Goal: Information Seeking & Learning: Learn about a topic

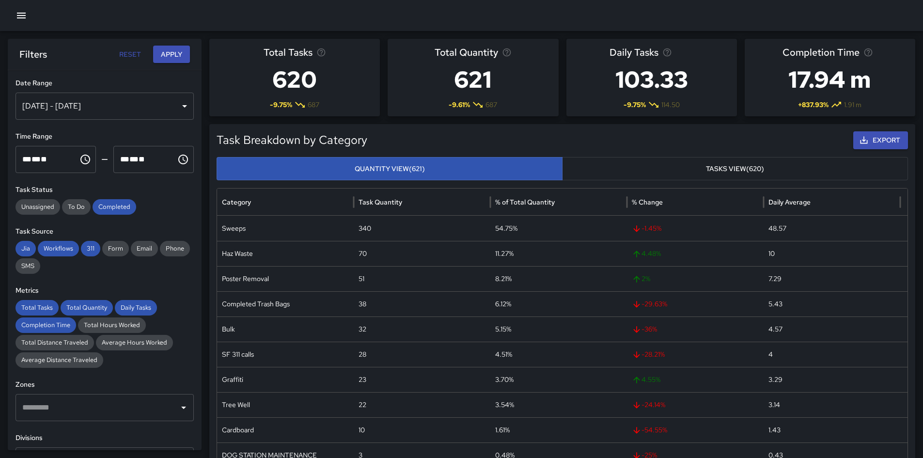
click at [154, 118] on div "[DATE] - [DATE]" at bounding box center [104, 105] width 178 height 27
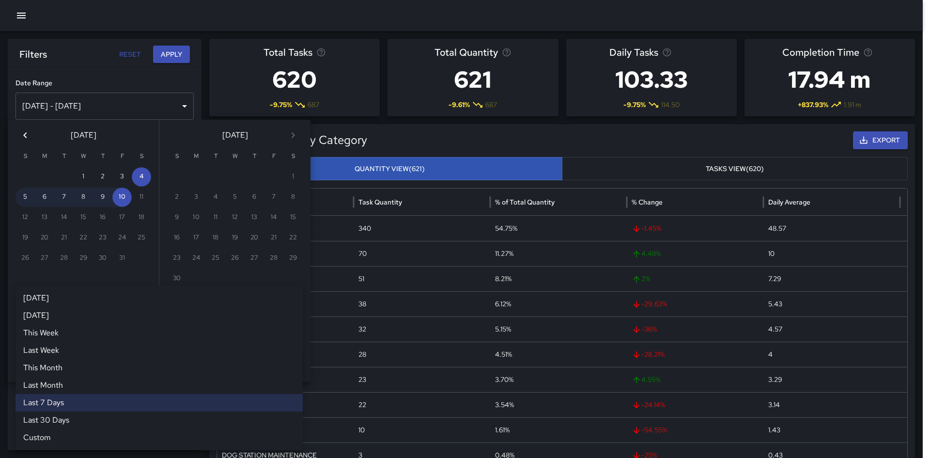
click at [154, 313] on div "Last 7 Days ****** [DATE] [DATE] This Week Last Week This Month Last Month Last…" at bounding box center [158, 311] width 287 height 19
click at [123, 322] on li "Last Month" at bounding box center [158, 384] width 287 height 17
type input "**********"
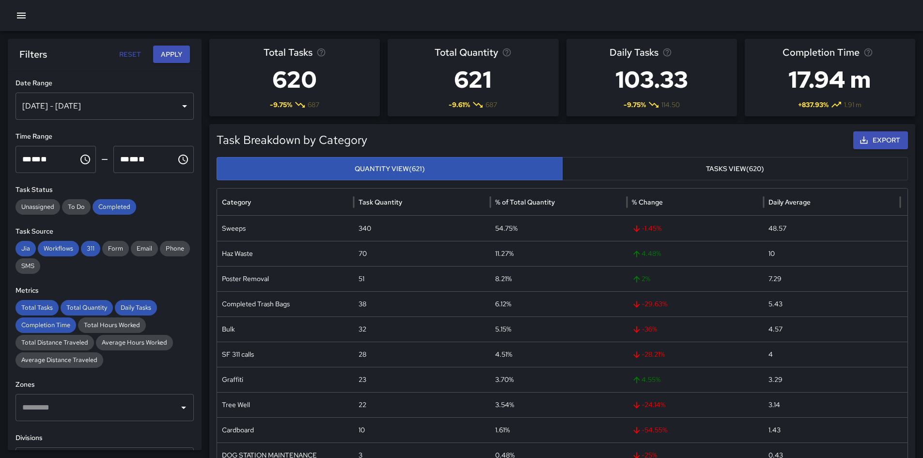
click at [182, 53] on button "Apply" at bounding box center [171, 55] width 37 height 18
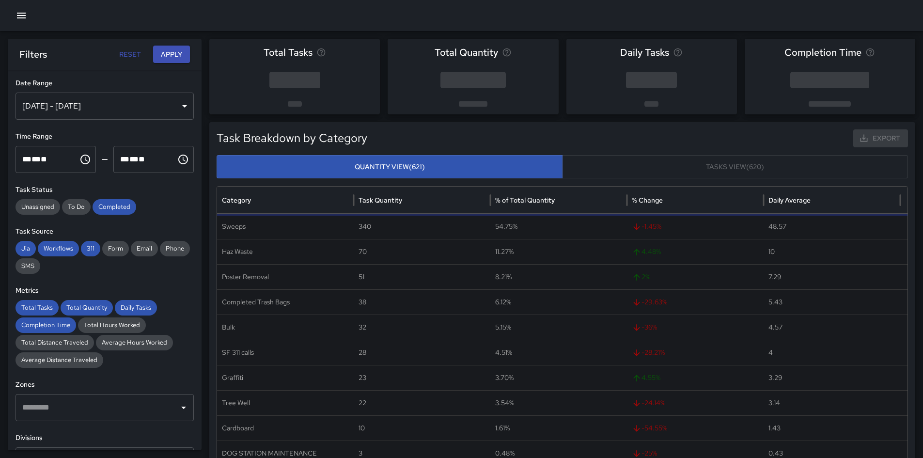
click at [147, 109] on div "[DATE] - [DATE]" at bounding box center [104, 105] width 178 height 27
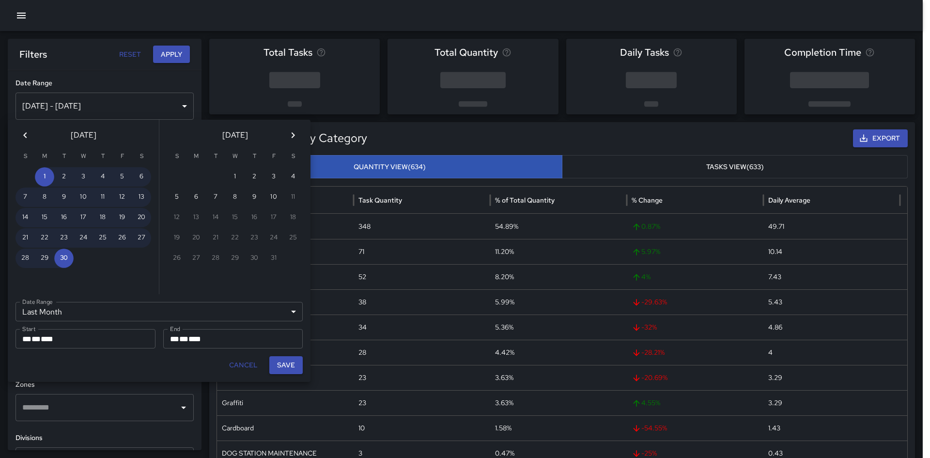
click at [142, 316] on div "**********" at bounding box center [158, 311] width 287 height 19
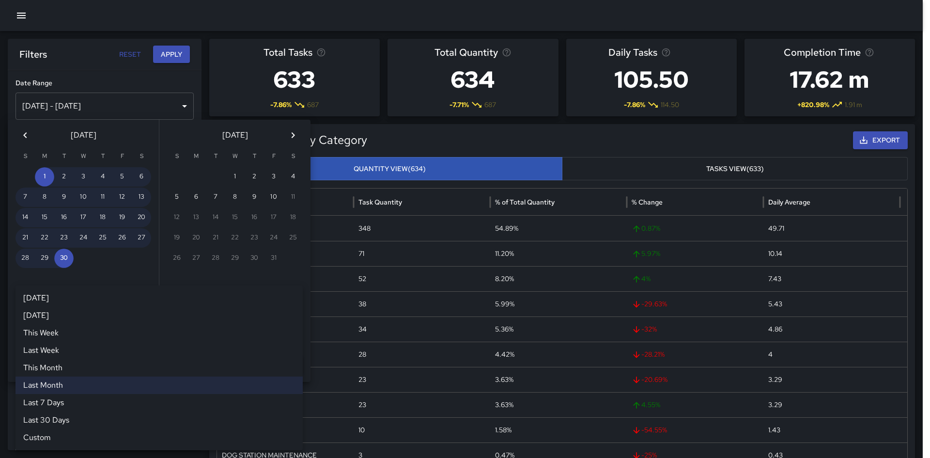
click at [117, 322] on li "Last Month" at bounding box center [158, 384] width 287 height 17
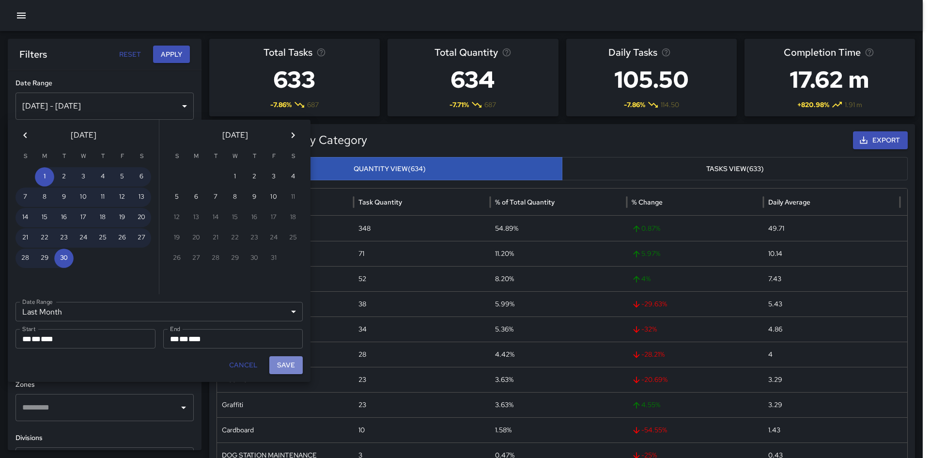
click at [283, 322] on button "Save" at bounding box center [285, 365] width 33 height 18
type input "**********"
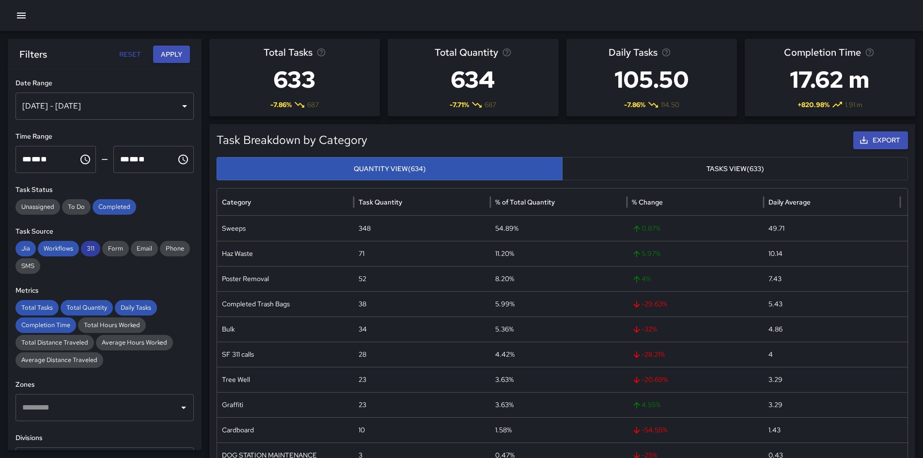
click at [88, 246] on span "311" at bounding box center [90, 249] width 19 height 10
drag, startPoint x: 65, startPoint y: 247, endPoint x: 40, endPoint y: 249, distance: 24.8
click at [64, 247] on span "Workflows" at bounding box center [58, 249] width 41 height 10
click at [26, 248] on span "Jia" at bounding box center [25, 249] width 20 height 10
click at [171, 56] on button "Apply" at bounding box center [171, 55] width 37 height 18
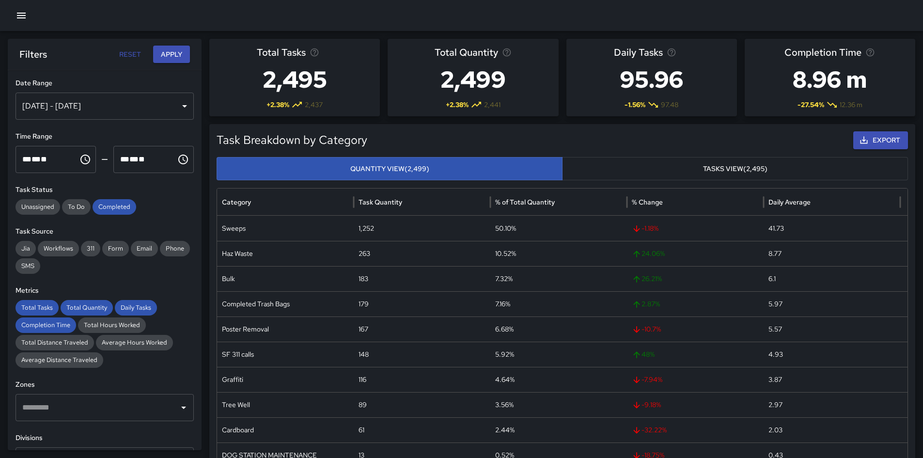
click at [16, 19] on icon "button" at bounding box center [21, 16] width 12 height 12
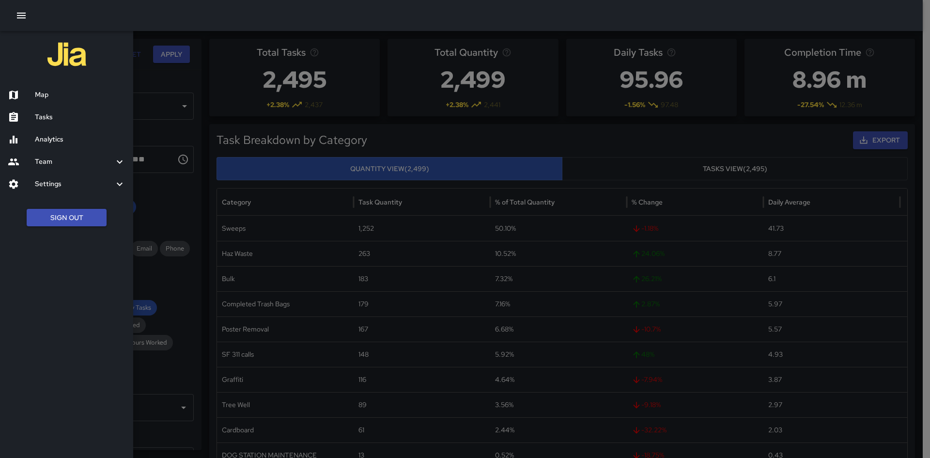
click at [84, 212] on button "Sign Out" at bounding box center [67, 218] width 80 height 18
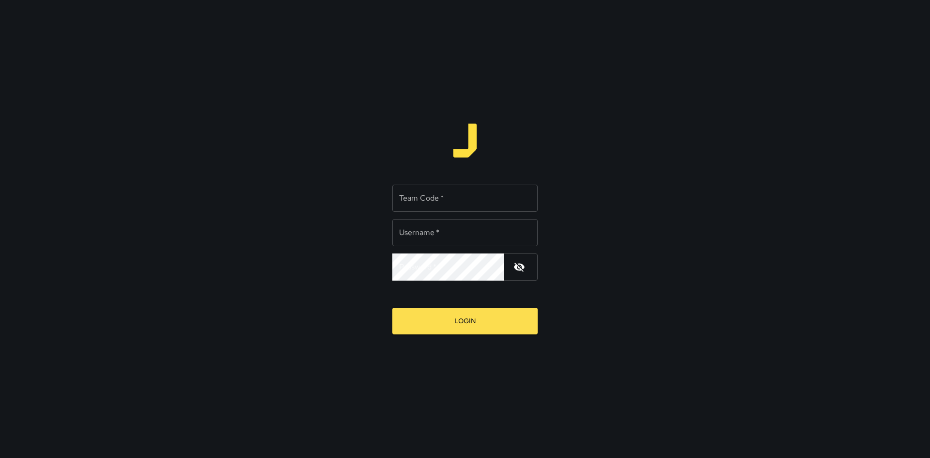
type input "**********"
click at [482, 198] on input "Team Code   *" at bounding box center [464, 198] width 145 height 27
type input "****"
click at [392, 308] on button "Login" at bounding box center [464, 321] width 145 height 27
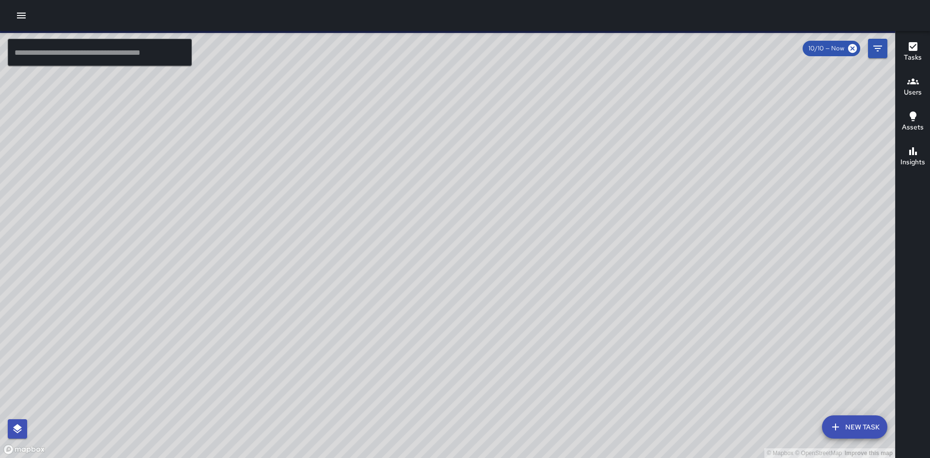
click at [28, 12] on button "button" at bounding box center [21, 15] width 19 height 19
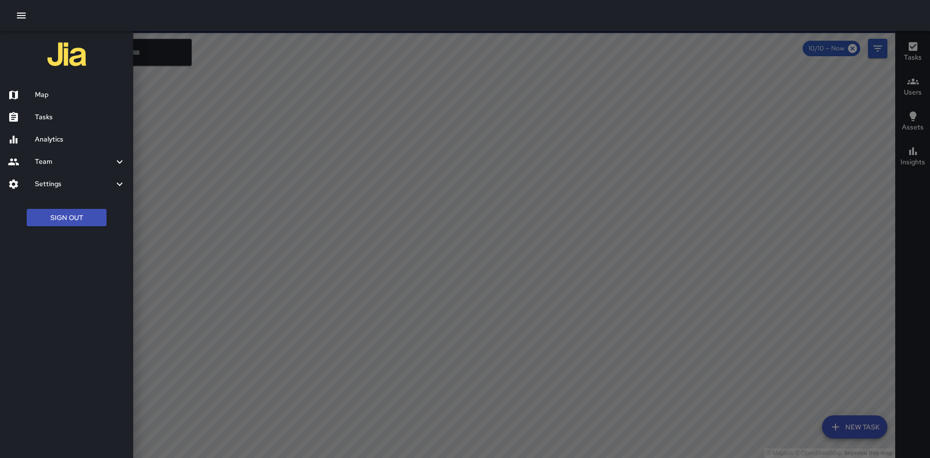
click at [66, 135] on h6 "Analytics" at bounding box center [80, 139] width 91 height 11
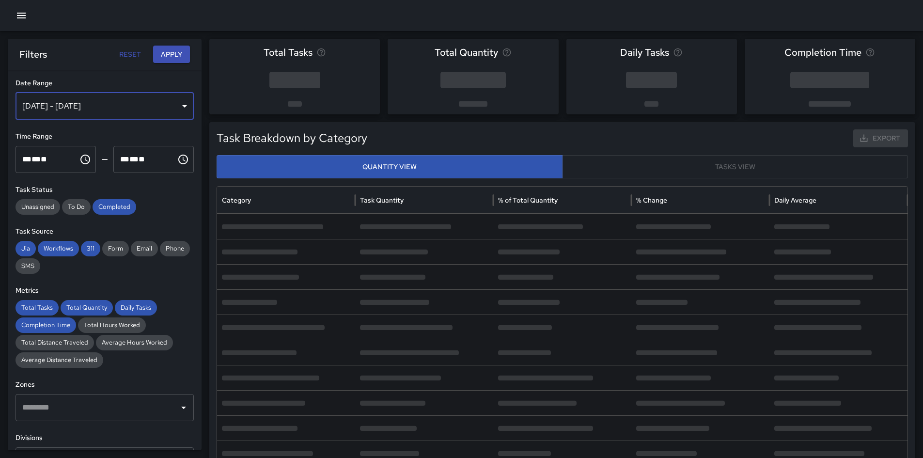
click at [140, 113] on div "[DATE] - [DATE]" at bounding box center [104, 105] width 178 height 27
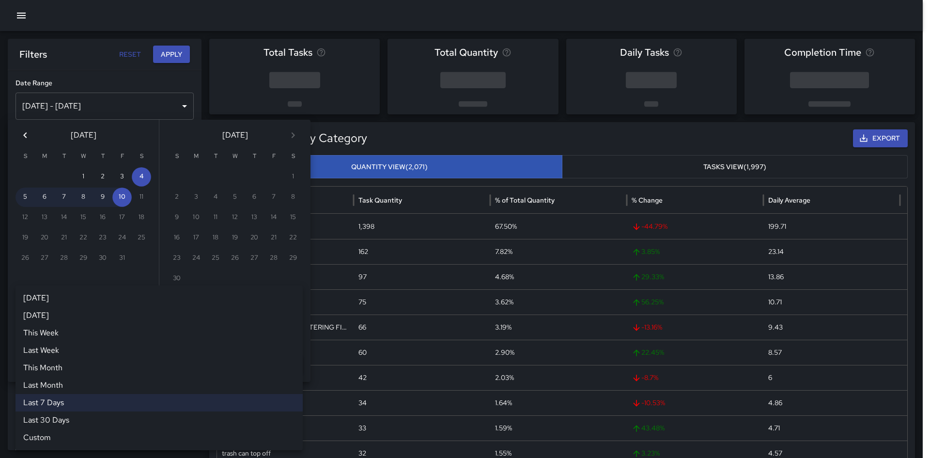
click at [102, 318] on div "Last 7 Days ****** [DATE] [DATE] This Week Last Week This Month Last Month Last…" at bounding box center [158, 311] width 287 height 19
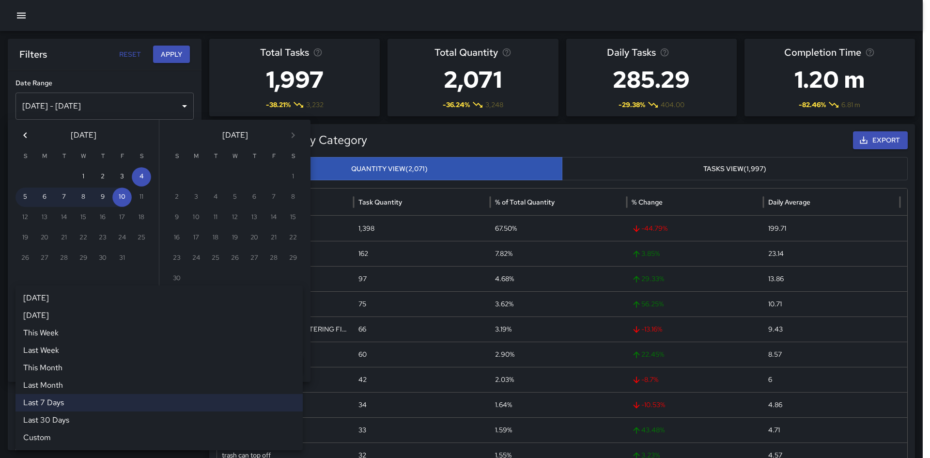
click at [85, 387] on li "Last Month" at bounding box center [158, 384] width 287 height 17
type input "**********"
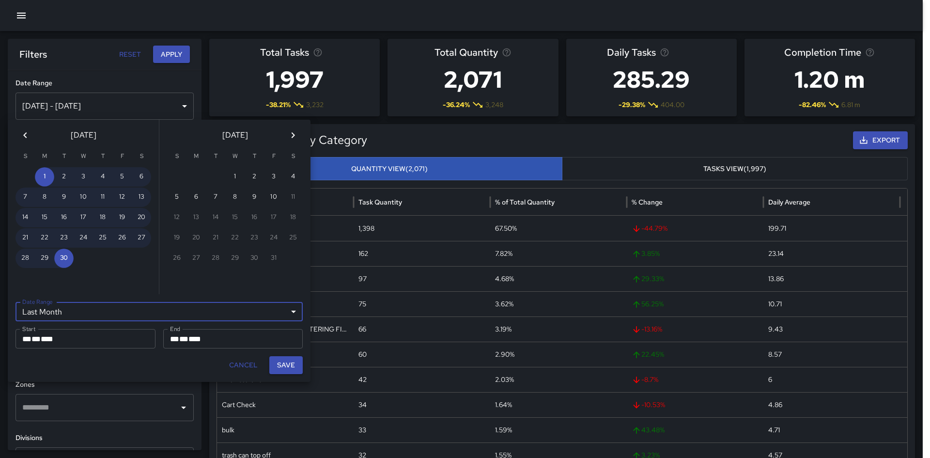
click at [289, 359] on button "Save" at bounding box center [285, 365] width 33 height 18
type input "**********"
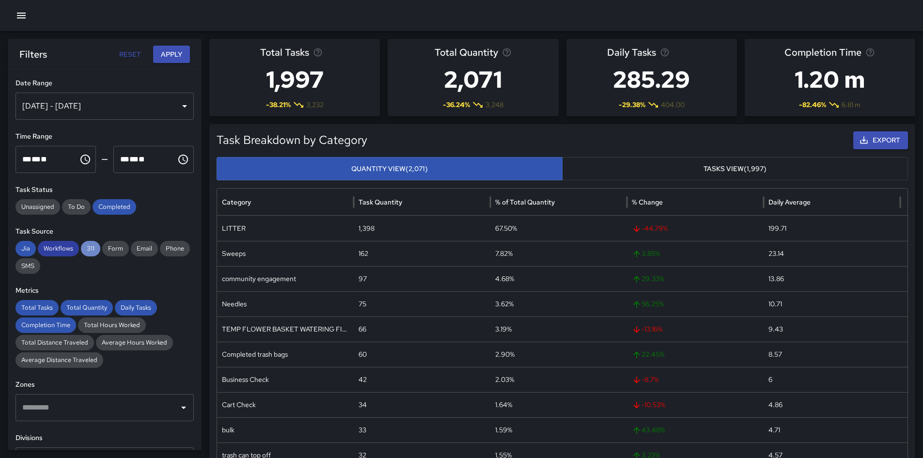
drag, startPoint x: 82, startPoint y: 250, endPoint x: 64, endPoint y: 249, distance: 17.5
click at [82, 250] on span "311" at bounding box center [90, 249] width 19 height 10
drag, startPoint x: 64, startPoint y: 249, endPoint x: 34, endPoint y: 249, distance: 30.0
click at [63, 249] on span "Workflows" at bounding box center [58, 249] width 41 height 10
click at [29, 248] on span "Jia" at bounding box center [25, 249] width 20 height 10
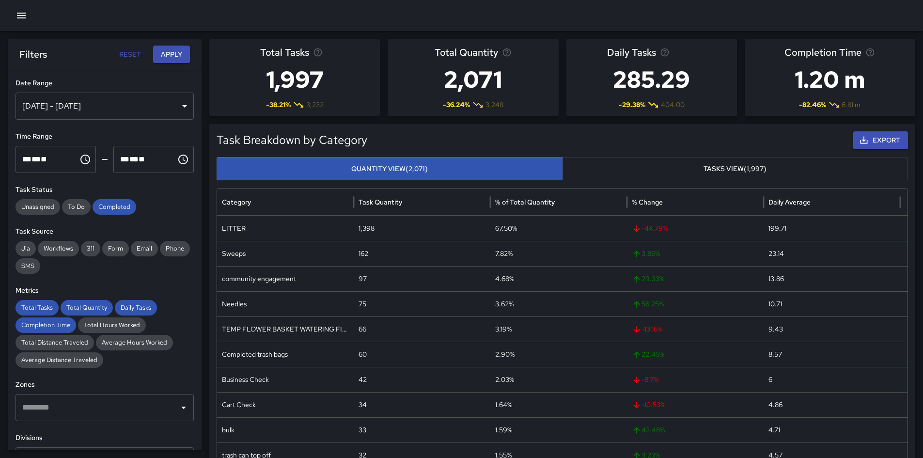
click at [180, 60] on button "Apply" at bounding box center [171, 55] width 37 height 18
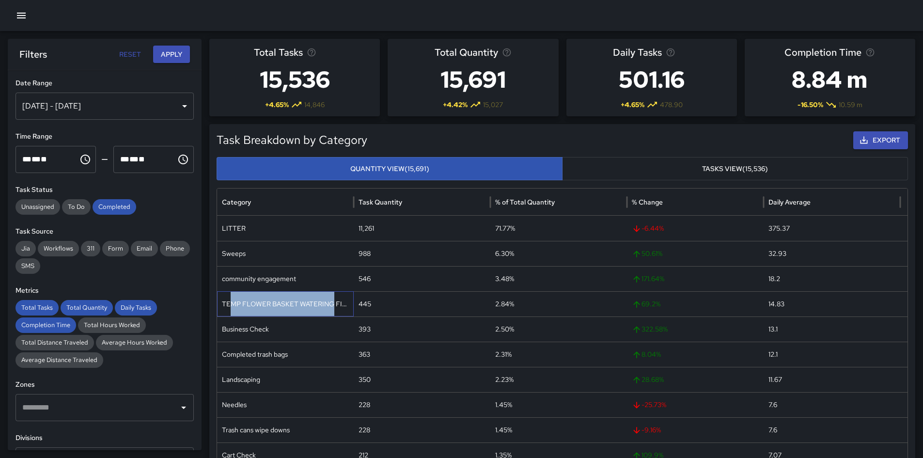
drag, startPoint x: 333, startPoint y: 303, endPoint x: 234, endPoint y: 297, distance: 98.5
click at [231, 298] on div "TEMP FLOWER BASKET WATERING FIX ASSET" at bounding box center [285, 303] width 137 height 25
click at [105, 108] on div "[DATE] - [DATE]" at bounding box center [104, 105] width 178 height 27
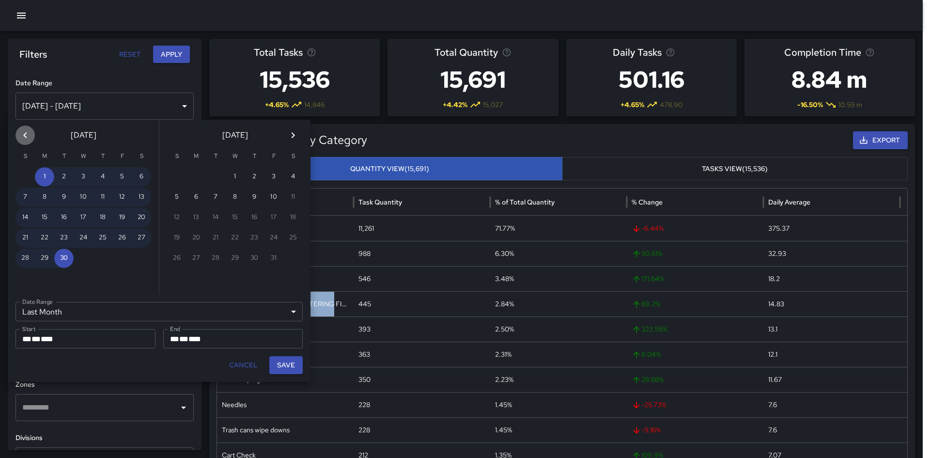
click at [25, 136] on icon "Previous month" at bounding box center [24, 135] width 3 height 6
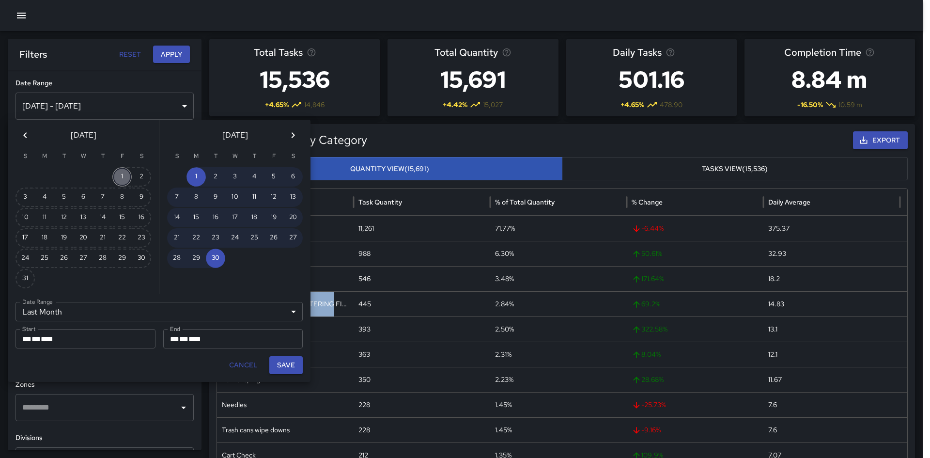
click at [119, 179] on button "1" at bounding box center [121, 176] width 19 height 19
type input "******"
type input "**********"
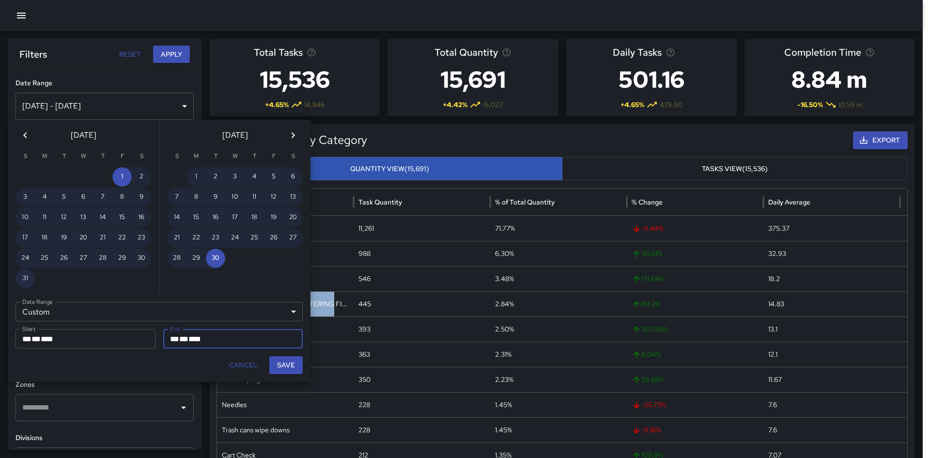
click at [17, 276] on button "31" at bounding box center [24, 278] width 19 height 19
type input "**********"
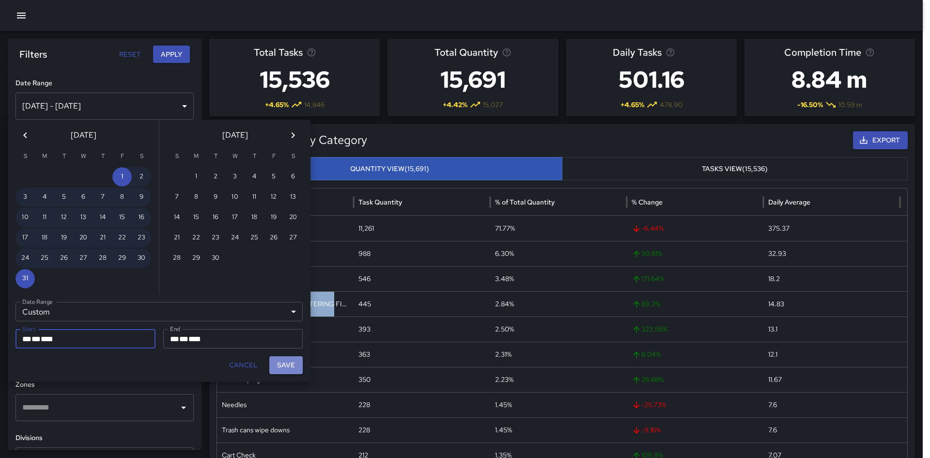
click at [285, 364] on button "Save" at bounding box center [285, 365] width 33 height 18
type input "**********"
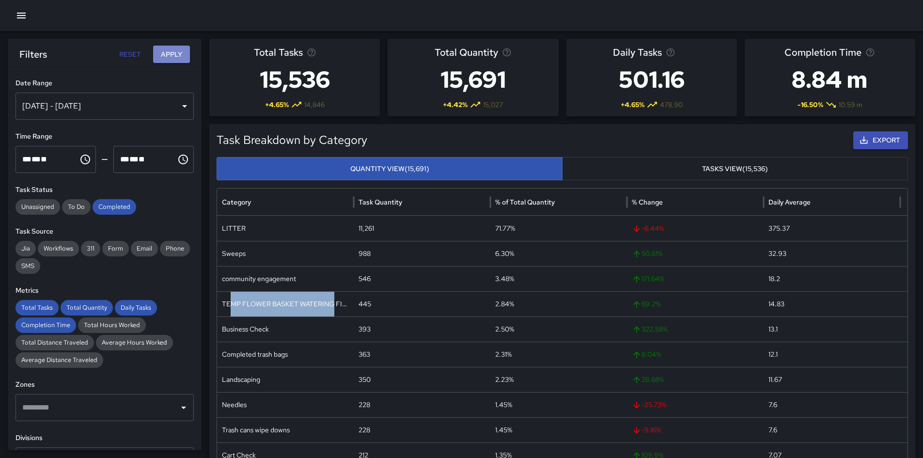
click at [161, 60] on button "Apply" at bounding box center [171, 55] width 37 height 18
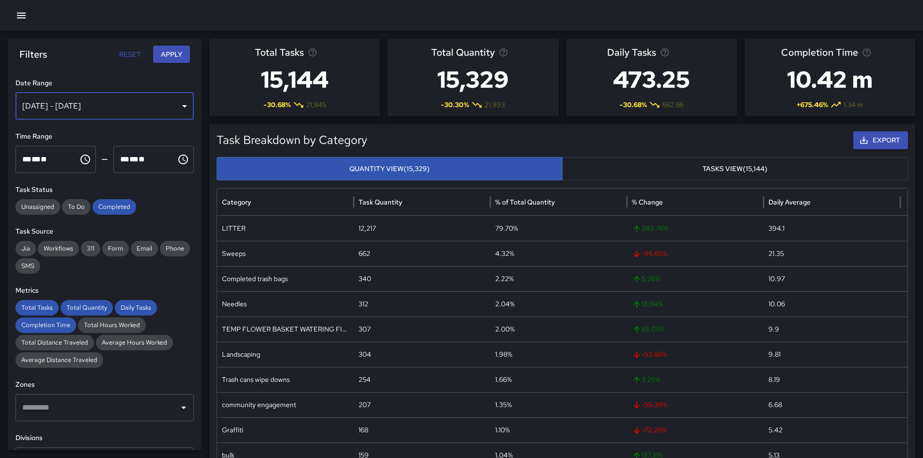
click at [170, 115] on div "[DATE] - [DATE]" at bounding box center [104, 105] width 178 height 27
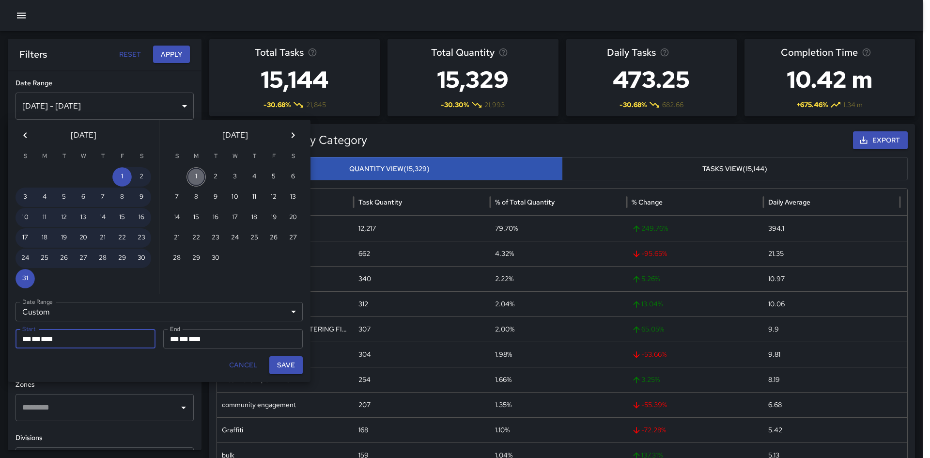
click at [198, 179] on button "1" at bounding box center [195, 176] width 19 height 19
type input "**********"
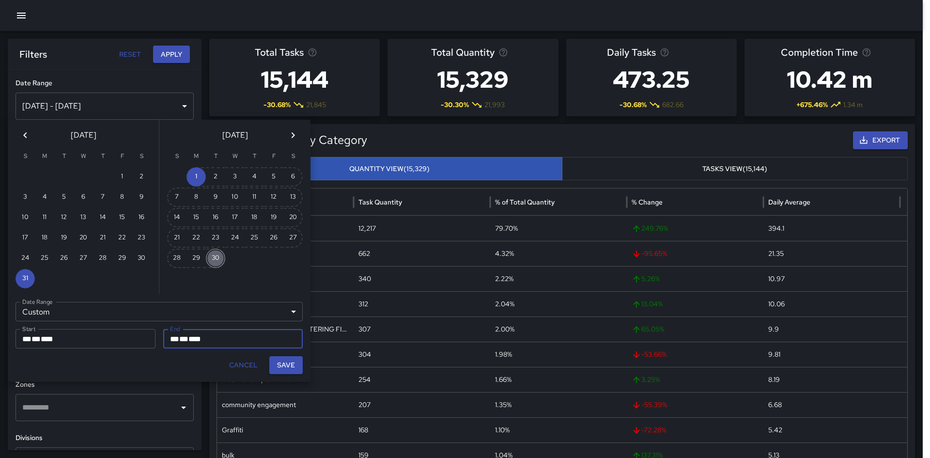
click at [219, 265] on button "30" at bounding box center [215, 257] width 19 height 19
type input "**********"
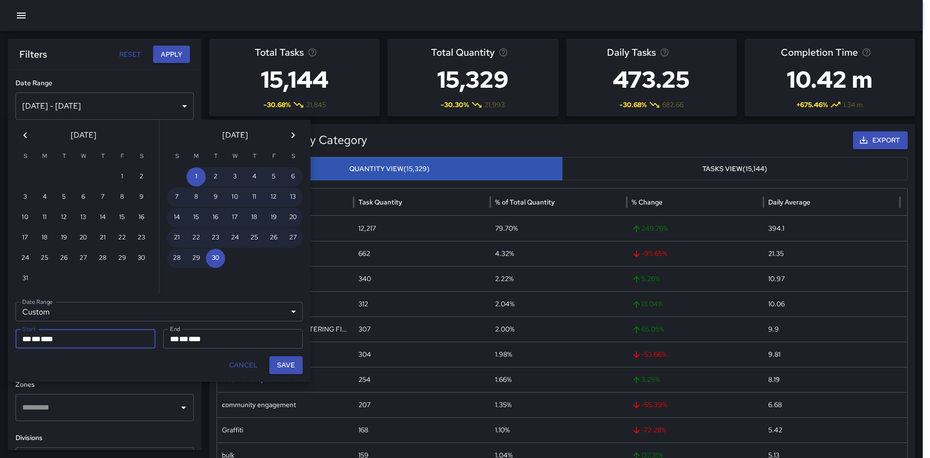
click at [286, 372] on button "Save" at bounding box center [285, 365] width 33 height 18
type input "**********"
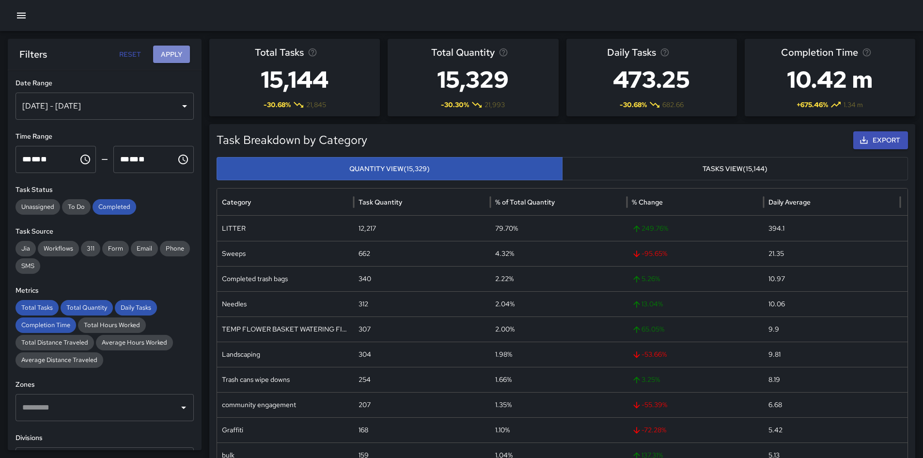
click at [171, 58] on button "Apply" at bounding box center [171, 55] width 37 height 18
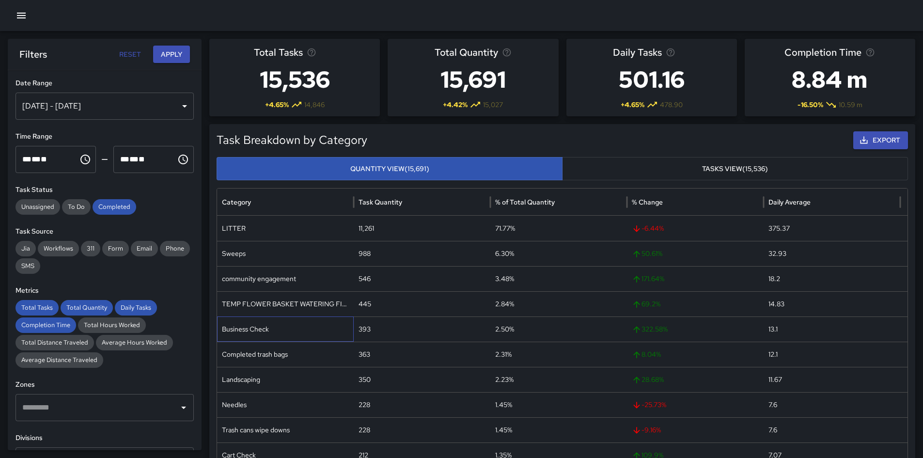
click at [251, 332] on div "Business Check" at bounding box center [285, 328] width 137 height 25
copy div "Business Check"
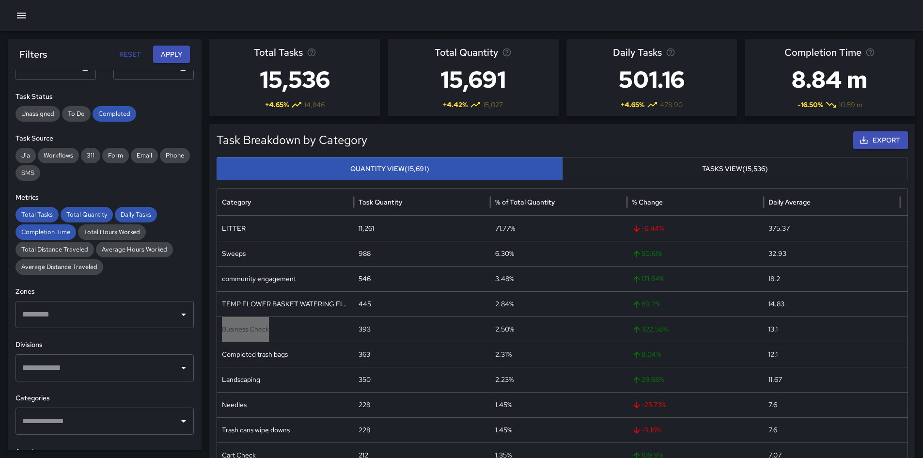
scroll to position [97, 0]
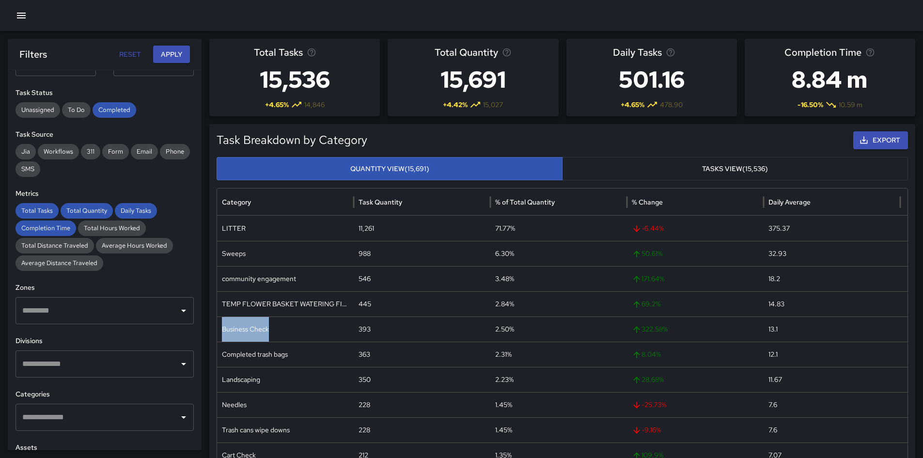
click at [114, 359] on input "text" at bounding box center [97, 363] width 155 height 18
click at [118, 372] on input "text" at bounding box center [97, 363] width 155 height 18
click at [109, 395] on span "Operation Team" at bounding box center [111, 394] width 135 height 12
click at [170, 52] on button "Apply" at bounding box center [171, 55] width 37 height 18
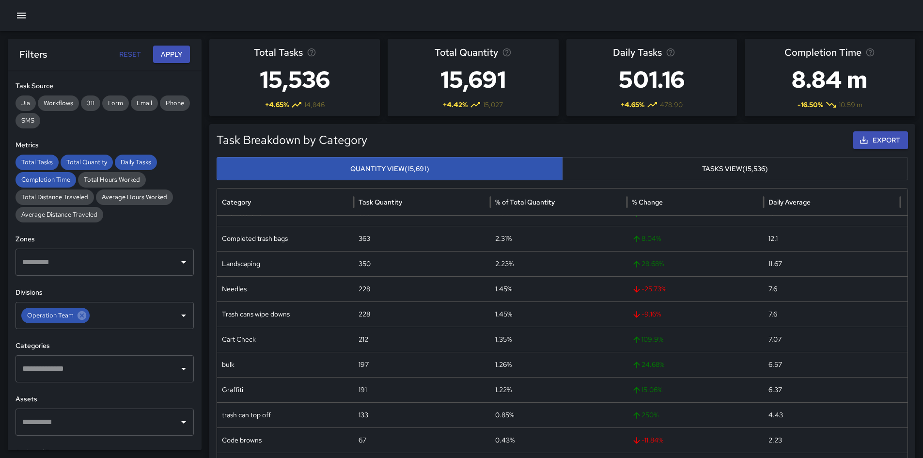
scroll to position [132, 0]
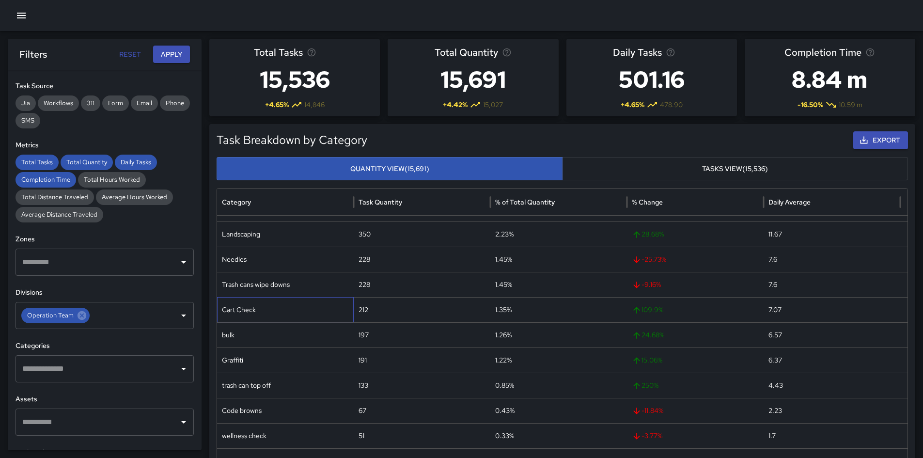
click at [230, 307] on div "Cart Check" at bounding box center [285, 309] width 137 height 25
copy div "Cart Check"
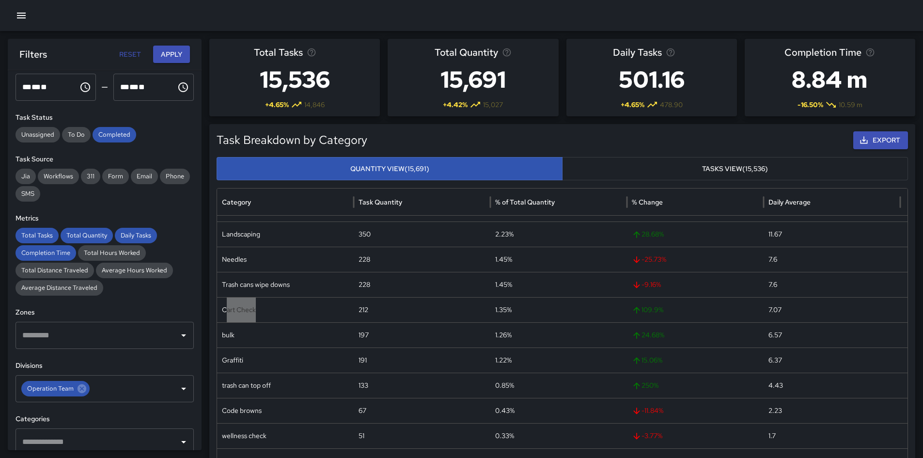
scroll to position [0, 0]
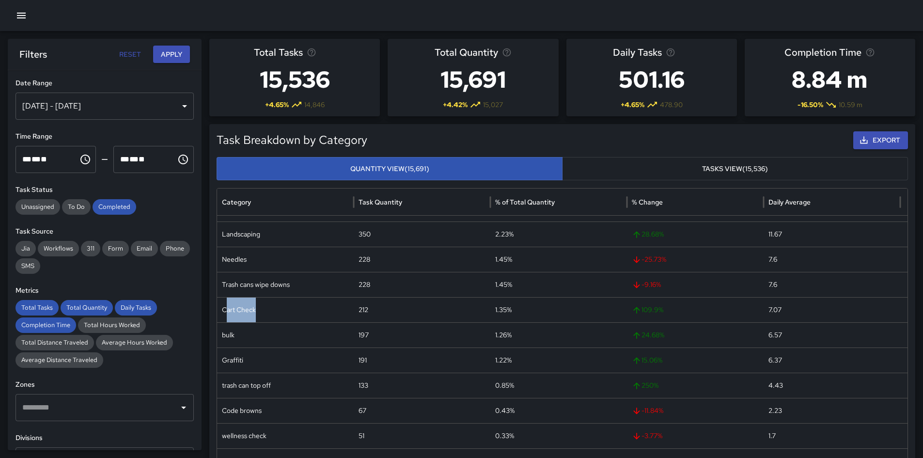
click at [112, 104] on div "[DATE] - [DATE]" at bounding box center [104, 105] width 178 height 27
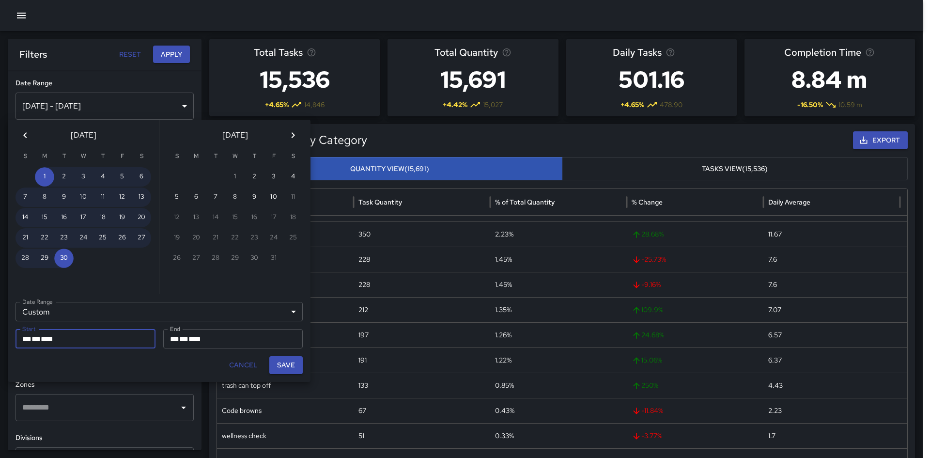
click at [27, 142] on button "Previous month" at bounding box center [24, 134] width 19 height 19
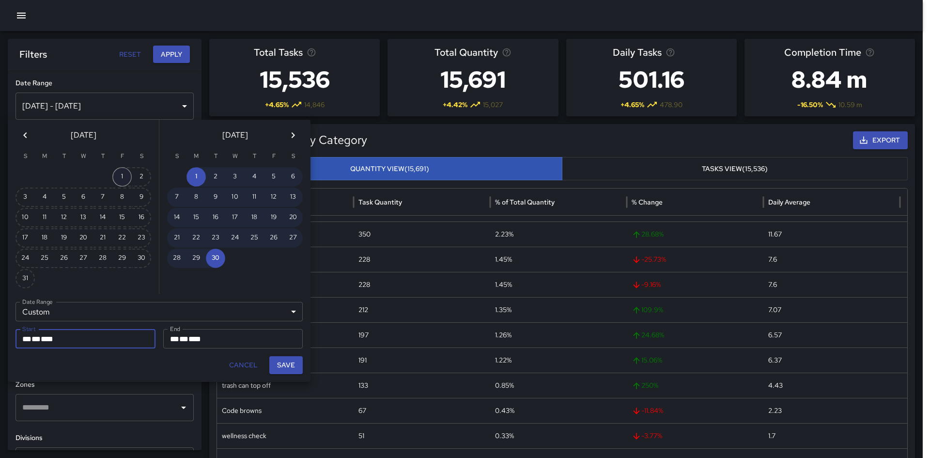
click at [125, 179] on button "1" at bounding box center [121, 176] width 19 height 19
type input "**********"
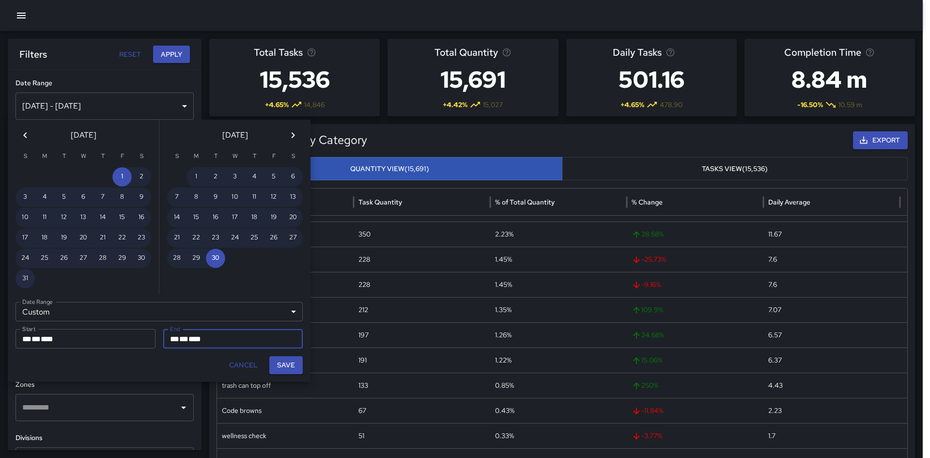
click at [23, 283] on button "31" at bounding box center [24, 278] width 19 height 19
type input "**********"
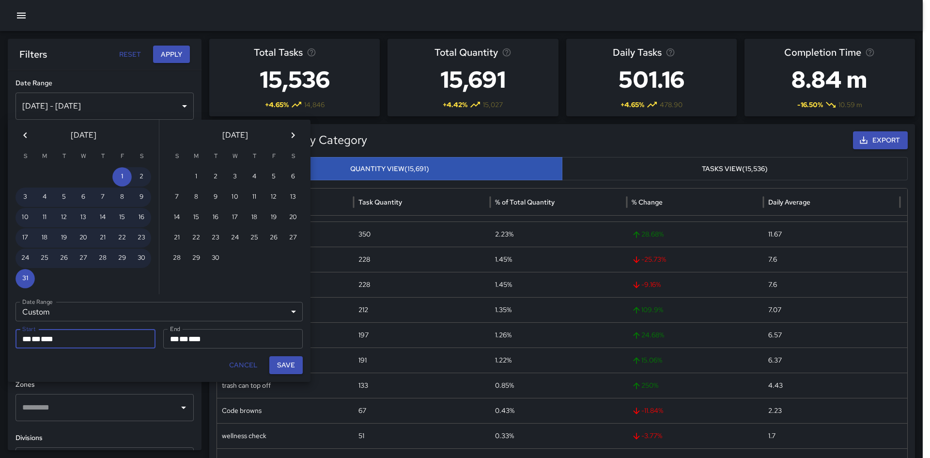
click at [289, 367] on button "Save" at bounding box center [285, 365] width 33 height 18
type input "**********"
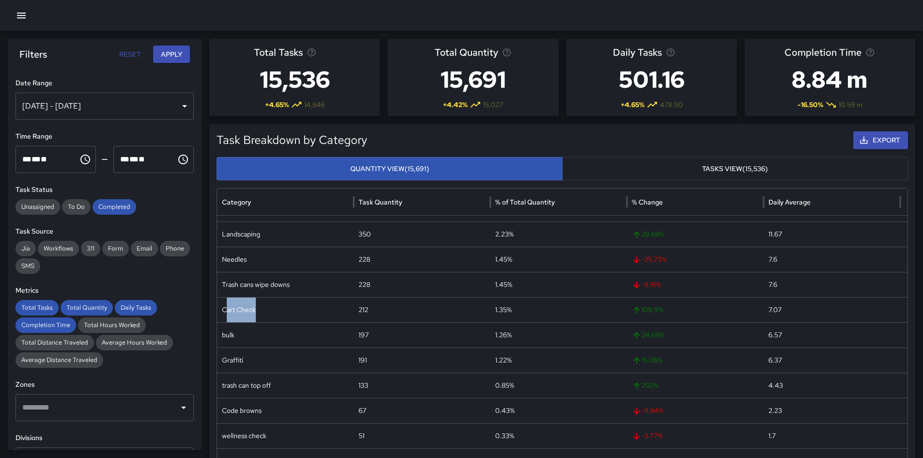
click at [178, 48] on button "Apply" at bounding box center [171, 55] width 37 height 18
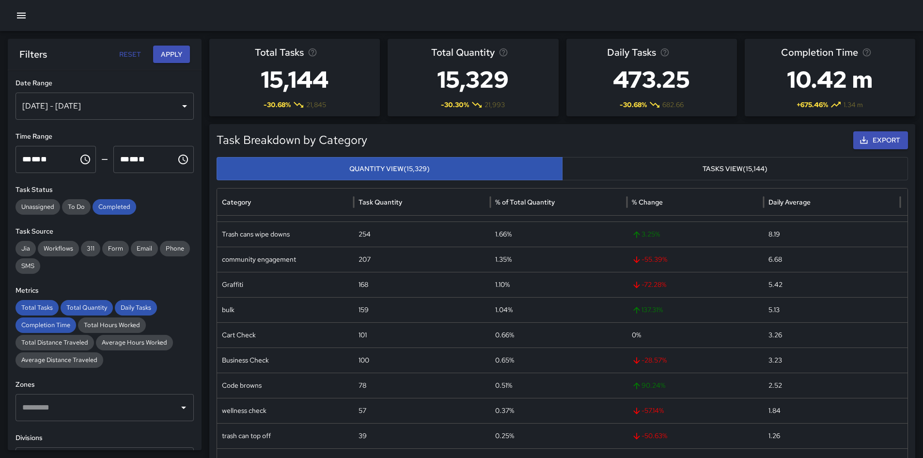
click at [130, 113] on div "[DATE] - [DATE]" at bounding box center [104, 105] width 178 height 27
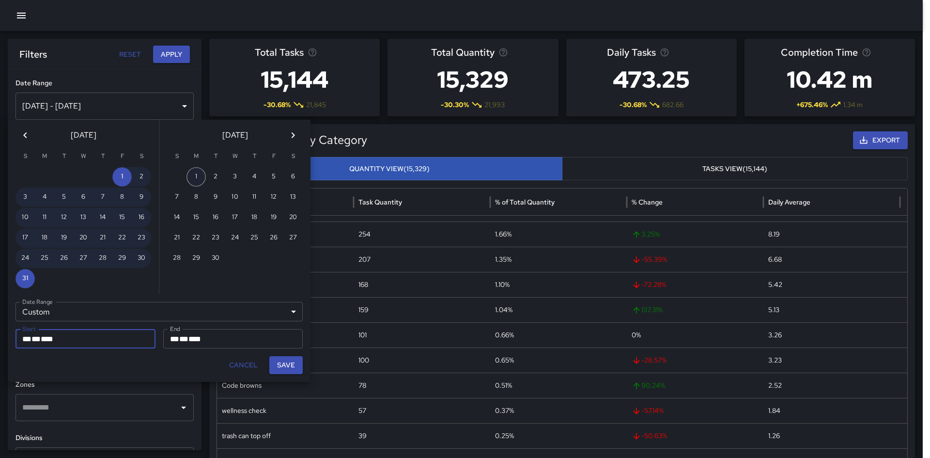
click at [198, 176] on button "1" at bounding box center [195, 176] width 19 height 19
type input "**********"
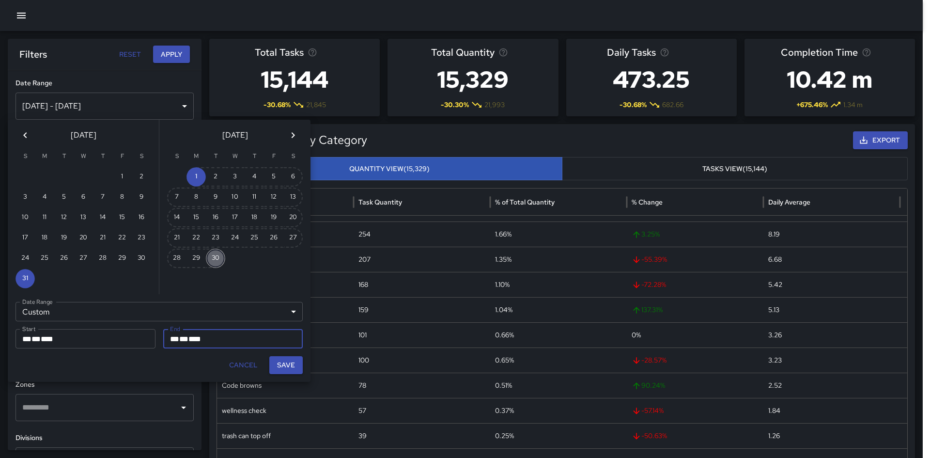
click at [220, 262] on button "30" at bounding box center [215, 257] width 19 height 19
type input "**********"
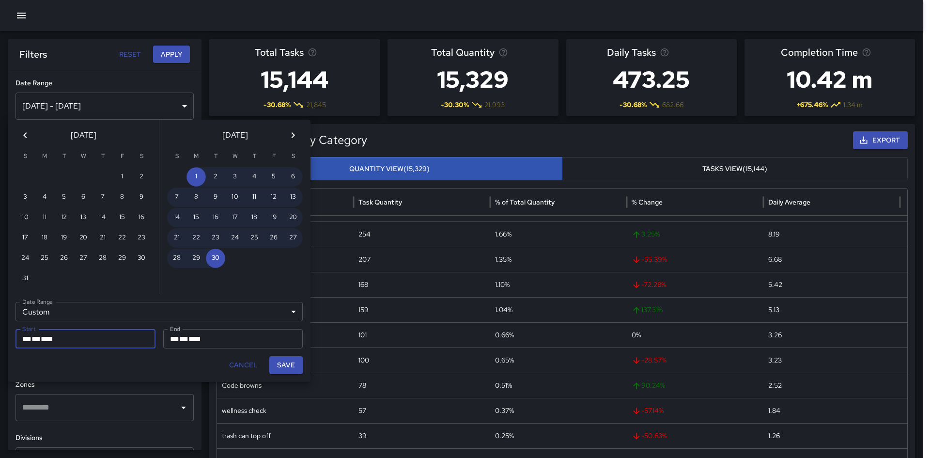
click at [293, 364] on button "Save" at bounding box center [285, 365] width 33 height 18
type input "**********"
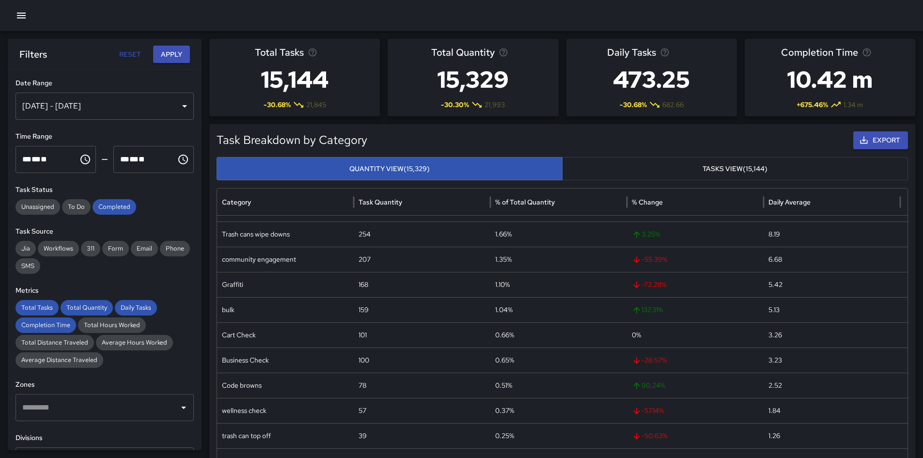
click at [175, 57] on button "Apply" at bounding box center [171, 55] width 37 height 18
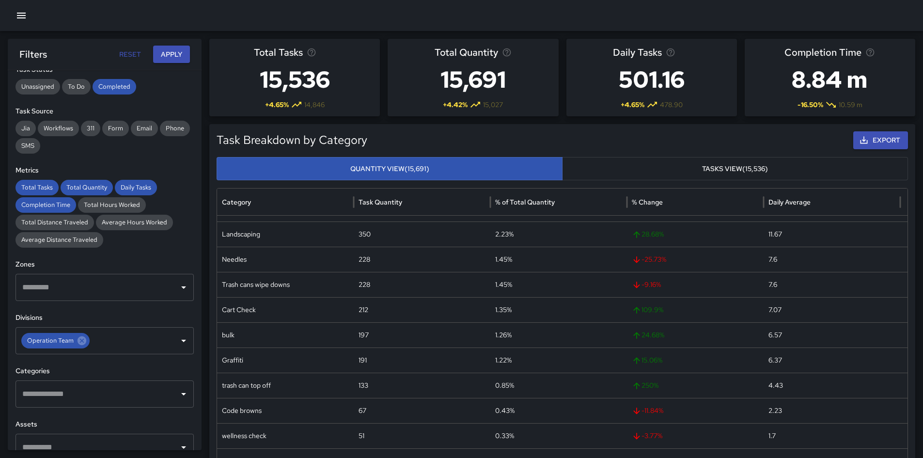
scroll to position [145, 0]
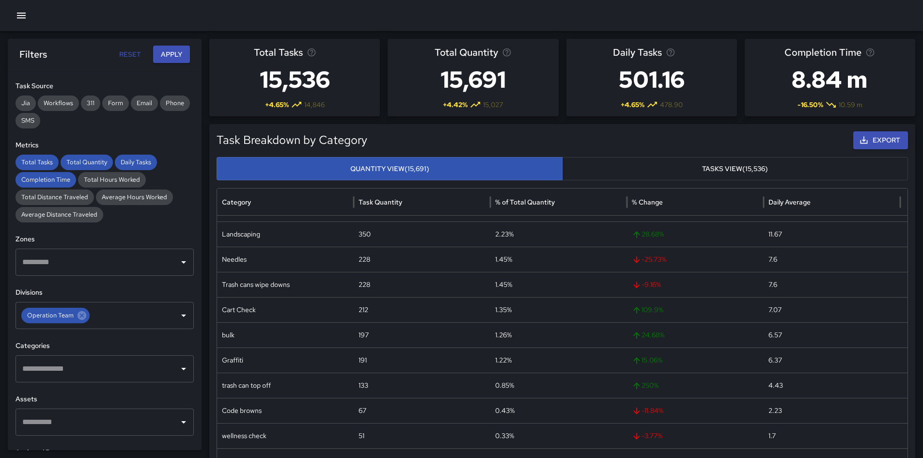
click at [457, 82] on h3 "15,691" at bounding box center [472, 79] width 77 height 39
copy h3 "15,691"
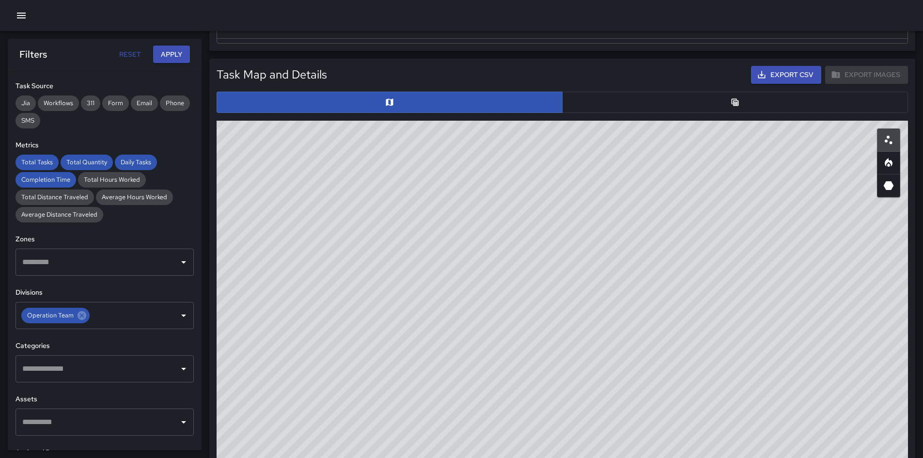
scroll to position [436, 0]
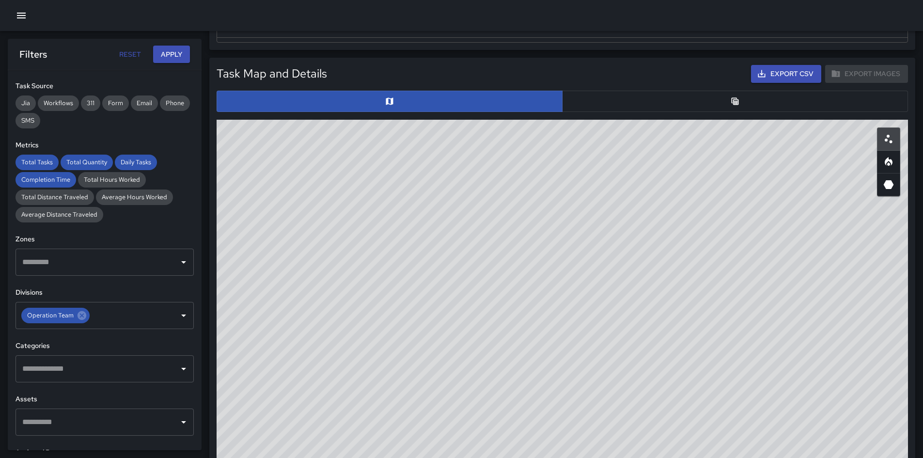
drag, startPoint x: 744, startPoint y: 267, endPoint x: 700, endPoint y: 421, distance: 160.0
drag, startPoint x: 700, startPoint y: 421, endPoint x: 543, endPoint y: 256, distance: 228.5
click at [539, 256] on div "© Mapbox © OpenStreetMap Improve this map" at bounding box center [561, 313] width 691 height 387
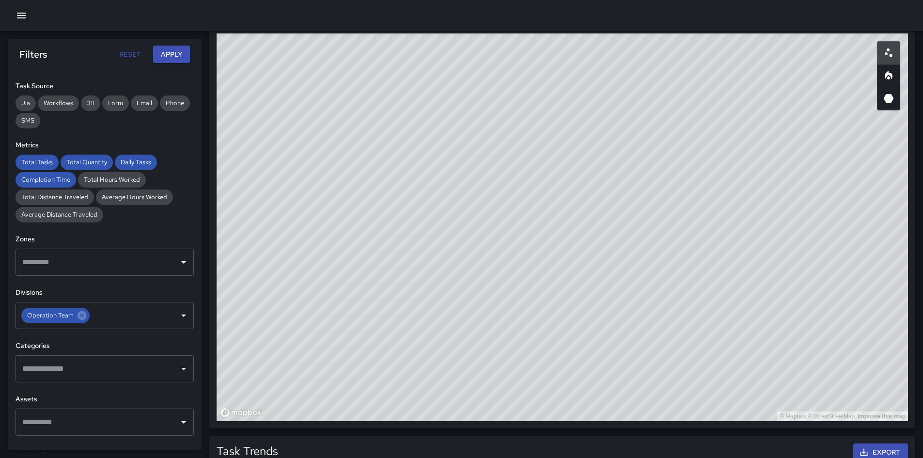
scroll to position [536, 0]
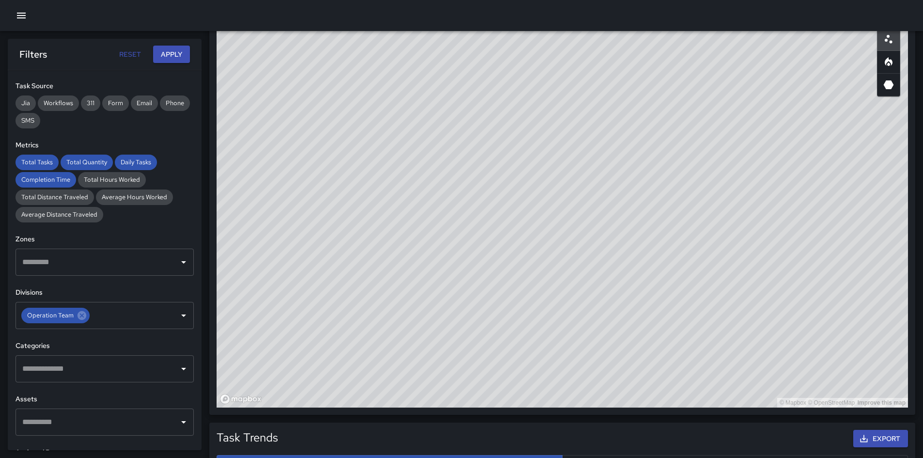
drag, startPoint x: 690, startPoint y: 267, endPoint x: 665, endPoint y: 289, distance: 32.6
click at [668, 285] on div "© Mapbox © OpenStreetMap Improve this map" at bounding box center [561, 213] width 691 height 387
drag, startPoint x: 623, startPoint y: 354, endPoint x: 628, endPoint y: 383, distance: 29.0
drag, startPoint x: 628, startPoint y: 383, endPoint x: 493, endPoint y: 355, distance: 138.0
click at [493, 355] on div "© Mapbox © OpenStreetMap Improve this map" at bounding box center [561, 213] width 691 height 387
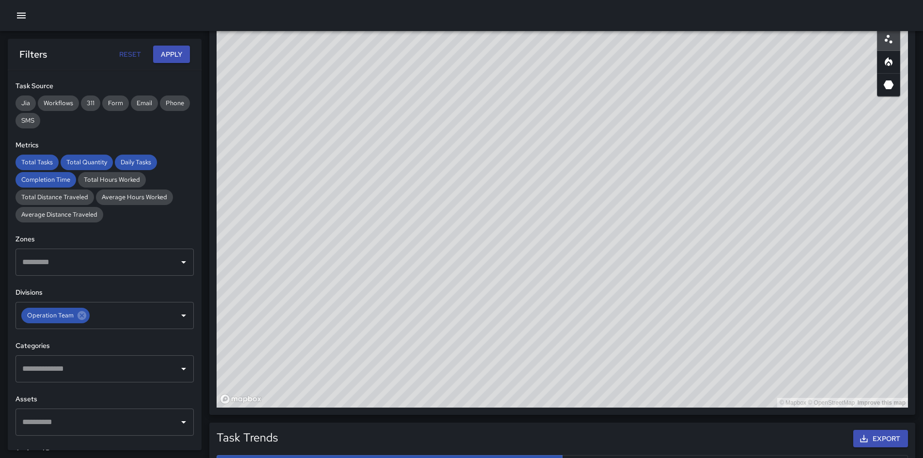
drag, startPoint x: 683, startPoint y: 389, endPoint x: 647, endPoint y: 390, distance: 36.8
click at [647, 390] on div "© Mapbox © OpenStreetMap Improve this map" at bounding box center [561, 213] width 691 height 387
drag, startPoint x: 883, startPoint y: 71, endPoint x: 895, endPoint y: 71, distance: 12.1
click at [883, 71] on button "button" at bounding box center [888, 61] width 23 height 23
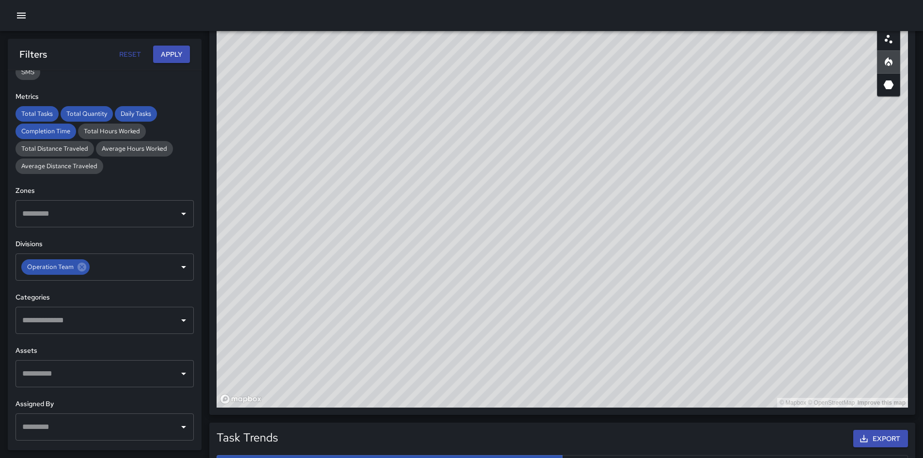
click at [111, 323] on input "text" at bounding box center [97, 320] width 155 height 18
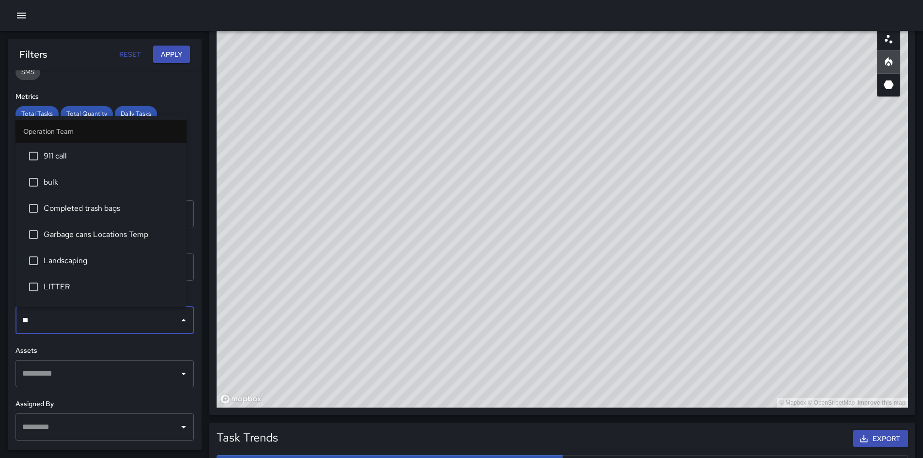
type input "***"
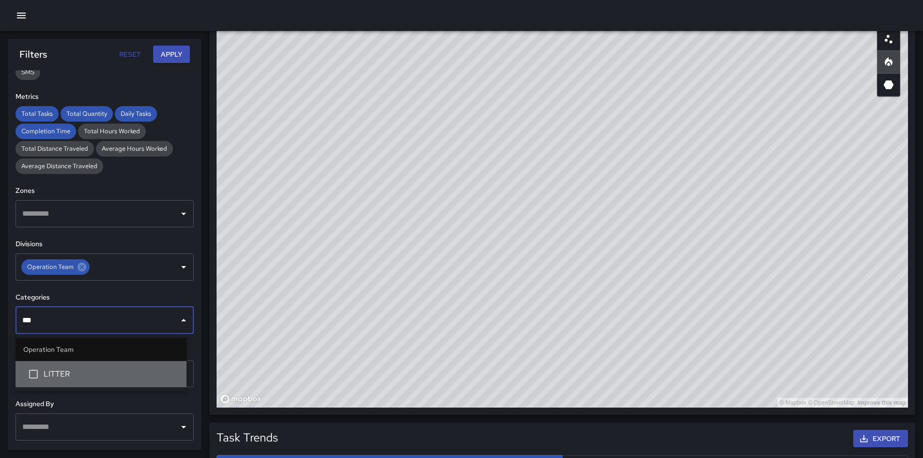
click at [100, 366] on li "LITTER" at bounding box center [100, 374] width 171 height 26
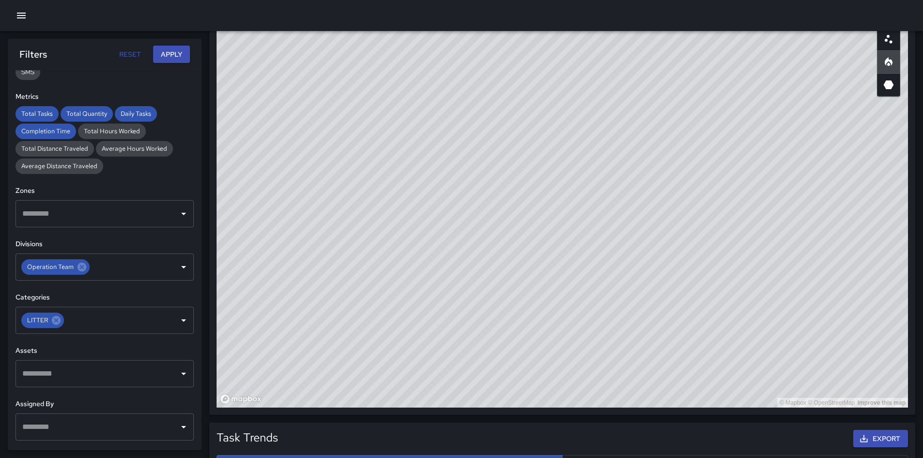
drag, startPoint x: 173, startPoint y: 58, endPoint x: 166, endPoint y: 56, distance: 7.7
click at [166, 56] on button "Apply" at bounding box center [171, 55] width 37 height 18
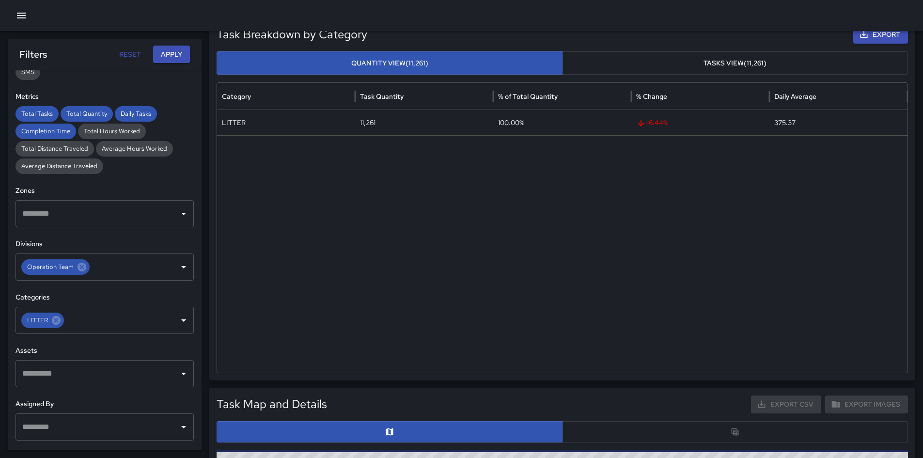
scroll to position [98, 0]
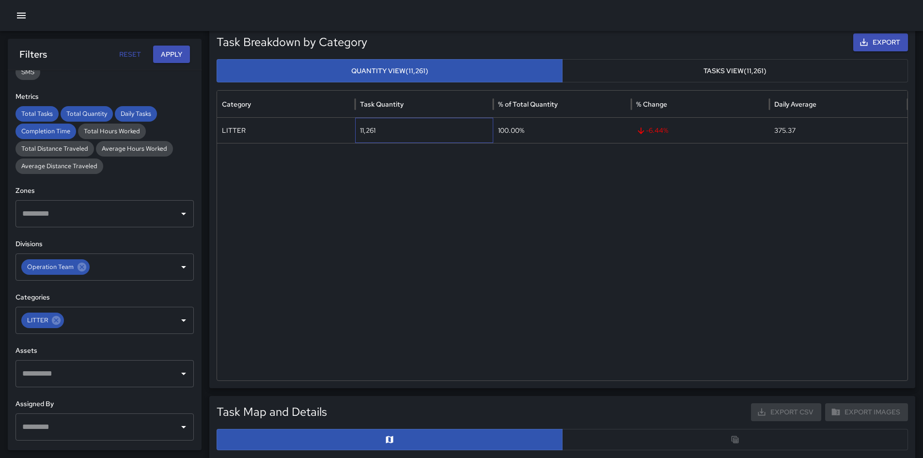
click at [374, 129] on div "11,261" at bounding box center [424, 130] width 138 height 25
copy div "11,261"
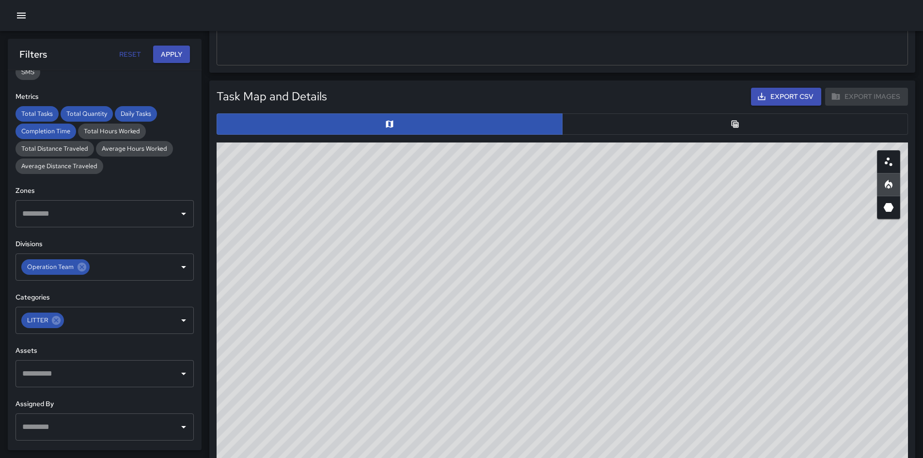
scroll to position [418, 0]
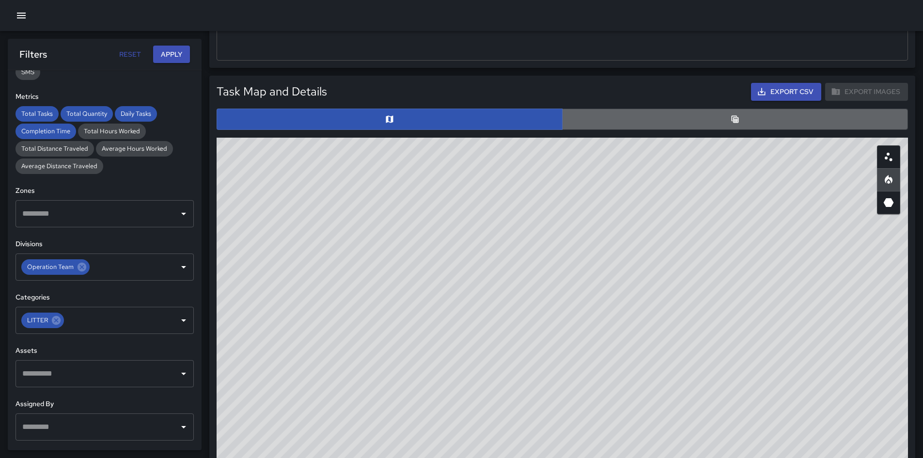
click at [745, 112] on button "button" at bounding box center [735, 118] width 346 height 21
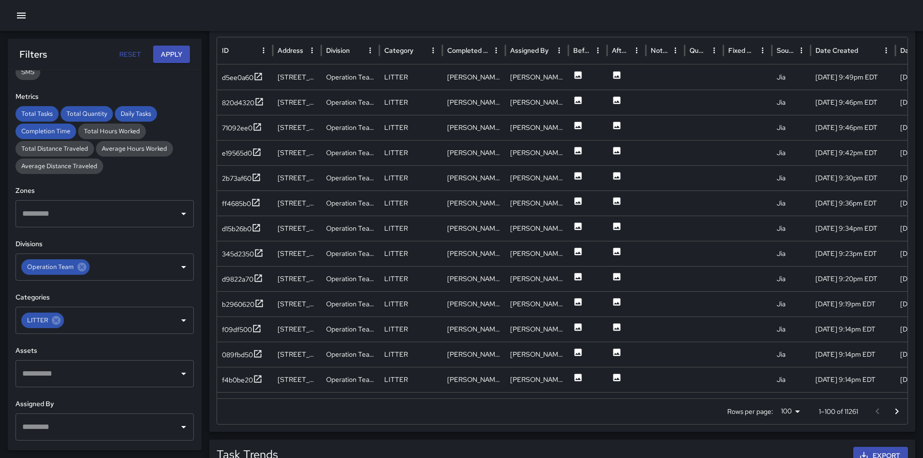
scroll to position [552, 0]
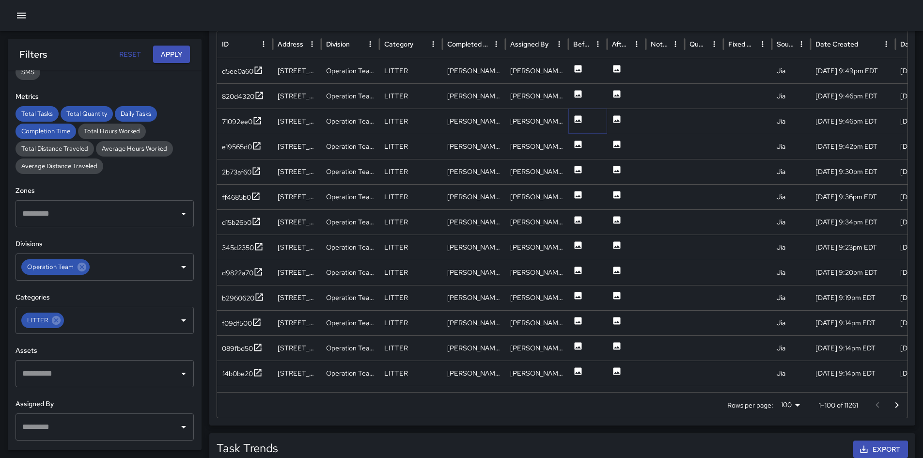
click at [573, 118] on icon at bounding box center [578, 119] width 10 height 10
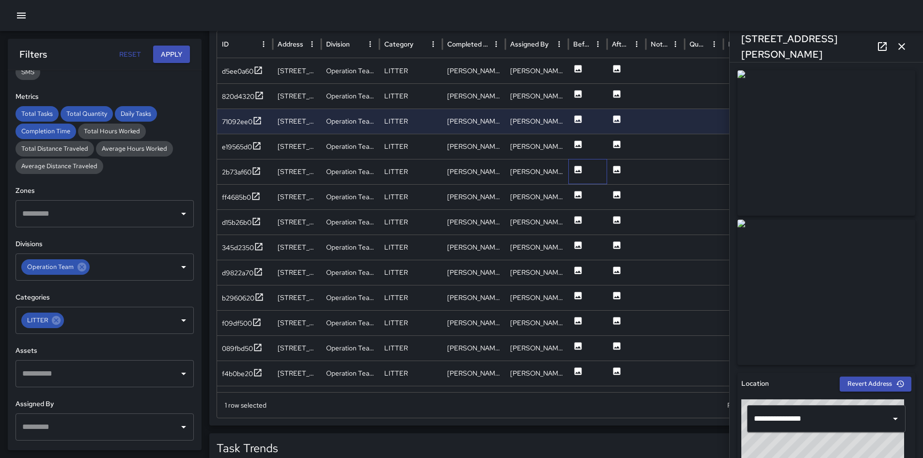
click at [584, 171] on div at bounding box center [587, 171] width 39 height 25
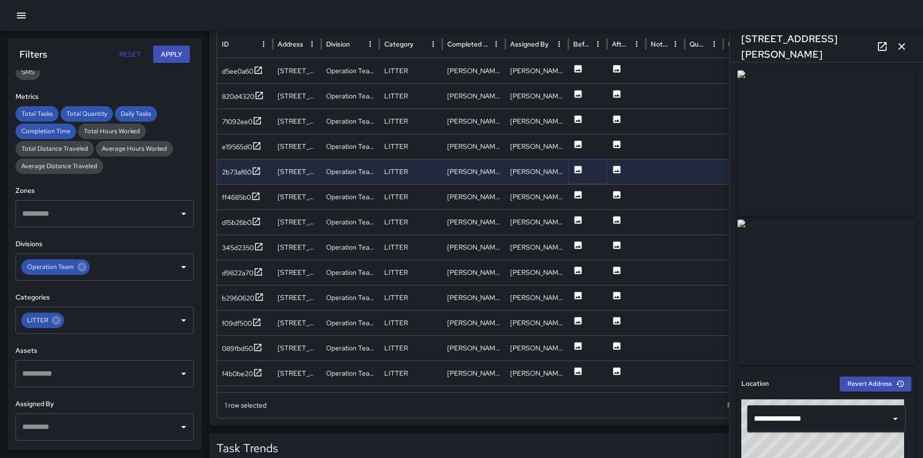
click at [581, 170] on icon at bounding box center [577, 169] width 7 height 7
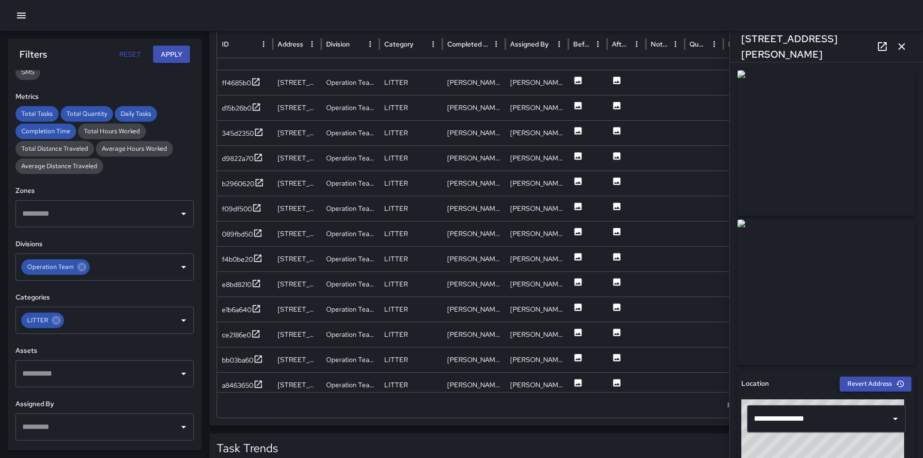
scroll to position [134, 0]
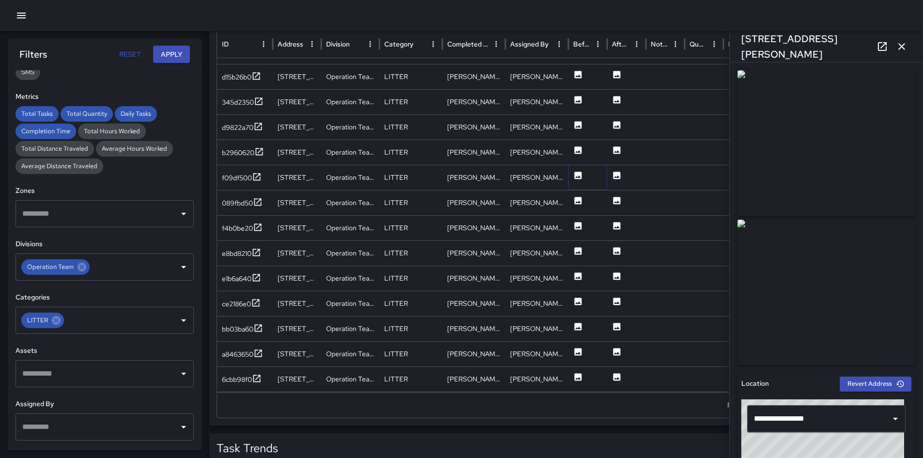
click at [576, 175] on icon at bounding box center [577, 174] width 7 height 7
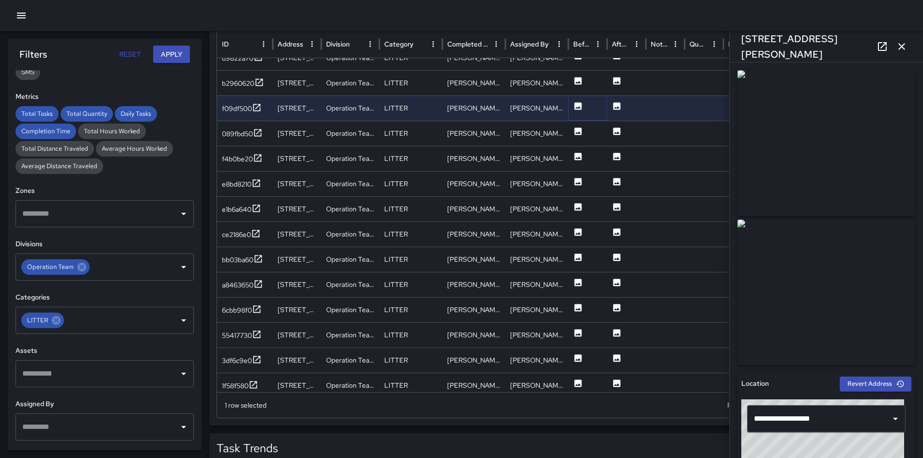
scroll to position [224, 0]
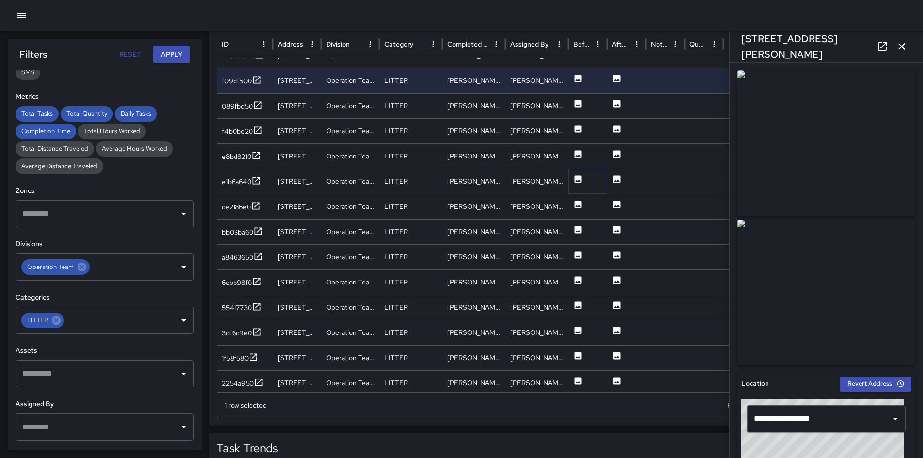
click at [575, 179] on icon at bounding box center [577, 178] width 7 height 7
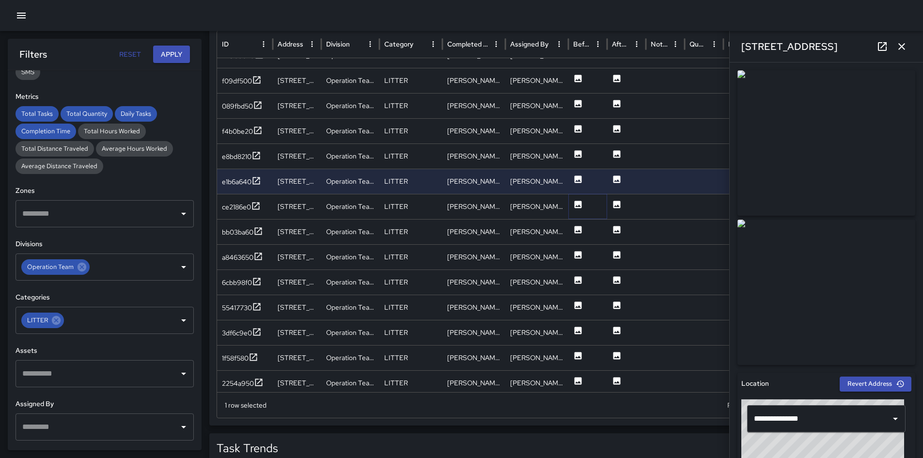
click at [577, 210] on button at bounding box center [578, 207] width 10 height 25
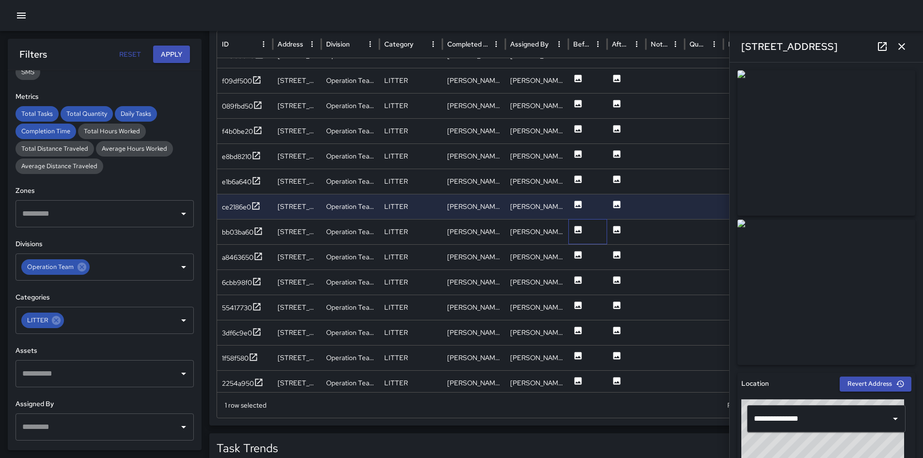
click at [583, 231] on div at bounding box center [587, 231] width 39 height 25
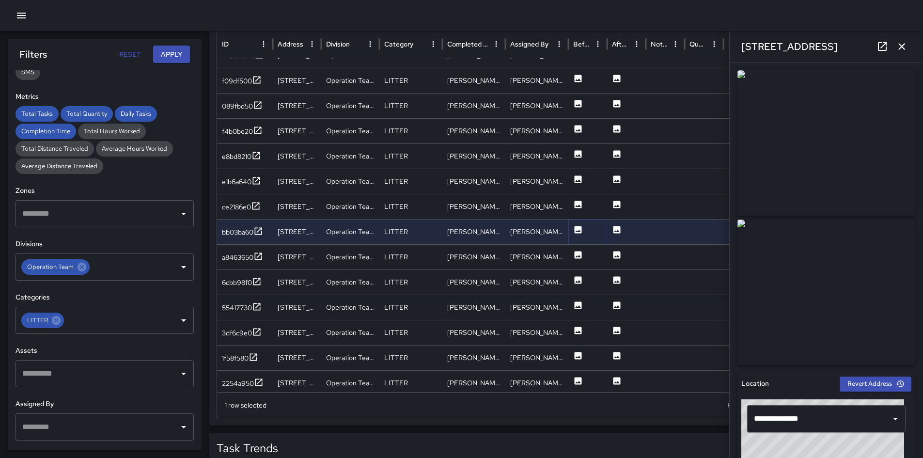
click at [581, 229] on icon at bounding box center [577, 229] width 7 height 7
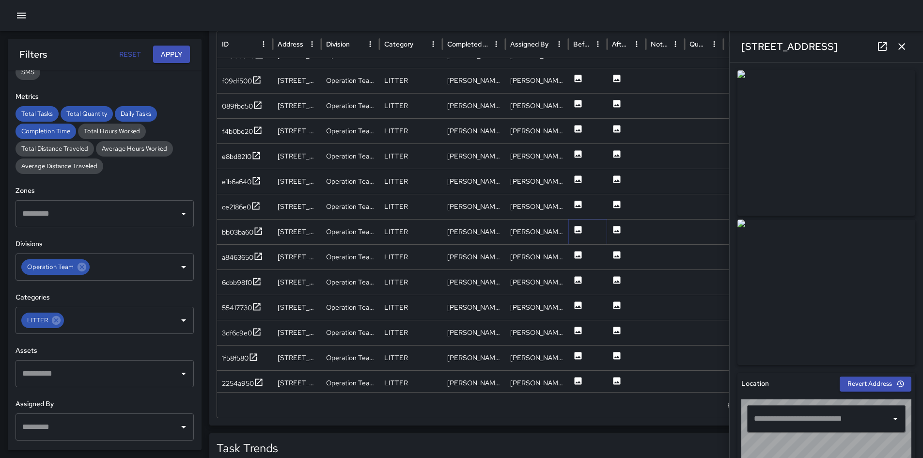
type input "**********"
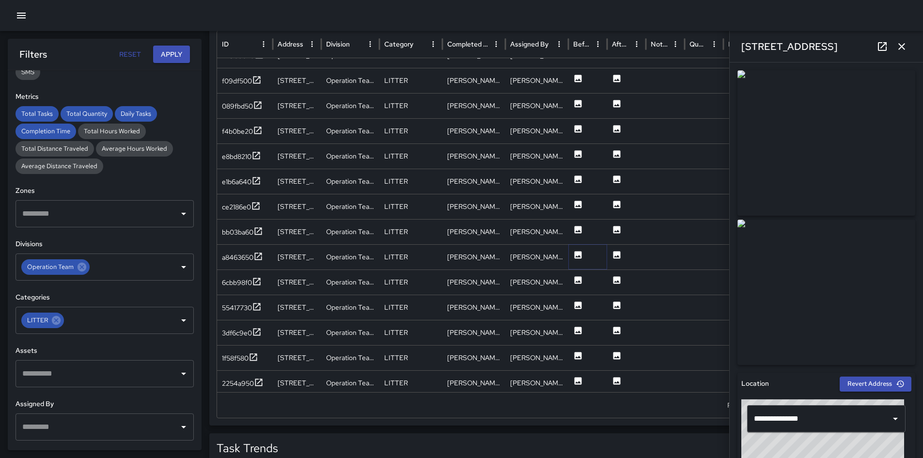
click at [576, 256] on icon at bounding box center [577, 254] width 7 height 7
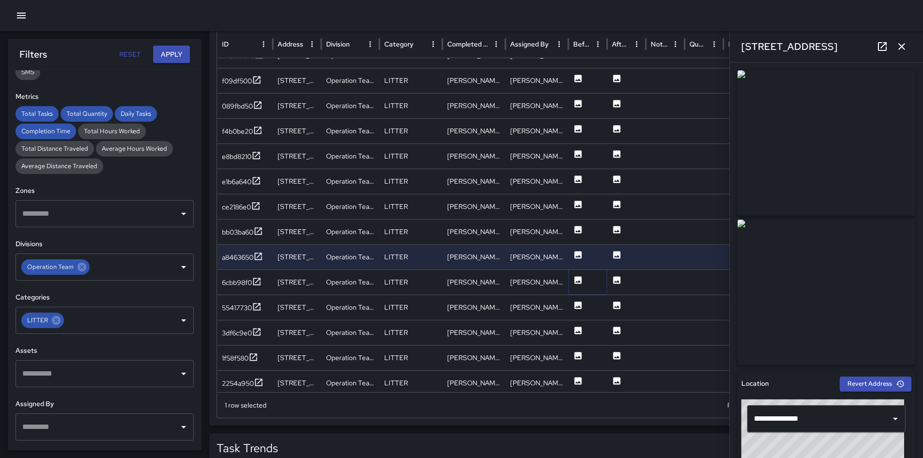
click at [574, 284] on icon at bounding box center [578, 280] width 10 height 10
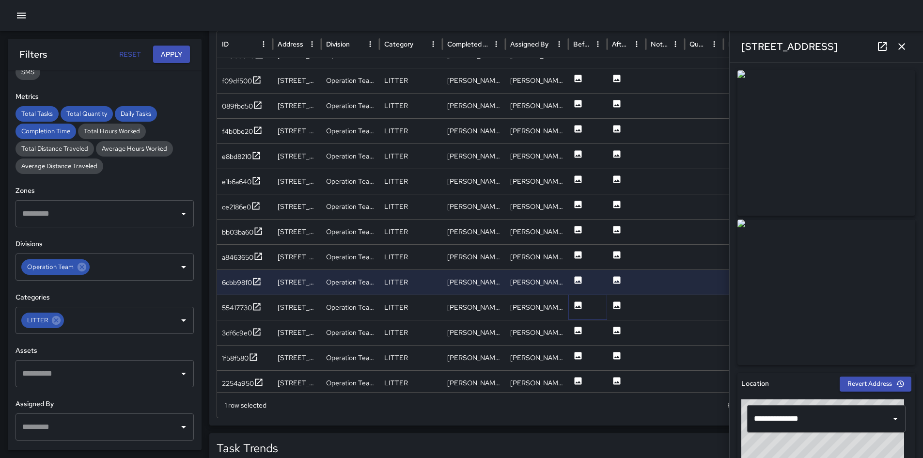
click at [576, 308] on icon at bounding box center [577, 304] width 7 height 7
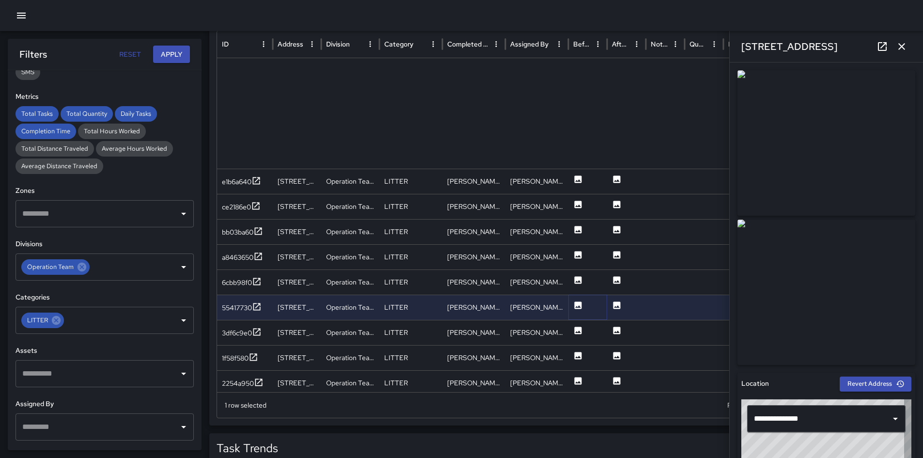
scroll to position [358, 0]
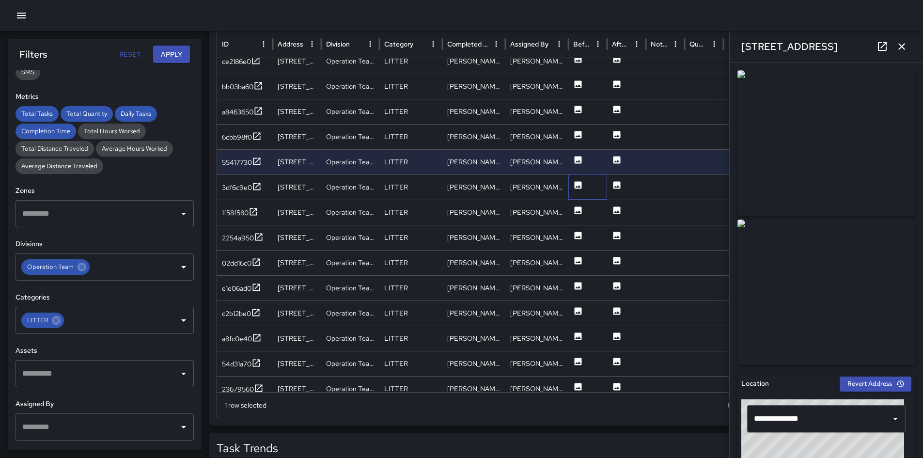
click at [570, 189] on div at bounding box center [587, 186] width 39 height 25
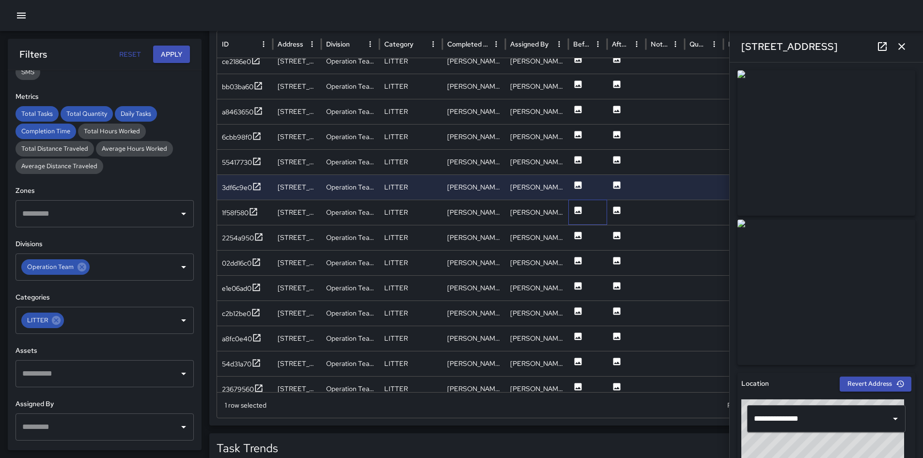
click at [584, 203] on div at bounding box center [587, 212] width 39 height 25
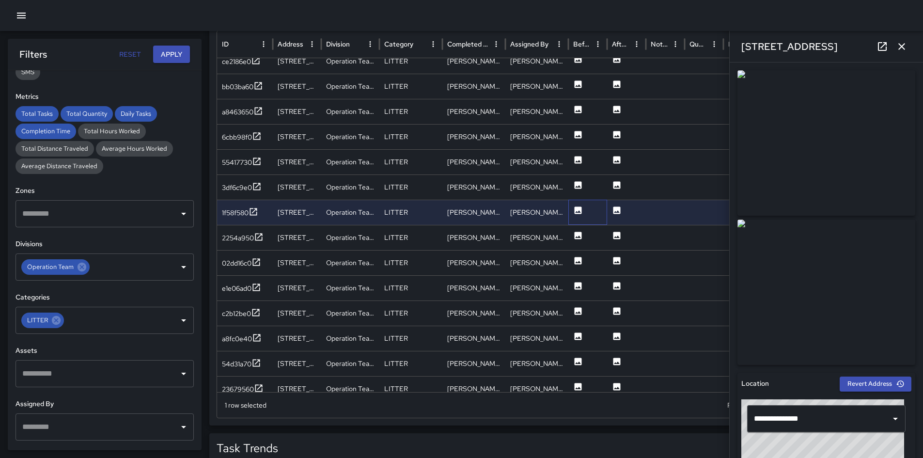
click at [583, 208] on div at bounding box center [587, 212] width 39 height 25
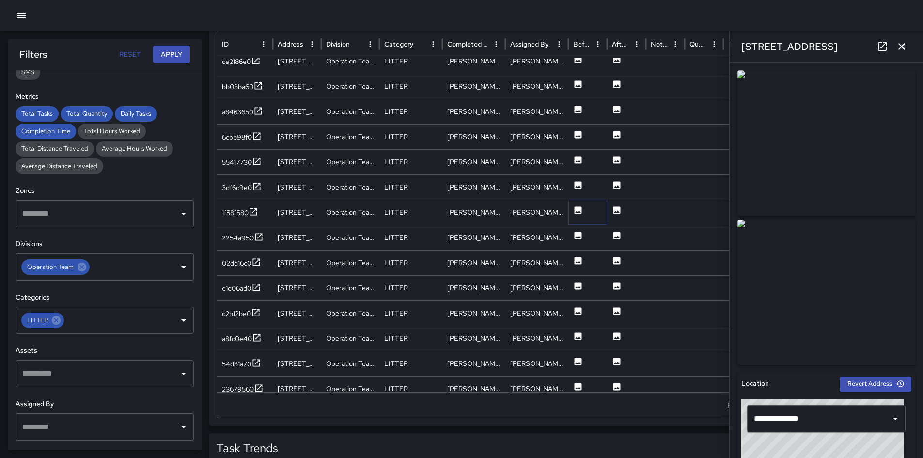
click at [582, 210] on icon at bounding box center [578, 210] width 10 height 10
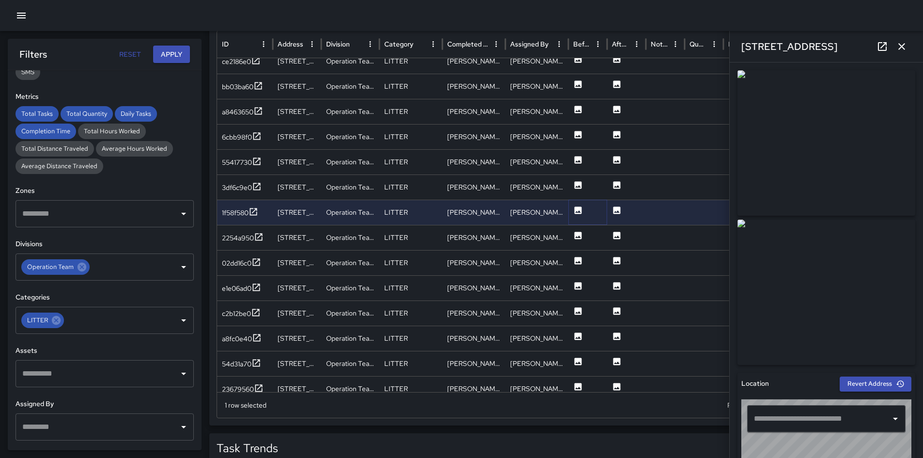
type input "**********"
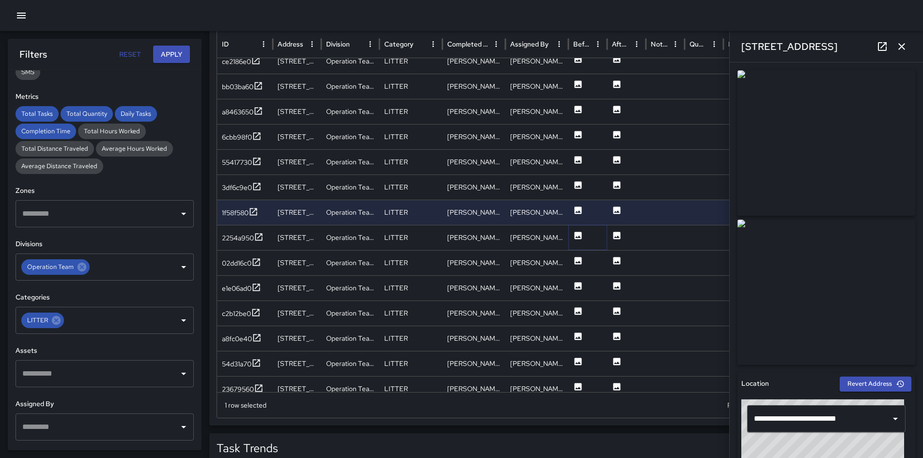
click at [578, 239] on icon at bounding box center [578, 236] width 10 height 10
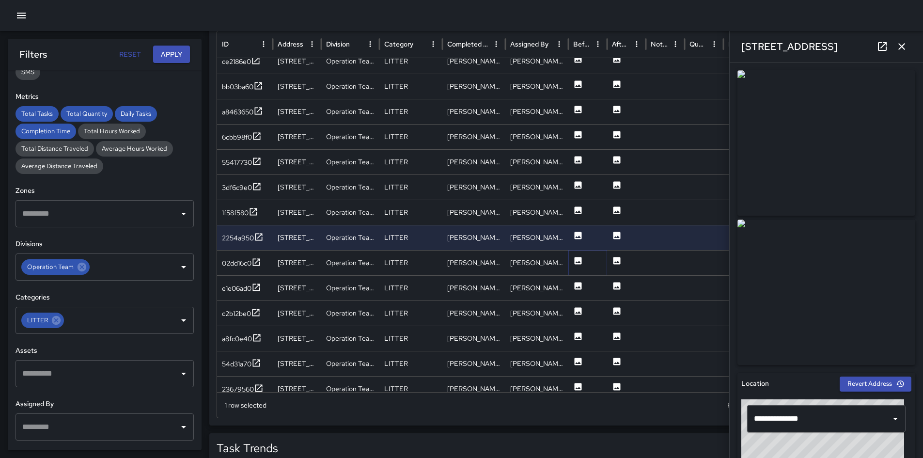
click at [574, 261] on icon at bounding box center [577, 260] width 7 height 7
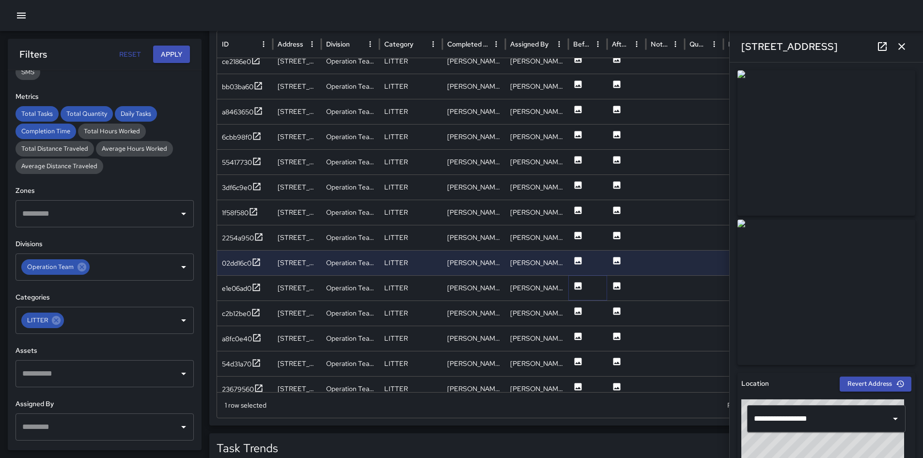
click at [573, 286] on icon at bounding box center [578, 286] width 10 height 10
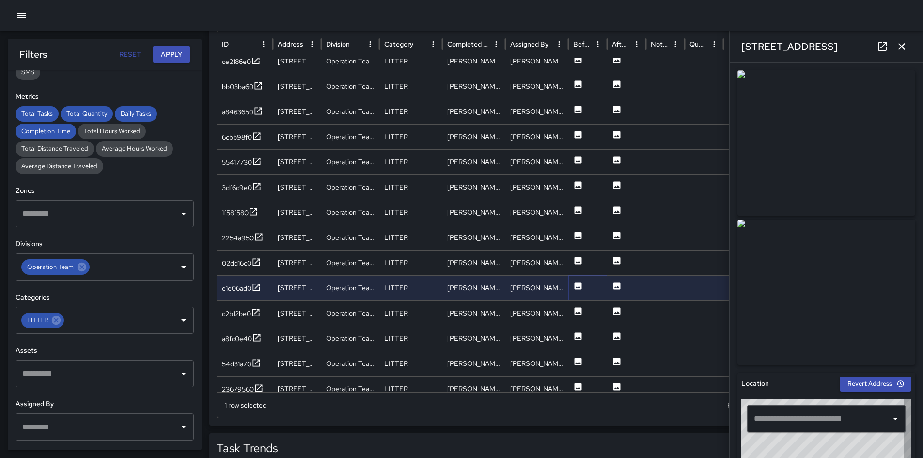
type input "**********"
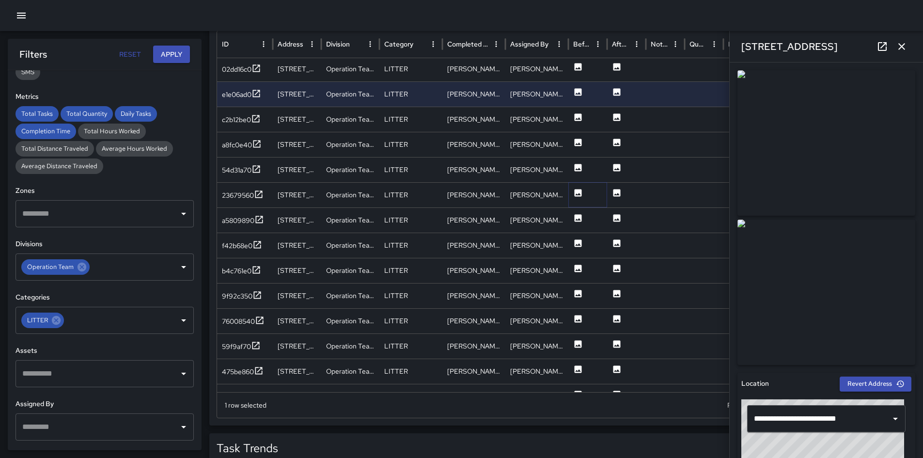
click at [576, 196] on icon at bounding box center [577, 192] width 7 height 7
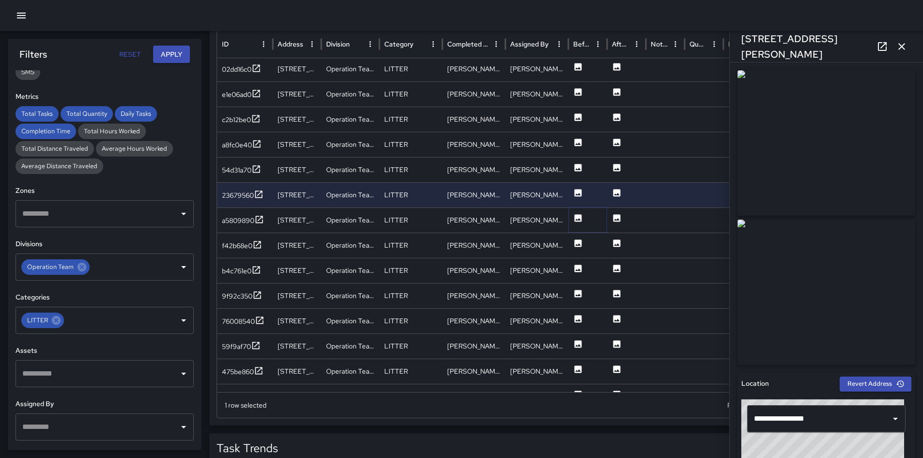
click at [579, 218] on icon at bounding box center [578, 218] width 10 height 10
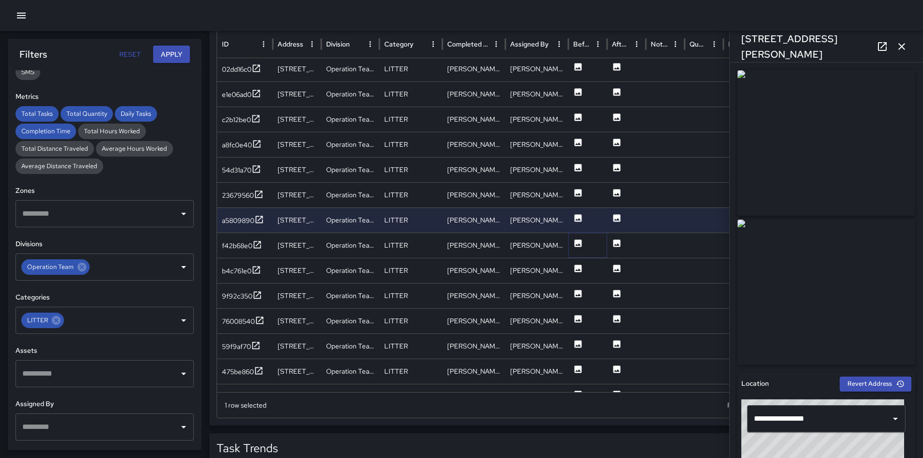
click at [581, 241] on icon at bounding box center [577, 242] width 7 height 7
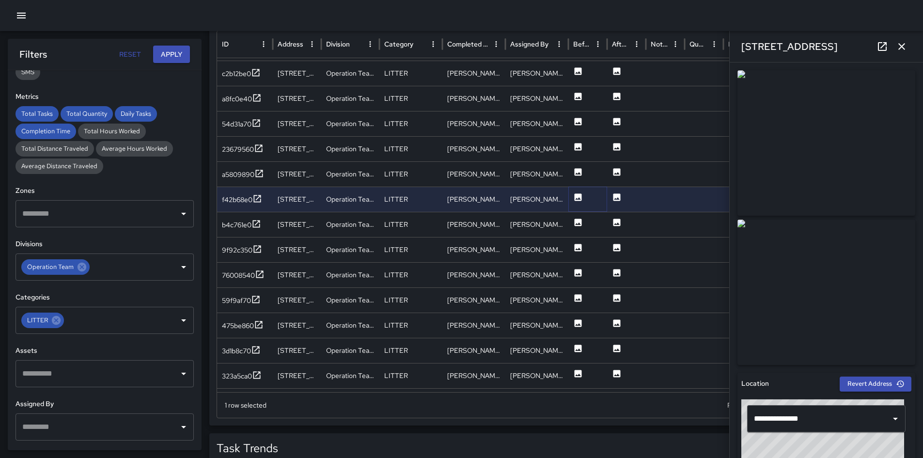
scroll to position [582, 0]
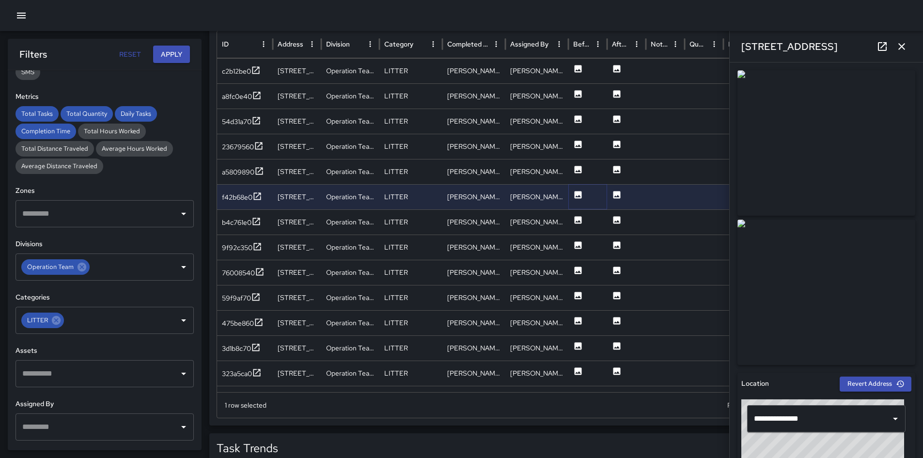
click at [579, 199] on icon at bounding box center [578, 195] width 10 height 10
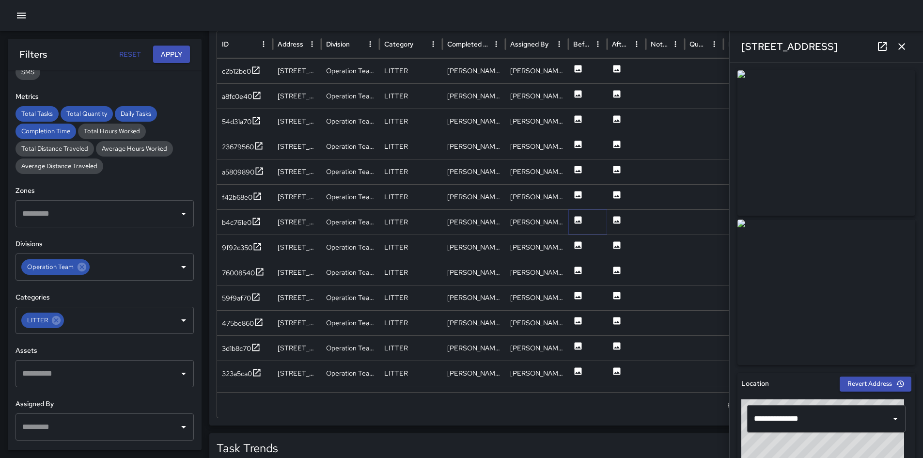
click at [580, 221] on icon at bounding box center [577, 219] width 7 height 7
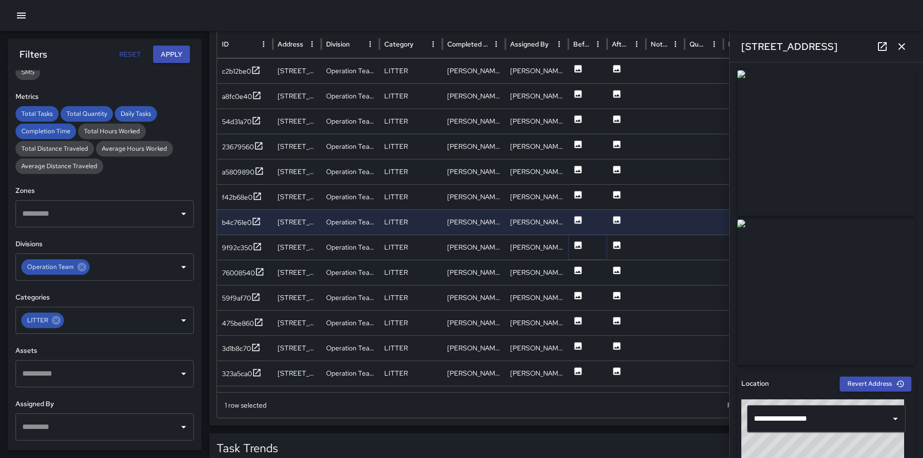
click at [581, 248] on icon at bounding box center [577, 244] width 7 height 7
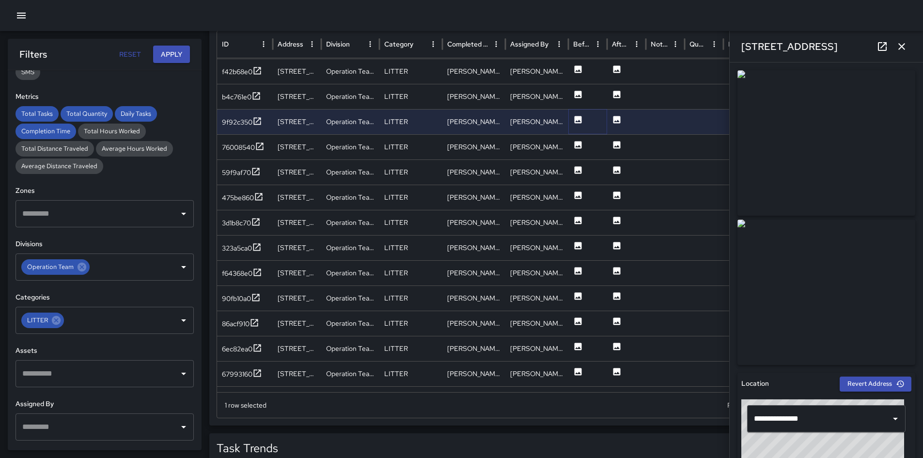
scroll to position [717, 0]
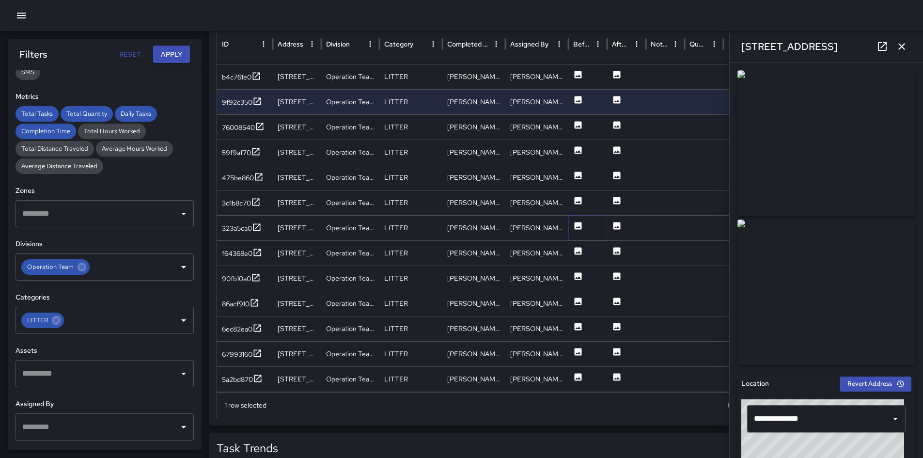
click at [580, 223] on icon at bounding box center [577, 225] width 7 height 7
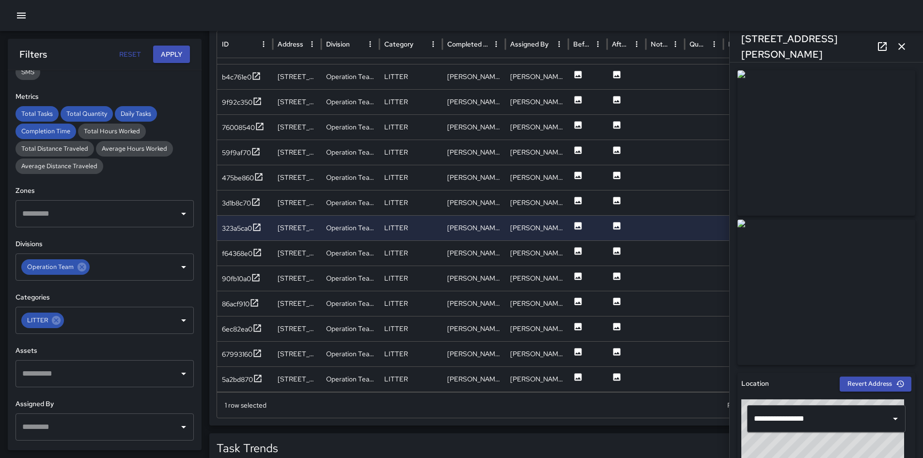
drag, startPoint x: 906, startPoint y: 51, endPoint x: 896, endPoint y: 58, distance: 11.4
click at [906, 51] on icon "button" at bounding box center [901, 47] width 12 height 12
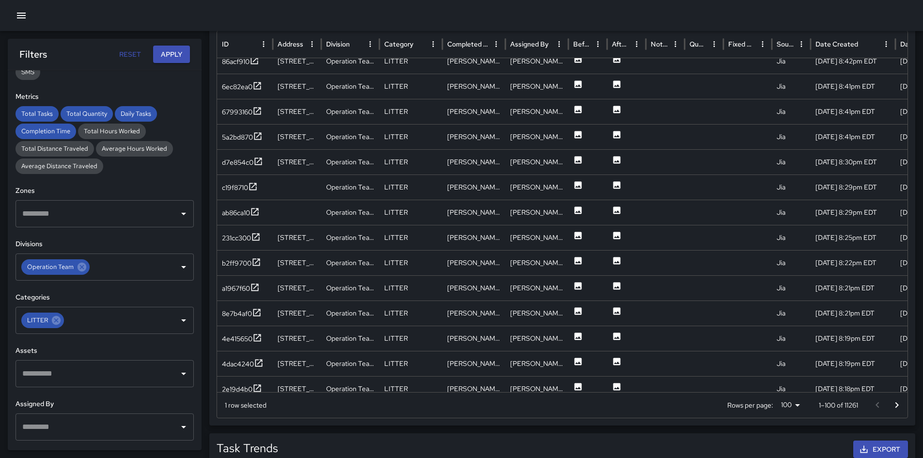
scroll to position [0, 0]
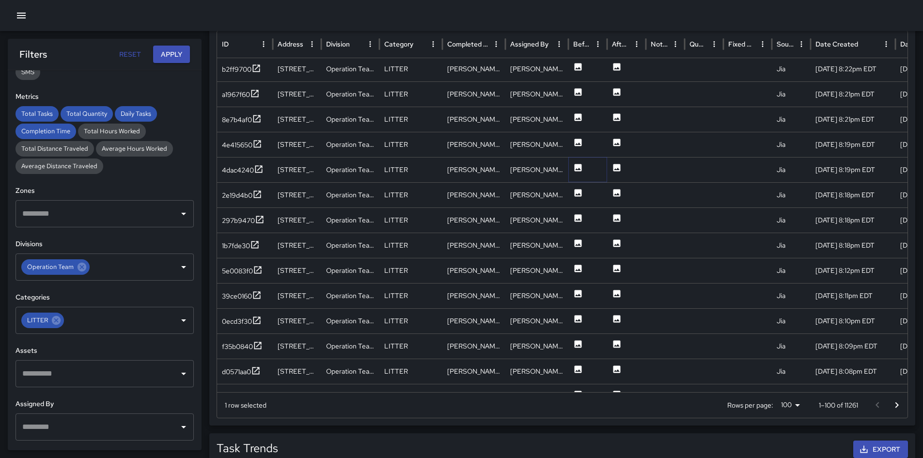
click at [576, 169] on icon at bounding box center [577, 167] width 7 height 7
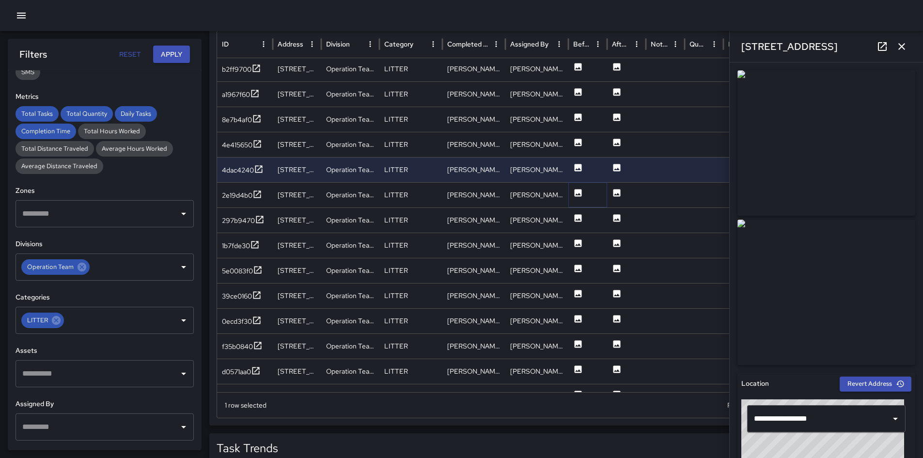
click at [578, 193] on icon at bounding box center [577, 192] width 7 height 7
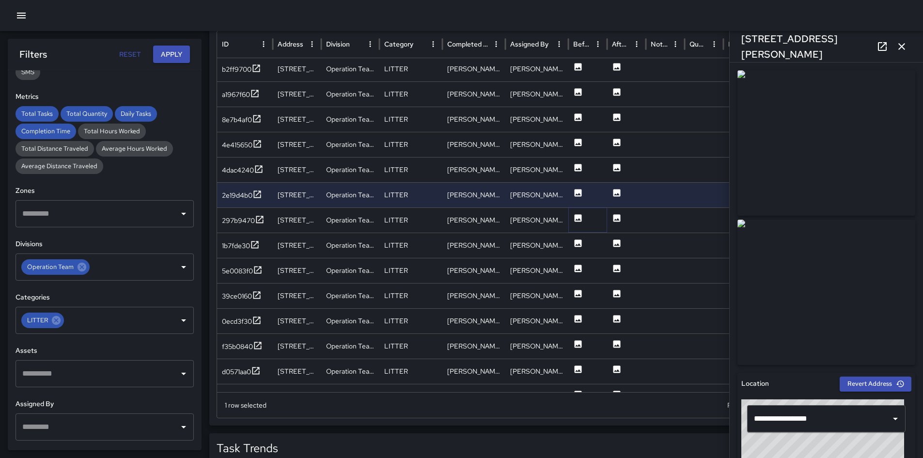
click at [580, 220] on icon at bounding box center [577, 217] width 7 height 7
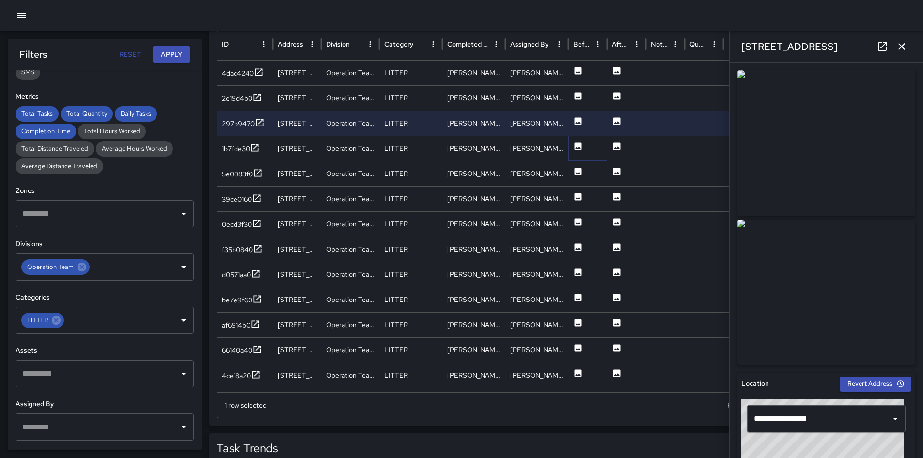
click at [577, 149] on icon at bounding box center [577, 145] width 7 height 7
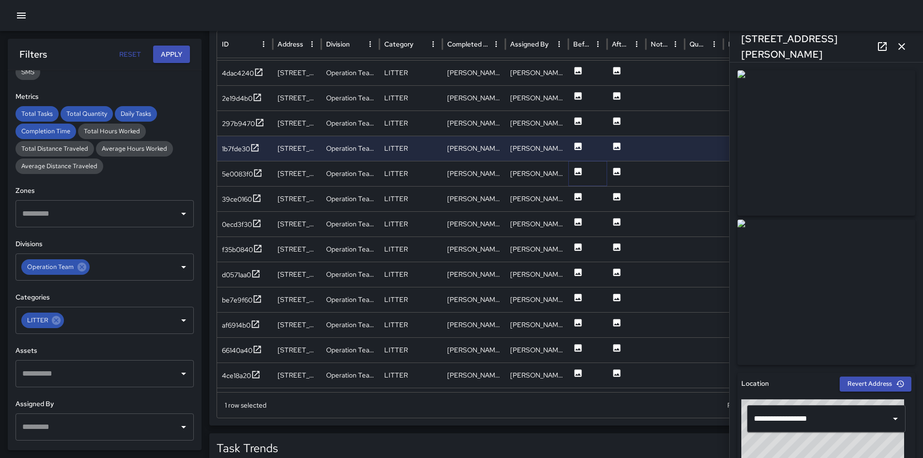
click at [577, 169] on icon at bounding box center [577, 171] width 7 height 7
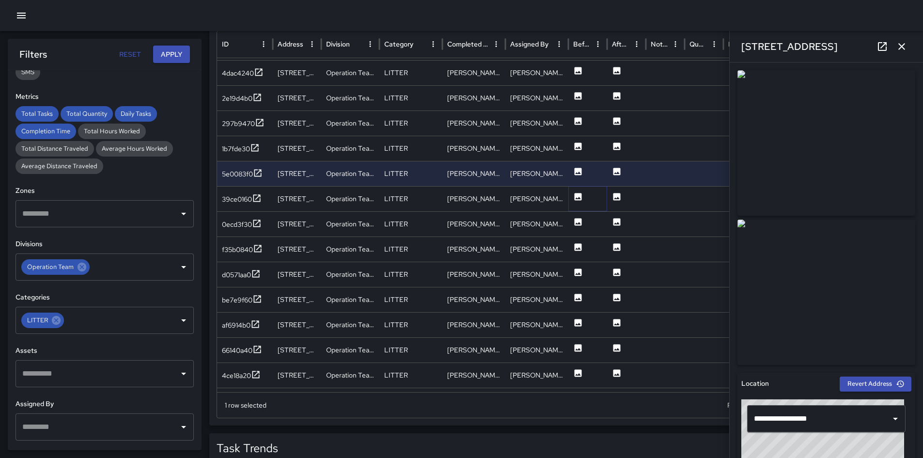
click at [578, 197] on icon at bounding box center [578, 197] width 10 height 10
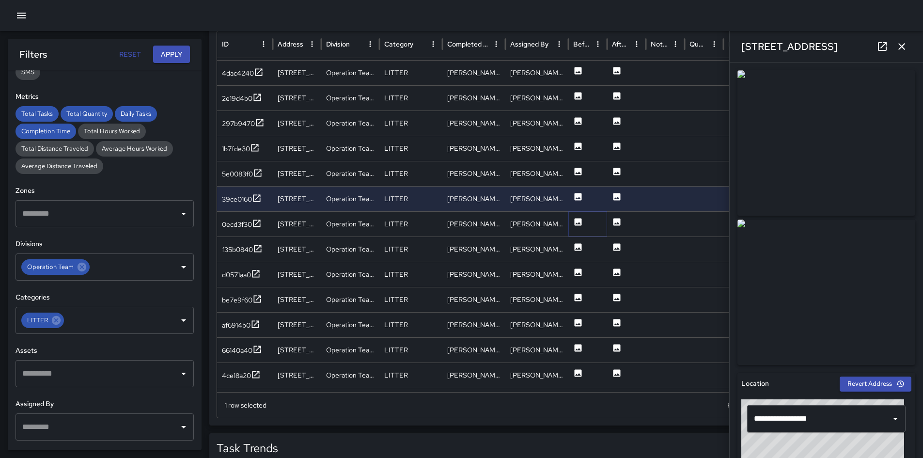
click at [575, 225] on icon at bounding box center [577, 221] width 7 height 7
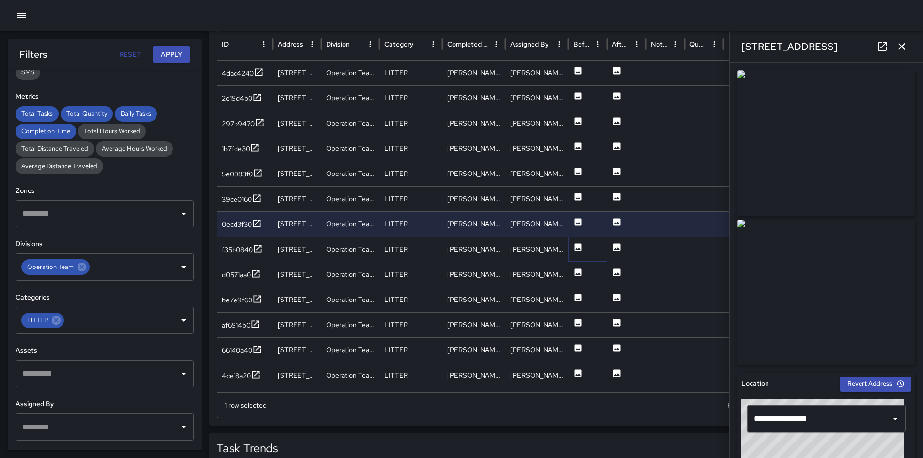
click at [578, 252] on button at bounding box center [578, 249] width 10 height 25
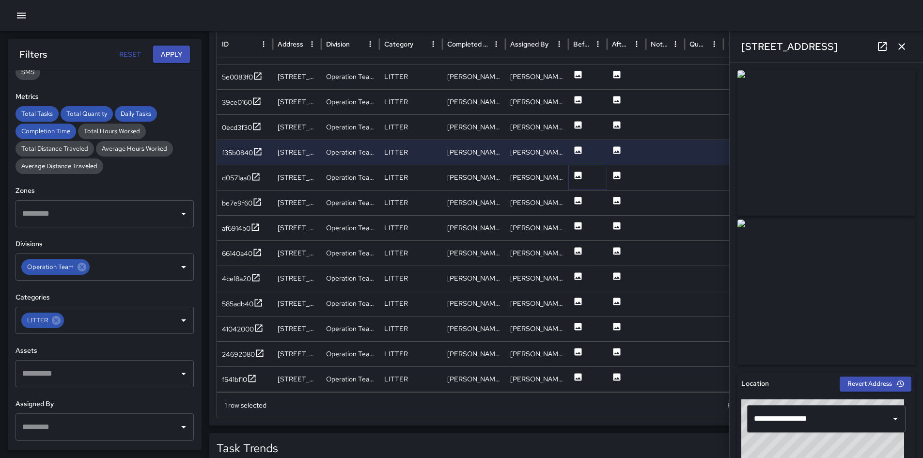
click at [578, 179] on icon at bounding box center [577, 174] width 7 height 7
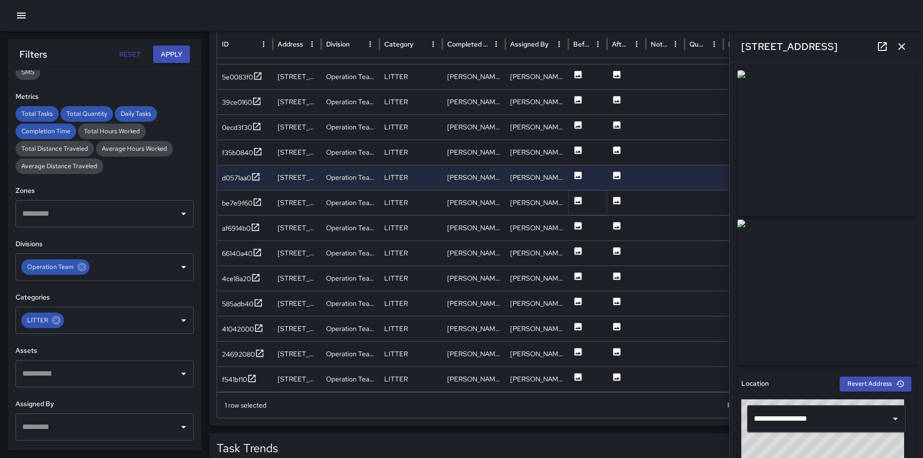
click at [576, 201] on icon at bounding box center [577, 200] width 7 height 7
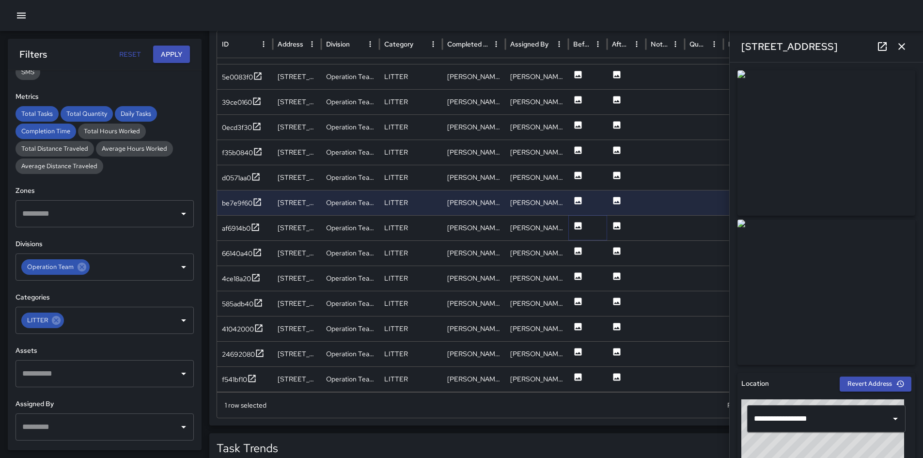
click at [575, 230] on icon at bounding box center [578, 226] width 10 height 10
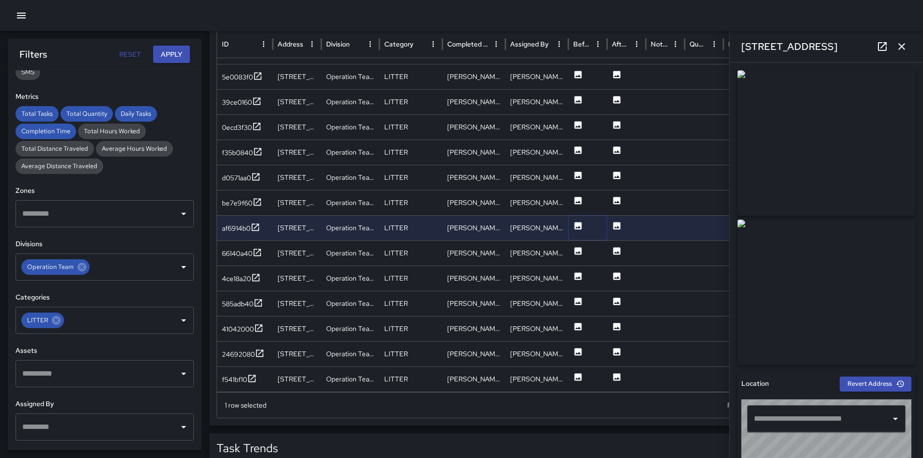
type input "**********"
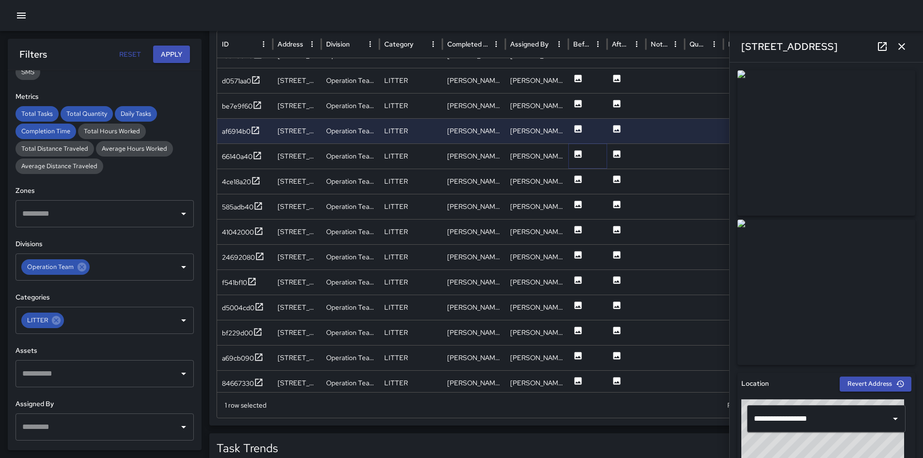
click at [577, 152] on icon at bounding box center [577, 153] width 7 height 7
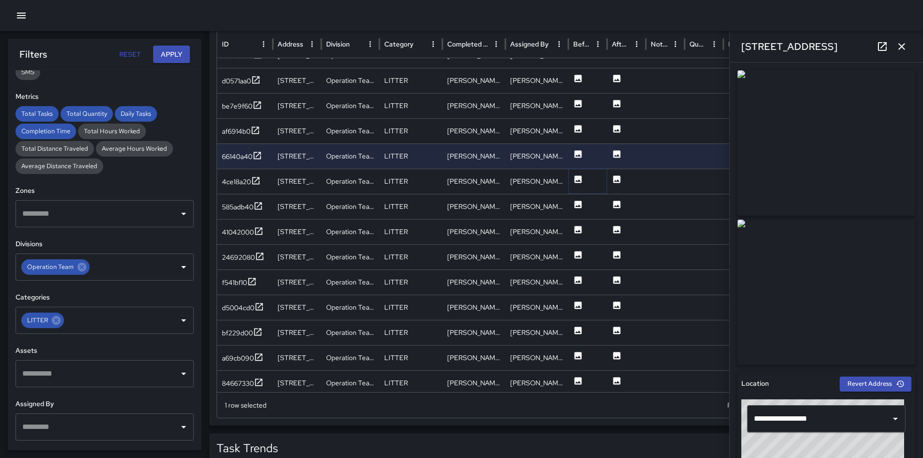
click at [576, 183] on icon at bounding box center [578, 179] width 10 height 10
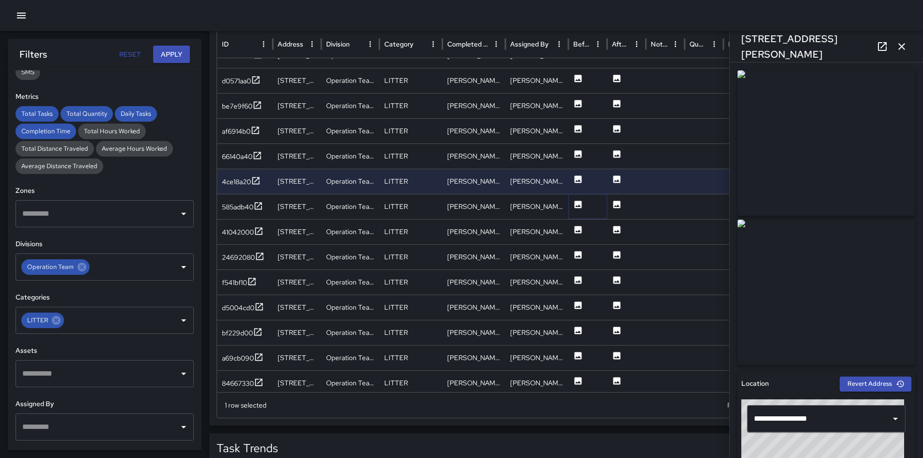
click at [576, 206] on icon at bounding box center [578, 205] width 10 height 10
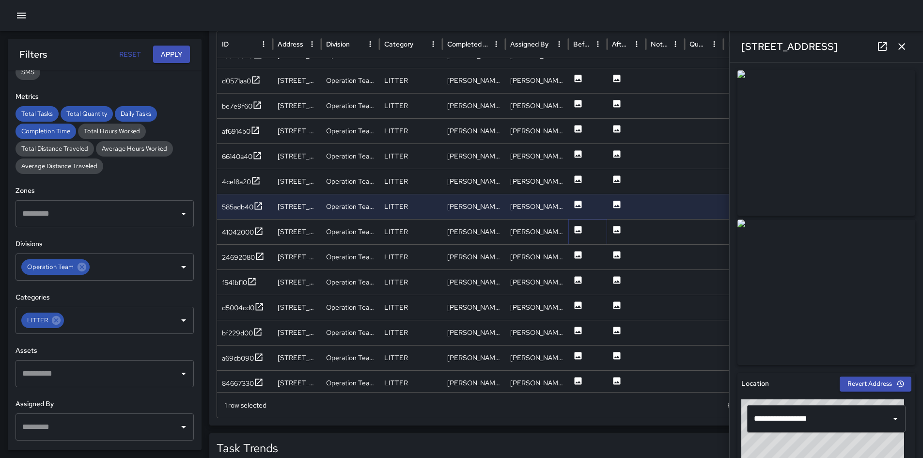
click at [577, 230] on icon at bounding box center [577, 229] width 7 height 7
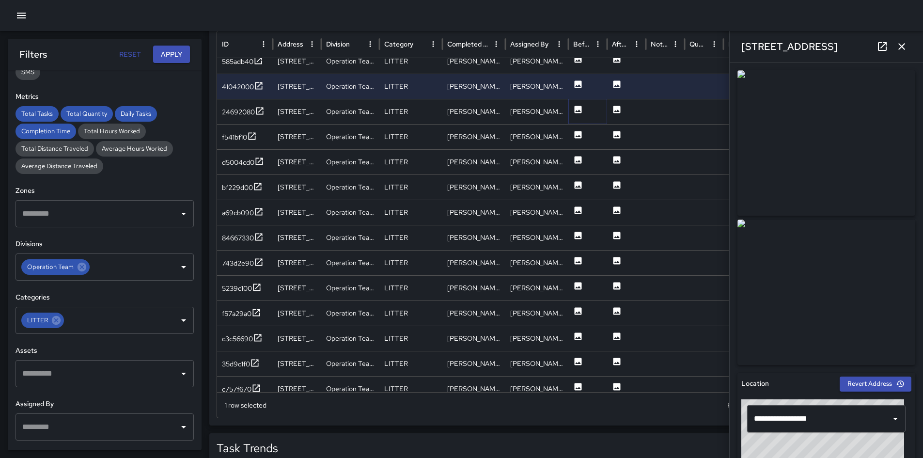
click at [574, 113] on icon at bounding box center [578, 110] width 10 height 10
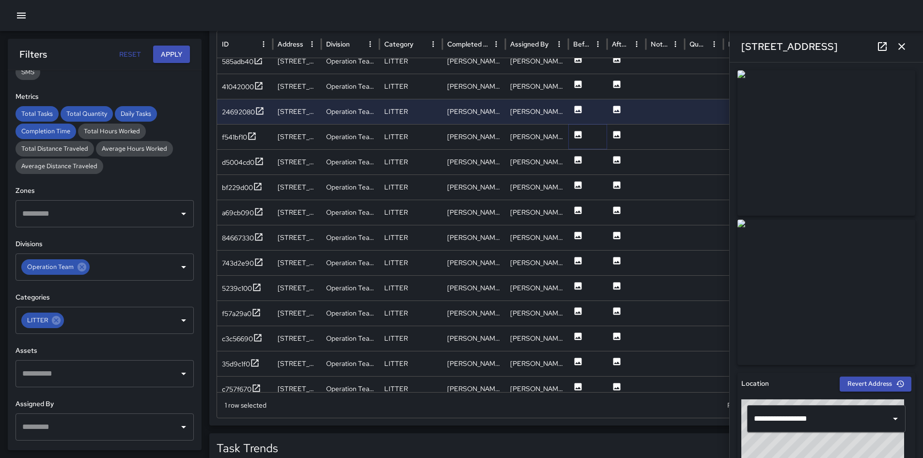
click at [574, 140] on button at bounding box center [578, 137] width 10 height 25
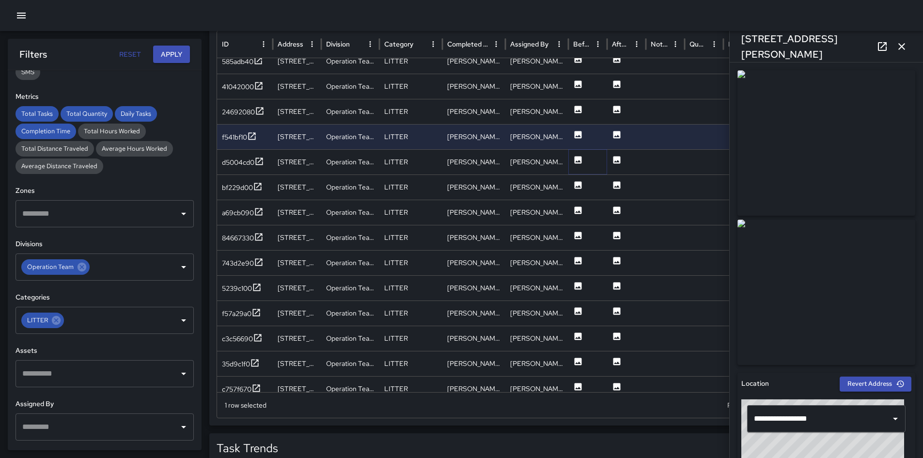
click at [578, 162] on icon at bounding box center [577, 159] width 7 height 7
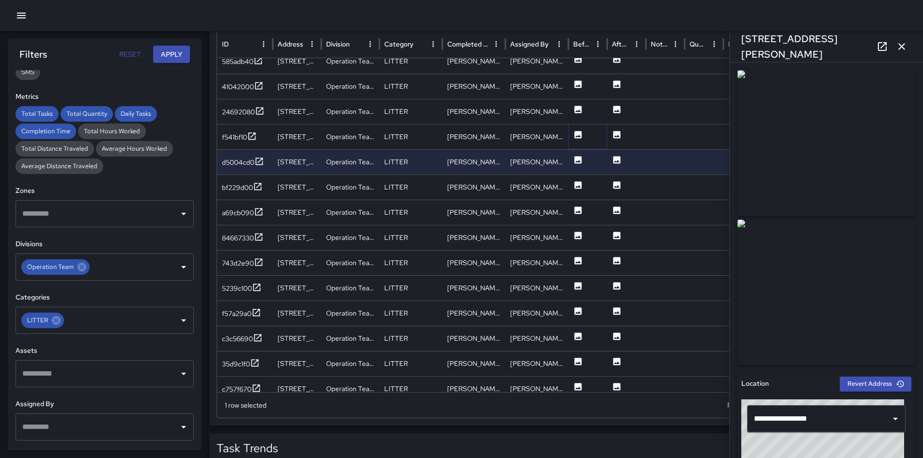
click at [576, 136] on icon at bounding box center [578, 135] width 10 height 10
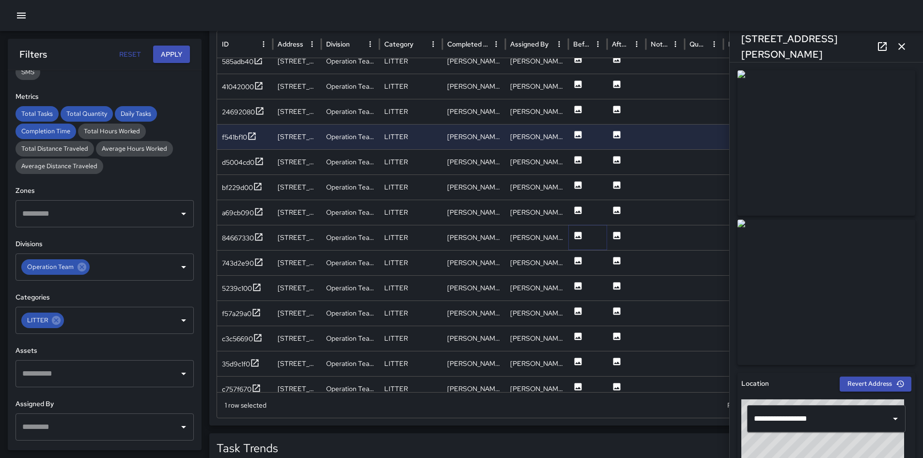
click at [574, 232] on icon at bounding box center [578, 236] width 10 height 10
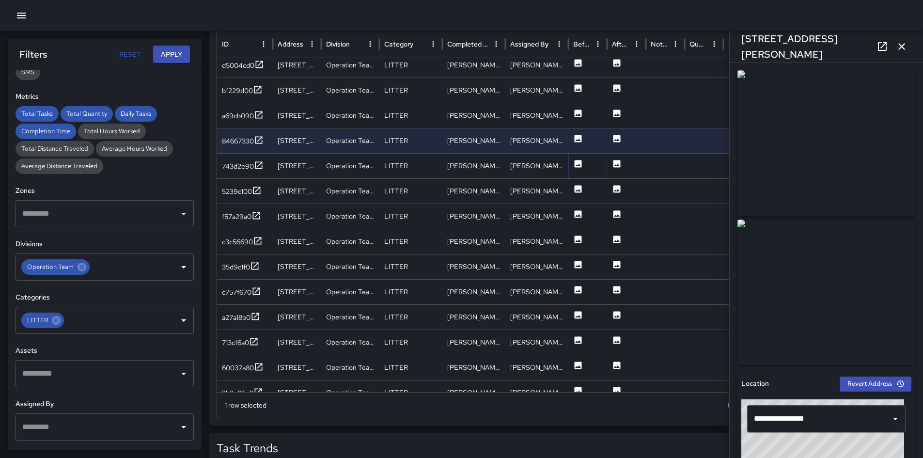
click at [578, 162] on icon at bounding box center [577, 163] width 7 height 7
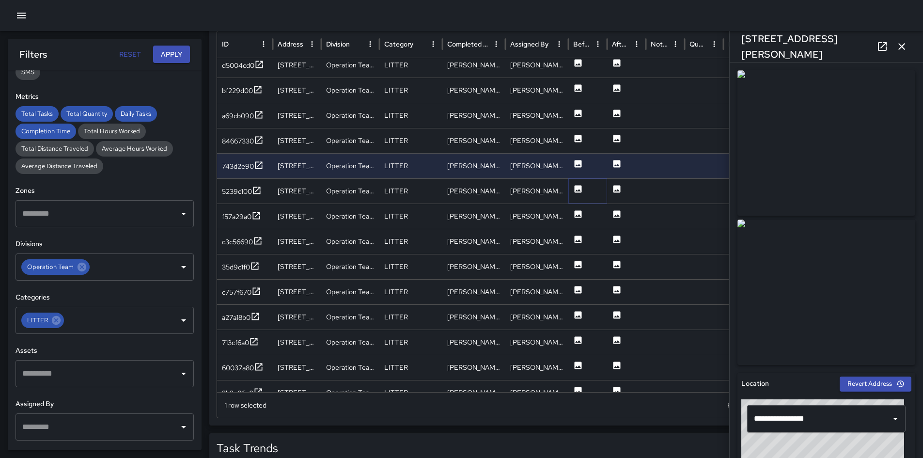
click at [577, 185] on icon at bounding box center [577, 188] width 7 height 7
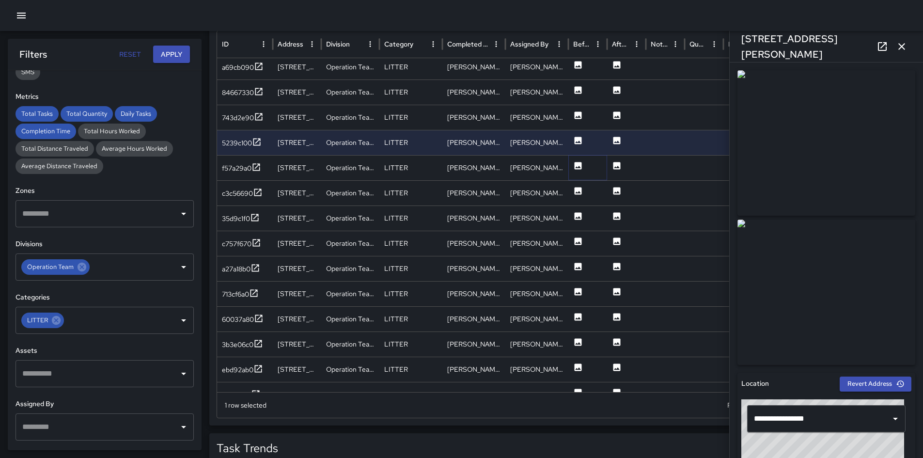
click at [578, 168] on icon at bounding box center [578, 166] width 10 height 10
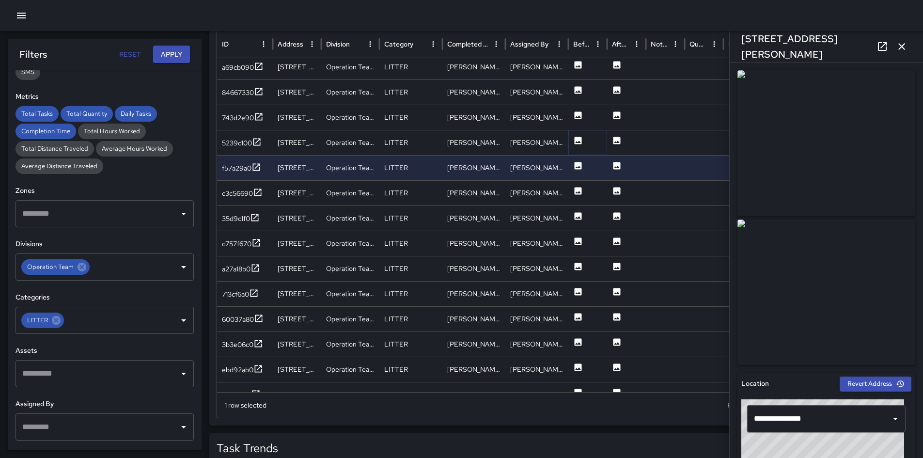
click at [574, 139] on icon at bounding box center [577, 140] width 7 height 7
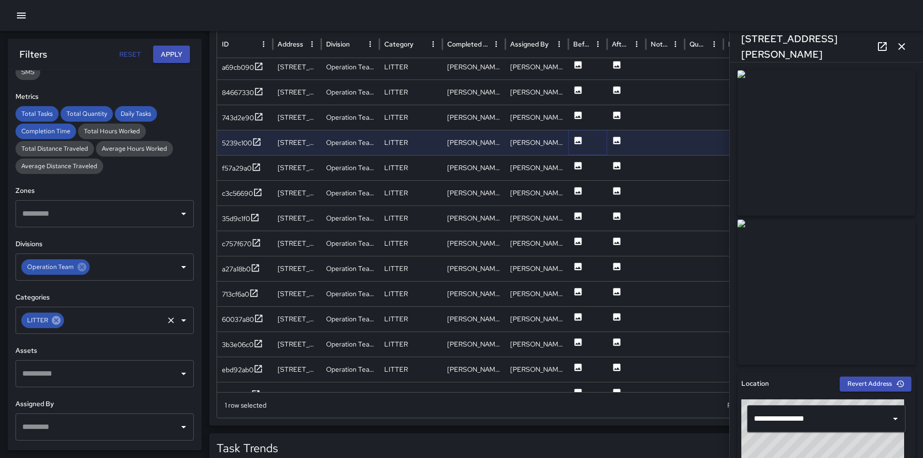
click at [60, 323] on icon at bounding box center [56, 320] width 11 height 11
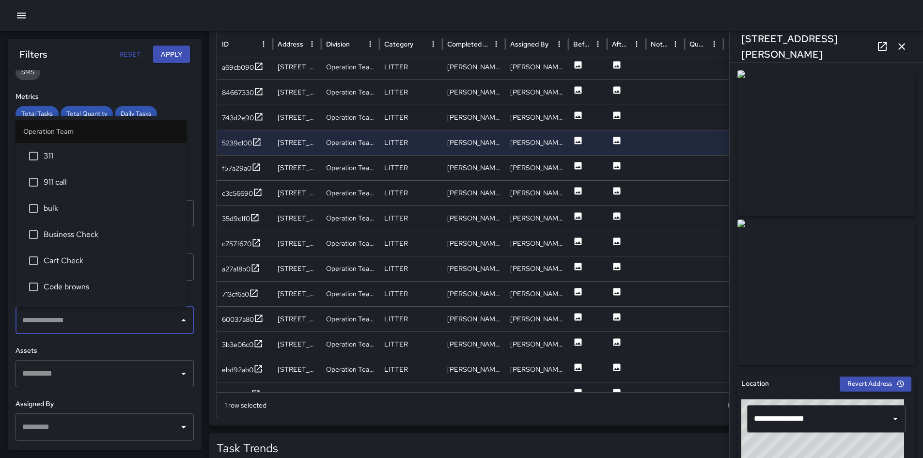
click at [59, 323] on input "text" at bounding box center [97, 320] width 155 height 18
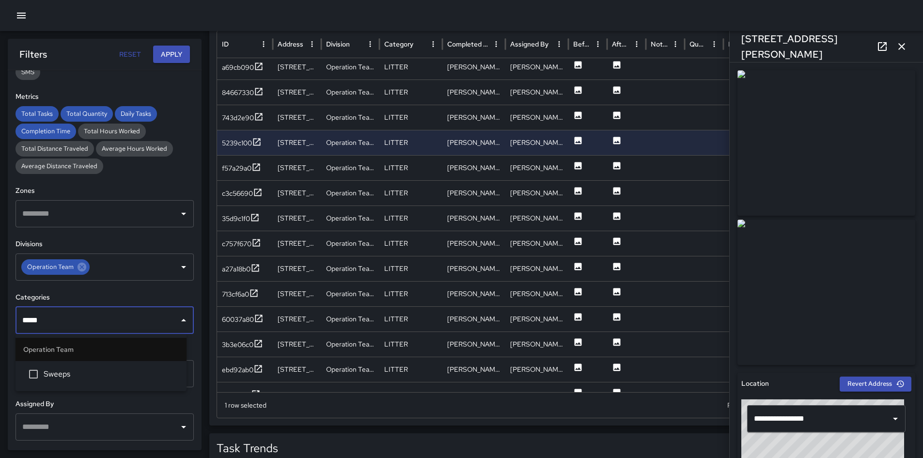
click at [88, 387] on ul "Operation Team Sweeps" at bounding box center [100, 362] width 171 height 57
type input "*****"
click at [171, 53] on button "Apply" at bounding box center [171, 55] width 37 height 18
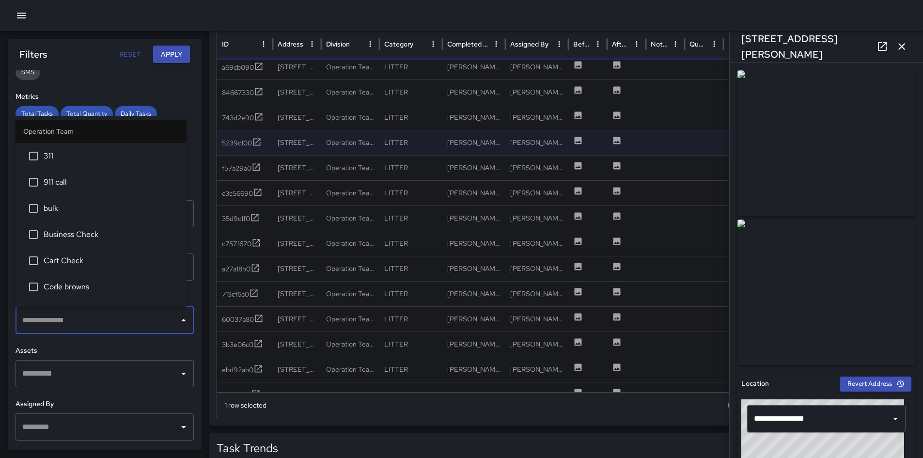
click at [128, 322] on input "text" at bounding box center [97, 320] width 155 height 18
type input "**"
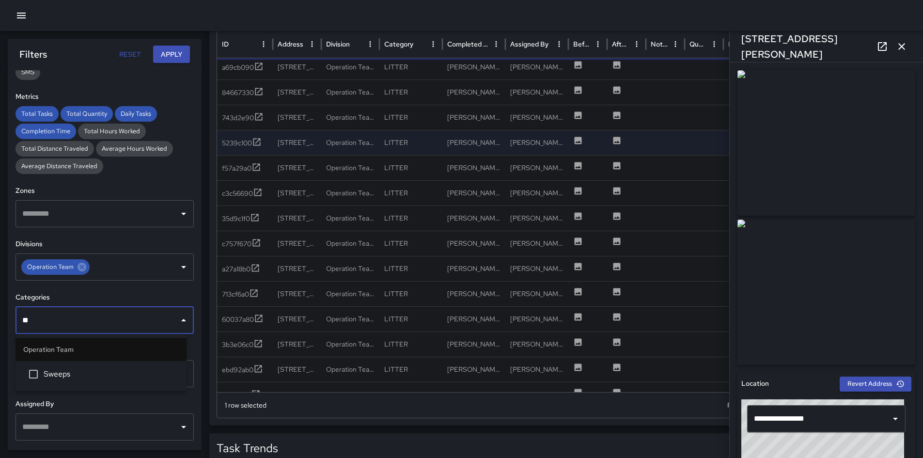
click at [68, 371] on span "Sweeps" at bounding box center [111, 374] width 135 height 12
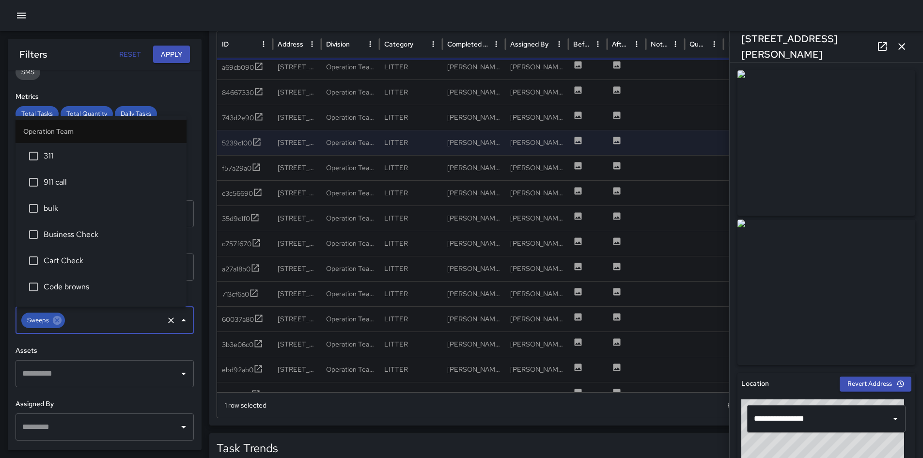
scroll to position [359, 0]
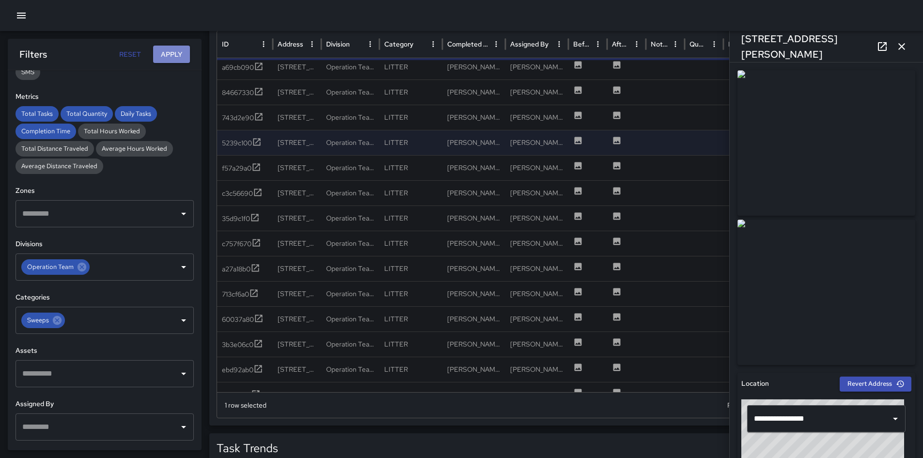
click at [168, 52] on button "Apply" at bounding box center [171, 55] width 37 height 18
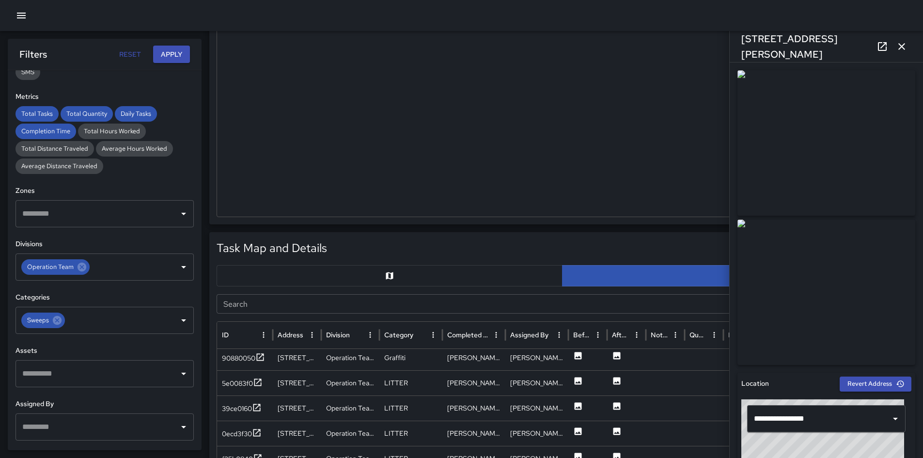
click at [174, 50] on button "Apply" at bounding box center [171, 55] width 37 height 18
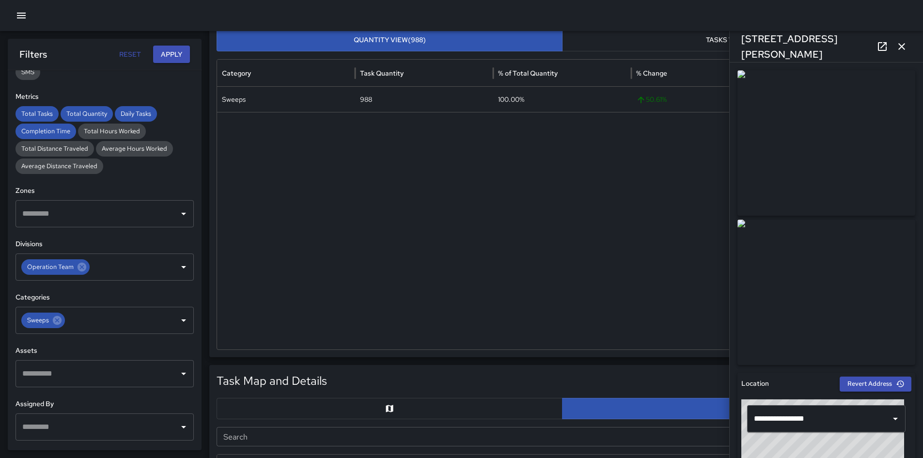
scroll to position [19, 0]
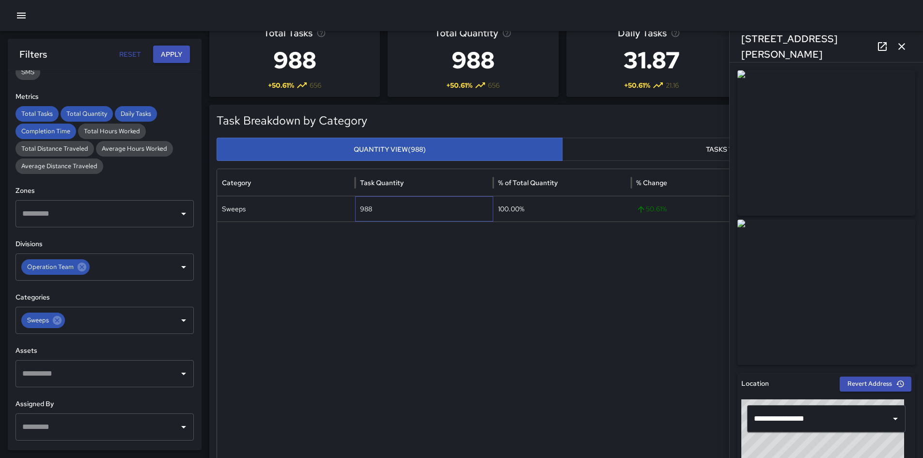
click at [362, 211] on div "988" at bounding box center [424, 208] width 138 height 25
copy div "988"
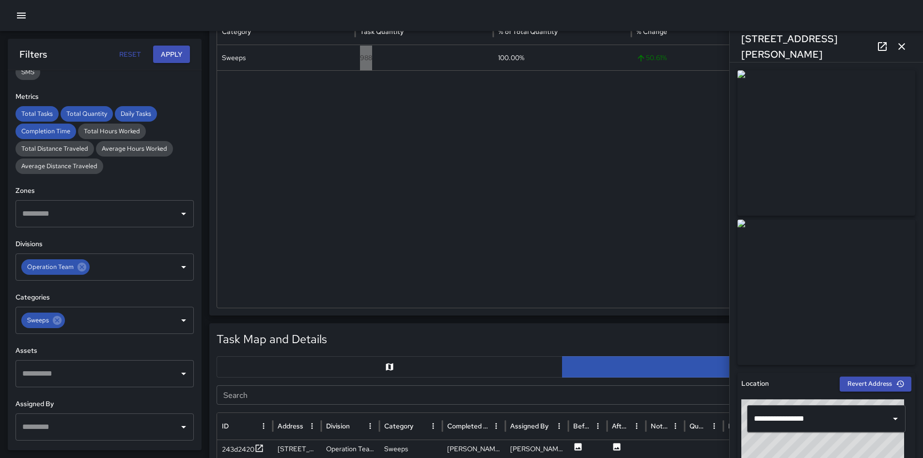
scroll to position [358, 0]
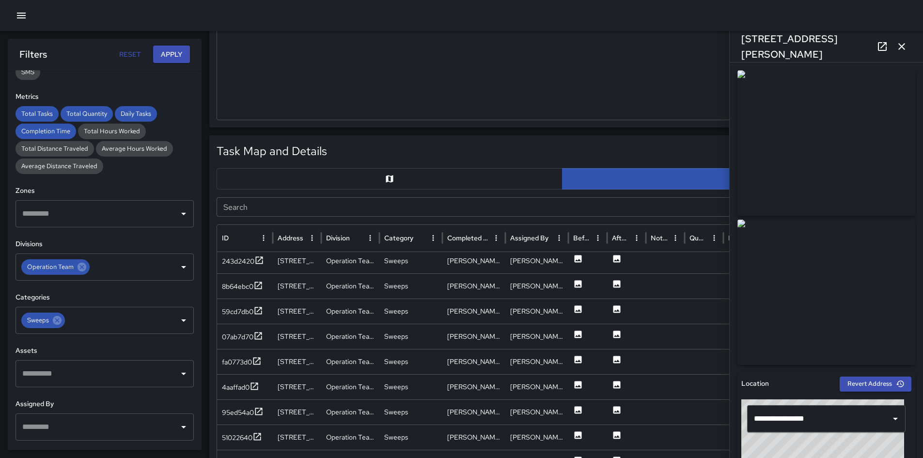
click at [337, 163] on div "Task Map and Details Export CSV Export Images Search Search ID Address Division…" at bounding box center [561, 376] width 691 height 469
click at [338, 166] on div "Task Map and Details Export CSV Export Images Search Search ID Address Division…" at bounding box center [561, 376] width 691 height 469
click at [341, 178] on button "button" at bounding box center [389, 178] width 346 height 21
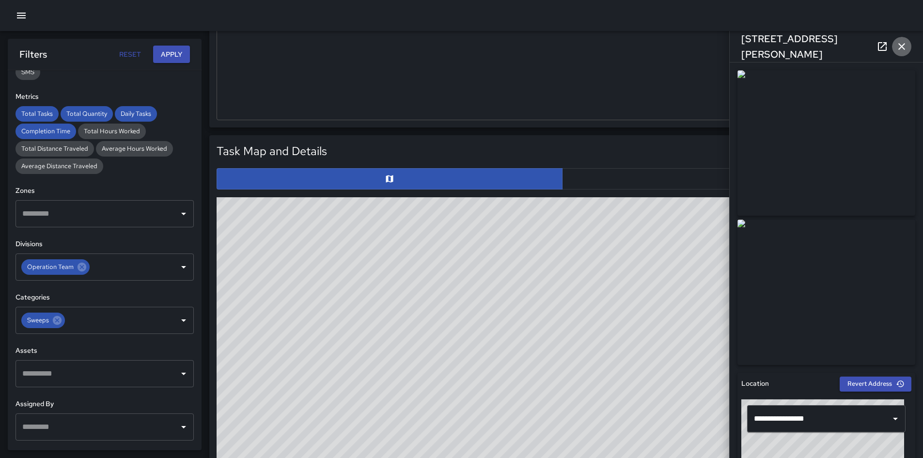
click at [904, 49] on icon "button" at bounding box center [901, 46] width 7 height 7
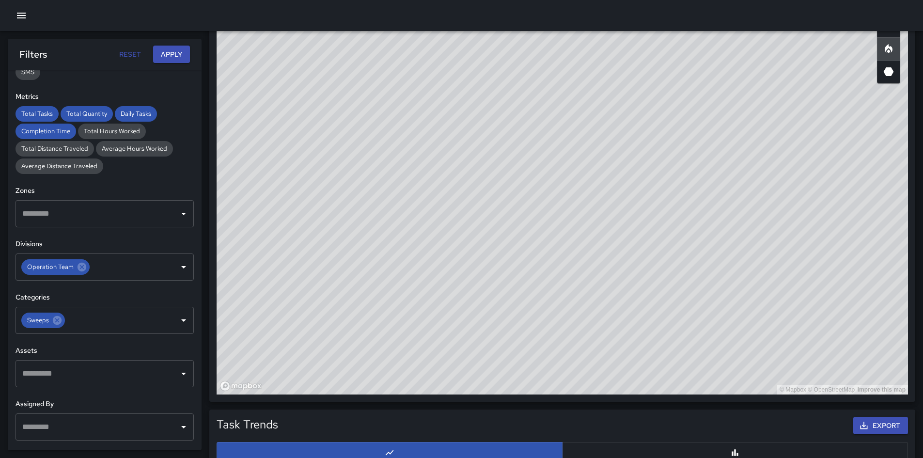
scroll to position [576, 0]
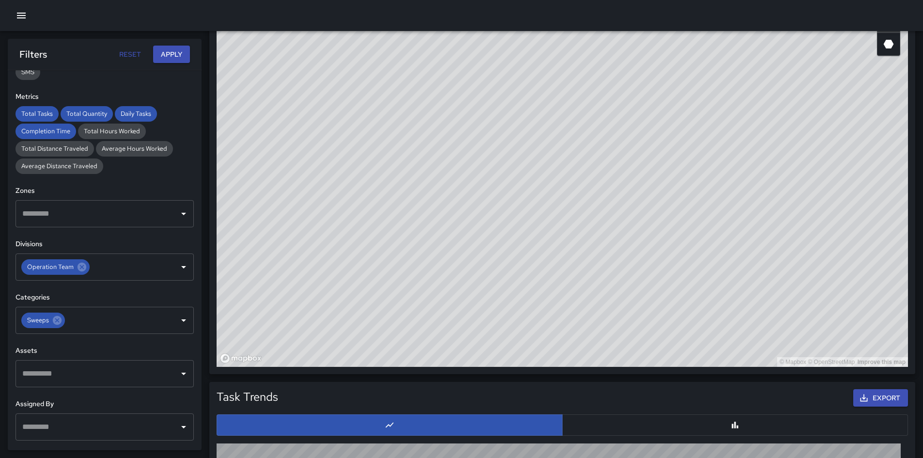
drag, startPoint x: 739, startPoint y: 174, endPoint x: 719, endPoint y: 261, distance: 89.5
drag, startPoint x: 719, startPoint y: 261, endPoint x: 632, endPoint y: 234, distance: 90.7
click at [632, 234] on div "© Mapbox © OpenStreetMap Improve this map" at bounding box center [561, 172] width 691 height 387
drag, startPoint x: 624, startPoint y: 208, endPoint x: 806, endPoint y: 137, distance: 195.5
click at [594, 223] on div "© Mapbox © OpenStreetMap Improve this map" at bounding box center [561, 172] width 691 height 387
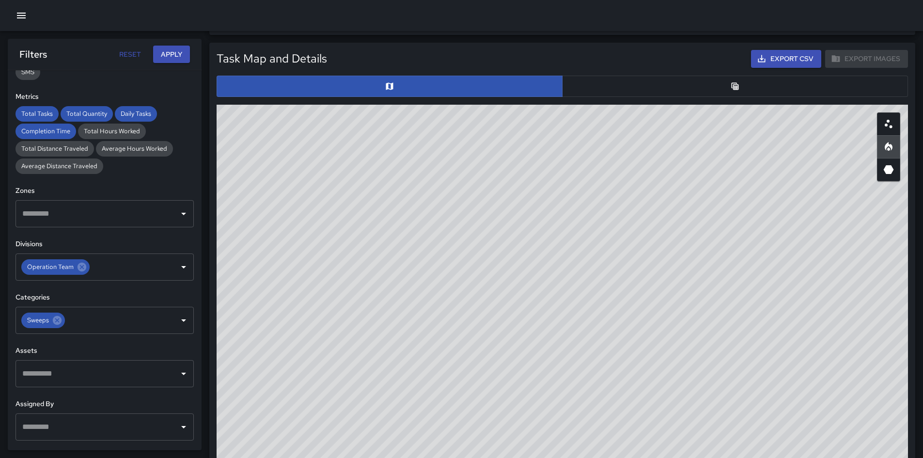
scroll to position [431, 0]
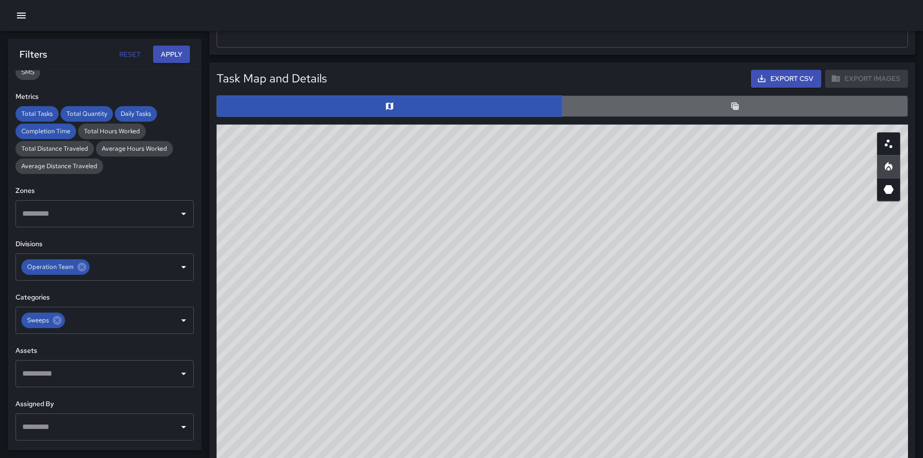
click at [685, 104] on button "button" at bounding box center [735, 105] width 346 height 21
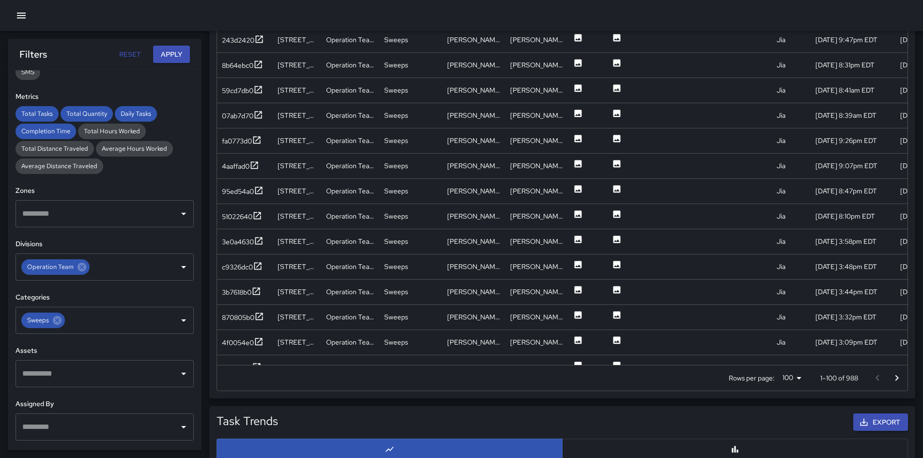
scroll to position [598, 0]
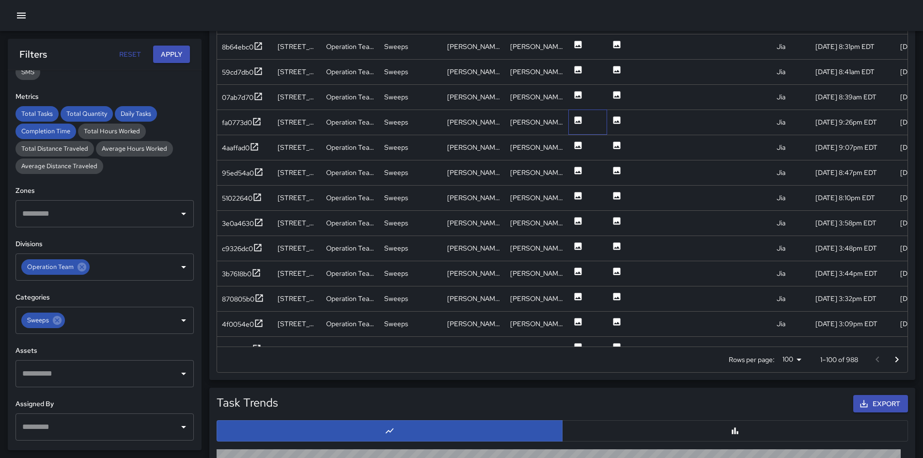
click at [572, 119] on div at bounding box center [587, 121] width 39 height 25
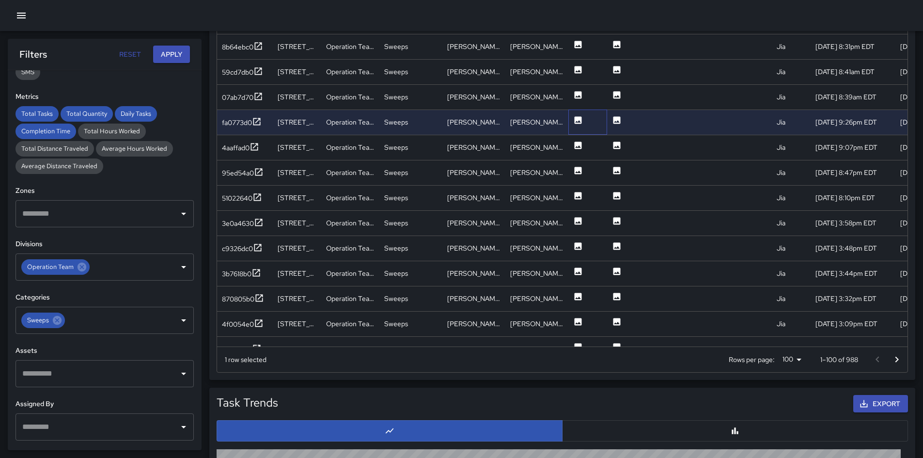
click at [572, 120] on div at bounding box center [587, 121] width 39 height 25
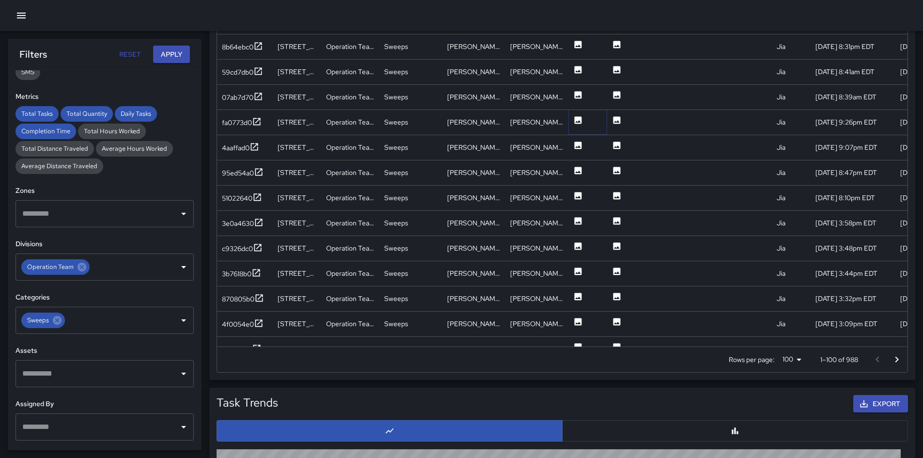
click at [577, 120] on icon at bounding box center [577, 119] width 7 height 7
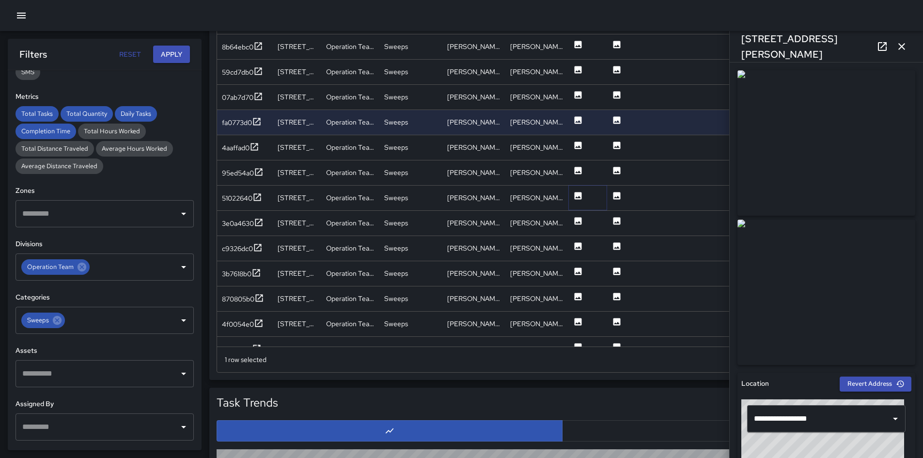
click at [582, 194] on icon at bounding box center [578, 196] width 10 height 10
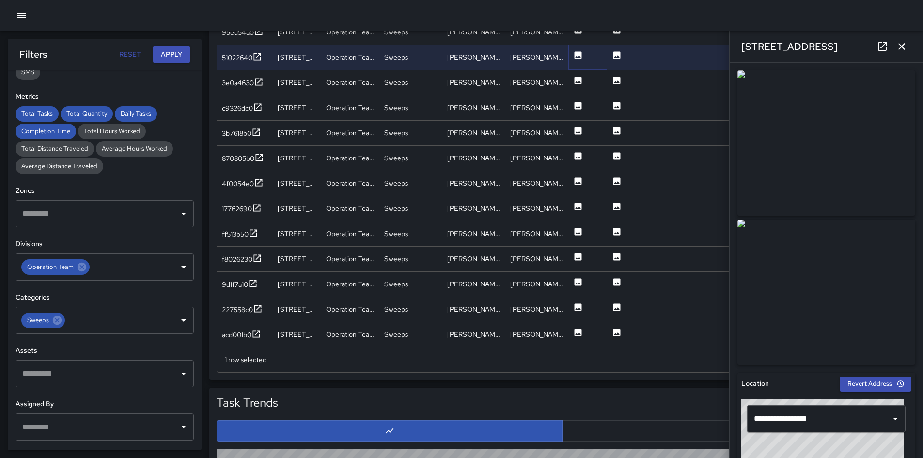
scroll to position [1791, 0]
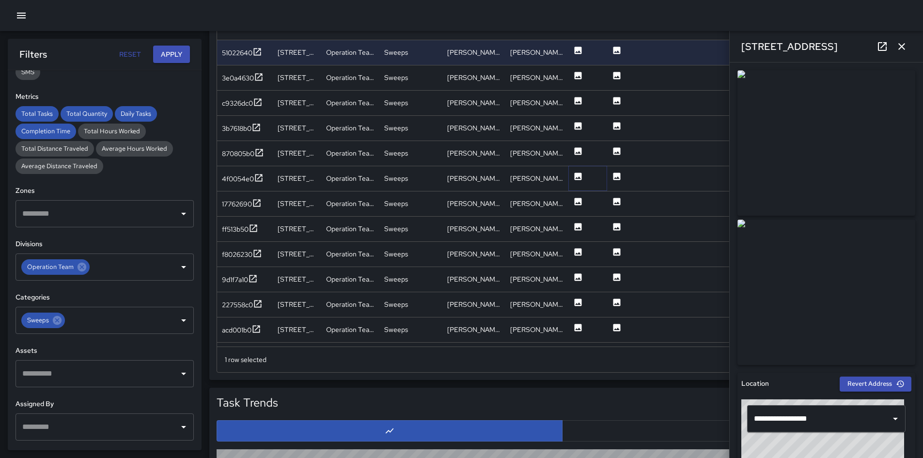
click at [574, 176] on icon at bounding box center [577, 175] width 7 height 7
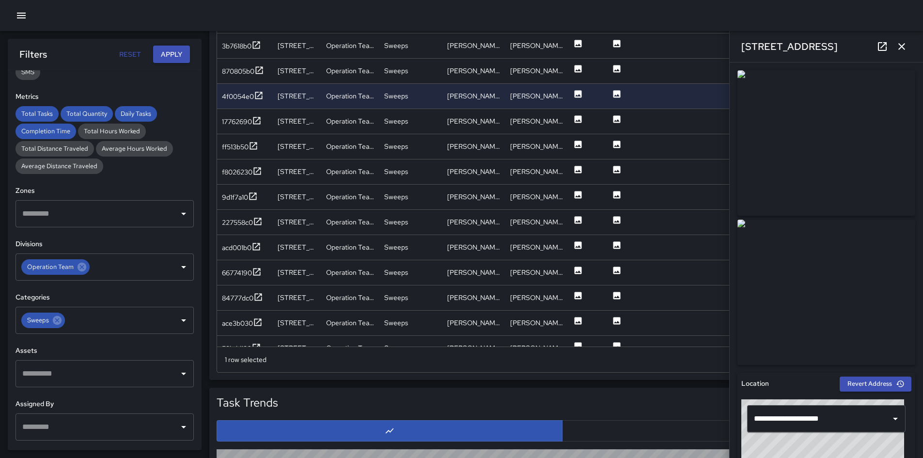
scroll to position [1926, 0]
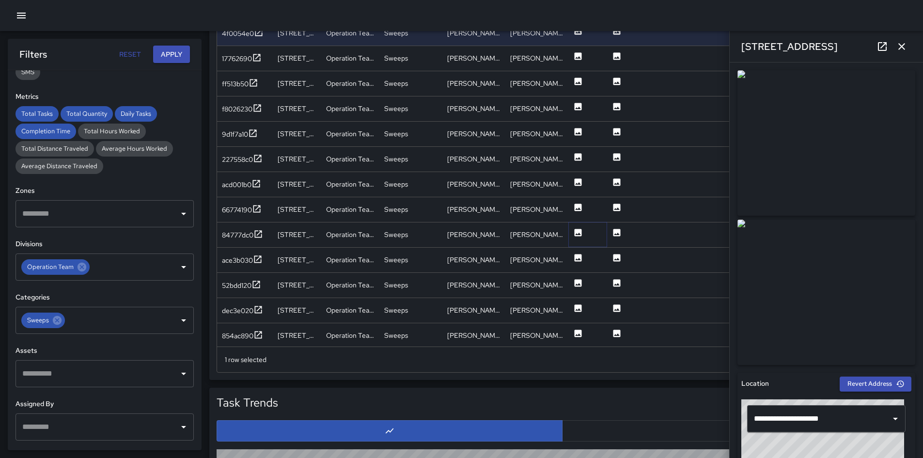
click at [575, 234] on icon at bounding box center [577, 232] width 7 height 7
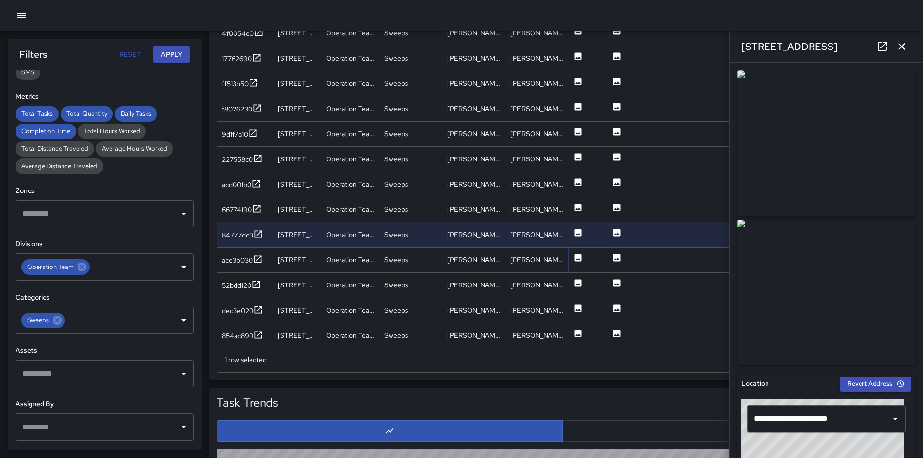
click at [580, 260] on icon at bounding box center [578, 258] width 10 height 10
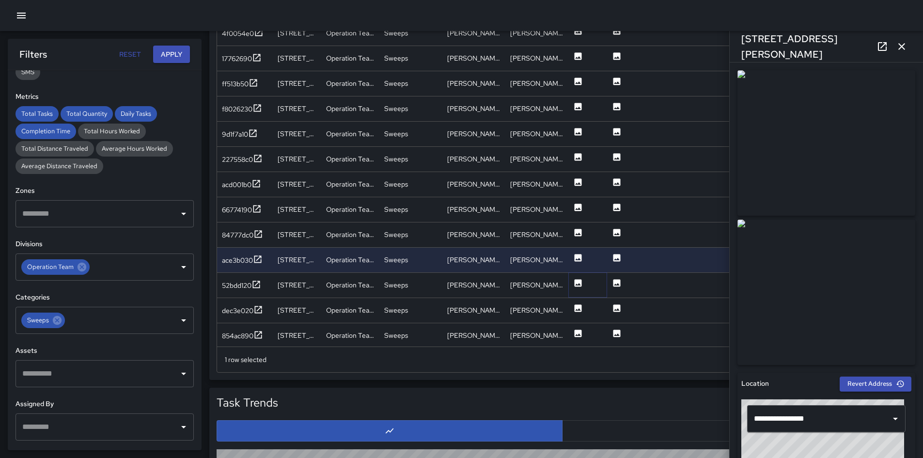
click at [574, 287] on icon at bounding box center [578, 283] width 10 height 10
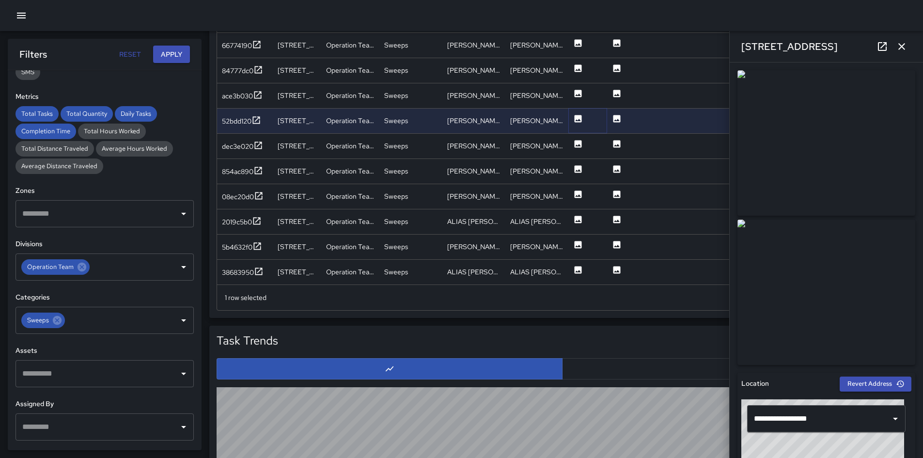
scroll to position [743, 0]
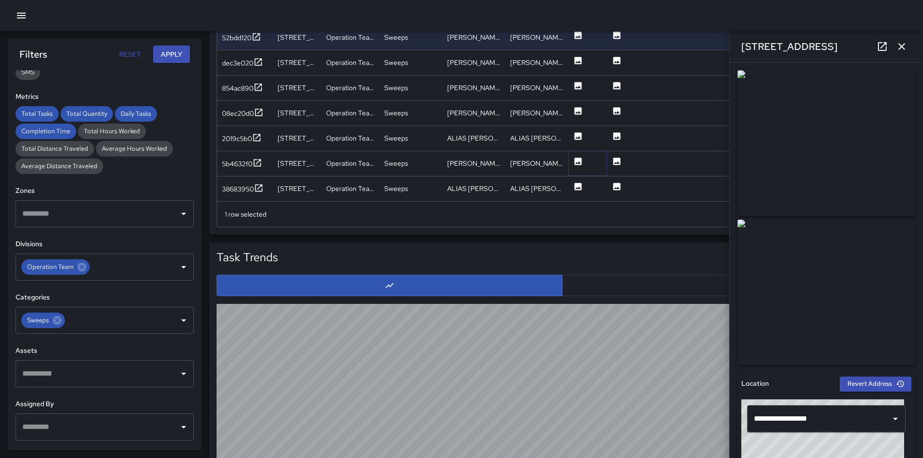
click at [577, 159] on icon at bounding box center [577, 160] width 7 height 7
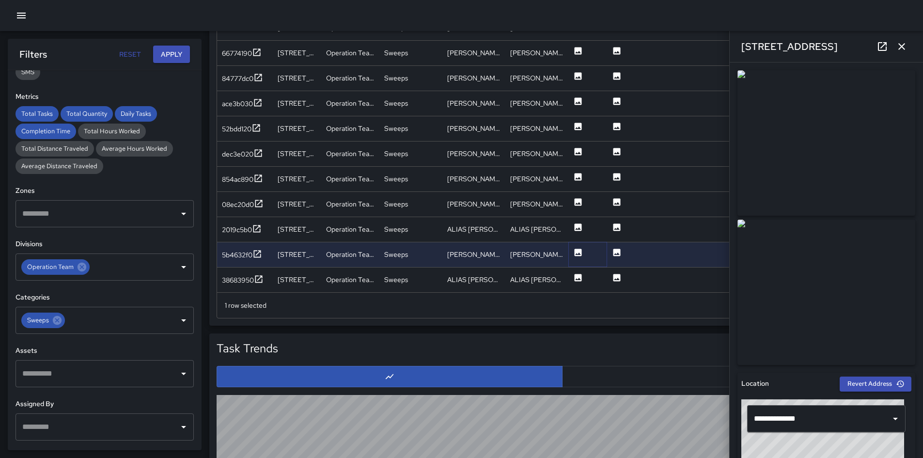
scroll to position [646, 0]
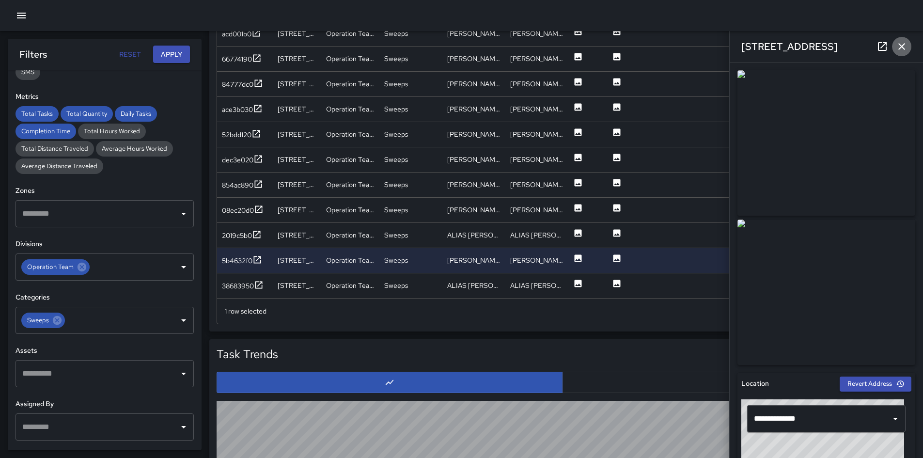
click at [902, 49] on icon "button" at bounding box center [901, 47] width 12 height 12
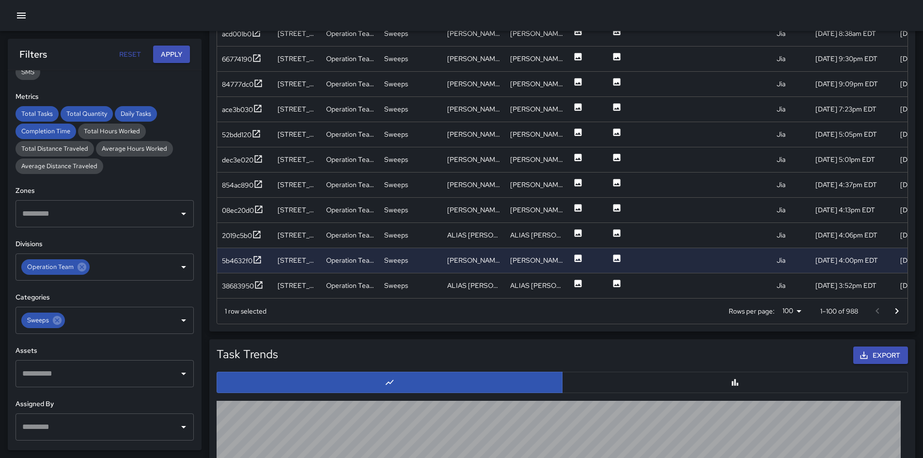
click at [892, 311] on icon "Go to next page" at bounding box center [897, 311] width 12 height 12
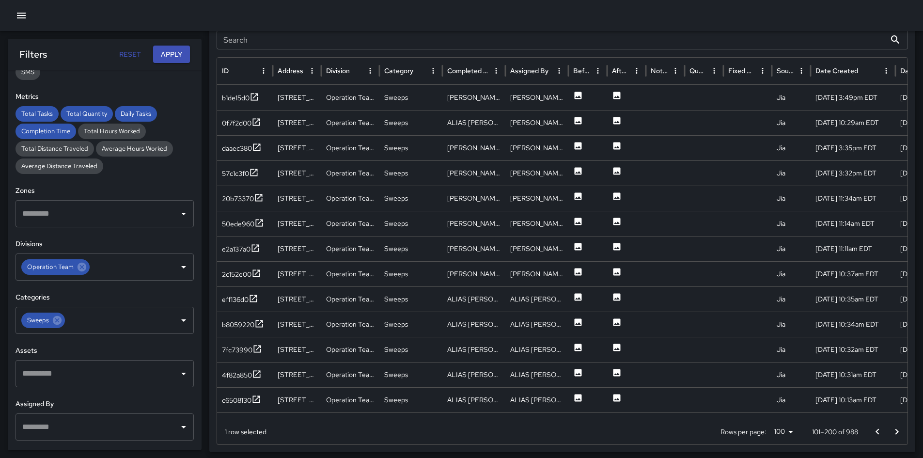
scroll to position [521, 0]
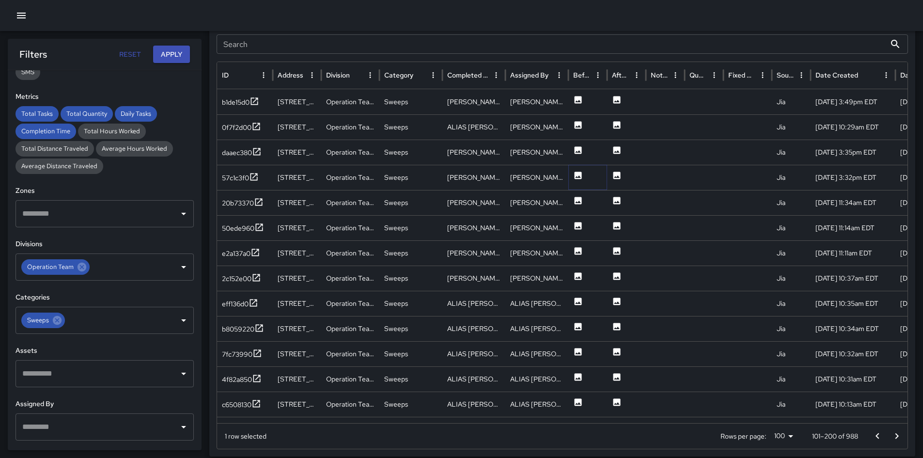
click at [575, 169] on button at bounding box center [578, 178] width 10 height 25
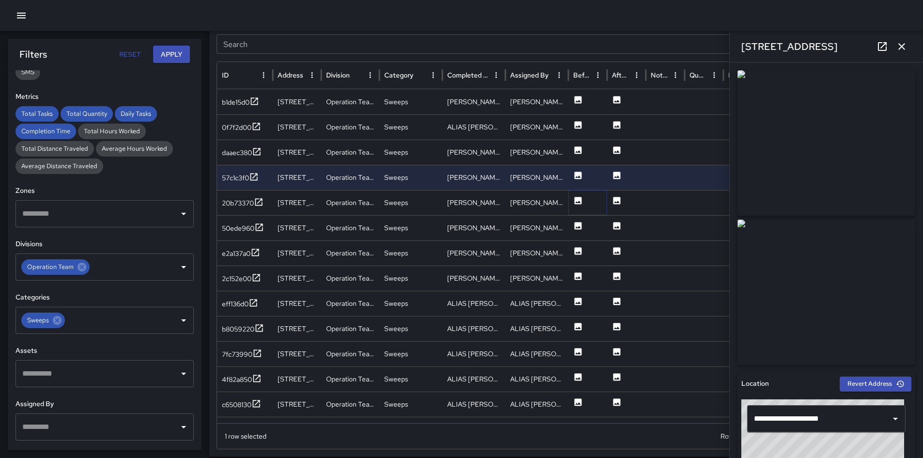
click at [577, 195] on button at bounding box center [578, 203] width 10 height 25
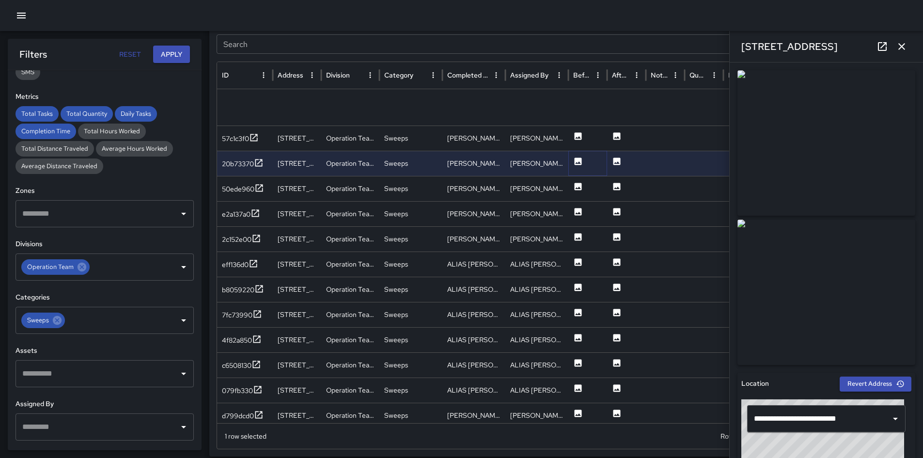
scroll to position [134, 0]
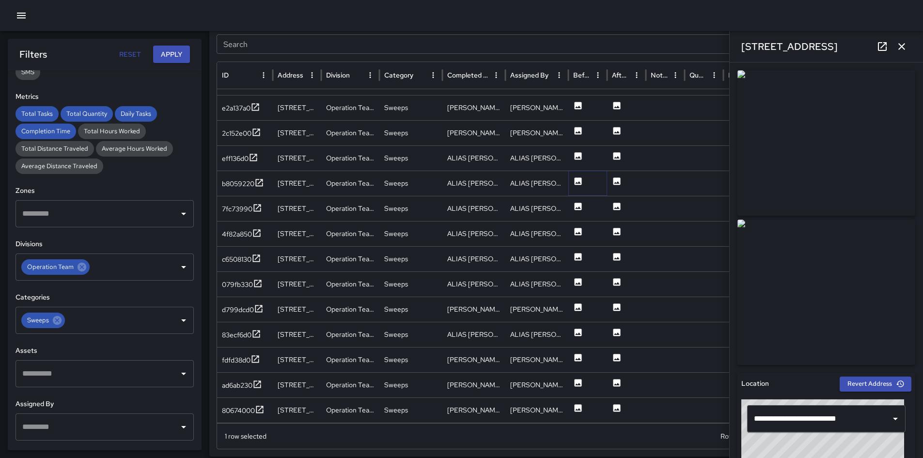
click at [578, 180] on icon at bounding box center [577, 180] width 7 height 7
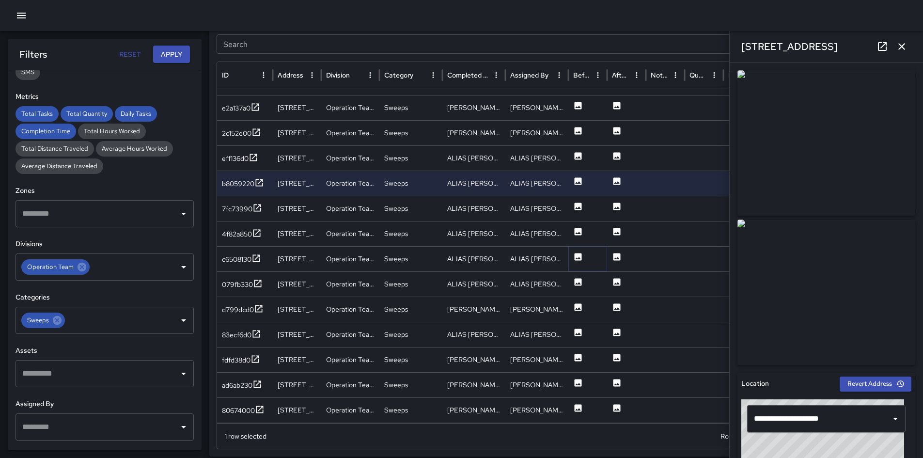
click at [579, 250] on button at bounding box center [578, 259] width 10 height 25
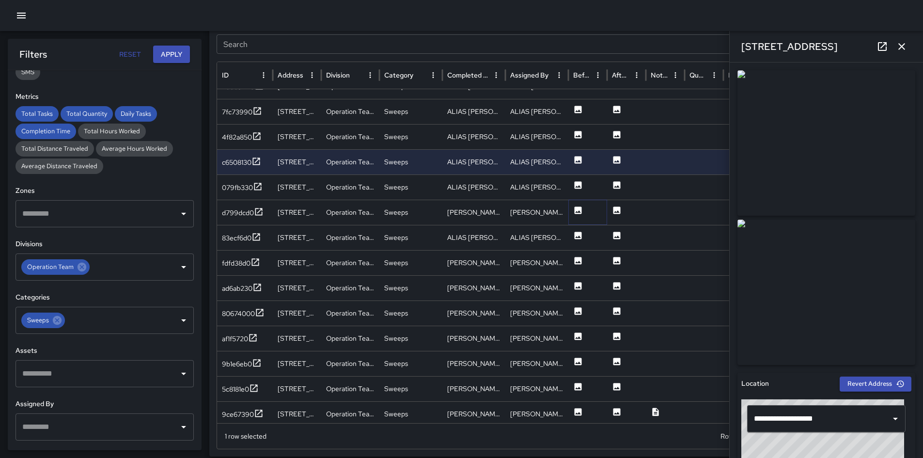
click at [574, 211] on icon at bounding box center [577, 209] width 7 height 7
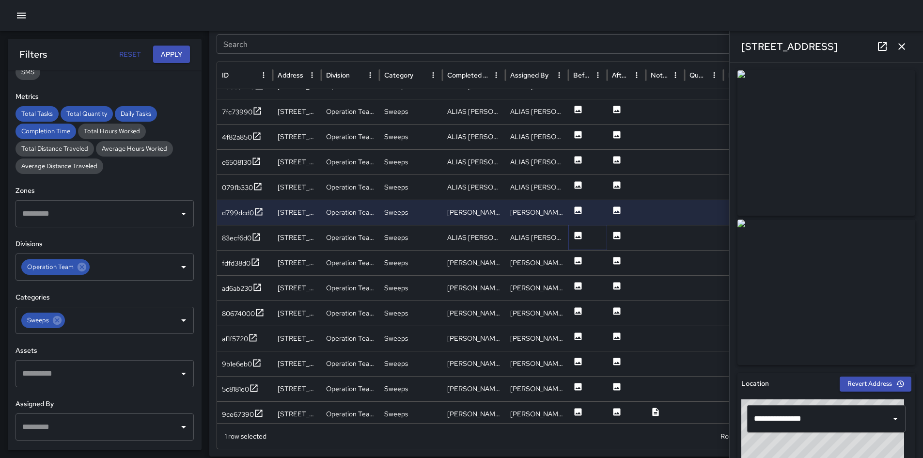
click at [579, 232] on icon at bounding box center [577, 234] width 7 height 7
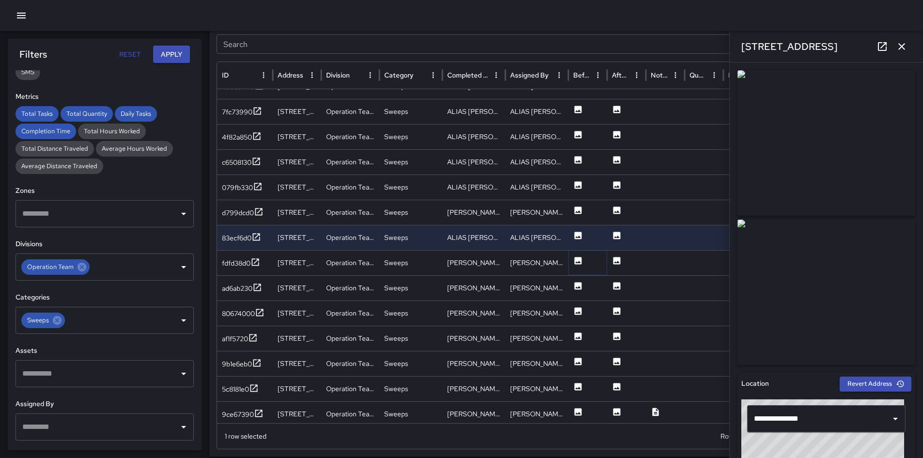
click at [574, 263] on icon at bounding box center [577, 260] width 7 height 7
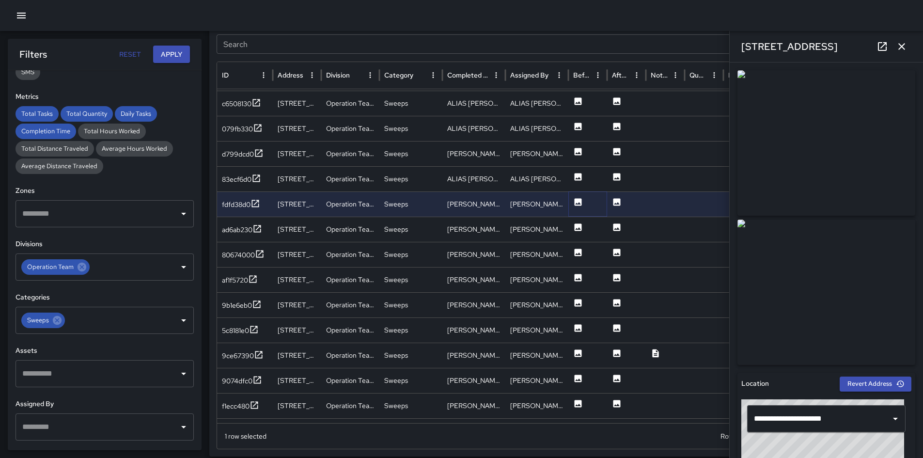
scroll to position [313, 0]
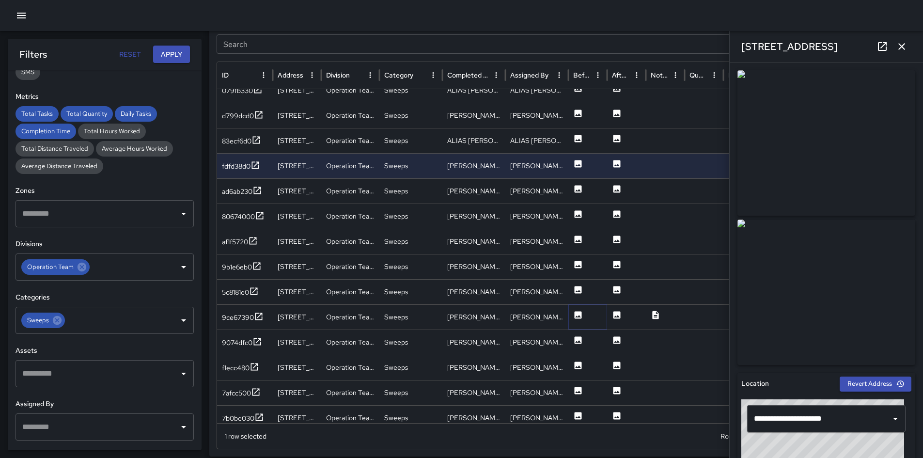
drag, startPoint x: 577, startPoint y: 319, endPoint x: 574, endPoint y: 254, distance: 65.0
click at [577, 318] on icon at bounding box center [578, 315] width 10 height 10
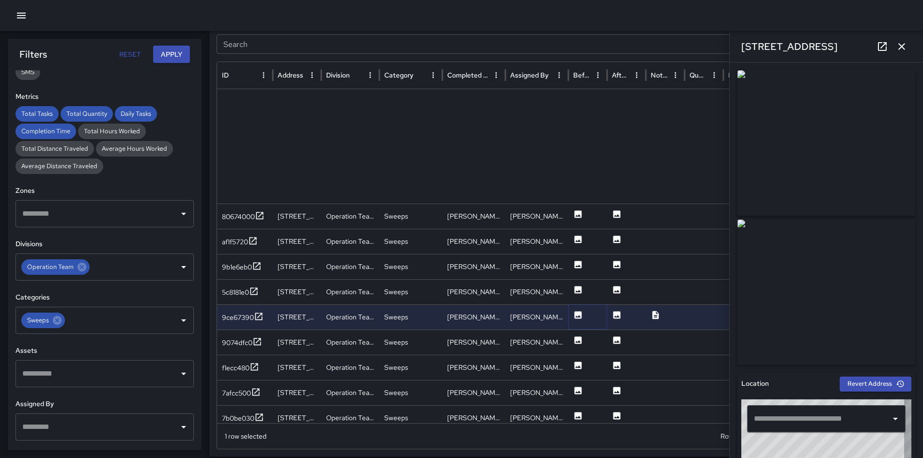
type input "**********"
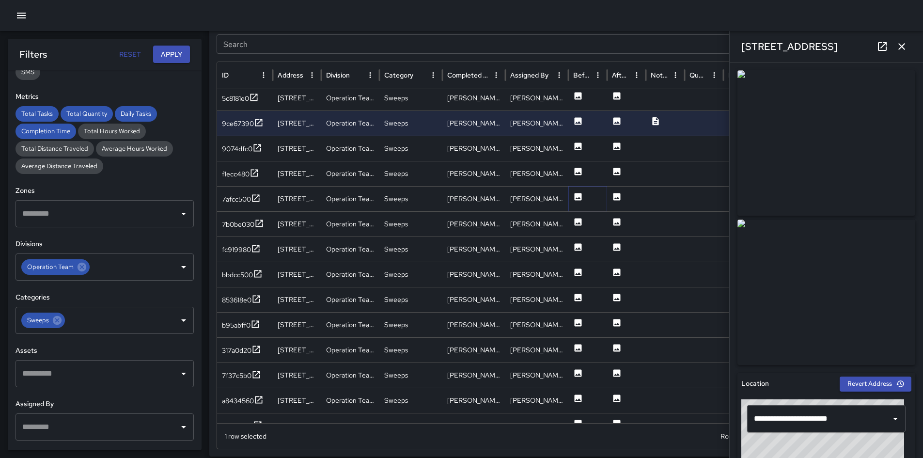
click at [580, 199] on icon at bounding box center [577, 196] width 7 height 7
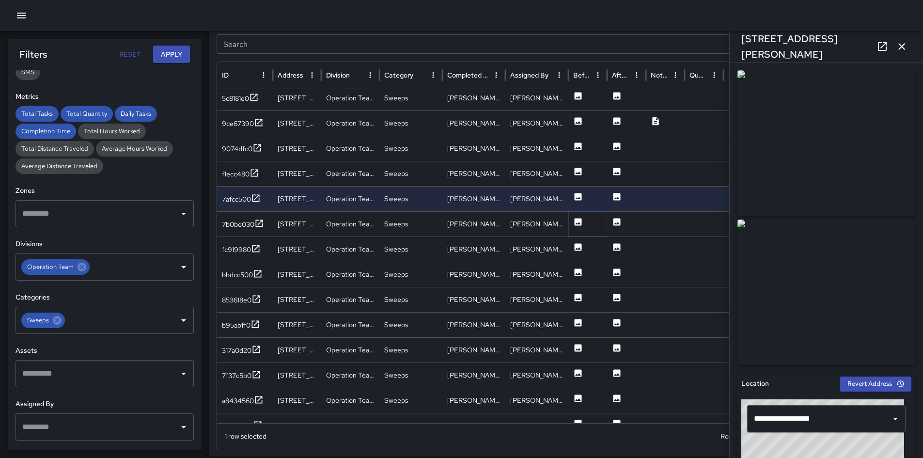
click at [576, 220] on icon at bounding box center [577, 221] width 7 height 7
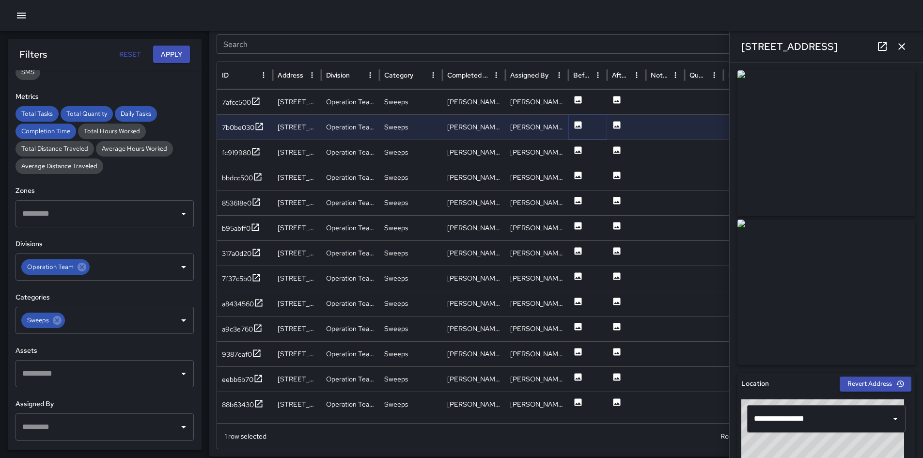
scroll to position [582, 0]
click at [577, 196] on icon at bounding box center [578, 201] width 10 height 10
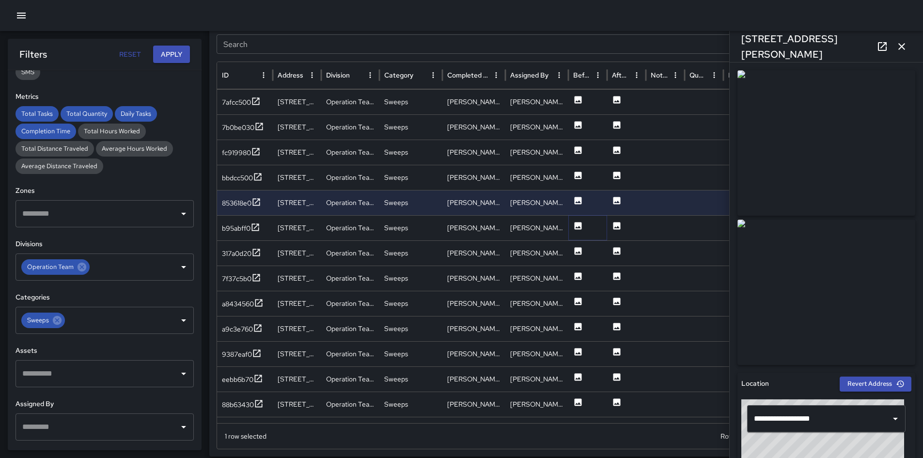
click at [580, 226] on icon at bounding box center [577, 225] width 7 height 7
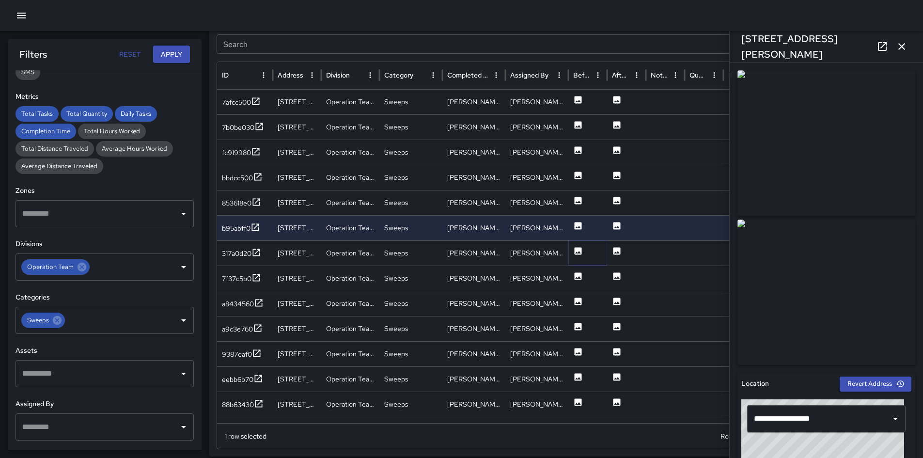
click at [574, 250] on icon at bounding box center [578, 251] width 10 height 10
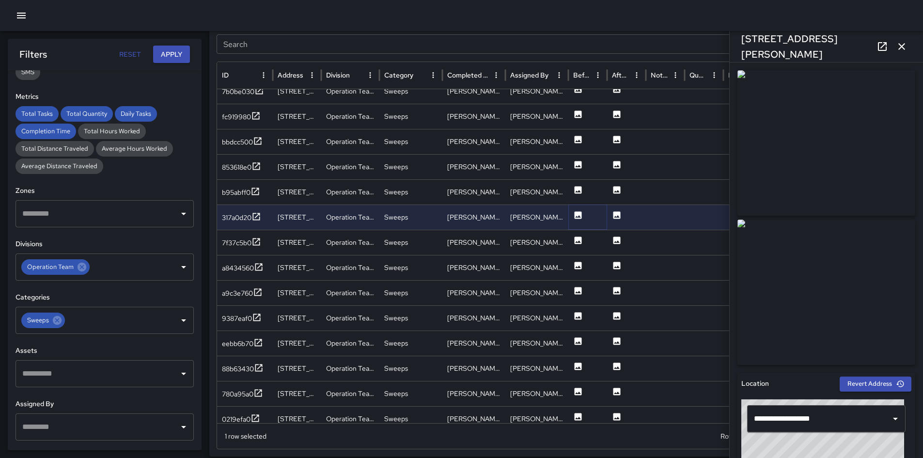
scroll to position [761, 0]
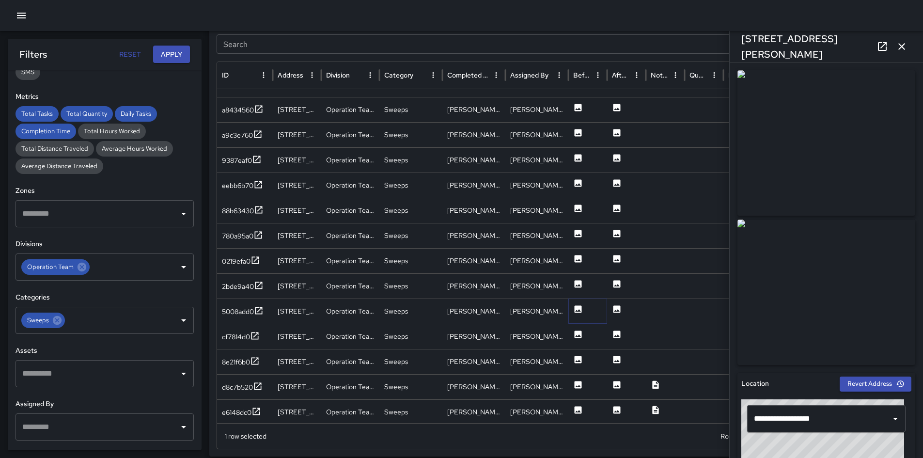
click at [579, 318] on button at bounding box center [578, 311] width 10 height 25
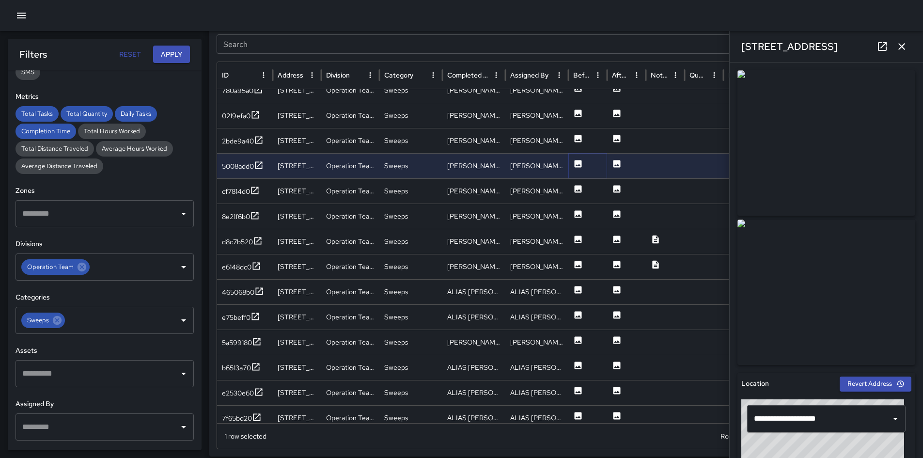
scroll to position [896, 0]
click at [577, 211] on icon at bounding box center [577, 213] width 7 height 7
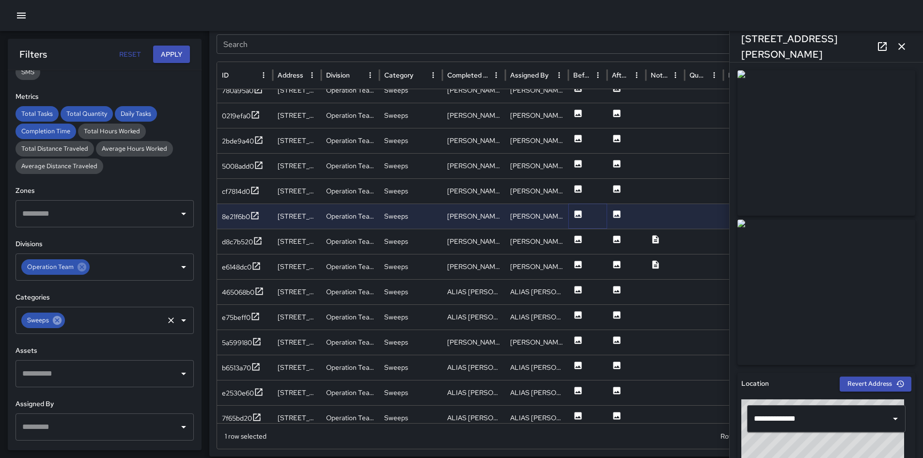
click at [60, 322] on icon at bounding box center [57, 320] width 9 height 9
click at [60, 322] on input "text" at bounding box center [97, 320] width 155 height 18
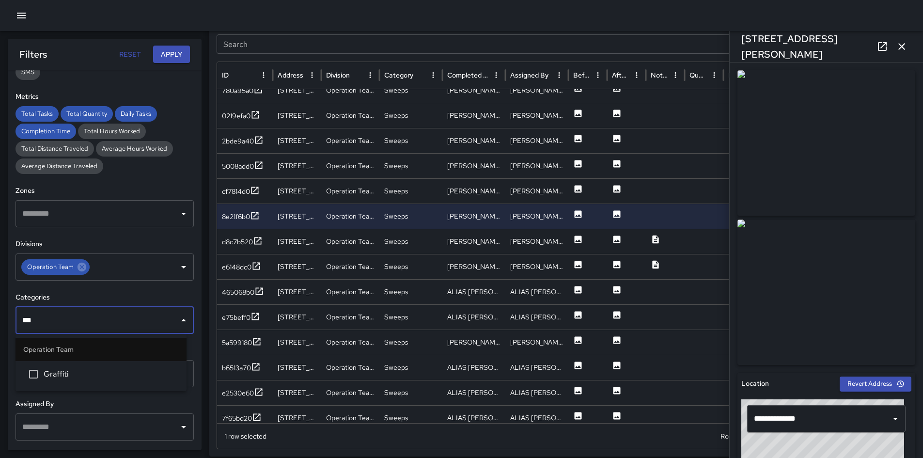
type input "****"
click at [62, 374] on span "Graffiti" at bounding box center [111, 374] width 135 height 12
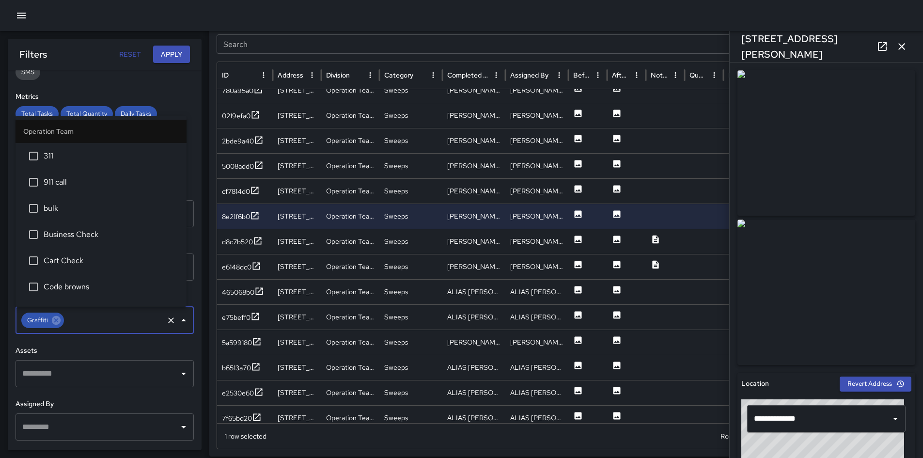
scroll to position [124, 0]
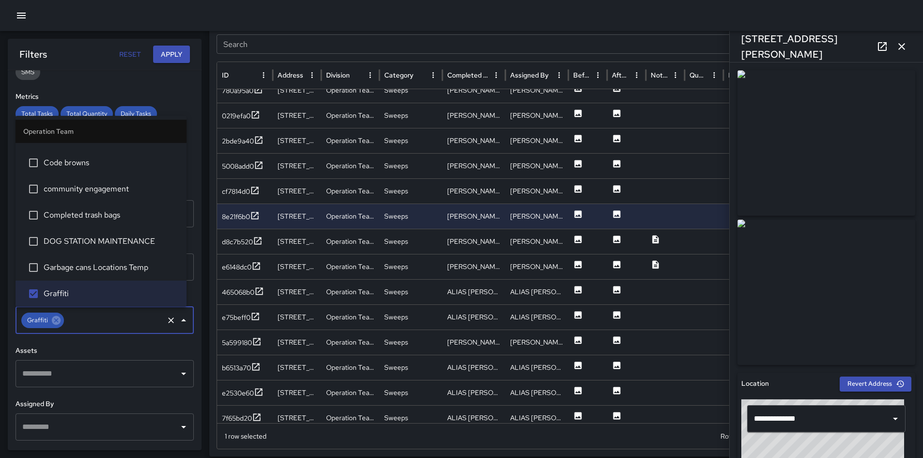
click at [165, 62] on button "Apply" at bounding box center [171, 55] width 37 height 18
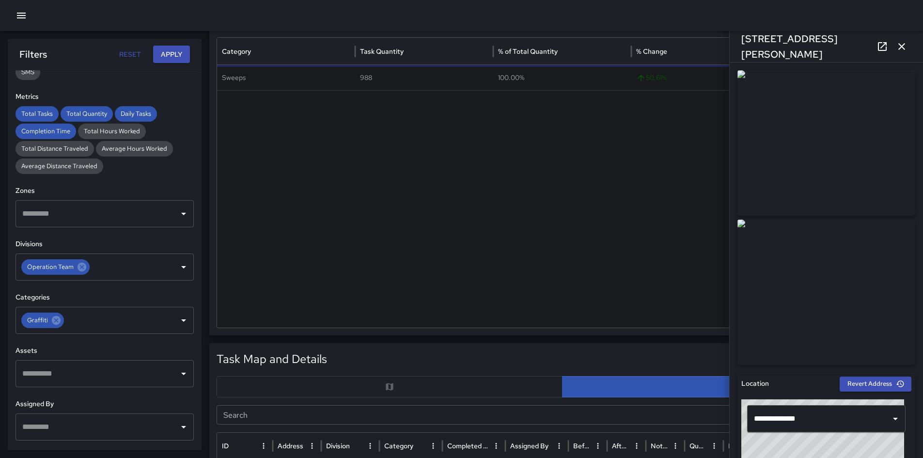
scroll to position [132, 0]
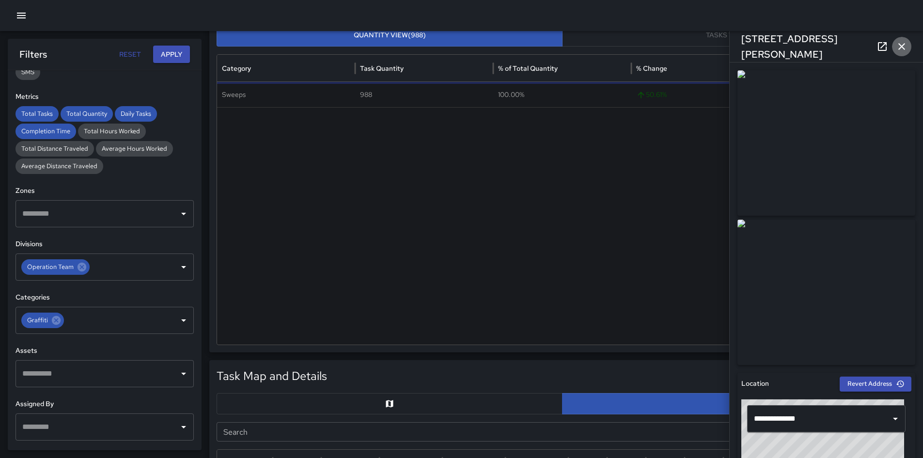
click at [895, 49] on icon "button" at bounding box center [901, 47] width 12 height 12
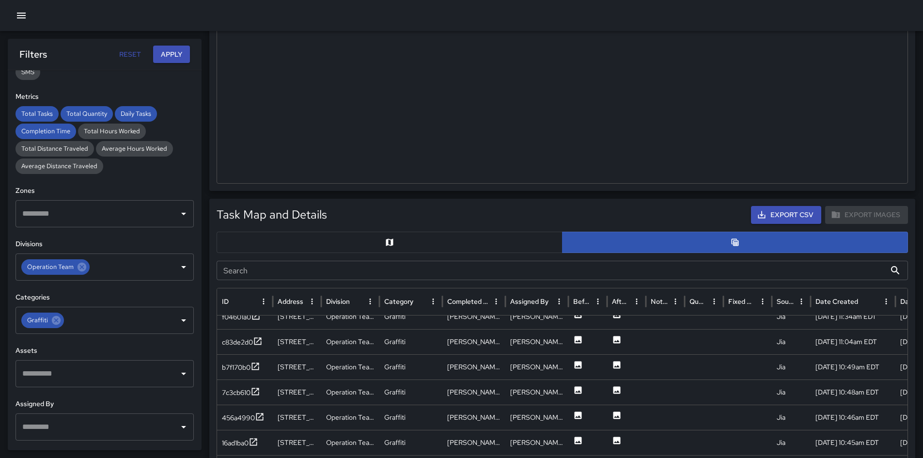
scroll to position [327, 0]
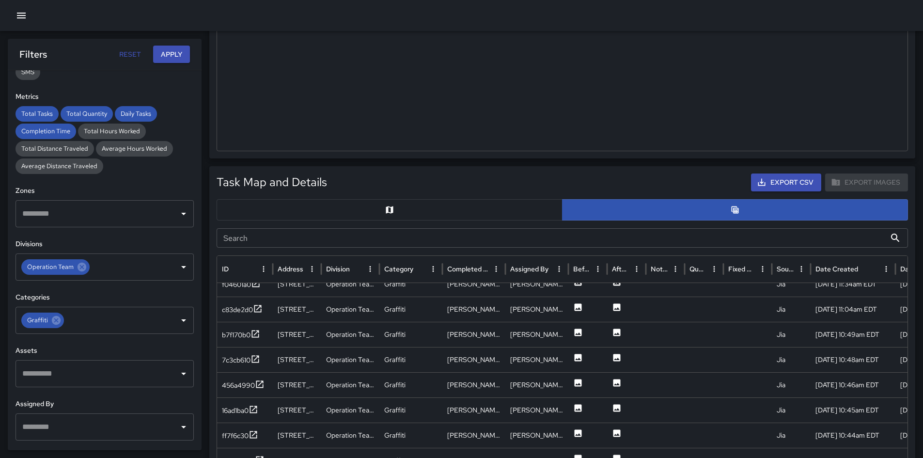
click at [416, 209] on button "button" at bounding box center [389, 209] width 346 height 21
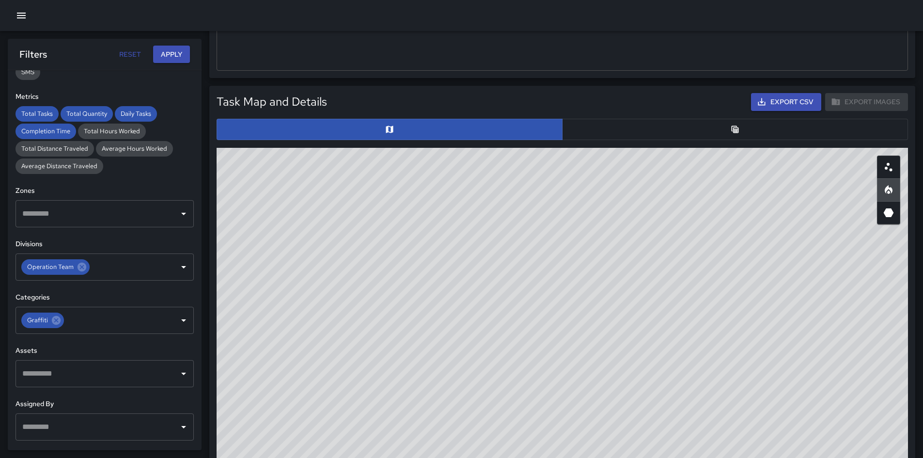
scroll to position [370, 0]
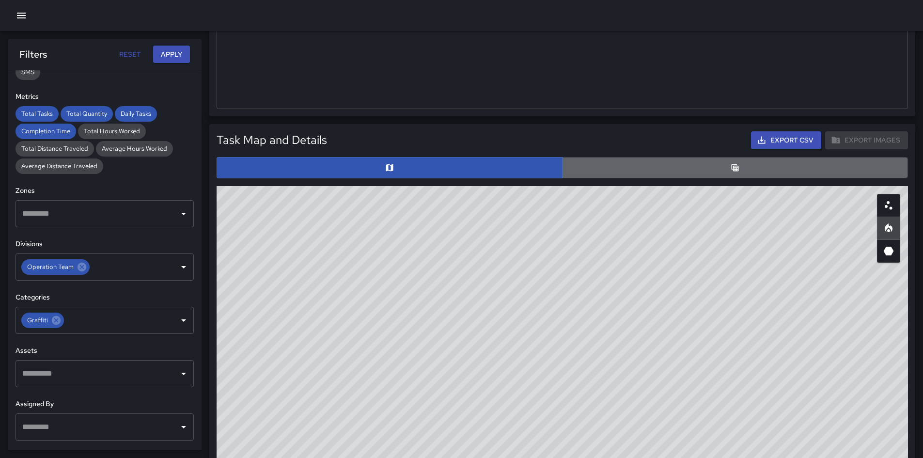
click at [583, 173] on button "button" at bounding box center [735, 167] width 346 height 21
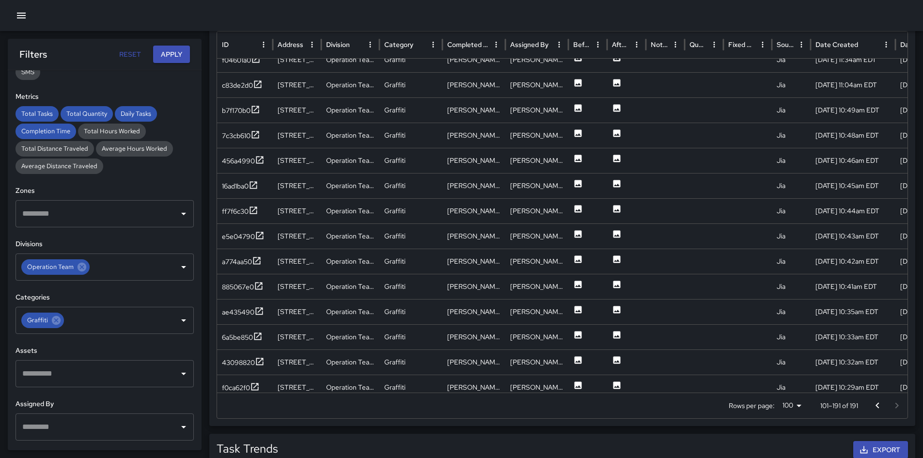
scroll to position [567, 0]
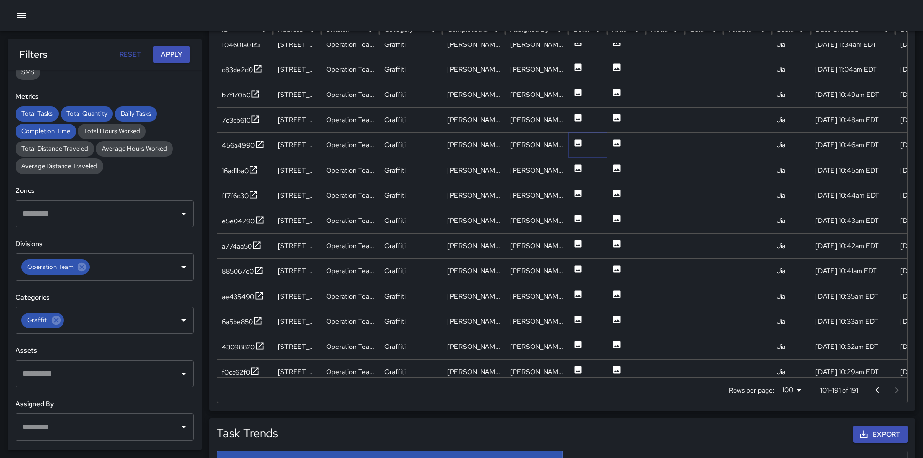
click at [582, 141] on icon at bounding box center [578, 143] width 10 height 10
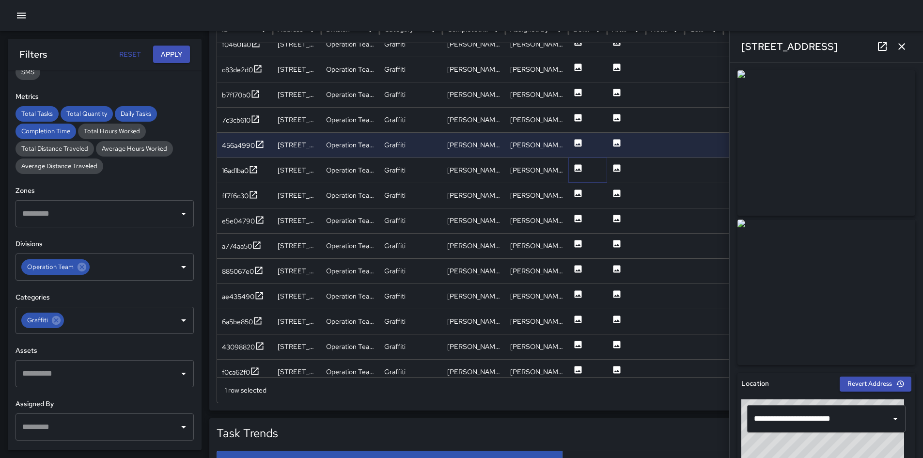
click at [576, 170] on icon at bounding box center [578, 168] width 10 height 10
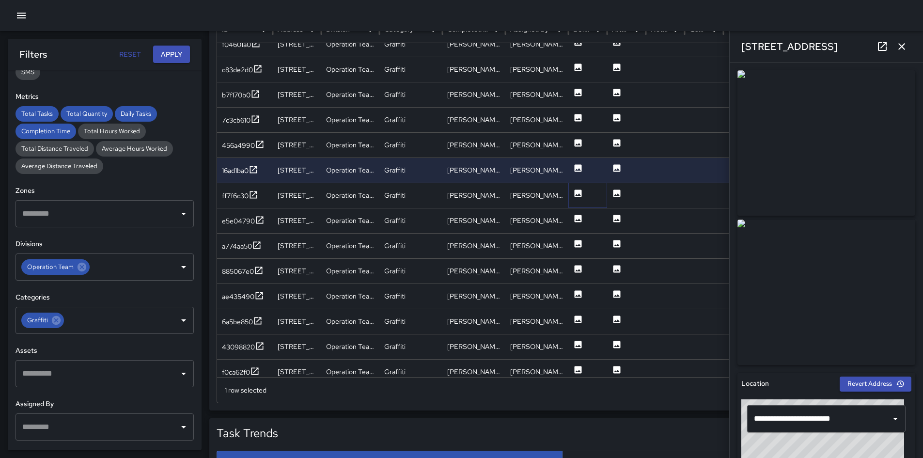
click at [578, 195] on icon at bounding box center [578, 193] width 10 height 10
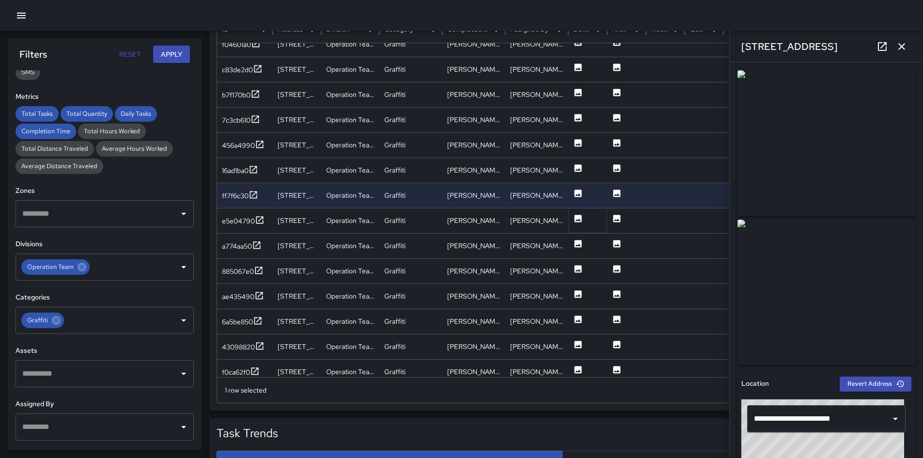
click at [577, 221] on icon at bounding box center [577, 218] width 7 height 7
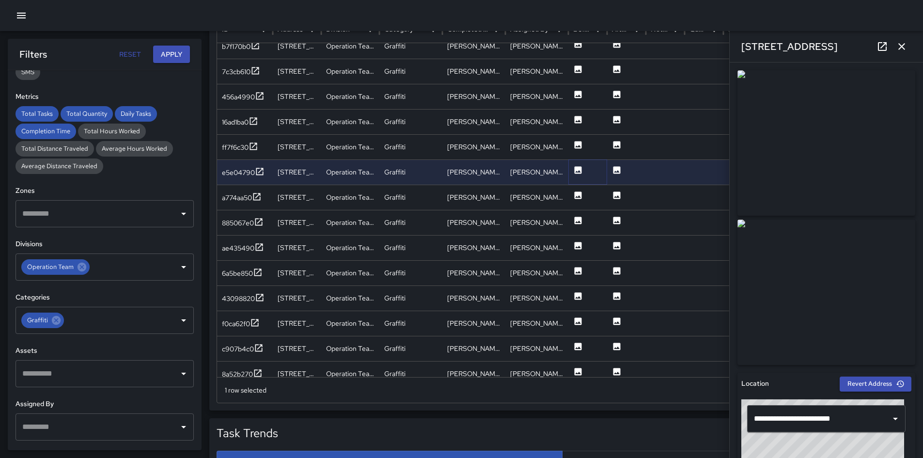
scroll to position [986, 0]
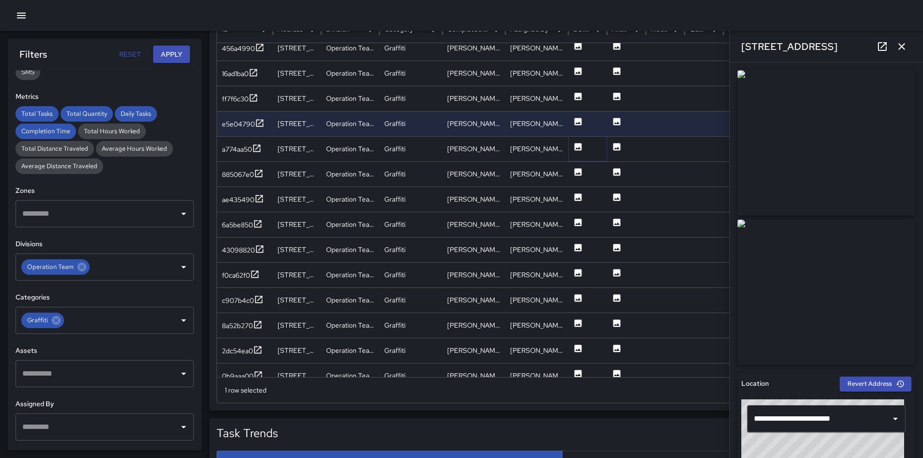
click at [578, 142] on icon at bounding box center [578, 147] width 10 height 10
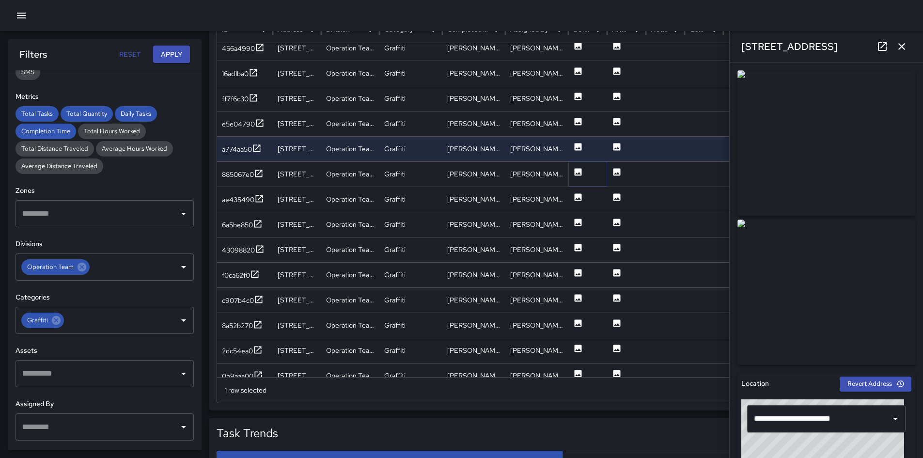
click at [576, 168] on icon at bounding box center [578, 172] width 10 height 10
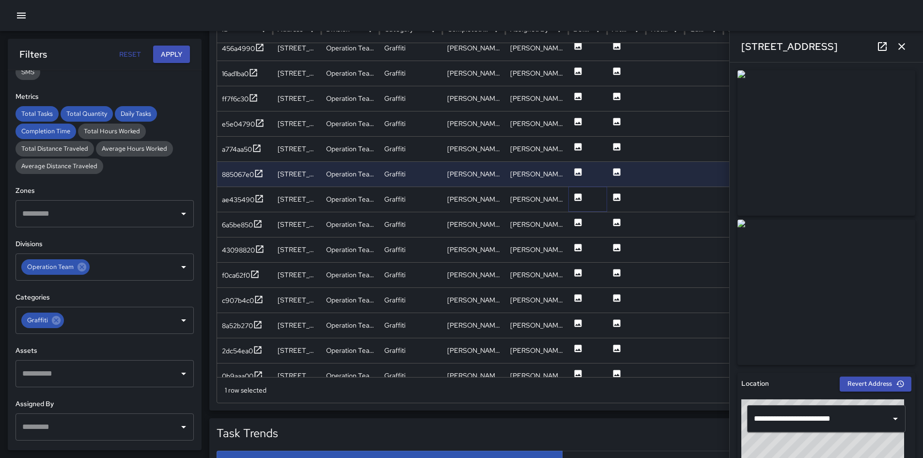
click at [573, 208] on button at bounding box center [578, 199] width 10 height 25
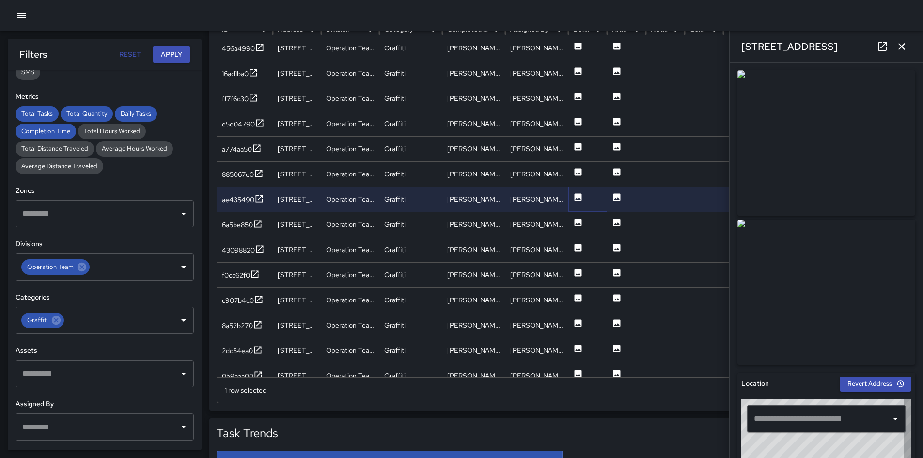
type input "**********"
click at [580, 224] on icon at bounding box center [578, 222] width 10 height 10
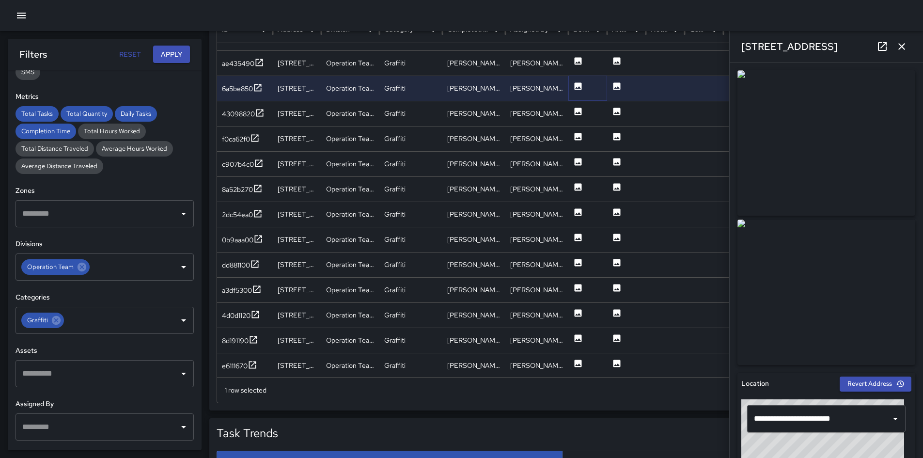
scroll to position [1165, 0]
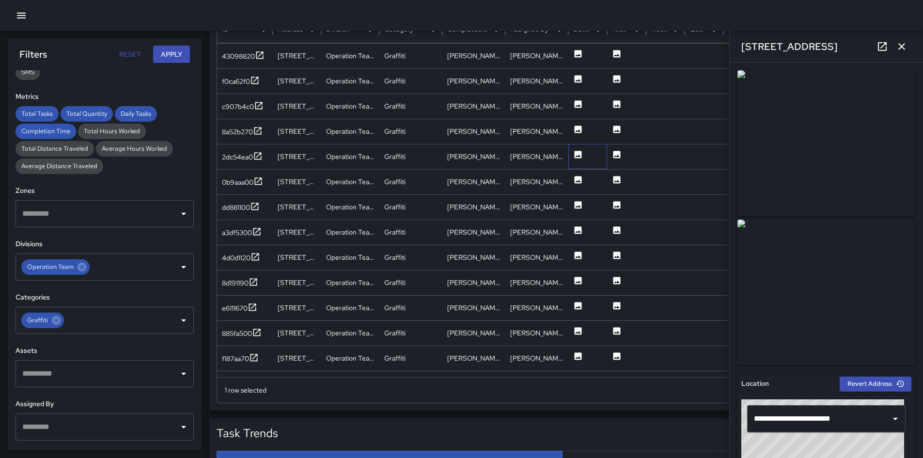
click at [575, 144] on div at bounding box center [587, 156] width 39 height 25
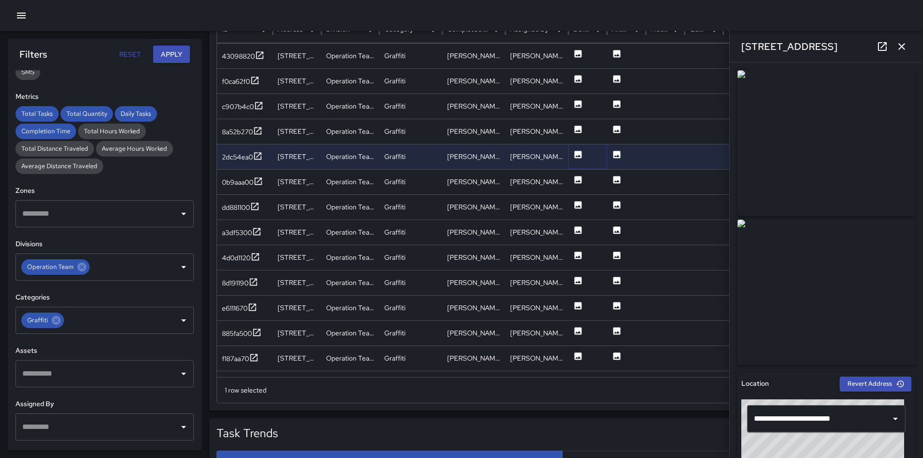
click at [580, 154] on icon at bounding box center [577, 154] width 7 height 7
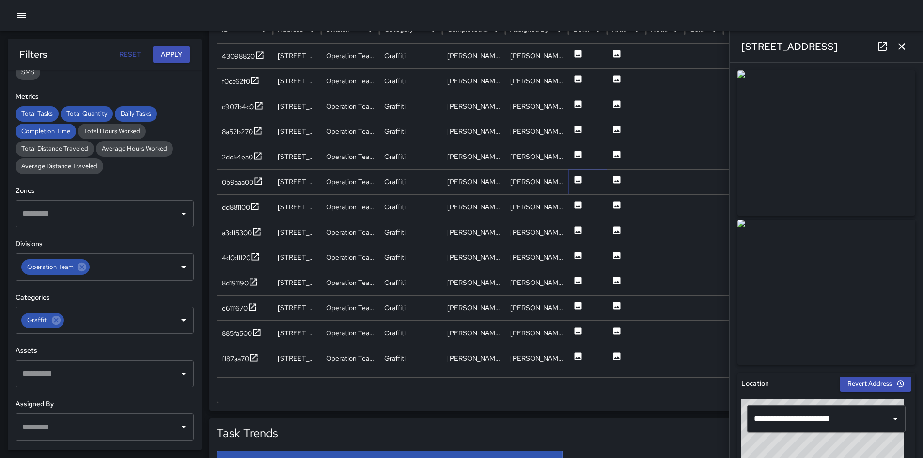
click at [577, 185] on button at bounding box center [578, 182] width 10 height 25
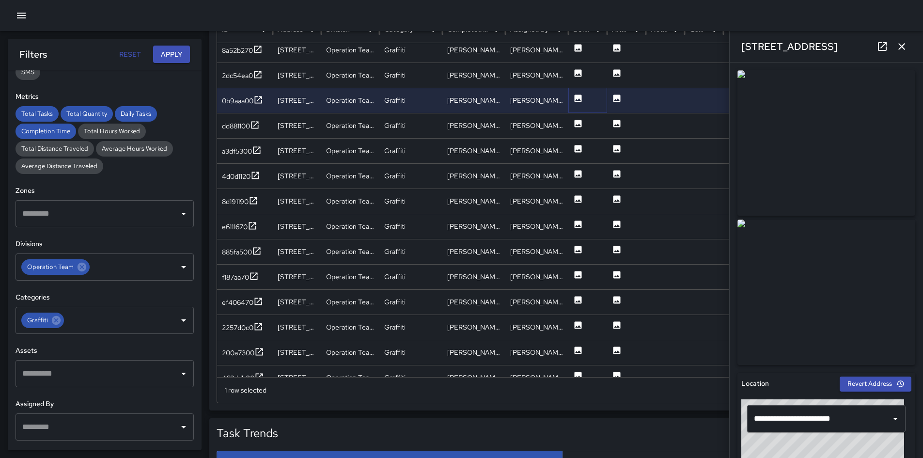
scroll to position [1356, 0]
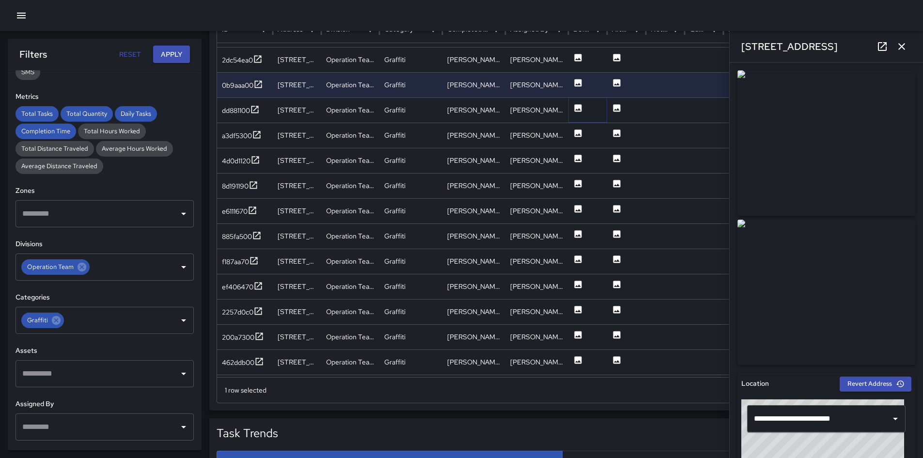
click at [580, 110] on icon at bounding box center [577, 107] width 7 height 7
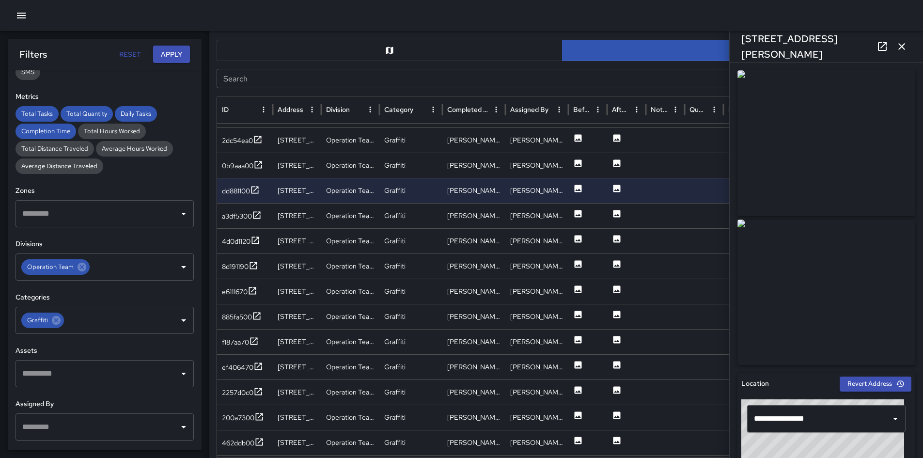
scroll to position [533, 0]
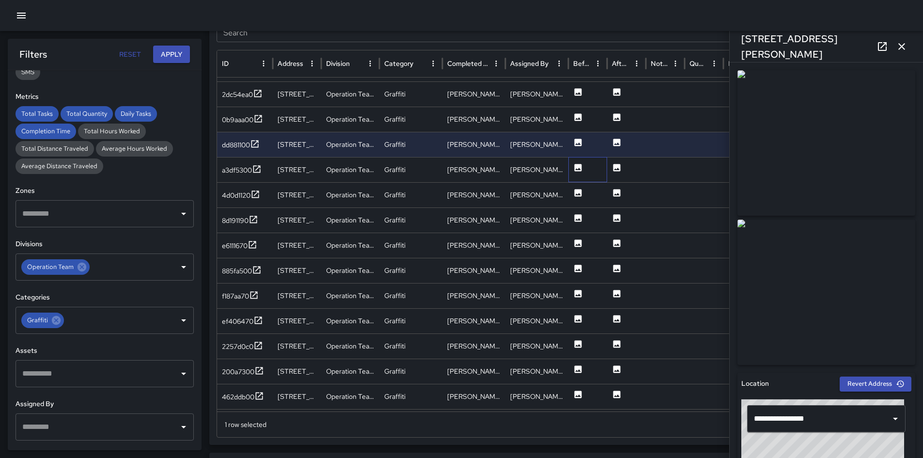
click at [583, 168] on div at bounding box center [587, 169] width 39 height 25
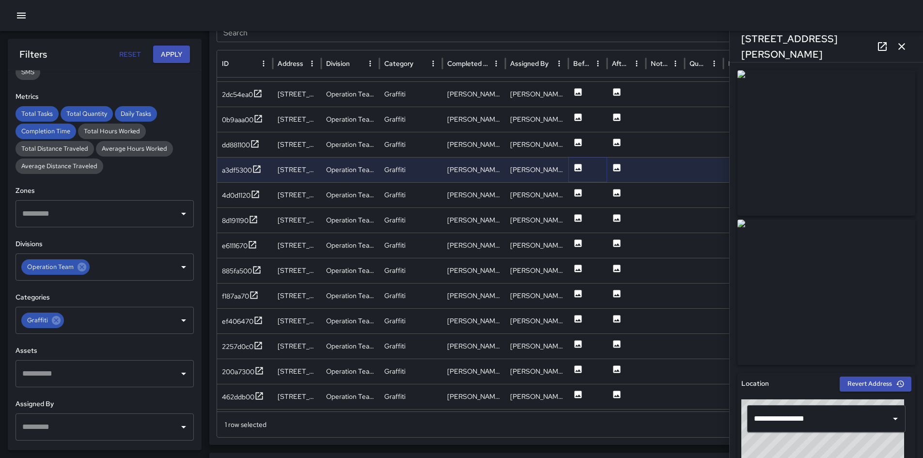
click at [580, 170] on icon at bounding box center [577, 167] width 7 height 7
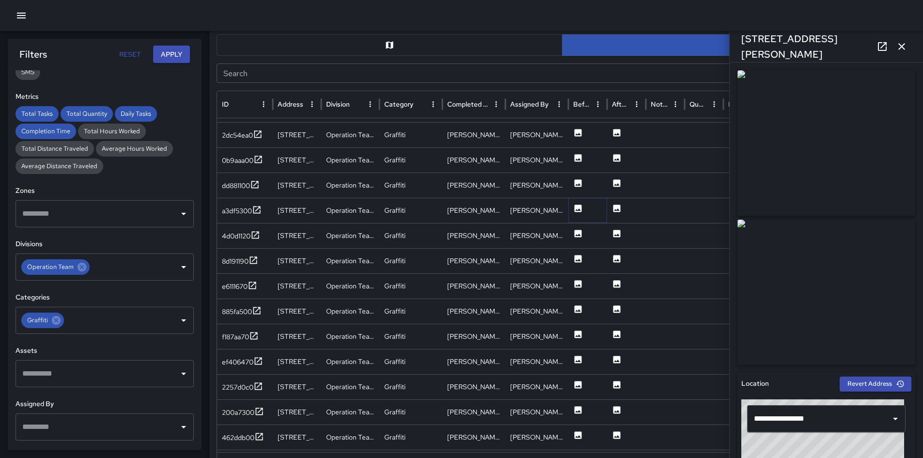
scroll to position [630, 0]
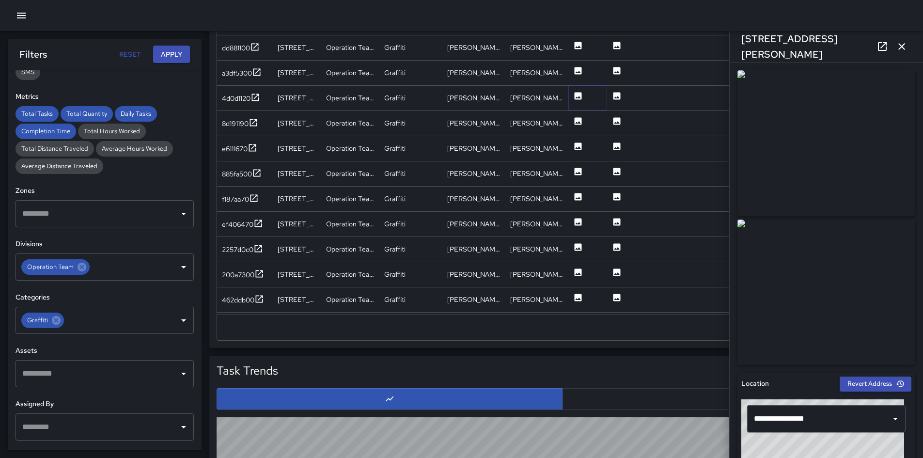
click at [578, 97] on icon at bounding box center [577, 95] width 7 height 7
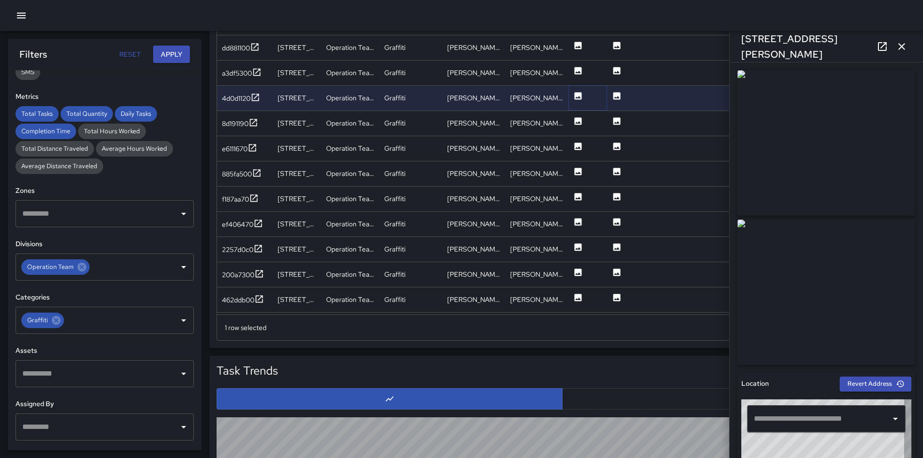
type input "**********"
click at [571, 119] on div at bounding box center [587, 122] width 39 height 25
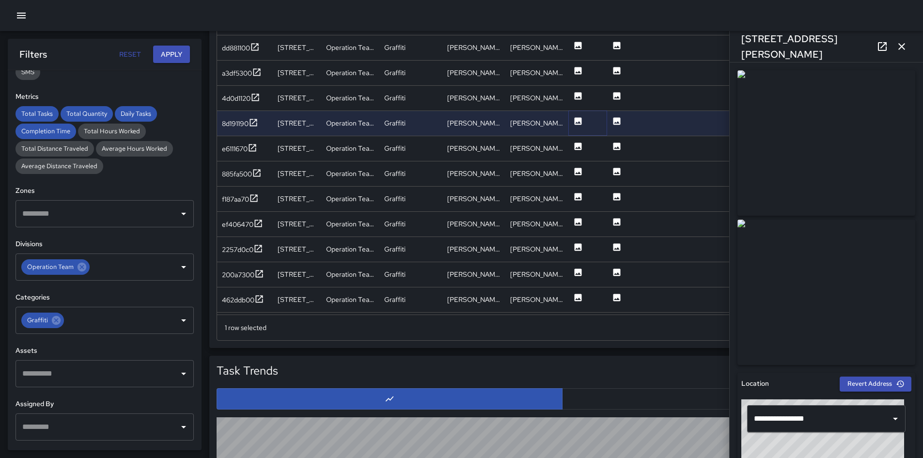
click at [574, 121] on icon at bounding box center [577, 120] width 7 height 7
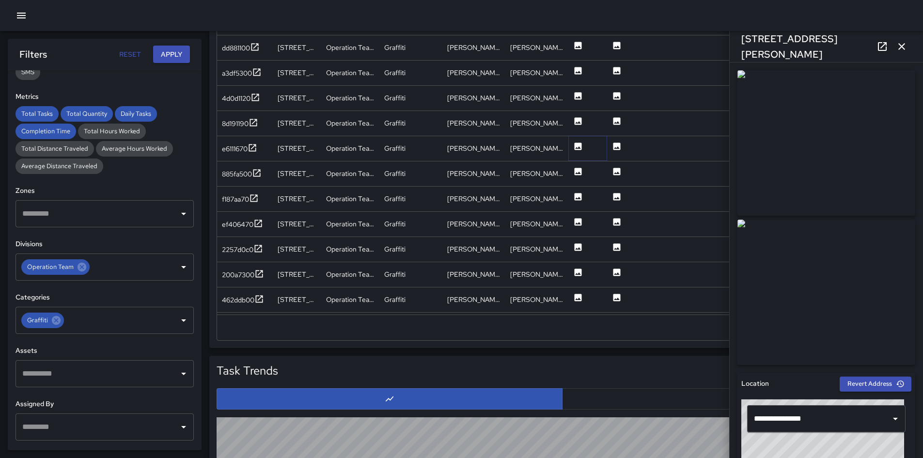
click at [577, 147] on icon at bounding box center [577, 145] width 7 height 7
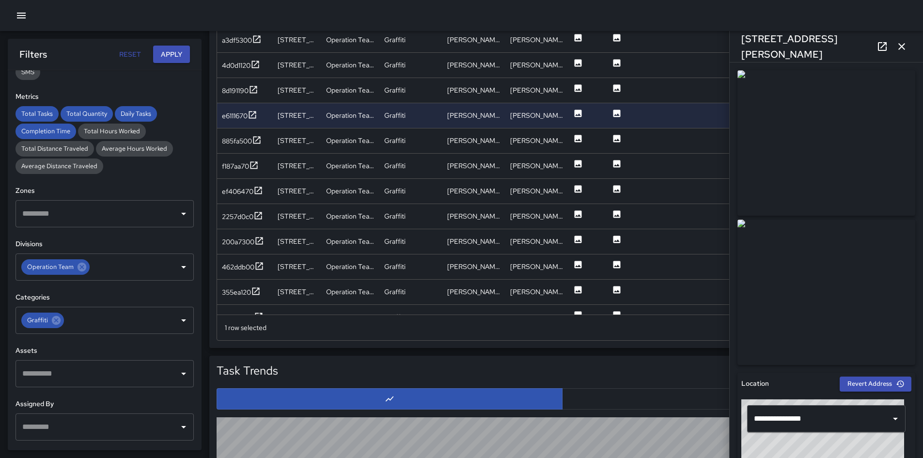
scroll to position [1404, 0]
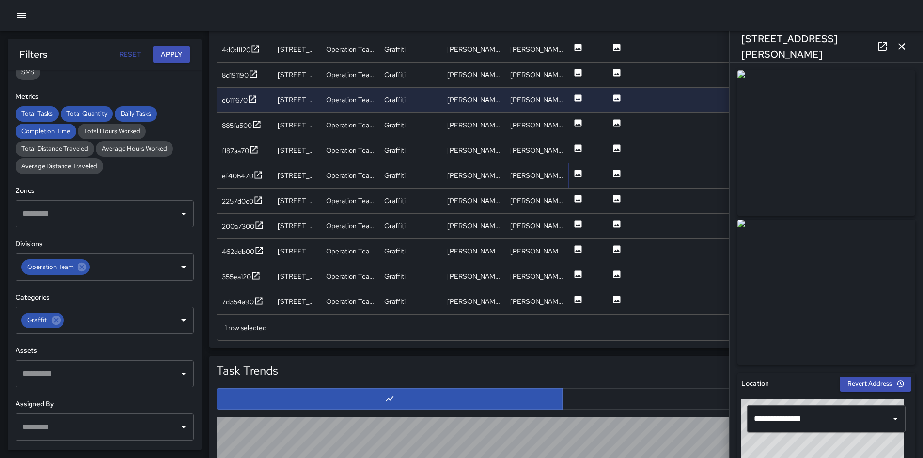
click at [578, 172] on icon at bounding box center [577, 172] width 7 height 7
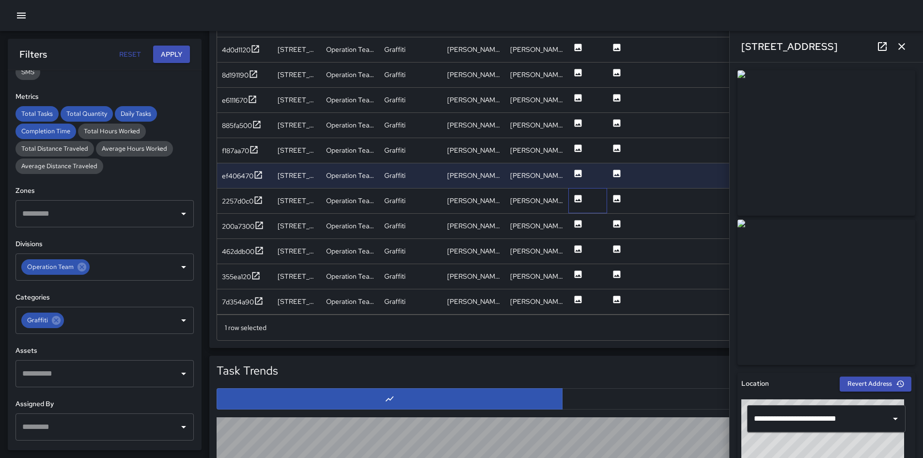
click at [570, 199] on div at bounding box center [587, 200] width 39 height 25
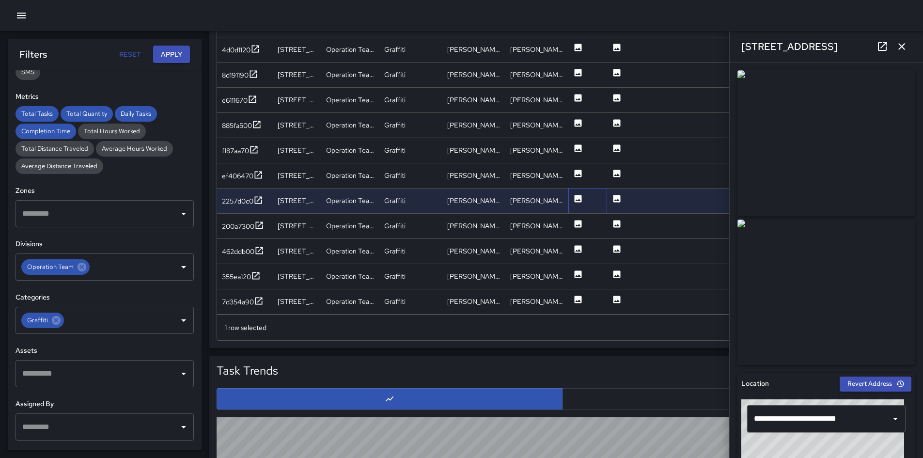
click at [570, 199] on div at bounding box center [587, 200] width 39 height 25
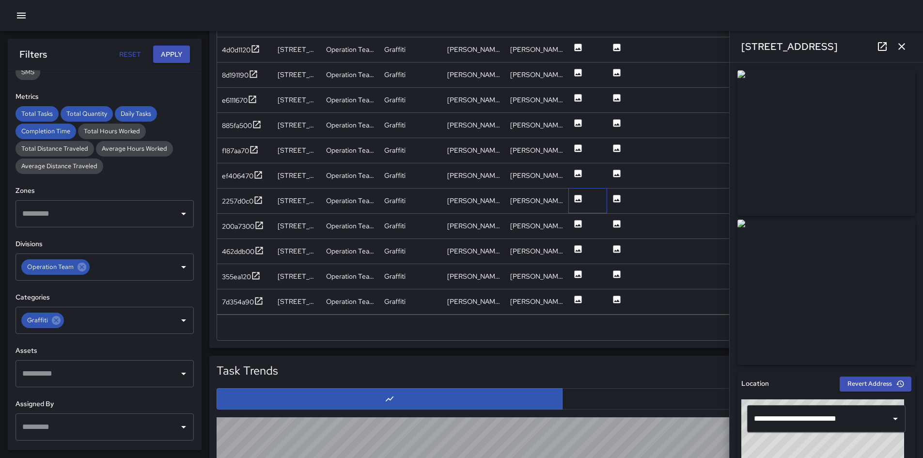
click at [570, 199] on div at bounding box center [587, 200] width 39 height 25
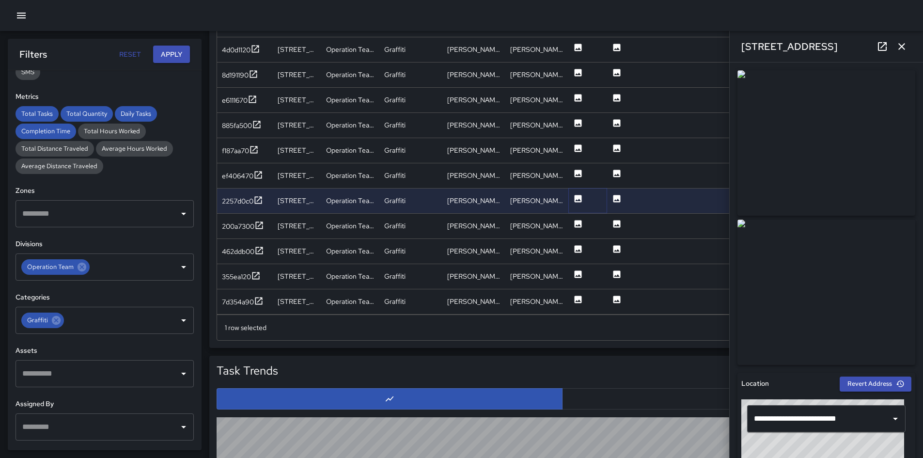
click at [576, 198] on icon at bounding box center [577, 198] width 7 height 7
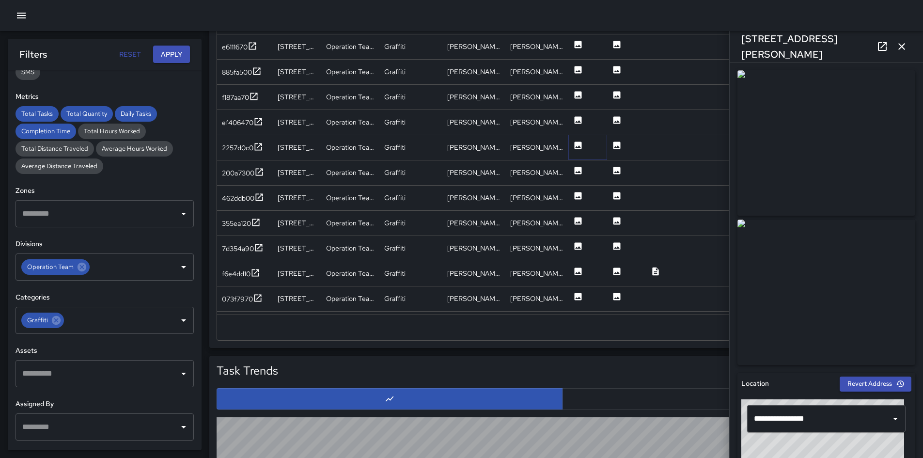
scroll to position [1388, 0]
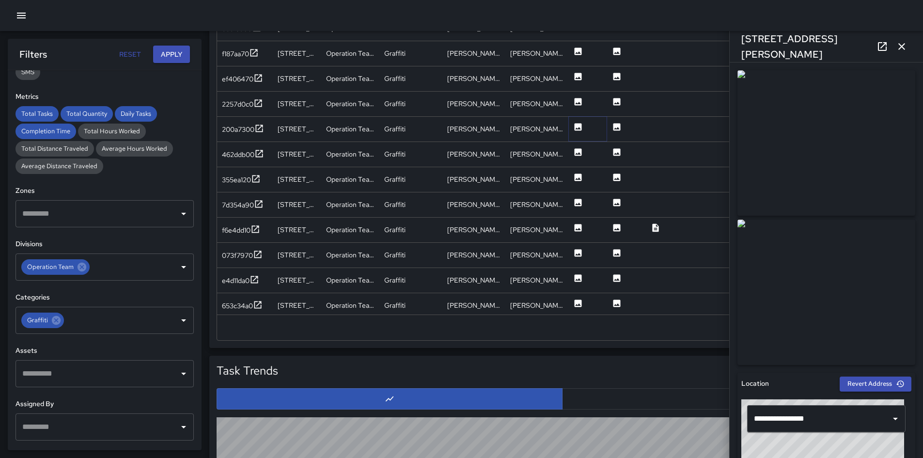
click at [577, 117] on button at bounding box center [578, 129] width 10 height 25
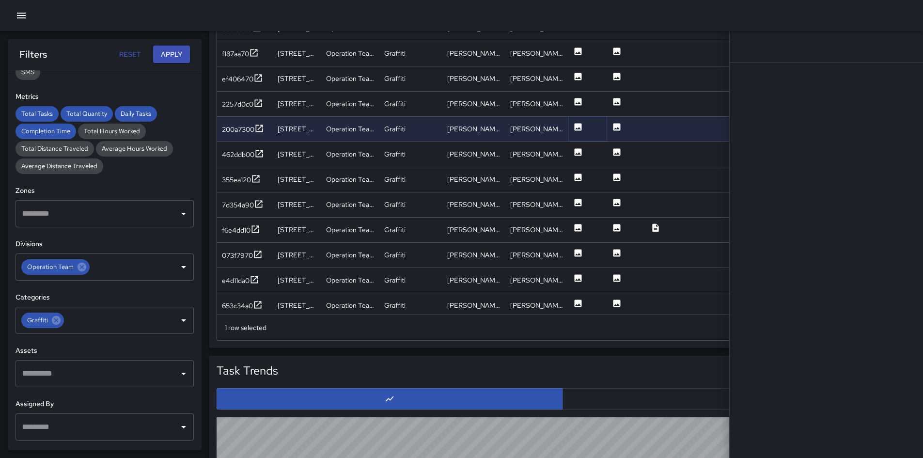
click at [577, 126] on icon at bounding box center [577, 126] width 7 height 7
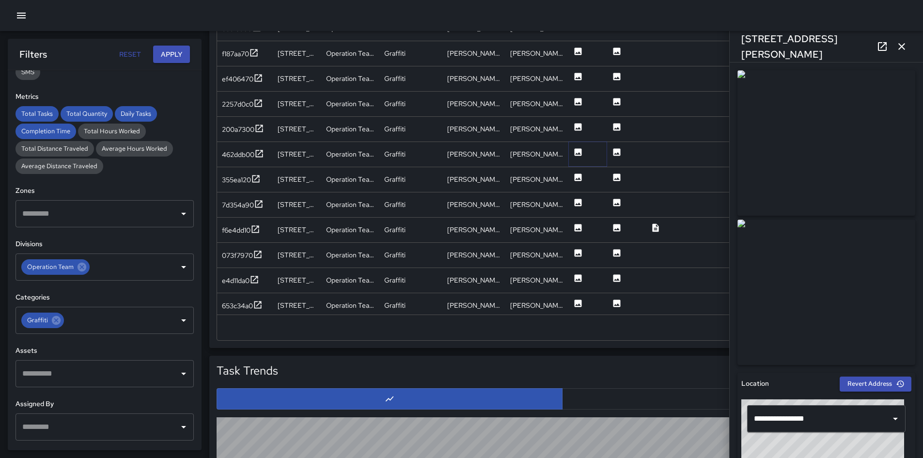
click at [577, 151] on icon at bounding box center [577, 151] width 7 height 7
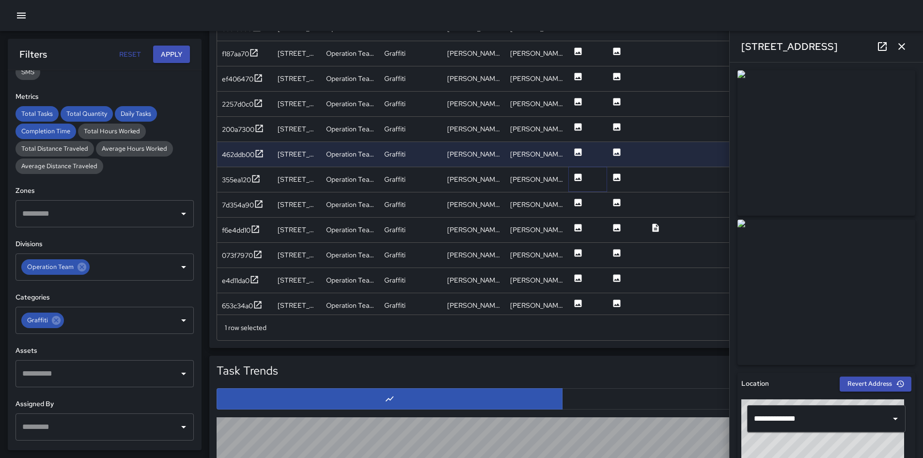
click at [579, 177] on icon at bounding box center [577, 176] width 7 height 7
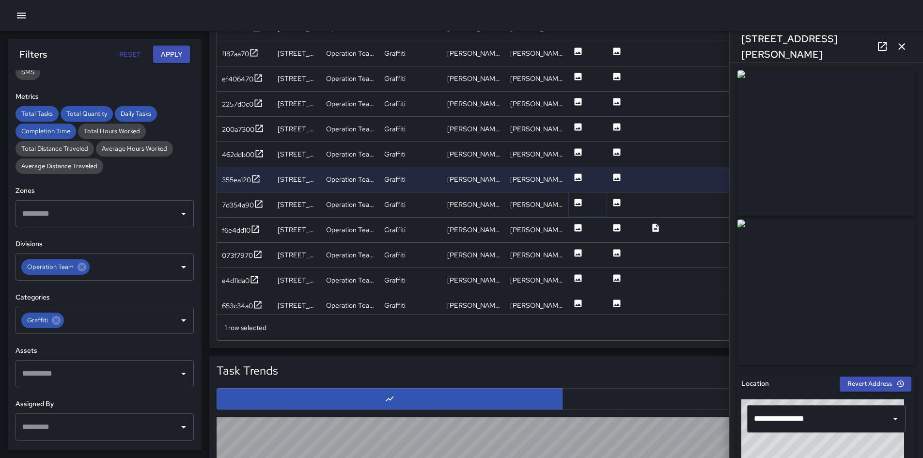
click at [578, 201] on icon at bounding box center [577, 202] width 7 height 7
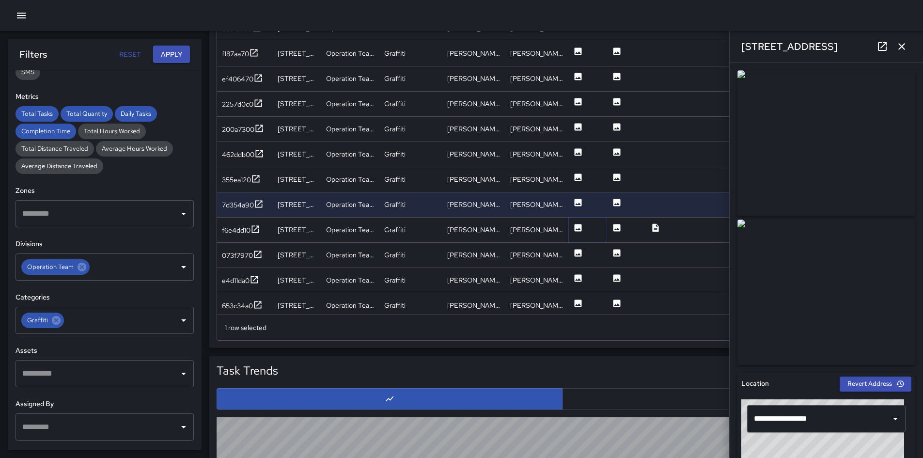
click at [577, 229] on icon at bounding box center [577, 227] width 7 height 7
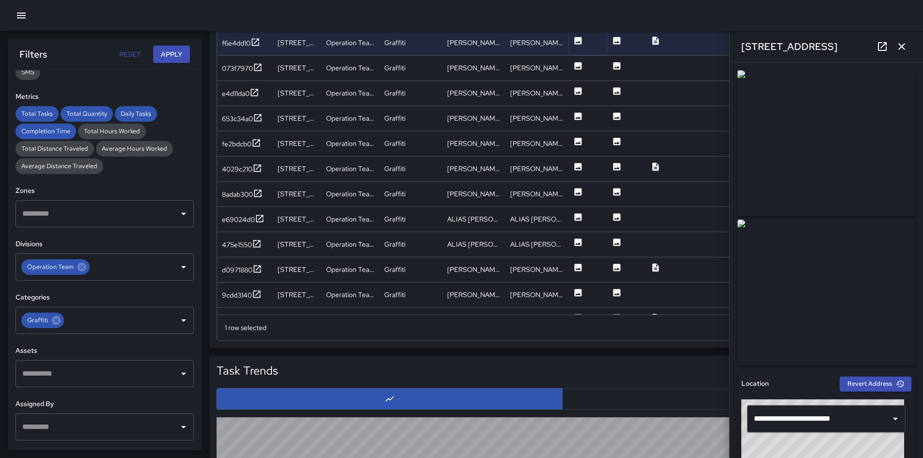
scroll to position [1568, 0]
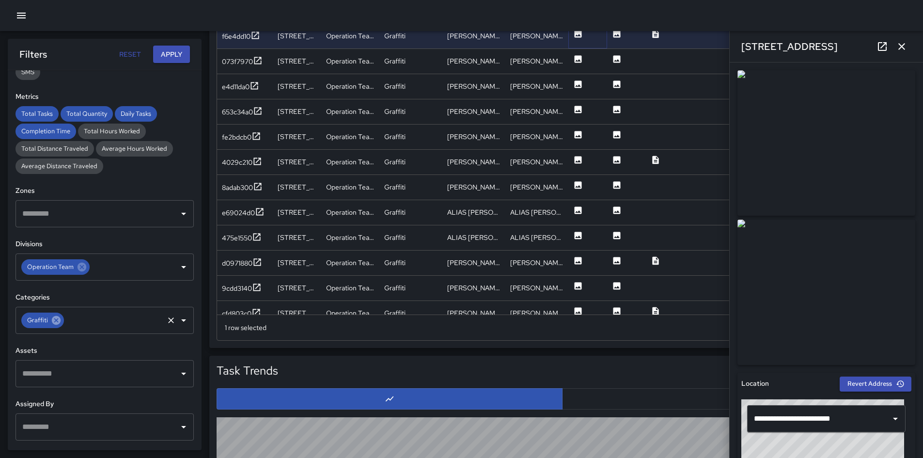
click at [59, 325] on icon at bounding box center [56, 320] width 11 height 11
click at [59, 325] on input "text" at bounding box center [97, 320] width 155 height 18
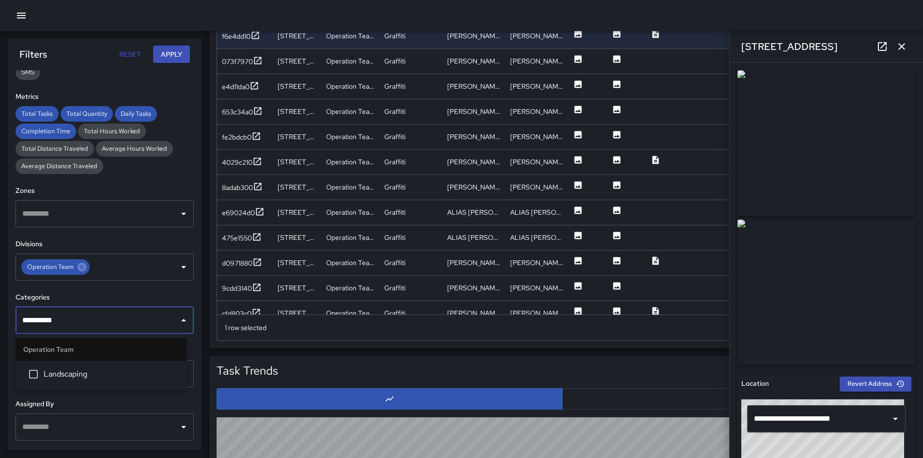
type input "**********"
click at [66, 374] on span "Landscaping" at bounding box center [111, 374] width 135 height 12
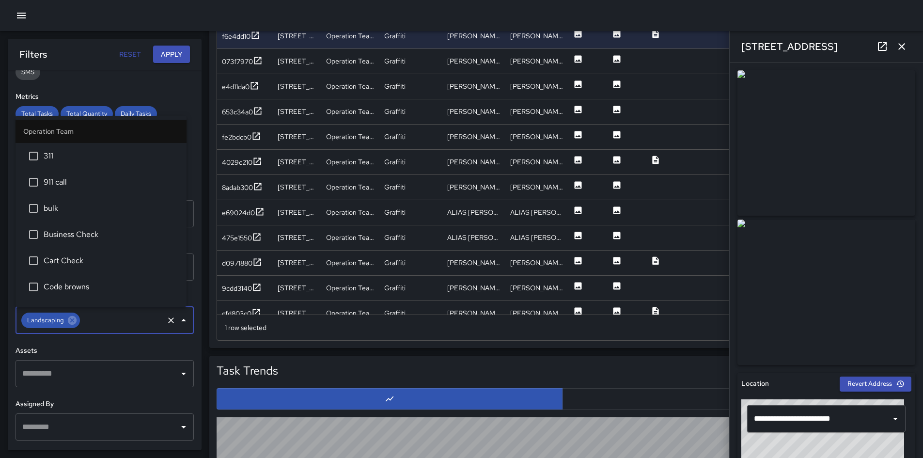
scroll to position [150, 0]
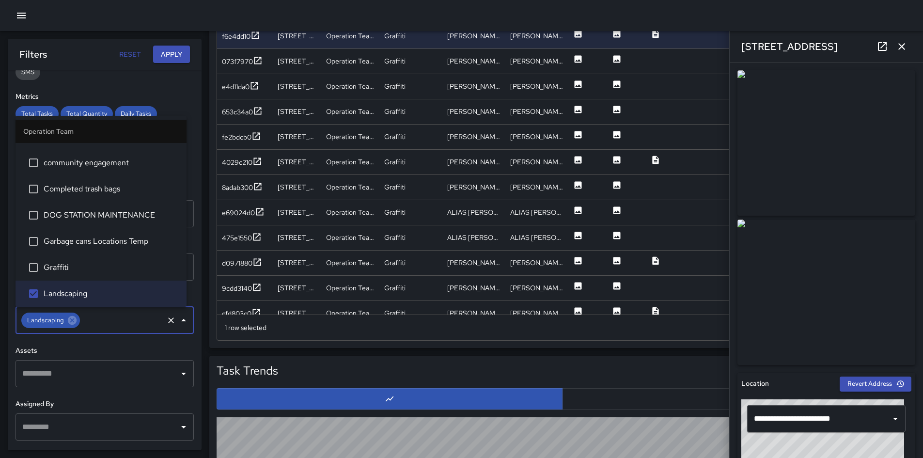
click at [186, 49] on button "Apply" at bounding box center [171, 55] width 37 height 18
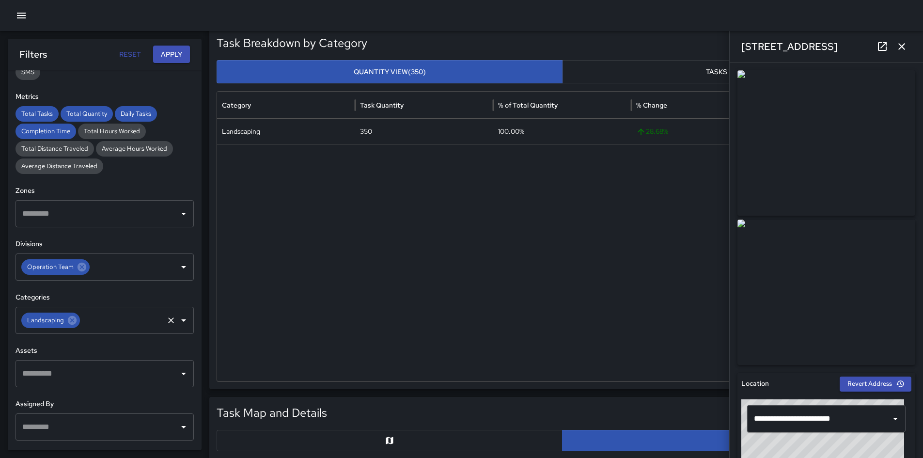
scroll to position [291, 0]
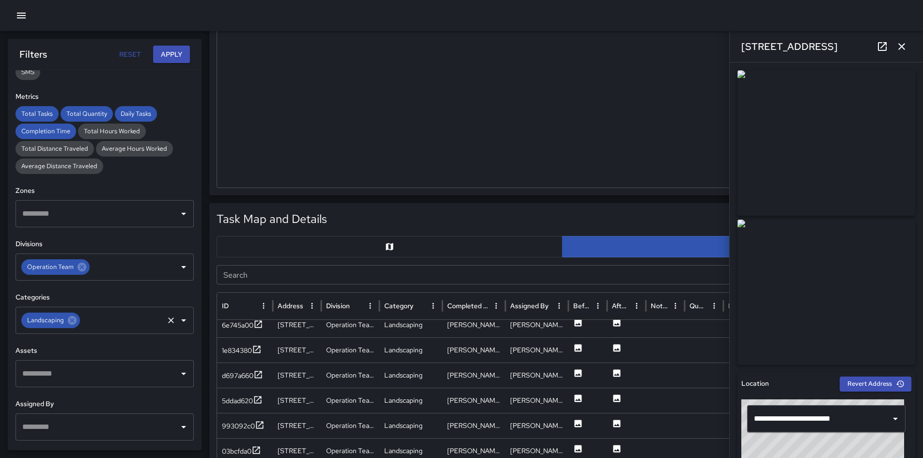
drag, startPoint x: 427, startPoint y: 245, endPoint x: 686, endPoint y: 144, distance: 278.2
click at [430, 244] on button "button" at bounding box center [389, 246] width 346 height 21
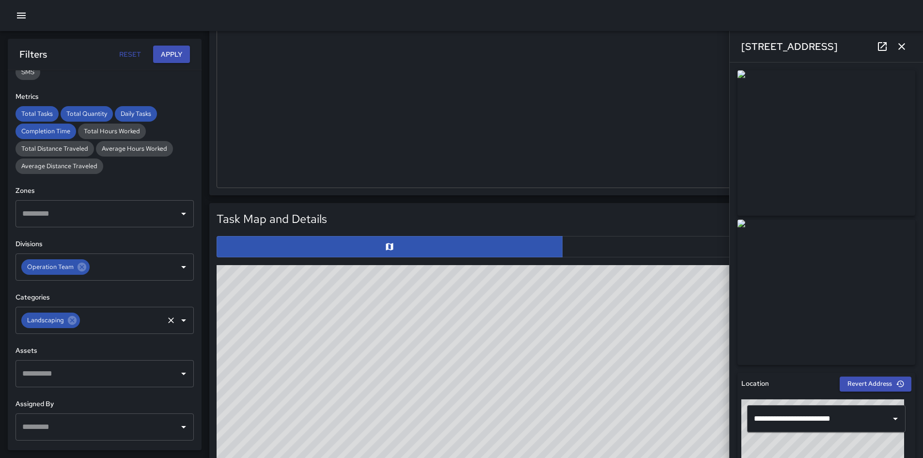
drag, startPoint x: 897, startPoint y: 46, endPoint x: 919, endPoint y: 77, distance: 37.8
click at [897, 46] on icon "button" at bounding box center [901, 47] width 12 height 12
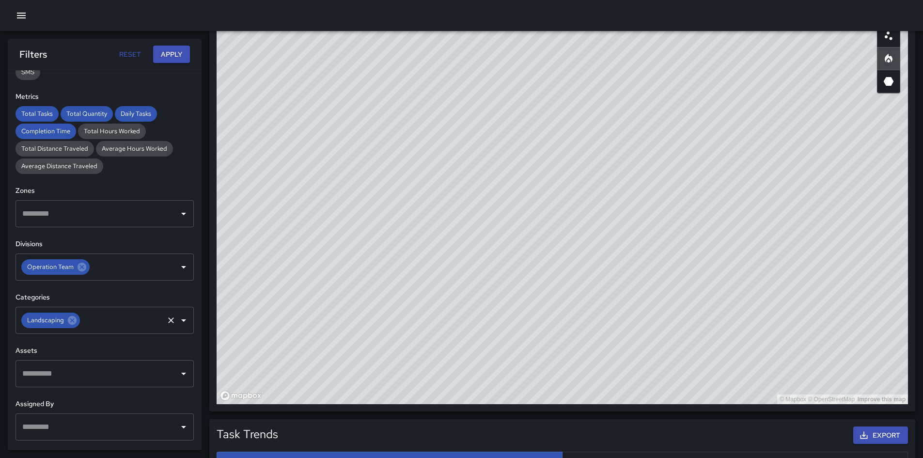
scroll to position [540, 0]
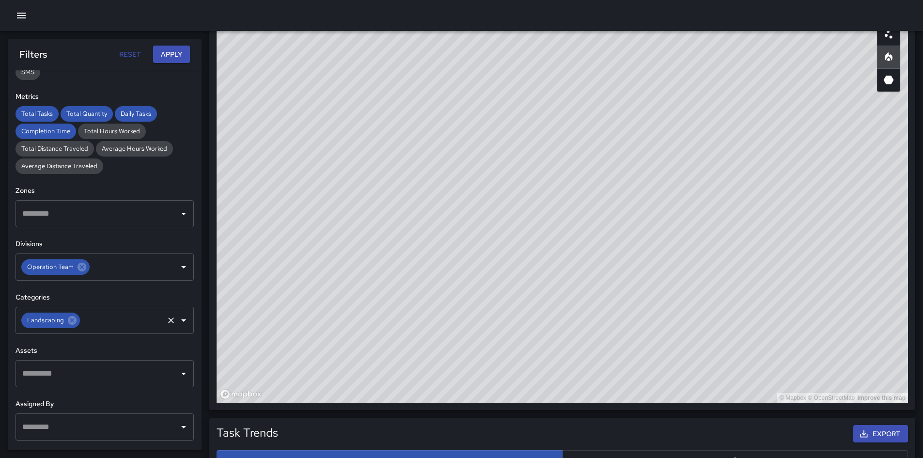
drag, startPoint x: 876, startPoint y: 213, endPoint x: 860, endPoint y: 188, distance: 29.8
click at [860, 188] on div "© Mapbox © OpenStreetMap Improve this map" at bounding box center [561, 208] width 691 height 387
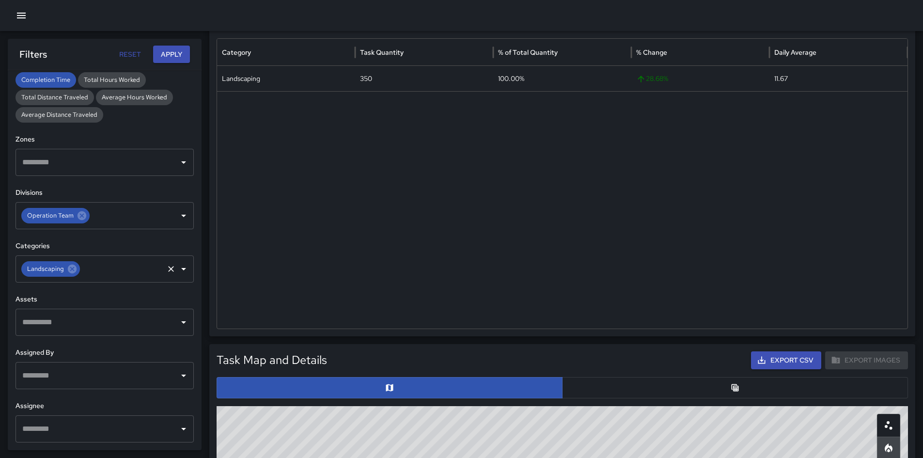
scroll to position [298, 0]
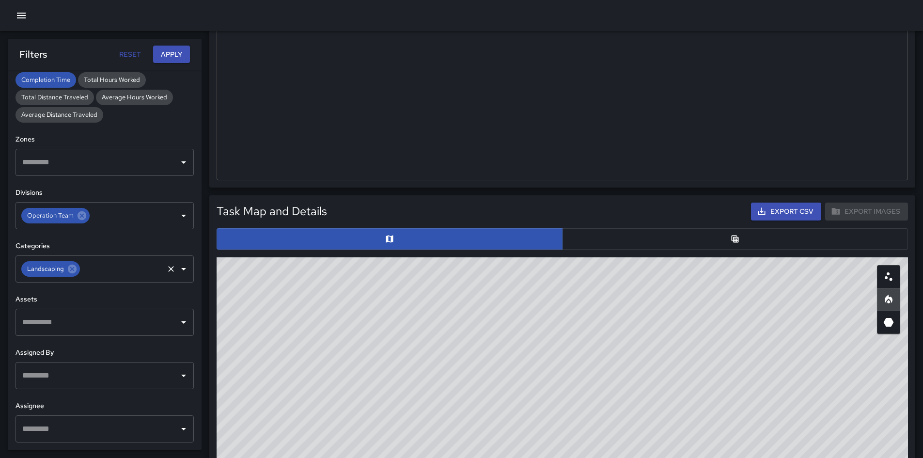
click at [671, 239] on button "button" at bounding box center [735, 238] width 346 height 21
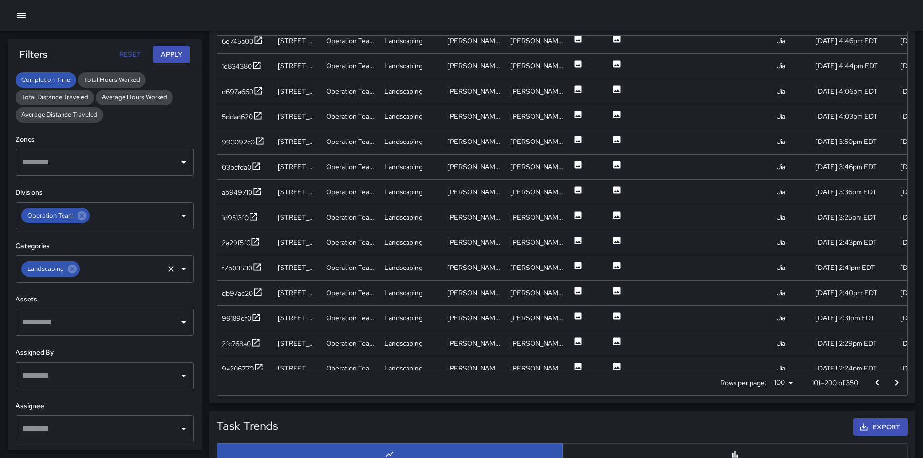
scroll to position [582, 0]
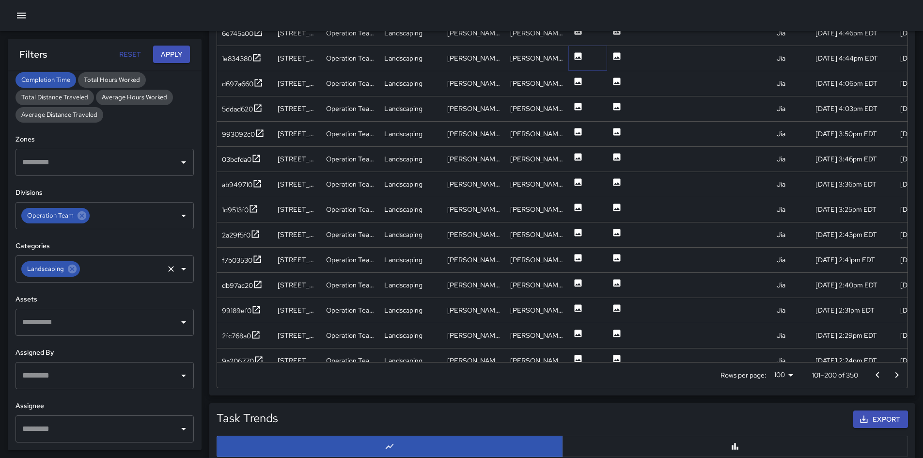
click at [574, 60] on icon at bounding box center [578, 56] width 10 height 10
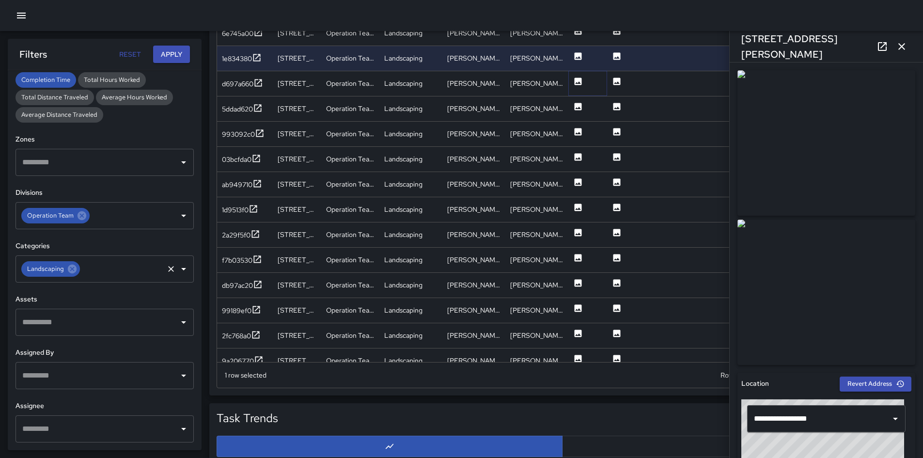
click at [574, 81] on icon at bounding box center [578, 82] width 10 height 10
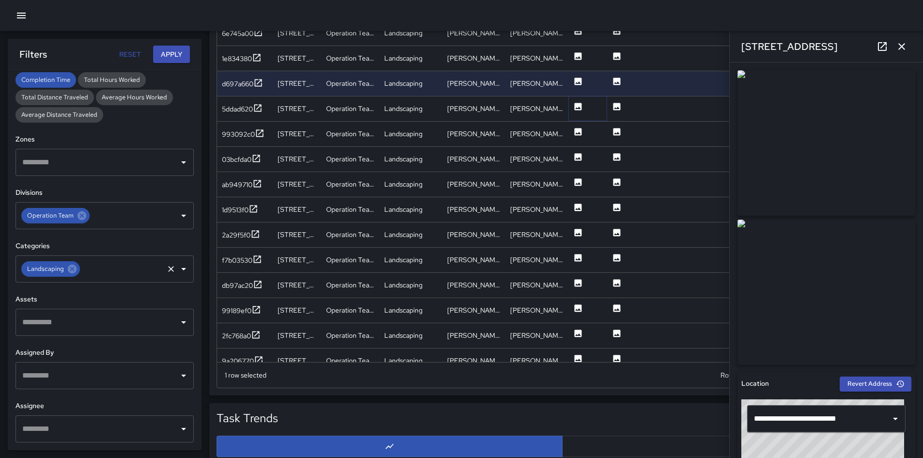
click at [577, 104] on icon at bounding box center [577, 106] width 7 height 7
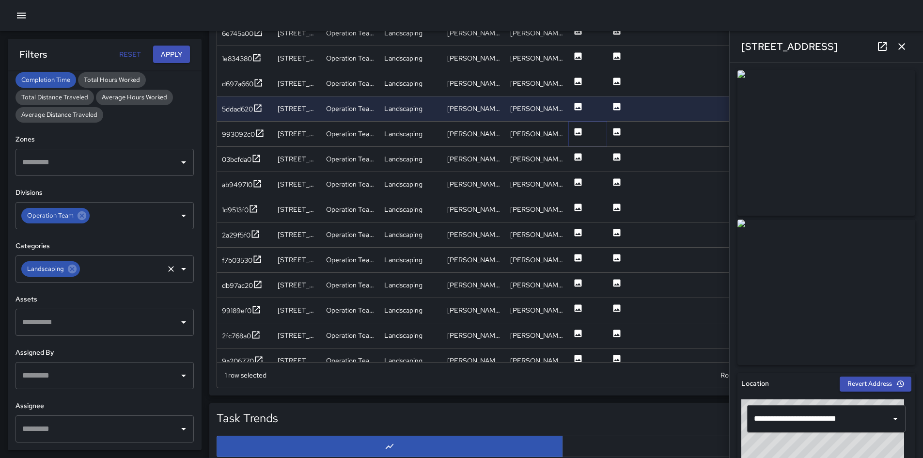
click at [579, 133] on icon at bounding box center [578, 132] width 10 height 10
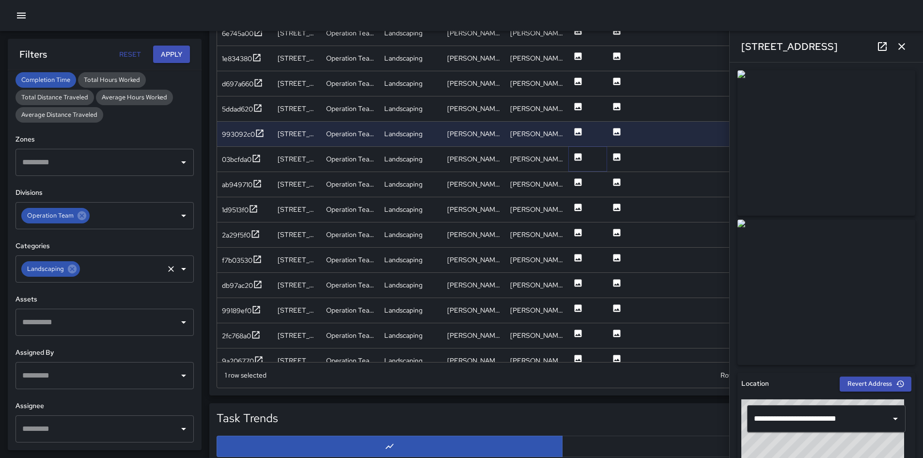
click at [575, 157] on icon at bounding box center [577, 156] width 7 height 7
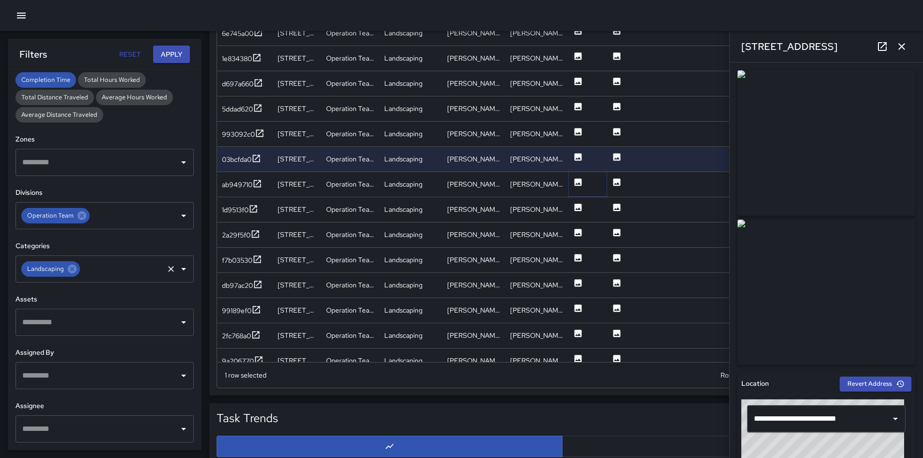
click at [577, 181] on icon at bounding box center [577, 181] width 7 height 7
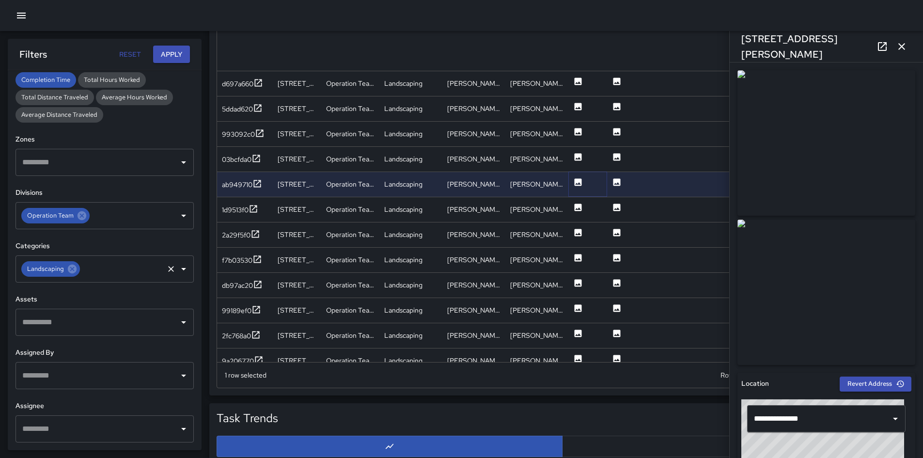
scroll to position [1657, 0]
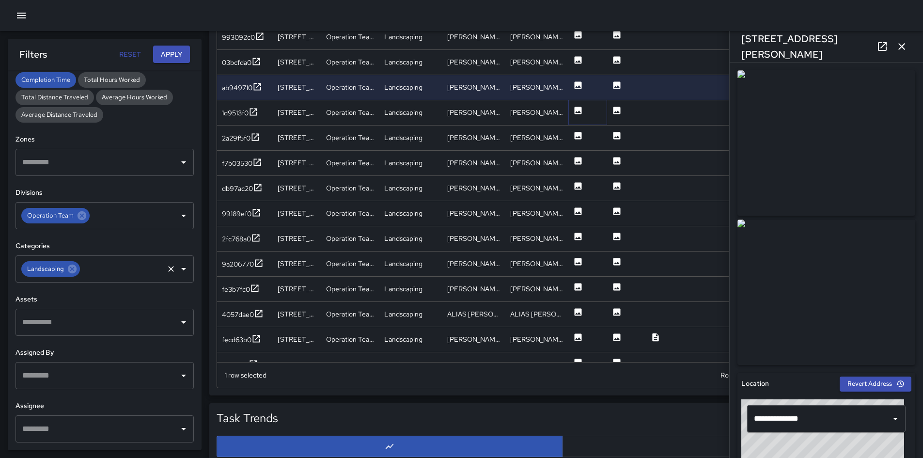
click at [576, 109] on icon at bounding box center [577, 110] width 7 height 7
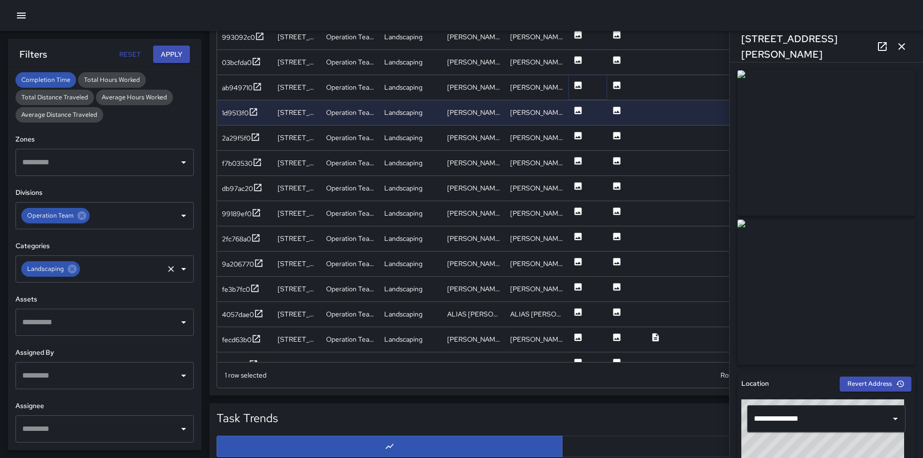
click at [576, 85] on icon at bounding box center [577, 84] width 7 height 7
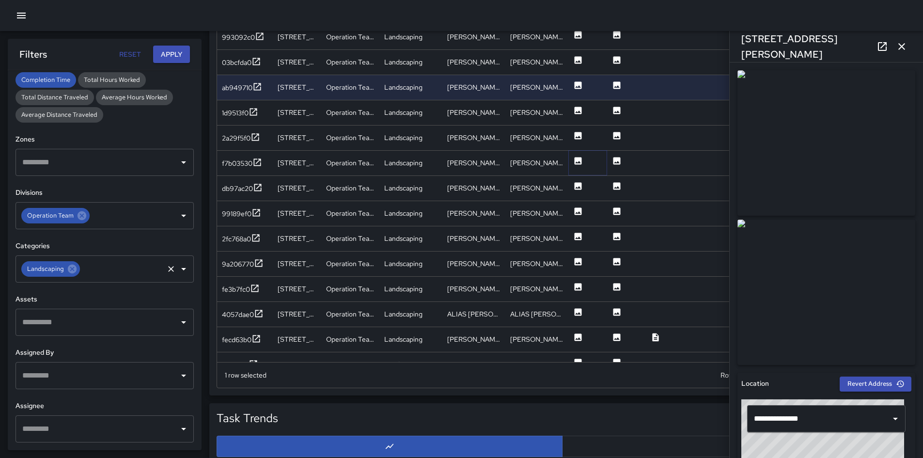
click at [575, 160] on icon at bounding box center [577, 160] width 7 height 7
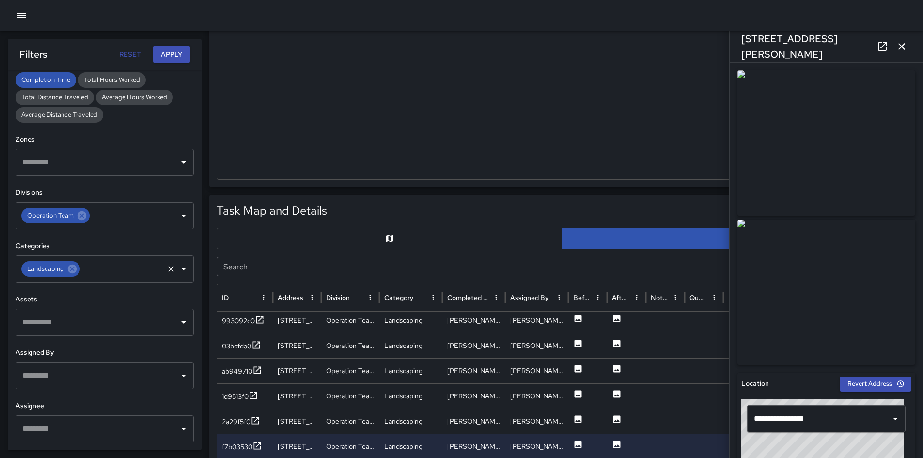
scroll to position [388, 0]
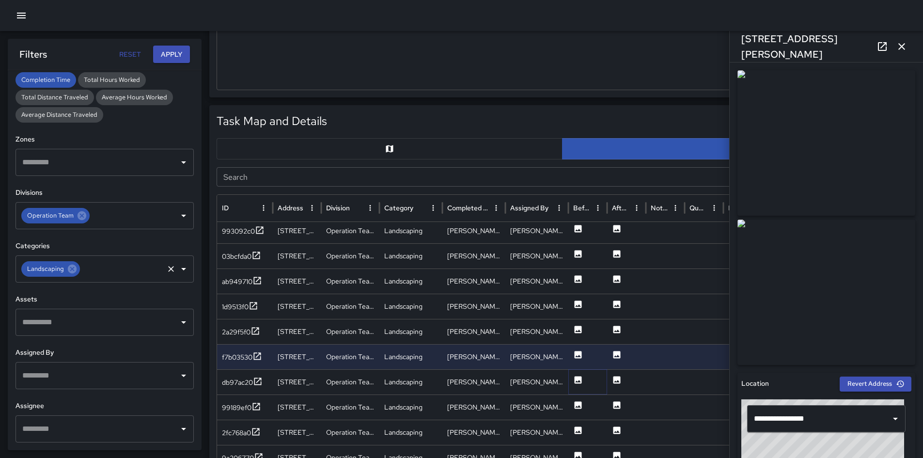
click at [578, 381] on icon at bounding box center [578, 380] width 10 height 10
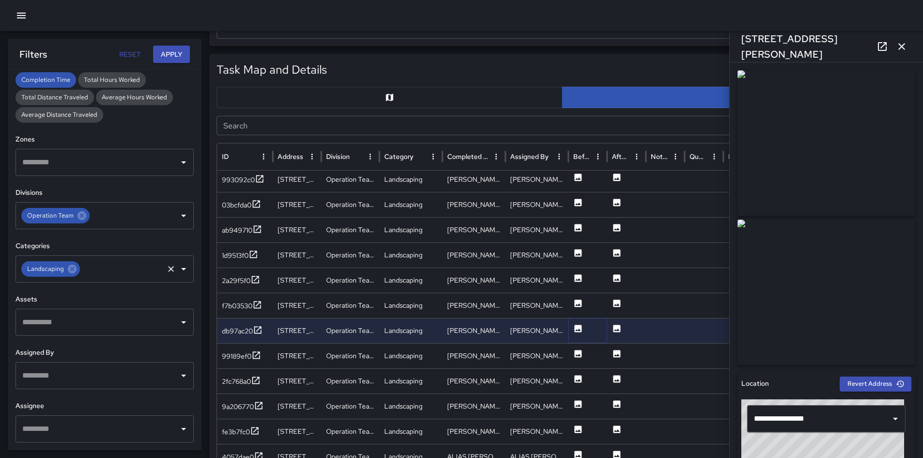
scroll to position [534, 0]
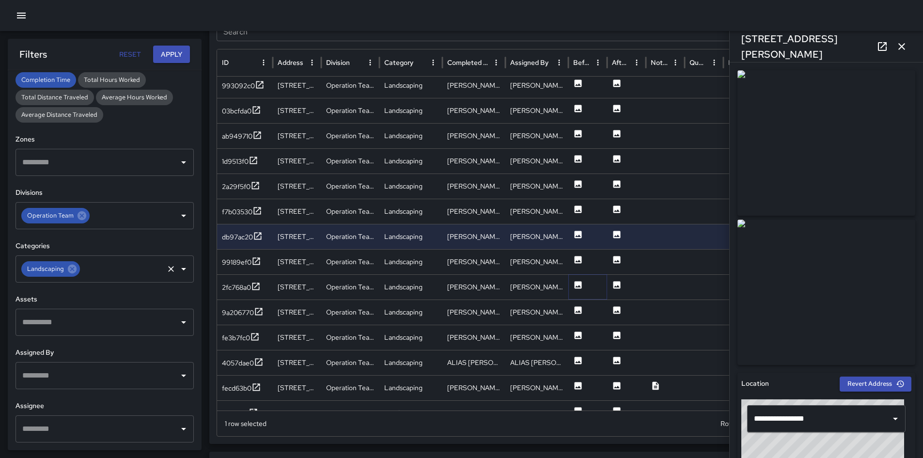
click at [574, 285] on icon at bounding box center [578, 285] width 10 height 10
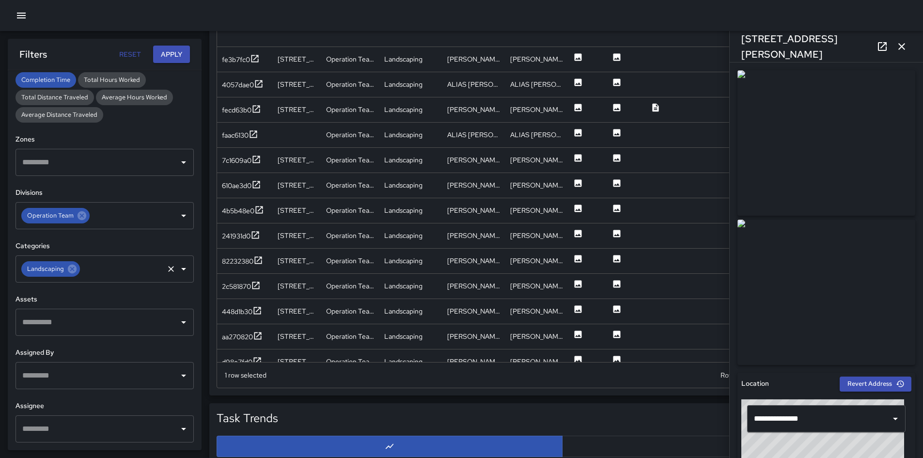
scroll to position [1926, 0]
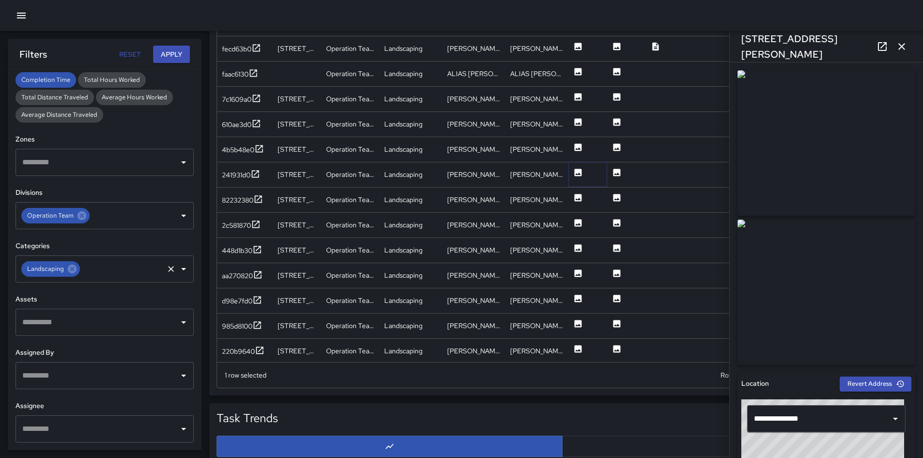
click at [573, 171] on icon at bounding box center [578, 173] width 10 height 10
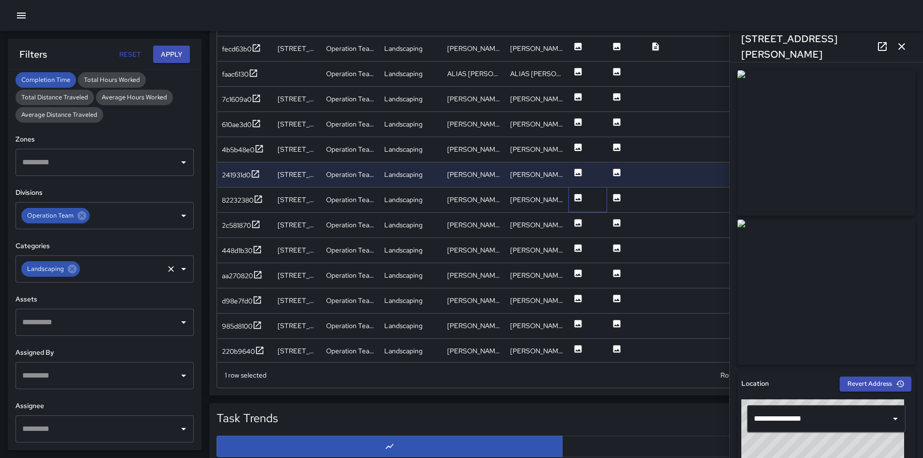
click at [568, 192] on div at bounding box center [587, 199] width 39 height 25
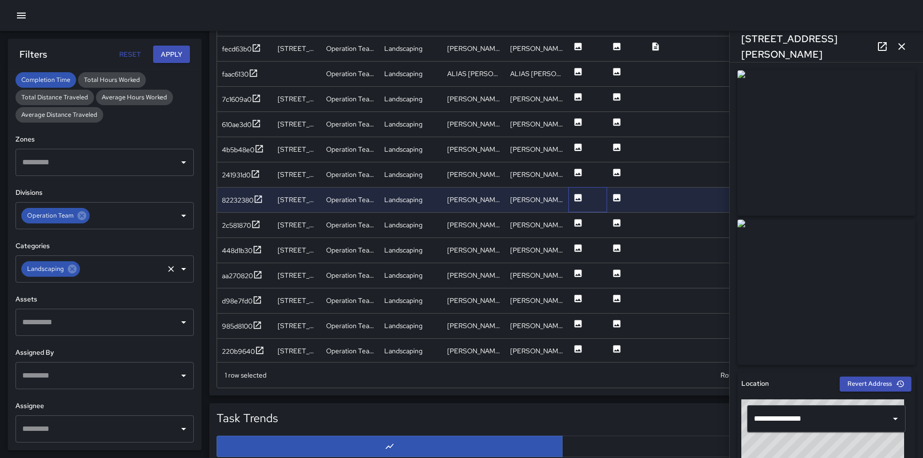
click at [572, 195] on div at bounding box center [587, 199] width 39 height 25
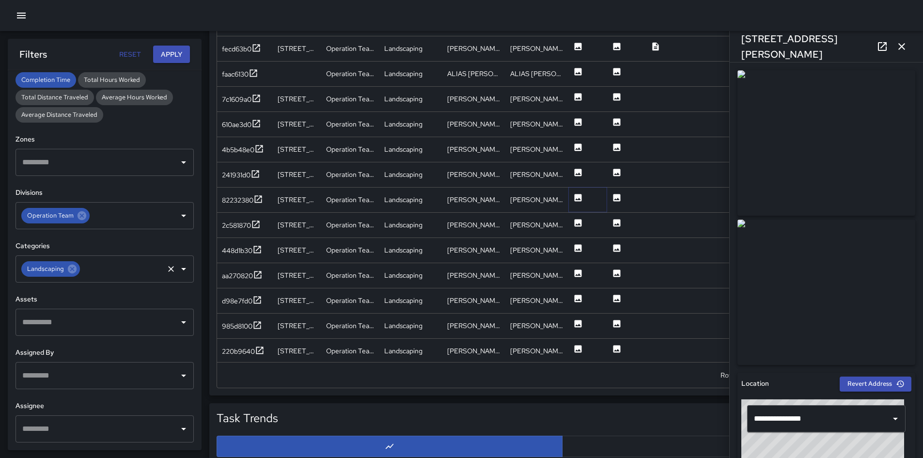
click at [580, 195] on icon at bounding box center [577, 197] width 7 height 7
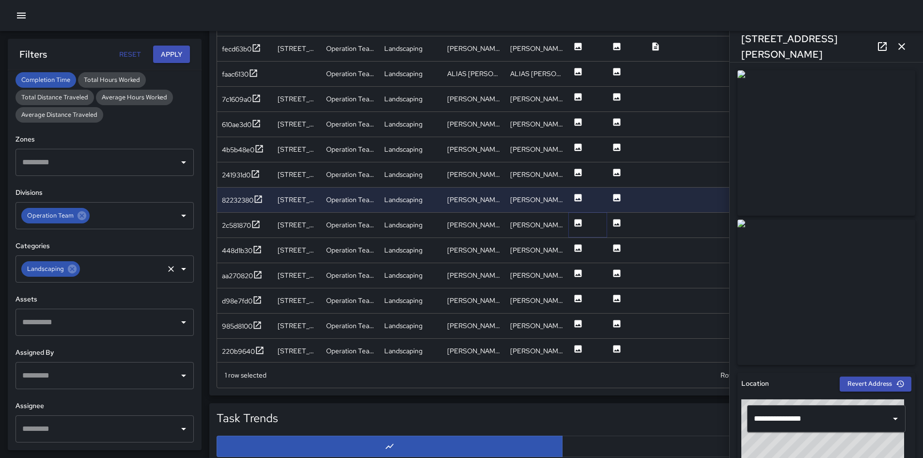
click at [578, 223] on icon at bounding box center [577, 222] width 7 height 7
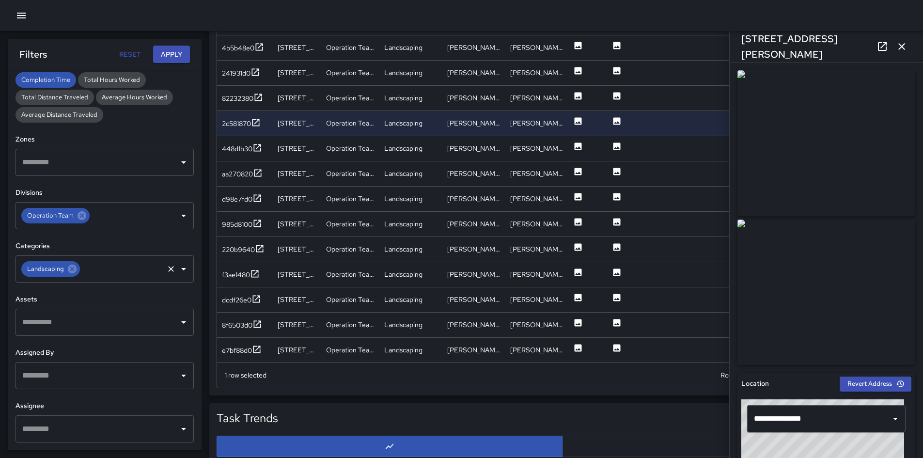
scroll to position [2020, 0]
click at [572, 222] on div at bounding box center [587, 223] width 39 height 25
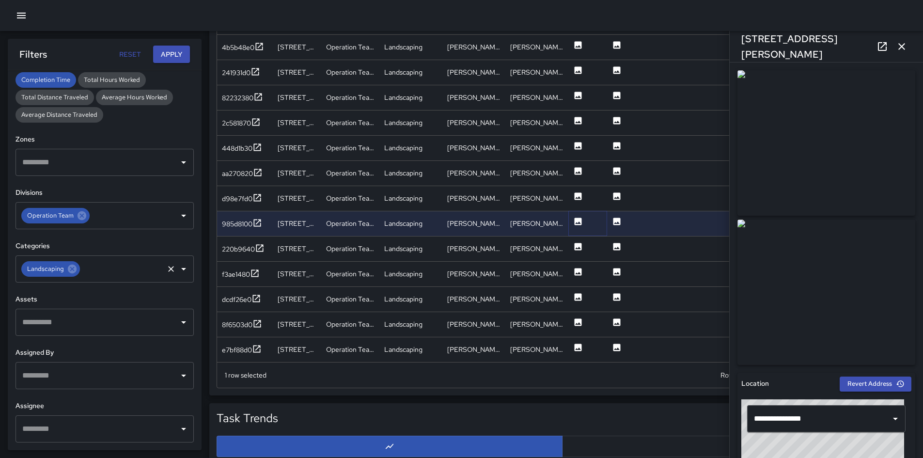
click at [576, 223] on icon at bounding box center [578, 221] width 10 height 10
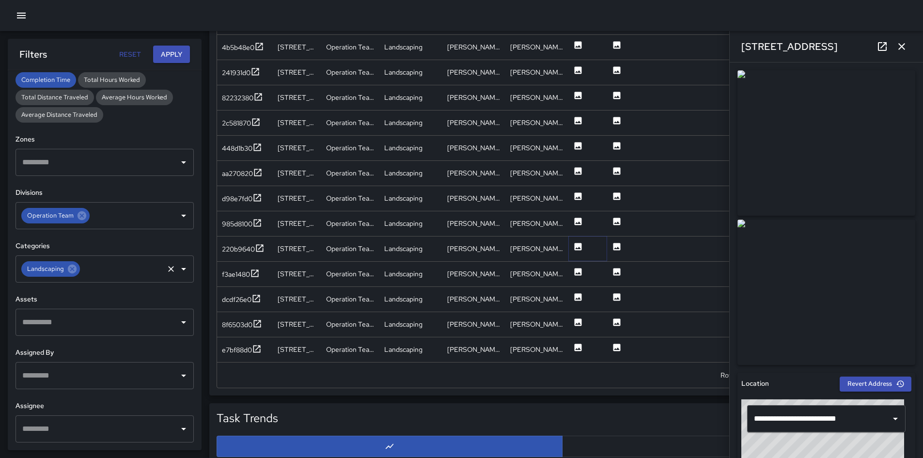
click at [577, 246] on icon at bounding box center [577, 246] width 7 height 7
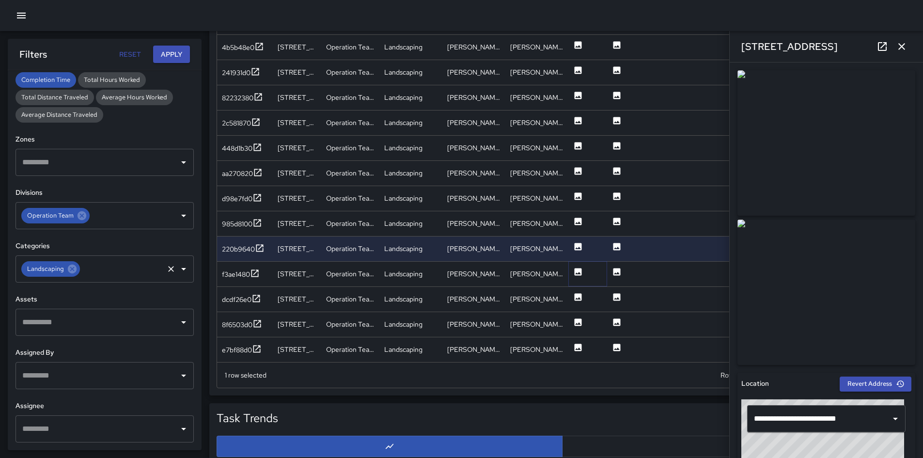
click at [578, 270] on icon at bounding box center [577, 271] width 7 height 7
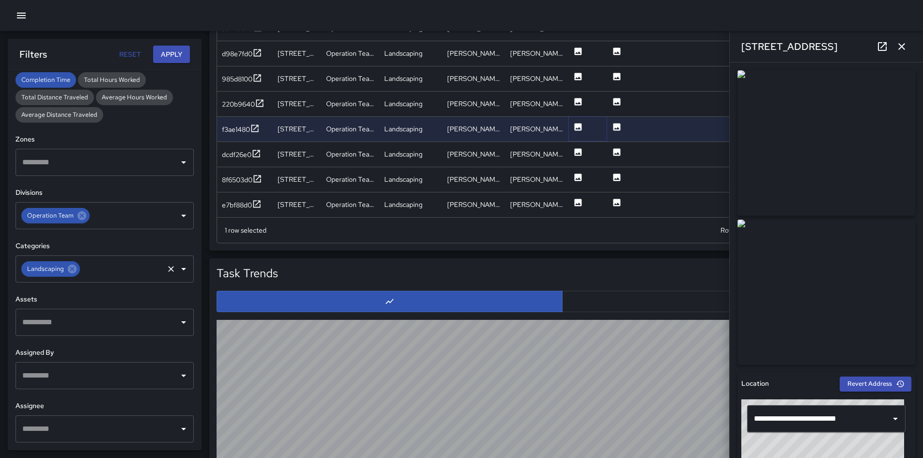
scroll to position [727, 0]
click at [577, 152] on icon at bounding box center [577, 151] width 7 height 7
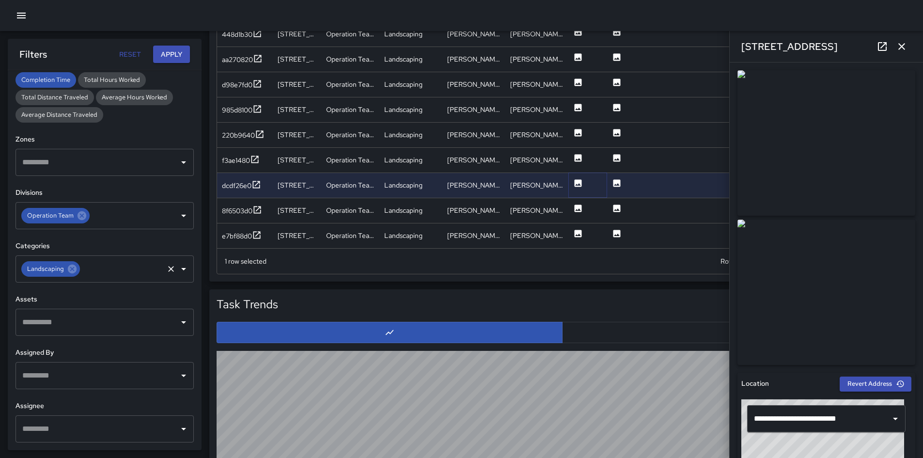
scroll to position [679, 0]
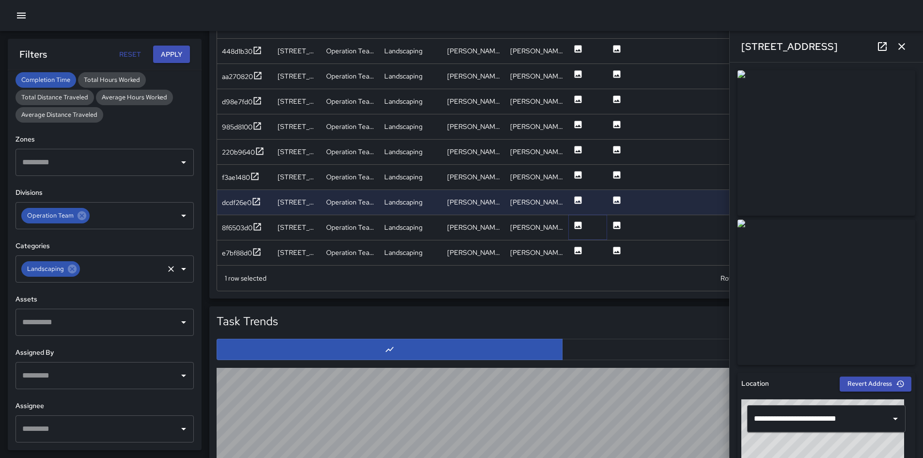
click at [581, 229] on icon at bounding box center [578, 225] width 10 height 10
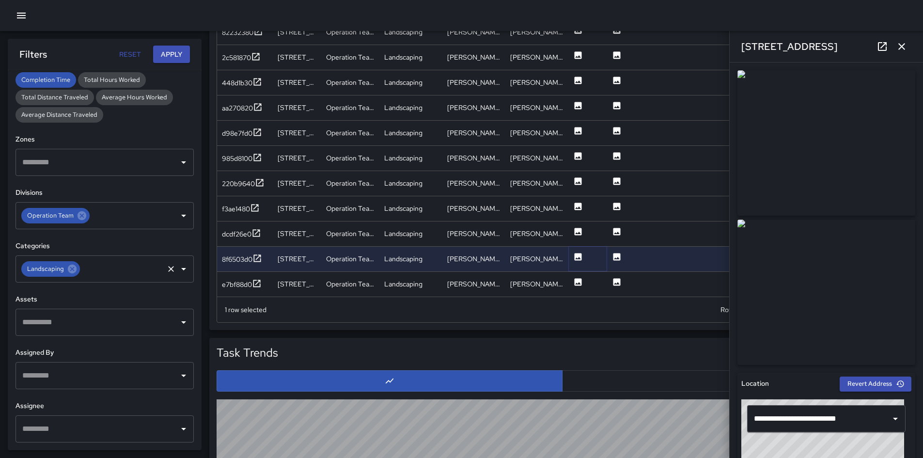
scroll to position [631, 0]
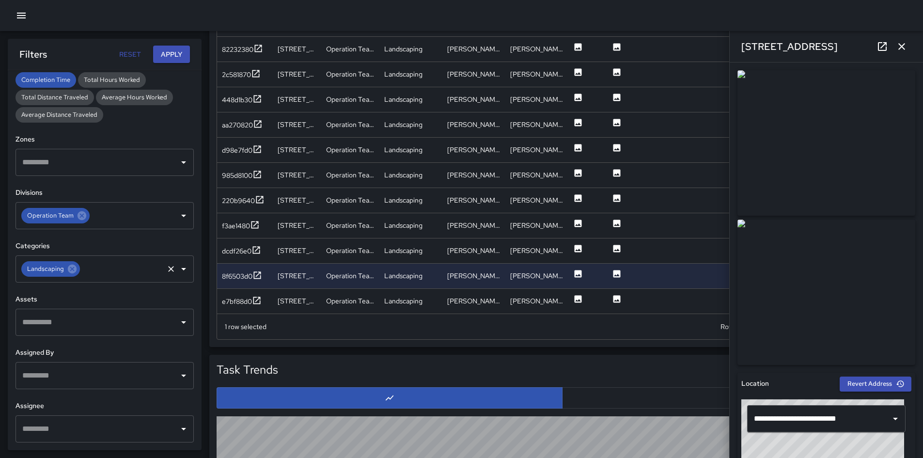
click at [897, 48] on icon "button" at bounding box center [901, 47] width 12 height 12
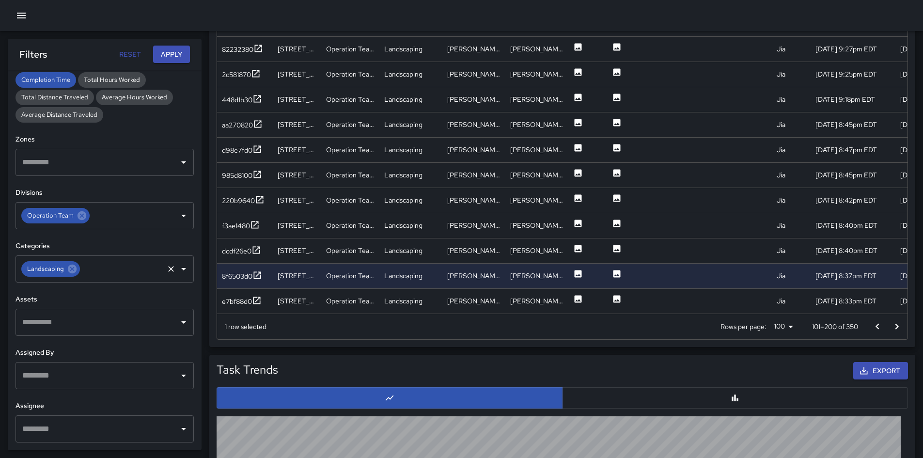
click at [894, 328] on icon "Go to next page" at bounding box center [897, 327] width 12 height 12
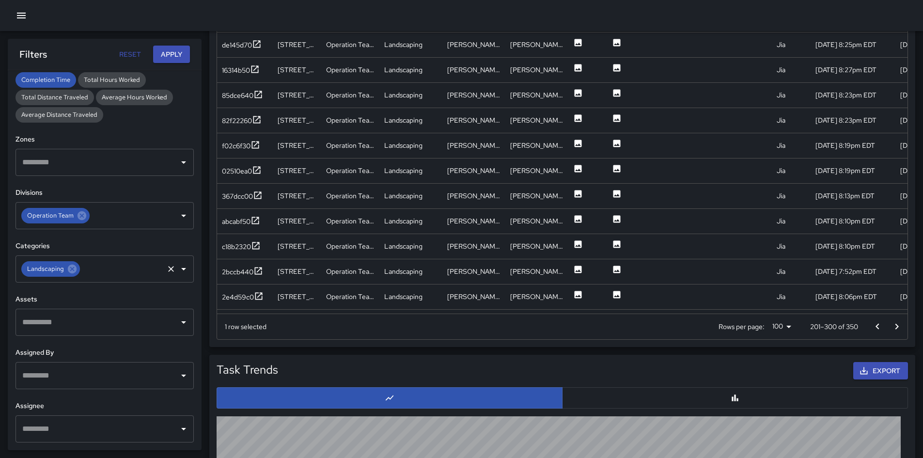
scroll to position [45, 0]
click at [570, 115] on div at bounding box center [587, 120] width 39 height 25
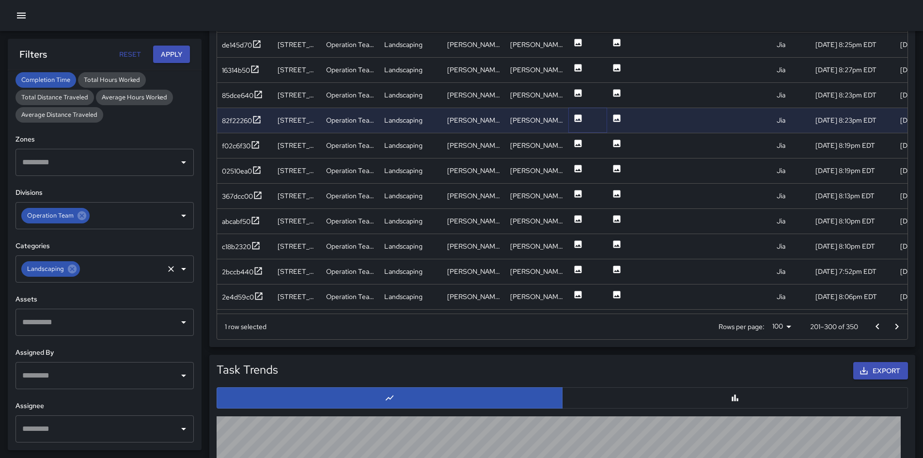
click at [574, 123] on icon at bounding box center [578, 118] width 10 height 10
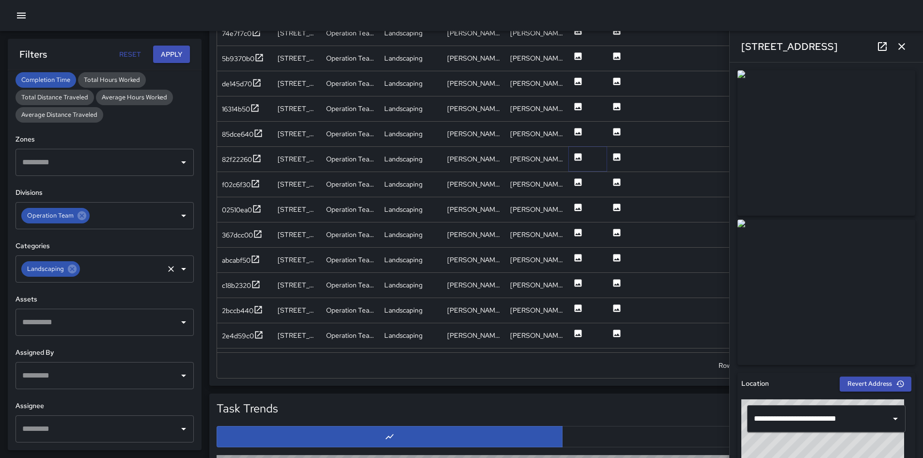
scroll to position [582, 0]
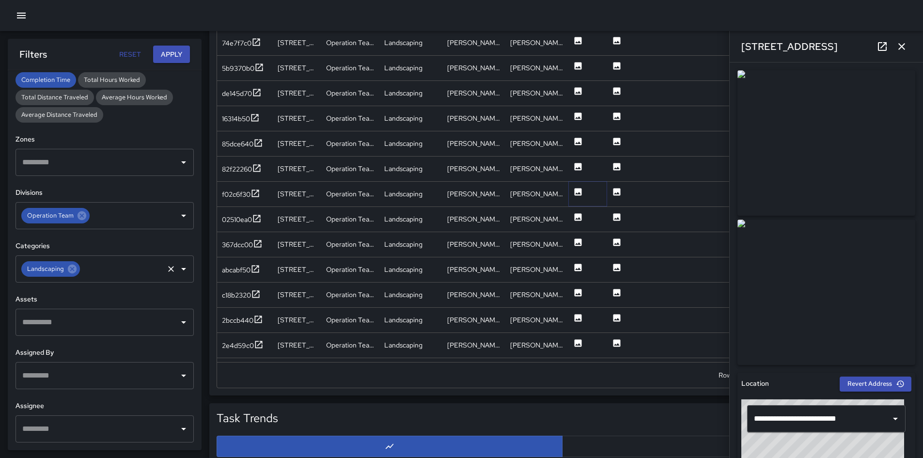
click at [575, 190] on icon at bounding box center [577, 191] width 7 height 7
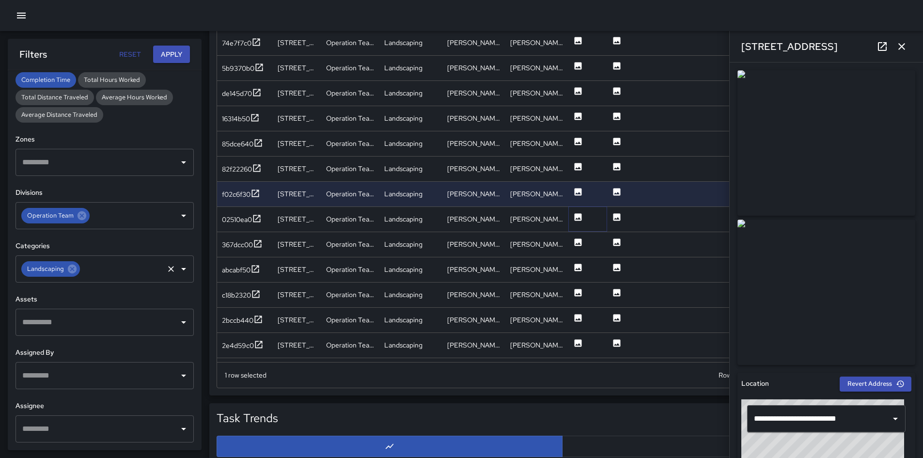
click at [580, 218] on icon at bounding box center [577, 216] width 7 height 7
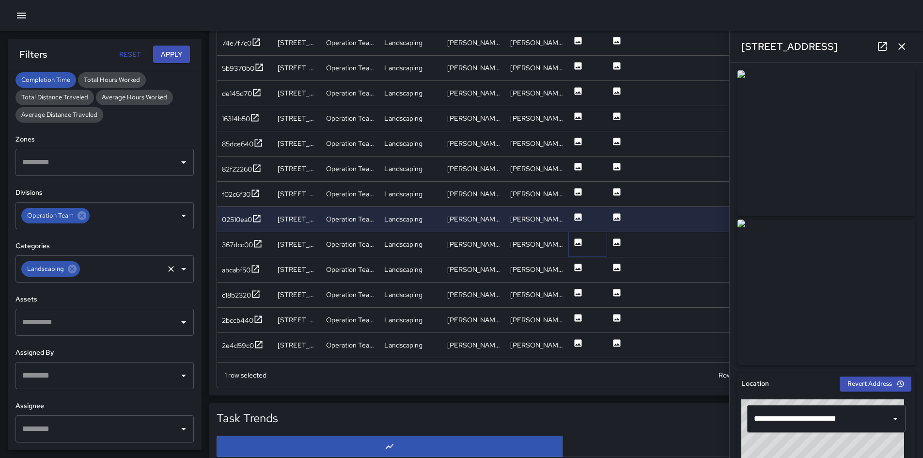
click at [576, 247] on button at bounding box center [578, 244] width 10 height 25
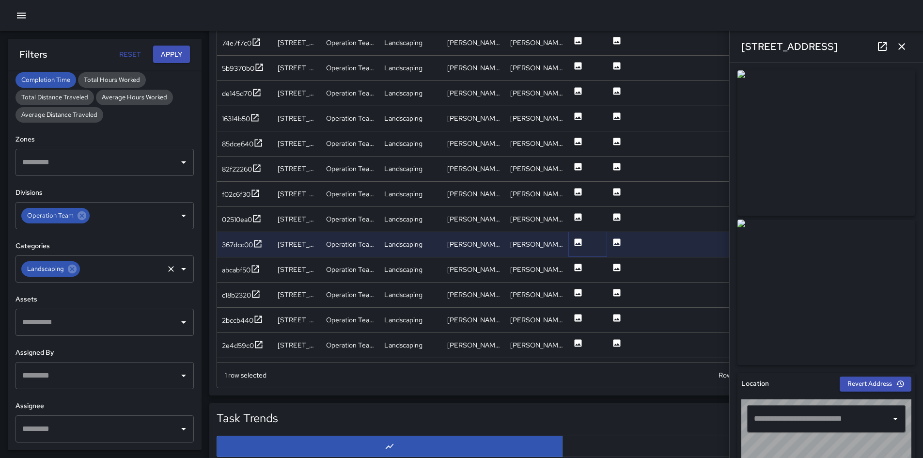
type input "**********"
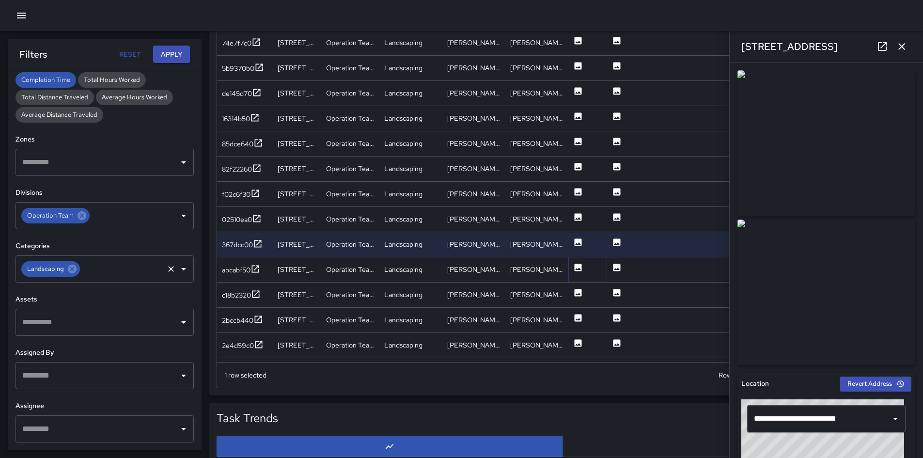
click at [577, 266] on icon at bounding box center [577, 266] width 7 height 7
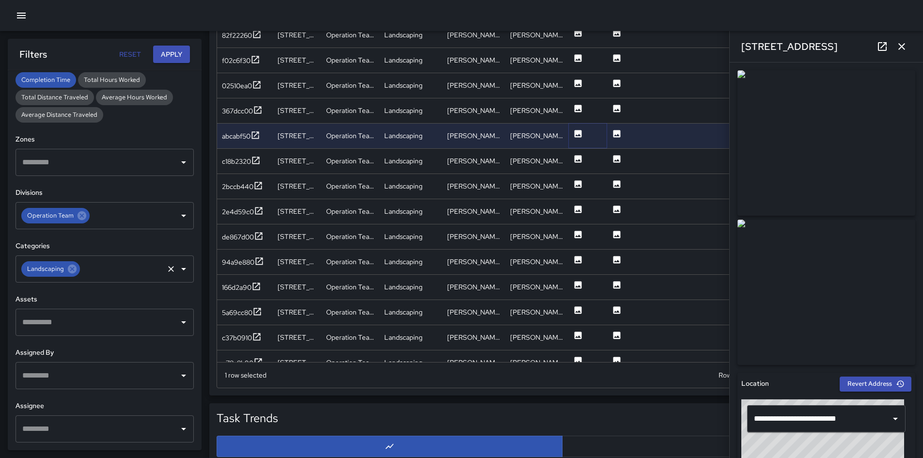
scroll to position [179, 0]
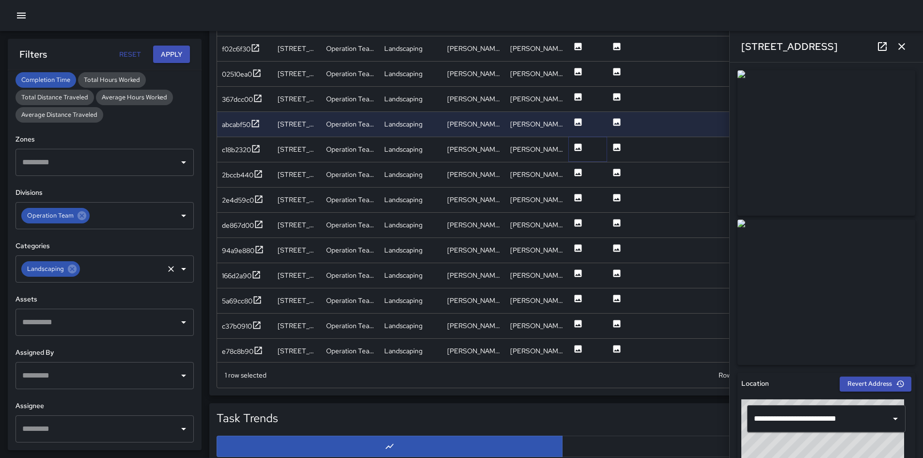
click at [574, 142] on icon at bounding box center [578, 147] width 10 height 10
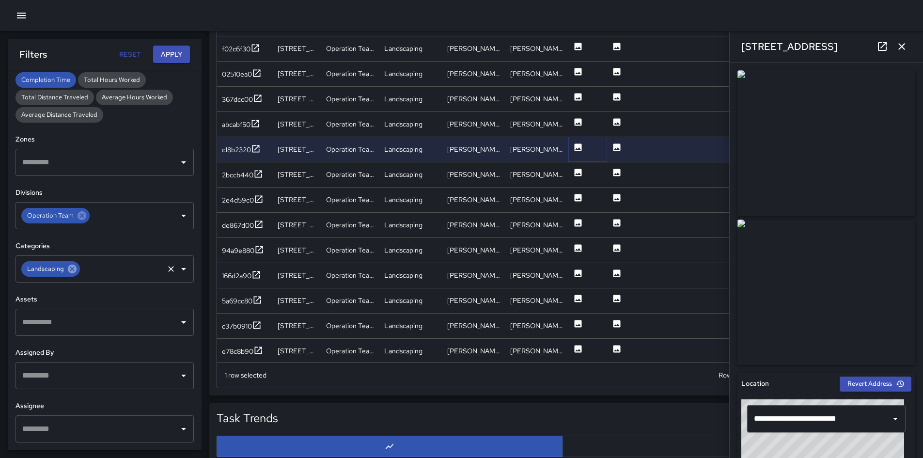
click at [76, 267] on icon at bounding box center [72, 268] width 11 height 11
click at [76, 267] on input "text" at bounding box center [97, 269] width 155 height 18
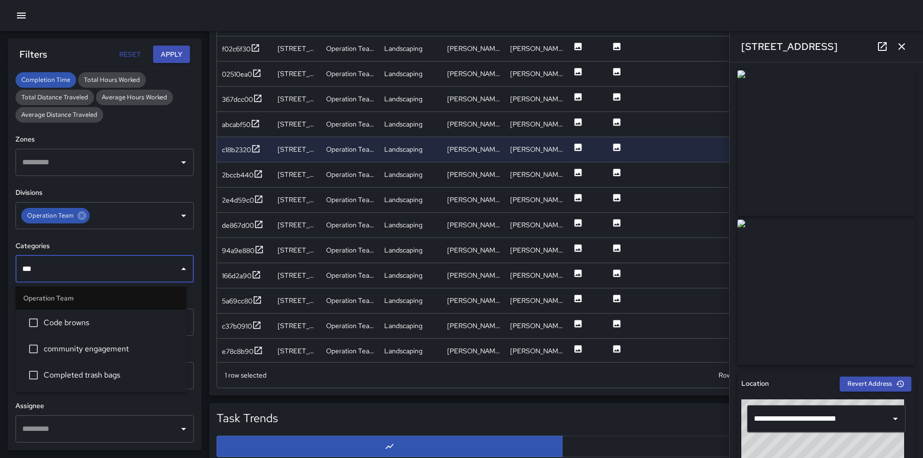
type input "****"
click at [78, 325] on span "community engagement" at bounding box center [111, 323] width 135 height 12
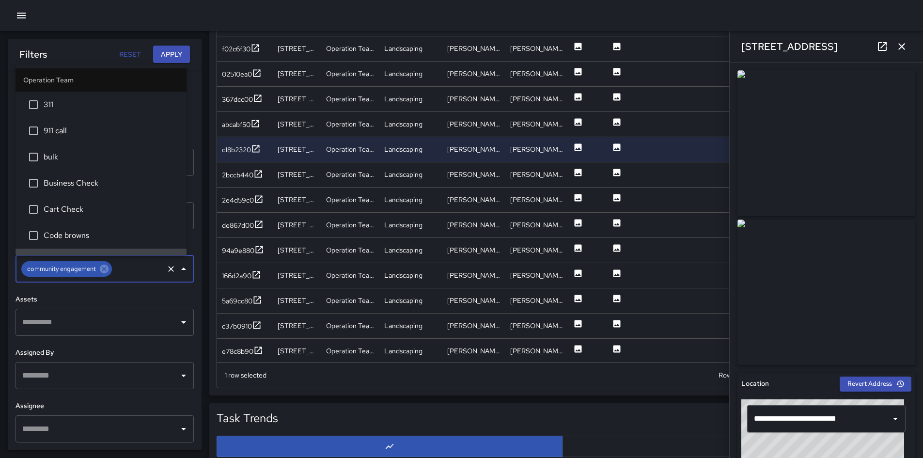
scroll to position [19, 0]
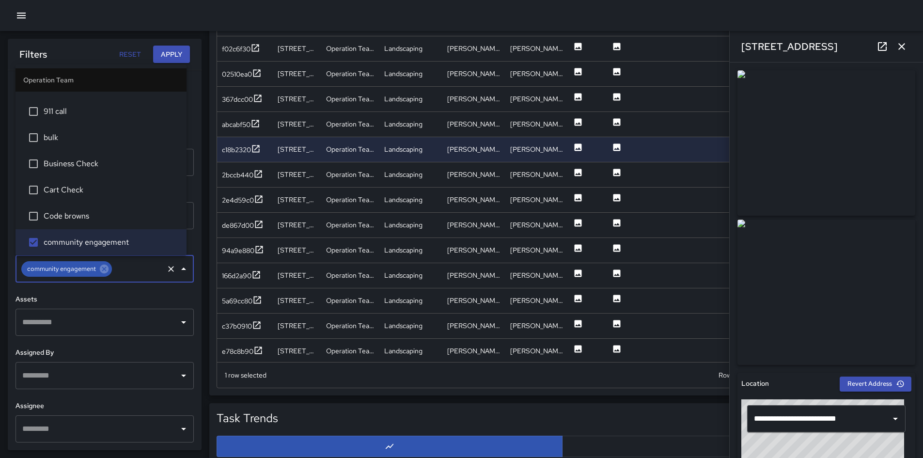
click at [162, 54] on button "Apply" at bounding box center [171, 55] width 37 height 18
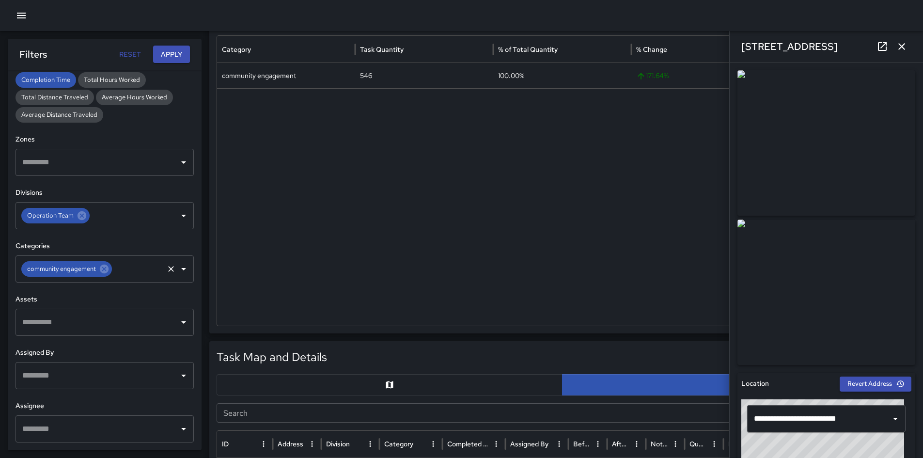
scroll to position [340, 0]
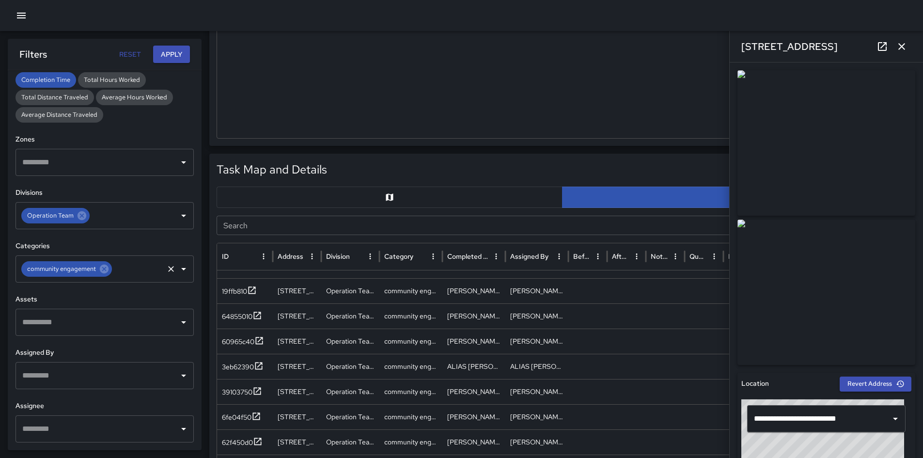
click at [406, 201] on button "button" at bounding box center [389, 196] width 346 height 21
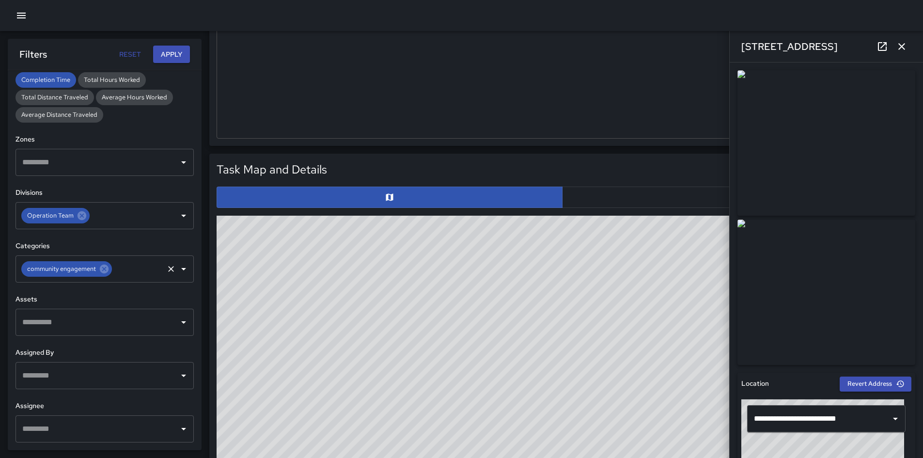
click at [906, 47] on icon "button" at bounding box center [901, 47] width 12 height 12
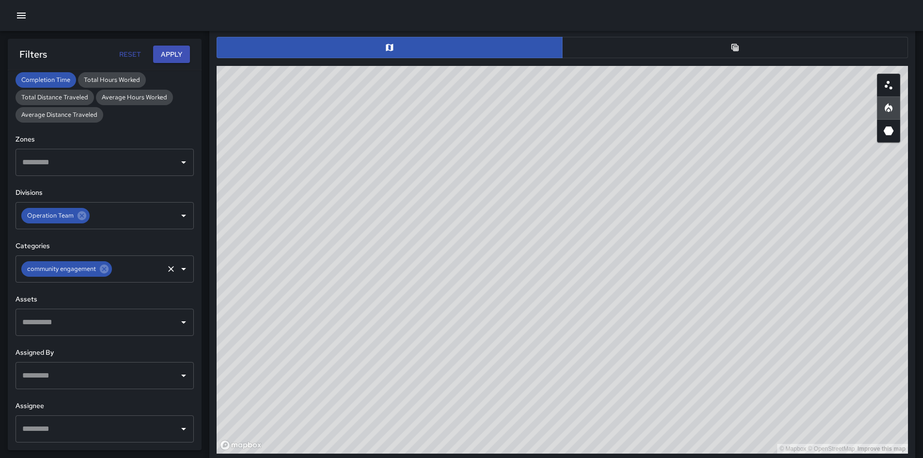
scroll to position [503, 0]
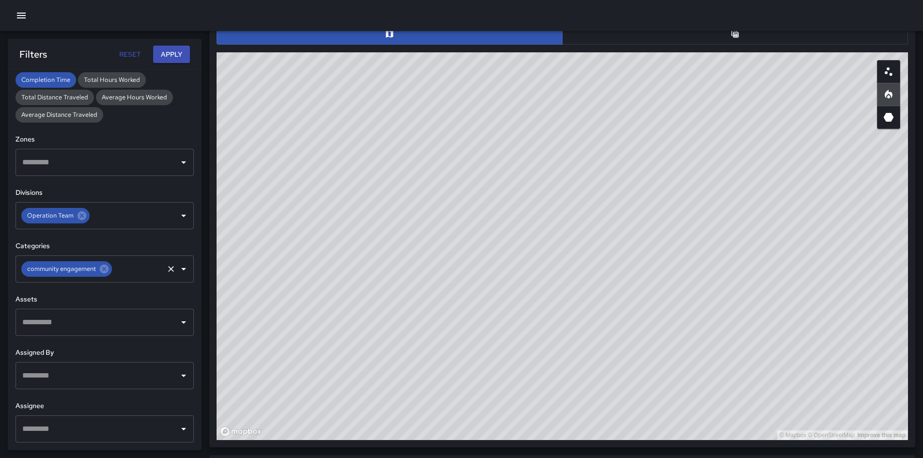
click at [892, 78] on button "button" at bounding box center [888, 71] width 23 height 23
click at [887, 97] on icon "Heatmap" at bounding box center [888, 95] width 12 height 12
click at [105, 269] on icon at bounding box center [104, 268] width 9 height 9
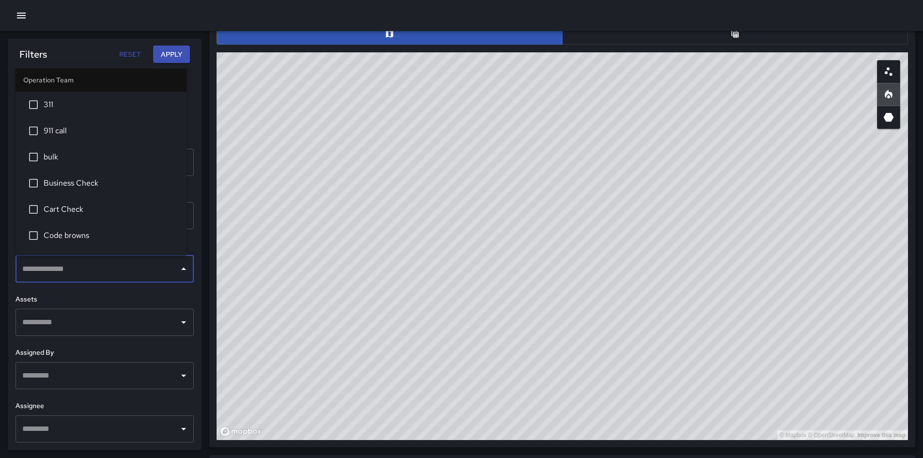
click at [105, 269] on input "text" at bounding box center [97, 269] width 155 height 18
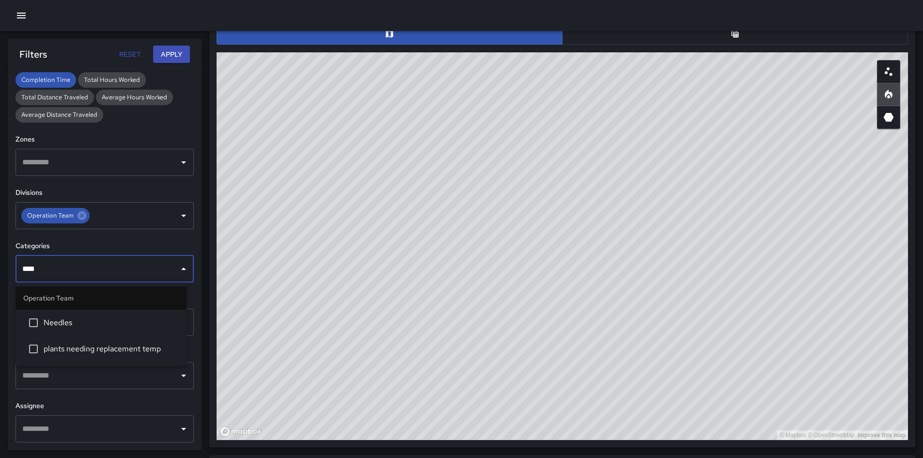
type input "*****"
click at [102, 320] on span "Needles" at bounding box center [111, 323] width 135 height 12
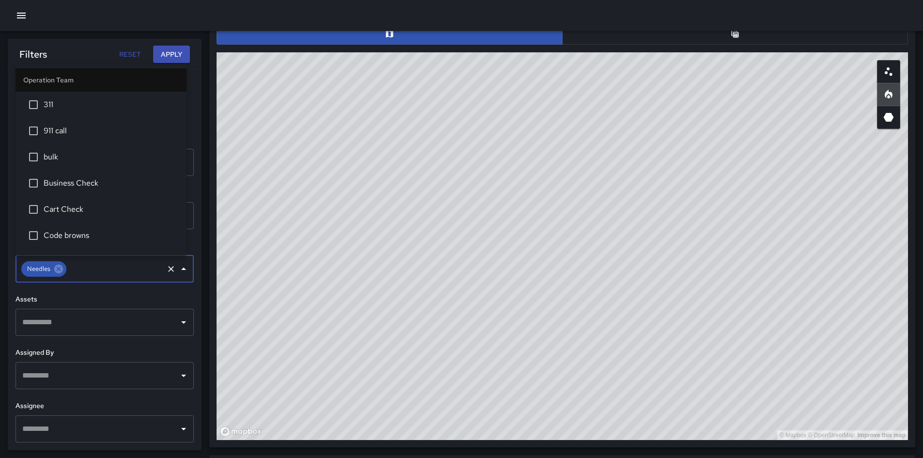
scroll to position [202, 0]
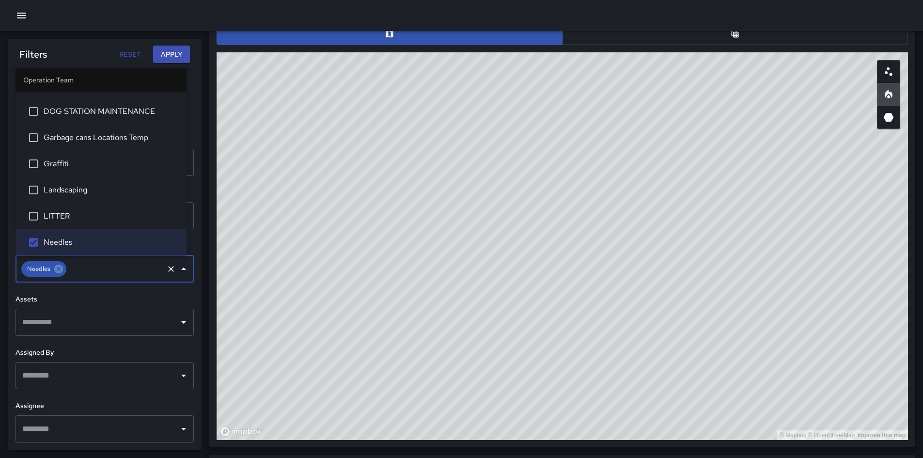
click at [165, 60] on button "Apply" at bounding box center [171, 55] width 37 height 18
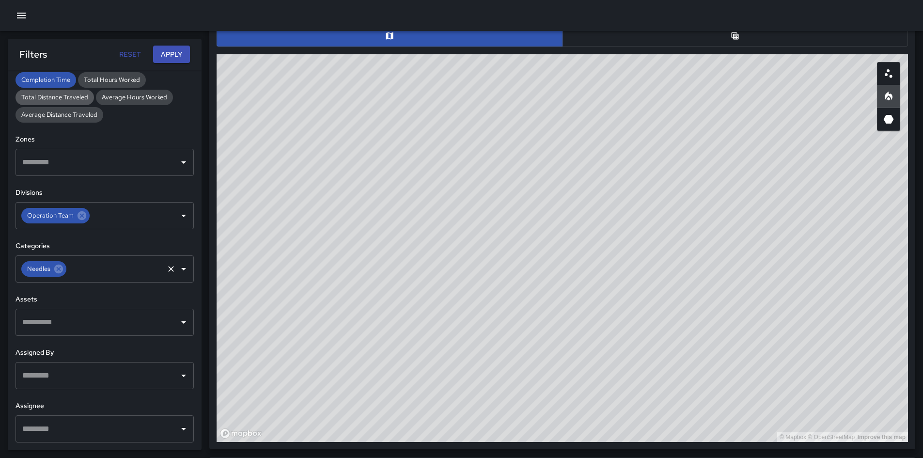
scroll to position [503, 0]
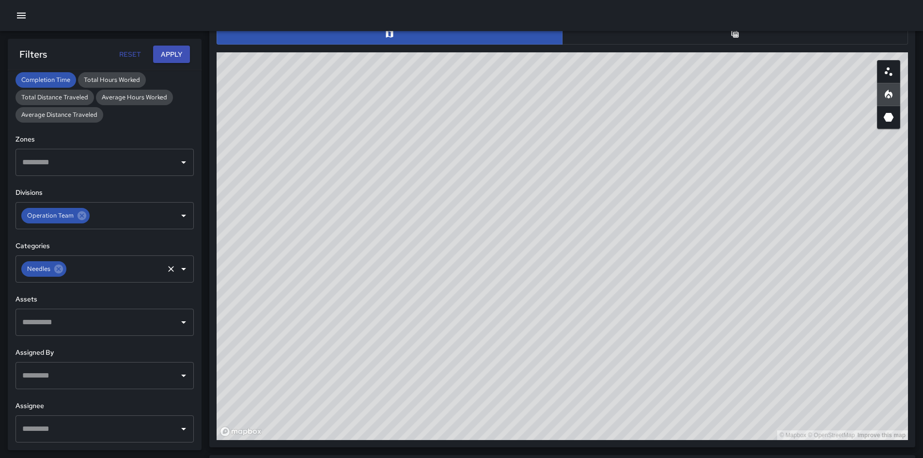
drag, startPoint x: 563, startPoint y: 241, endPoint x: 612, endPoint y: 242, distance: 49.4
click at [577, 252] on div "© Mapbox © OpenStreetMap Improve this map" at bounding box center [561, 245] width 691 height 387
click at [886, 71] on icon "Scatterplot" at bounding box center [888, 72] width 12 height 12
click at [887, 96] on icon "Heatmap" at bounding box center [888, 95] width 12 height 12
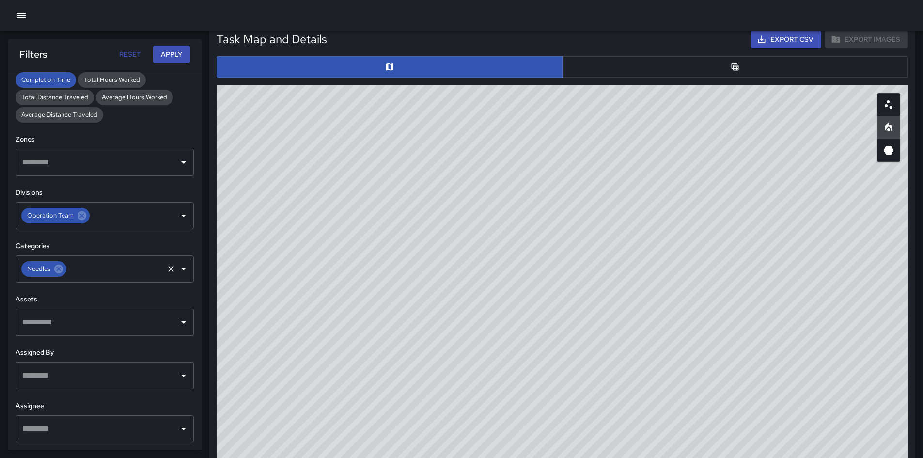
scroll to position [473, 0]
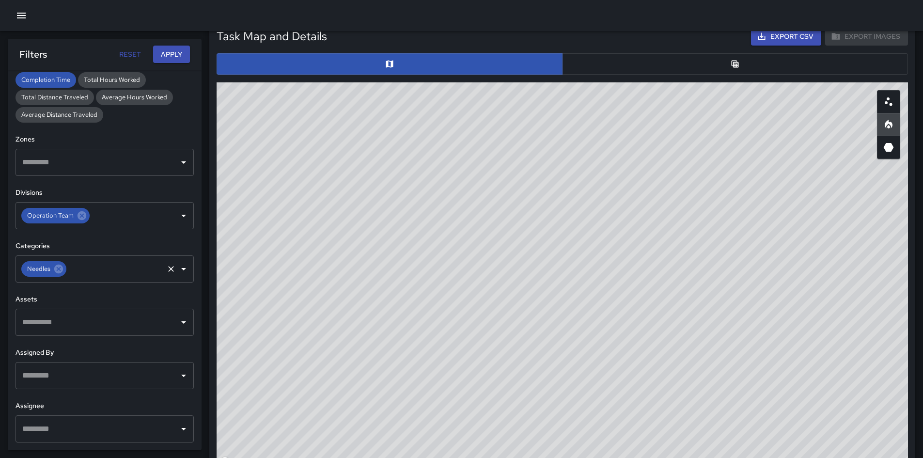
click at [652, 76] on div "Task Map and Details Export CSV Export Images ID Address dae16360 [STREET_ADDRE…" at bounding box center [561, 249] width 691 height 442
click at [767, 64] on button "button" at bounding box center [735, 63] width 346 height 21
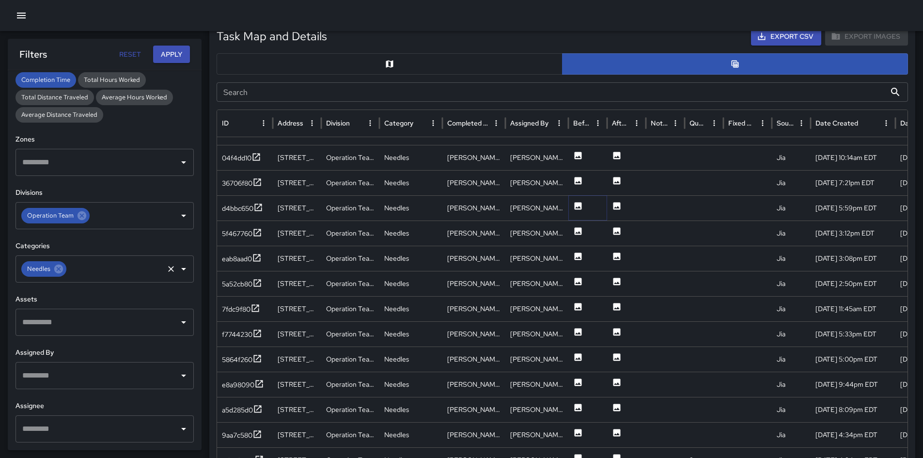
click at [578, 207] on icon at bounding box center [578, 206] width 10 height 10
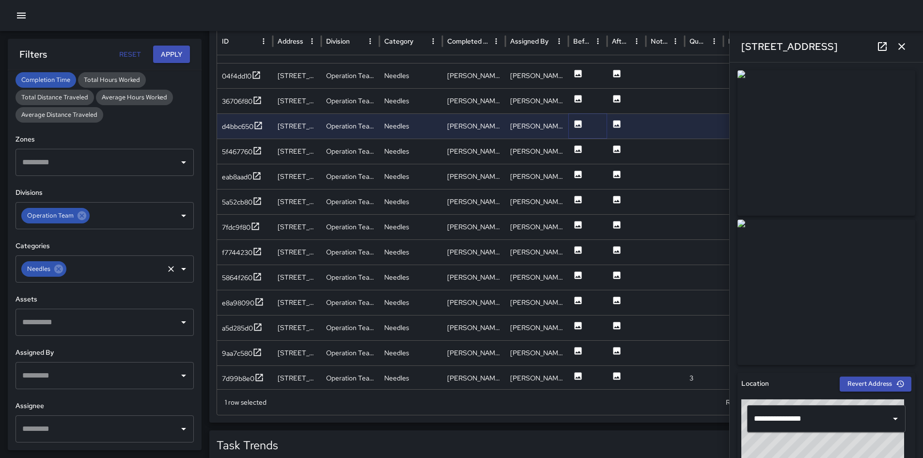
scroll to position [572, 0]
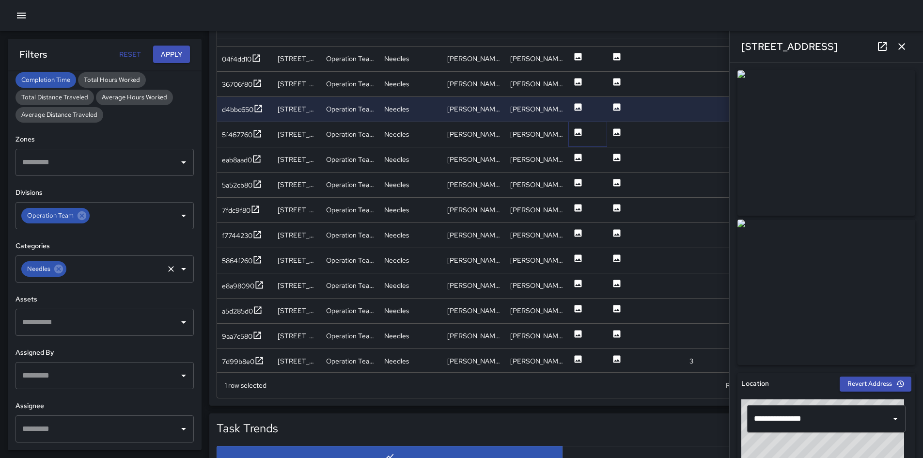
click at [576, 135] on icon at bounding box center [577, 131] width 7 height 7
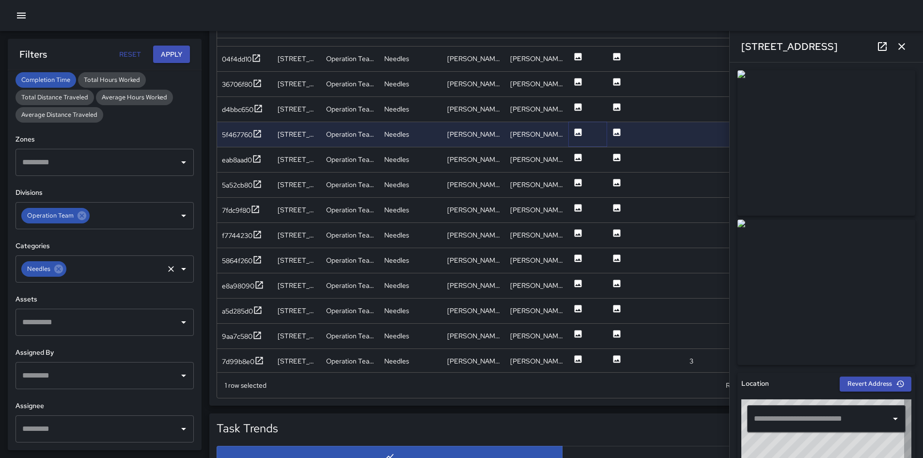
type input "**********"
click at [580, 159] on icon at bounding box center [578, 158] width 10 height 10
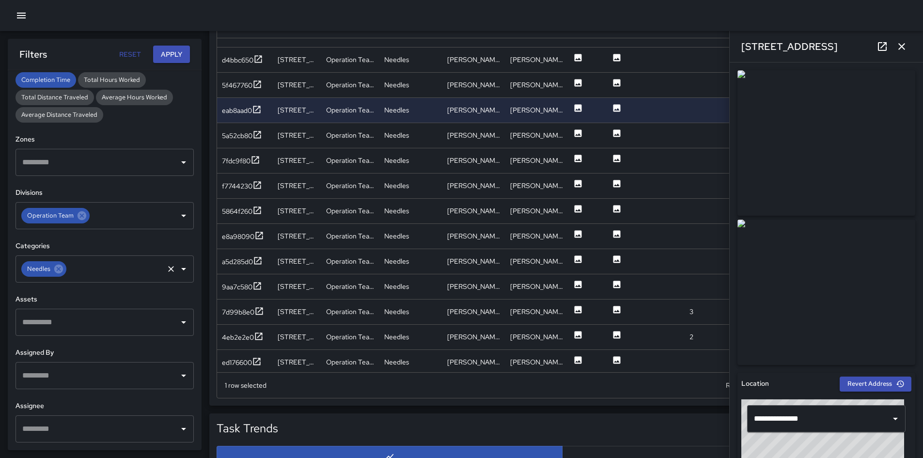
scroll to position [269, 0]
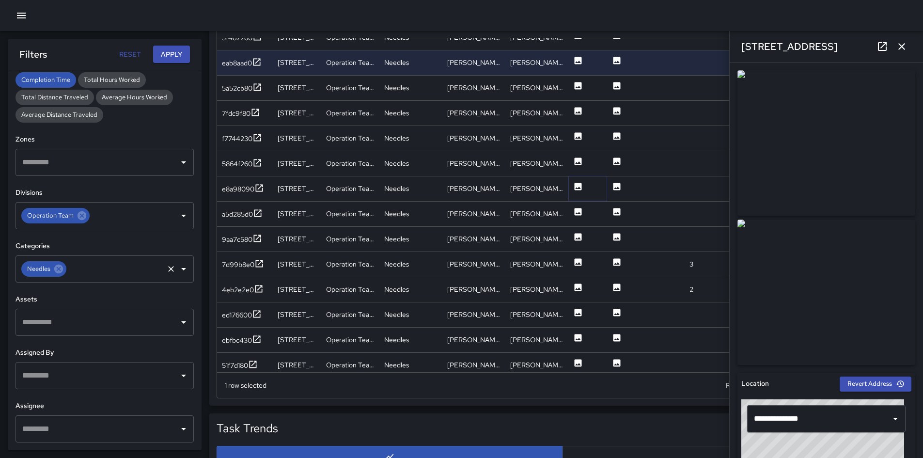
click at [575, 190] on icon at bounding box center [577, 186] width 7 height 7
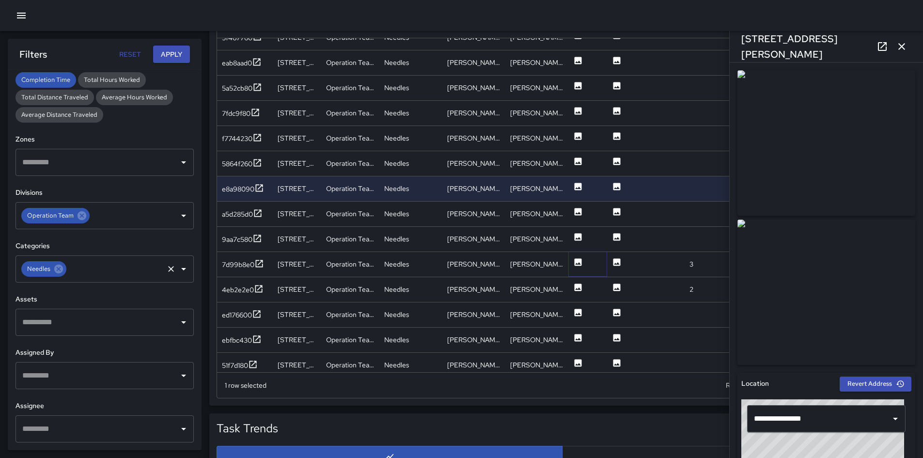
click at [576, 262] on icon at bounding box center [577, 261] width 7 height 7
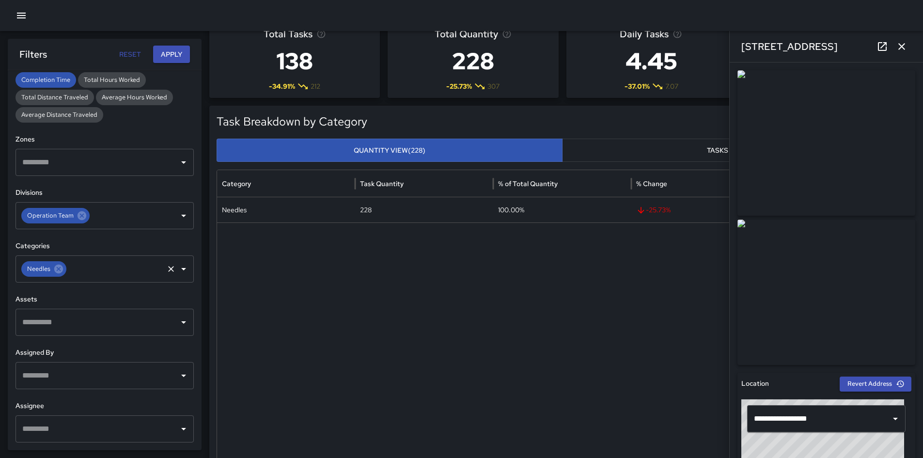
scroll to position [0, 0]
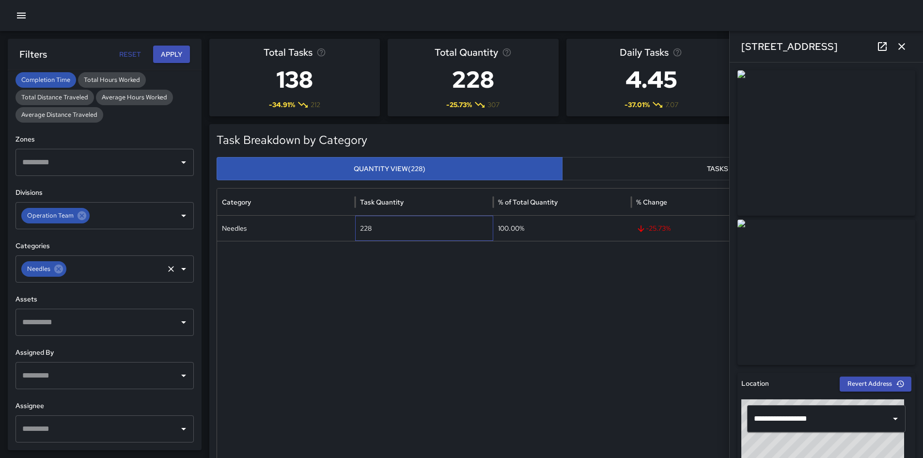
click at [366, 228] on div "228" at bounding box center [424, 228] width 138 height 25
copy div "228"
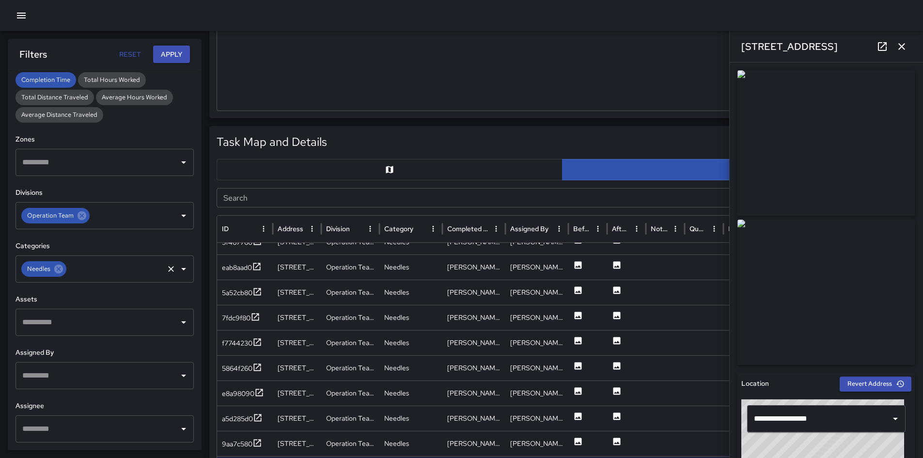
scroll to position [484, 0]
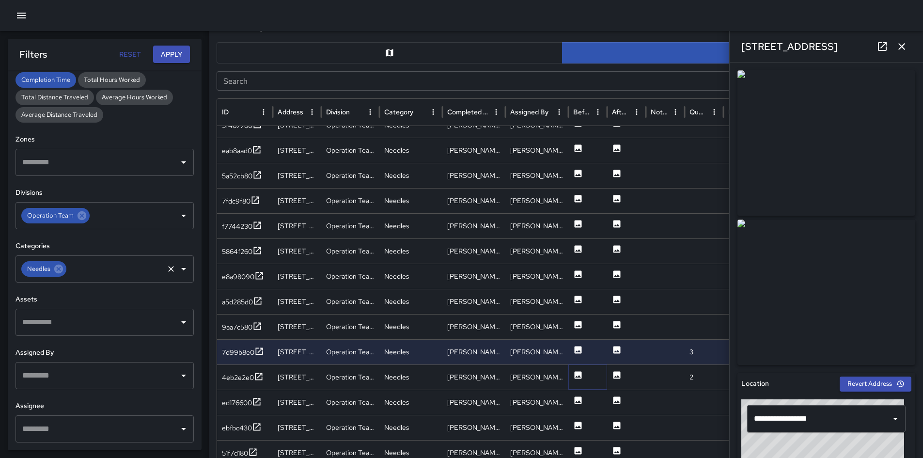
drag, startPoint x: 575, startPoint y: 375, endPoint x: 429, endPoint y: 335, distance: 151.5
click at [575, 375] on icon at bounding box center [577, 374] width 7 height 7
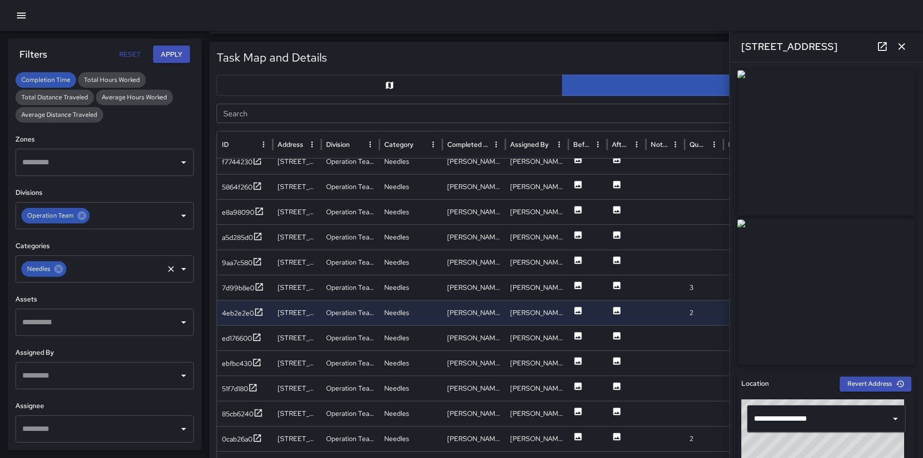
scroll to position [581, 0]
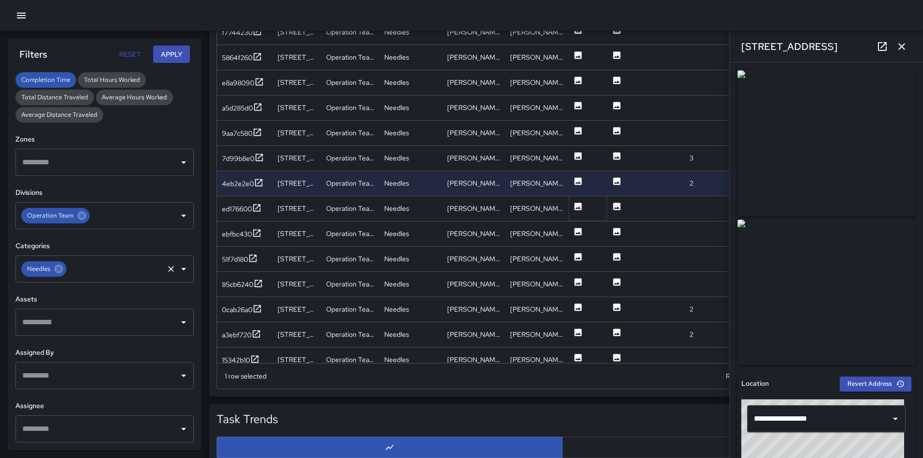
click at [576, 209] on icon at bounding box center [577, 205] width 7 height 7
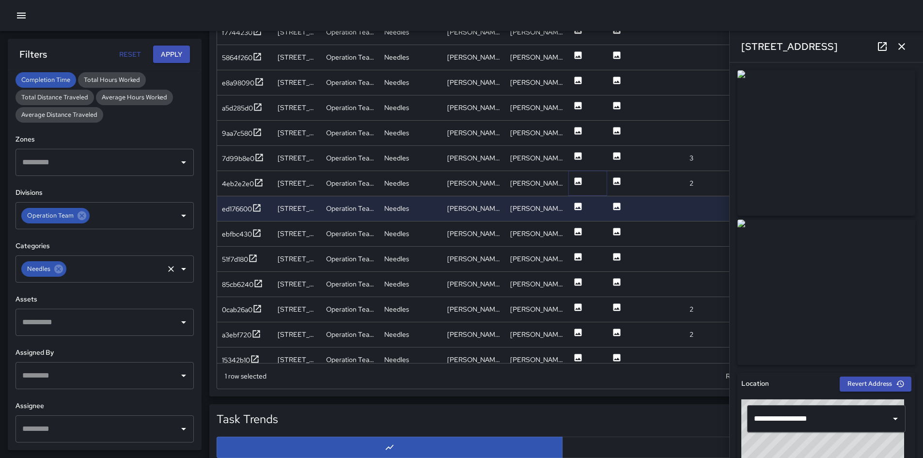
click at [577, 178] on icon at bounding box center [577, 180] width 7 height 7
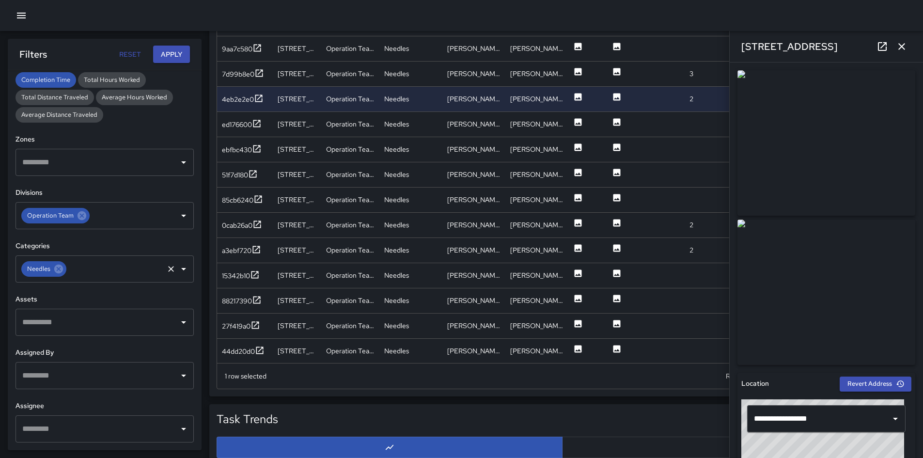
scroll to position [493, 0]
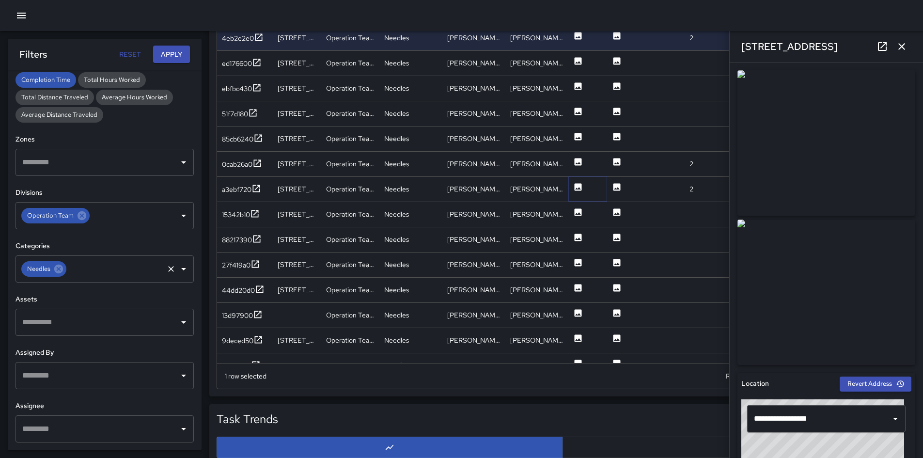
click at [576, 189] on icon at bounding box center [578, 187] width 10 height 10
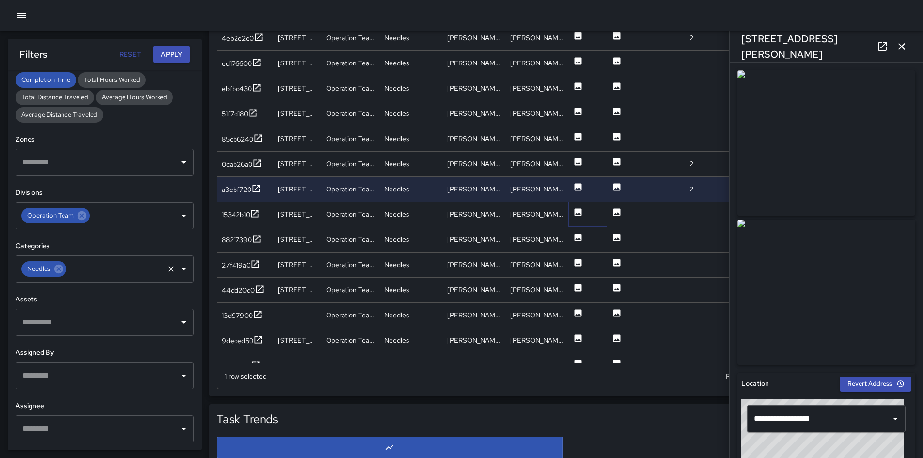
click at [578, 211] on icon at bounding box center [577, 211] width 7 height 7
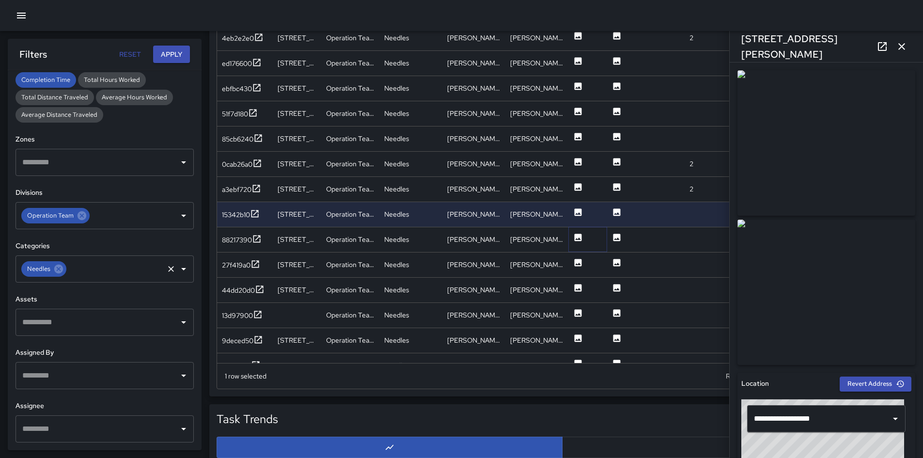
click at [577, 238] on icon at bounding box center [577, 236] width 7 height 7
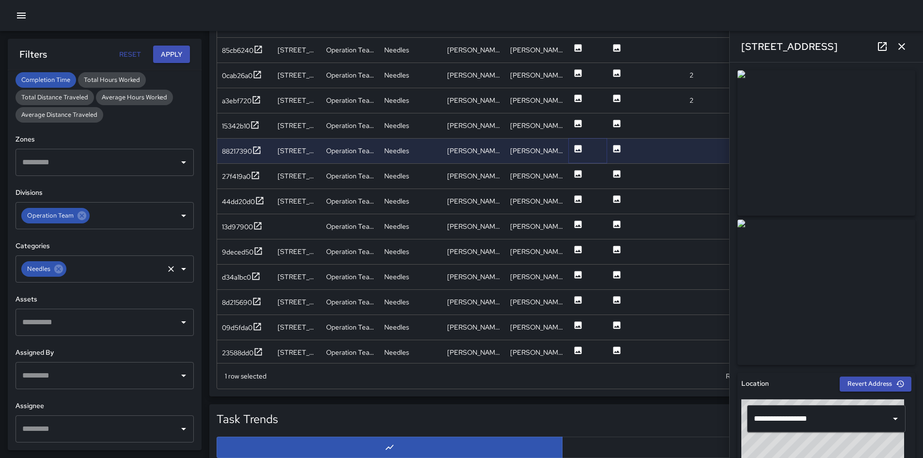
scroll to position [576, 0]
click at [576, 173] on icon at bounding box center [578, 172] width 10 height 10
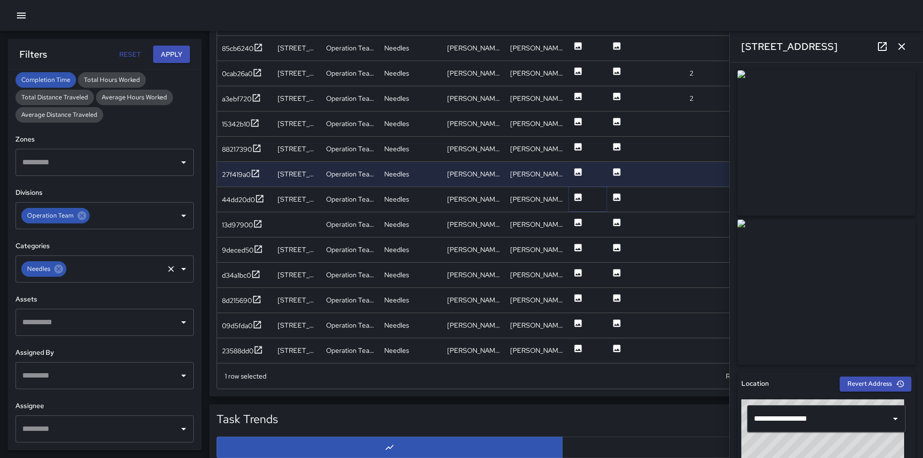
click at [577, 198] on icon at bounding box center [578, 197] width 10 height 10
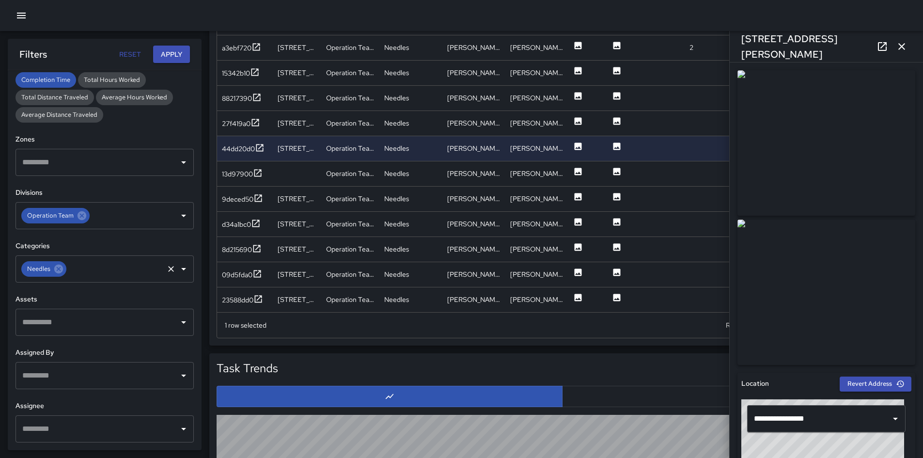
scroll to position [678, 0]
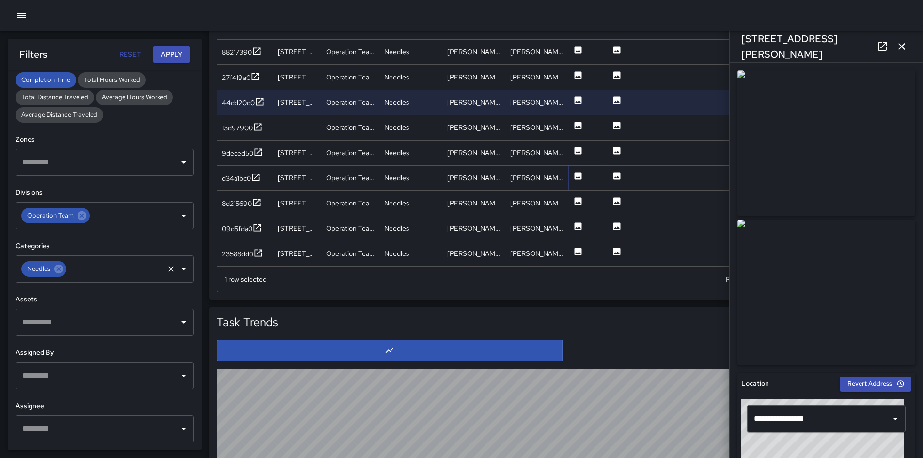
click at [574, 175] on icon at bounding box center [577, 175] width 7 height 7
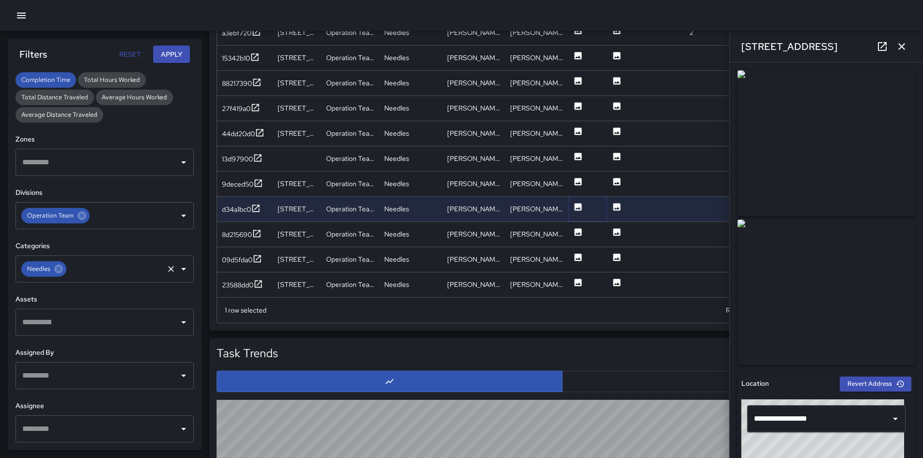
scroll to position [630, 0]
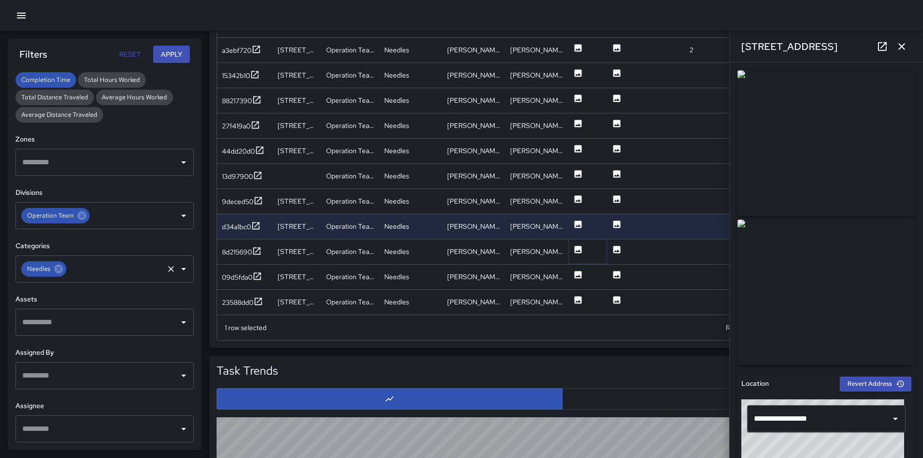
click at [580, 254] on icon at bounding box center [578, 250] width 10 height 10
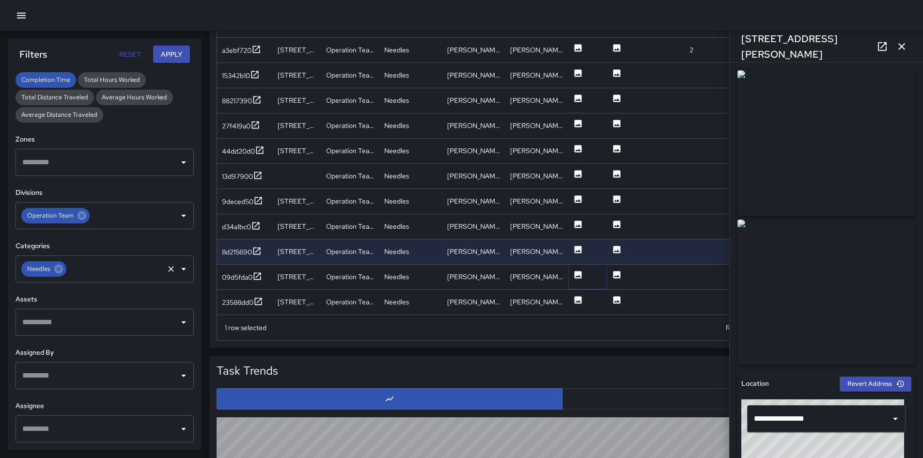
click at [579, 272] on icon at bounding box center [577, 274] width 7 height 7
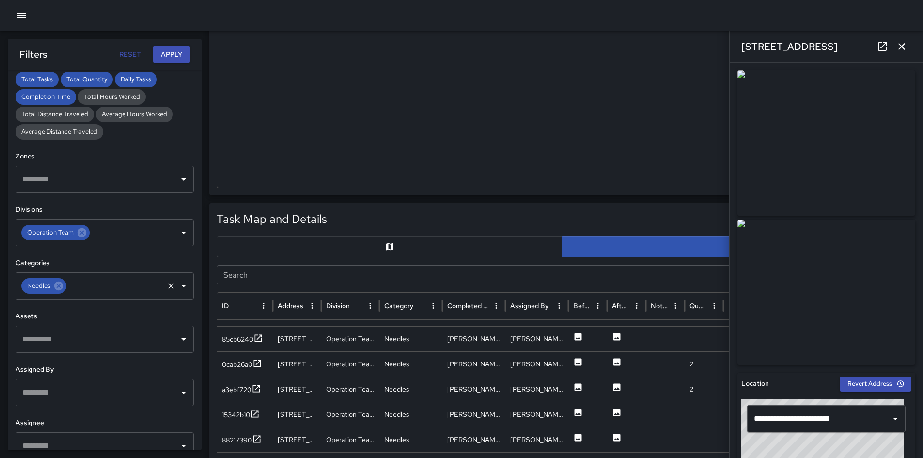
scroll to position [242, 0]
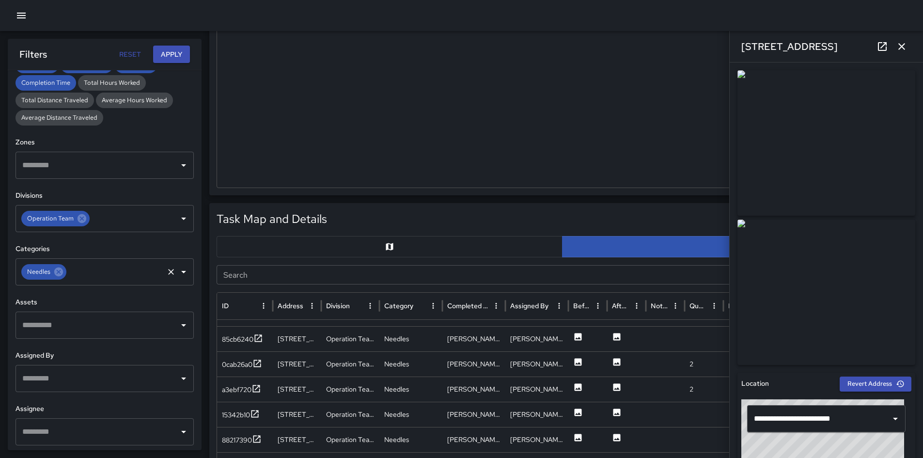
click at [62, 273] on icon at bounding box center [58, 271] width 9 height 9
click at [62, 273] on input "text" at bounding box center [97, 271] width 155 height 18
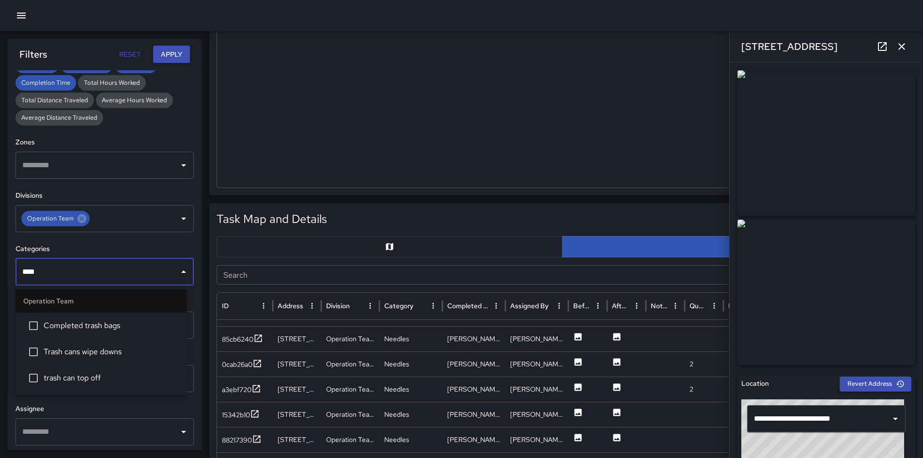
type input "*****"
click at [90, 357] on span "Trash cans wipe downs" at bounding box center [111, 352] width 135 height 12
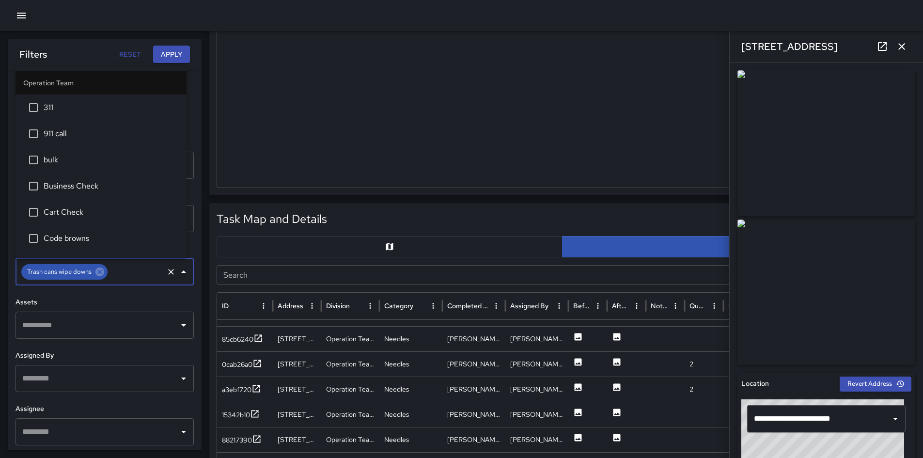
scroll to position [412, 0]
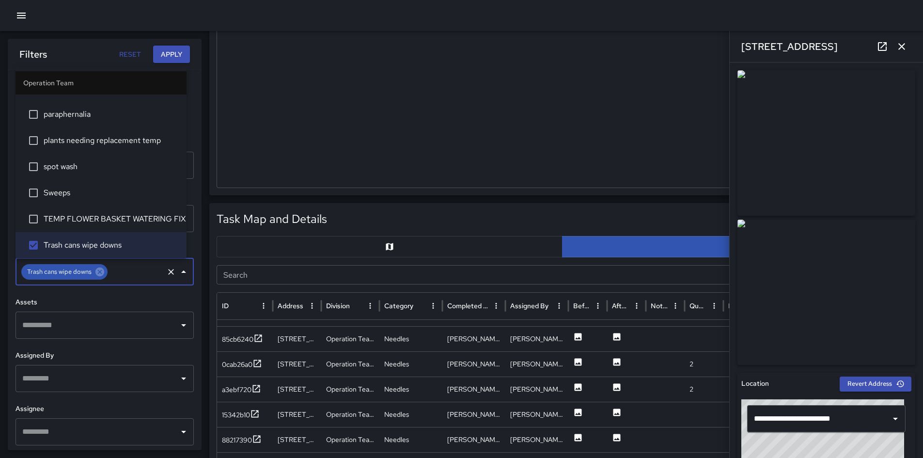
click at [169, 55] on button "Apply" at bounding box center [171, 55] width 37 height 18
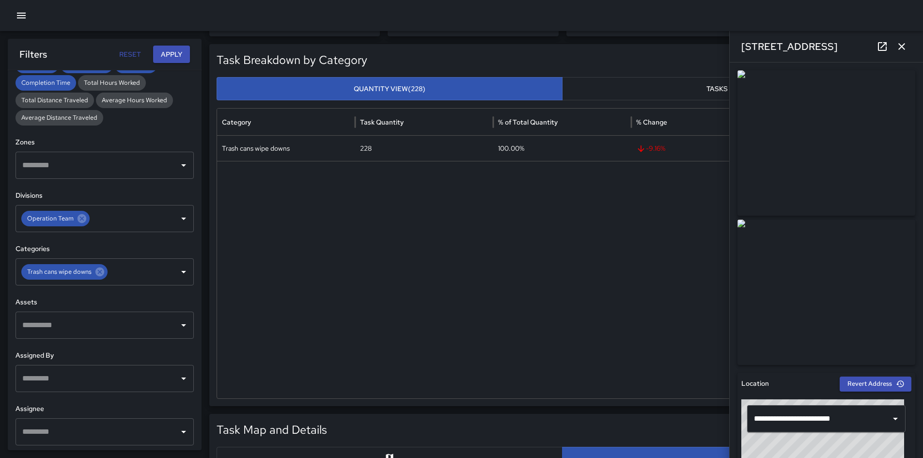
scroll to position [97, 0]
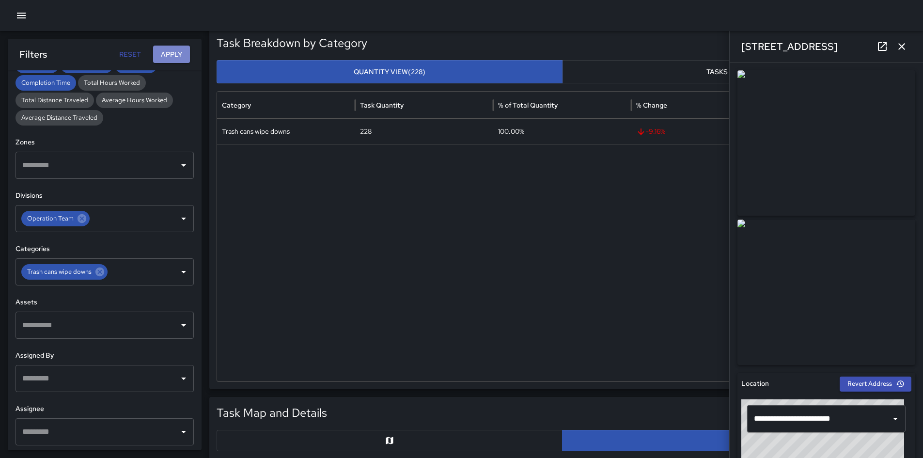
click at [176, 48] on button "Apply" at bounding box center [171, 55] width 37 height 18
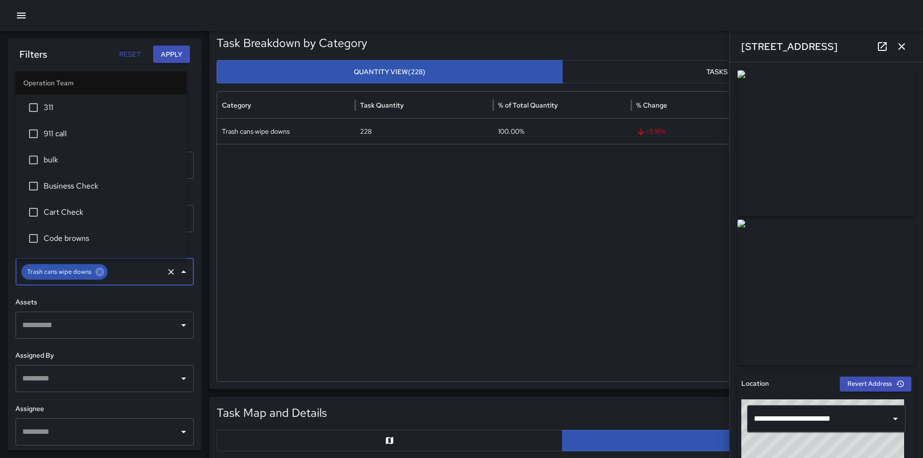
click at [141, 274] on input "text" at bounding box center [135, 271] width 53 height 18
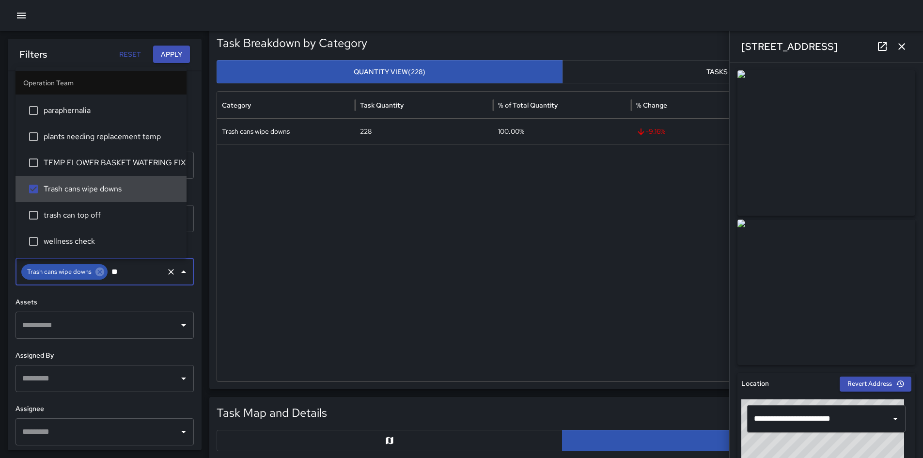
scroll to position [0, 0]
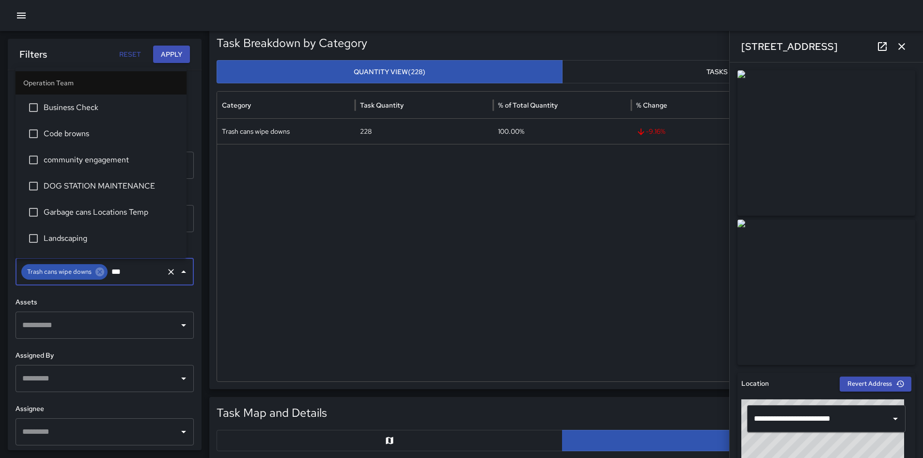
type input "****"
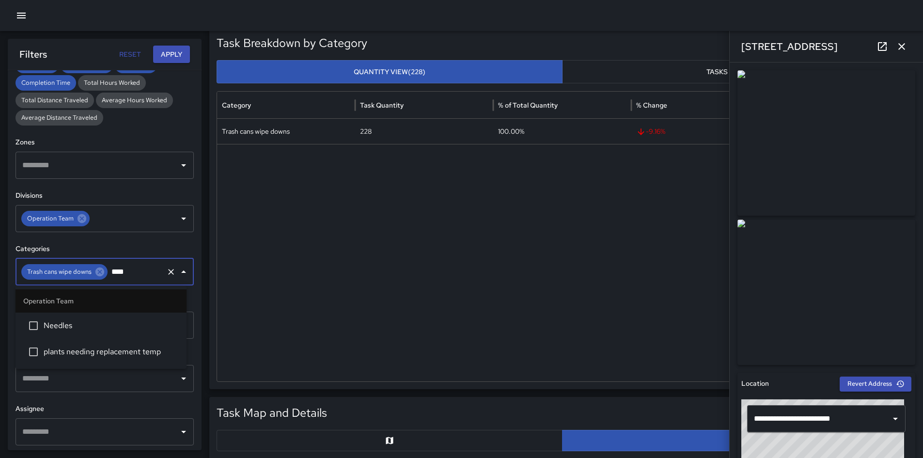
click at [143, 313] on li "Needles" at bounding box center [100, 325] width 171 height 26
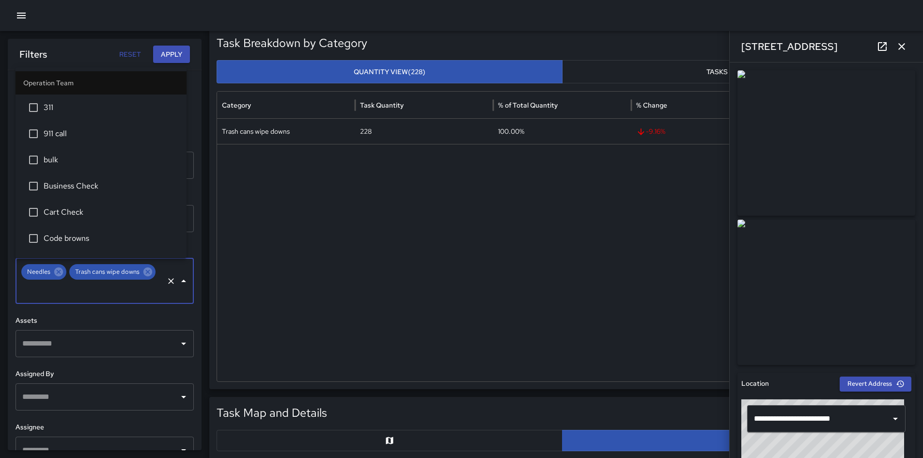
scroll to position [202, 0]
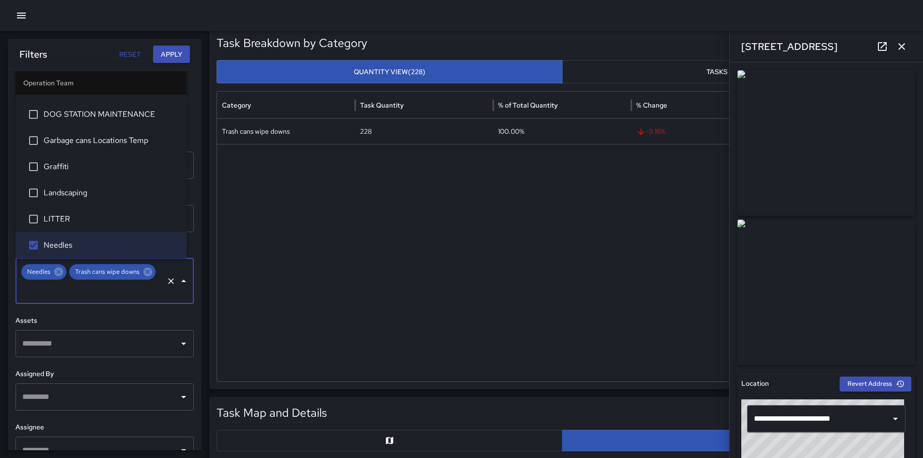
click at [173, 50] on button "Apply" at bounding box center [171, 55] width 37 height 18
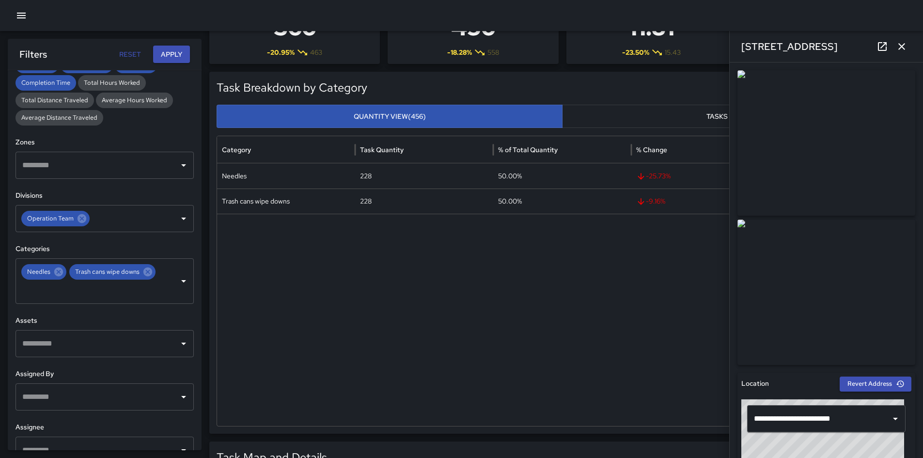
scroll to position [0, 0]
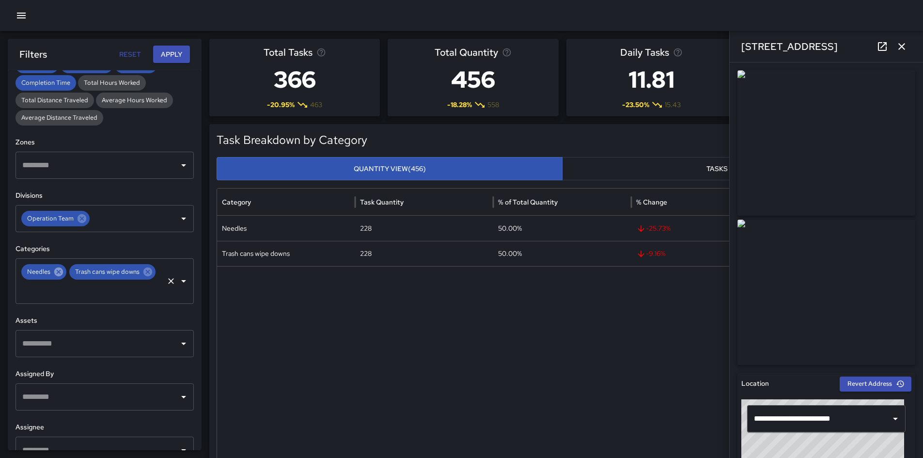
click at [56, 268] on icon at bounding box center [58, 271] width 9 height 9
click at [163, 53] on button "Apply" at bounding box center [171, 55] width 37 height 18
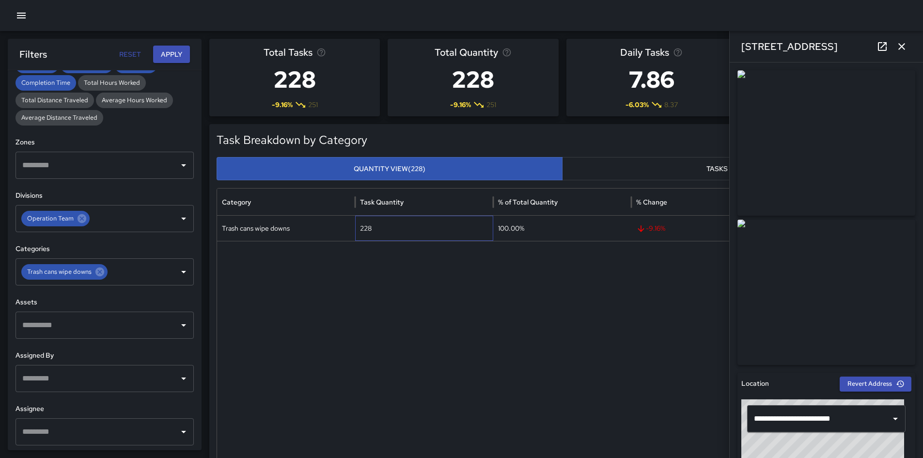
click at [371, 228] on div "228" at bounding box center [424, 228] width 138 height 25
drag, startPoint x: 371, startPoint y: 228, endPoint x: 365, endPoint y: 229, distance: 6.5
click at [365, 229] on div "228" at bounding box center [424, 228] width 138 height 25
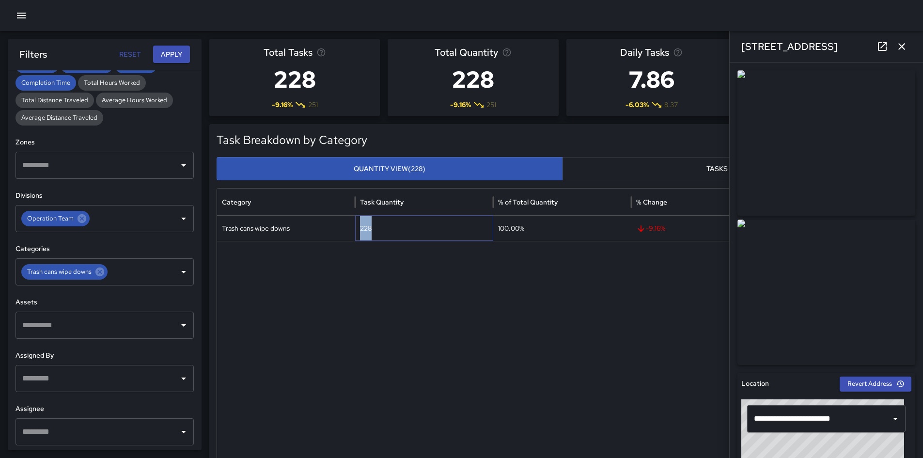
copy div "228"
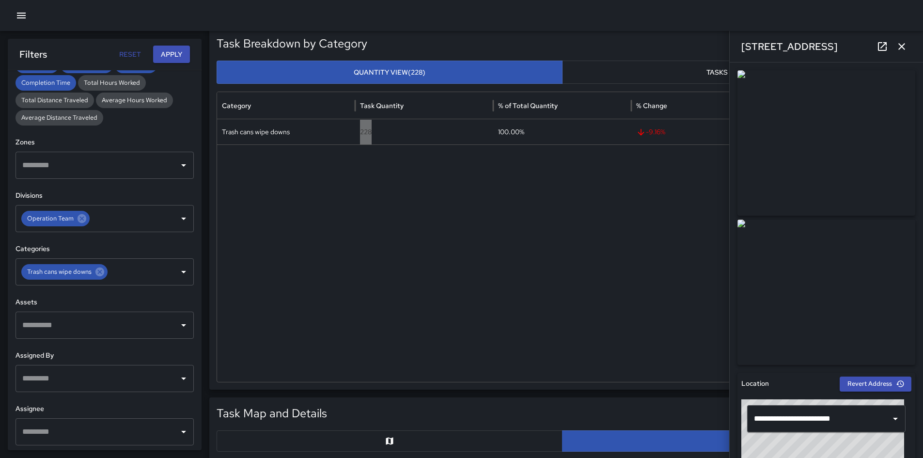
scroll to position [97, 0]
drag, startPoint x: 898, startPoint y: 50, endPoint x: 845, endPoint y: 89, distance: 65.5
click at [898, 50] on icon "button" at bounding box center [901, 47] width 12 height 12
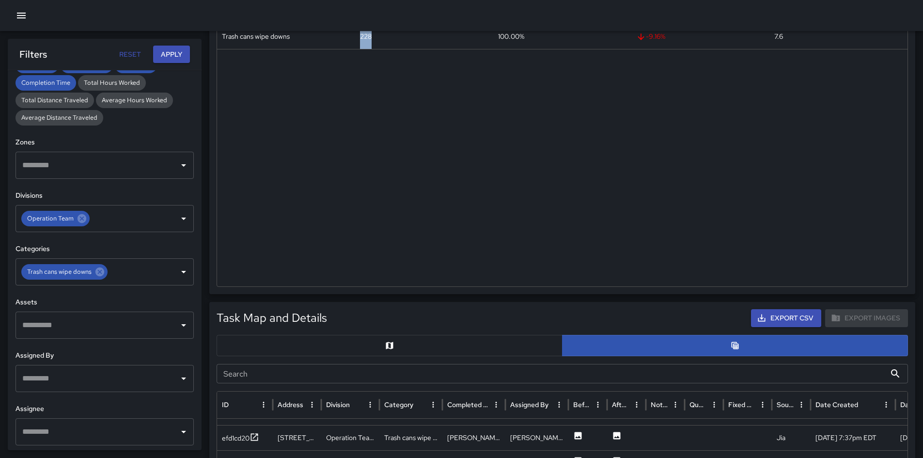
scroll to position [339, 0]
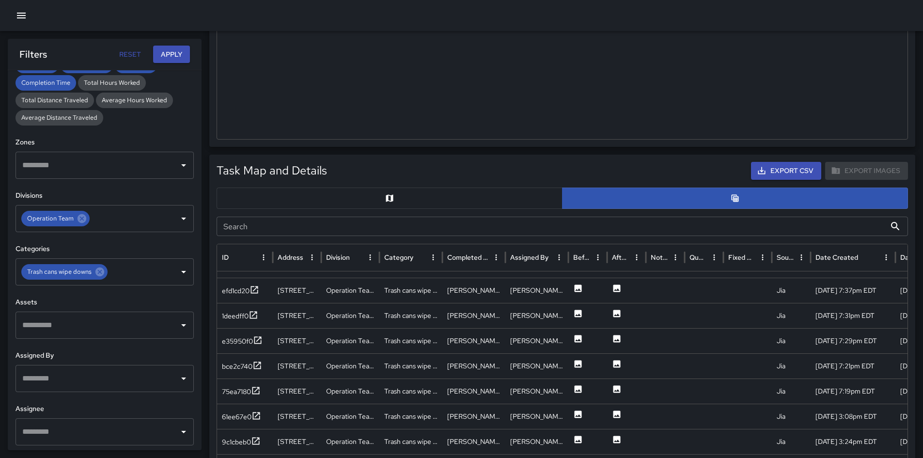
click at [465, 188] on button "button" at bounding box center [389, 197] width 346 height 21
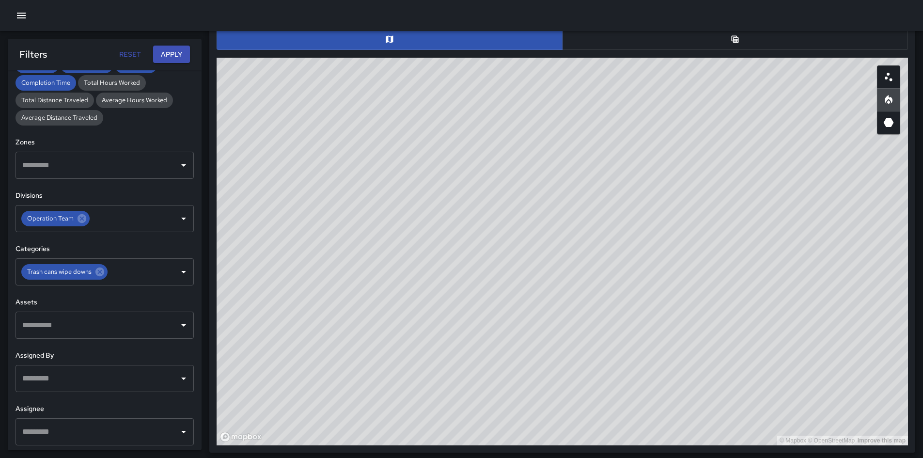
scroll to position [525, 0]
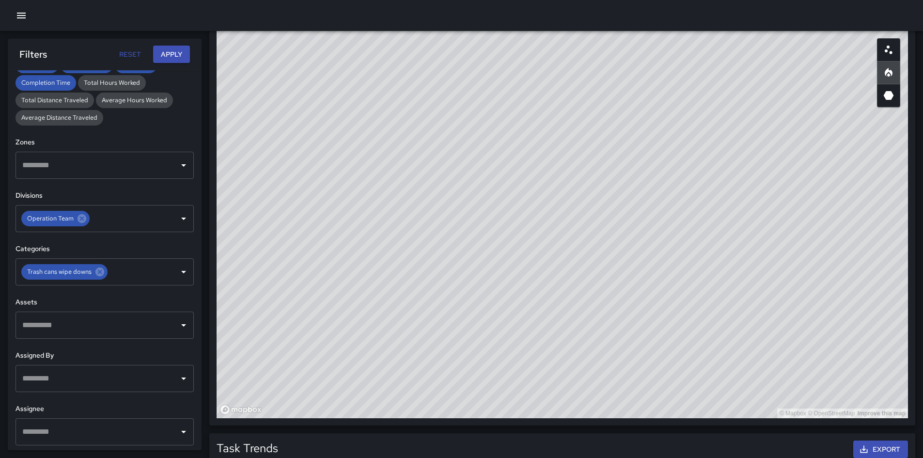
drag, startPoint x: 756, startPoint y: 212, endPoint x: 756, endPoint y: 217, distance: 5.8
click at [756, 217] on div "© Mapbox © OpenStreetMap Improve this map" at bounding box center [561, 224] width 691 height 387
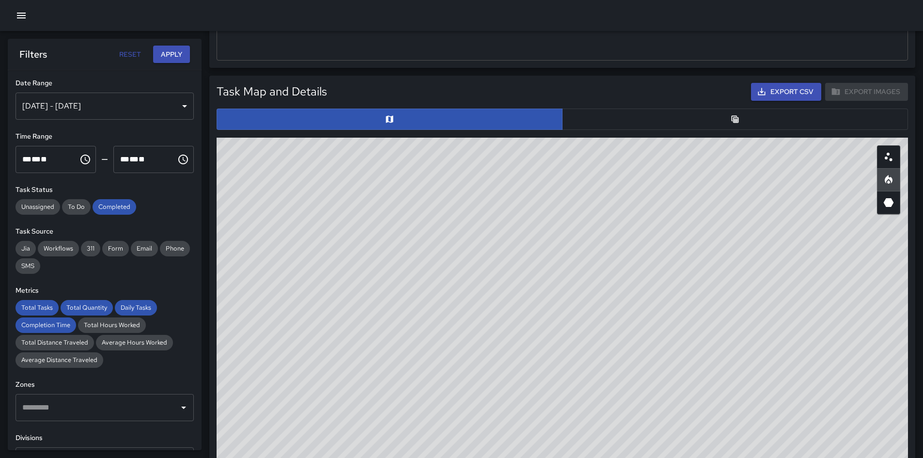
scroll to position [415, 0]
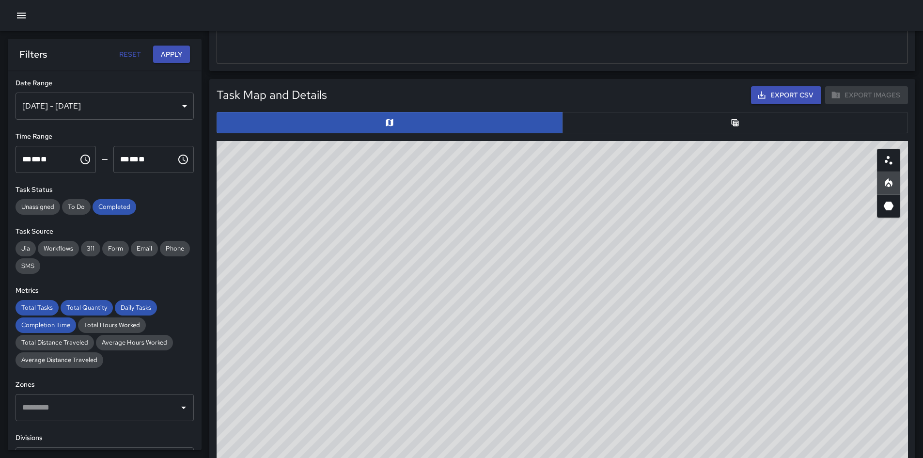
drag, startPoint x: 616, startPoint y: 128, endPoint x: 730, endPoint y: 129, distance: 114.3
click at [617, 127] on button "button" at bounding box center [735, 122] width 346 height 21
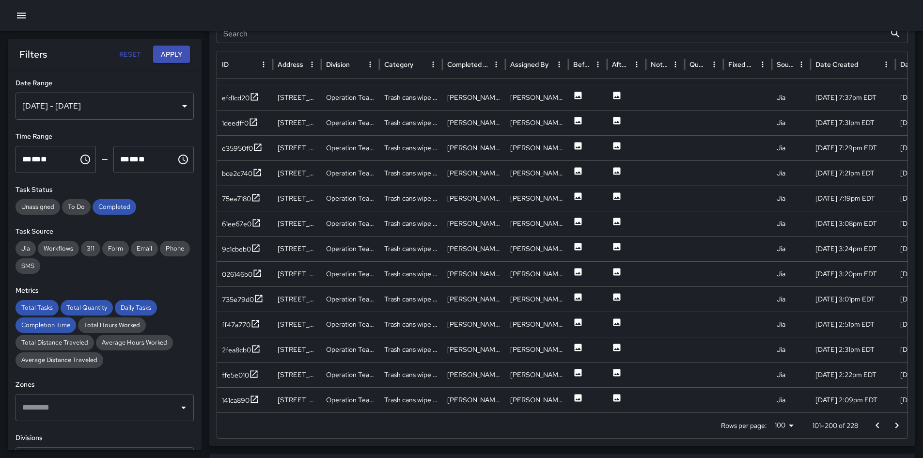
scroll to position [555, 0]
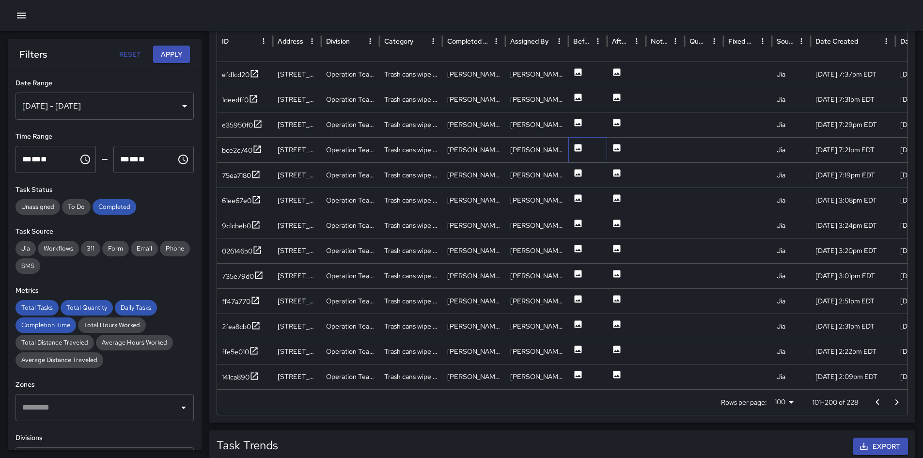
click at [570, 144] on div at bounding box center [587, 149] width 39 height 25
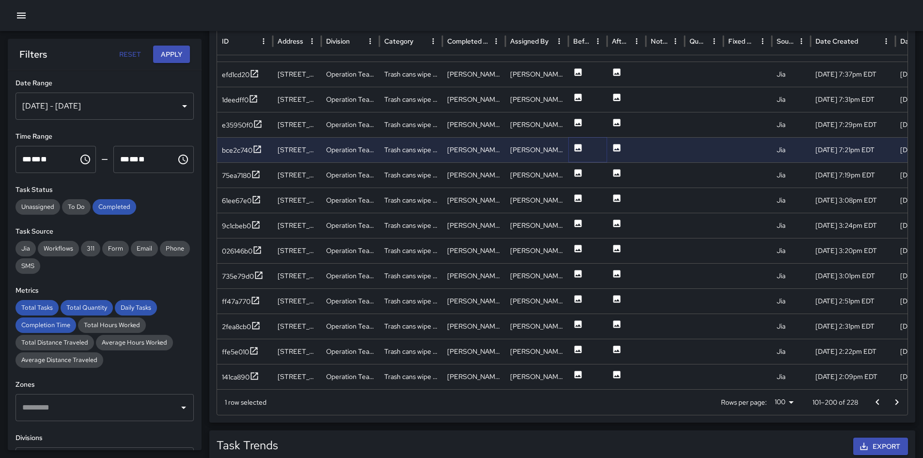
click at [579, 149] on icon at bounding box center [578, 148] width 10 height 10
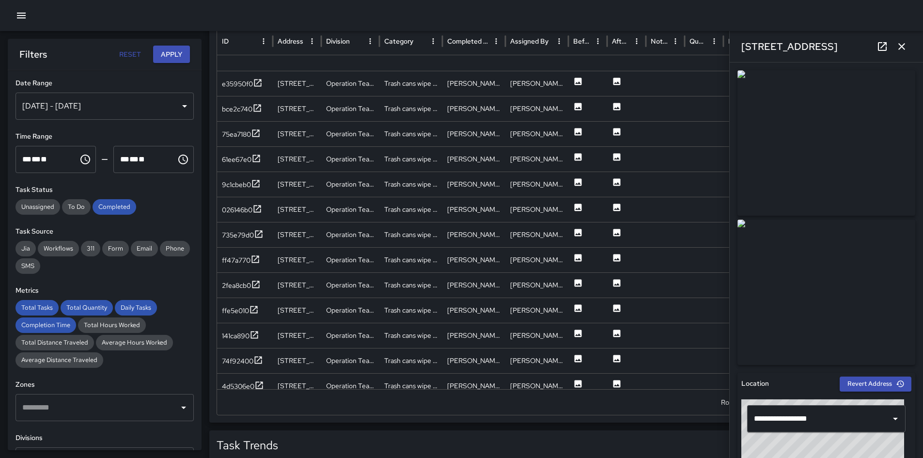
scroll to position [666, 0]
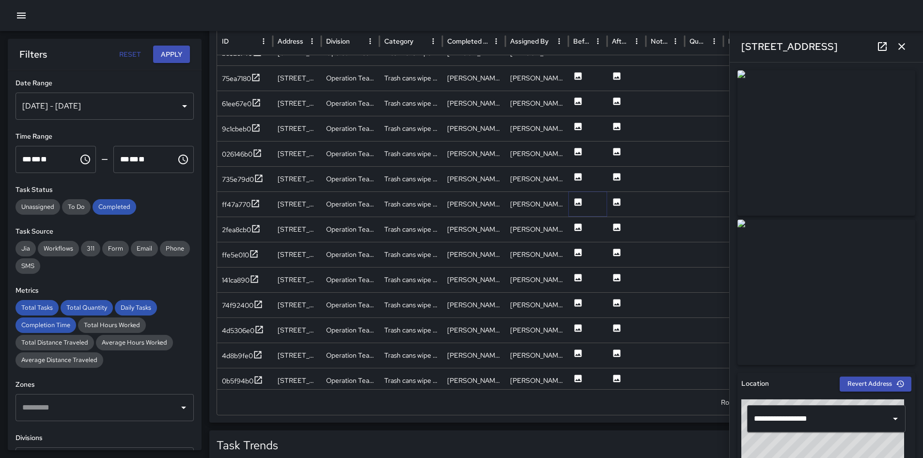
click at [575, 209] on button at bounding box center [578, 204] width 10 height 25
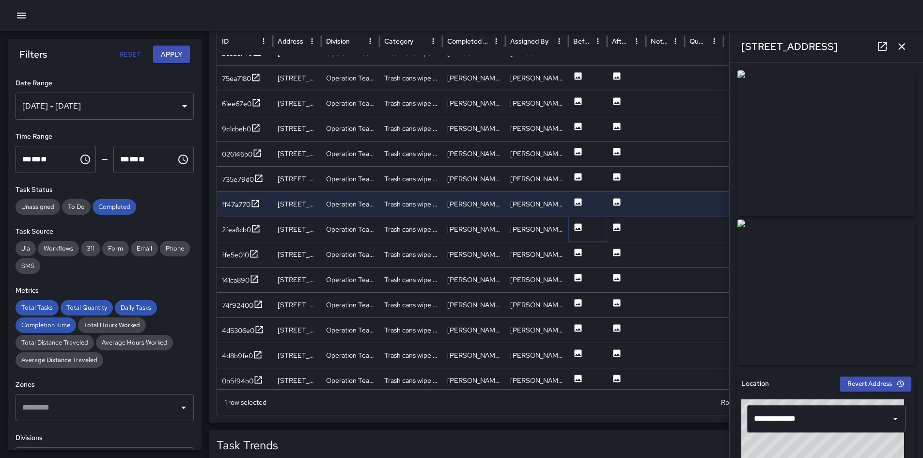
click at [576, 231] on icon at bounding box center [578, 227] width 10 height 10
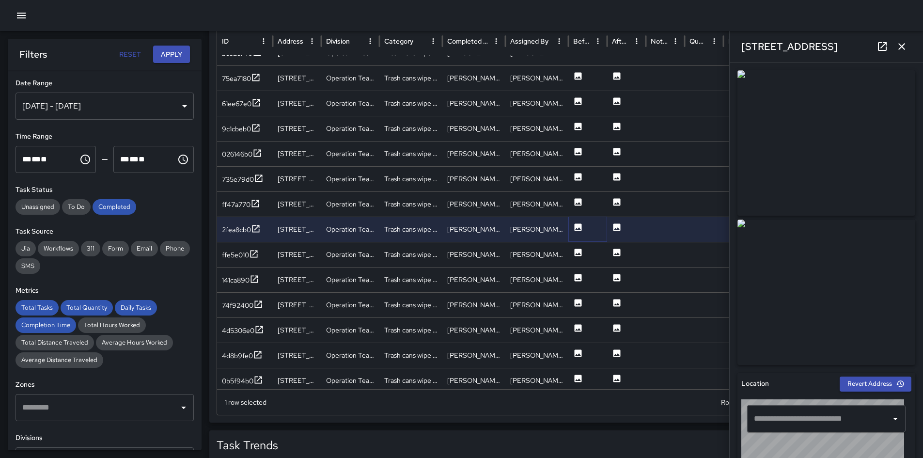
type input "**********"
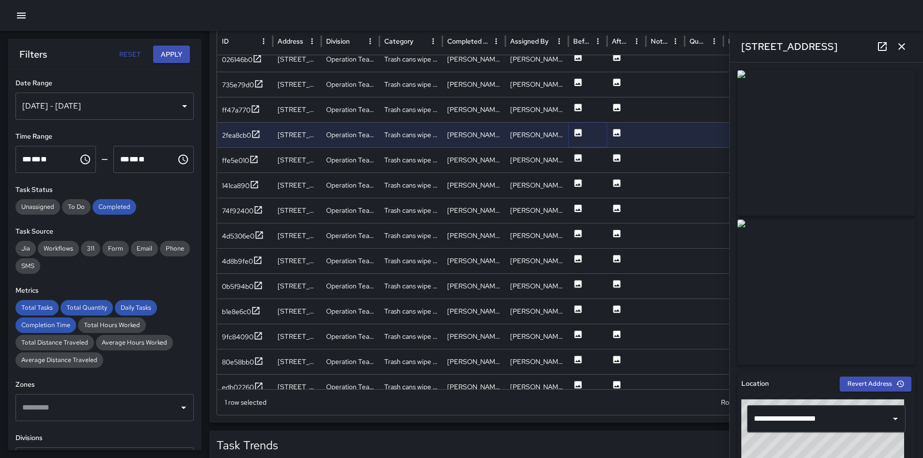
scroll to position [755, 0]
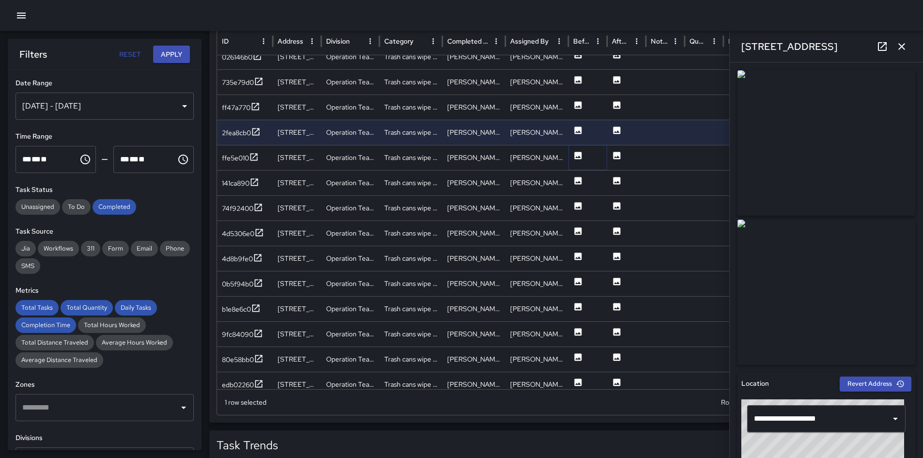
click at [577, 151] on icon at bounding box center [578, 156] width 10 height 10
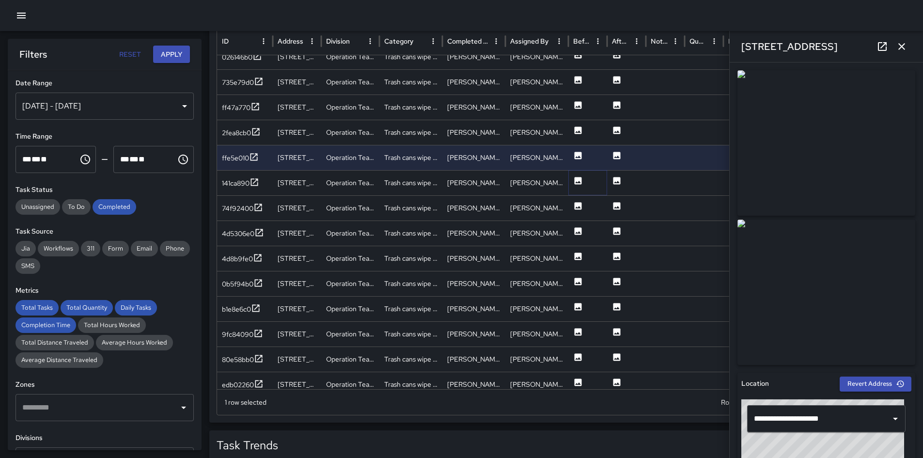
click at [575, 182] on icon at bounding box center [577, 180] width 7 height 7
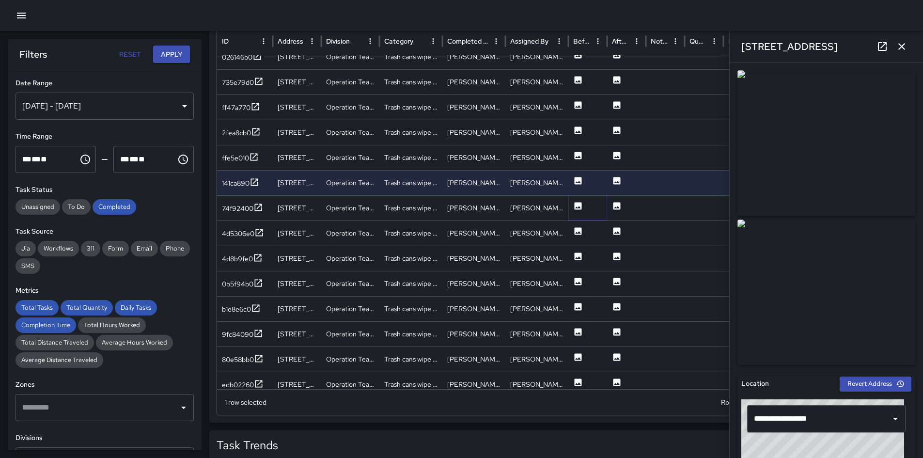
click at [579, 203] on icon at bounding box center [577, 205] width 7 height 7
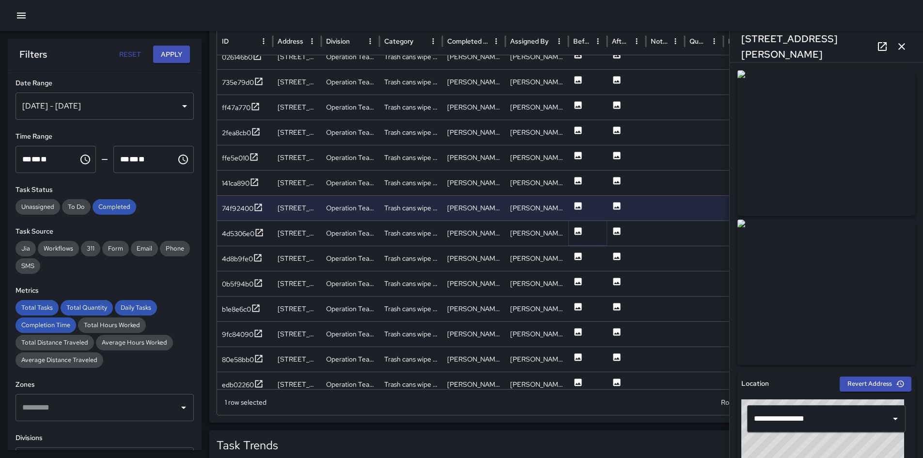
drag, startPoint x: 582, startPoint y: 233, endPoint x: 574, endPoint y: 211, distance: 24.2
click at [582, 233] on icon at bounding box center [578, 231] width 10 height 10
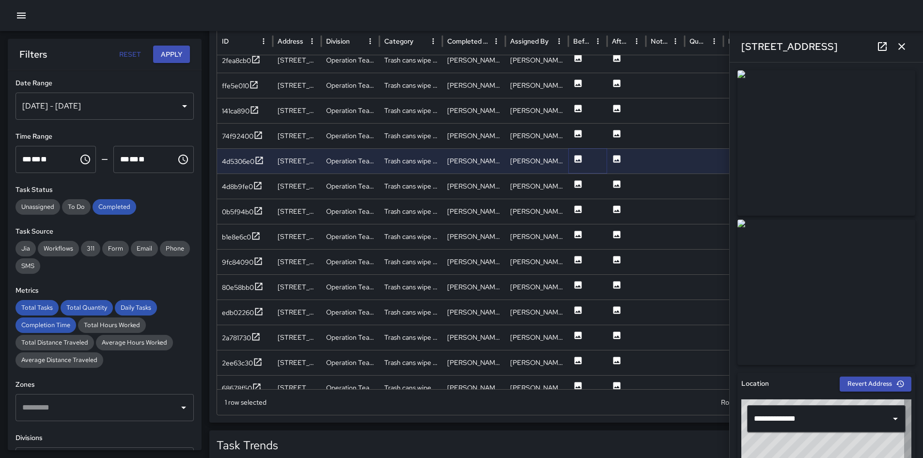
scroll to position [845, 0]
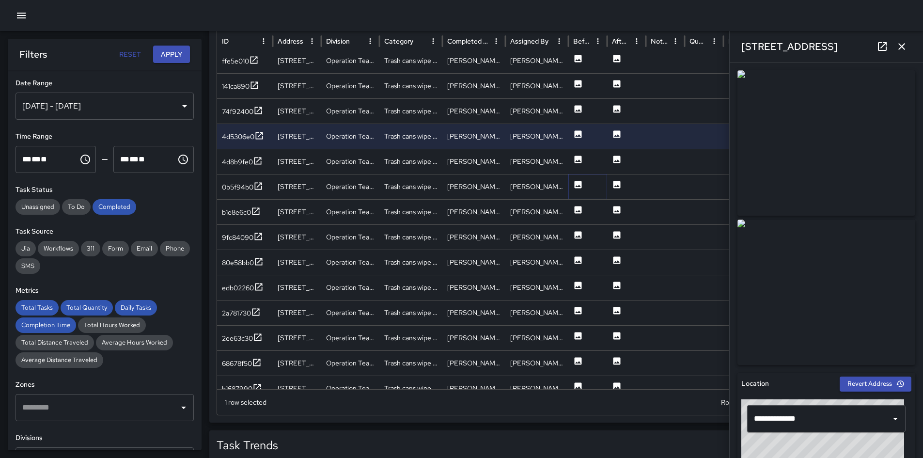
click at [577, 184] on icon at bounding box center [577, 184] width 7 height 7
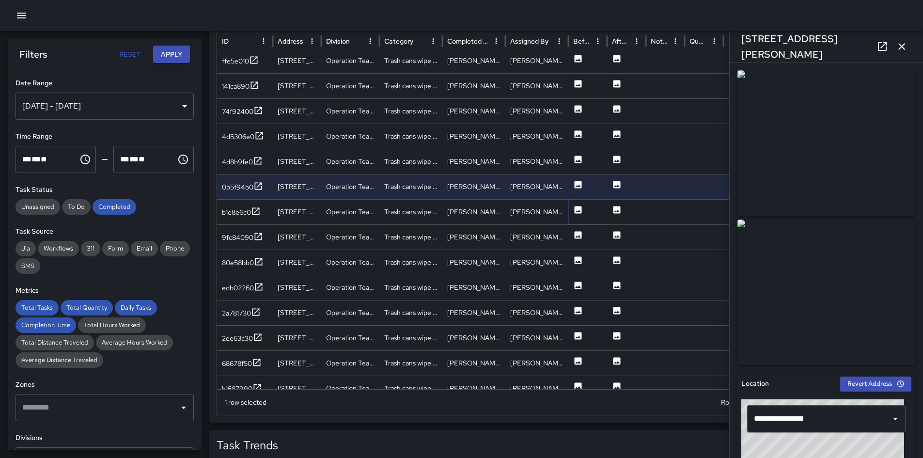
click at [576, 209] on icon at bounding box center [577, 209] width 7 height 7
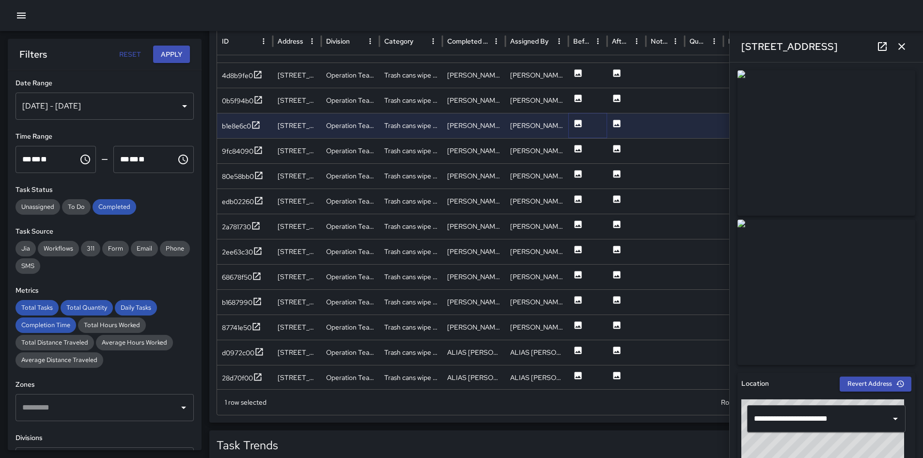
scroll to position [935, 0]
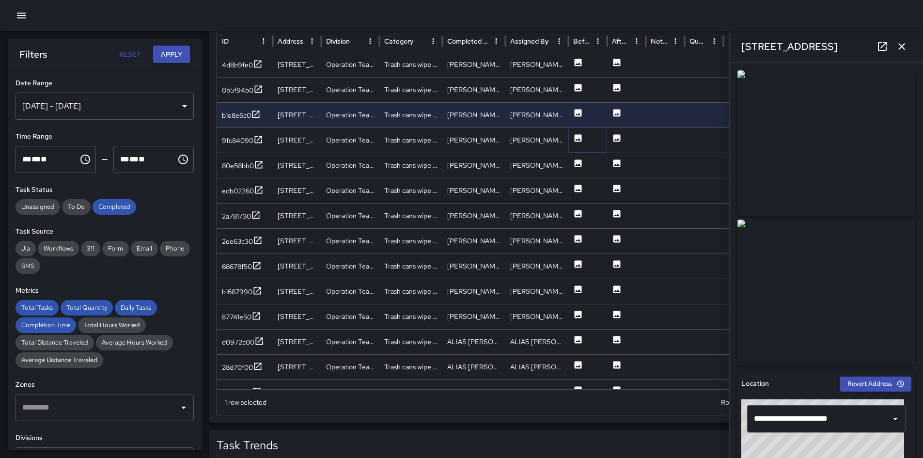
click at [577, 141] on icon at bounding box center [577, 137] width 7 height 7
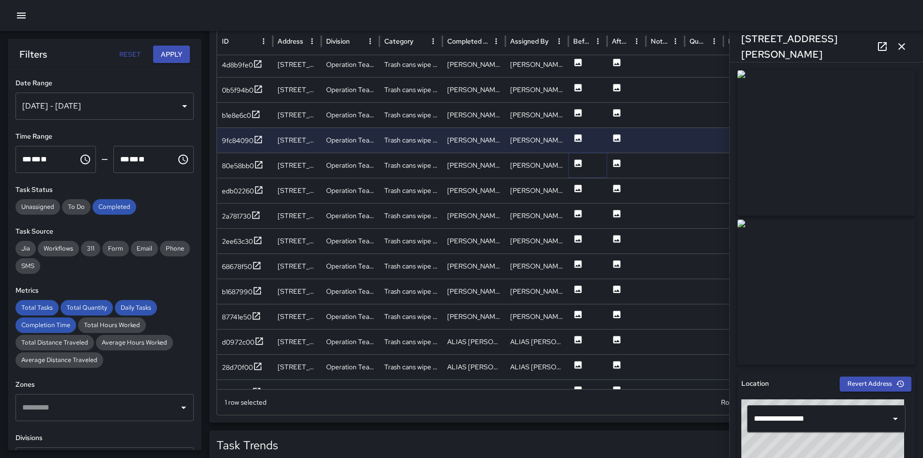
click at [579, 168] on icon at bounding box center [578, 163] width 10 height 10
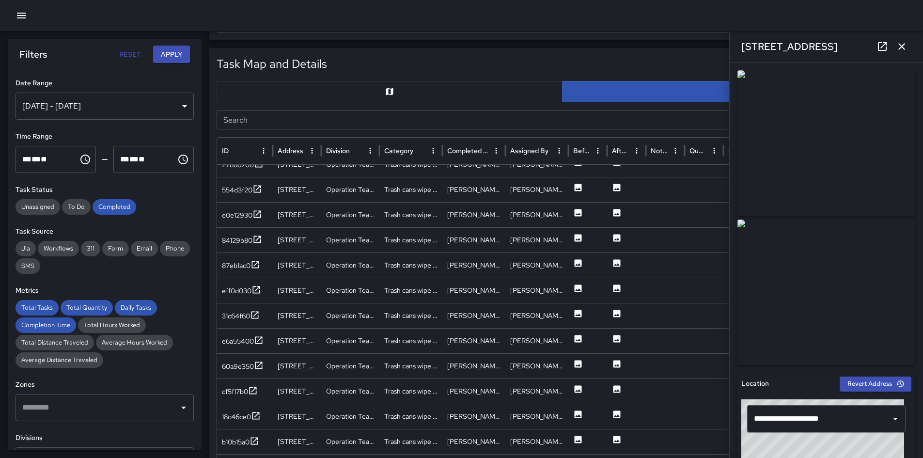
scroll to position [603, 0]
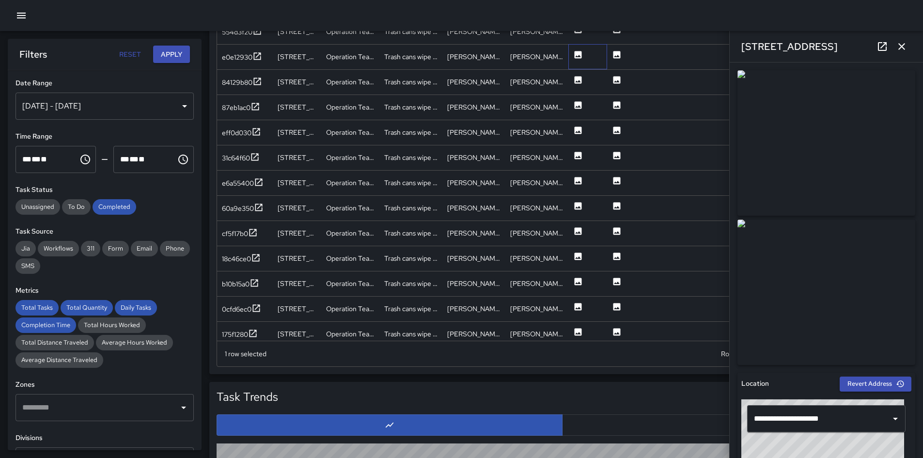
click at [572, 51] on div at bounding box center [587, 56] width 39 height 25
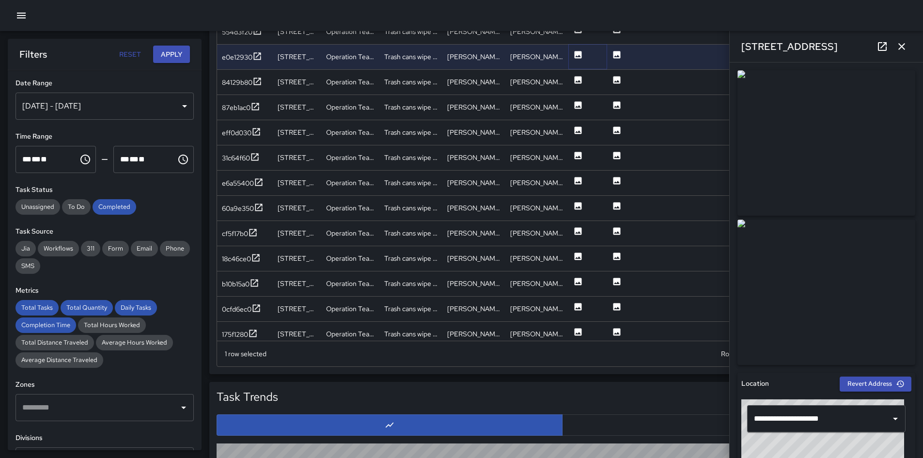
click at [575, 56] on icon at bounding box center [577, 54] width 7 height 7
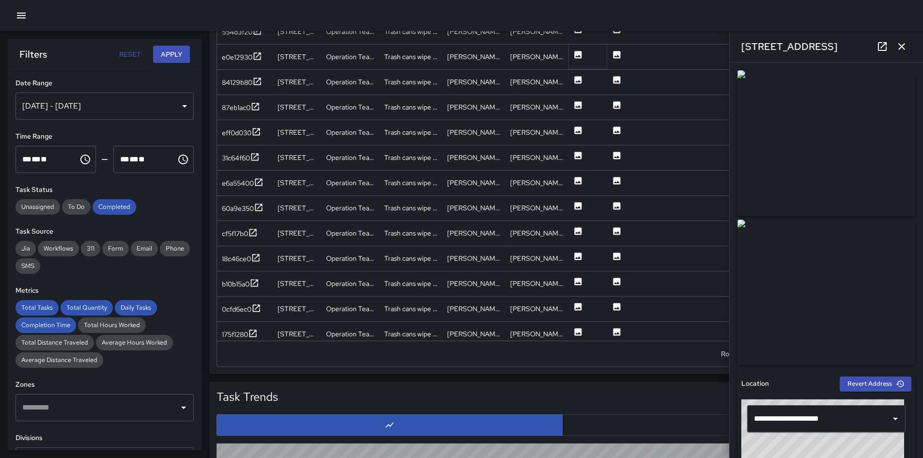
click at [577, 59] on icon at bounding box center [578, 55] width 10 height 10
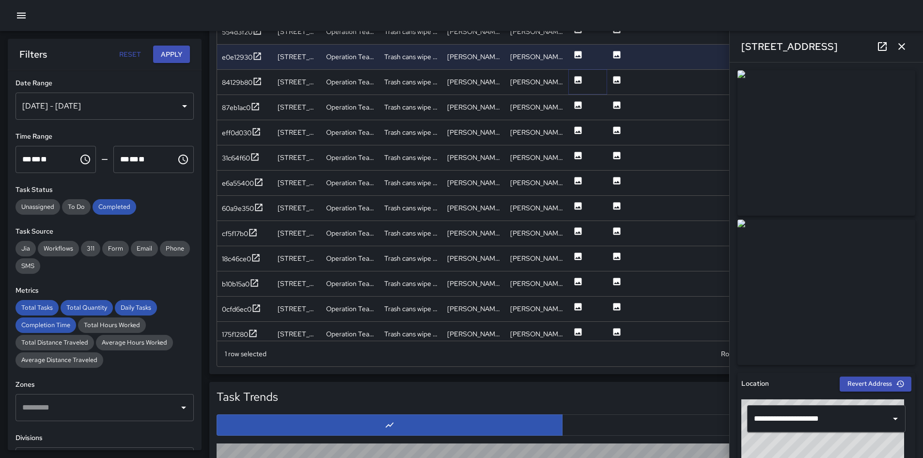
click at [577, 77] on icon at bounding box center [577, 79] width 7 height 7
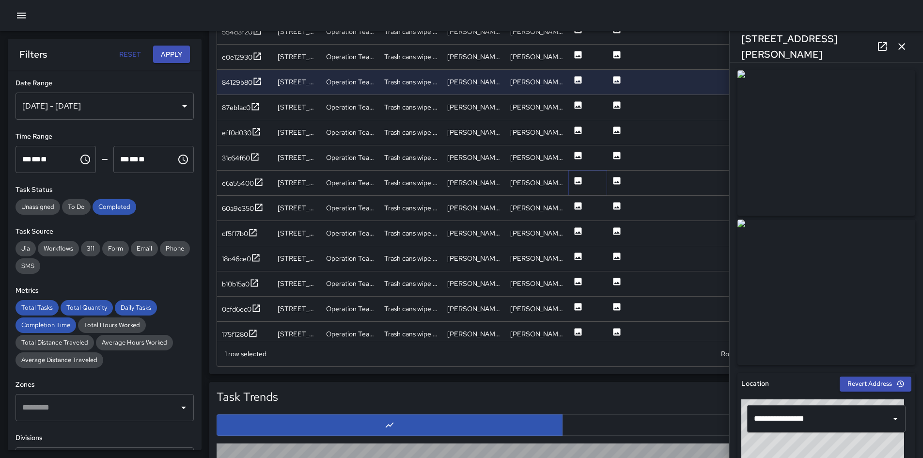
click at [573, 179] on icon at bounding box center [578, 181] width 10 height 10
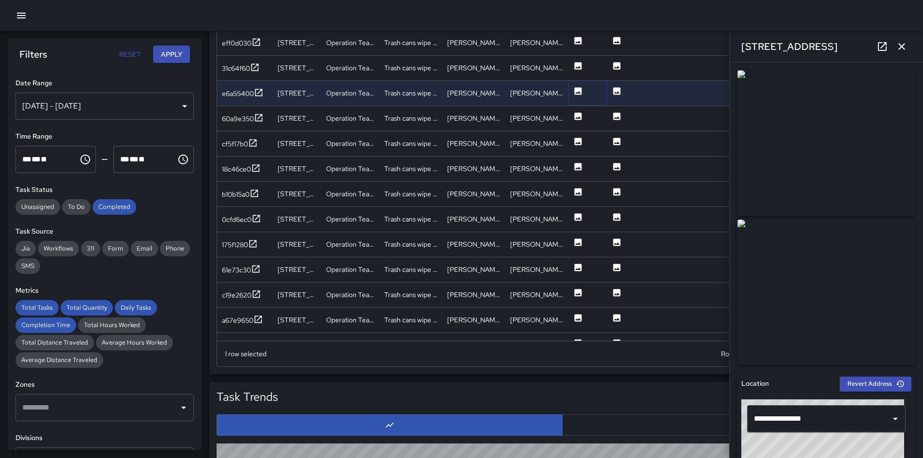
scroll to position [1383, 0]
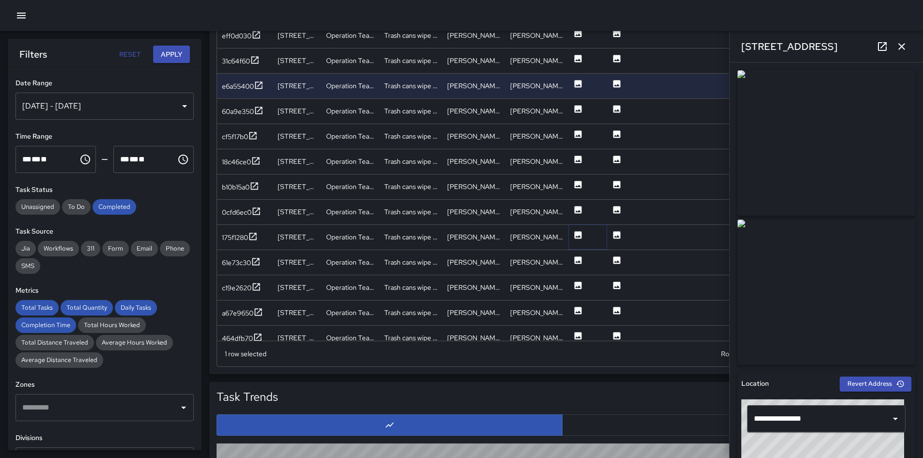
drag, startPoint x: 574, startPoint y: 230, endPoint x: 573, endPoint y: 203, distance: 26.7
click at [574, 230] on icon at bounding box center [578, 235] width 10 height 10
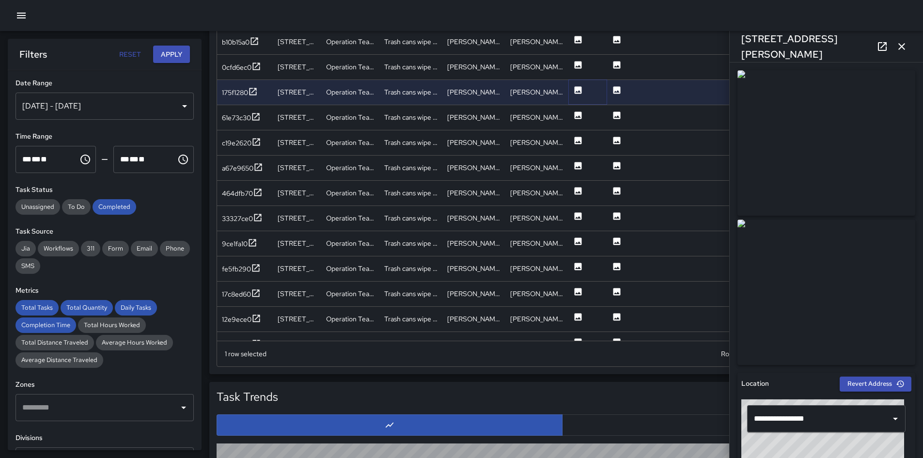
scroll to position [1517, 0]
click at [577, 114] on icon at bounding box center [577, 114] width 7 height 7
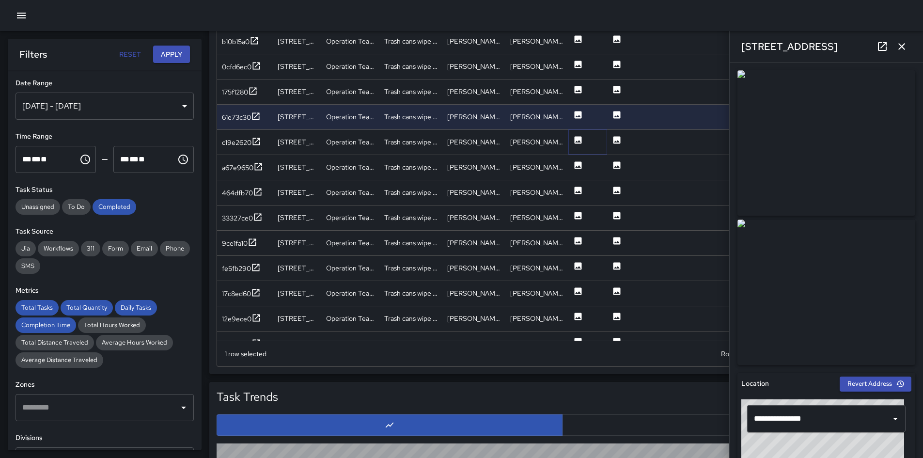
click at [575, 139] on icon at bounding box center [577, 139] width 7 height 7
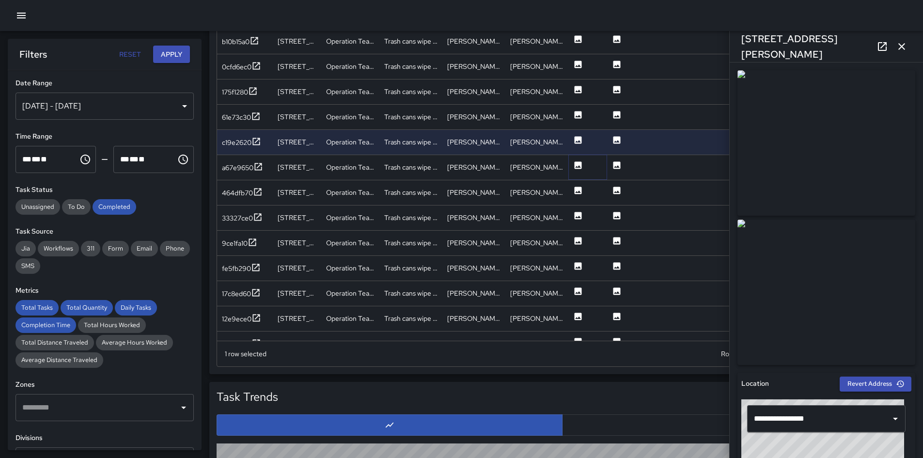
click at [575, 163] on icon at bounding box center [577, 164] width 7 height 7
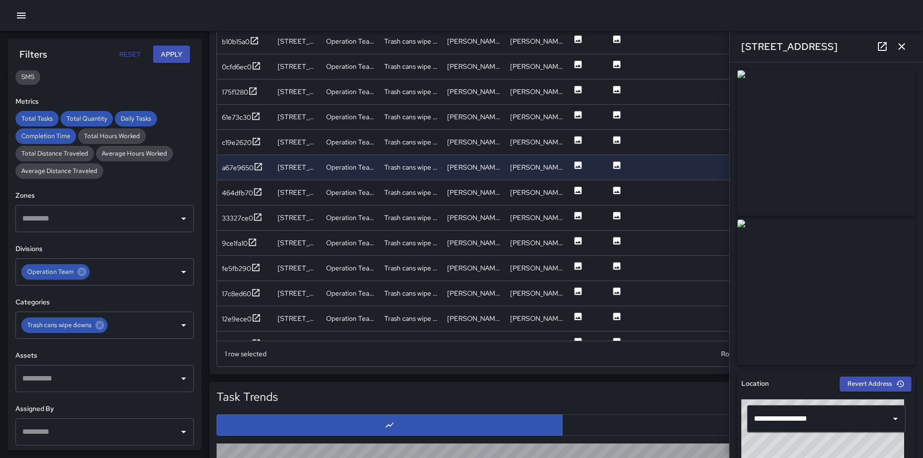
scroll to position [194, 0]
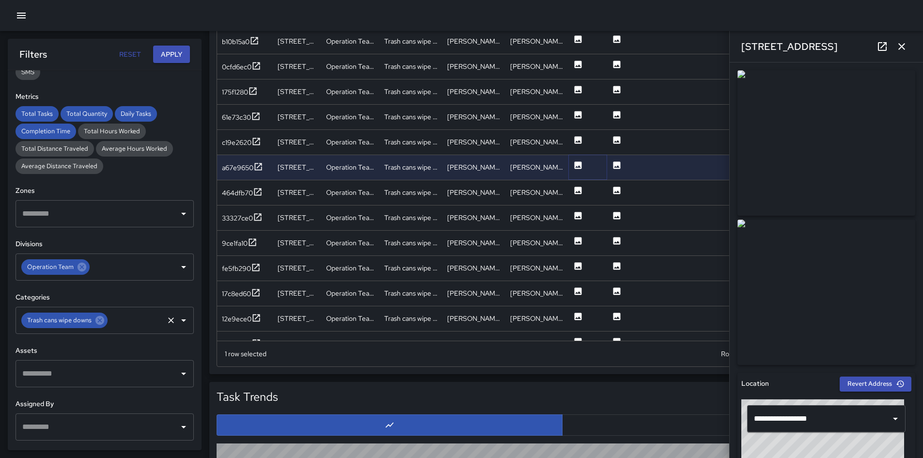
click at [103, 321] on icon at bounding box center [99, 320] width 9 height 9
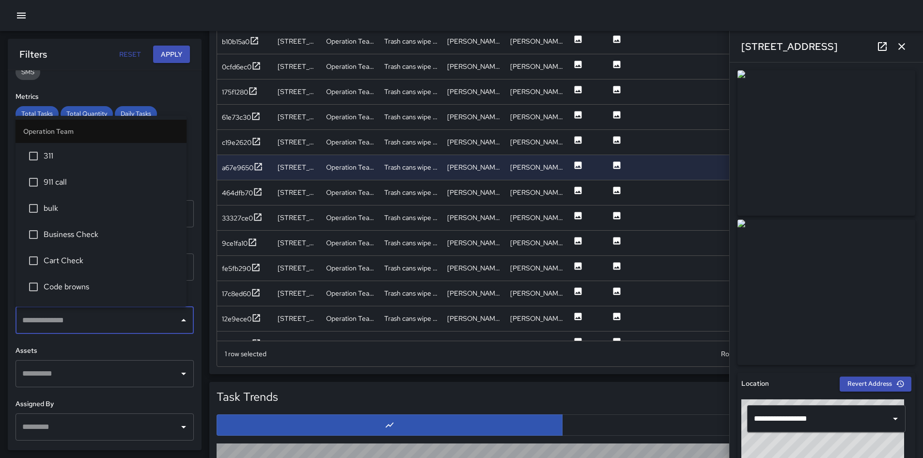
click at [104, 321] on input "text" at bounding box center [97, 320] width 155 height 18
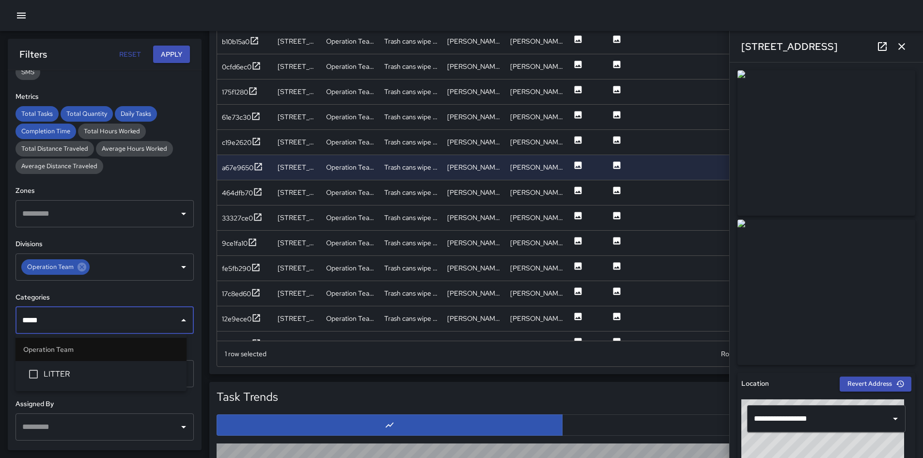
type input "******"
click at [129, 383] on li "LITTER" at bounding box center [100, 374] width 171 height 26
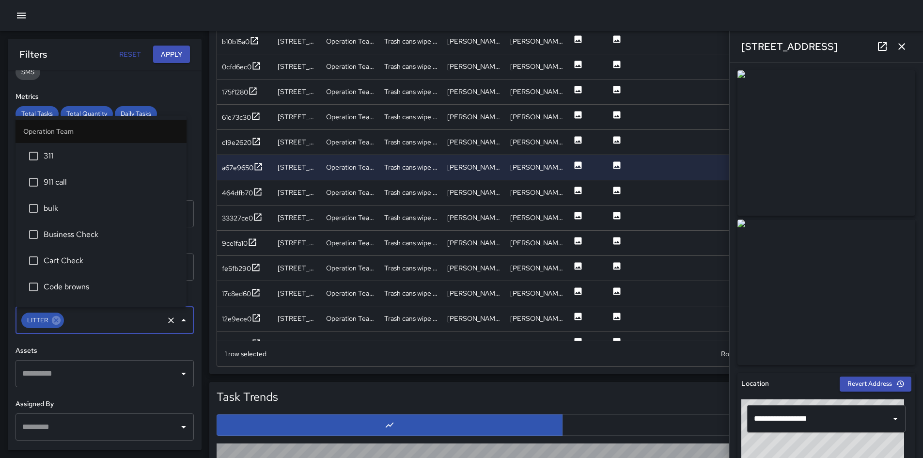
scroll to position [176, 0]
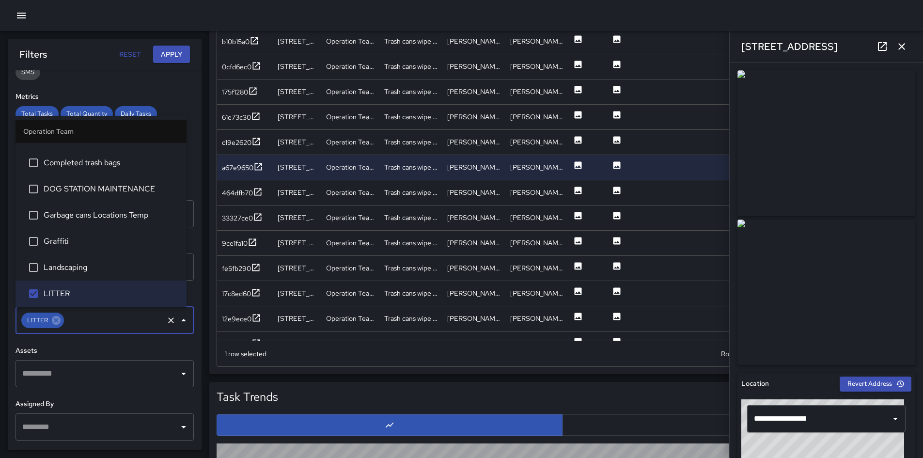
click at [170, 53] on button "Apply" at bounding box center [171, 55] width 37 height 18
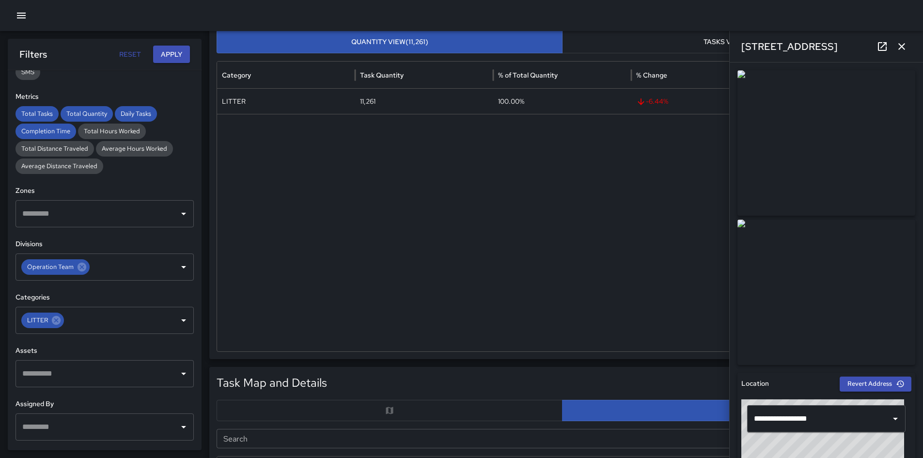
scroll to position [69, 0]
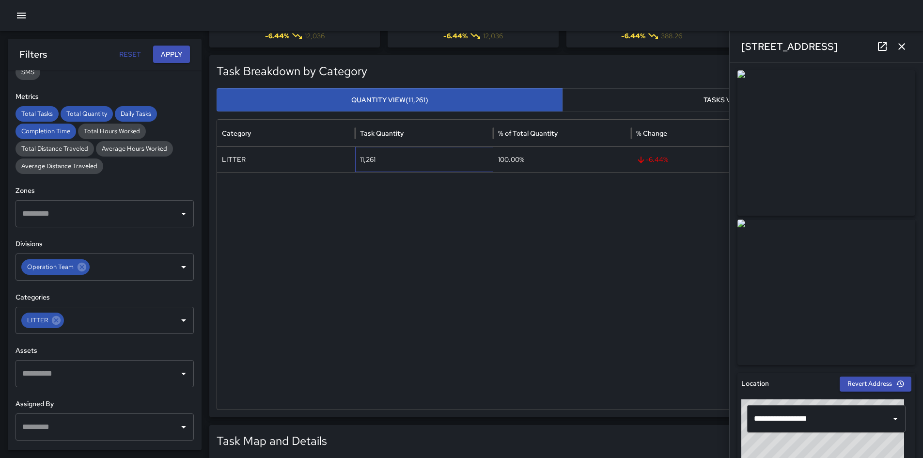
click at [369, 162] on div "11,261" at bounding box center [424, 159] width 138 height 25
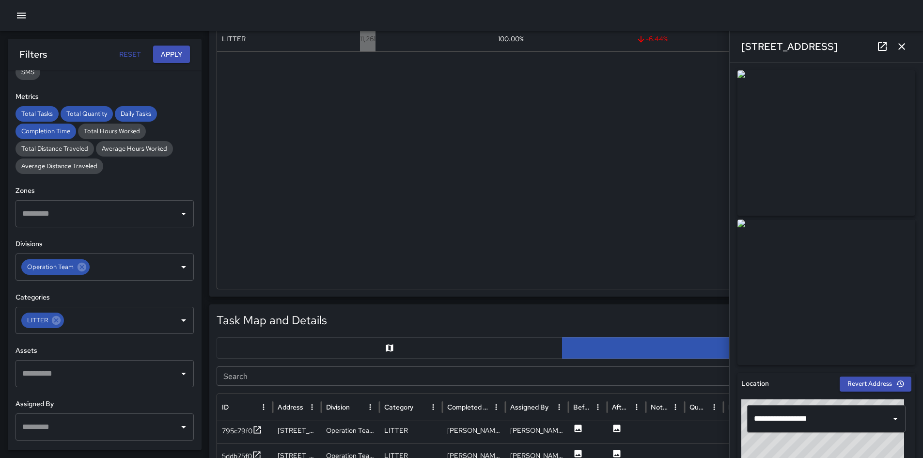
scroll to position [359, 0]
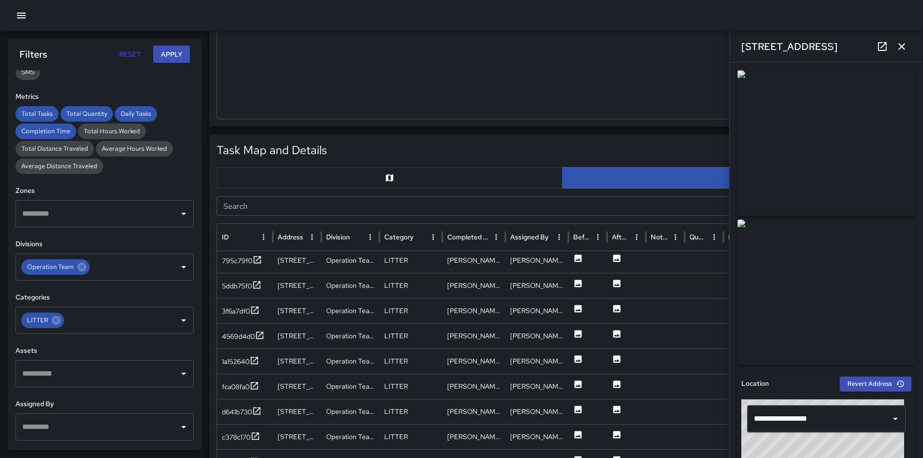
click at [903, 46] on icon "button" at bounding box center [901, 47] width 12 height 12
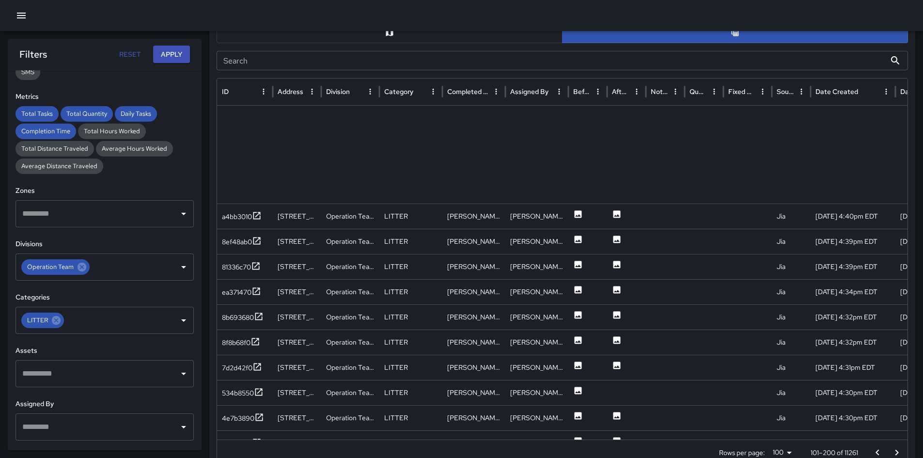
scroll to position [1741, 0]
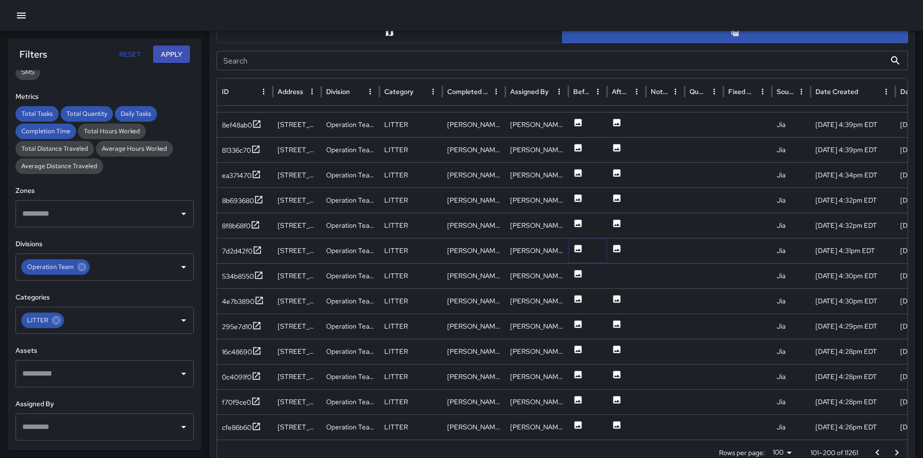
click at [578, 244] on icon at bounding box center [578, 249] width 10 height 10
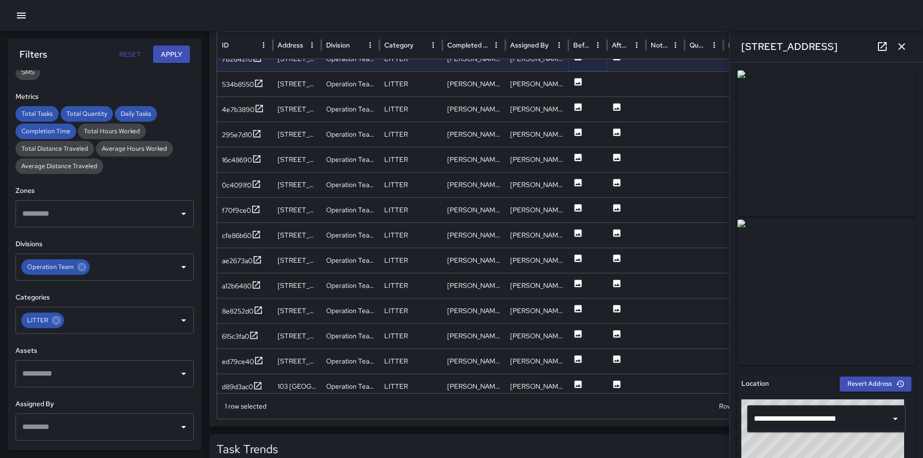
scroll to position [1875, 0]
click at [576, 157] on icon at bounding box center [577, 157] width 7 height 7
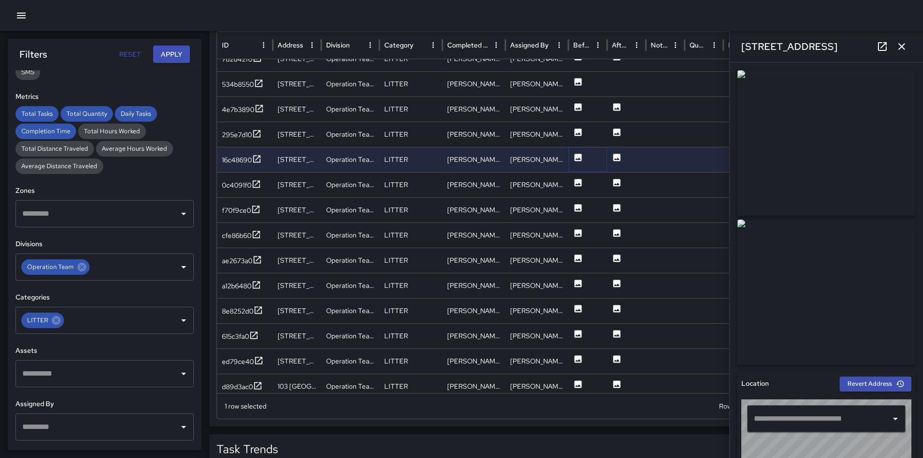
type input "**********"
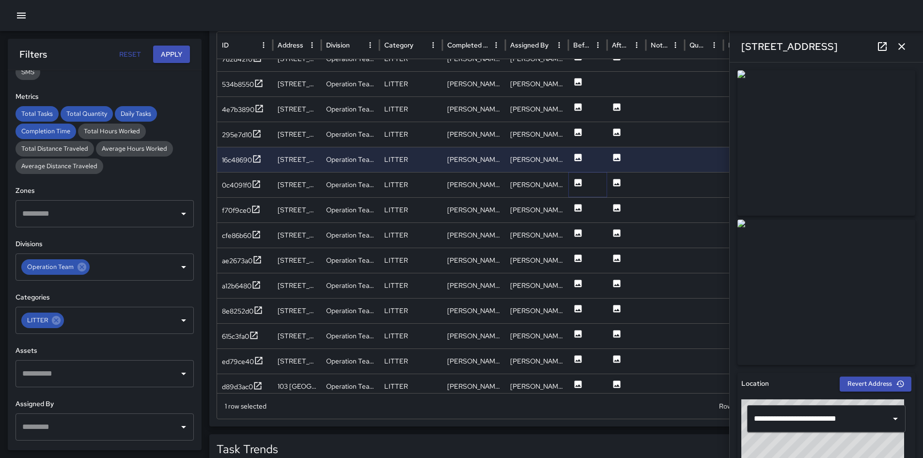
click at [579, 186] on icon at bounding box center [578, 183] width 10 height 10
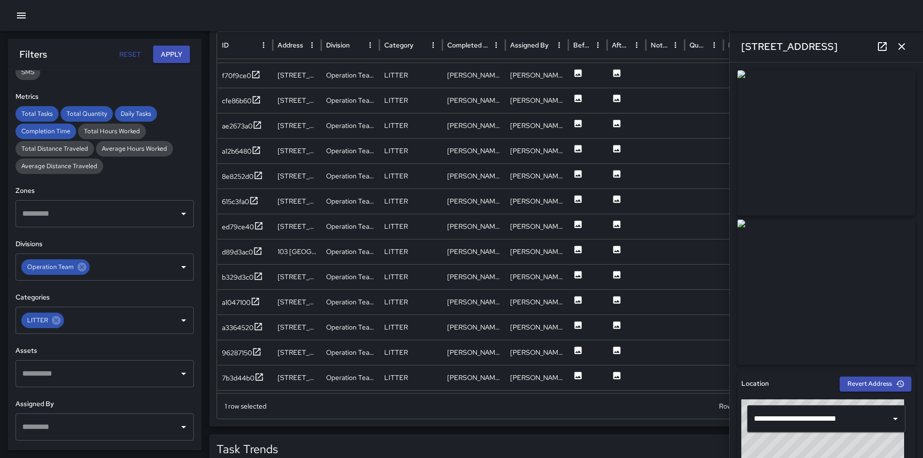
scroll to position [2010, 0]
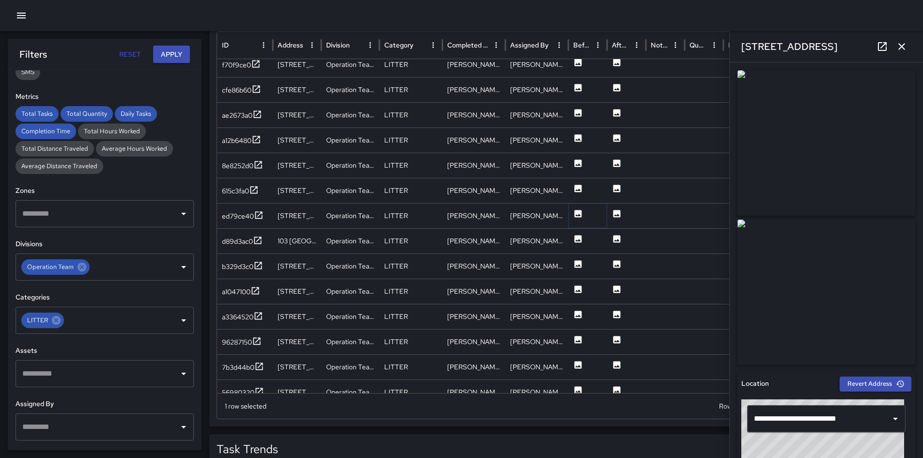
click at [578, 217] on icon at bounding box center [578, 214] width 10 height 10
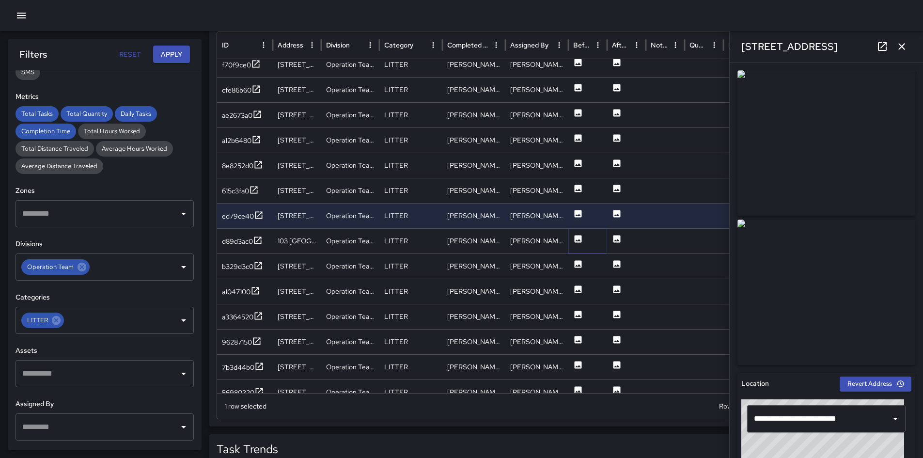
click at [580, 241] on icon at bounding box center [577, 238] width 7 height 7
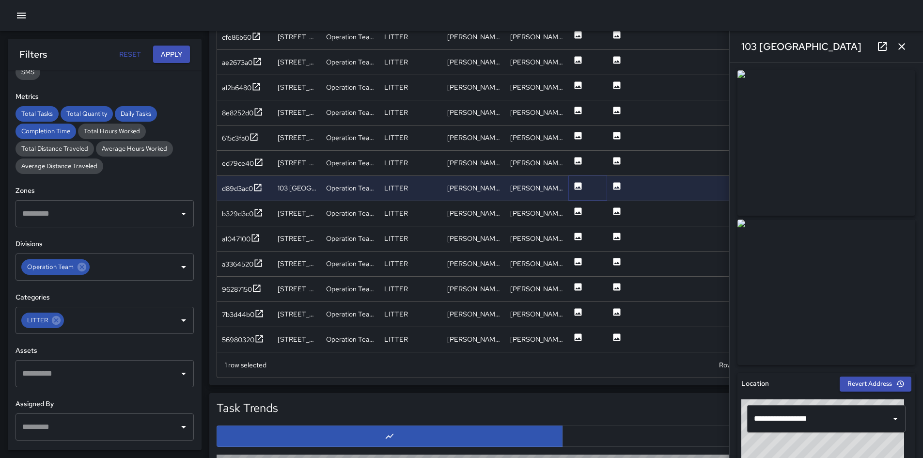
scroll to position [648, 0]
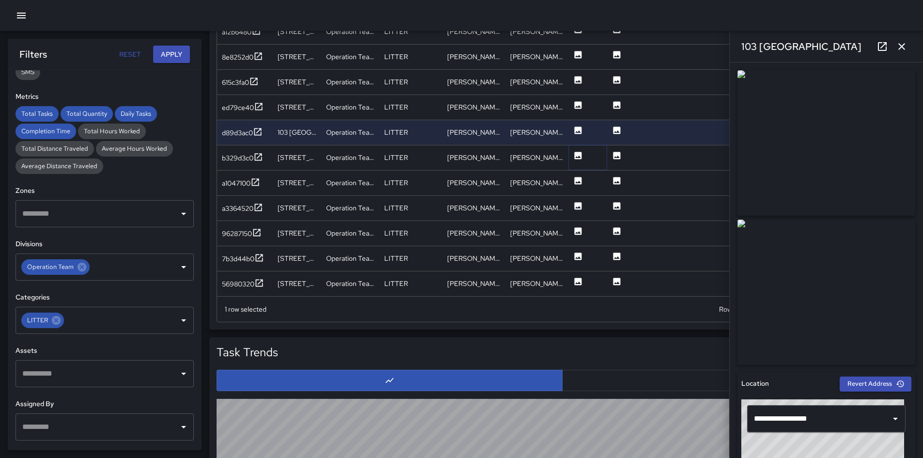
click at [574, 150] on button at bounding box center [578, 158] width 10 height 25
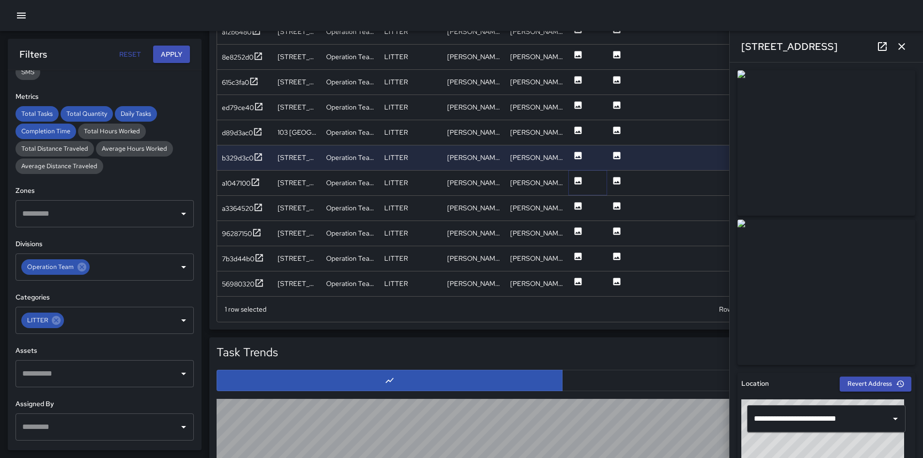
click at [577, 181] on icon at bounding box center [577, 180] width 7 height 7
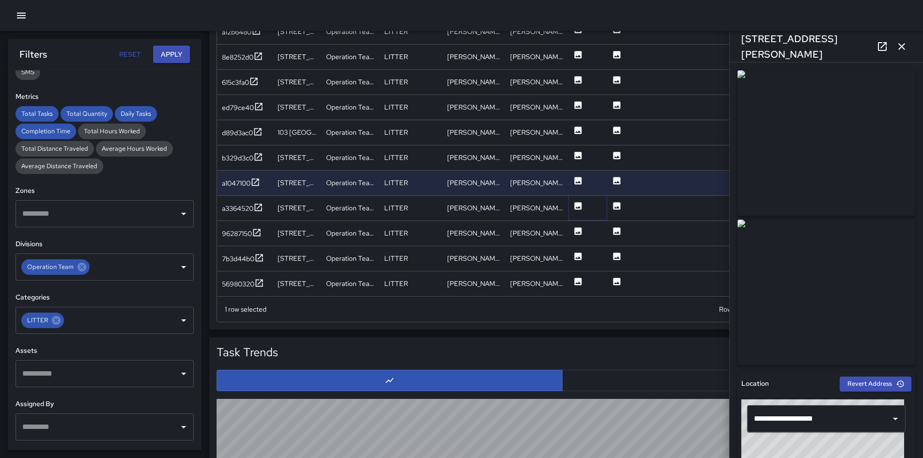
click at [580, 206] on icon at bounding box center [577, 205] width 7 height 7
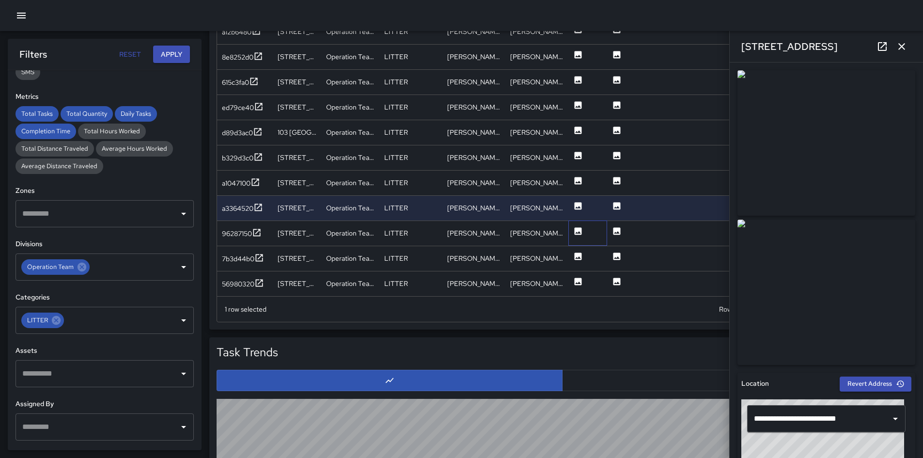
click at [583, 237] on div at bounding box center [587, 232] width 39 height 25
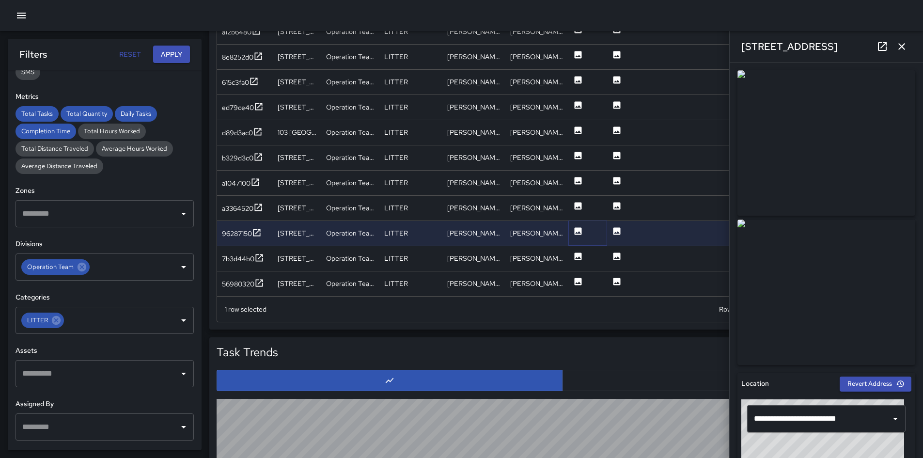
click at [582, 236] on button at bounding box center [578, 233] width 10 height 25
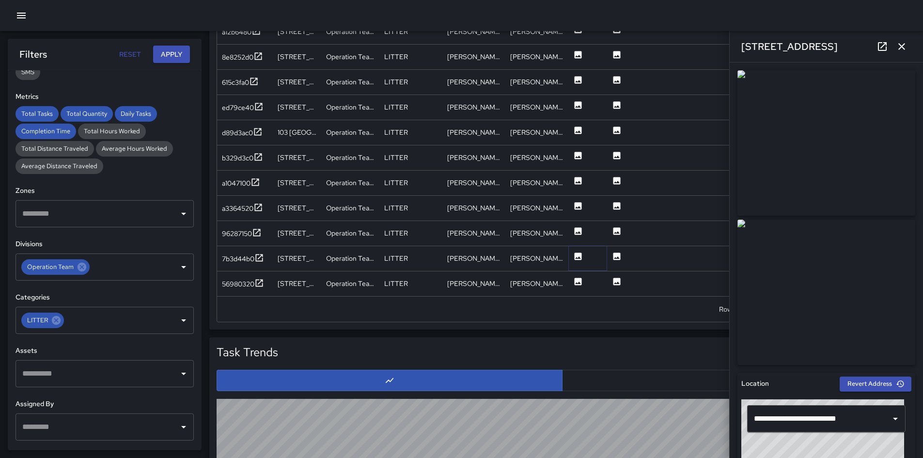
click at [577, 258] on icon at bounding box center [578, 256] width 10 height 10
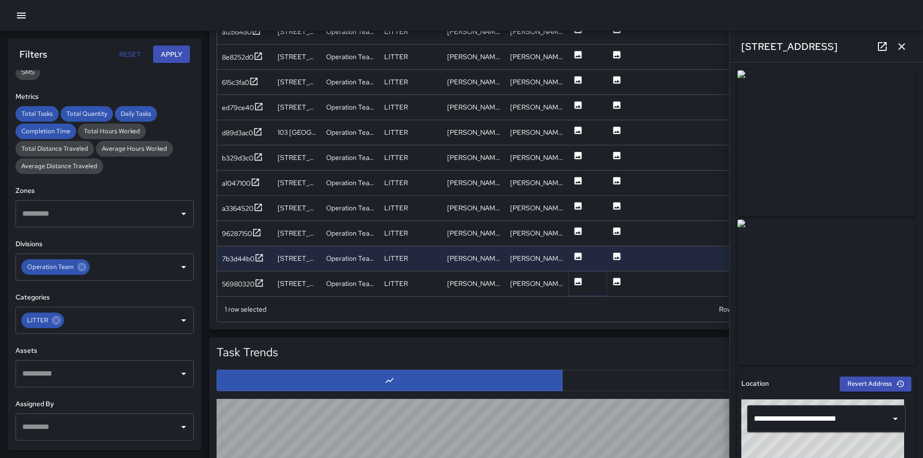
click at [577, 277] on icon at bounding box center [578, 282] width 10 height 10
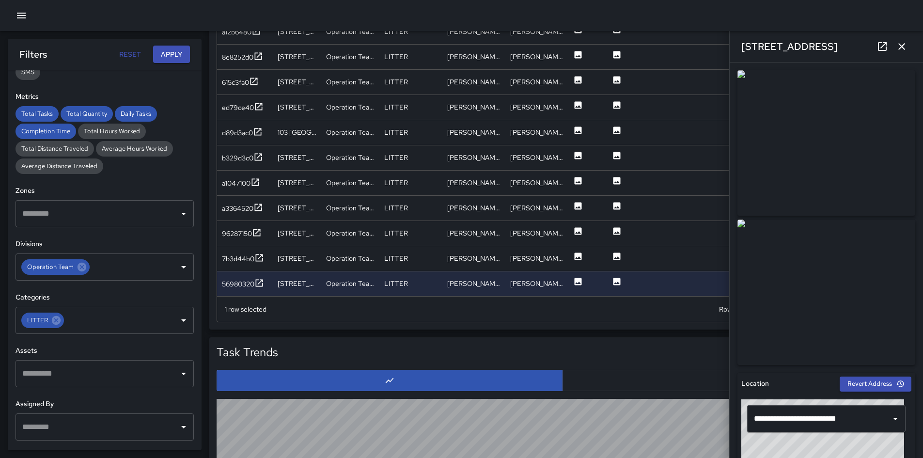
click at [897, 49] on icon "button" at bounding box center [901, 47] width 12 height 12
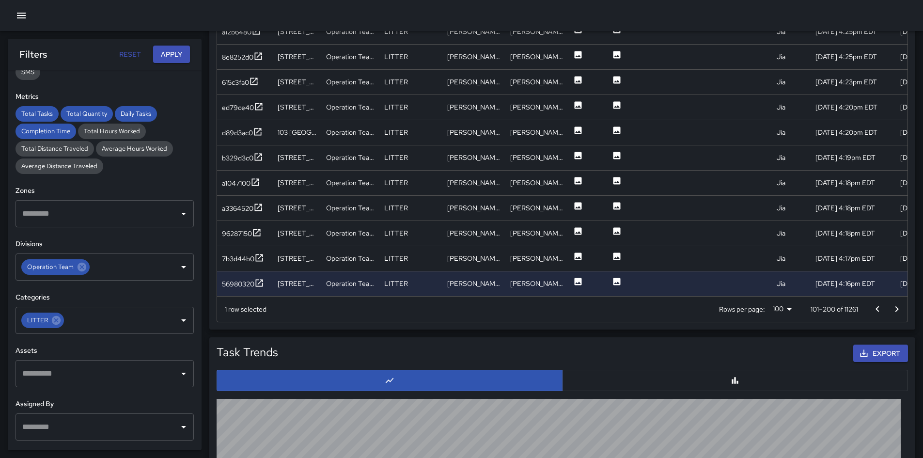
click at [890, 311] on button "Go to next page" at bounding box center [896, 308] width 19 height 19
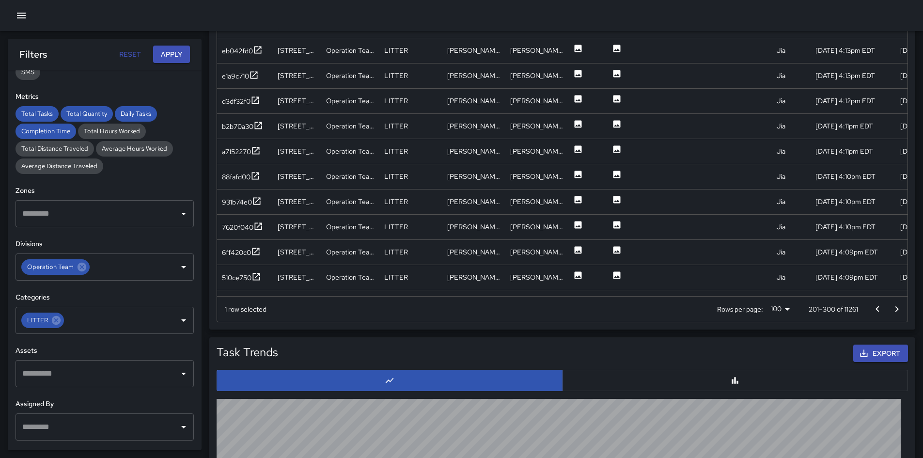
scroll to position [0, 0]
click at [579, 49] on icon at bounding box center [578, 49] width 10 height 10
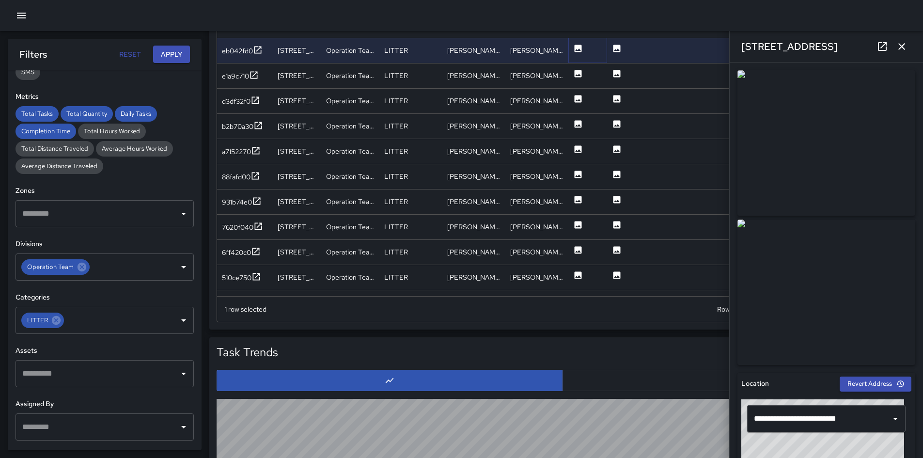
scroll to position [45, 0]
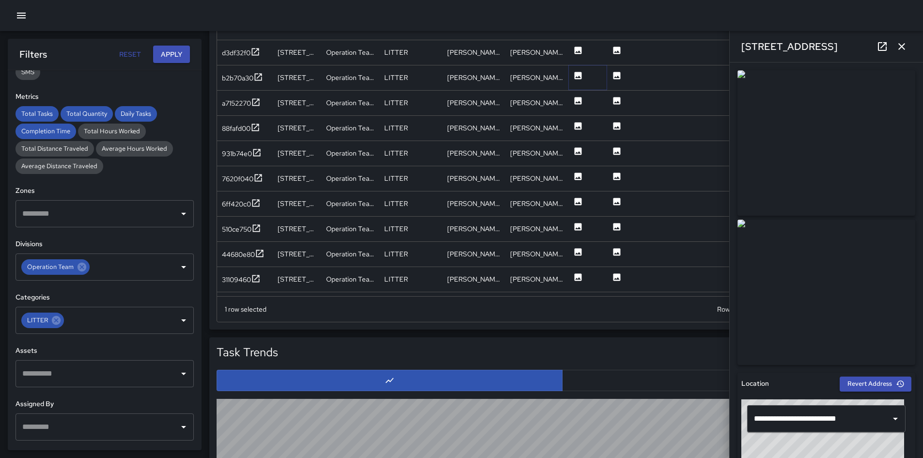
click at [579, 77] on icon at bounding box center [578, 76] width 10 height 10
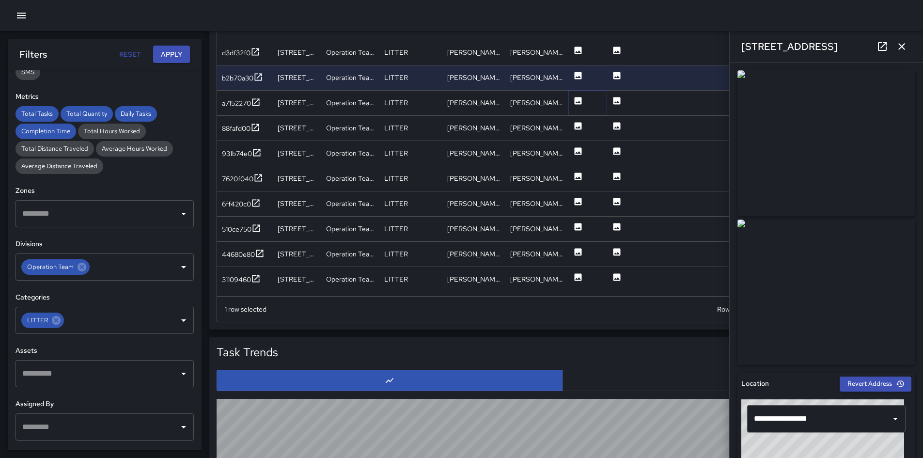
click at [581, 98] on icon at bounding box center [577, 100] width 7 height 7
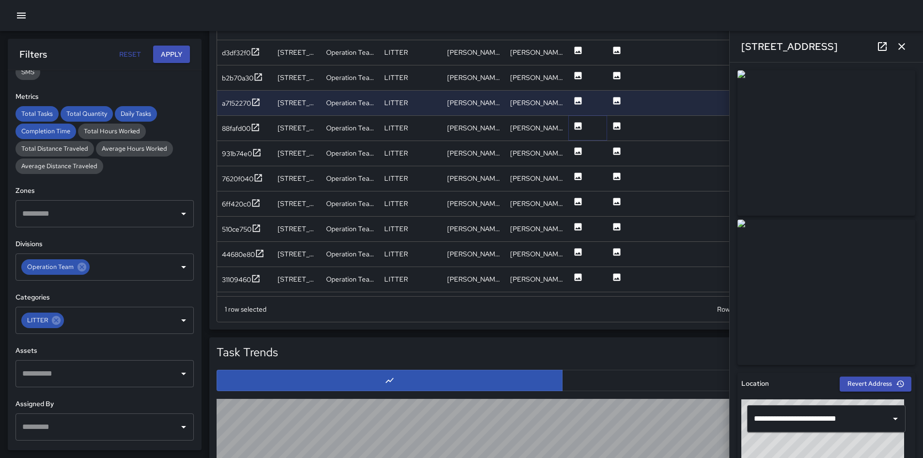
click at [575, 124] on icon at bounding box center [577, 125] width 7 height 7
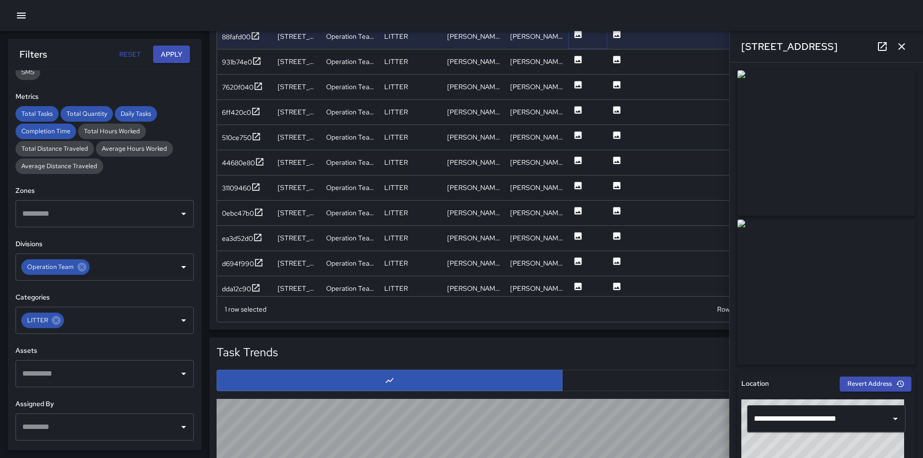
scroll to position [134, 0]
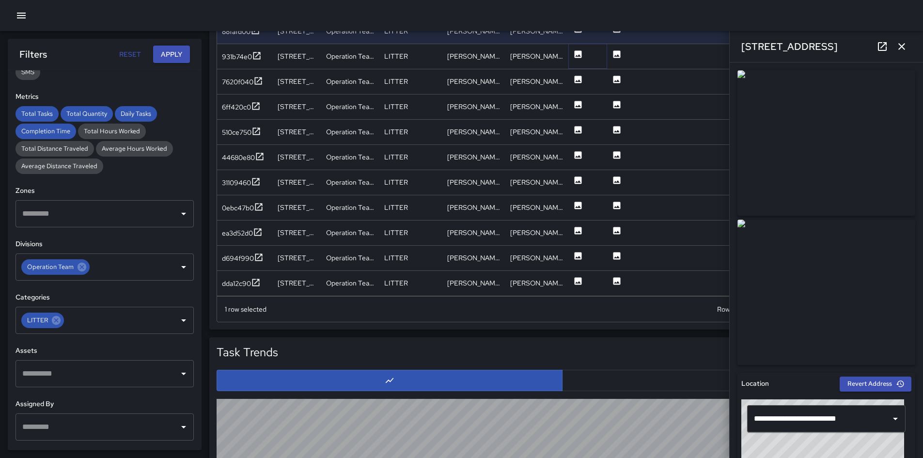
click at [578, 54] on icon at bounding box center [577, 53] width 7 height 7
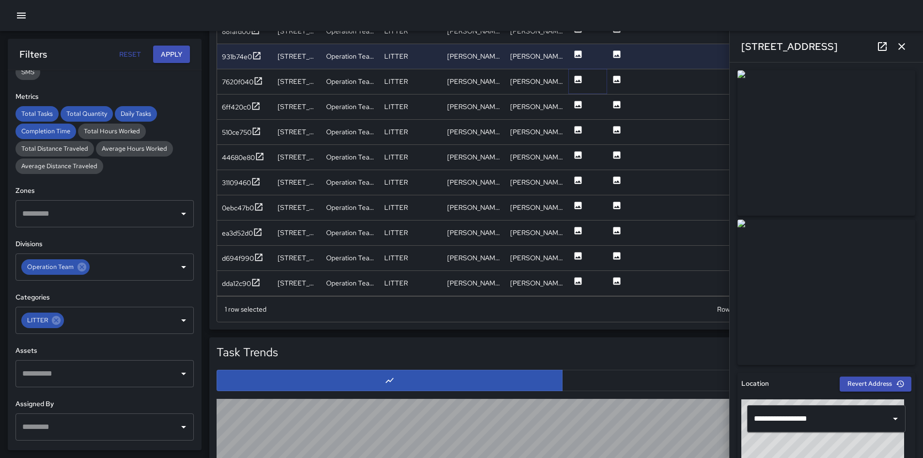
click at [574, 80] on icon at bounding box center [577, 79] width 7 height 7
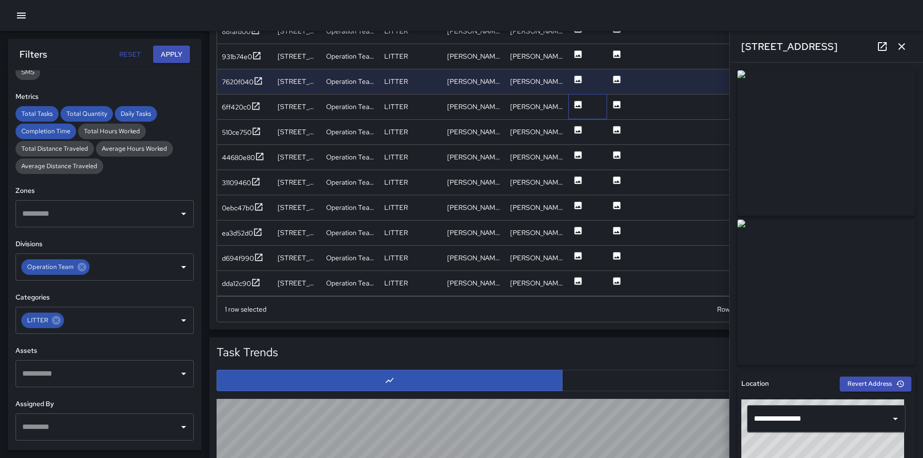
click at [583, 98] on div at bounding box center [587, 106] width 39 height 25
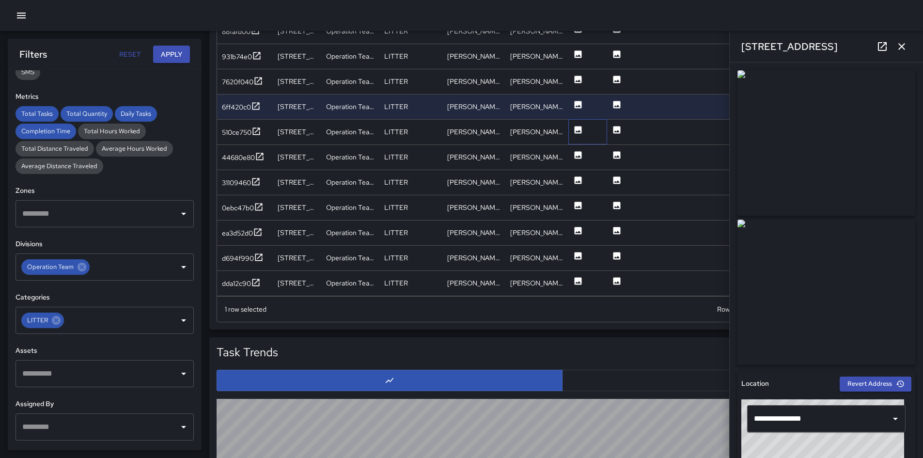
drag, startPoint x: 581, startPoint y: 119, endPoint x: 580, endPoint y: 132, distance: 13.1
click at [581, 124] on div at bounding box center [587, 131] width 39 height 25
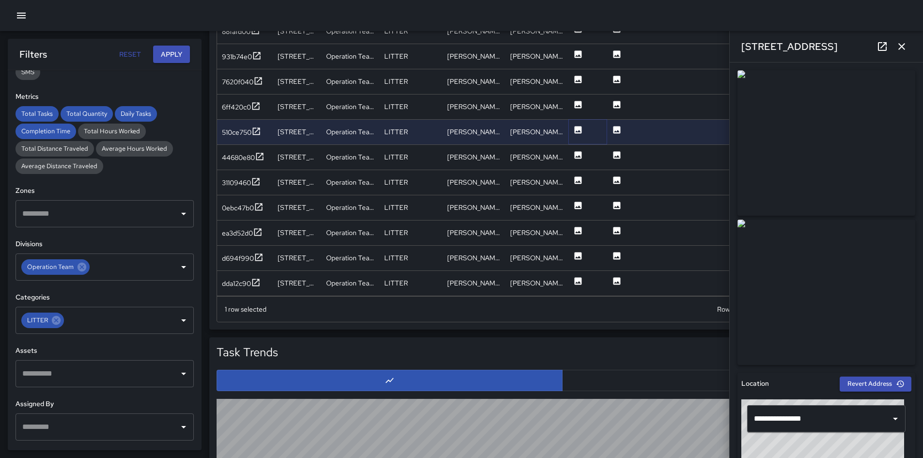
click at [580, 132] on icon at bounding box center [577, 129] width 7 height 7
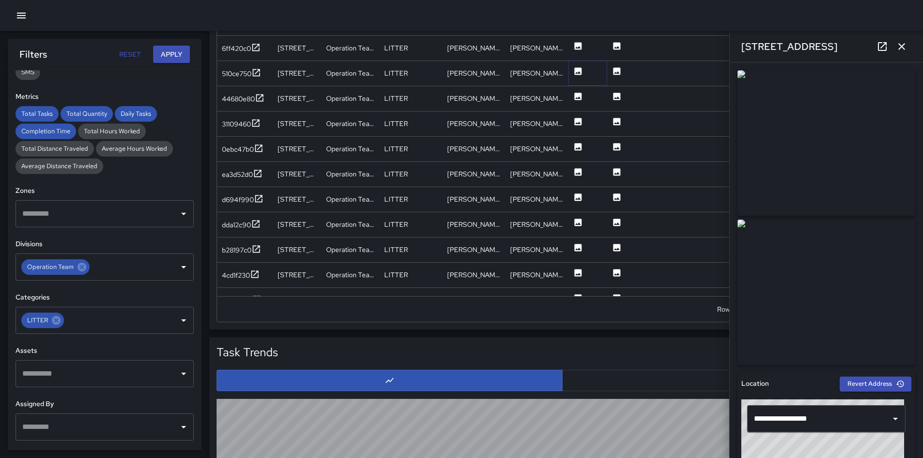
scroll to position [224, 0]
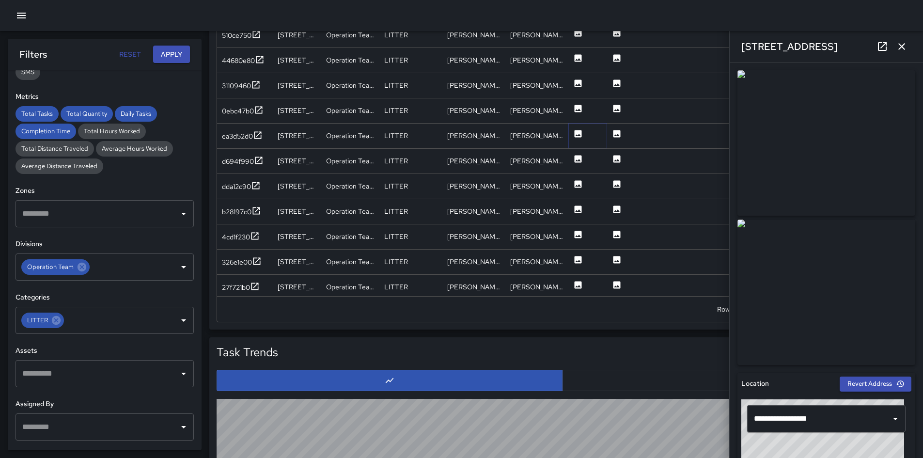
click at [580, 132] on icon at bounding box center [577, 133] width 7 height 7
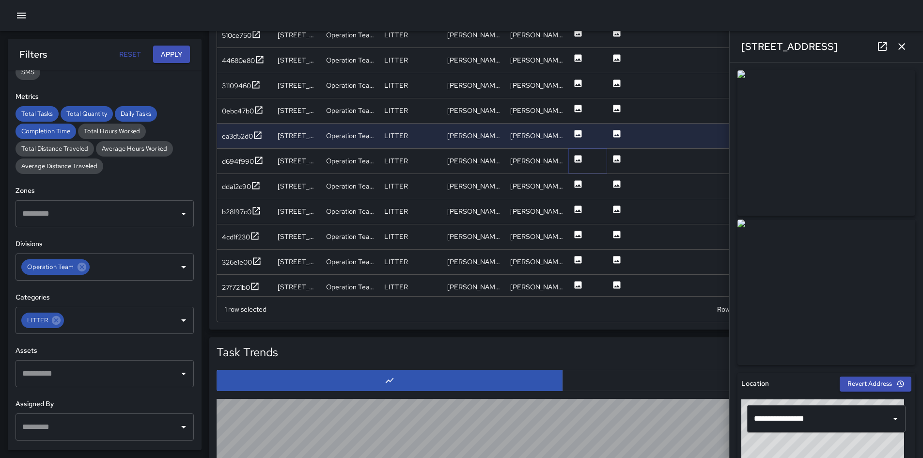
click at [577, 158] on icon at bounding box center [577, 158] width 7 height 7
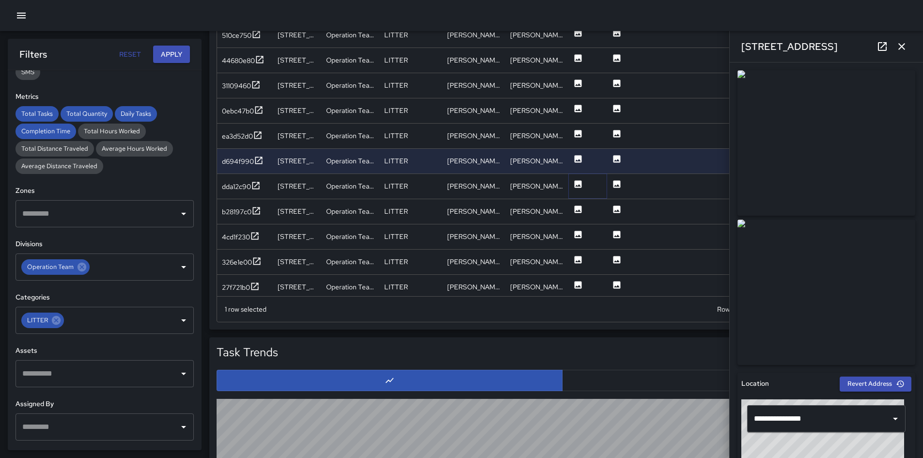
click at [577, 184] on icon at bounding box center [577, 183] width 7 height 7
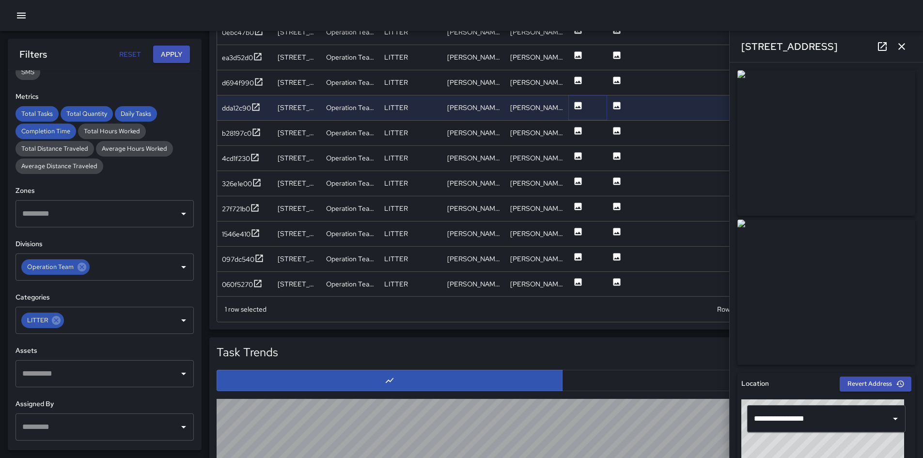
scroll to position [358, 0]
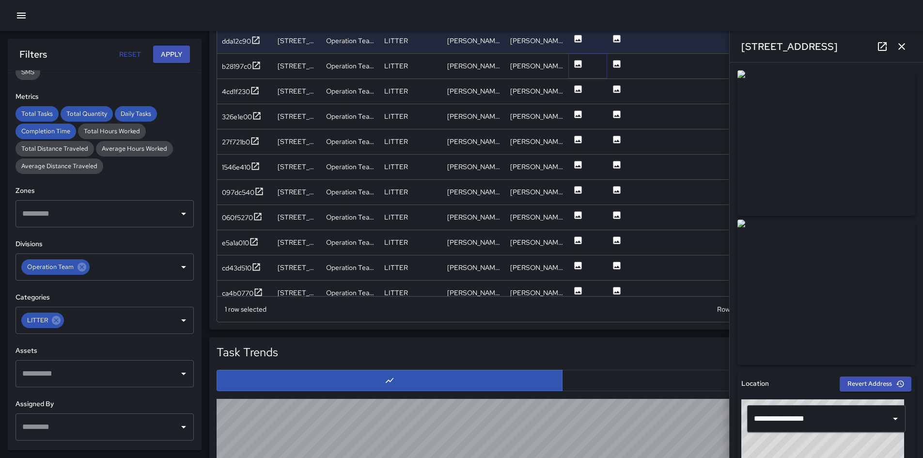
click at [580, 69] on button at bounding box center [578, 66] width 10 height 25
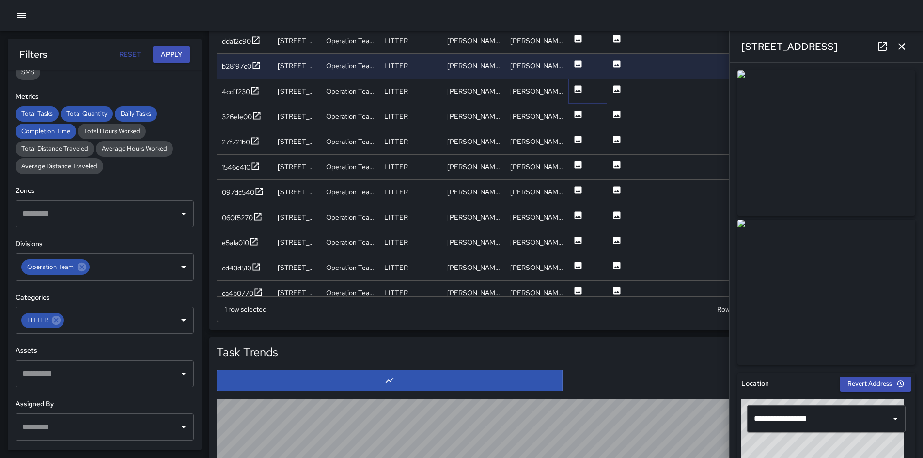
click at [577, 92] on icon at bounding box center [577, 88] width 7 height 7
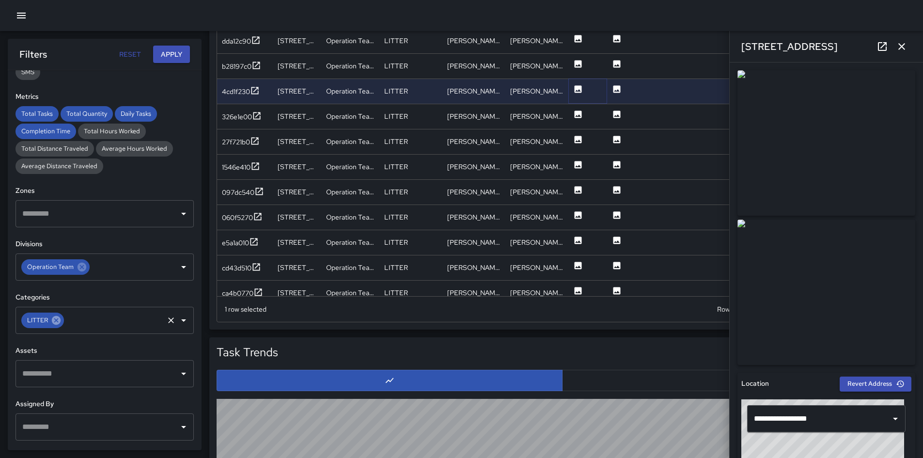
click at [58, 320] on icon at bounding box center [56, 320] width 9 height 9
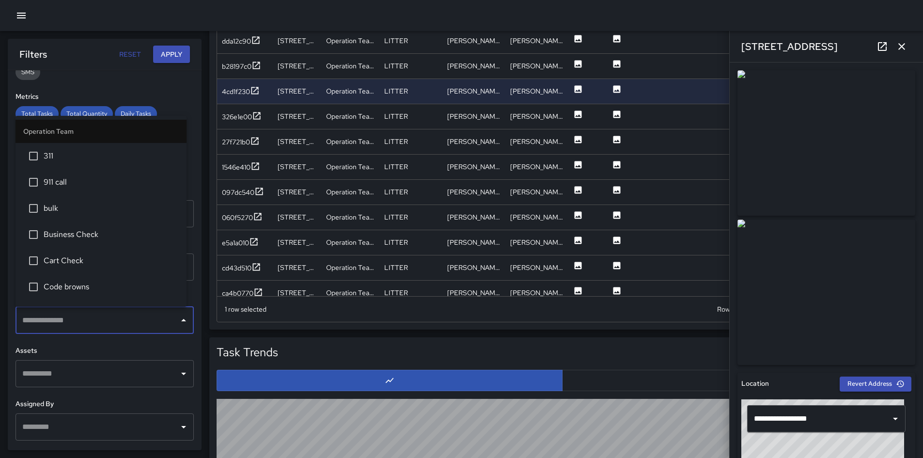
click at [58, 320] on input "text" at bounding box center [97, 320] width 155 height 18
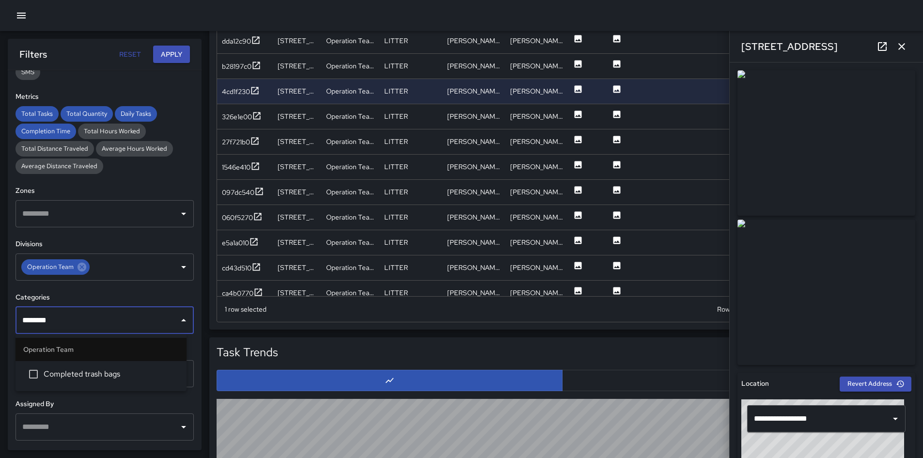
type input "*********"
click at [83, 376] on span "Completed trash bags" at bounding box center [111, 374] width 135 height 12
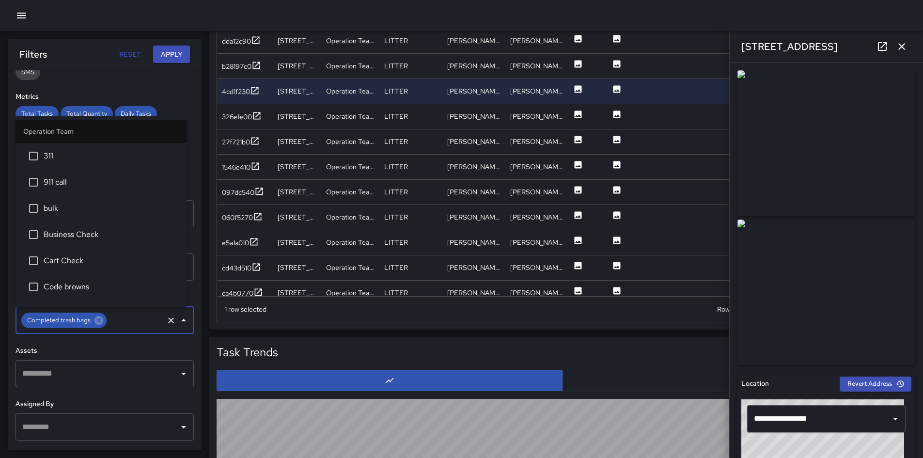
scroll to position [46, 0]
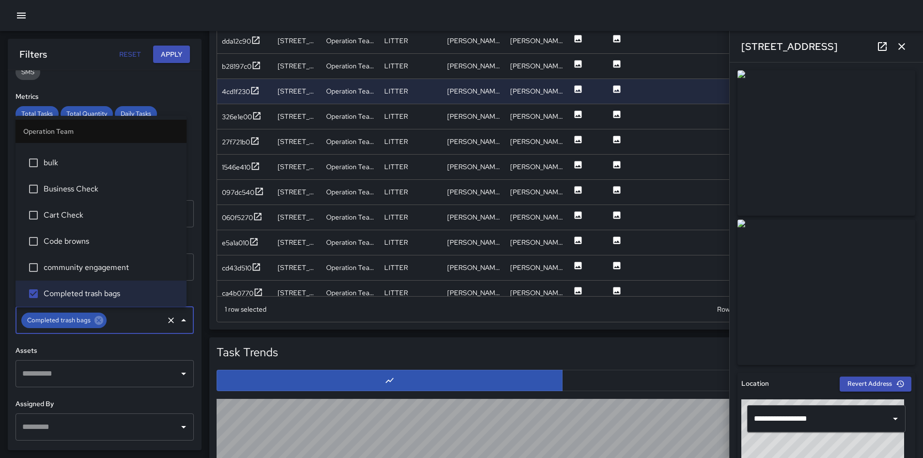
click at [175, 49] on button "Apply" at bounding box center [171, 55] width 37 height 18
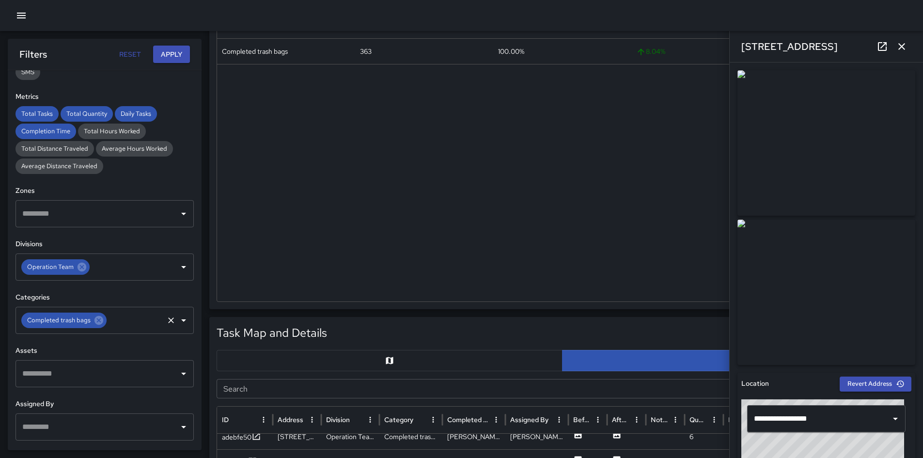
scroll to position [164, 0]
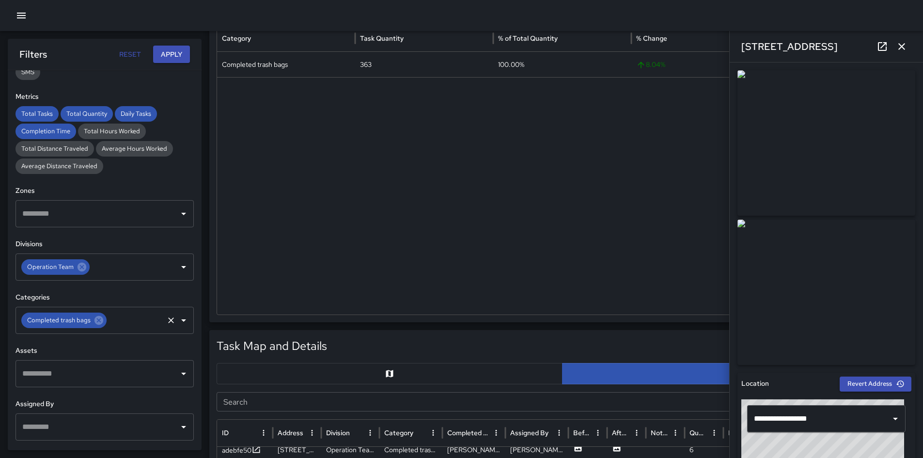
click at [520, 234] on div at bounding box center [562, 195] width 690 height 237
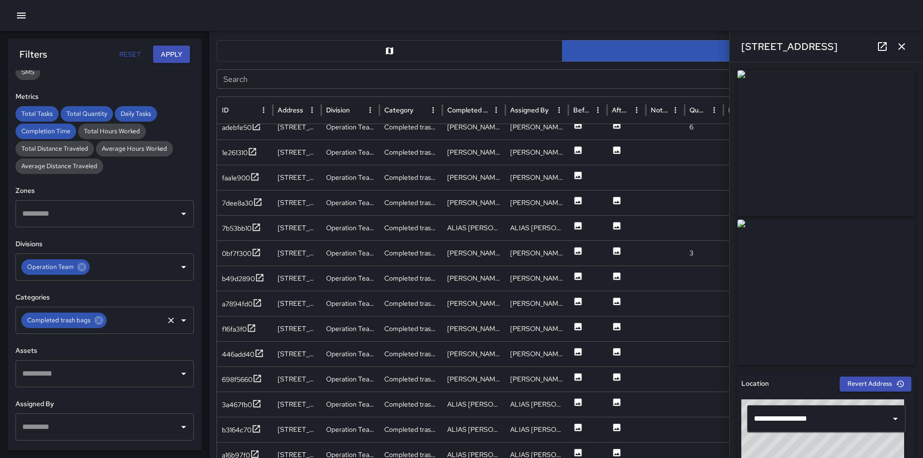
scroll to position [551, 0]
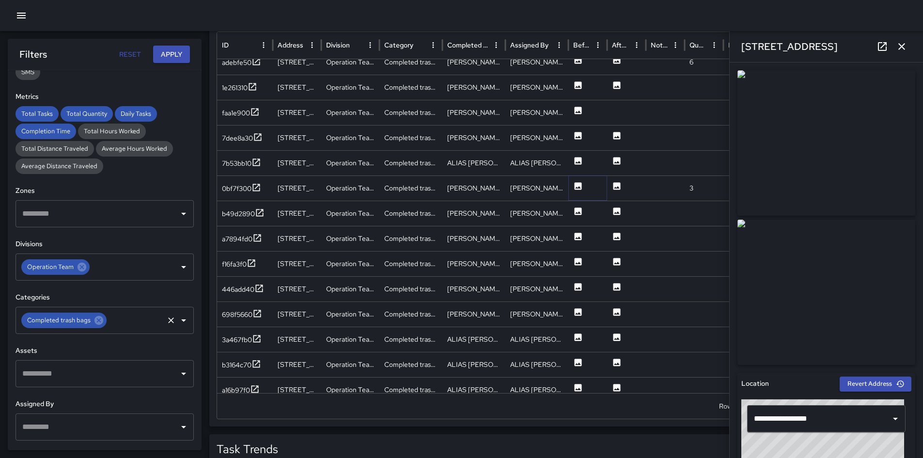
click at [575, 188] on icon at bounding box center [577, 185] width 7 height 7
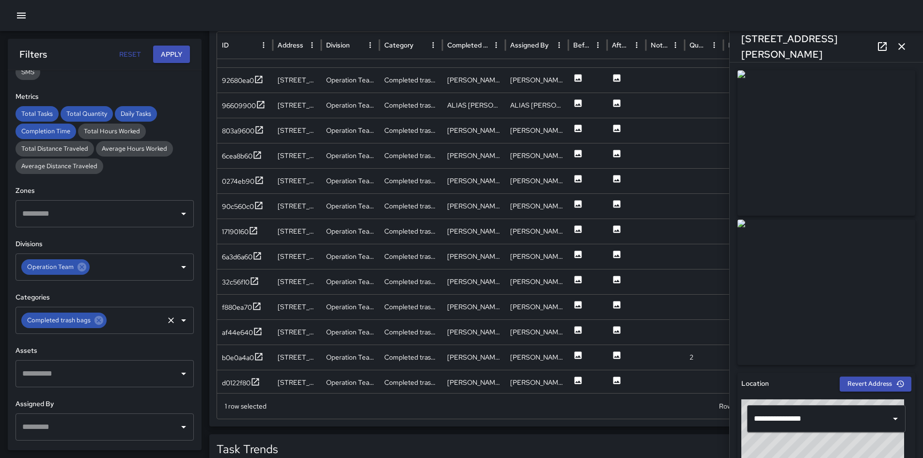
scroll to position [672, 0]
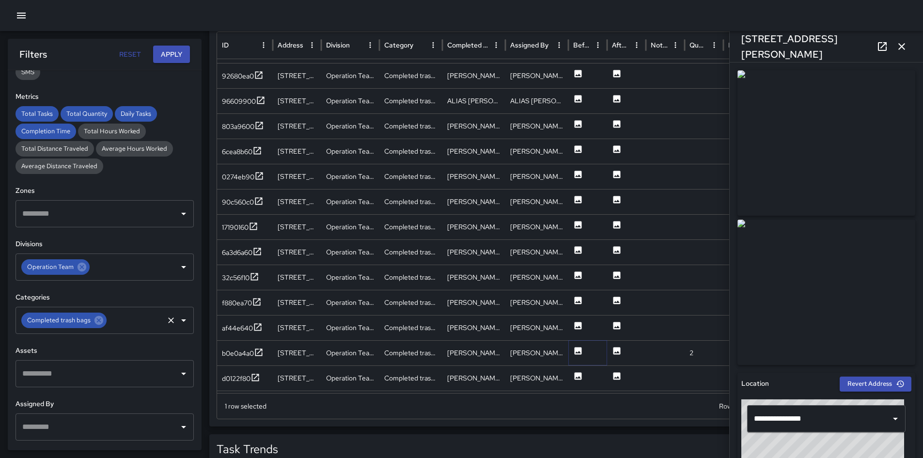
drag, startPoint x: 576, startPoint y: 347, endPoint x: 573, endPoint y: 248, distance: 98.4
click at [576, 346] on icon at bounding box center [578, 351] width 10 height 10
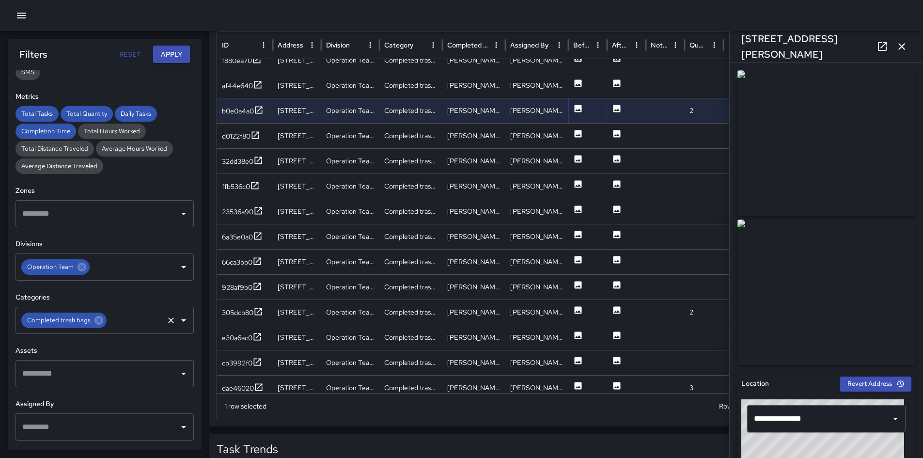
scroll to position [896, 0]
click at [576, 306] on icon at bounding box center [578, 310] width 10 height 10
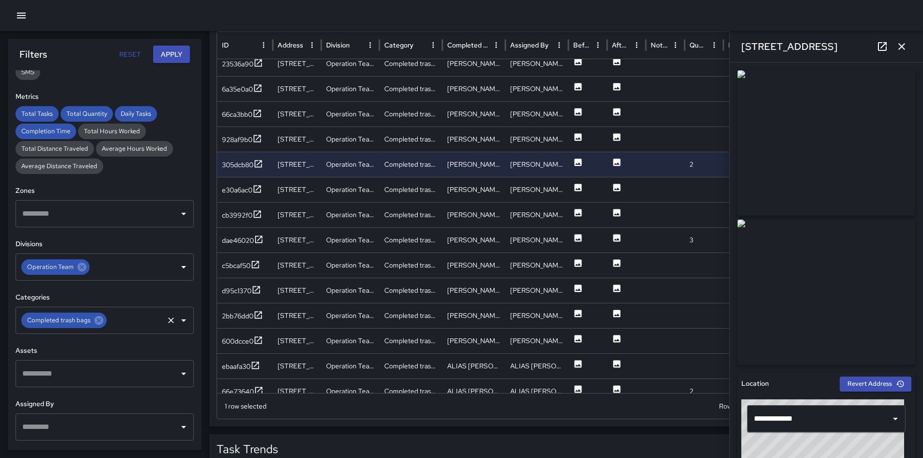
scroll to position [1069, 0]
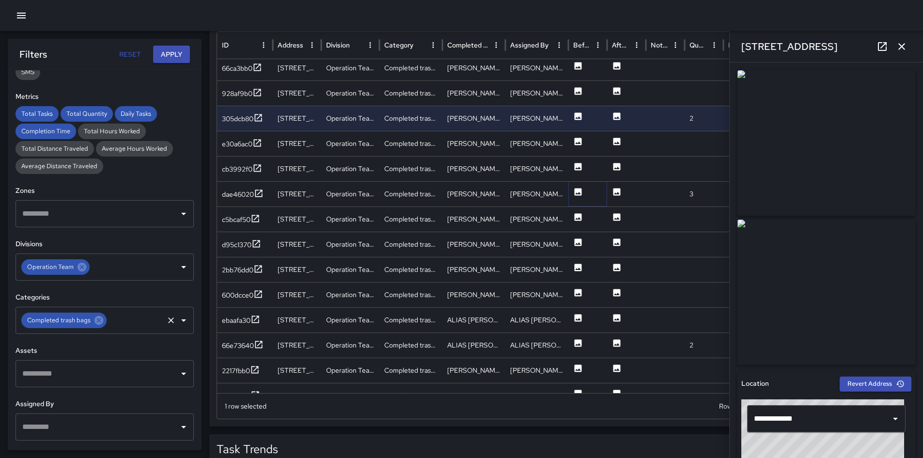
click at [579, 198] on button at bounding box center [578, 194] width 10 height 25
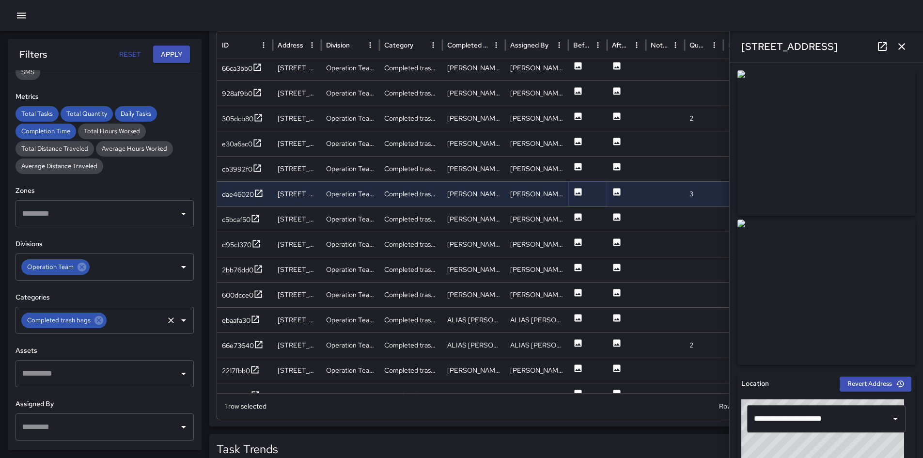
click at [104, 324] on div "Completed trash bags" at bounding box center [63, 319] width 85 height 15
click at [102, 323] on icon at bounding box center [98, 320] width 11 height 11
click at [102, 323] on input "text" at bounding box center [97, 320] width 155 height 18
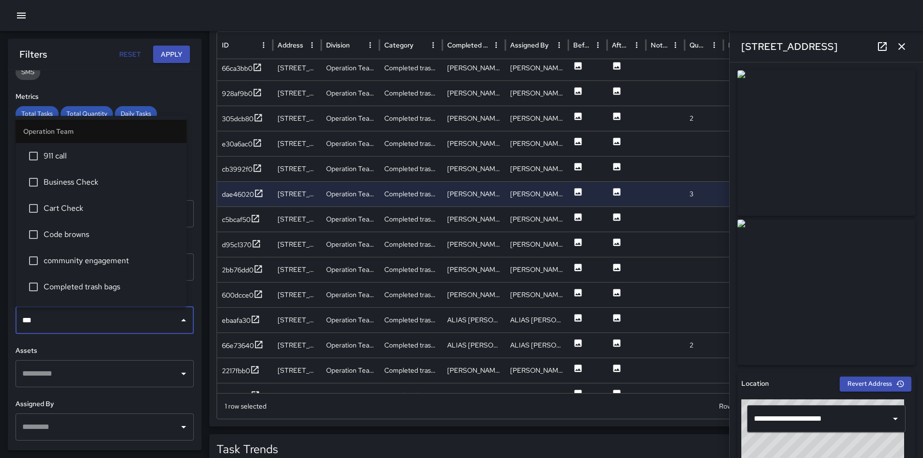
type input "****"
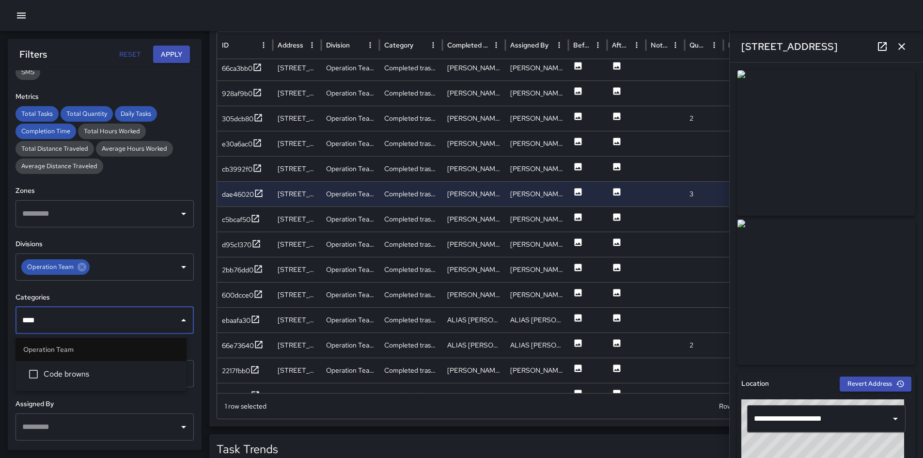
click at [105, 370] on span "Code browns" at bounding box center [111, 374] width 135 height 12
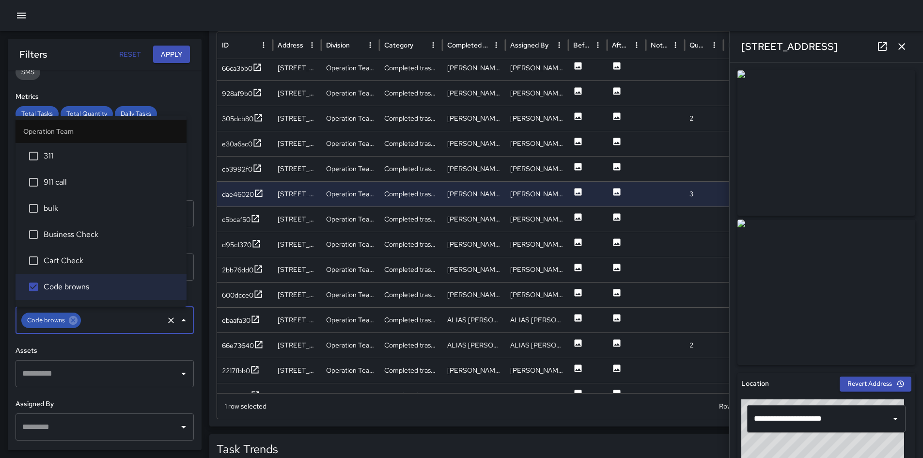
click at [162, 59] on button "Apply" at bounding box center [171, 55] width 37 height 18
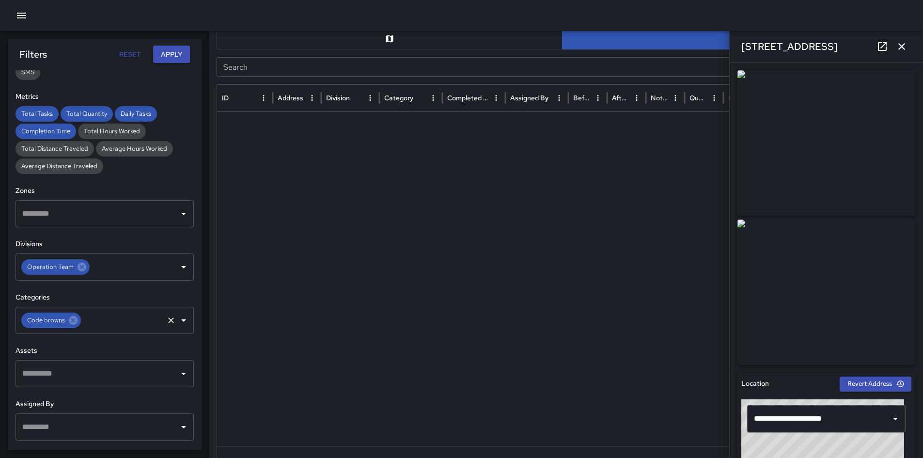
scroll to position [259, 0]
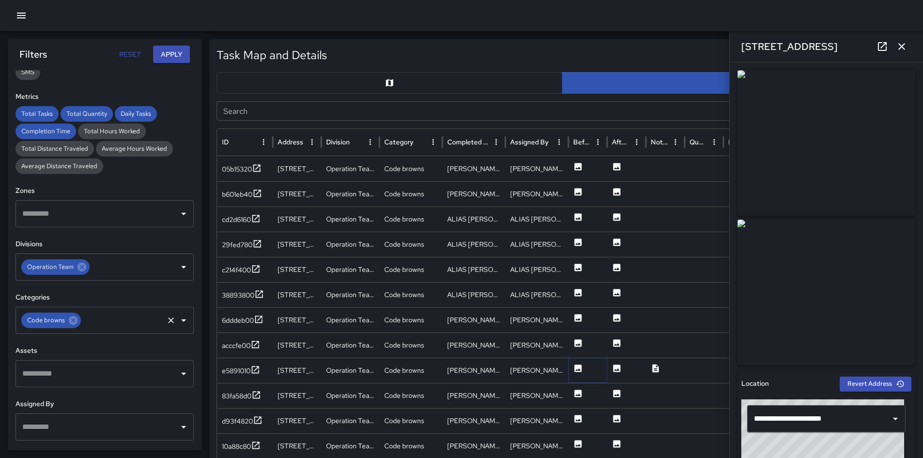
click at [576, 370] on icon at bounding box center [577, 367] width 7 height 7
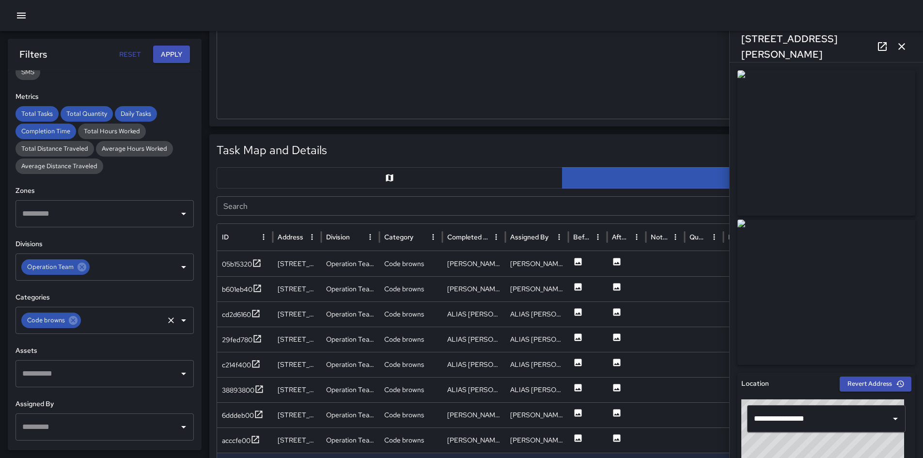
scroll to position [406, 0]
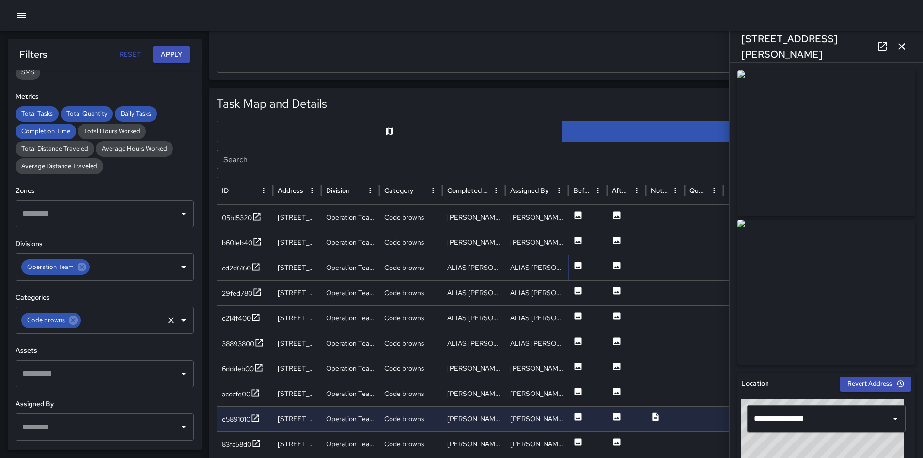
click at [581, 262] on icon at bounding box center [577, 265] width 7 height 7
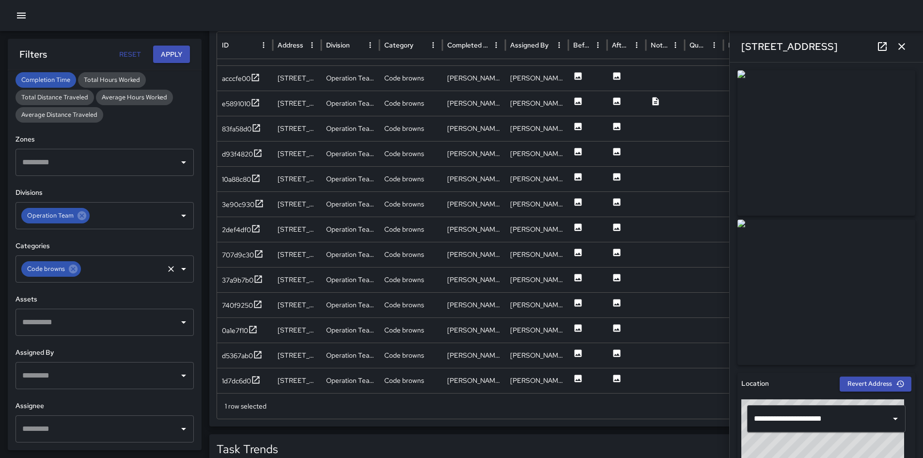
scroll to position [224, 0]
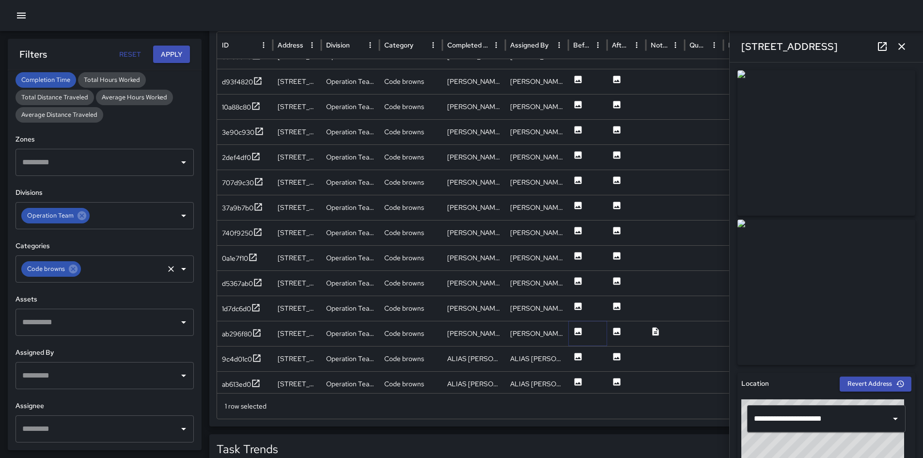
click at [580, 332] on icon at bounding box center [577, 330] width 7 height 7
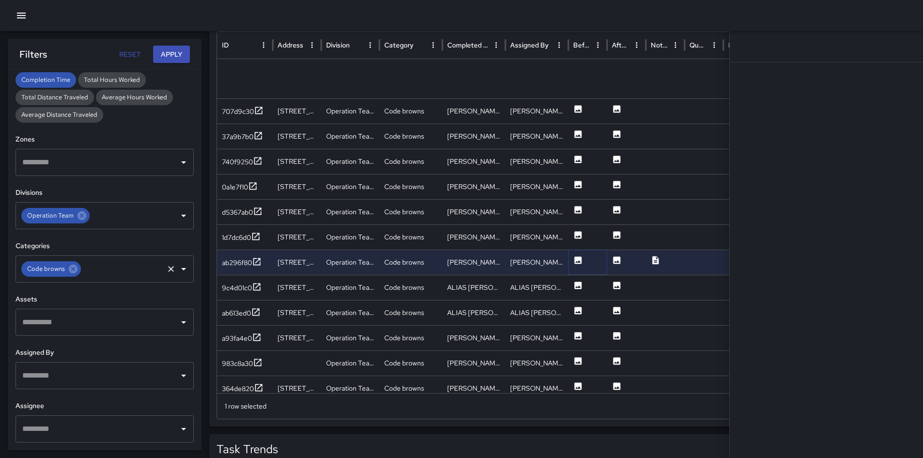
scroll to position [358, 0]
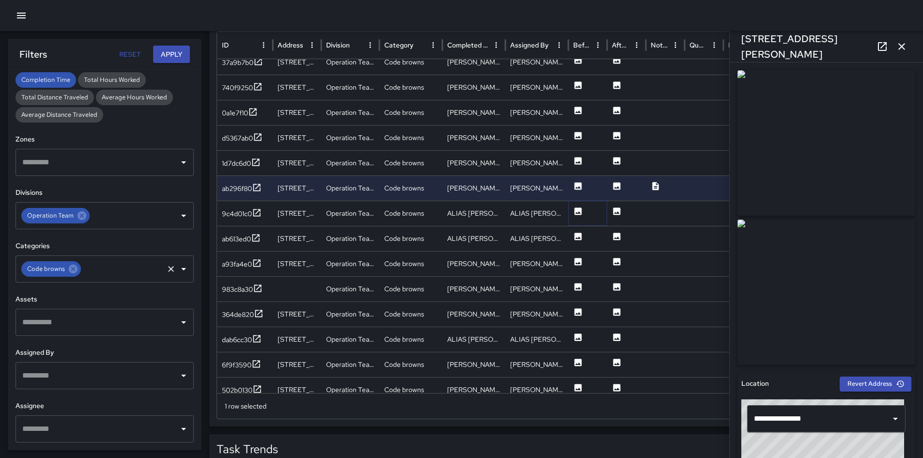
click at [574, 211] on icon at bounding box center [577, 210] width 7 height 7
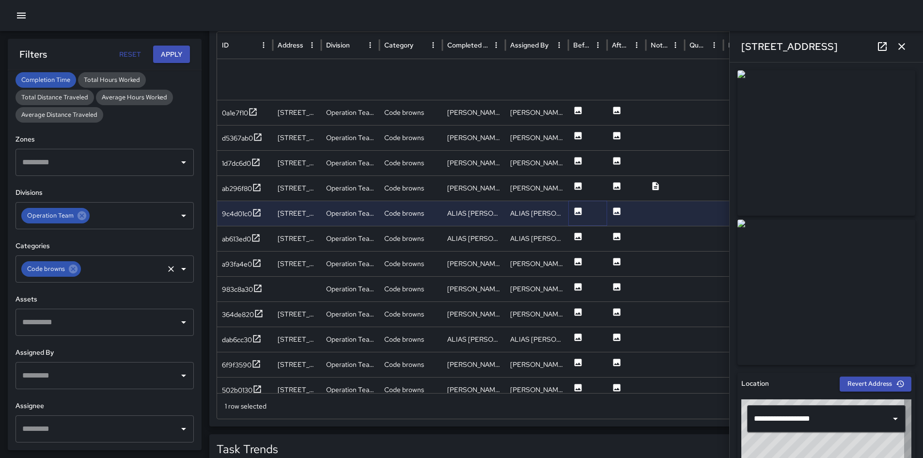
scroll to position [448, 0]
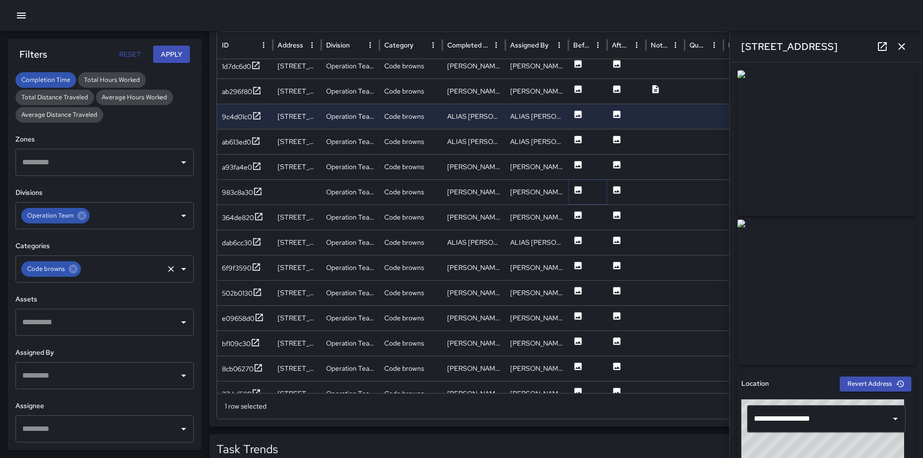
click at [576, 188] on icon at bounding box center [577, 189] width 7 height 7
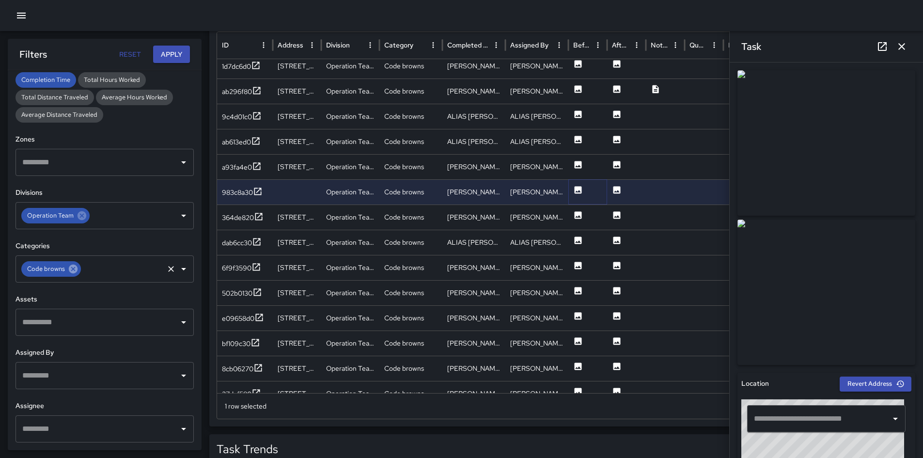
click at [70, 272] on icon at bounding box center [73, 268] width 9 height 9
click at [158, 54] on button "Apply" at bounding box center [171, 55] width 37 height 18
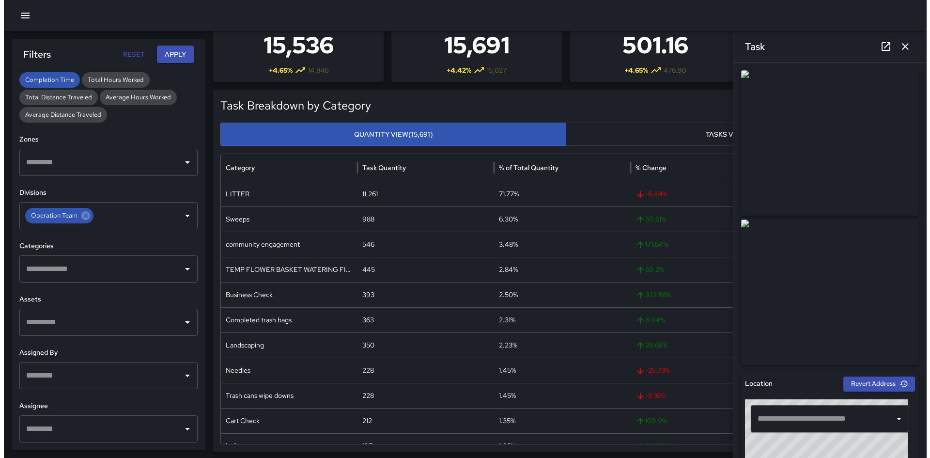
scroll to position [0, 0]
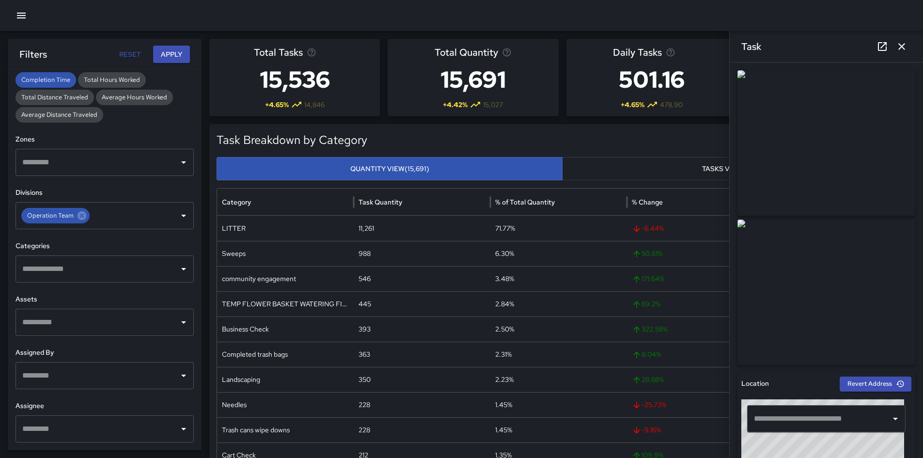
click at [18, 15] on icon "button" at bounding box center [21, 16] width 9 height 6
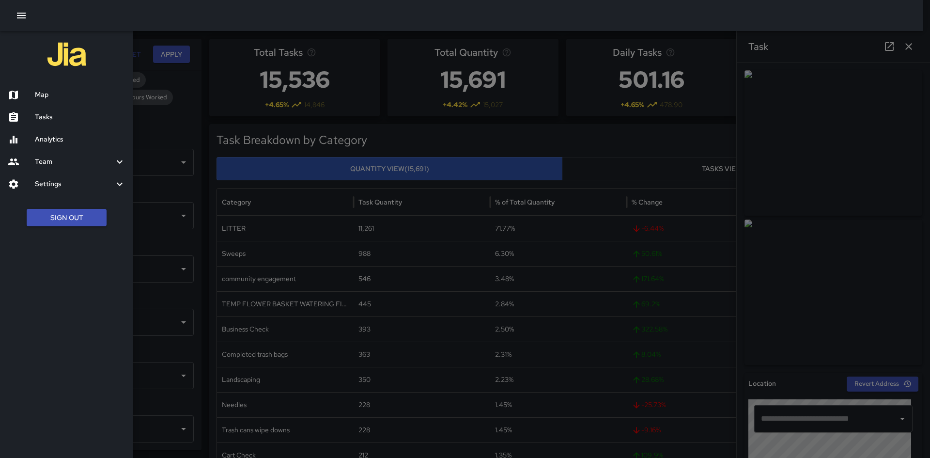
click at [92, 215] on button "Sign Out" at bounding box center [67, 218] width 80 height 18
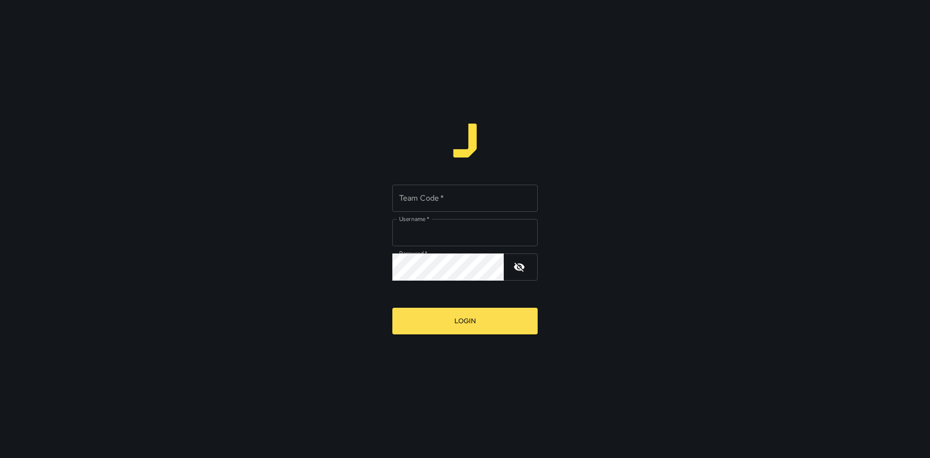
type input "**********"
click at [448, 202] on input "Team Code   *" at bounding box center [464, 198] width 145 height 27
type input "***"
click at [392, 308] on button "Login" at bounding box center [464, 321] width 145 height 27
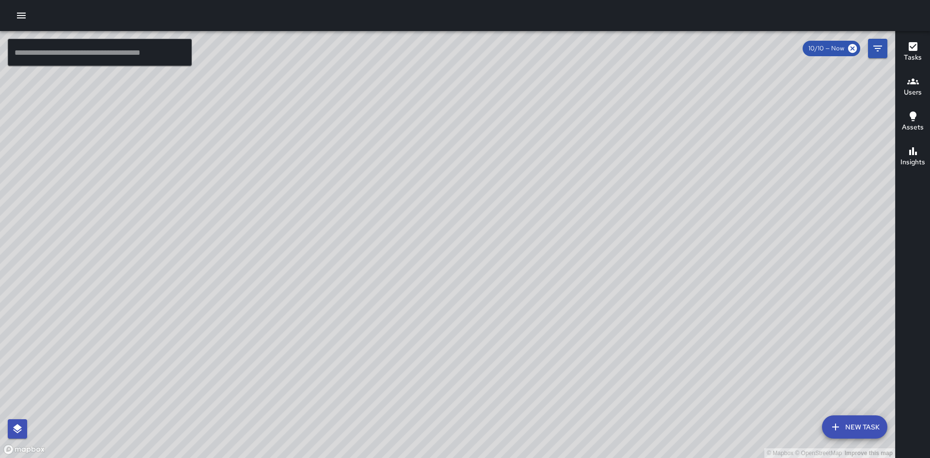
click at [18, 11] on icon "button" at bounding box center [21, 16] width 12 height 12
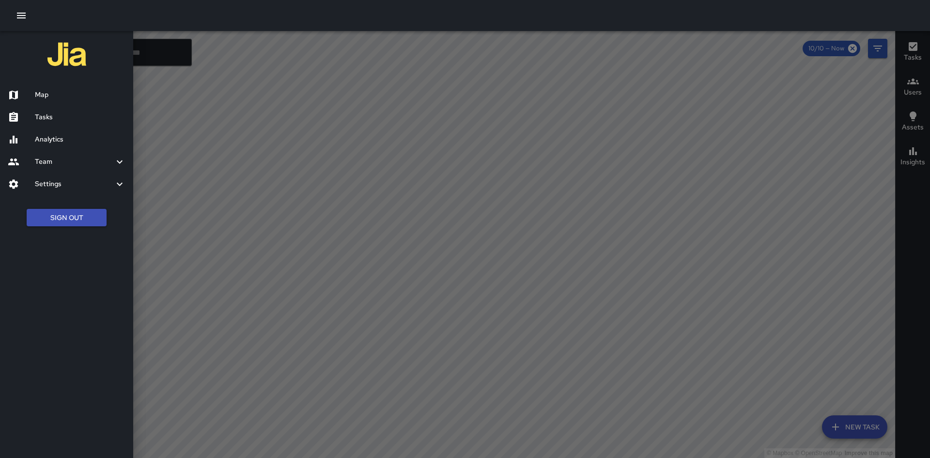
click at [51, 141] on h6 "Analytics" at bounding box center [80, 139] width 91 height 11
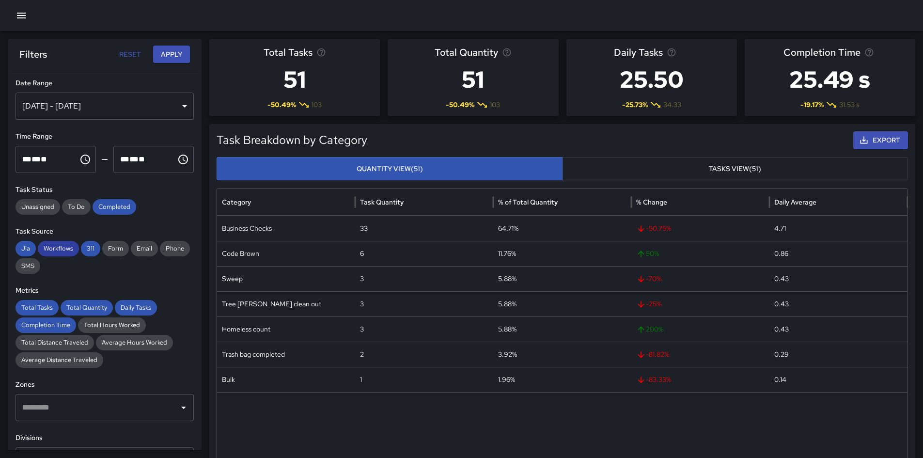
click at [82, 250] on span "311" at bounding box center [90, 249] width 19 height 10
drag, startPoint x: 56, startPoint y: 248, endPoint x: 23, endPoint y: 244, distance: 33.8
click at [52, 248] on span "Workflows" at bounding box center [58, 249] width 41 height 10
click at [23, 244] on span "Jia" at bounding box center [25, 249] width 20 height 10
click at [100, 98] on div "[DATE] - [DATE]" at bounding box center [104, 105] width 178 height 27
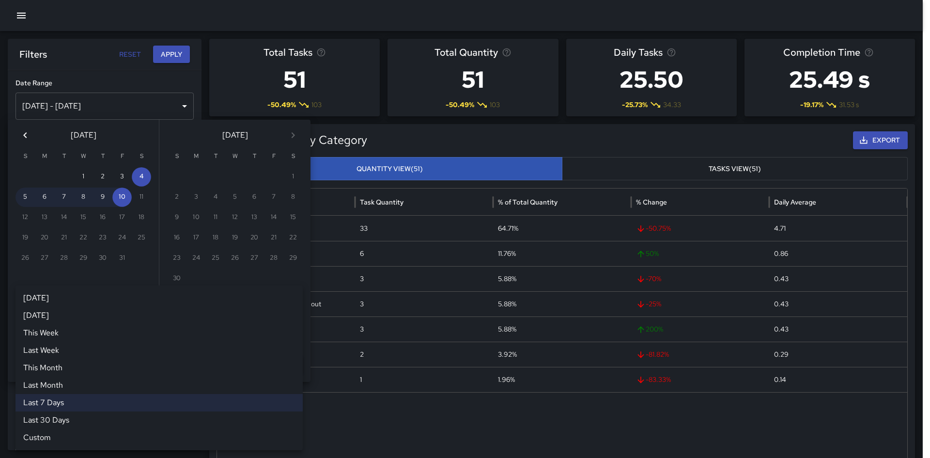
click at [200, 307] on div "Last 7 Days ****** [DATE] [DATE] This Week Last Week This Month Last Month Last…" at bounding box center [158, 311] width 287 height 19
click at [149, 379] on li "Last Month" at bounding box center [158, 384] width 287 height 17
type input "**********"
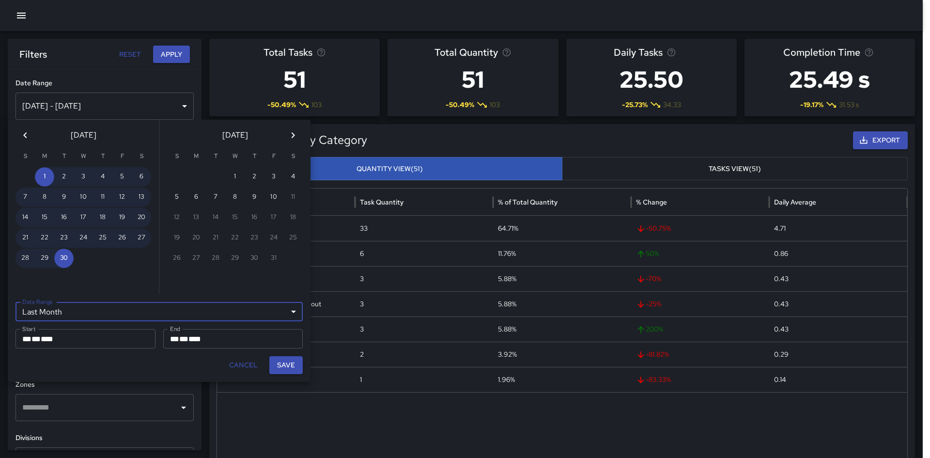
click at [295, 366] on button "Save" at bounding box center [285, 365] width 33 height 18
type input "**********"
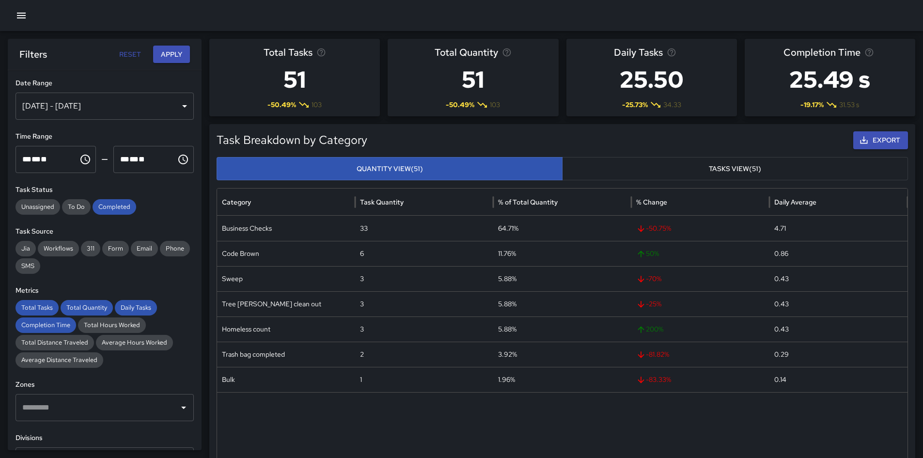
click at [178, 58] on button "Apply" at bounding box center [171, 55] width 37 height 18
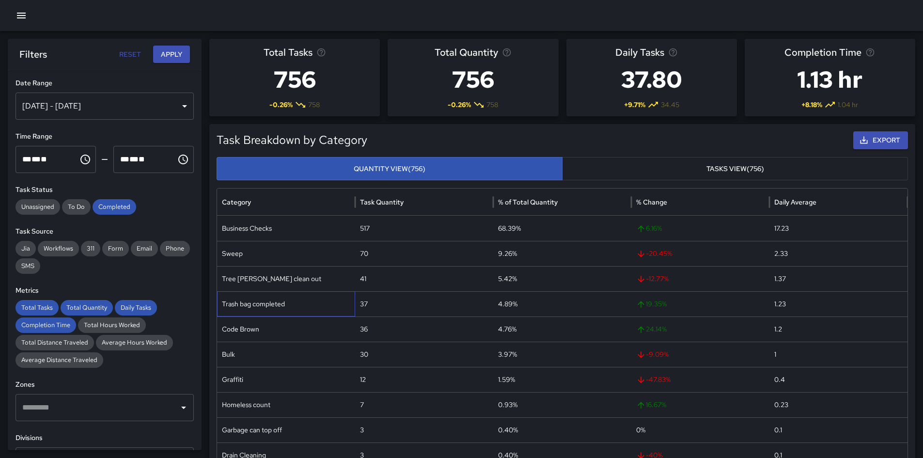
click at [248, 307] on div "Trash bag completed" at bounding box center [286, 303] width 138 height 25
copy div "Trash bag completed"
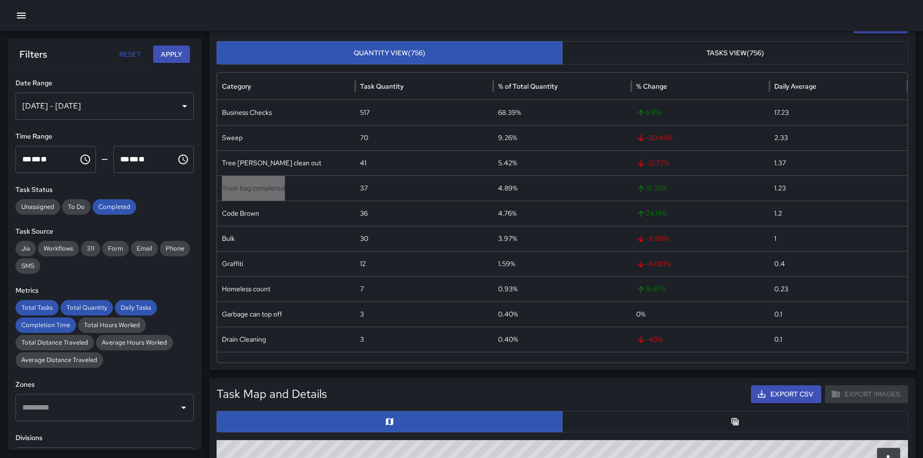
scroll to position [242, 0]
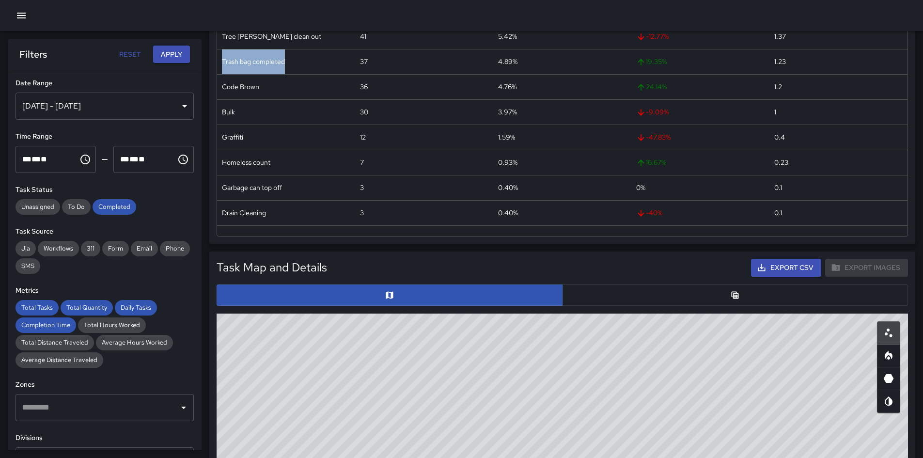
drag, startPoint x: 643, startPoint y: 296, endPoint x: 776, endPoint y: 256, distance: 139.3
click at [649, 294] on button "button" at bounding box center [735, 294] width 346 height 21
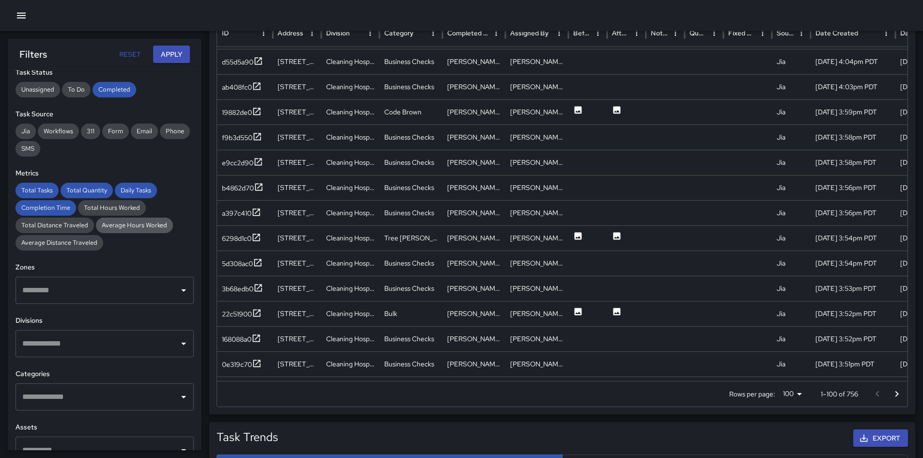
scroll to position [145, 0]
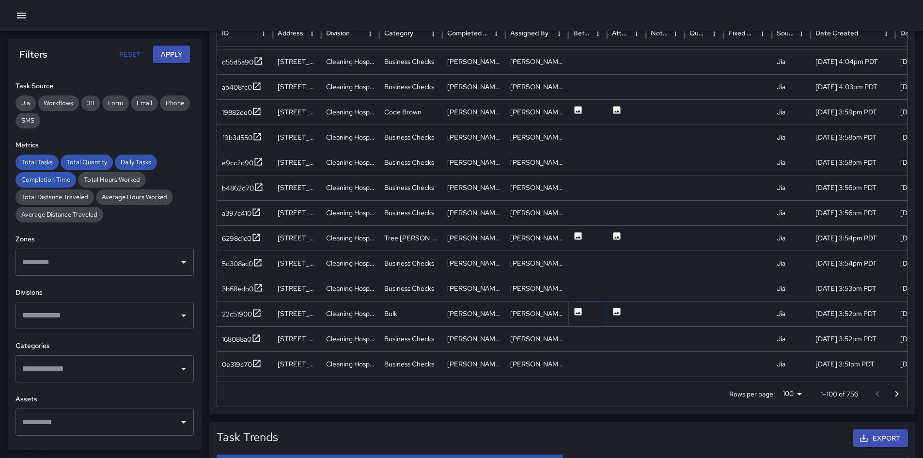
click at [577, 307] on icon at bounding box center [578, 312] width 10 height 10
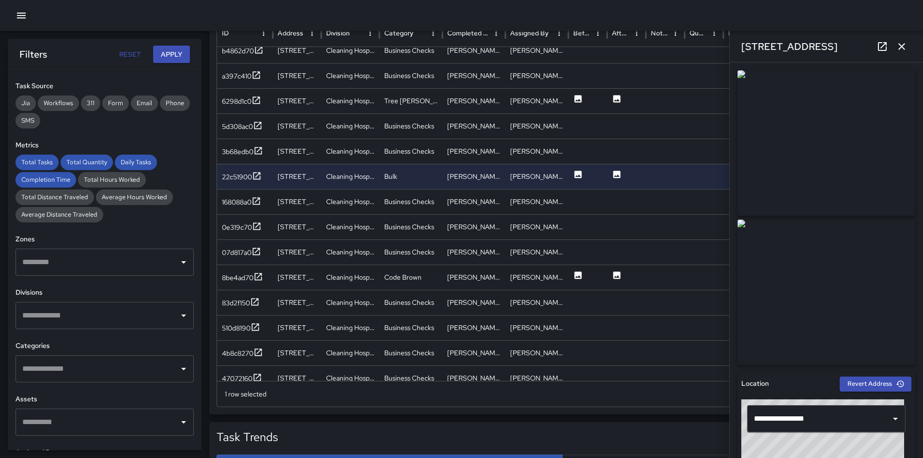
scroll to position [761, 0]
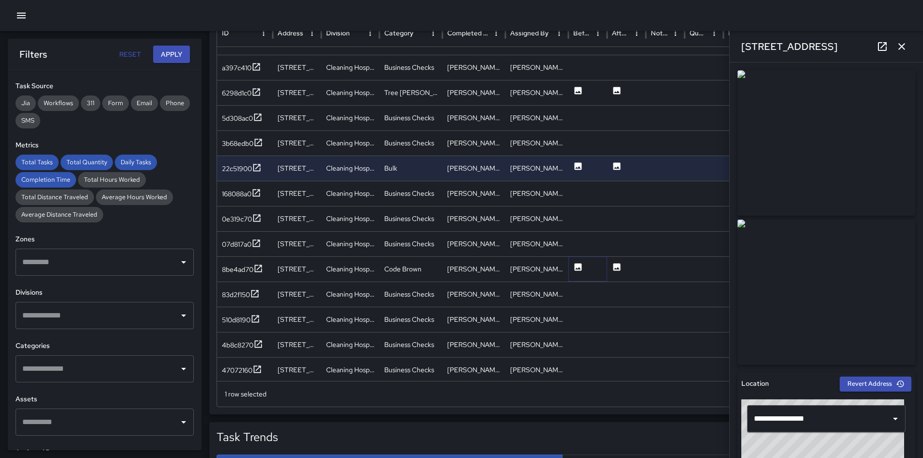
click at [577, 265] on icon at bounding box center [577, 266] width 7 height 7
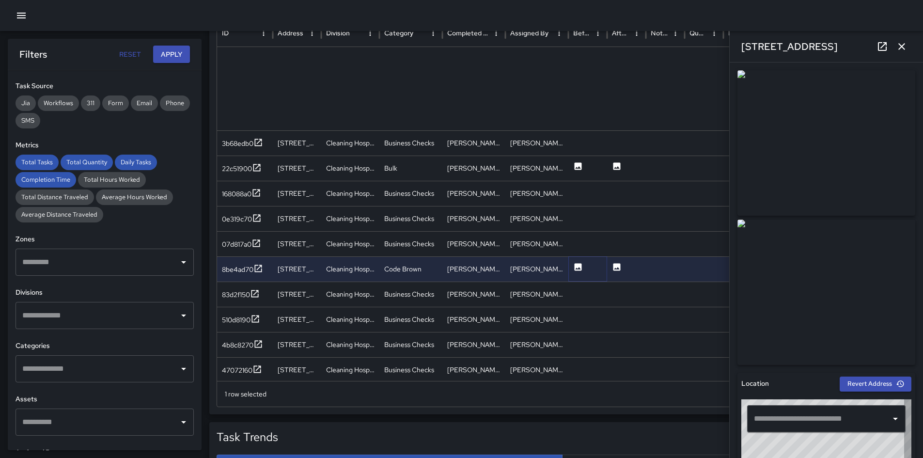
type input "**********"
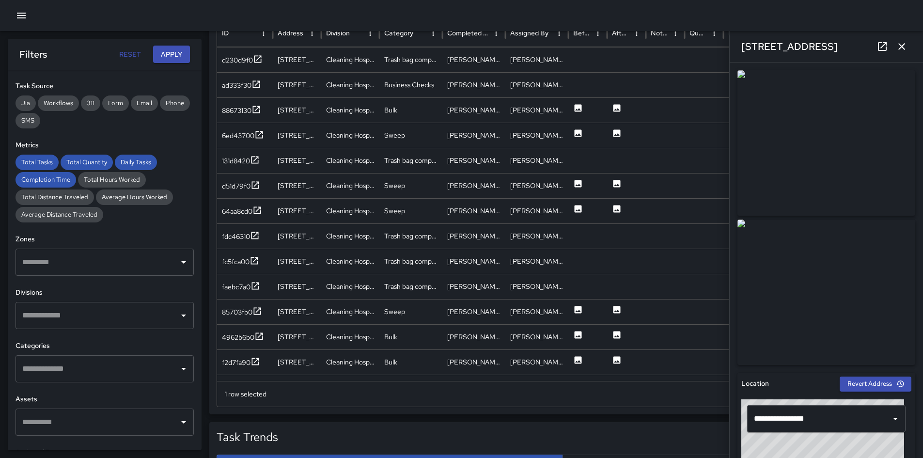
scroll to position [1165, 0]
click at [575, 308] on icon at bounding box center [577, 309] width 7 height 7
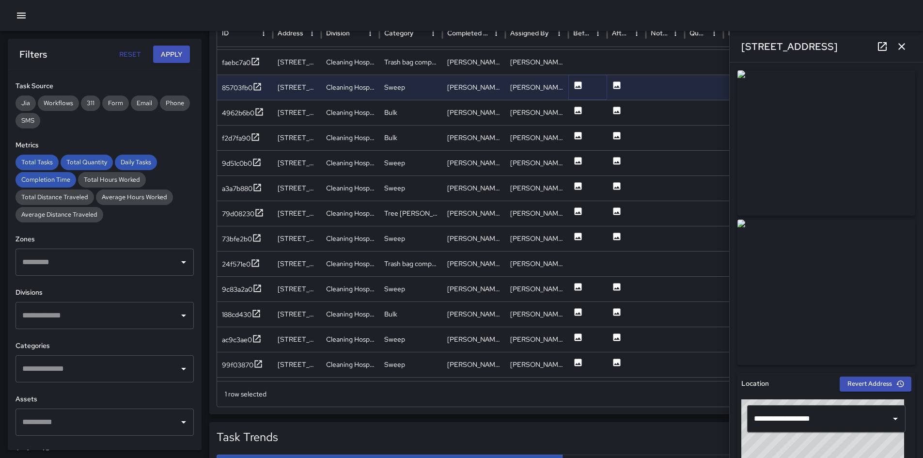
scroll to position [1388, 0]
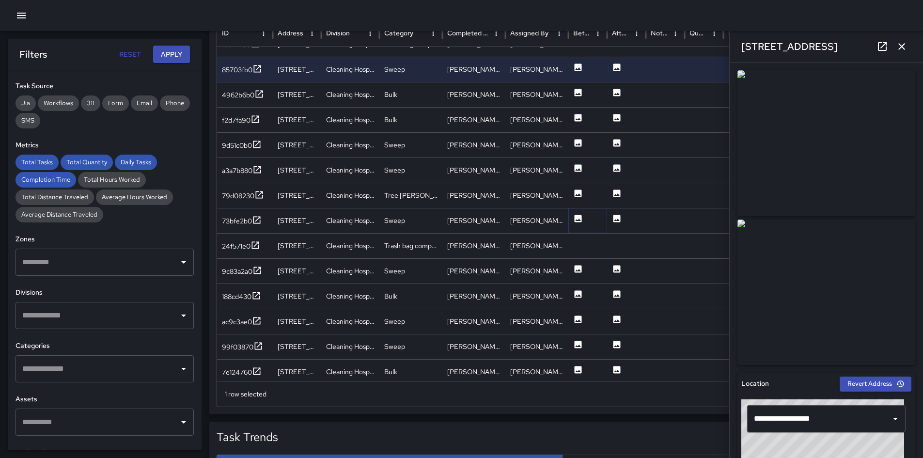
click at [582, 218] on icon at bounding box center [578, 219] width 10 height 10
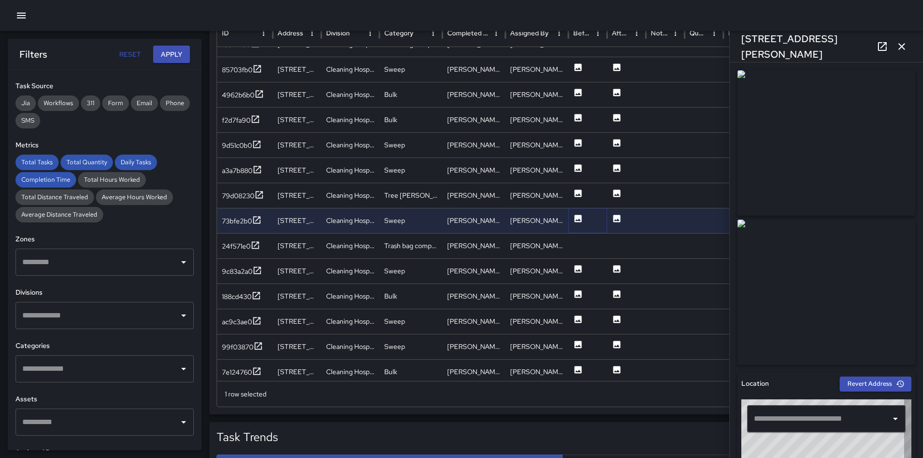
type input "**********"
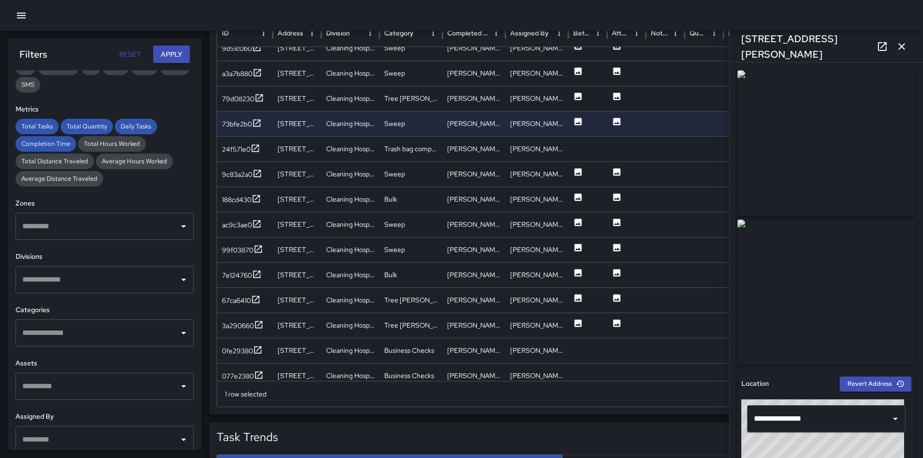
scroll to position [242, 0]
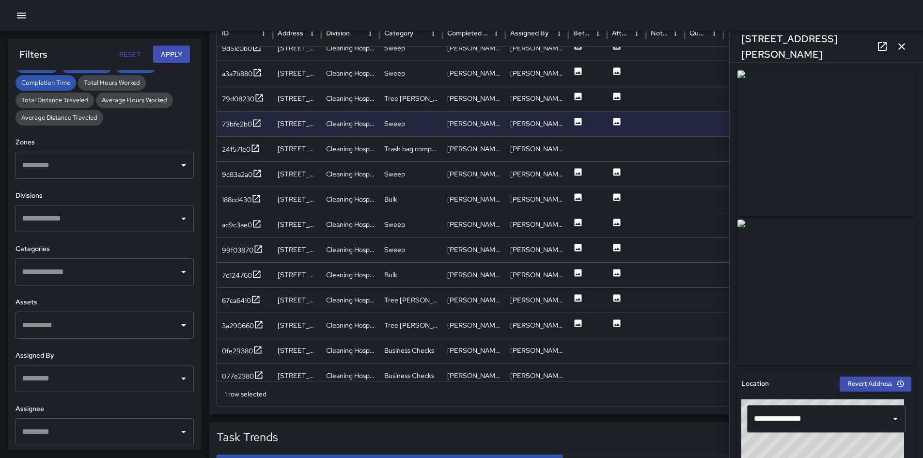
click at [100, 227] on input "text" at bounding box center [97, 218] width 155 height 18
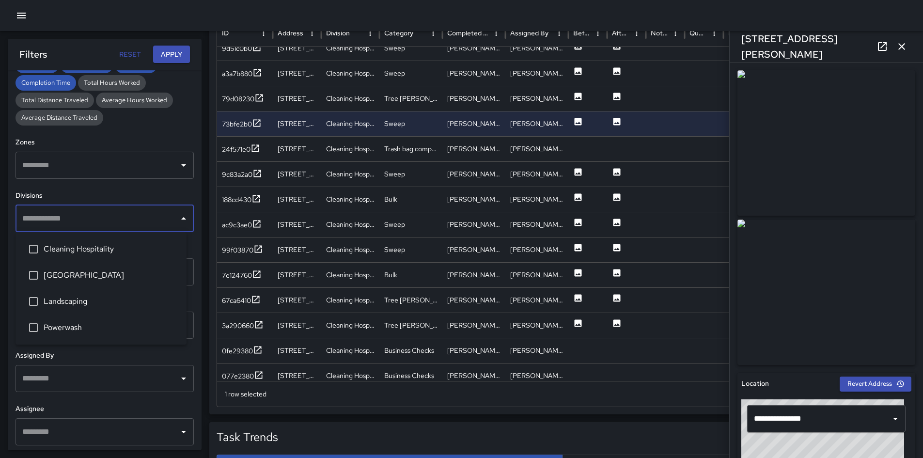
click at [89, 258] on li "Cleaning Hospitality" at bounding box center [100, 249] width 171 height 26
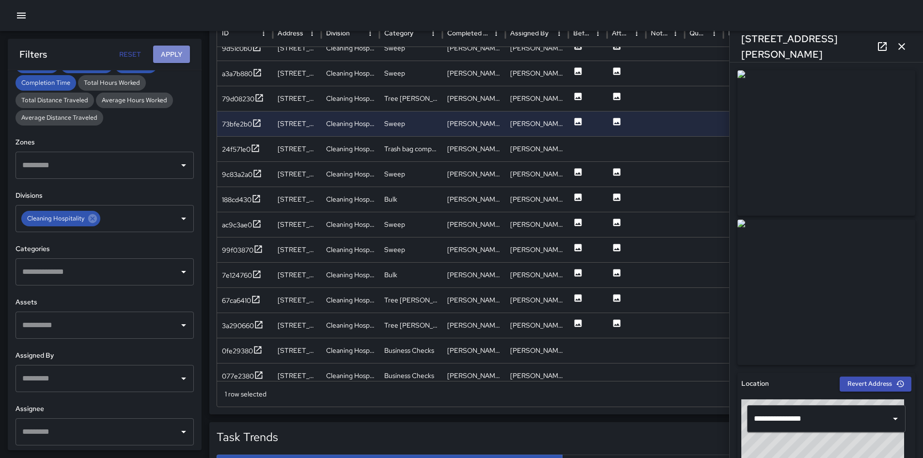
click at [169, 60] on button "Apply" at bounding box center [171, 55] width 37 height 18
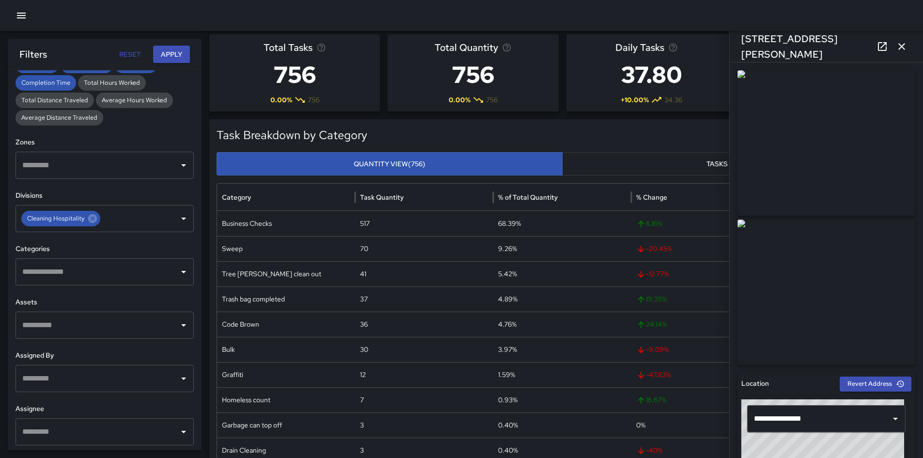
scroll to position [0, 0]
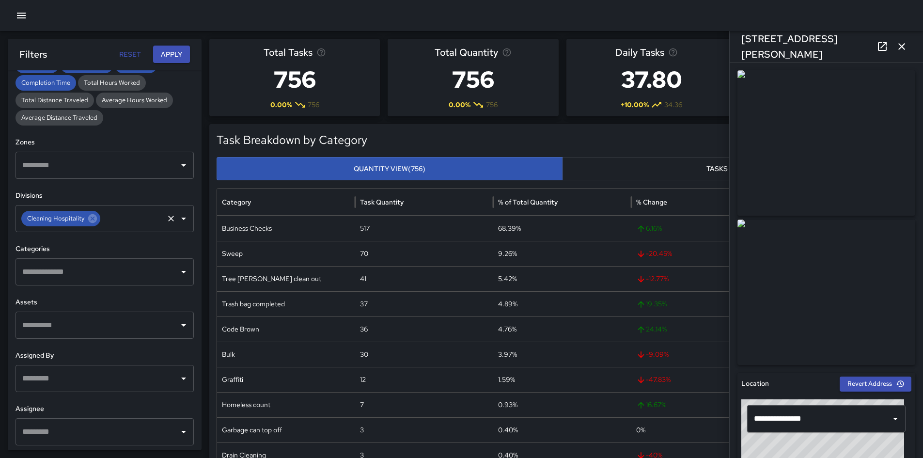
drag, startPoint x: 93, startPoint y: 219, endPoint x: 110, endPoint y: 219, distance: 17.4
click at [93, 219] on icon at bounding box center [92, 218] width 11 height 11
click at [113, 220] on input "text" at bounding box center [97, 218] width 155 height 18
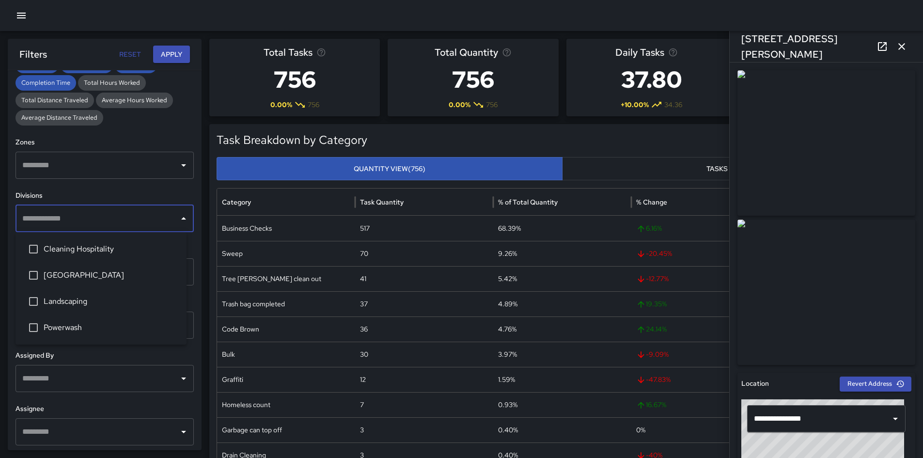
click at [84, 306] on span "Landscaping" at bounding box center [111, 301] width 135 height 12
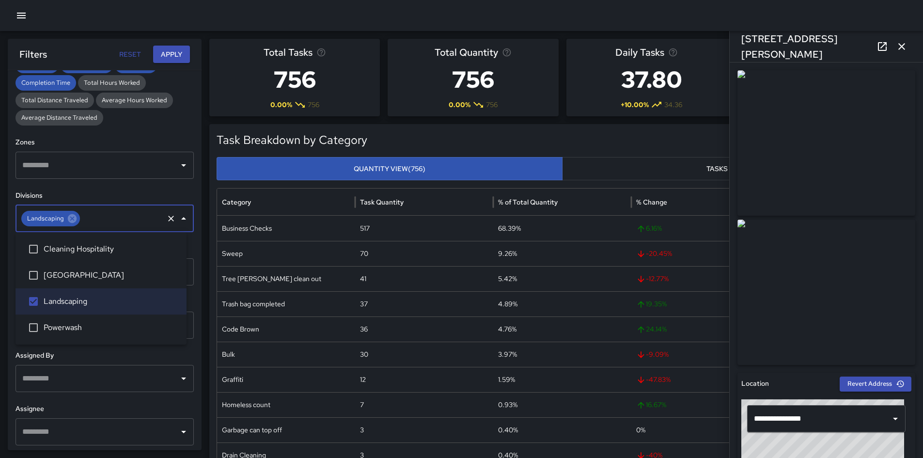
click at [166, 58] on button "Apply" at bounding box center [171, 55] width 37 height 18
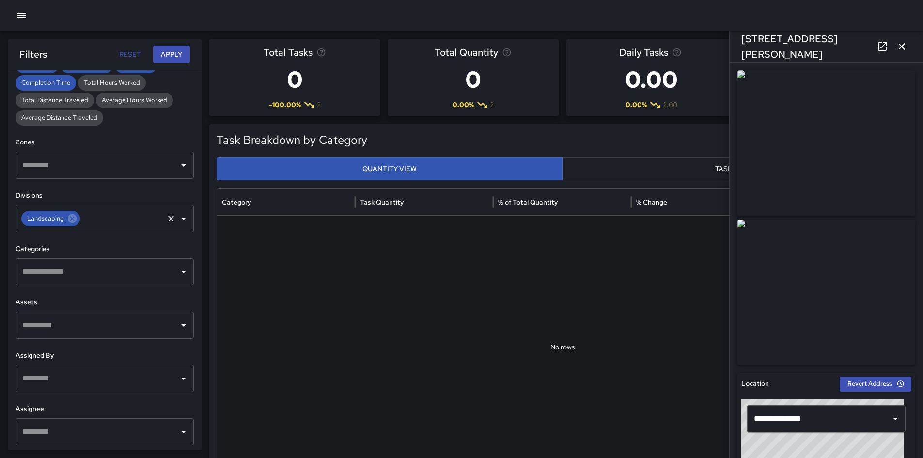
click at [72, 222] on icon at bounding box center [72, 218] width 9 height 9
click at [165, 59] on button "Apply" at bounding box center [171, 55] width 37 height 18
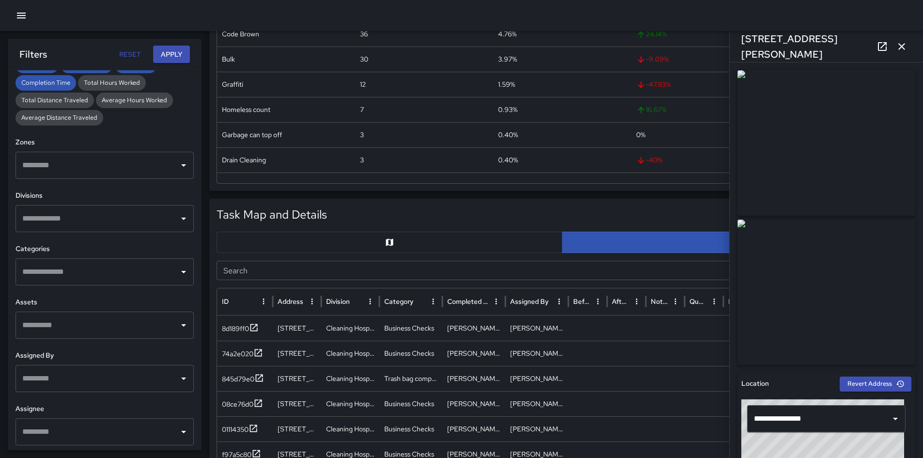
scroll to position [387, 0]
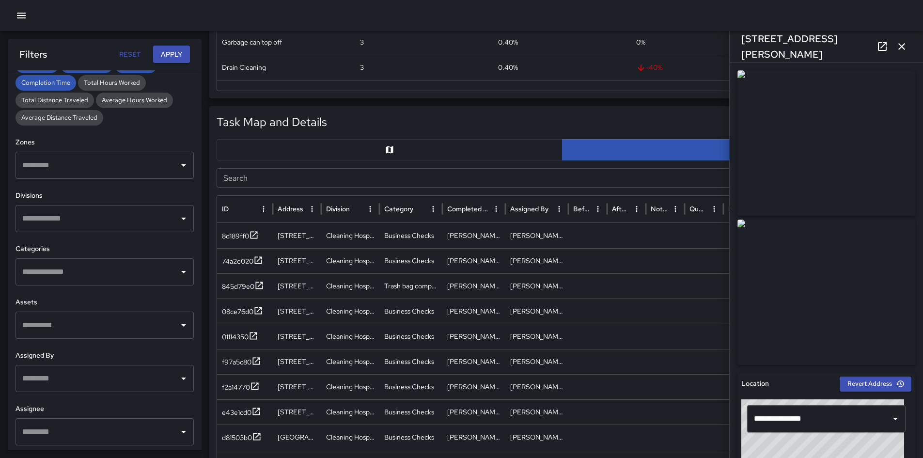
click at [361, 153] on button "button" at bounding box center [389, 149] width 346 height 21
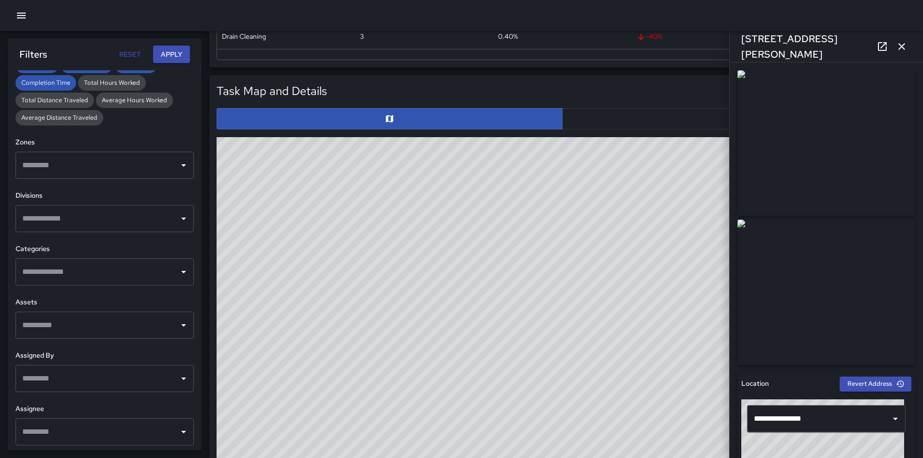
scroll to position [436, 0]
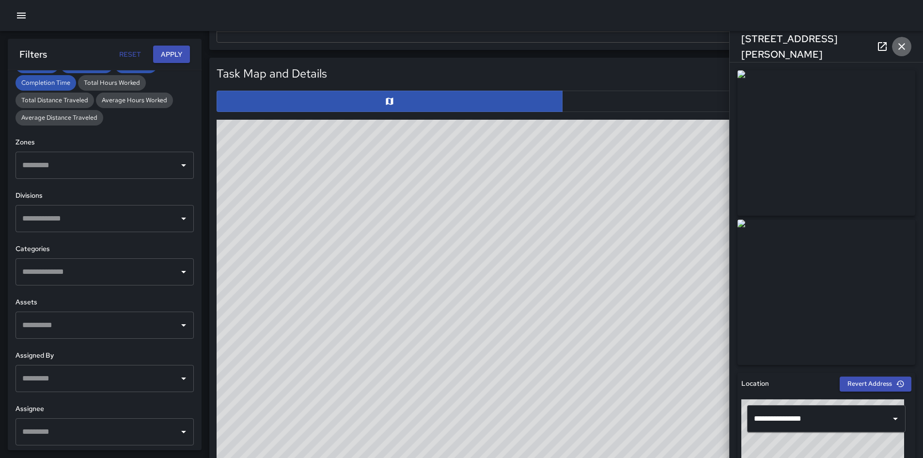
click at [904, 46] on icon "button" at bounding box center [901, 47] width 12 height 12
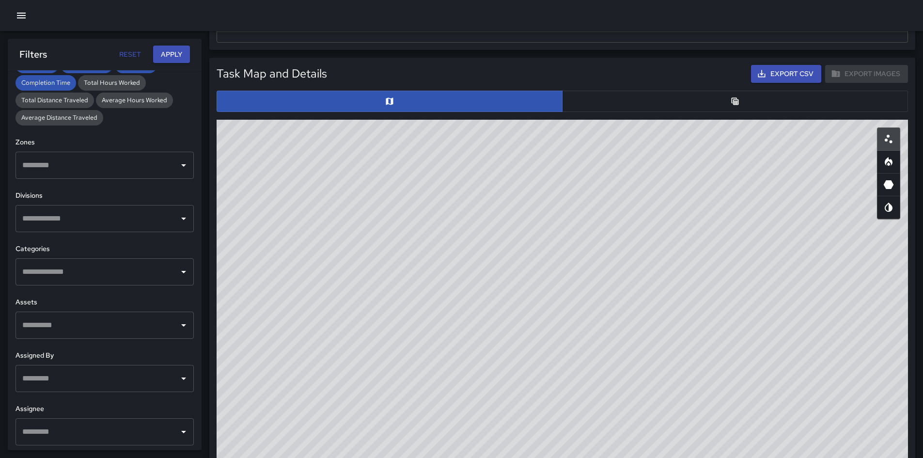
drag, startPoint x: 668, startPoint y: 239, endPoint x: 624, endPoint y: 382, distance: 149.6
drag, startPoint x: 624, startPoint y: 382, endPoint x: 581, endPoint y: 261, distance: 128.4
click at [478, 319] on div "© Mapbox © OpenStreetMap Improve this map" at bounding box center [561, 313] width 691 height 387
click at [894, 162] on button "button" at bounding box center [888, 161] width 23 height 23
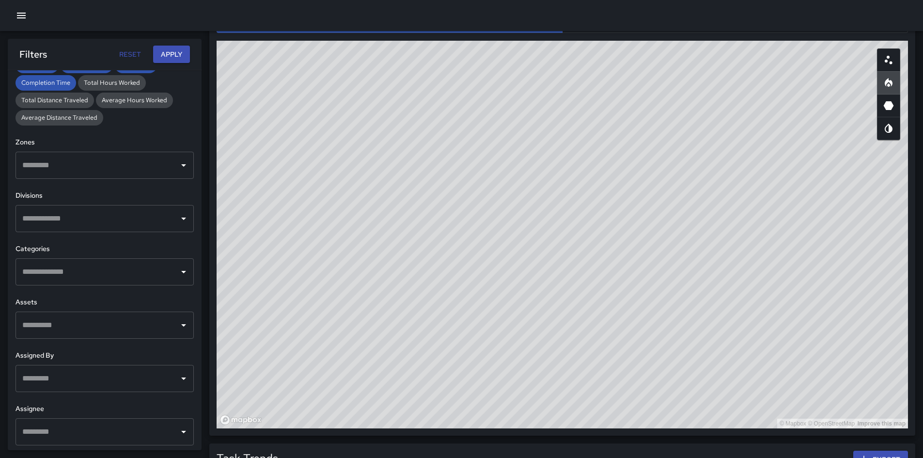
scroll to position [519, 0]
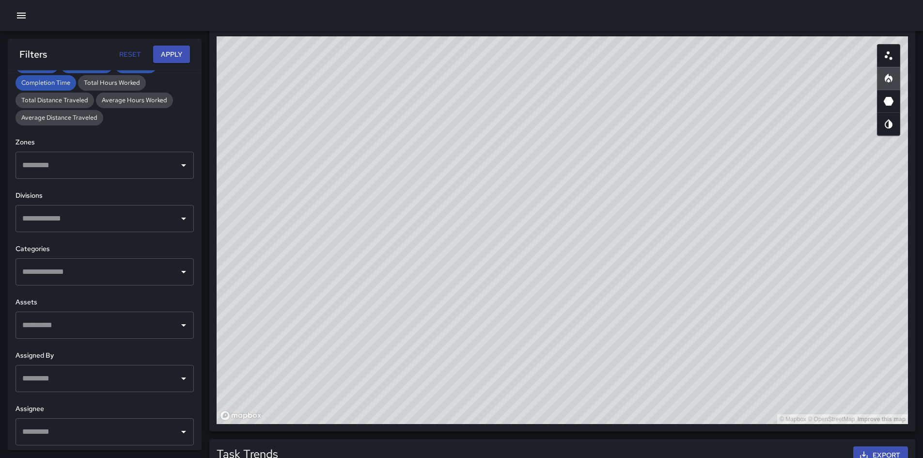
drag, startPoint x: 730, startPoint y: 176, endPoint x: 732, endPoint y: 256, distance: 79.4
click at [732, 256] on div "© Mapbox © OpenStreetMap Improve this map" at bounding box center [561, 229] width 691 height 387
drag, startPoint x: 681, startPoint y: 207, endPoint x: 685, endPoint y: 243, distance: 36.0
drag, startPoint x: 685, startPoint y: 243, endPoint x: 575, endPoint y: 225, distance: 111.3
click at [570, 230] on div "© Mapbox © OpenStreetMap Improve this map" at bounding box center [561, 229] width 691 height 387
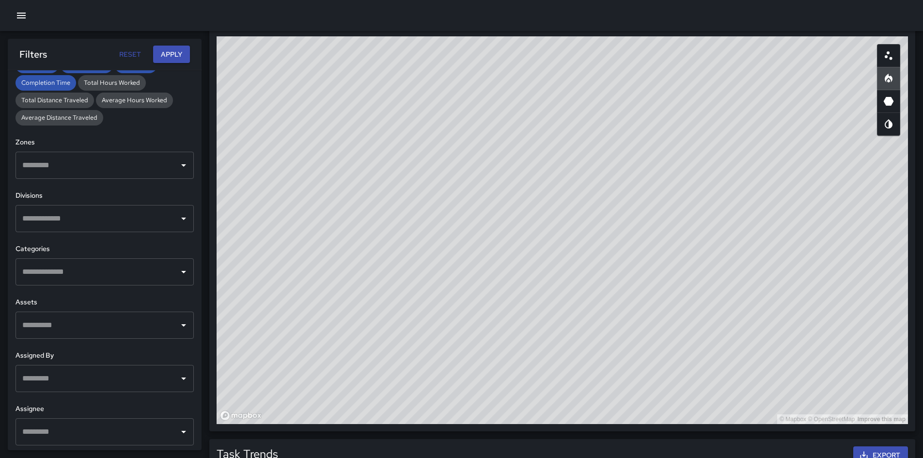
drag, startPoint x: 605, startPoint y: 226, endPoint x: 597, endPoint y: 201, distance: 26.5
click at [597, 201] on div "© Mapbox © OpenStreetMap Improve this map" at bounding box center [561, 229] width 691 height 387
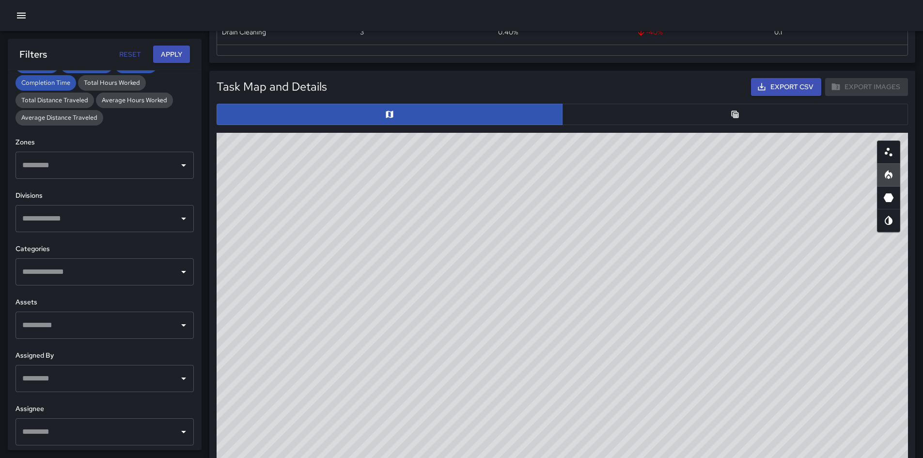
scroll to position [436, 0]
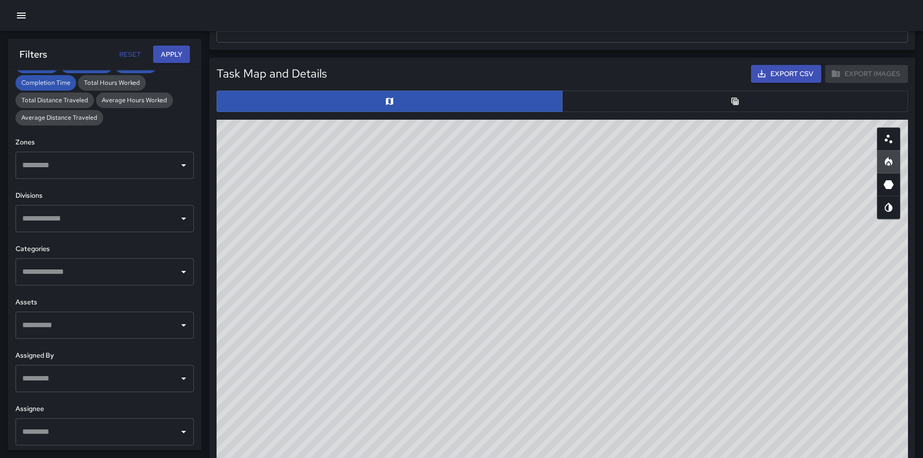
click at [888, 147] on button "button" at bounding box center [888, 138] width 23 height 23
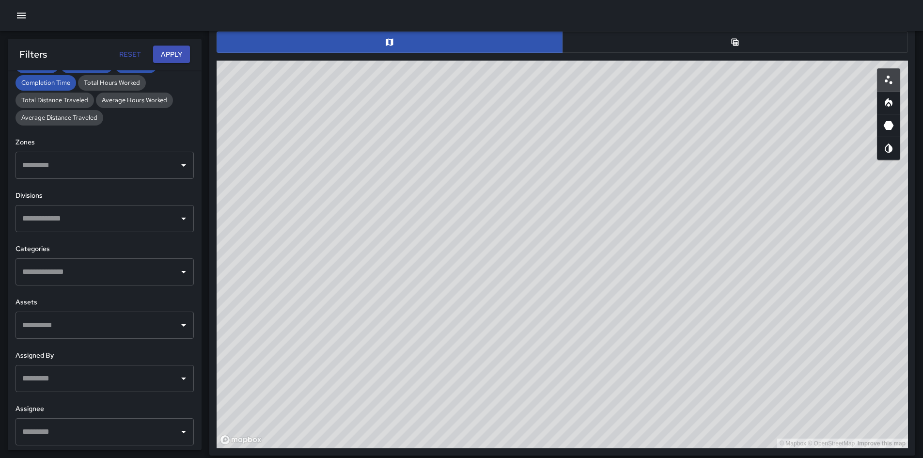
scroll to position [498, 0]
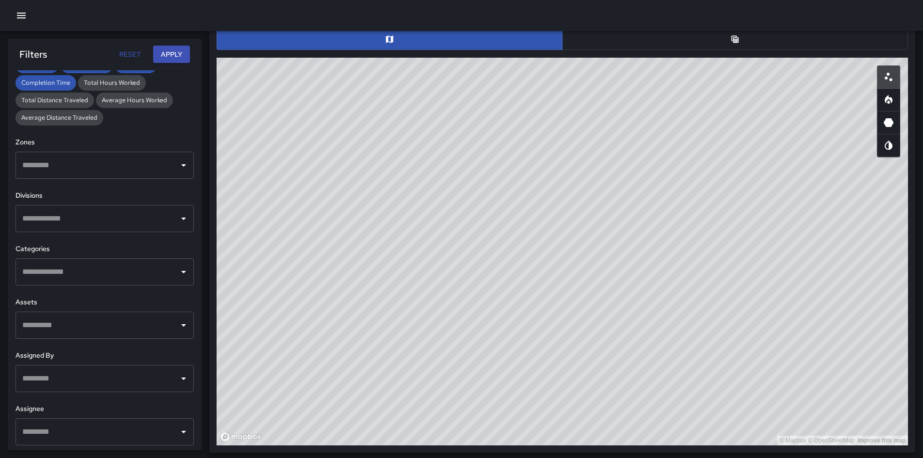
click at [112, 274] on input "text" at bounding box center [97, 271] width 155 height 18
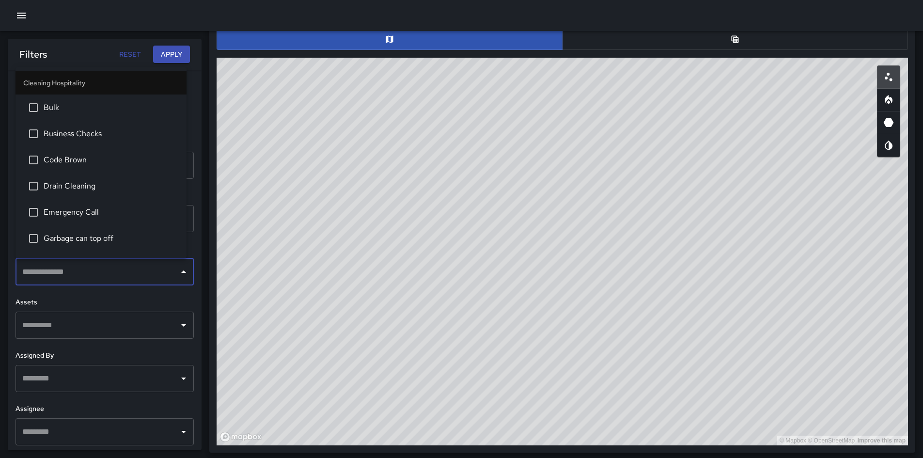
click at [122, 321] on input "text" at bounding box center [97, 325] width 155 height 18
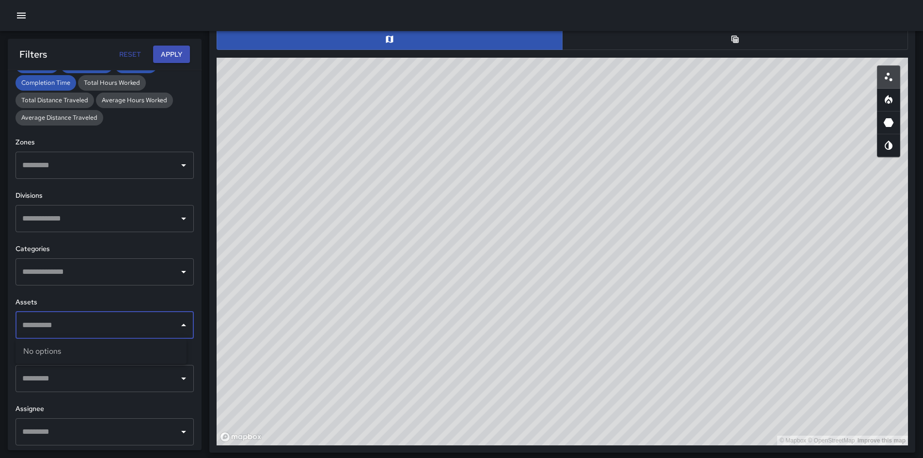
click at [109, 275] on input "text" at bounding box center [97, 271] width 155 height 18
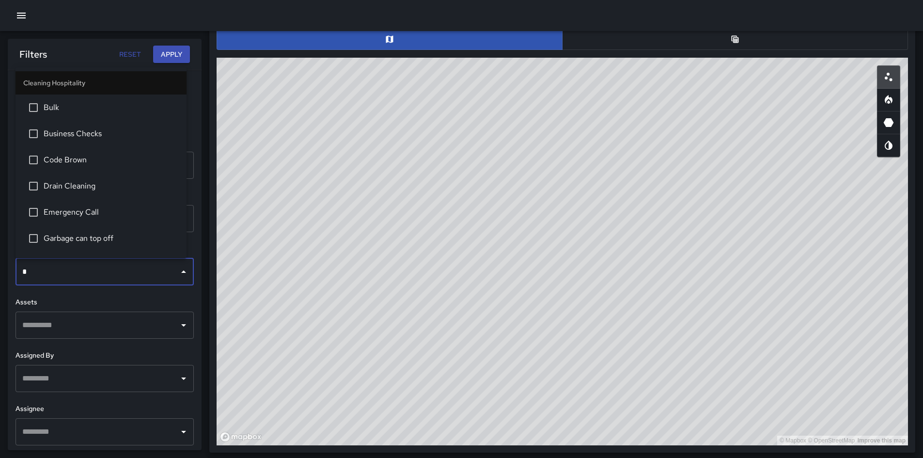
type input "**"
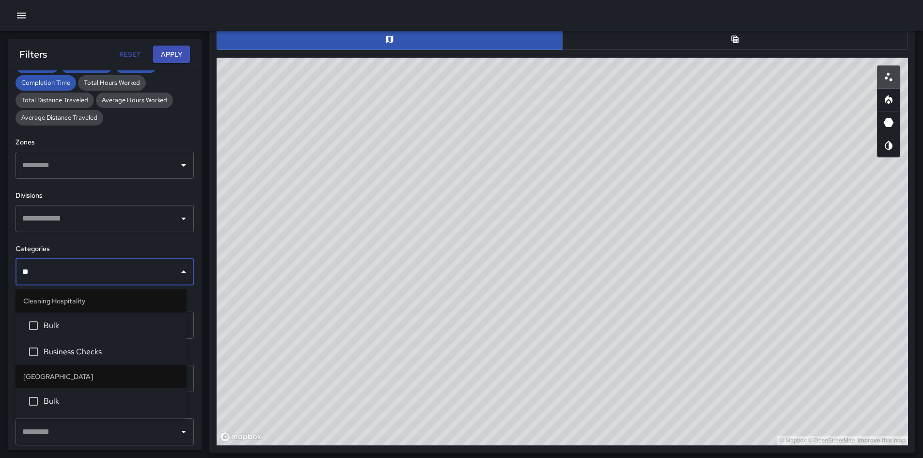
click at [122, 352] on span "Business Checks" at bounding box center [111, 352] width 135 height 12
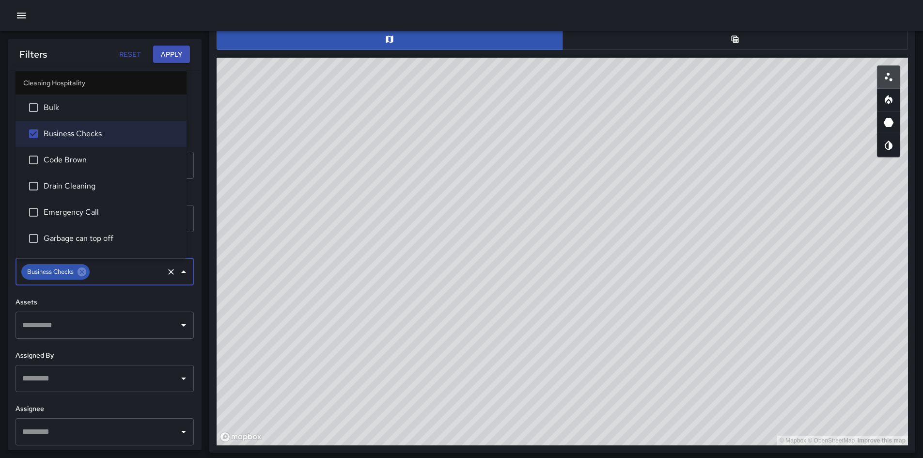
click at [181, 45] on div "Filters Reset Apply" at bounding box center [105, 54] width 194 height 31
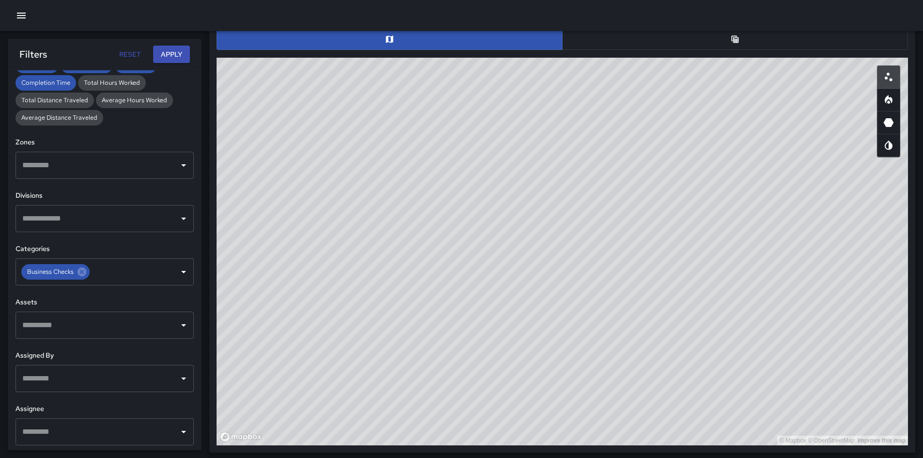
click at [179, 51] on button "Apply" at bounding box center [171, 55] width 37 height 18
click at [77, 272] on icon at bounding box center [82, 271] width 11 height 11
click at [77, 272] on input "text" at bounding box center [97, 271] width 155 height 18
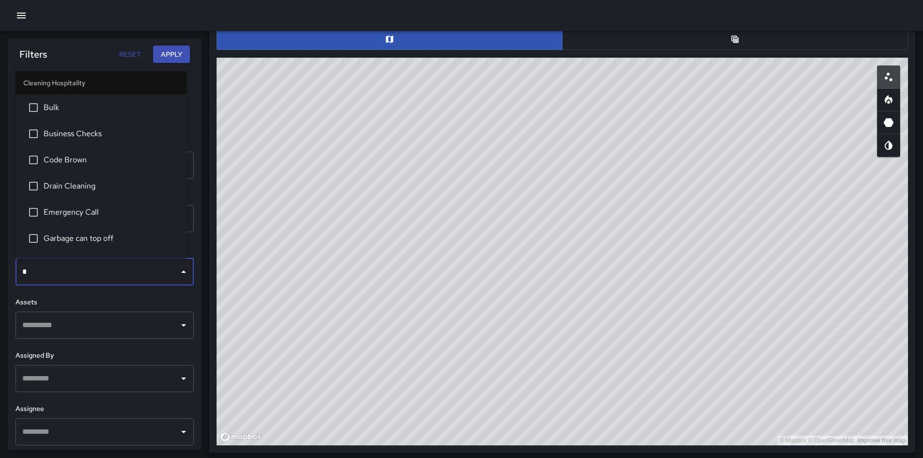
type input "**"
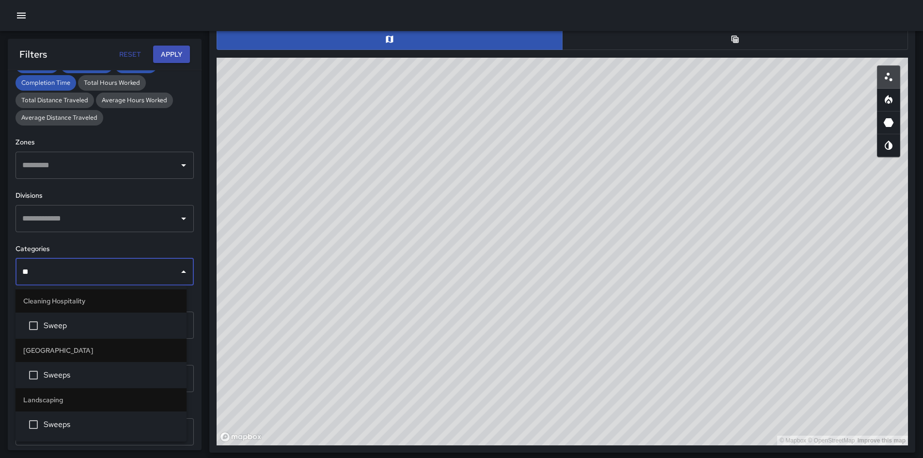
click at [94, 323] on span "Sweep" at bounding box center [111, 326] width 135 height 12
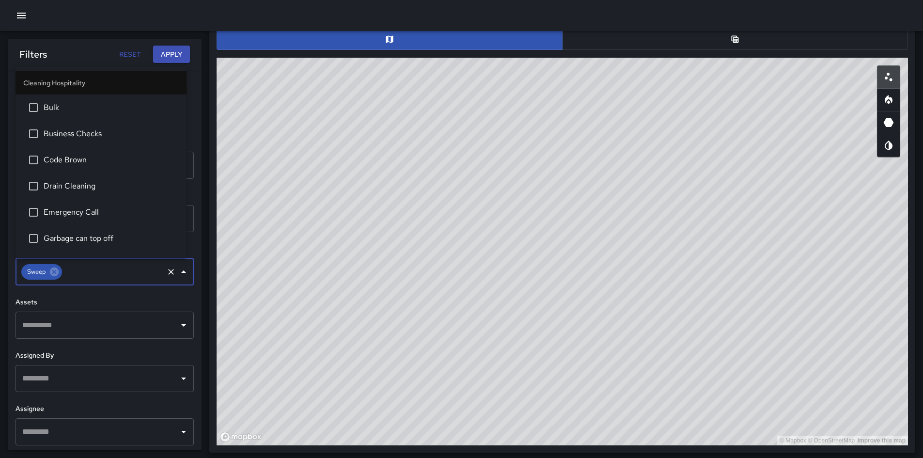
scroll to position [176, 0]
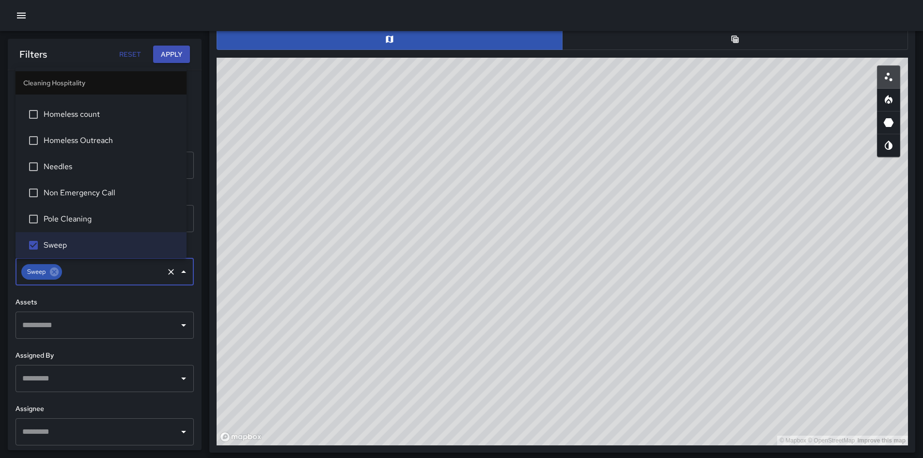
click at [169, 52] on button "Apply" at bounding box center [171, 55] width 37 height 18
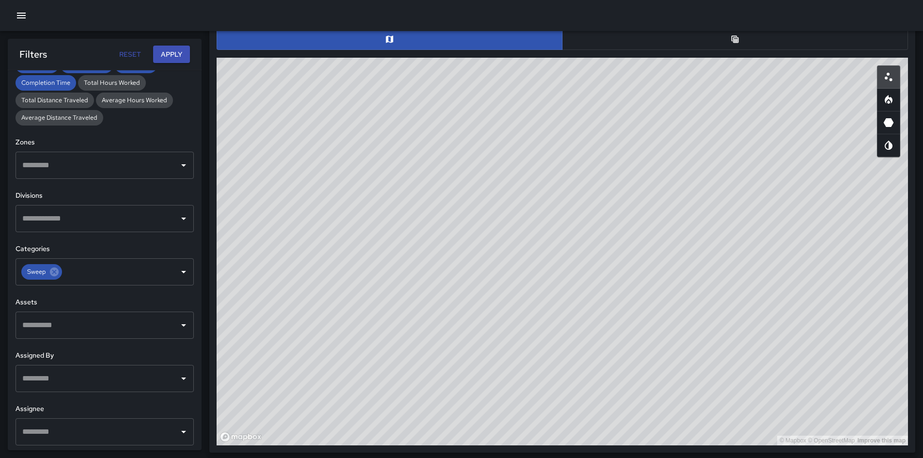
scroll to position [498, 0]
drag, startPoint x: 565, startPoint y: 298, endPoint x: 552, endPoint y: 219, distance: 80.0
click at [552, 219] on div "© Mapbox © OpenStreetMap Improve this map" at bounding box center [561, 251] width 691 height 387
click at [54, 277] on div "Sweep" at bounding box center [41, 271] width 41 height 15
click at [56, 271] on icon at bounding box center [54, 271] width 9 height 9
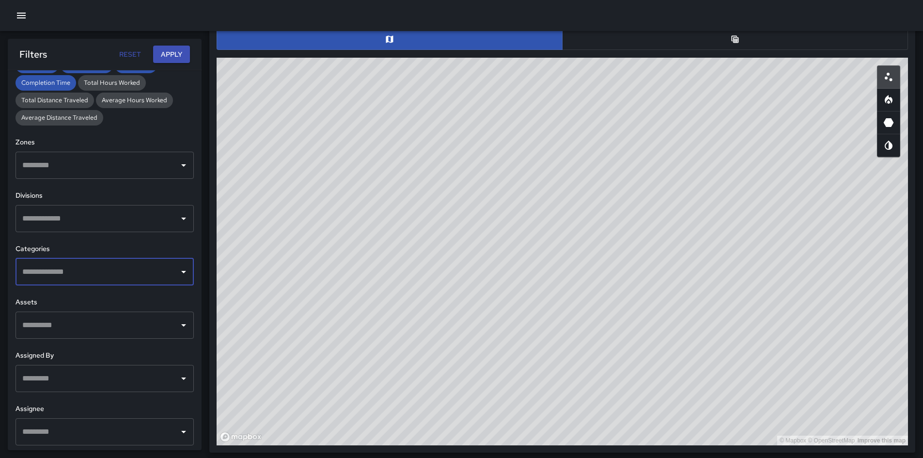
click at [57, 270] on input "text" at bounding box center [97, 271] width 155 height 18
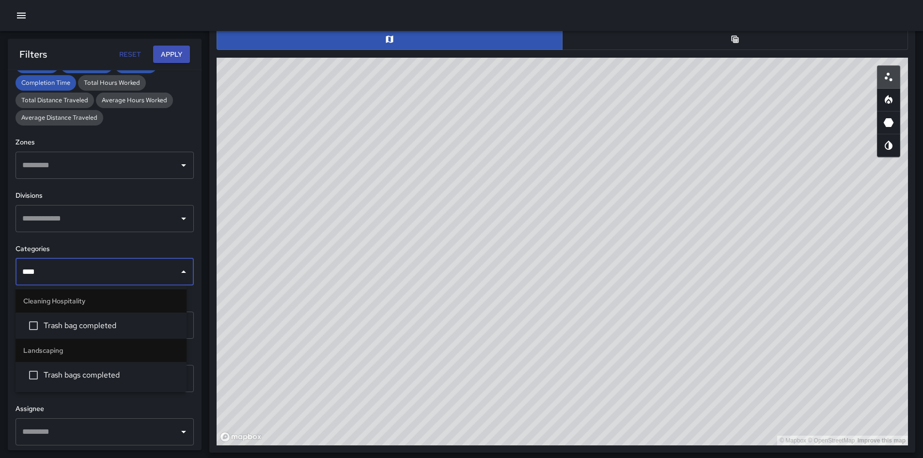
type input "*****"
click at [98, 317] on li "Trash bag completed" at bounding box center [100, 325] width 171 height 26
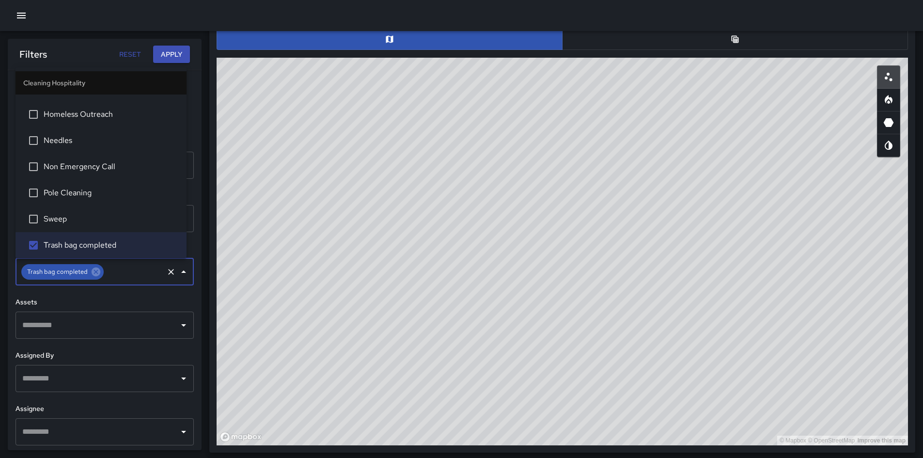
click at [177, 47] on button "Apply" at bounding box center [171, 55] width 37 height 18
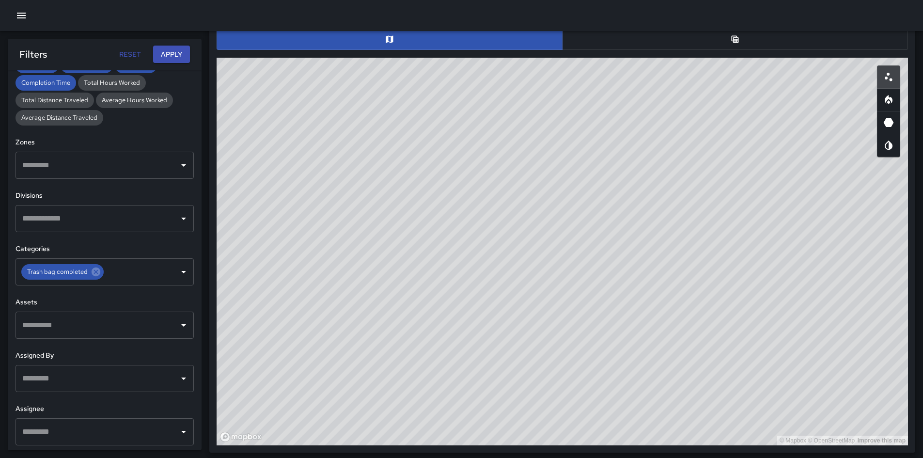
scroll to position [498, 0]
click at [94, 273] on icon at bounding box center [96, 271] width 9 height 9
click at [94, 273] on input "text" at bounding box center [97, 271] width 155 height 18
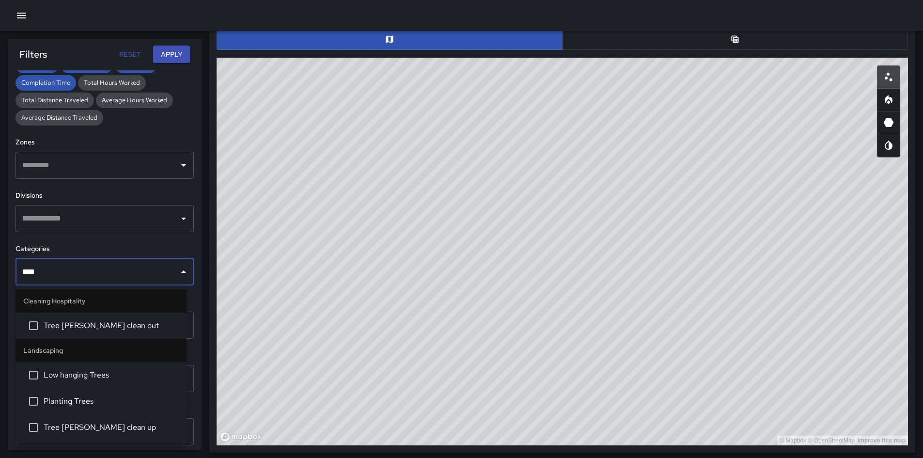
type input "****"
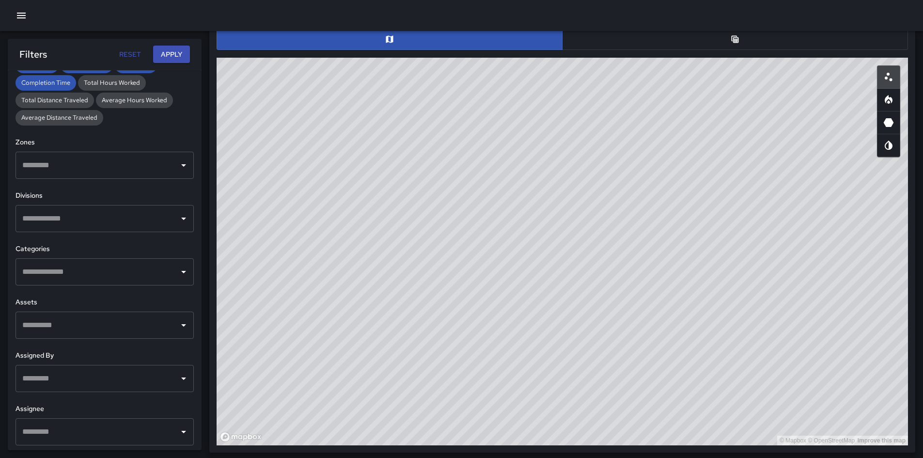
click at [90, 276] on input "text" at bounding box center [97, 271] width 155 height 18
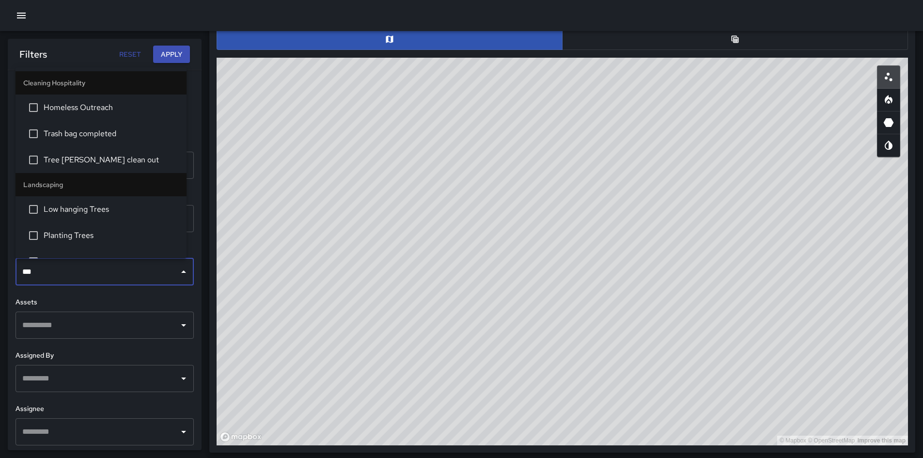
type input "****"
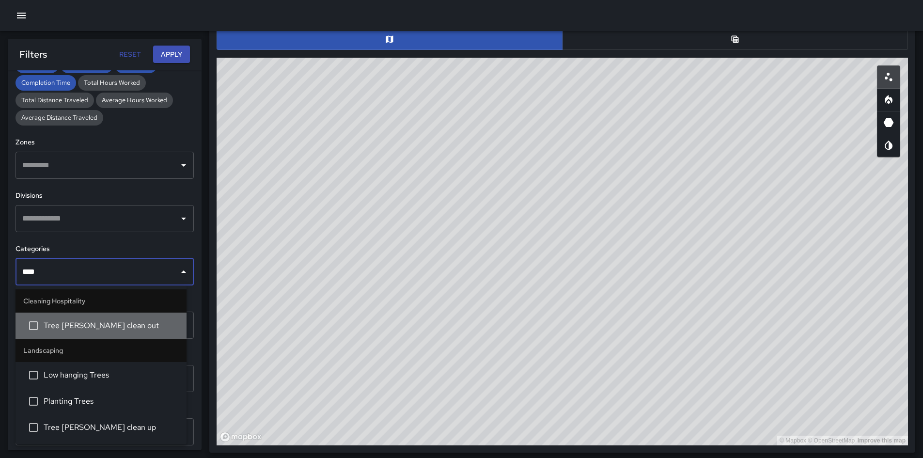
drag, startPoint x: 83, startPoint y: 326, endPoint x: 120, endPoint y: 237, distance: 96.1
click at [88, 318] on li "Tree wells clean out" at bounding box center [100, 325] width 171 height 26
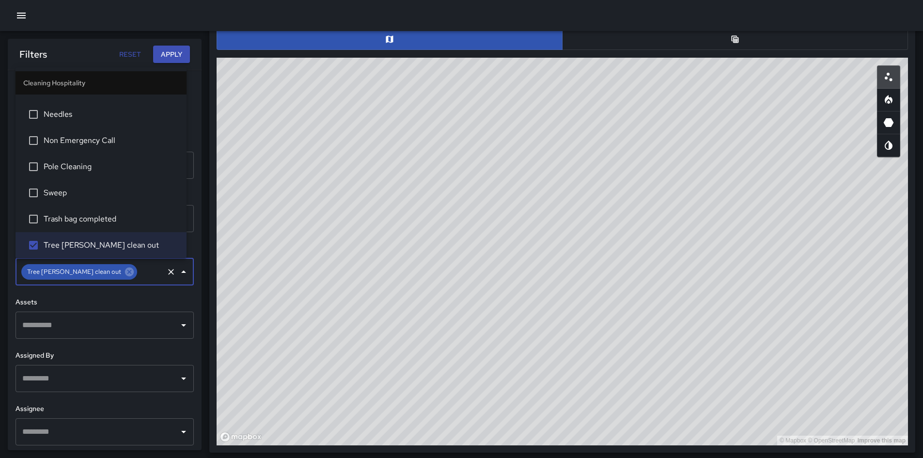
click at [165, 56] on button "Apply" at bounding box center [171, 55] width 37 height 18
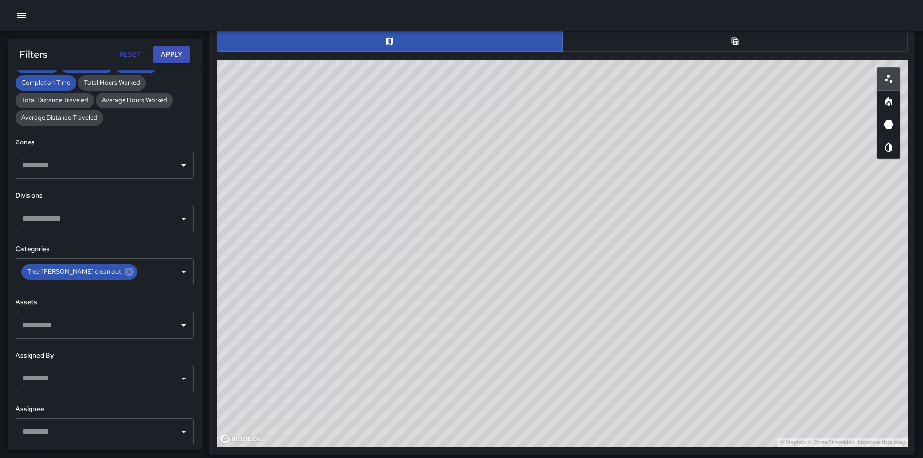
scroll to position [498, 0]
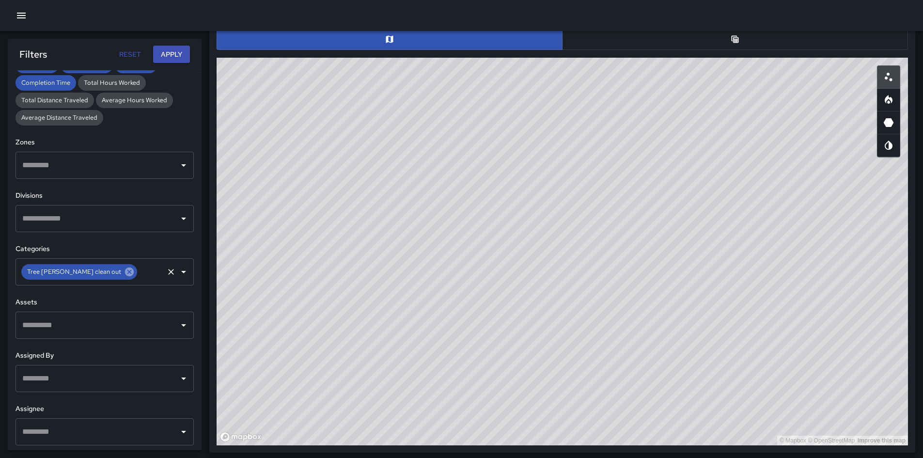
click at [125, 274] on icon at bounding box center [129, 271] width 9 height 9
click at [139, 274] on input "text" at bounding box center [151, 271] width 24 height 18
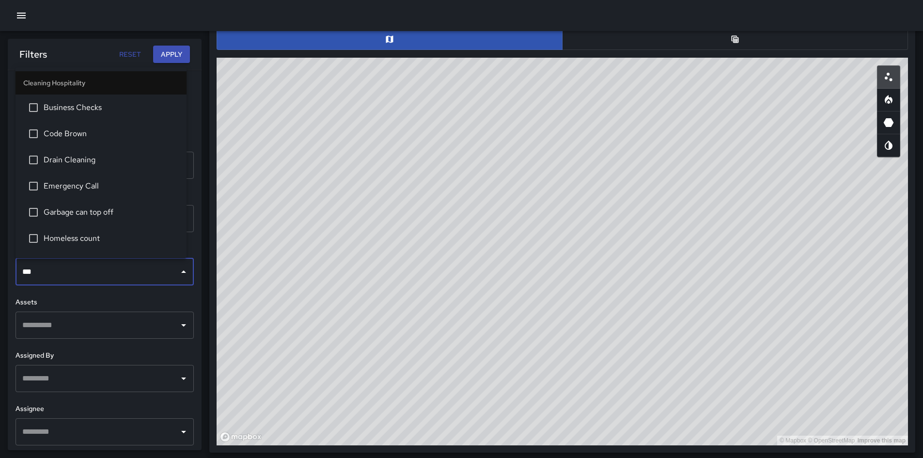
type input "****"
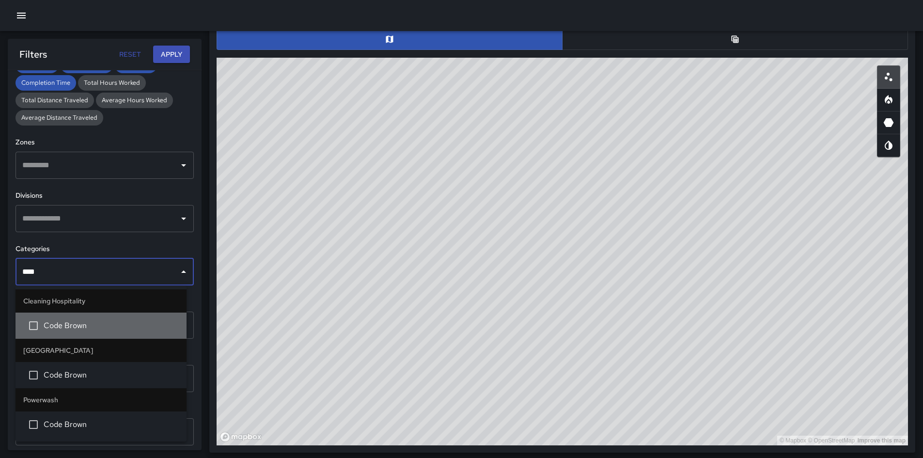
drag, startPoint x: 93, startPoint y: 318, endPoint x: 106, endPoint y: 287, distance: 33.7
click at [93, 319] on li "Code Brown" at bounding box center [100, 325] width 171 height 26
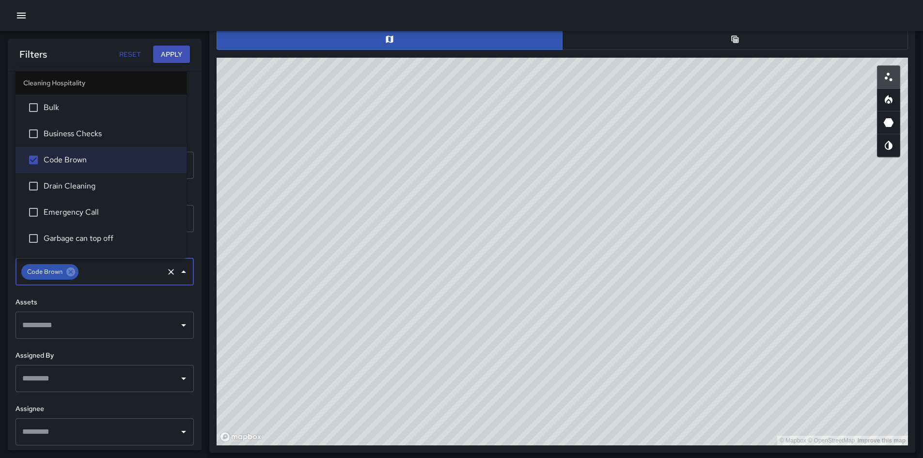
click at [169, 56] on button "Apply" at bounding box center [171, 55] width 37 height 18
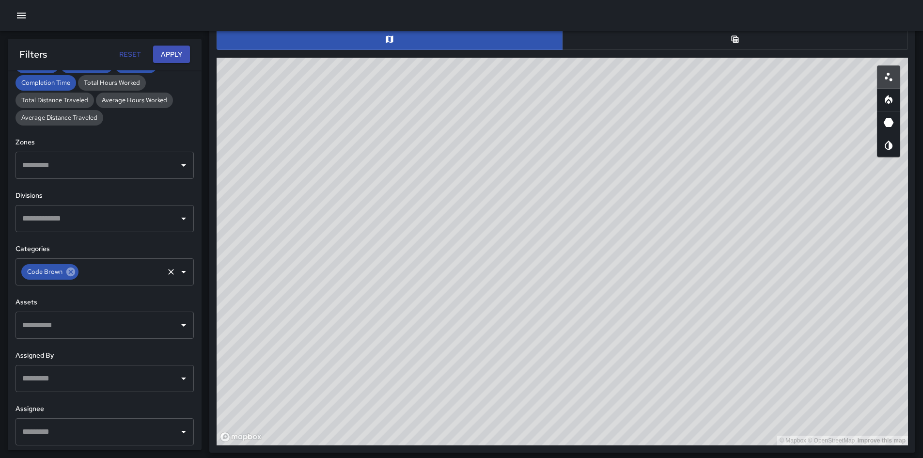
click at [66, 269] on icon at bounding box center [70, 271] width 11 height 11
click at [80, 269] on input "text" at bounding box center [121, 271] width 82 height 18
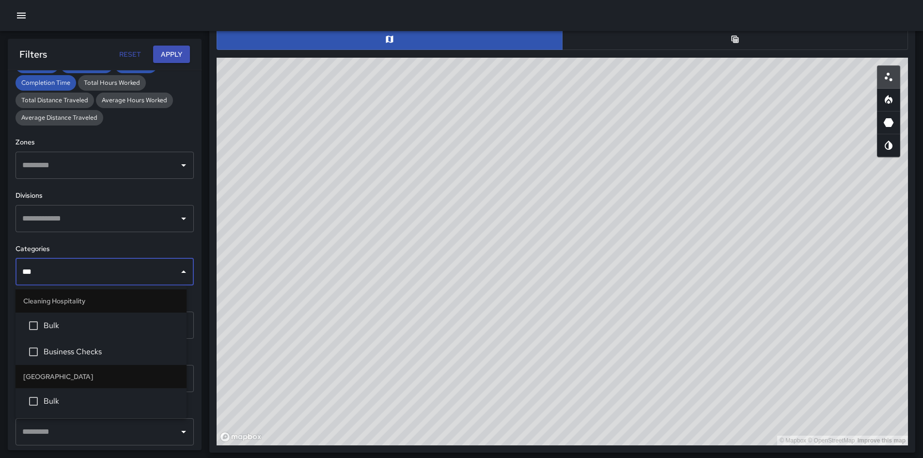
type input "****"
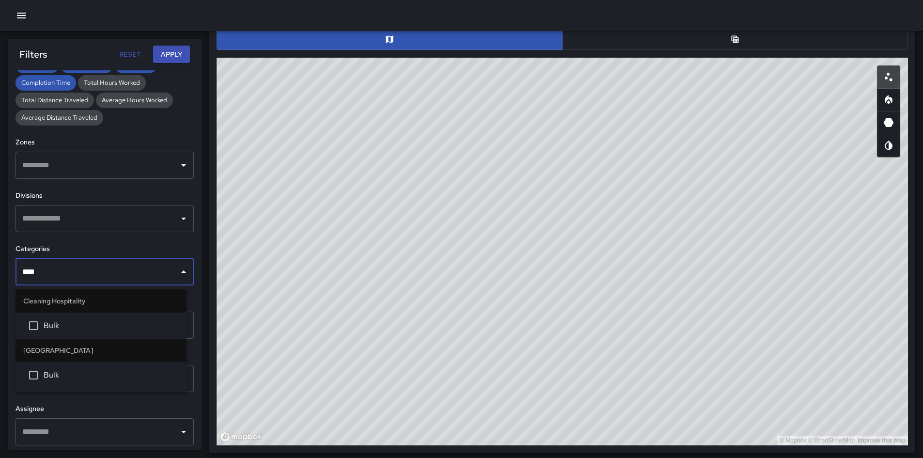
drag, startPoint x: 159, startPoint y: 336, endPoint x: 164, endPoint y: 311, distance: 25.7
click at [159, 336] on li "Bulk" at bounding box center [100, 325] width 171 height 26
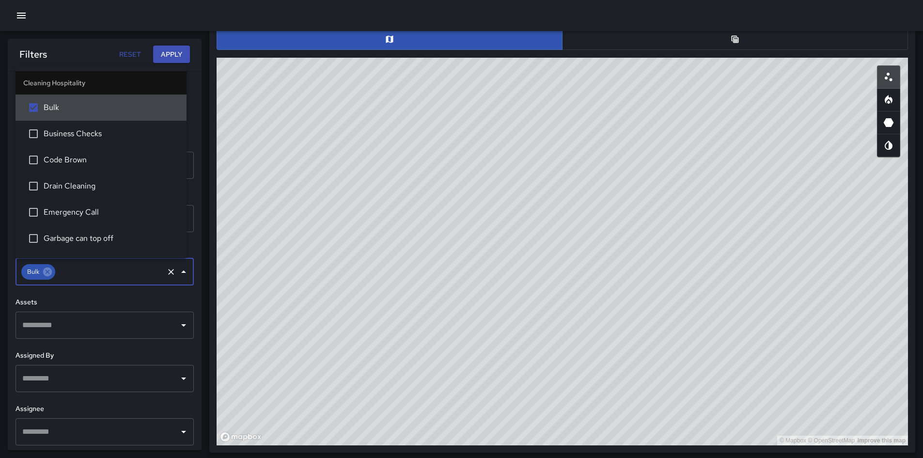
click at [177, 50] on button "Apply" at bounding box center [171, 55] width 37 height 18
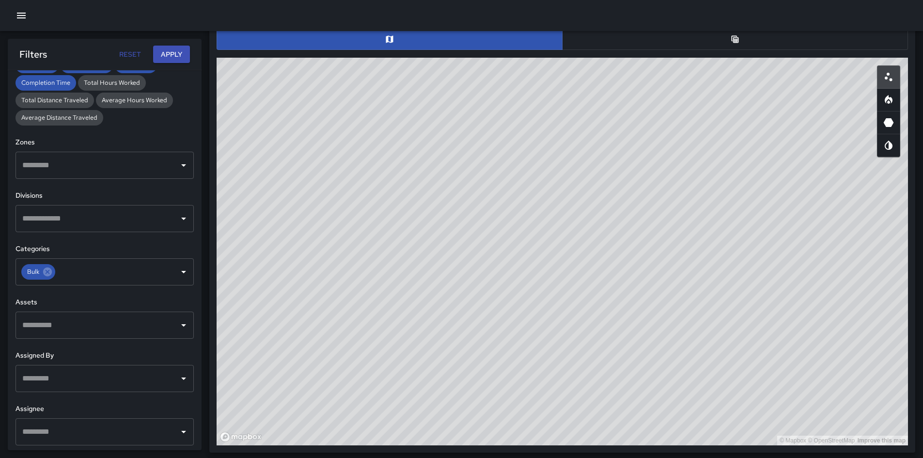
click at [45, 270] on icon at bounding box center [47, 271] width 9 height 9
click at [169, 51] on button "Apply" at bounding box center [171, 55] width 37 height 18
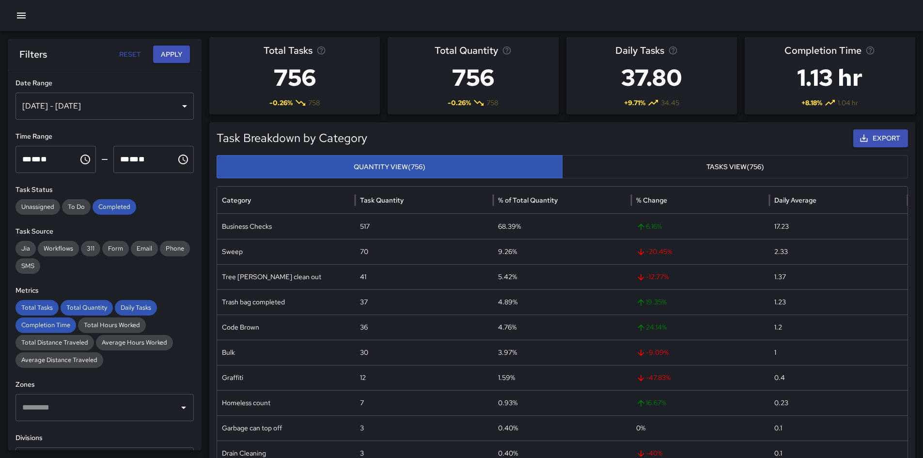
scroll to position [0, 0]
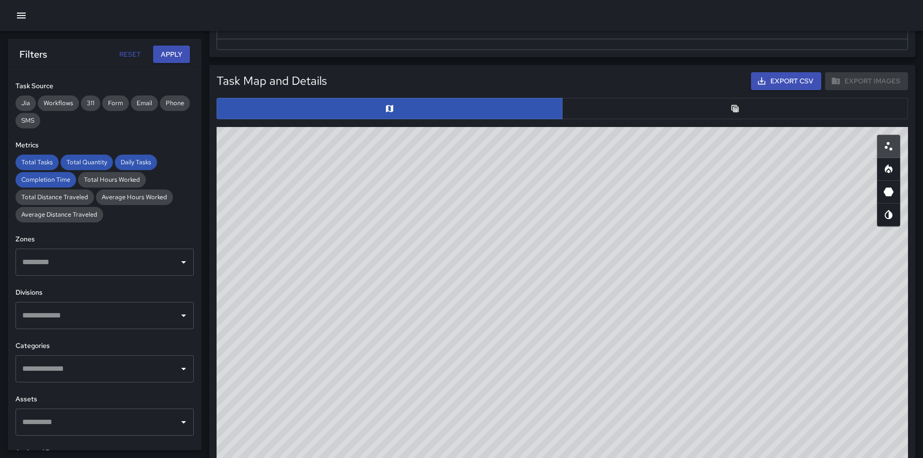
scroll to position [436, 0]
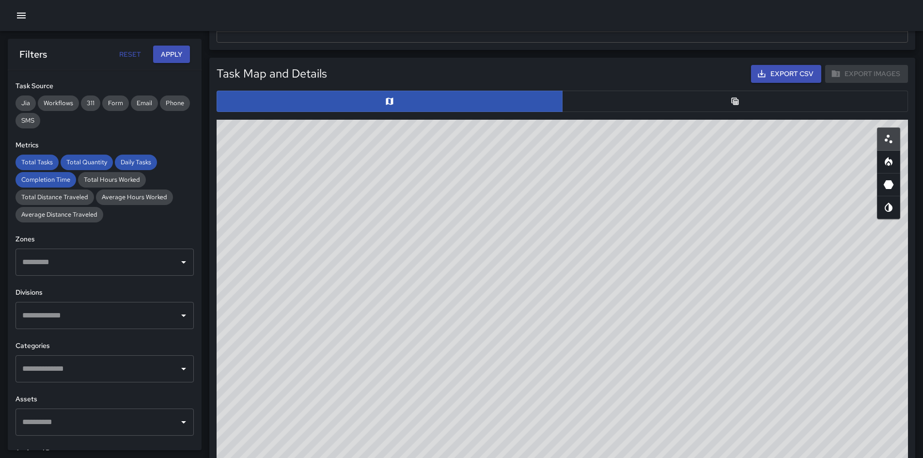
drag, startPoint x: 748, startPoint y: 273, endPoint x: 662, endPoint y: 262, distance: 86.4
click at [675, 269] on div "© Mapbox © OpenStreetMap Improve this map" at bounding box center [561, 313] width 691 height 387
click at [660, 261] on div "© Mapbox © OpenStreetMap Improve this map" at bounding box center [561, 313] width 691 height 387
drag, startPoint x: 657, startPoint y: 260, endPoint x: 568, endPoint y: 237, distance: 92.0
click at [568, 237] on div "© Mapbox © OpenStreetMap Improve this map" at bounding box center [561, 313] width 691 height 387
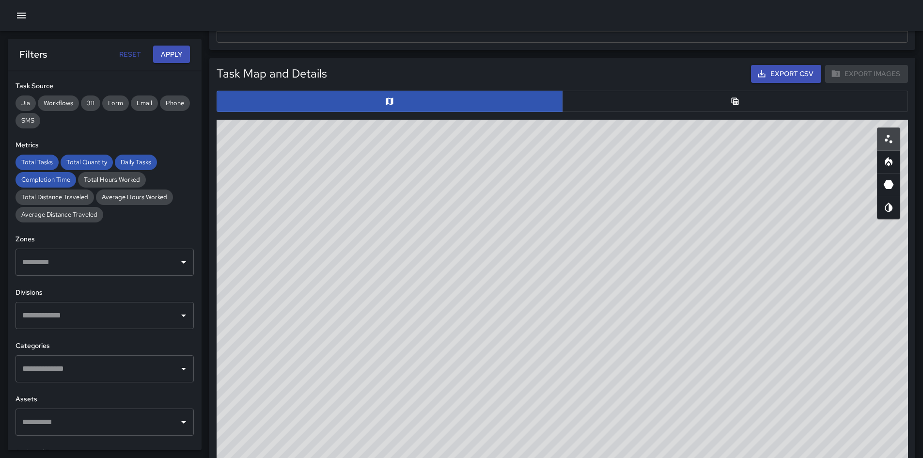
drag, startPoint x: 581, startPoint y: 255, endPoint x: 765, endPoint y: 242, distance: 184.0
click at [597, 266] on div "© Mapbox © OpenStreetMap Improve this map" at bounding box center [561, 313] width 691 height 387
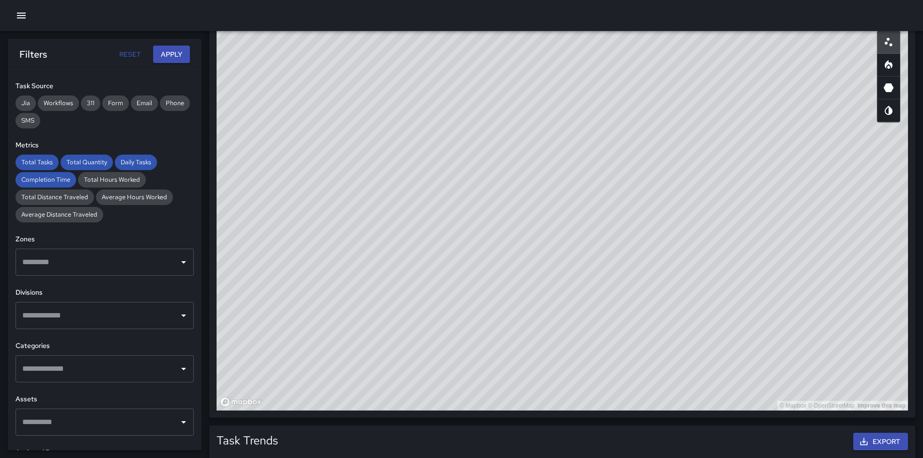
scroll to position [545, 0]
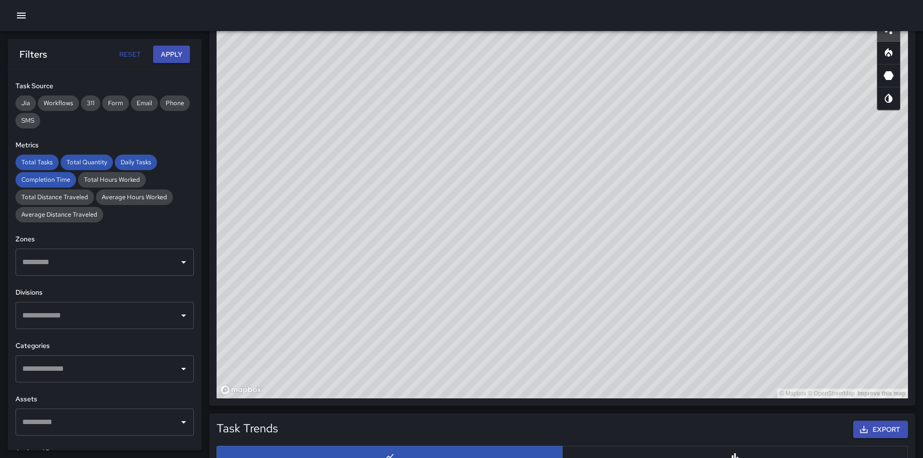
drag, startPoint x: 754, startPoint y: 250, endPoint x: 762, endPoint y: 269, distance: 21.0
click at [772, 271] on div "© Mapbox © OpenStreetMap Improve this map" at bounding box center [561, 204] width 691 height 387
click at [123, 366] on input "text" at bounding box center [97, 368] width 155 height 18
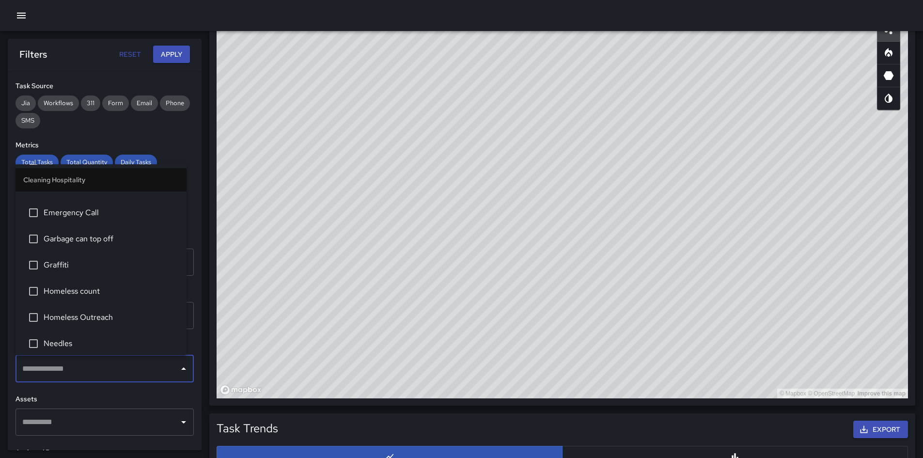
scroll to position [97, 0]
drag, startPoint x: 121, startPoint y: 274, endPoint x: 144, endPoint y: 231, distance: 49.4
click at [121, 271] on li "Graffiti" at bounding box center [100, 264] width 171 height 26
click at [171, 58] on button "Apply" at bounding box center [171, 55] width 37 height 18
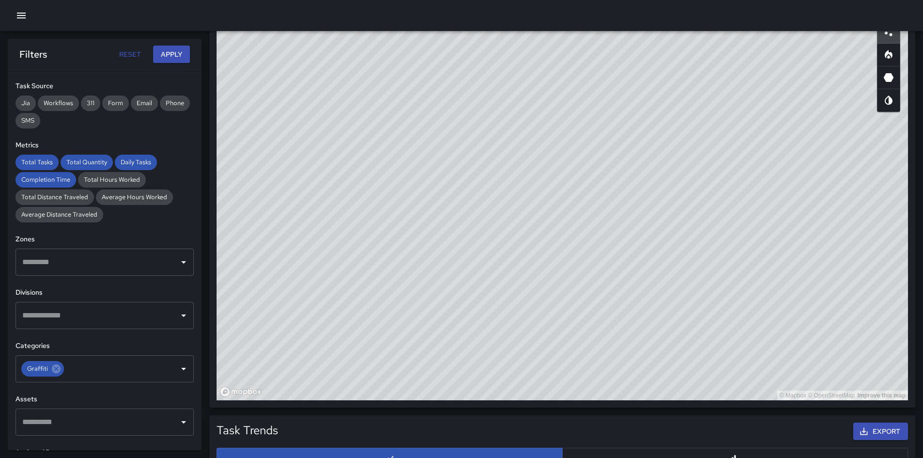
scroll to position [545, 0]
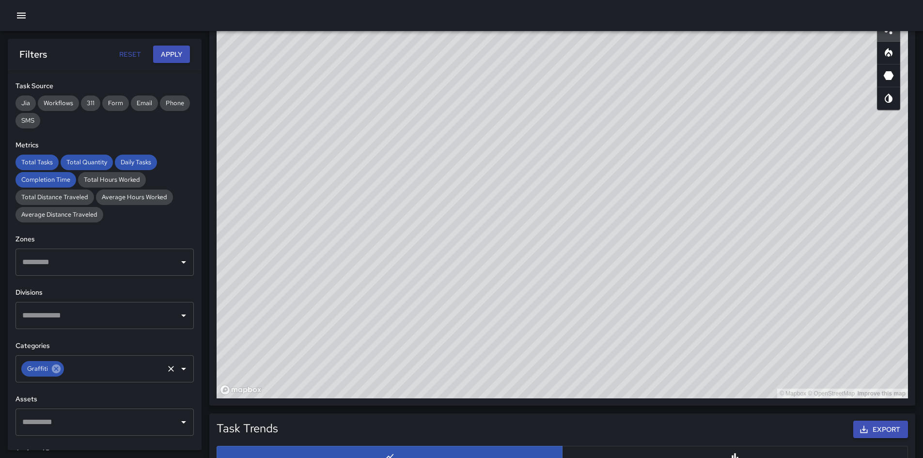
click at [54, 369] on icon at bounding box center [56, 368] width 9 height 9
click at [166, 58] on button "Apply" at bounding box center [171, 55] width 37 height 18
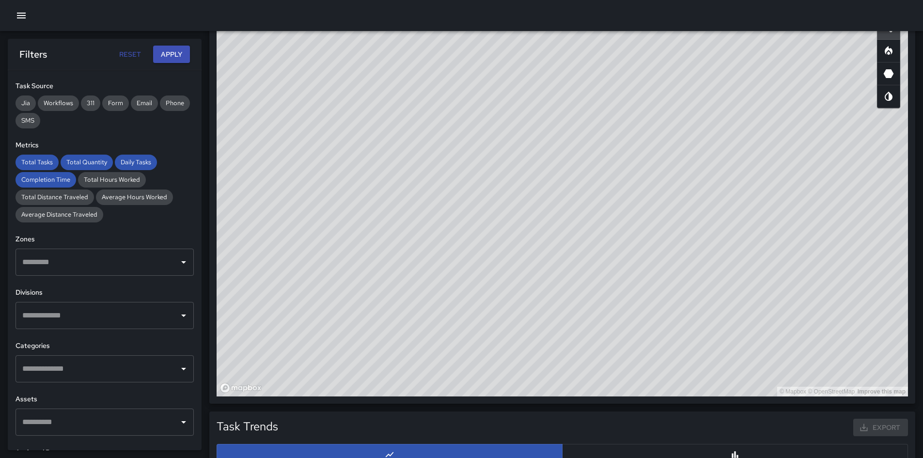
scroll to position [543, 0]
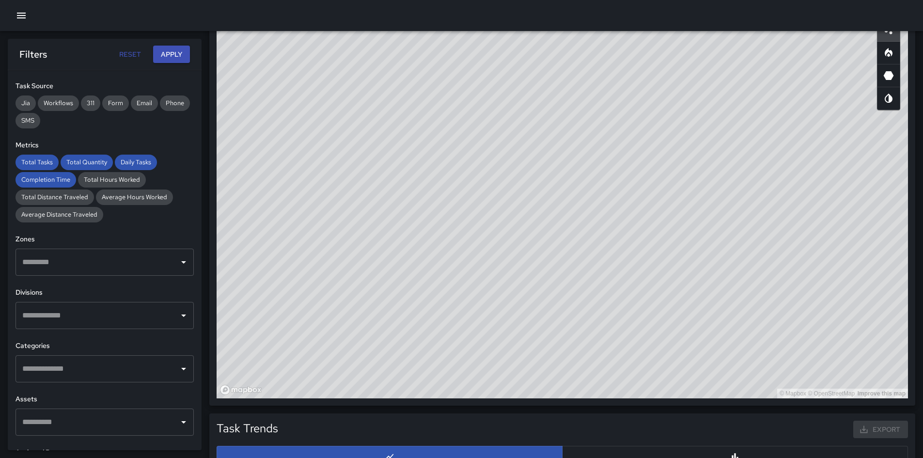
drag, startPoint x: 639, startPoint y: 194, endPoint x: 400, endPoint y: 143, distance: 243.7
click at [396, 145] on div "© Mapbox © OpenStreetMap Improve this map" at bounding box center [561, 204] width 691 height 387
drag, startPoint x: 487, startPoint y: 218, endPoint x: 519, endPoint y: 255, distance: 48.7
click at [519, 255] on div "© Mapbox © OpenStreetMap Improve this map" at bounding box center [561, 204] width 691 height 387
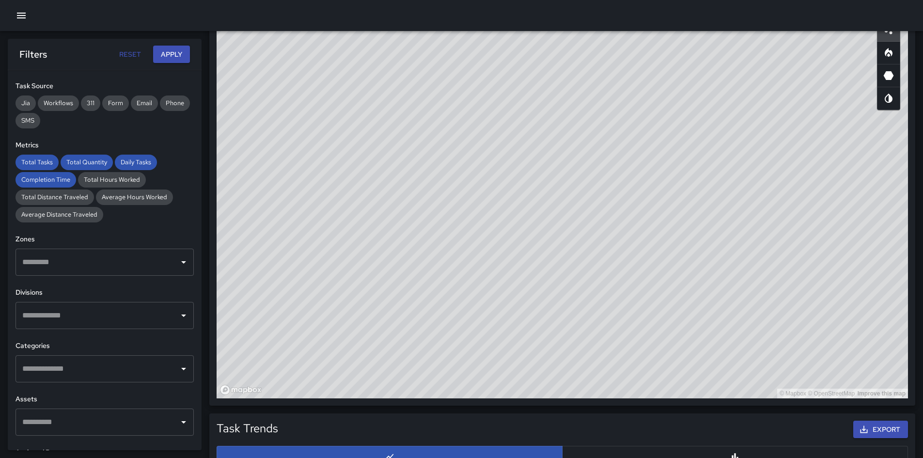
drag, startPoint x: 680, startPoint y: 260, endPoint x: 769, endPoint y: 306, distance: 99.2
click at [769, 310] on div "© Mapbox © OpenStreetMap Improve this map" at bounding box center [561, 204] width 691 height 387
drag, startPoint x: 610, startPoint y: 247, endPoint x: 299, endPoint y: 141, distance: 328.8
click at [299, 141] on div "© Mapbox © OpenStreetMap Improve this map" at bounding box center [561, 204] width 691 height 387
drag, startPoint x: 299, startPoint y: 141, endPoint x: 309, endPoint y: 208, distance: 67.1
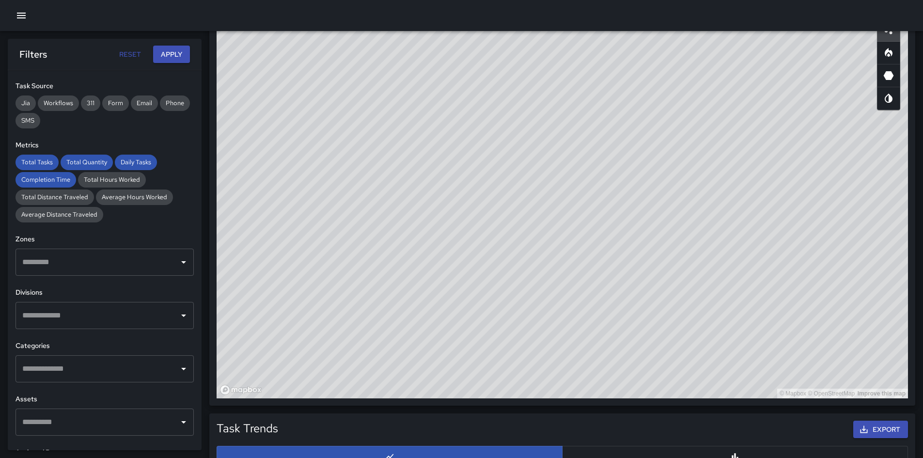
drag, startPoint x: 309, startPoint y: 208, endPoint x: 670, endPoint y: 275, distance: 366.4
click at [670, 226] on div "© Mapbox © OpenStreetMap Improve this map" at bounding box center [561, 204] width 691 height 387
drag, startPoint x: 776, startPoint y: 262, endPoint x: 771, endPoint y: 267, distance: 7.5
drag, startPoint x: 800, startPoint y: 240, endPoint x: 798, endPoint y: 245, distance: 5.7
click at [798, 245] on div "© Mapbox © OpenStreetMap Improve this map" at bounding box center [561, 204] width 691 height 387
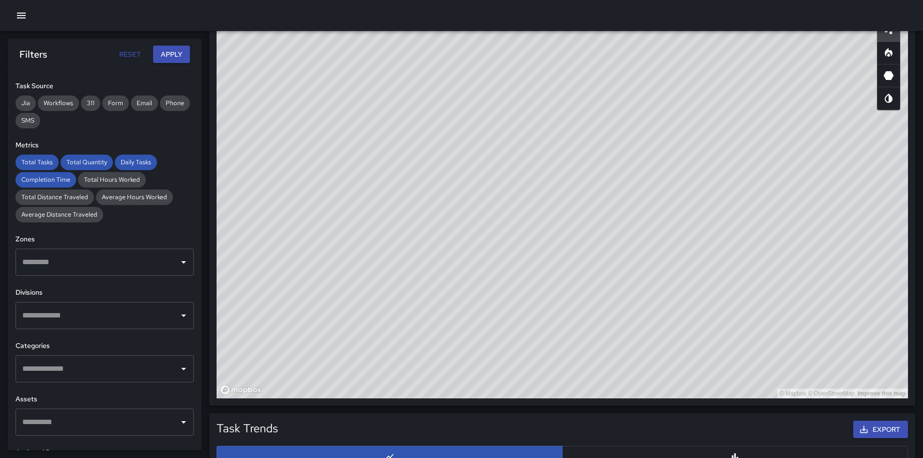
drag, startPoint x: 842, startPoint y: 261, endPoint x: 849, endPoint y: 261, distance: 7.3
click at [849, 261] on div "© Mapbox © OpenStreetMap Improve this map" at bounding box center [561, 204] width 691 height 387
drag, startPoint x: 400, startPoint y: 175, endPoint x: 651, endPoint y: 268, distance: 268.3
click at [636, 276] on div "© Mapbox © OpenStreetMap Improve this map" at bounding box center [561, 204] width 691 height 387
drag, startPoint x: 661, startPoint y: 258, endPoint x: 384, endPoint y: 142, distance: 299.8
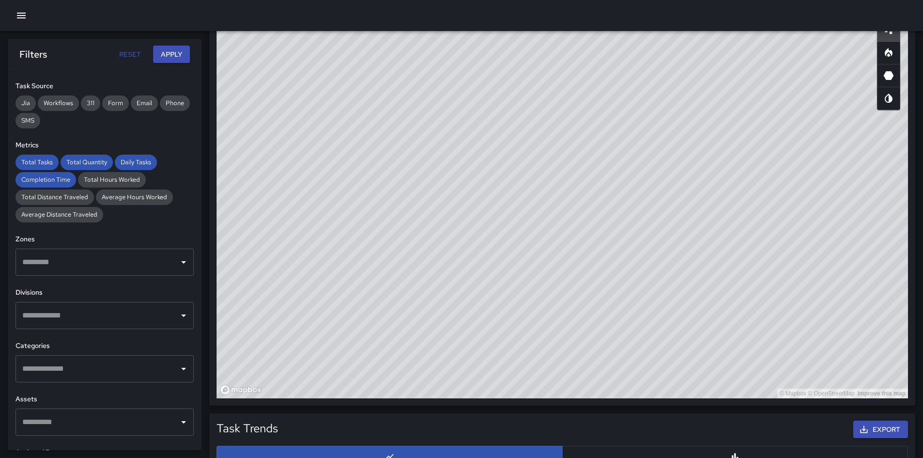
click at [378, 140] on div "© Mapbox © OpenStreetMap Improve this map" at bounding box center [561, 204] width 691 height 387
drag, startPoint x: 517, startPoint y: 220, endPoint x: 488, endPoint y: 208, distance: 31.5
click at [487, 209] on div "© Mapbox © OpenStreetMap Improve this map" at bounding box center [561, 204] width 691 height 387
drag, startPoint x: 509, startPoint y: 207, endPoint x: 897, endPoint y: 241, distance: 389.4
click at [897, 241] on div "© Mapbox © OpenStreetMap Improve this map" at bounding box center [561, 204] width 691 height 387
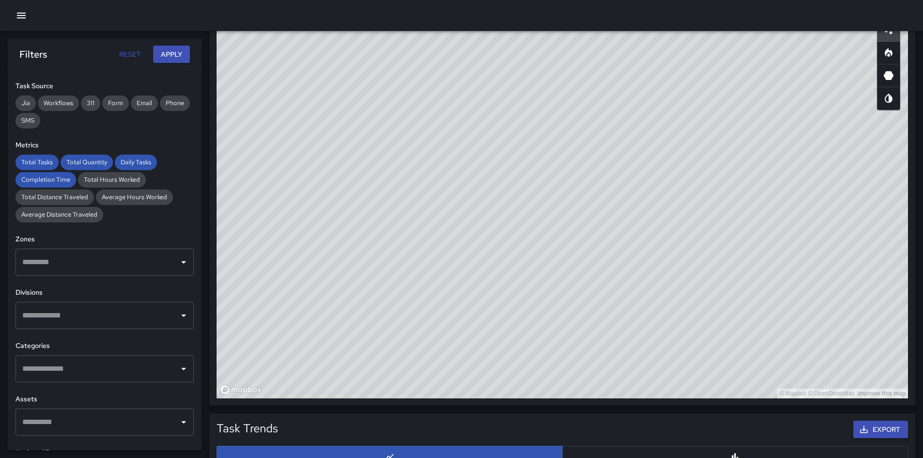
drag, startPoint x: 895, startPoint y: 245, endPoint x: 891, endPoint y: 266, distance: 21.9
drag, startPoint x: 891, startPoint y: 266, endPoint x: 557, endPoint y: 265, distance: 333.7
click at [557, 265] on div "© Mapbox © OpenStreetMap Improve this map" at bounding box center [561, 204] width 691 height 387
drag, startPoint x: 618, startPoint y: 252, endPoint x: 708, endPoint y: 161, distance: 128.1
click at [575, 235] on div "© Mapbox © OpenStreetMap Improve this map" at bounding box center [561, 204] width 691 height 387
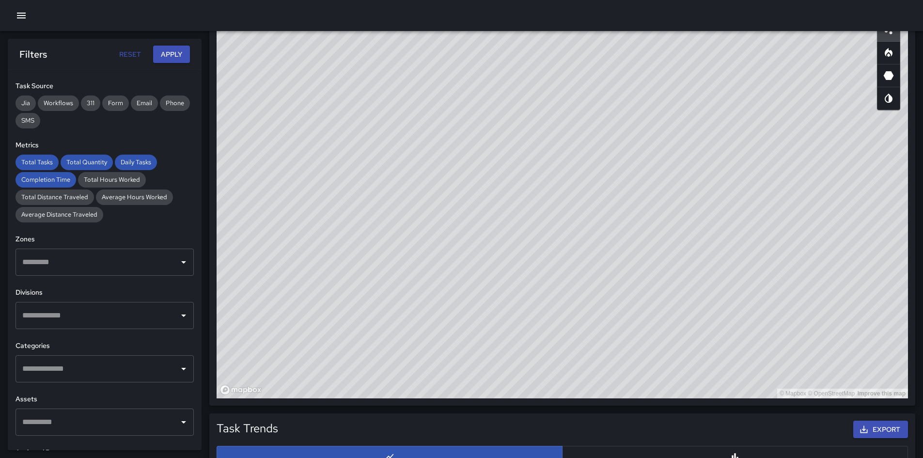
drag, startPoint x: 618, startPoint y: 232, endPoint x: 236, endPoint y: 267, distance: 383.2
click at [236, 267] on div "© Mapbox © OpenStreetMap Improve this map" at bounding box center [561, 204] width 691 height 387
drag, startPoint x: 416, startPoint y: 264, endPoint x: 348, endPoint y: 274, distance: 68.0
click at [348, 273] on div "© Mapbox © OpenStreetMap Improve this map" at bounding box center [561, 204] width 691 height 387
drag, startPoint x: 348, startPoint y: 274, endPoint x: 353, endPoint y: 301, distance: 27.5
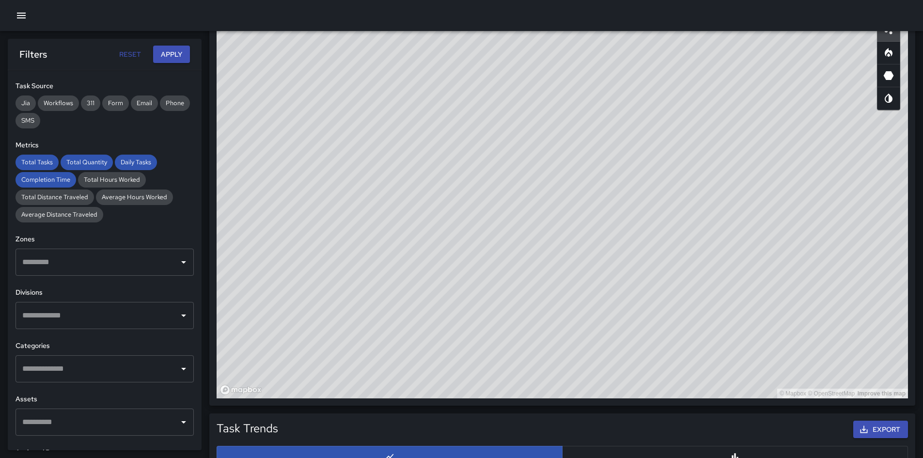
drag, startPoint x: 353, startPoint y: 301, endPoint x: 296, endPoint y: 292, distance: 57.3
click at [296, 292] on div "© Mapbox © OpenStreetMap Improve this map" at bounding box center [561, 204] width 691 height 387
drag, startPoint x: 296, startPoint y: 292, endPoint x: 302, endPoint y: 301, distance: 10.9
drag, startPoint x: 302, startPoint y: 301, endPoint x: 347, endPoint y: 266, distance: 57.3
click at [343, 268] on div "© Mapbox © OpenStreetMap Improve this map" at bounding box center [561, 204] width 691 height 387
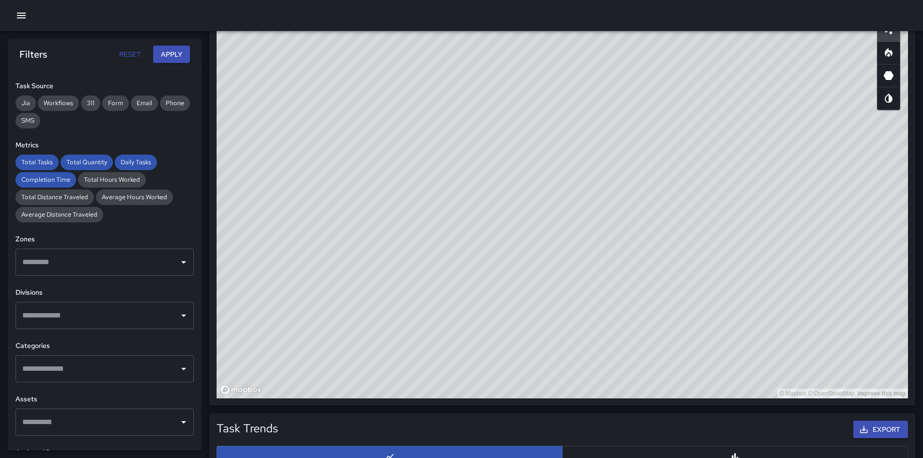
click at [128, 308] on input "text" at bounding box center [97, 315] width 155 height 18
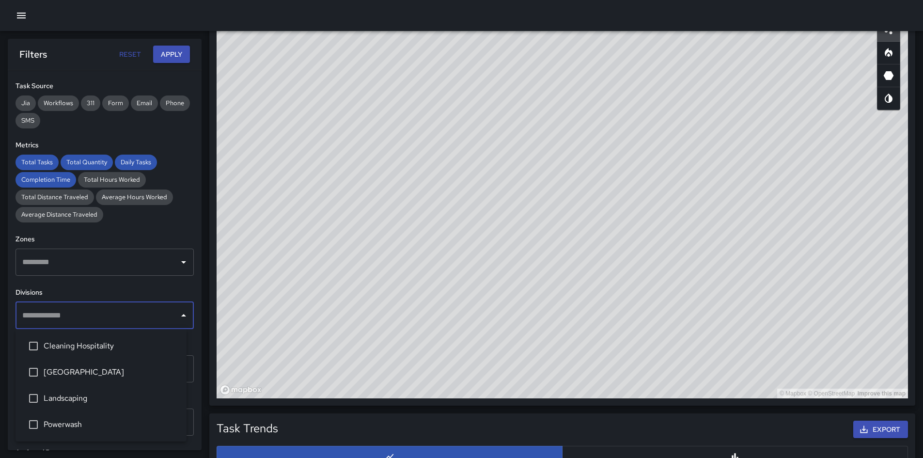
click at [96, 288] on h6 "Divisions" at bounding box center [104, 292] width 178 height 11
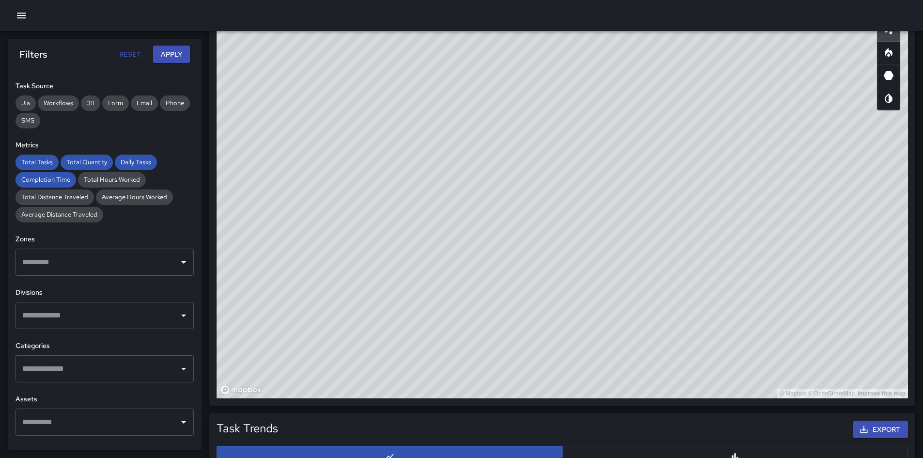
click at [92, 363] on input "text" at bounding box center [97, 368] width 155 height 18
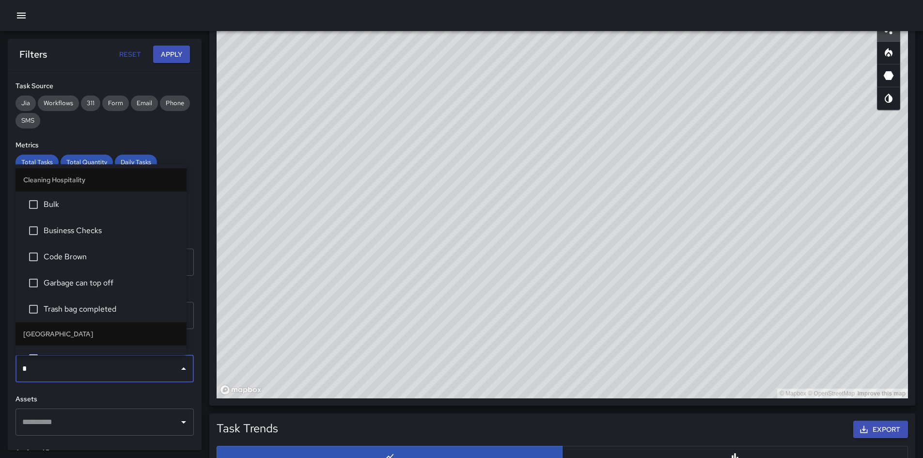
type input "**"
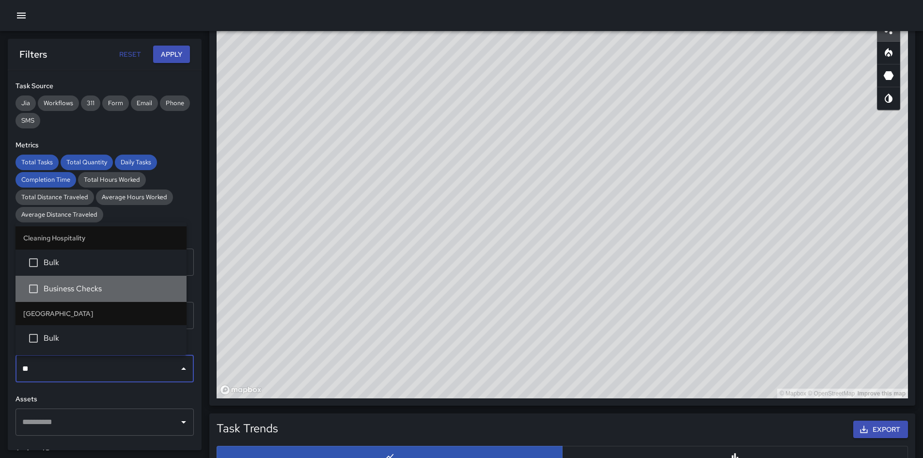
click at [83, 282] on li "Business Checks" at bounding box center [100, 289] width 171 height 26
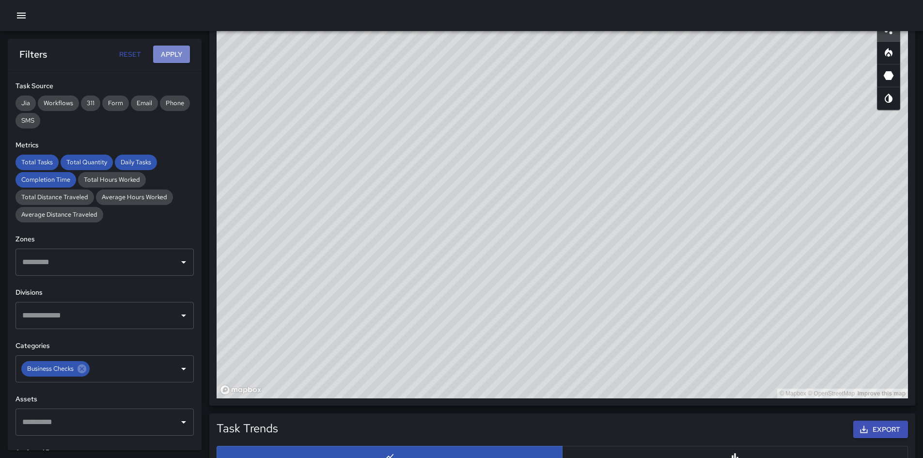
click at [162, 61] on button "Apply" at bounding box center [171, 55] width 37 height 18
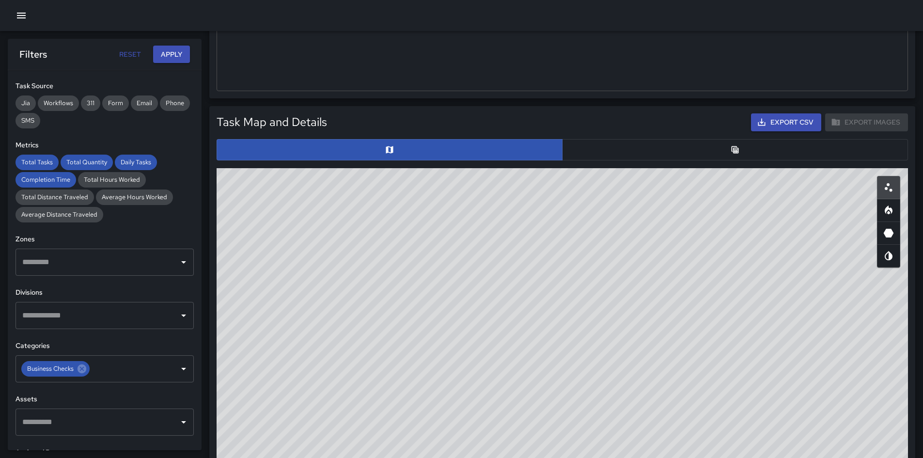
scroll to position [448, 0]
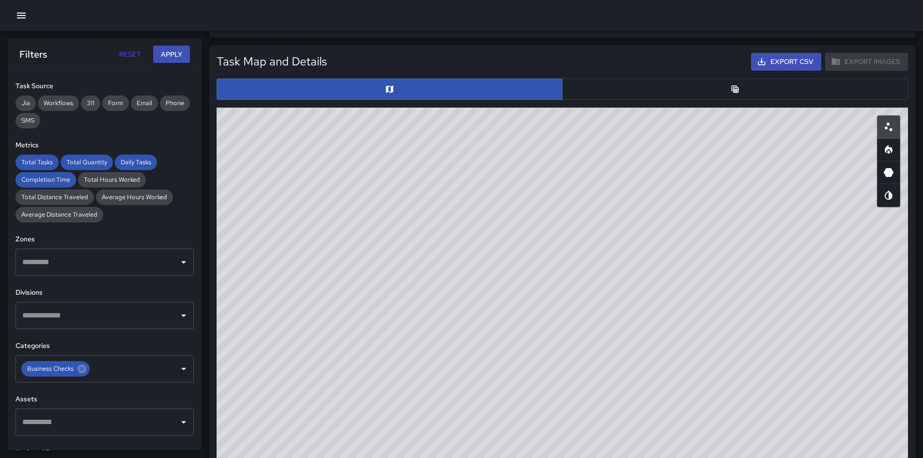
drag, startPoint x: 403, startPoint y: 245, endPoint x: 601, endPoint y: 175, distance: 209.7
click at [601, 175] on div "© Mapbox © OpenStreetMap Improve this map" at bounding box center [561, 301] width 691 height 387
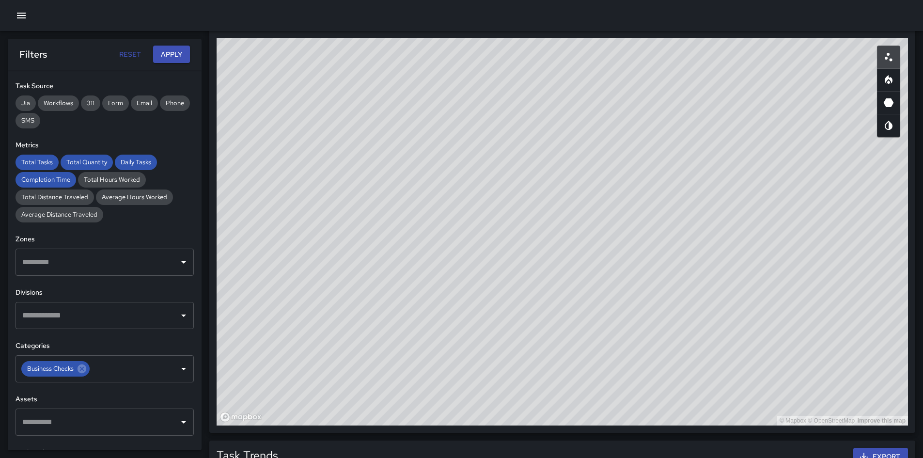
drag, startPoint x: 789, startPoint y: 221, endPoint x: 791, endPoint y: 252, distance: 30.5
click at [791, 252] on div "© Mapbox © OpenStreetMap Improve this map" at bounding box center [561, 231] width 691 height 387
drag, startPoint x: 788, startPoint y: 251, endPoint x: 782, endPoint y: 266, distance: 15.6
drag, startPoint x: 782, startPoint y: 266, endPoint x: 491, endPoint y: 292, distance: 292.2
click at [490, 292] on div "© Mapbox © OpenStreetMap Improve this map" at bounding box center [561, 231] width 691 height 387
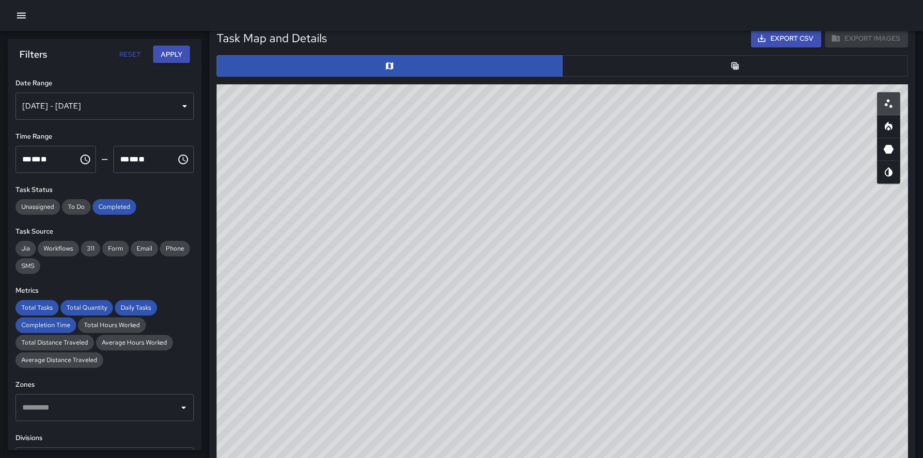
scroll to position [566, 0]
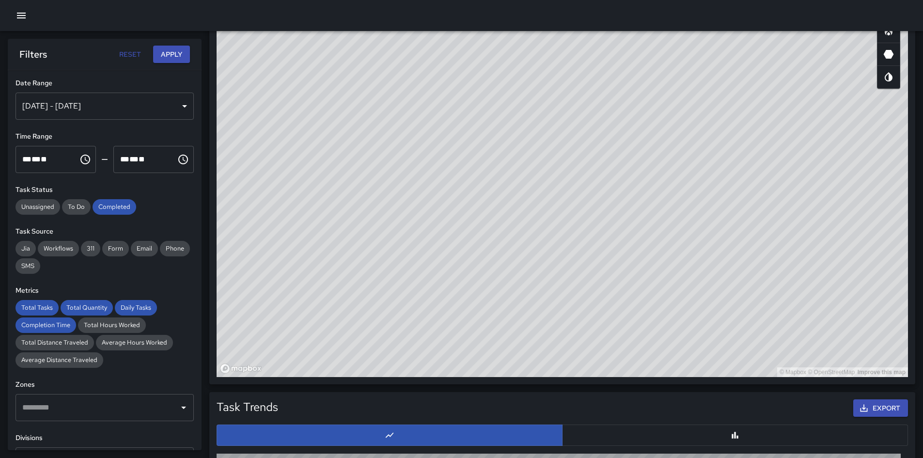
click at [888, 33] on icon "Heatmap" at bounding box center [888, 32] width 3 height 3
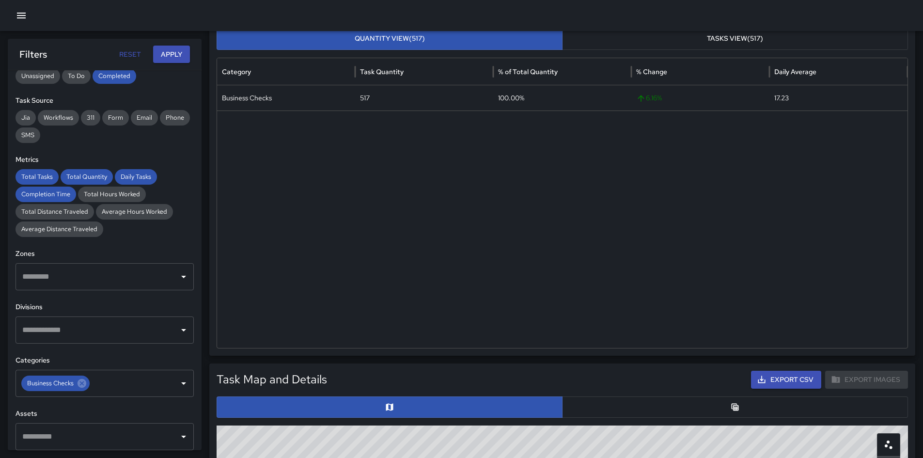
scroll to position [145, 0]
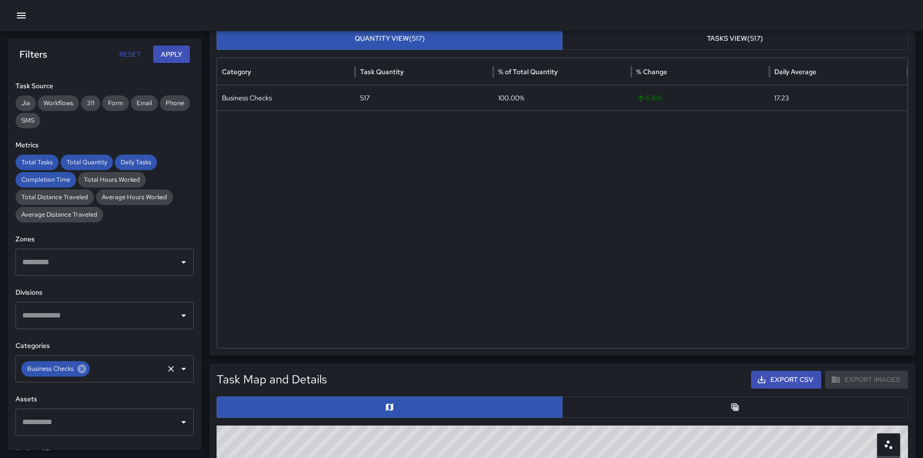
click at [83, 368] on icon at bounding box center [81, 368] width 9 height 9
click at [83, 368] on input "text" at bounding box center [97, 368] width 155 height 18
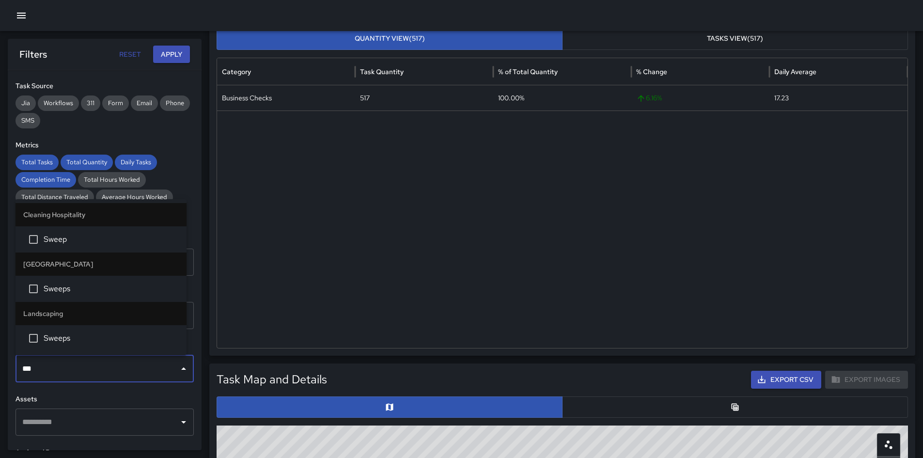
type input "****"
click at [63, 245] on li "Sweep" at bounding box center [100, 239] width 171 height 26
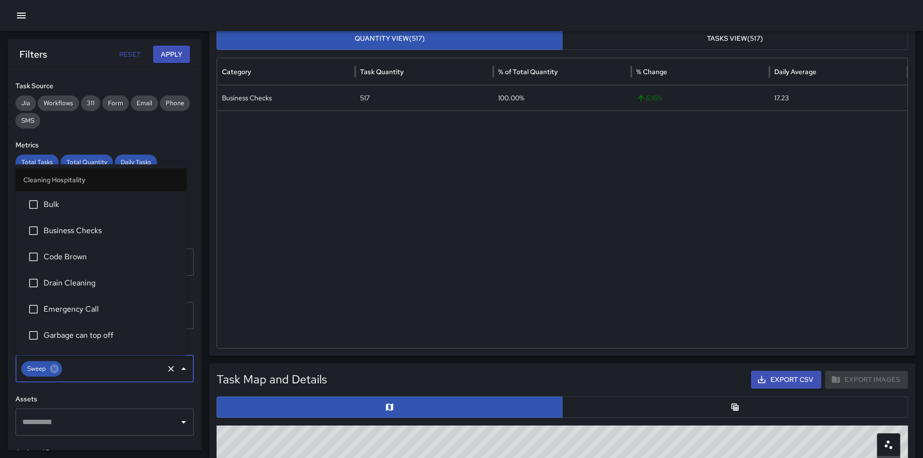
scroll to position [176, 0]
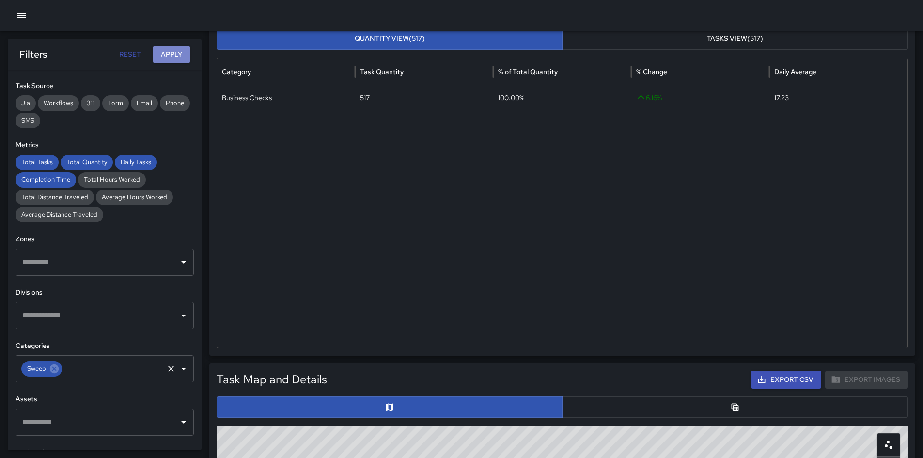
click at [163, 52] on button "Apply" at bounding box center [171, 55] width 37 height 18
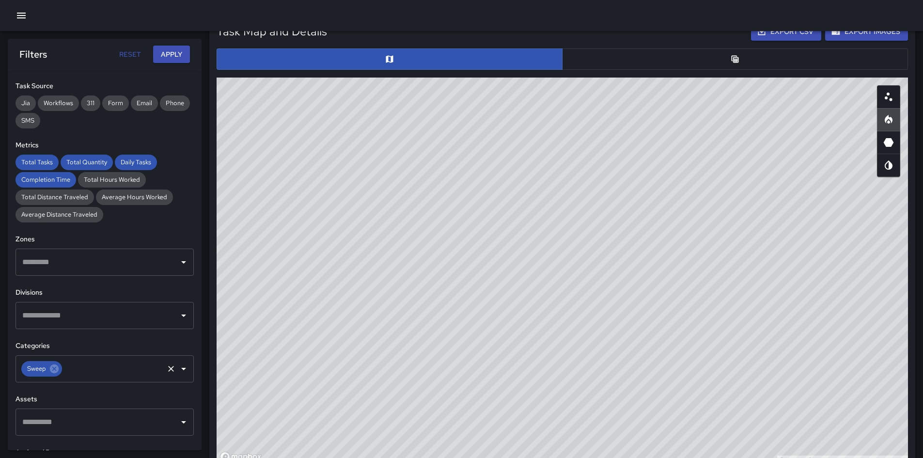
scroll to position [421, 0]
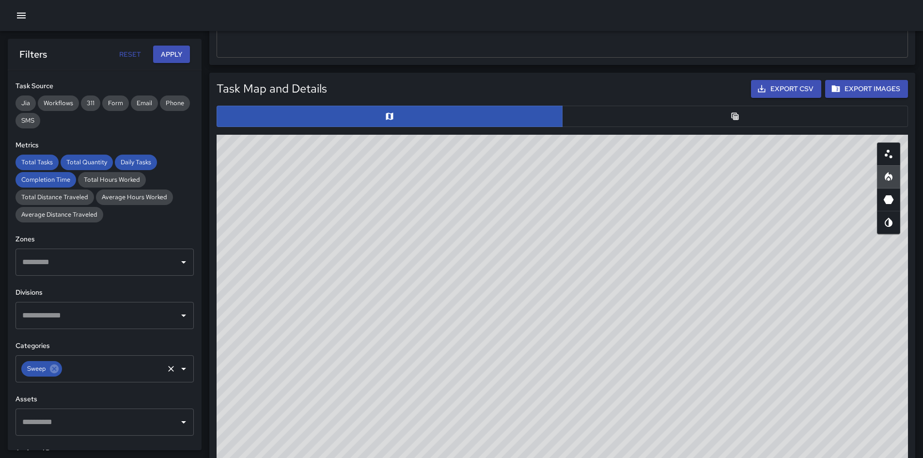
click at [667, 107] on button "button" at bounding box center [735, 116] width 346 height 21
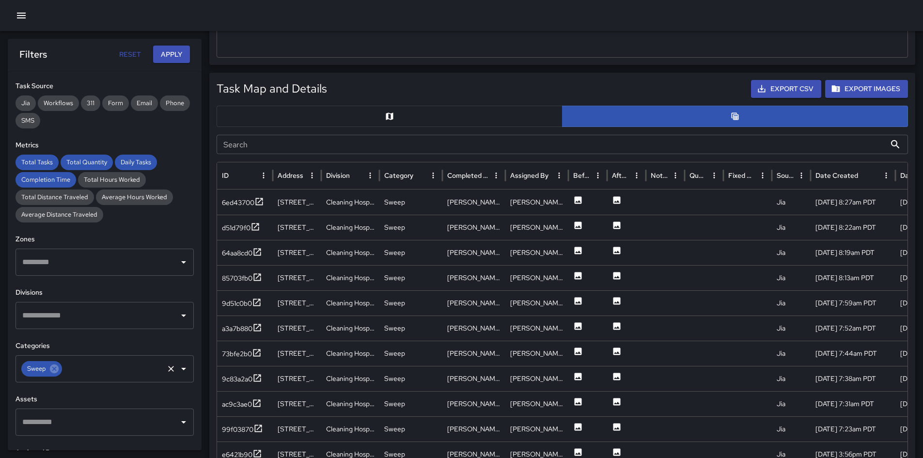
scroll to position [563, 0]
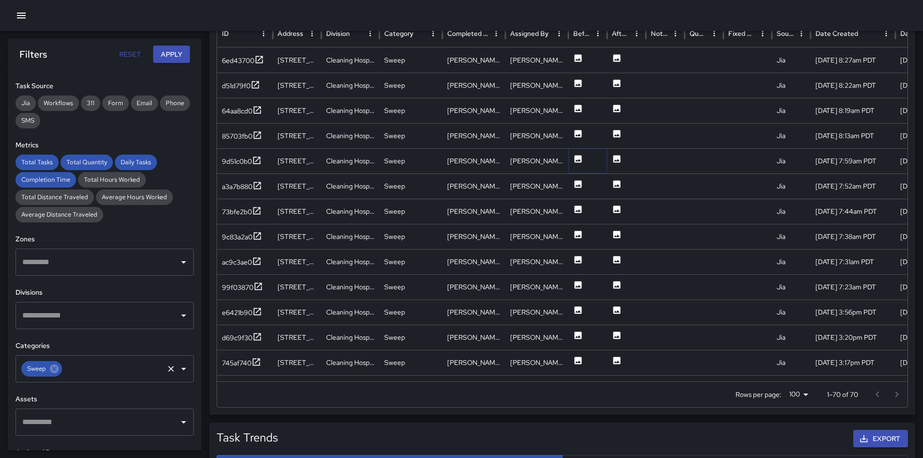
click at [580, 164] on button at bounding box center [578, 161] width 10 height 25
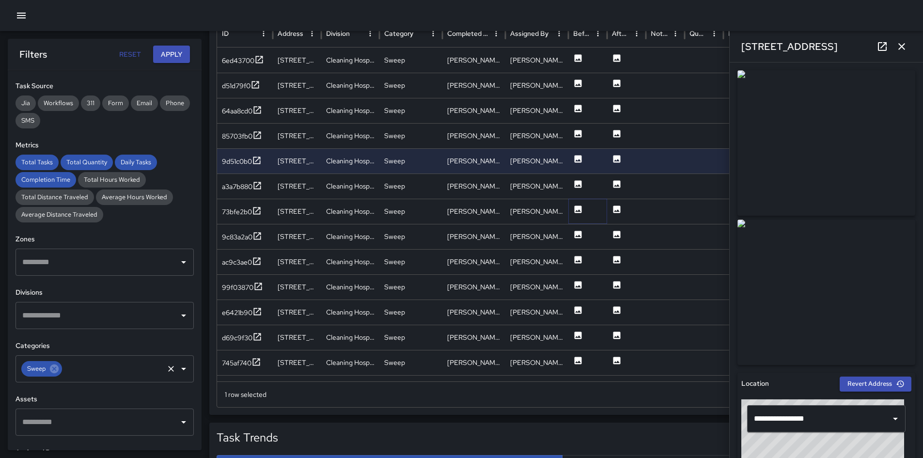
drag, startPoint x: 577, startPoint y: 204, endPoint x: 575, endPoint y: 185, distance: 20.0
click at [578, 205] on icon at bounding box center [578, 209] width 10 height 10
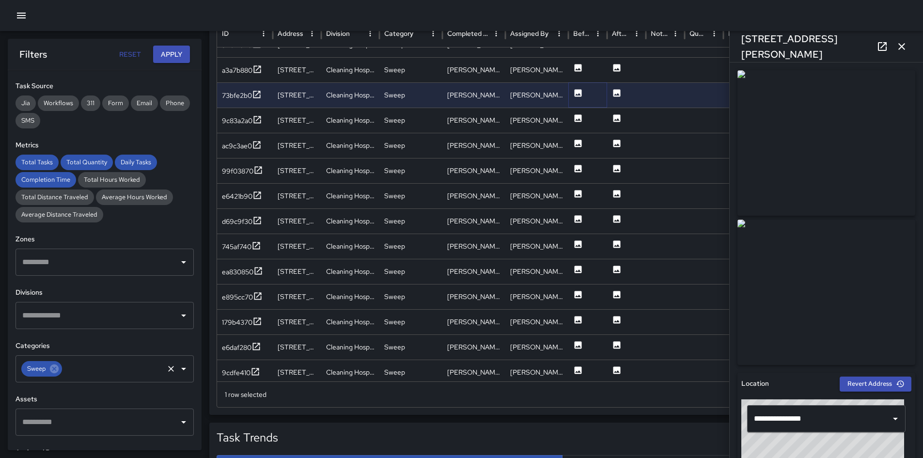
scroll to position [145, 0]
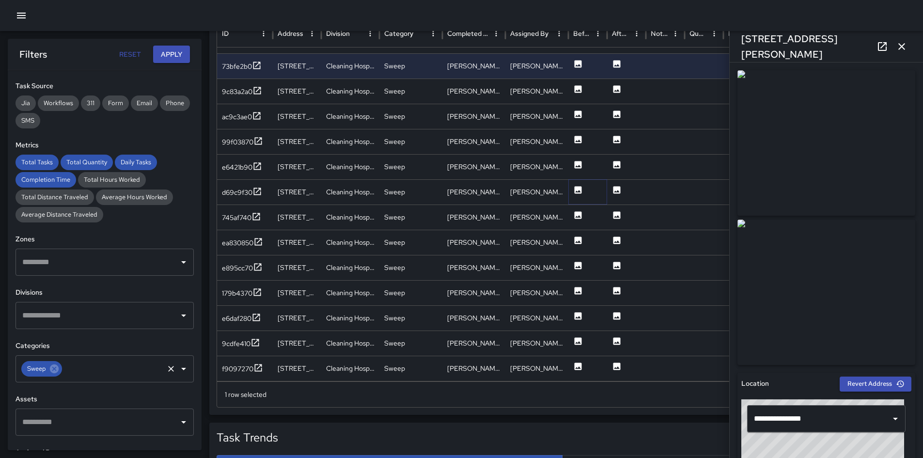
click at [578, 186] on icon at bounding box center [578, 190] width 10 height 10
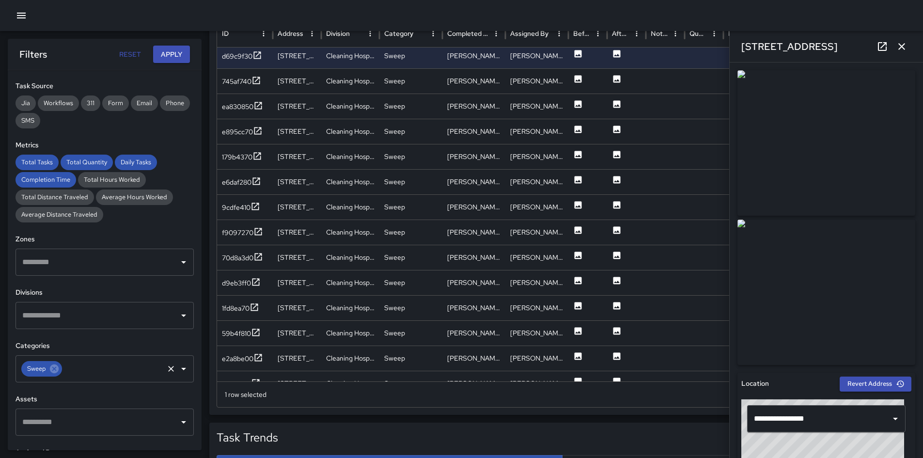
scroll to position [269, 0]
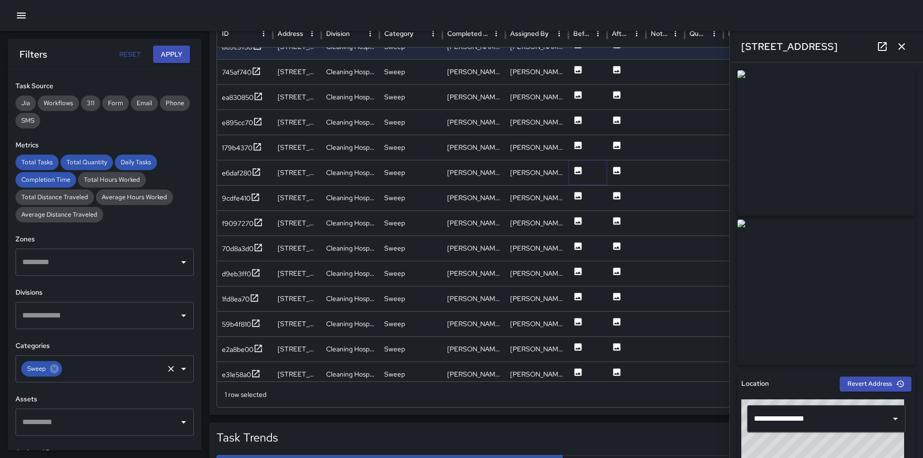
click at [574, 171] on icon at bounding box center [578, 171] width 10 height 10
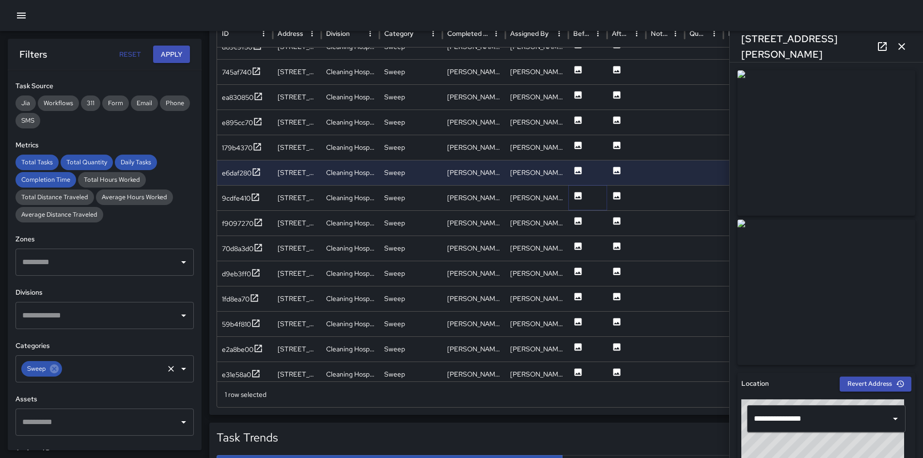
click at [578, 193] on icon at bounding box center [577, 195] width 7 height 7
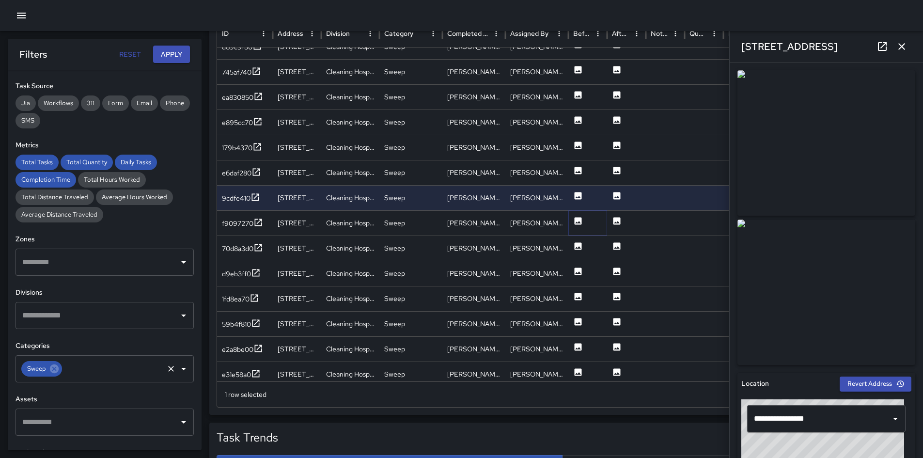
click at [581, 213] on button at bounding box center [578, 223] width 10 height 25
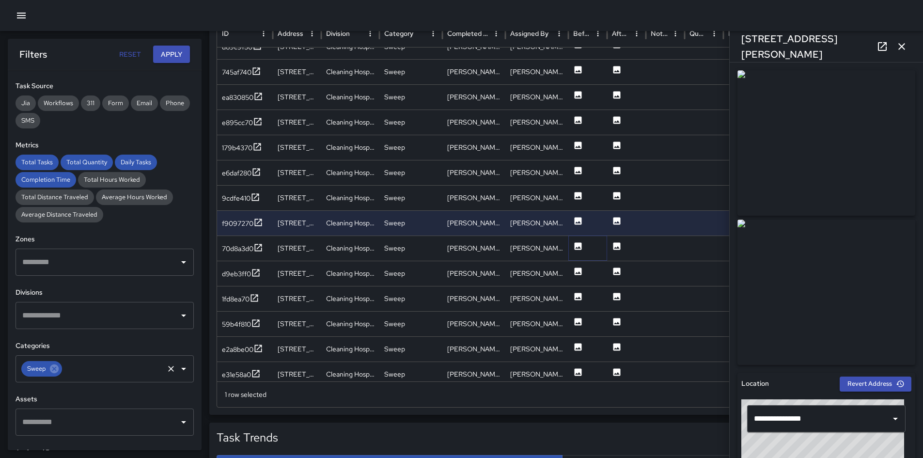
click at [578, 246] on icon at bounding box center [577, 245] width 7 height 7
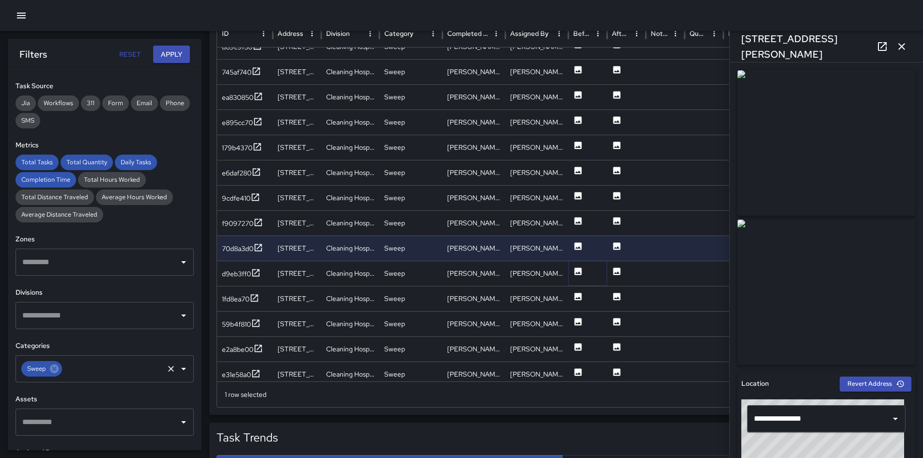
click at [578, 265] on button at bounding box center [578, 274] width 10 height 25
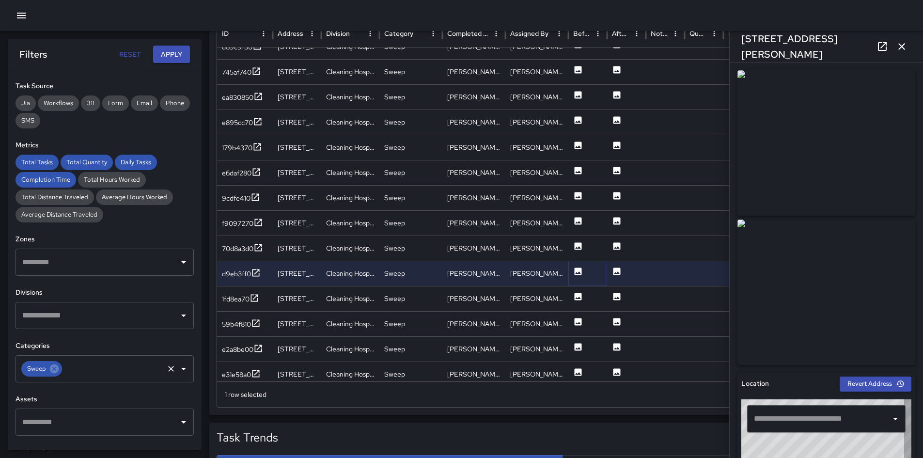
type input "**********"
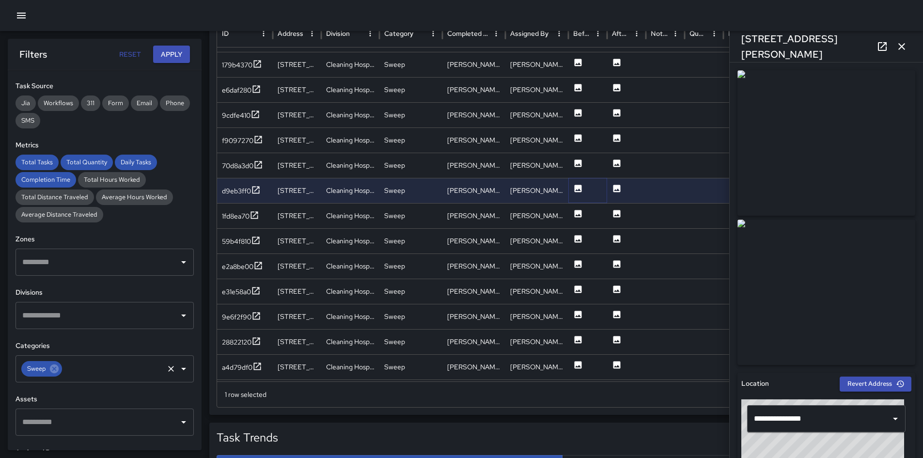
scroll to position [358, 0]
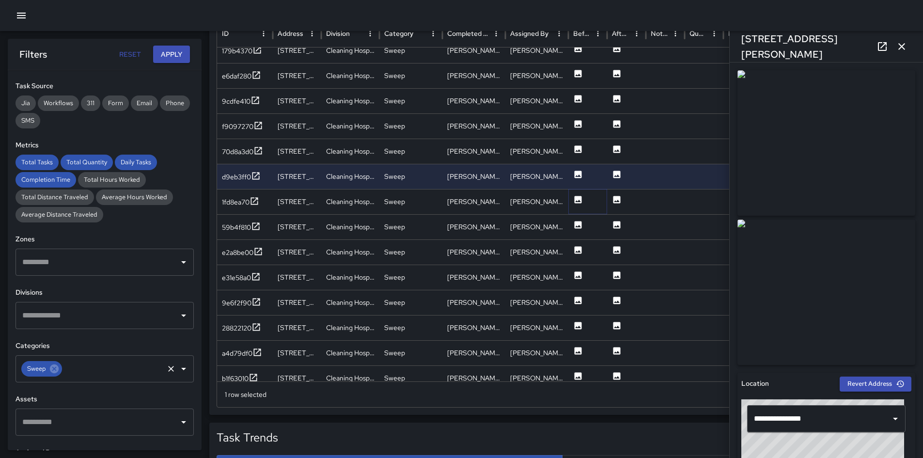
click at [576, 202] on icon at bounding box center [577, 199] width 7 height 7
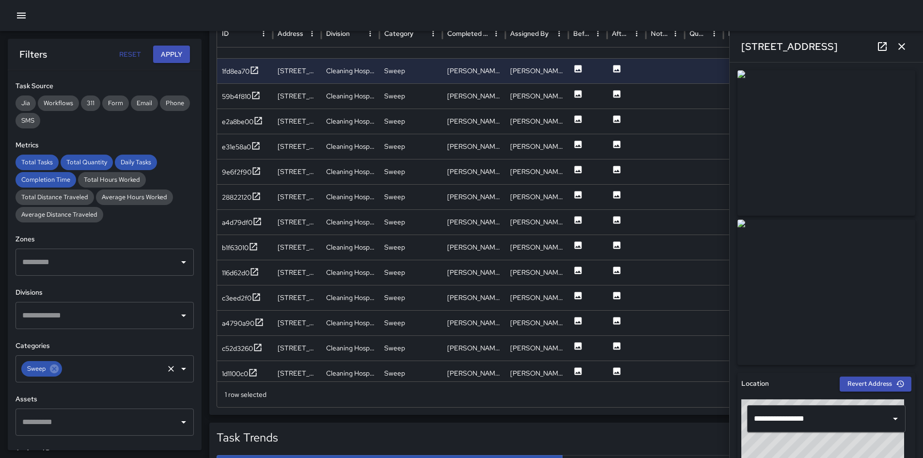
scroll to position [493, 0]
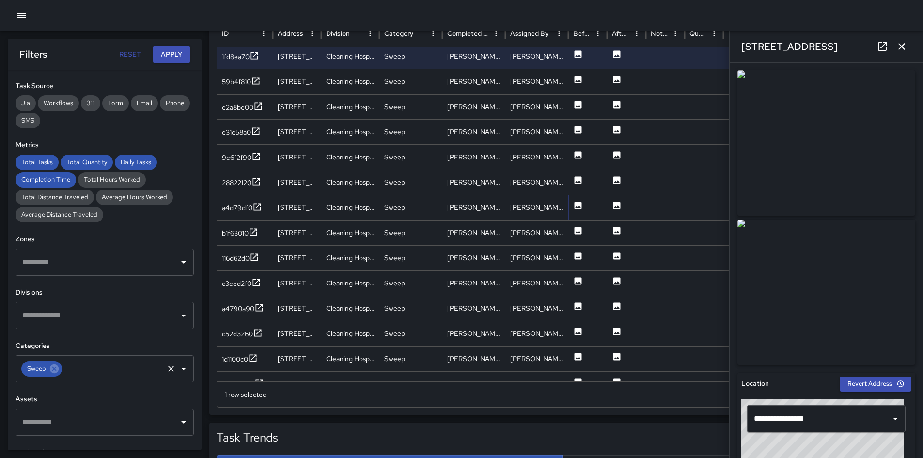
click at [577, 205] on icon at bounding box center [577, 204] width 7 height 7
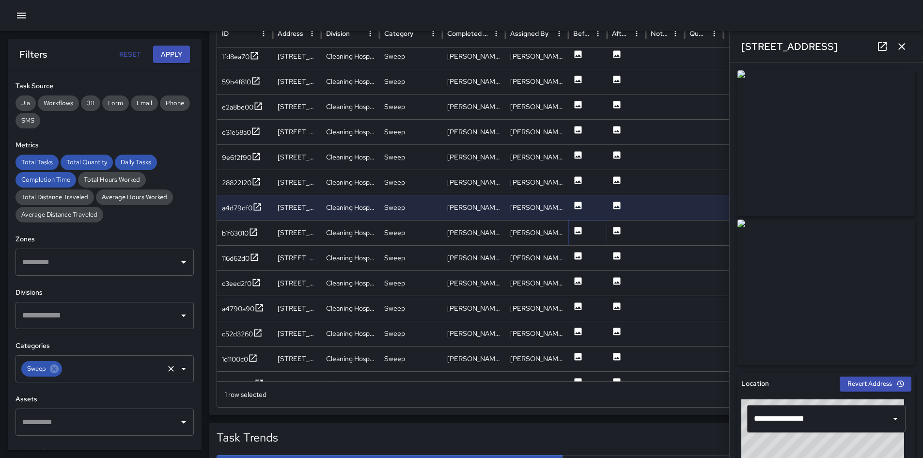
click at [578, 229] on icon at bounding box center [577, 230] width 7 height 7
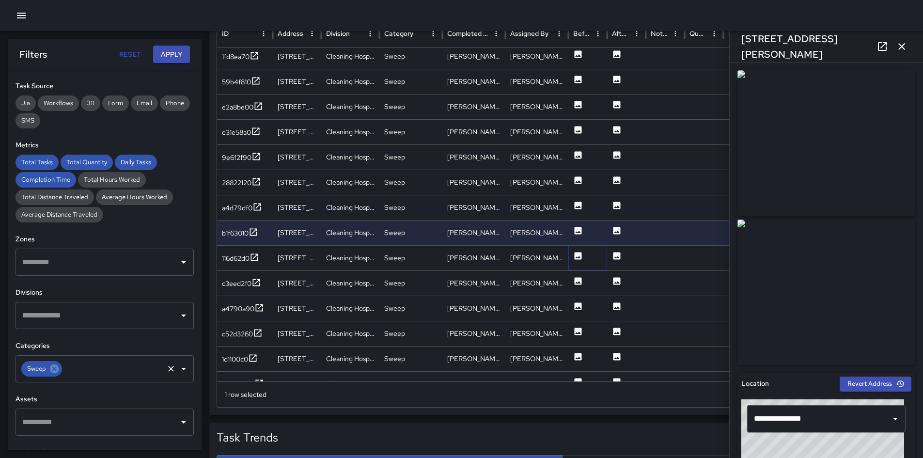
click at [576, 256] on icon at bounding box center [577, 255] width 7 height 7
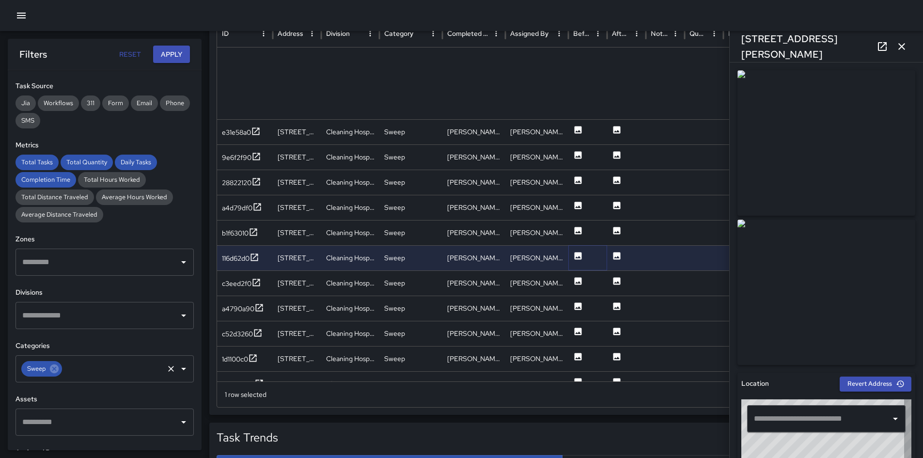
type input "**********"
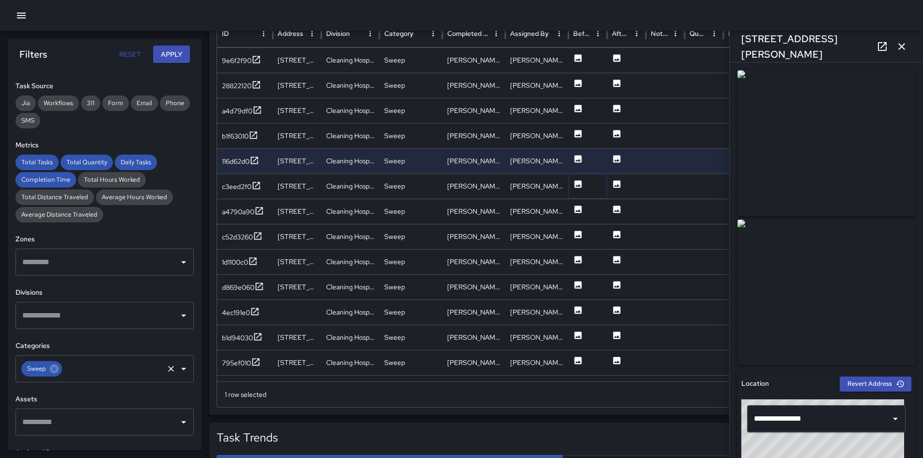
click at [579, 186] on icon at bounding box center [577, 183] width 7 height 7
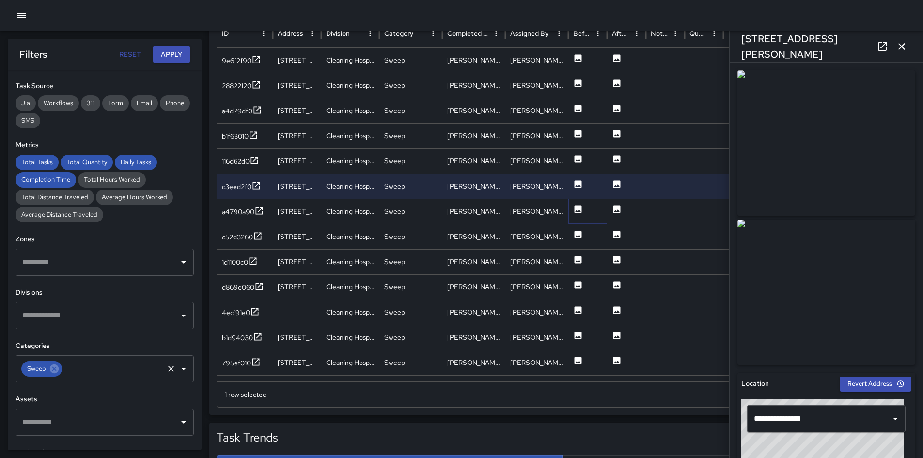
click at [577, 208] on icon at bounding box center [577, 208] width 7 height 7
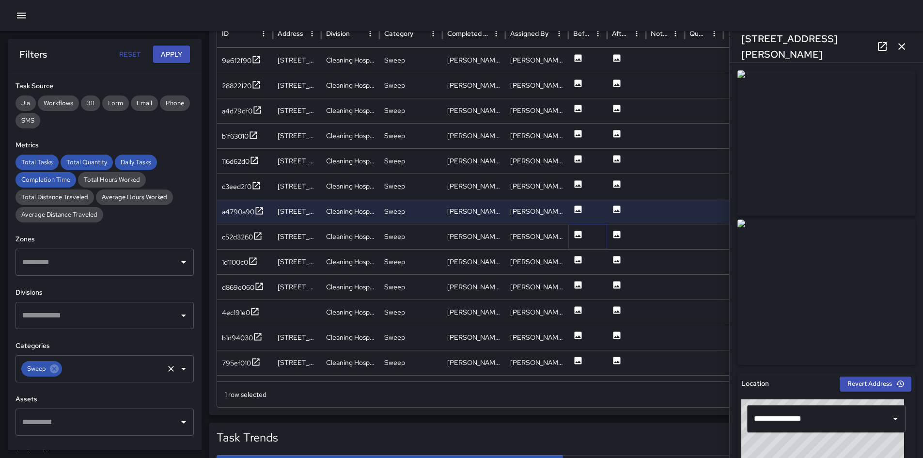
click at [576, 230] on icon at bounding box center [578, 235] width 10 height 10
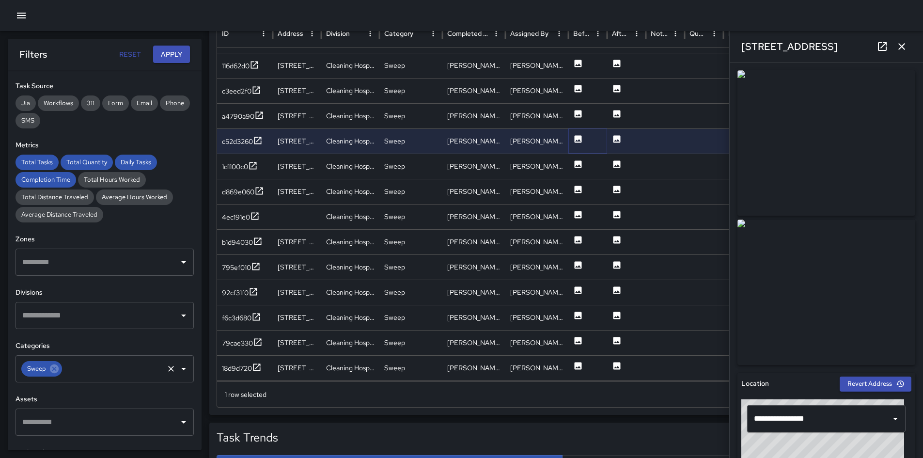
scroll to position [726, 0]
click at [580, 163] on icon at bounding box center [577, 162] width 7 height 7
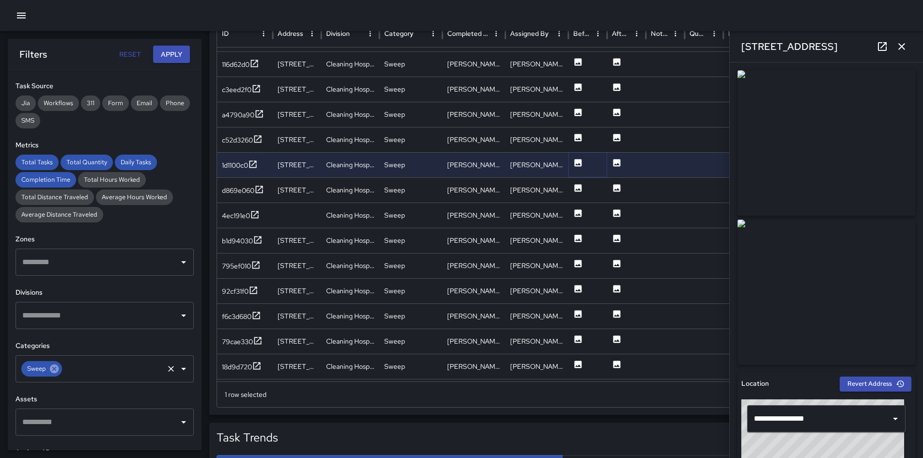
click at [56, 368] on icon at bounding box center [54, 368] width 9 height 9
click at [56, 368] on input "text" at bounding box center [97, 368] width 155 height 18
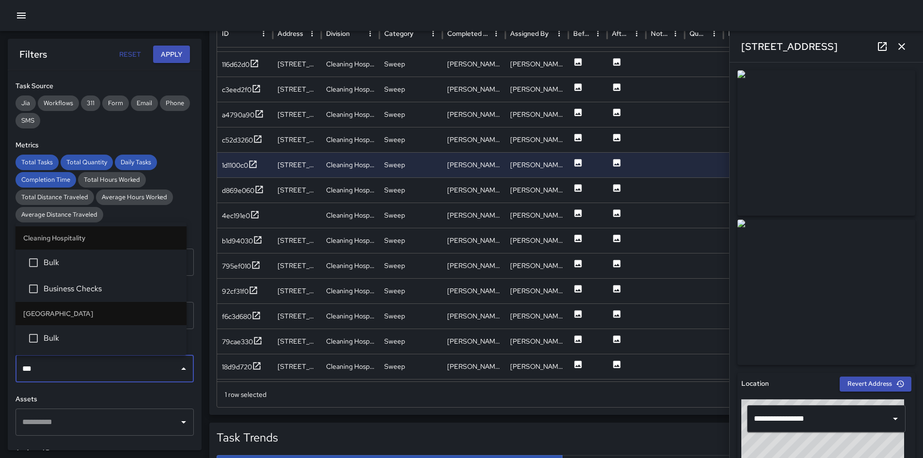
type input "****"
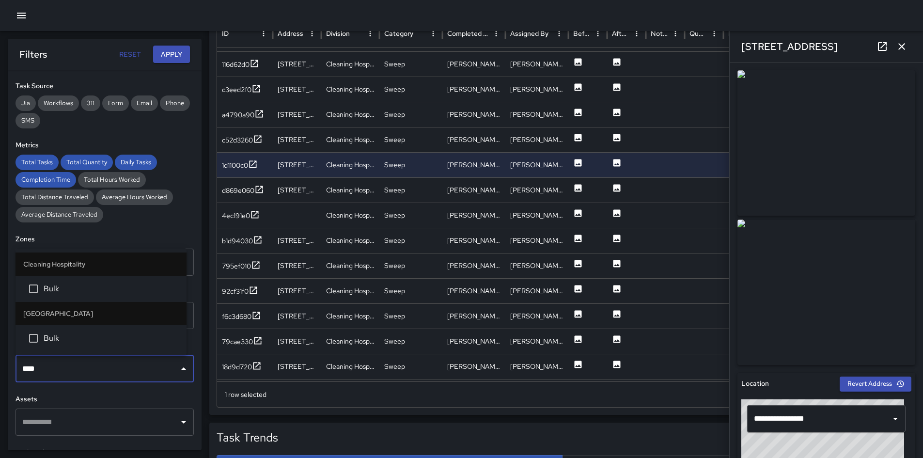
click at [79, 285] on span "Bulk" at bounding box center [111, 289] width 135 height 12
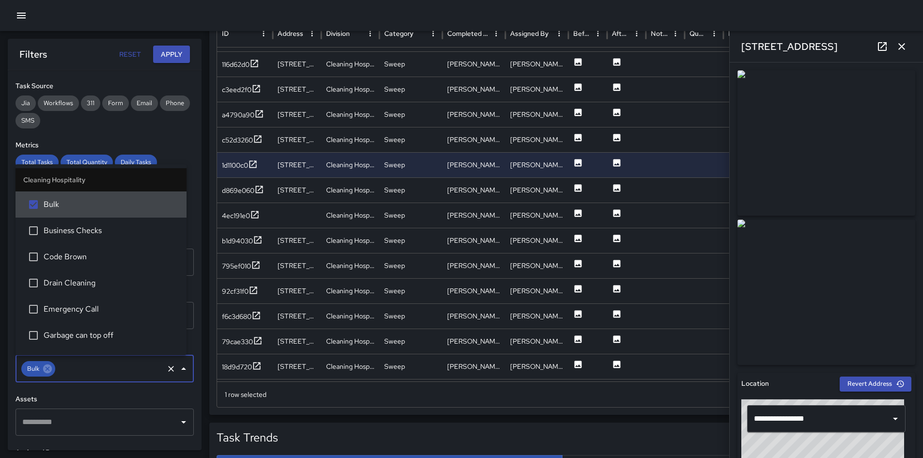
click at [160, 60] on button "Apply" at bounding box center [171, 55] width 37 height 18
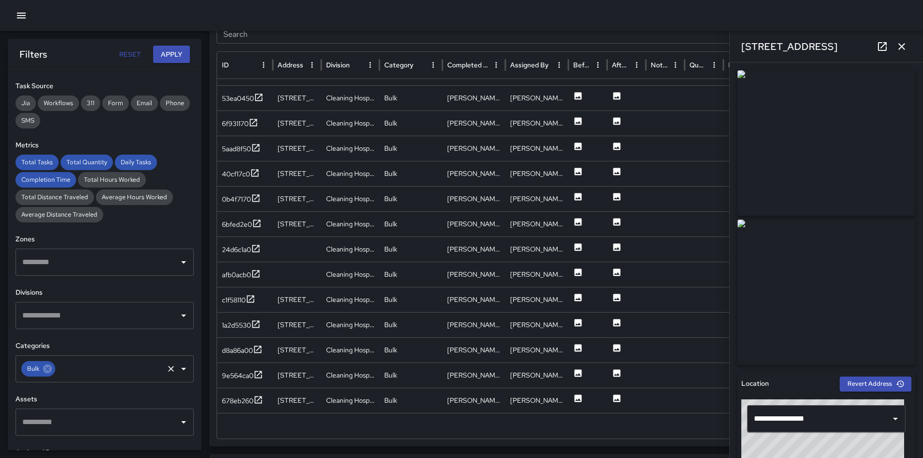
scroll to position [514, 0]
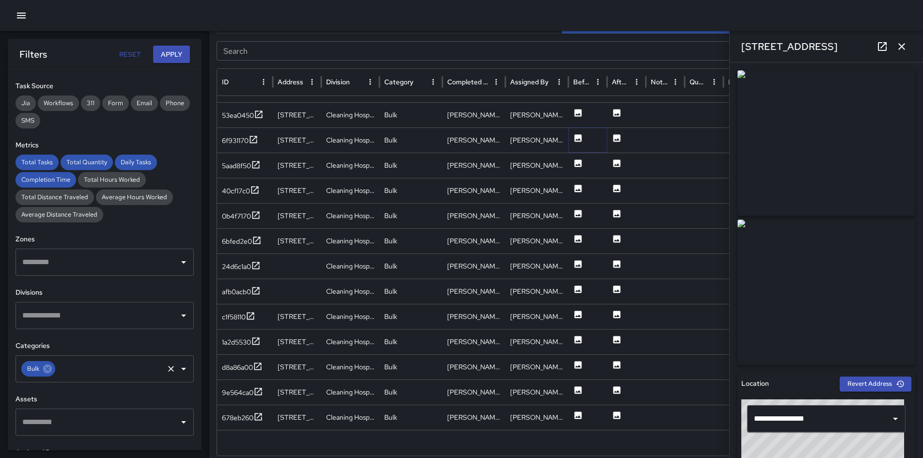
click at [580, 138] on icon at bounding box center [577, 137] width 7 height 7
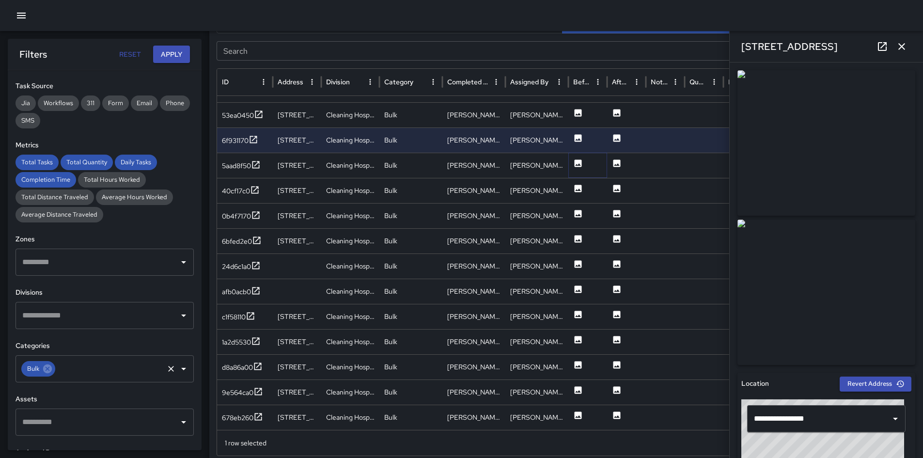
click at [578, 162] on icon at bounding box center [577, 162] width 7 height 7
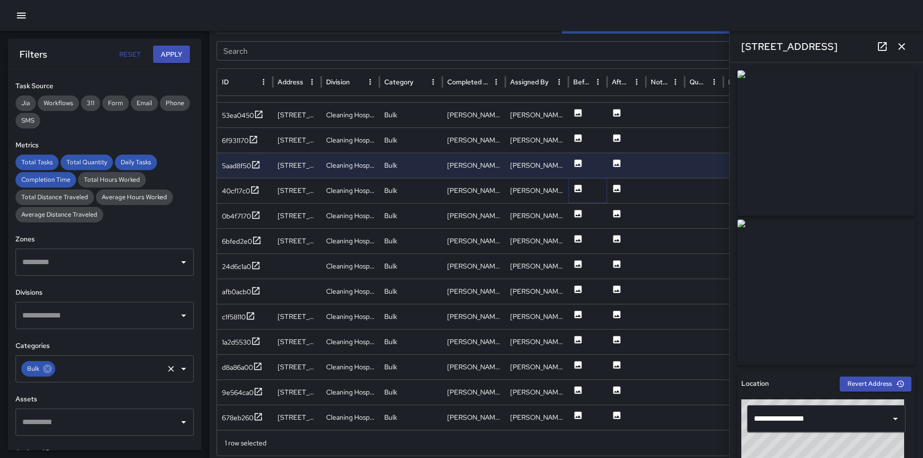
click at [578, 190] on icon at bounding box center [578, 189] width 10 height 10
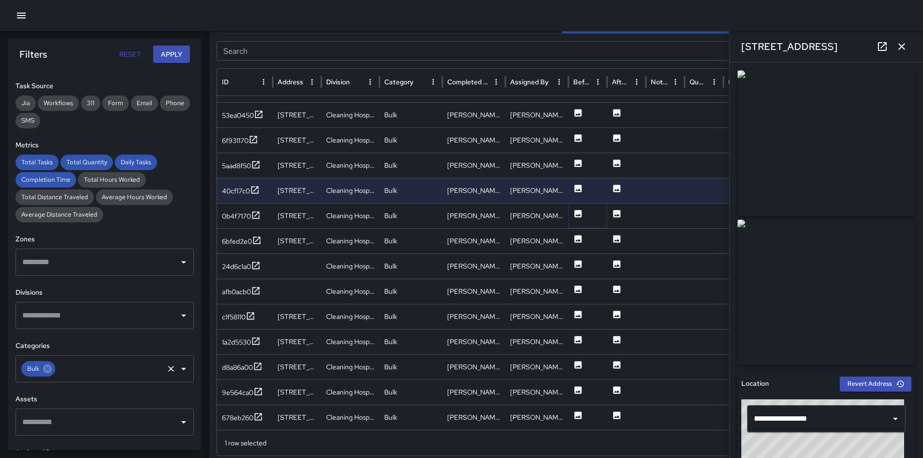
click at [579, 215] on icon at bounding box center [578, 214] width 10 height 10
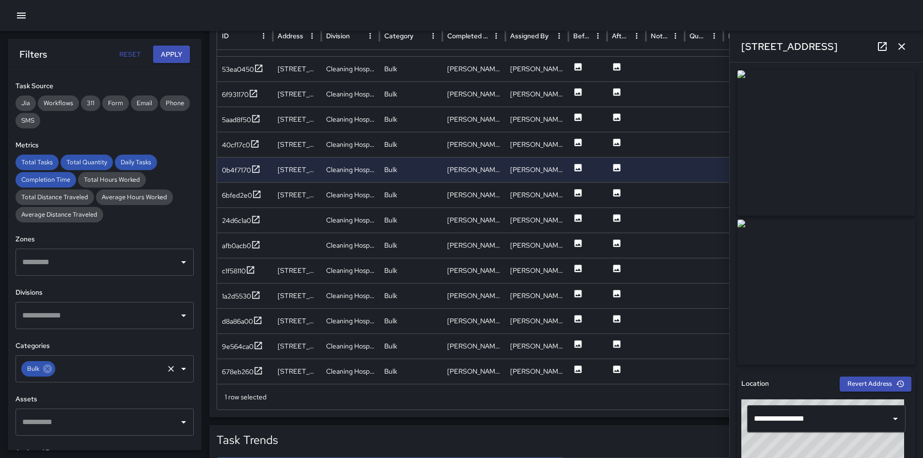
scroll to position [611, 0]
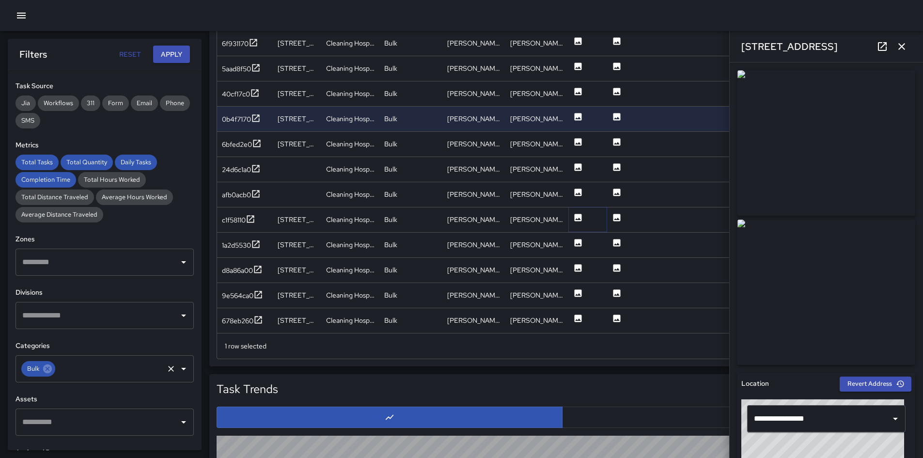
click at [577, 219] on icon at bounding box center [578, 218] width 10 height 10
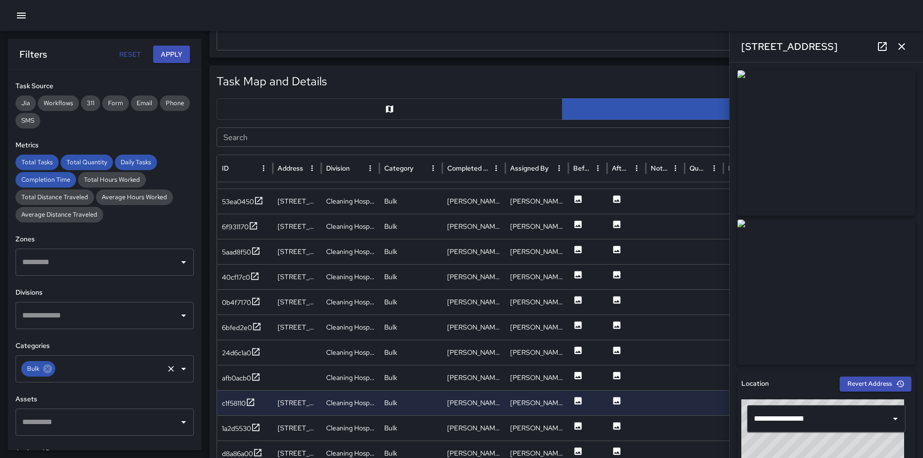
scroll to position [417, 0]
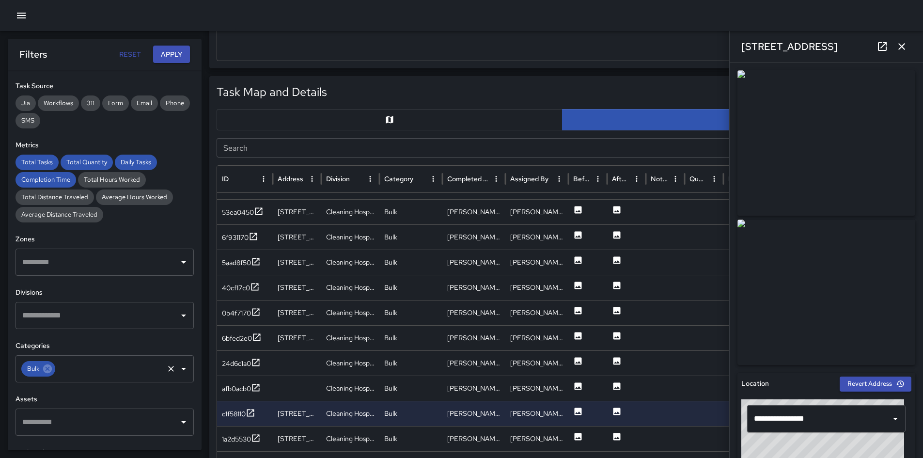
drag, startPoint x: 320, startPoint y: 124, endPoint x: 340, endPoint y: 134, distance: 22.1
click at [320, 124] on button "button" at bounding box center [389, 119] width 346 height 21
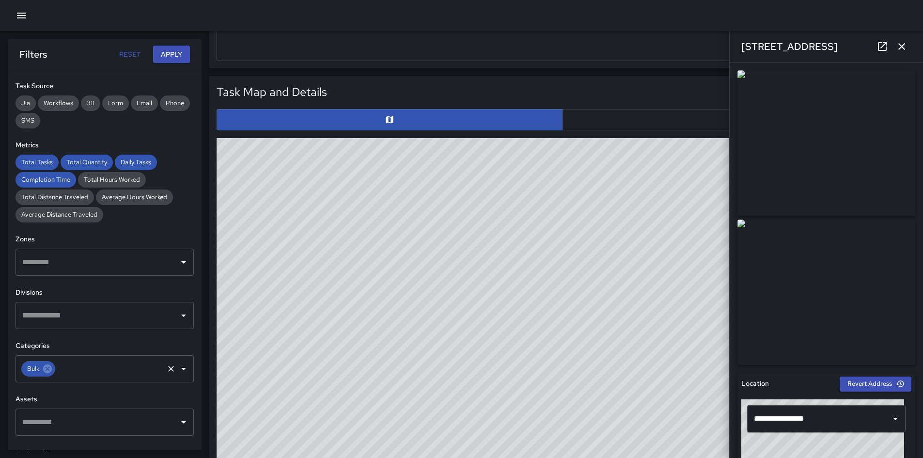
drag, startPoint x: 899, startPoint y: 52, endPoint x: 907, endPoint y: 67, distance: 16.7
click at [901, 52] on button "button" at bounding box center [901, 46] width 19 height 19
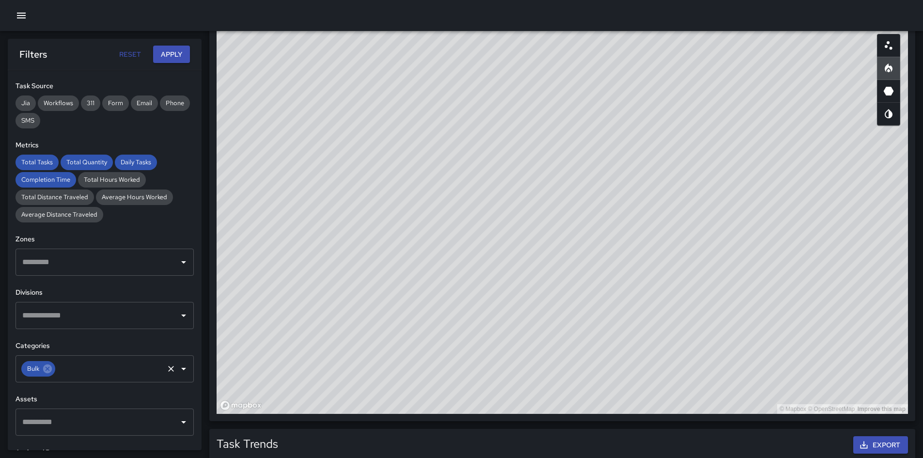
scroll to position [541, 0]
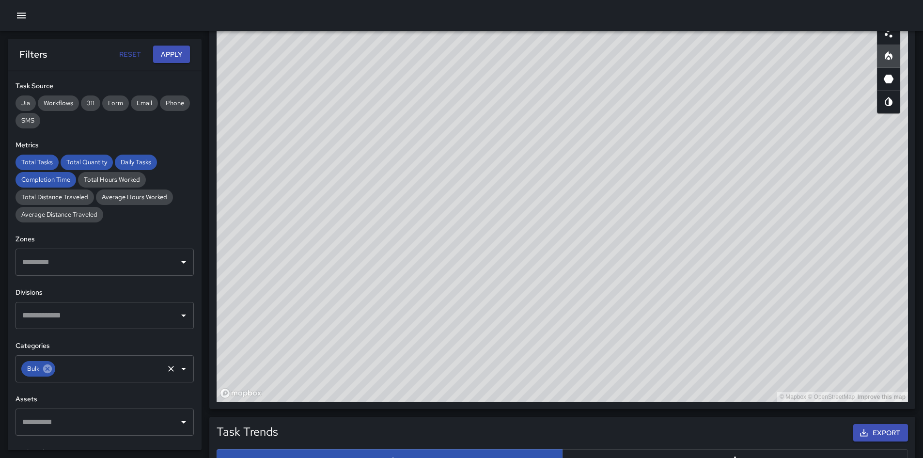
click at [49, 367] on icon at bounding box center [47, 368] width 11 height 11
click at [49, 367] on input "text" at bounding box center [97, 368] width 155 height 18
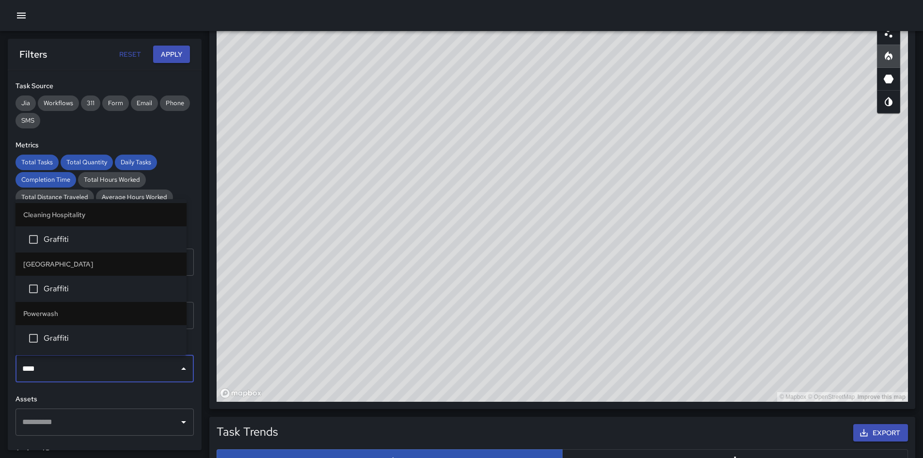
type input "*****"
click at [71, 239] on span "Graffiti" at bounding box center [111, 239] width 135 height 12
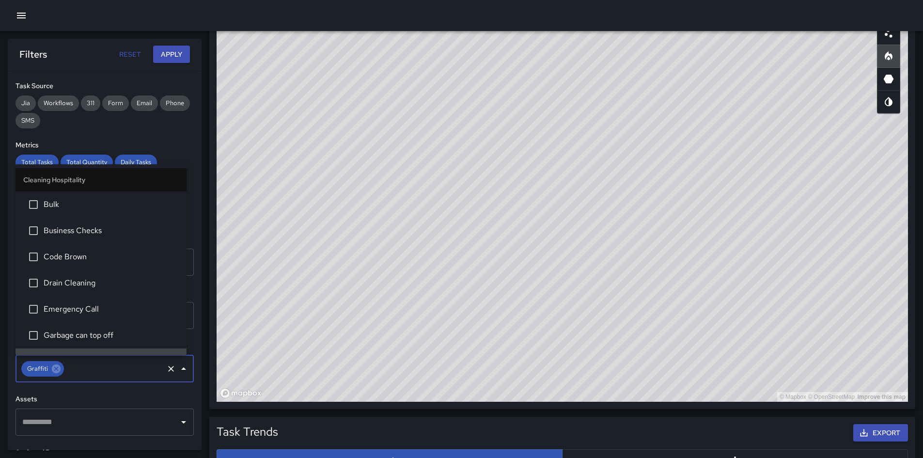
scroll to position [19, 0]
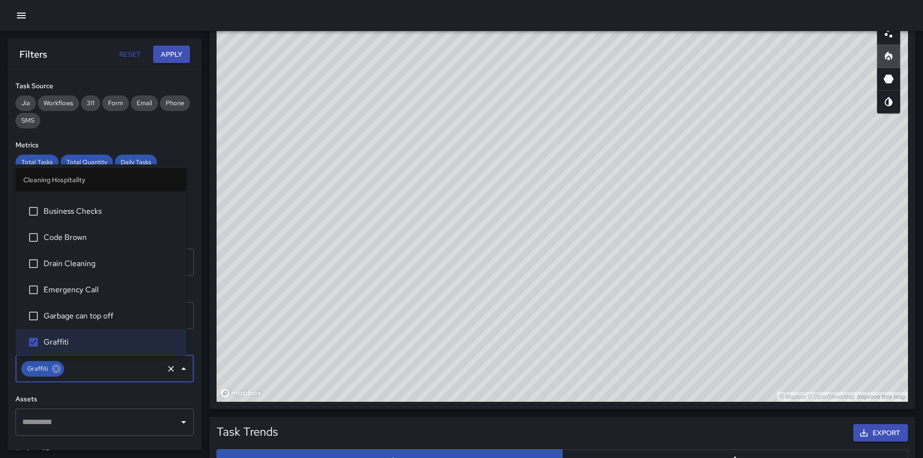
click at [171, 53] on button "Apply" at bounding box center [171, 55] width 37 height 18
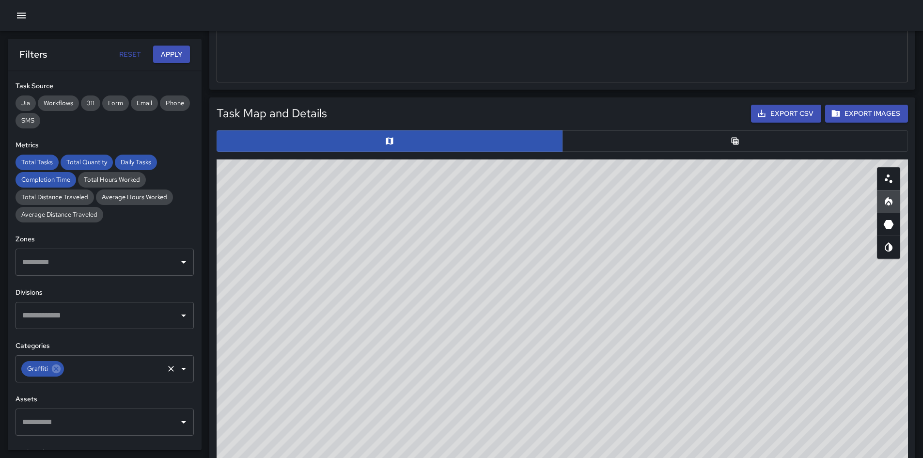
scroll to position [493, 0]
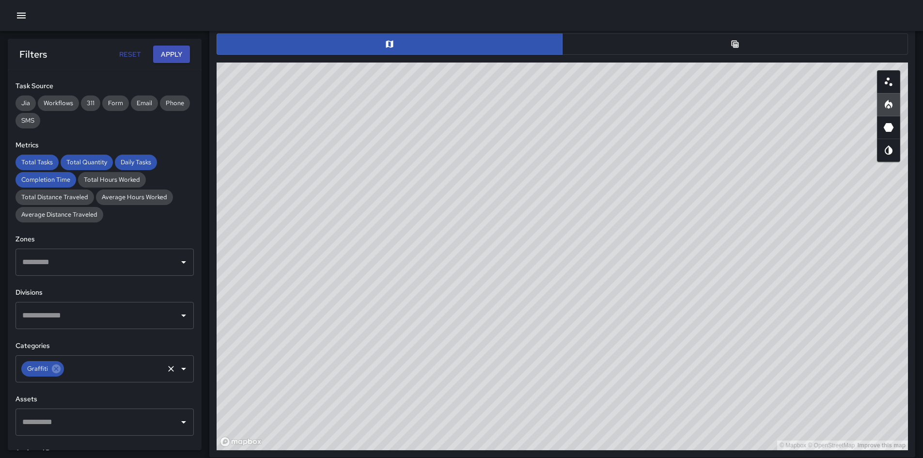
click at [720, 51] on button "button" at bounding box center [735, 43] width 346 height 21
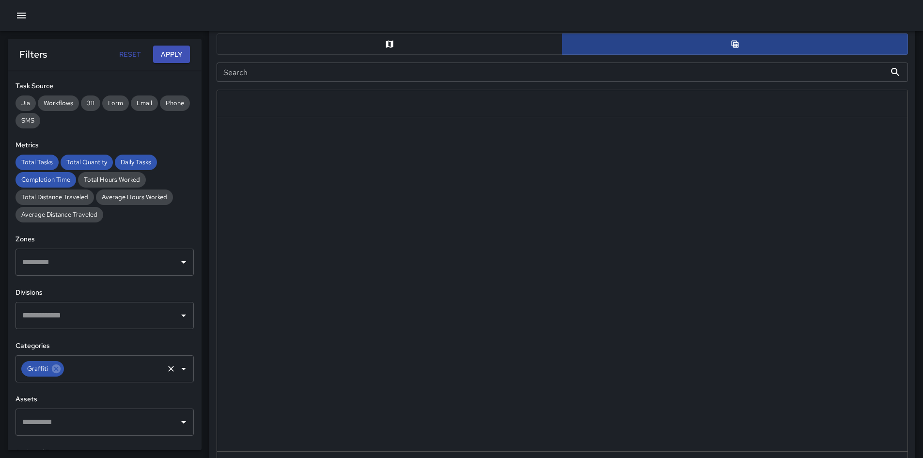
scroll to position [0, 0]
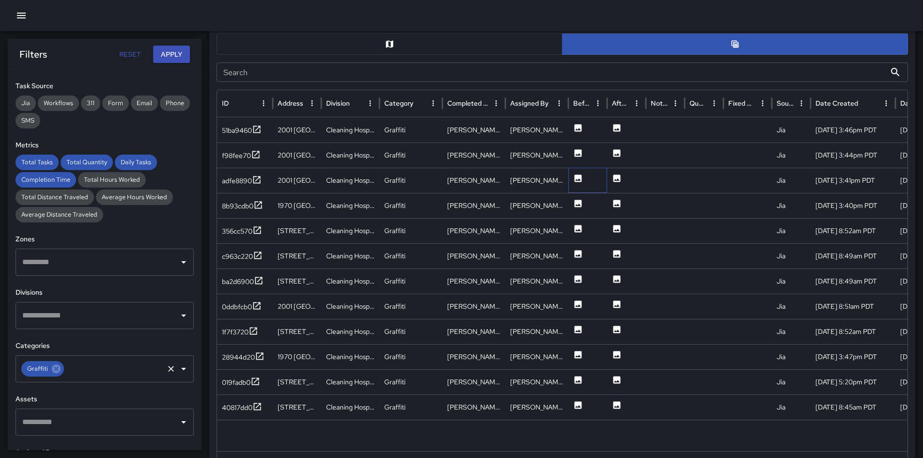
click at [585, 180] on div at bounding box center [587, 180] width 39 height 25
click at [576, 178] on icon at bounding box center [577, 177] width 7 height 7
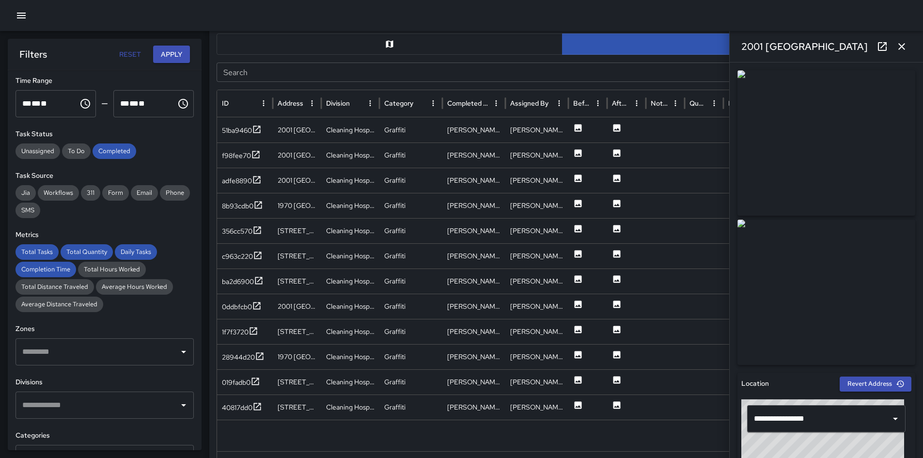
scroll to position [242, 0]
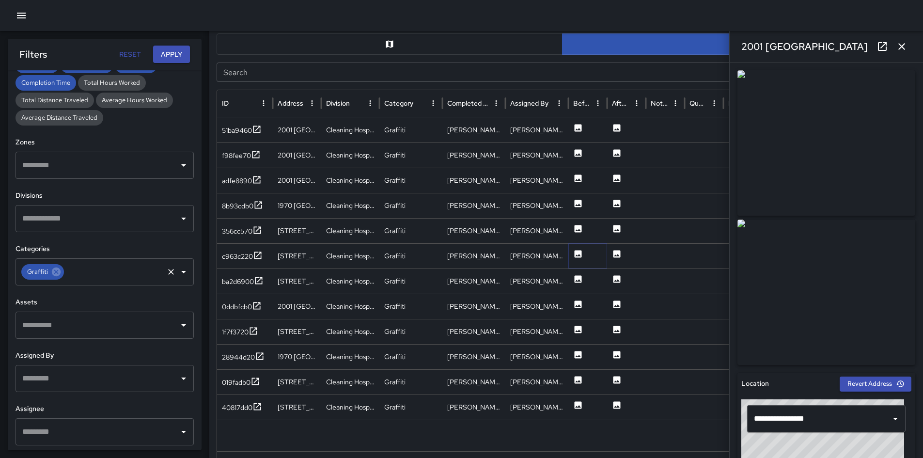
click at [577, 256] on icon at bounding box center [578, 254] width 10 height 10
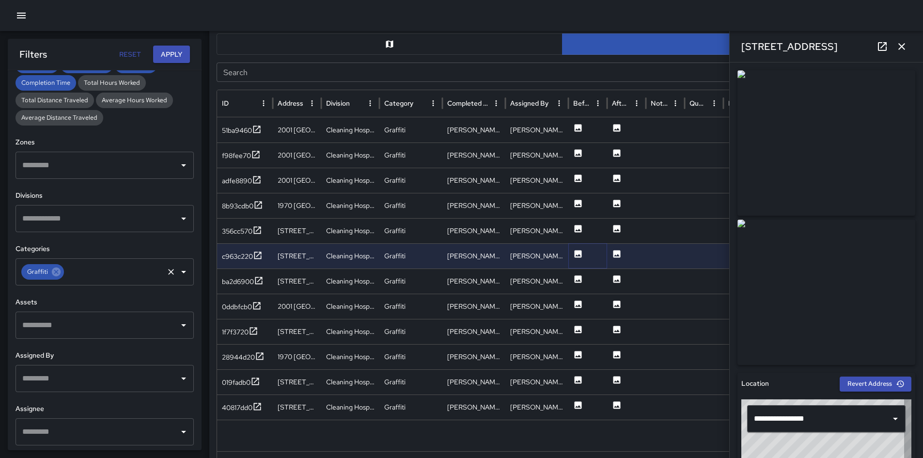
scroll to position [590, 0]
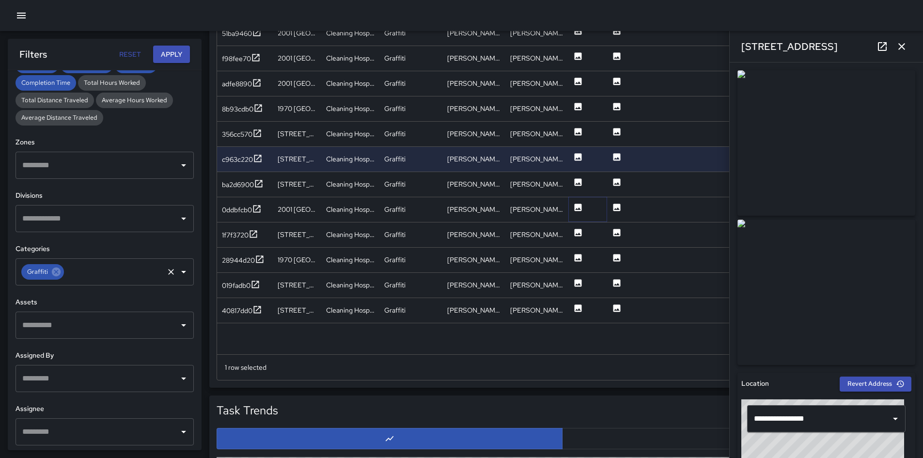
click at [577, 205] on icon at bounding box center [577, 206] width 7 height 7
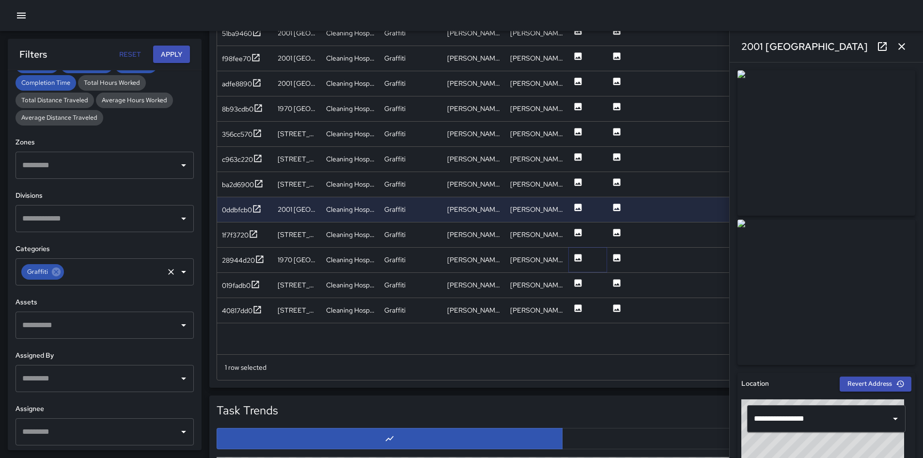
click at [576, 253] on icon at bounding box center [578, 258] width 10 height 10
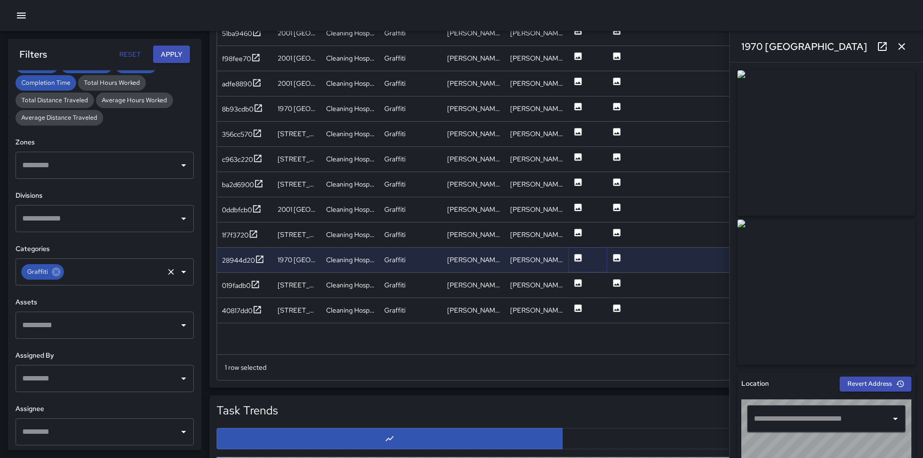
type input "**********"
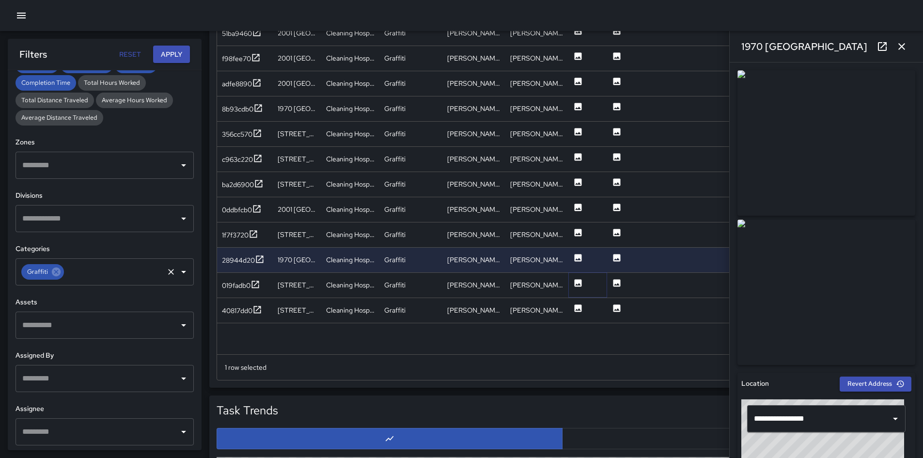
click at [577, 281] on icon at bounding box center [577, 282] width 7 height 7
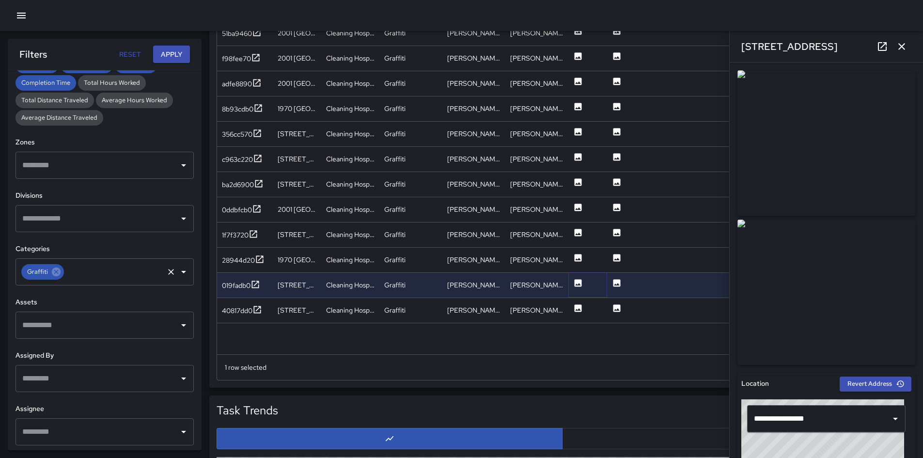
click at [56, 277] on icon at bounding box center [56, 271] width 11 height 11
click at [57, 274] on input "text" at bounding box center [97, 271] width 155 height 18
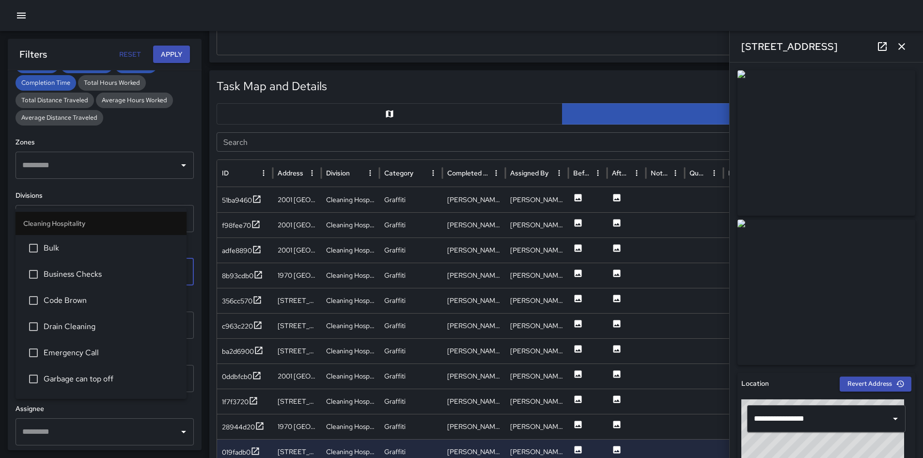
scroll to position [348, 0]
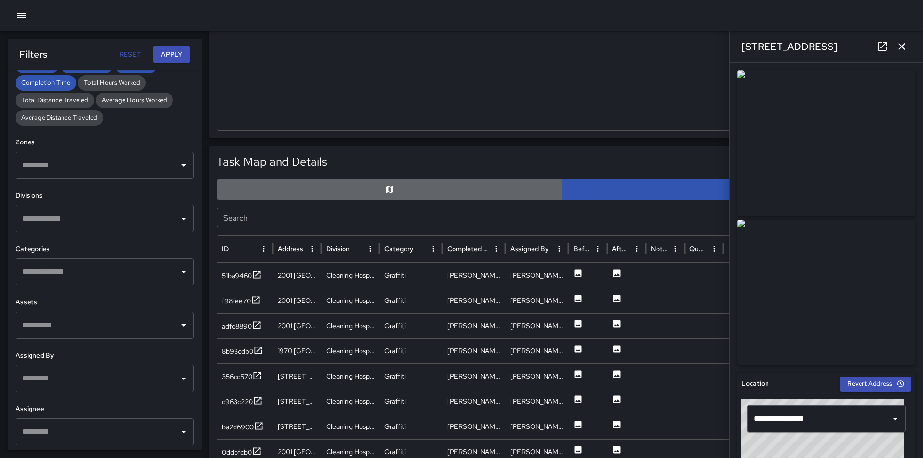
click at [301, 185] on button "button" at bounding box center [389, 189] width 346 height 21
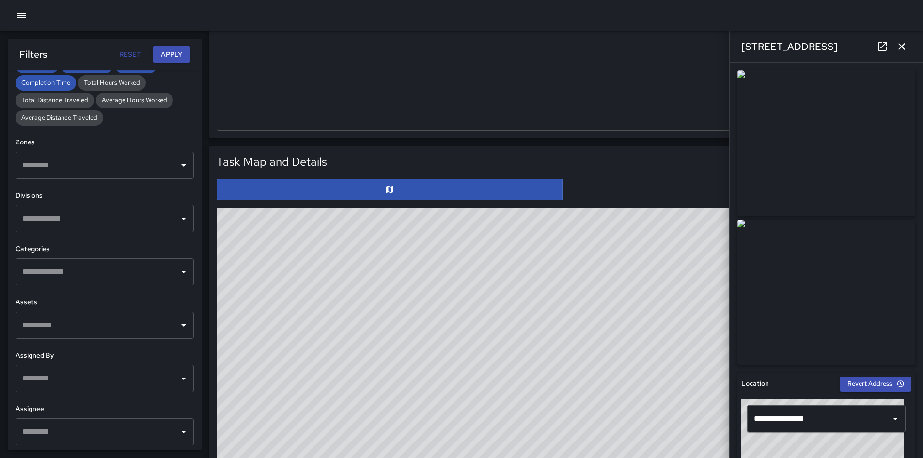
click at [905, 47] on icon "button" at bounding box center [901, 47] width 12 height 12
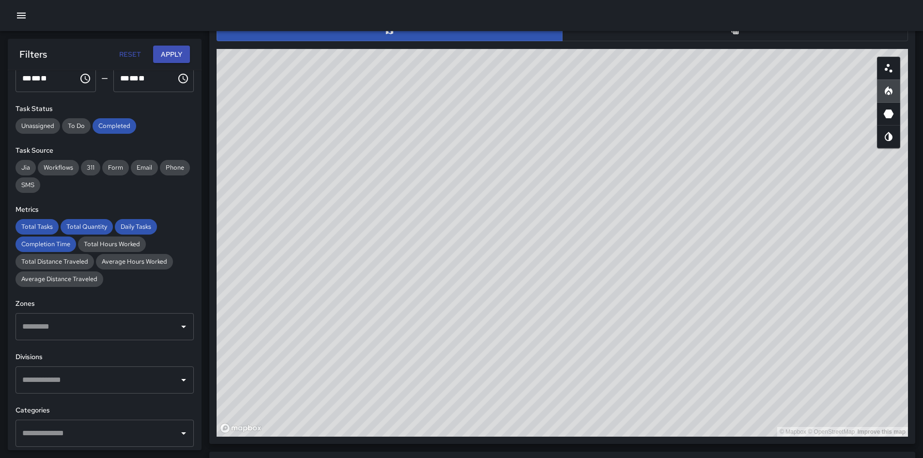
scroll to position [194, 0]
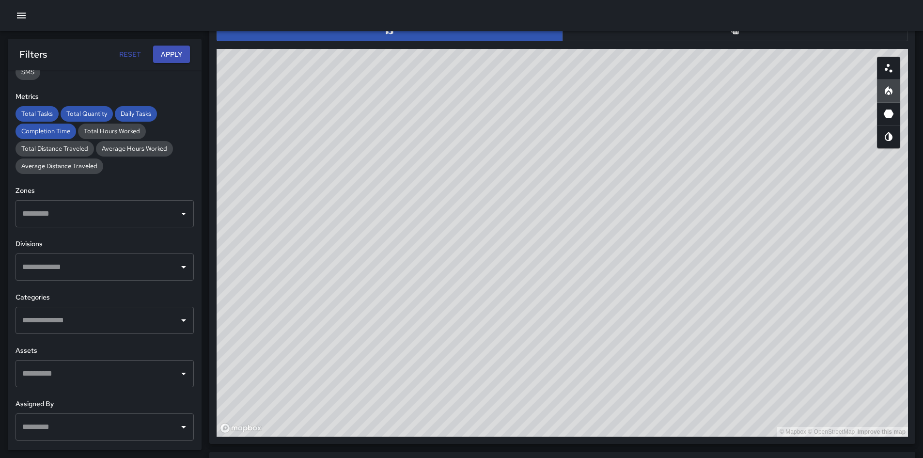
click at [91, 313] on input "text" at bounding box center [97, 320] width 155 height 18
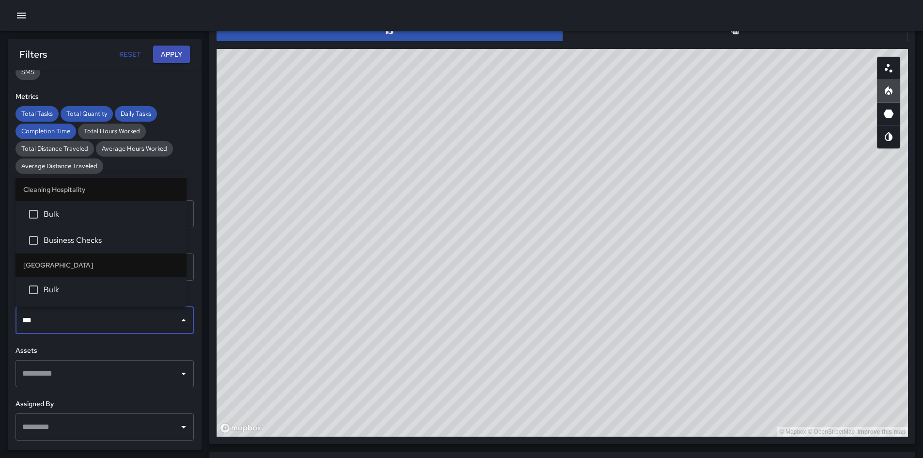
type input "****"
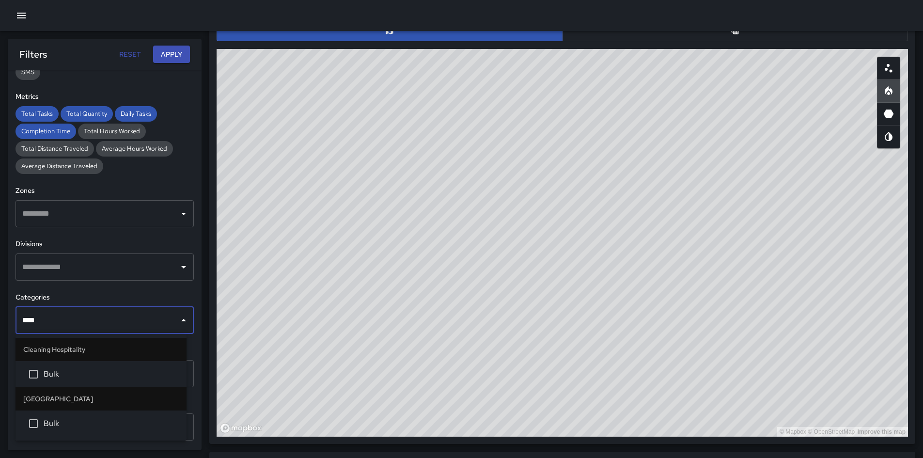
click at [93, 370] on span "Bulk" at bounding box center [111, 374] width 135 height 12
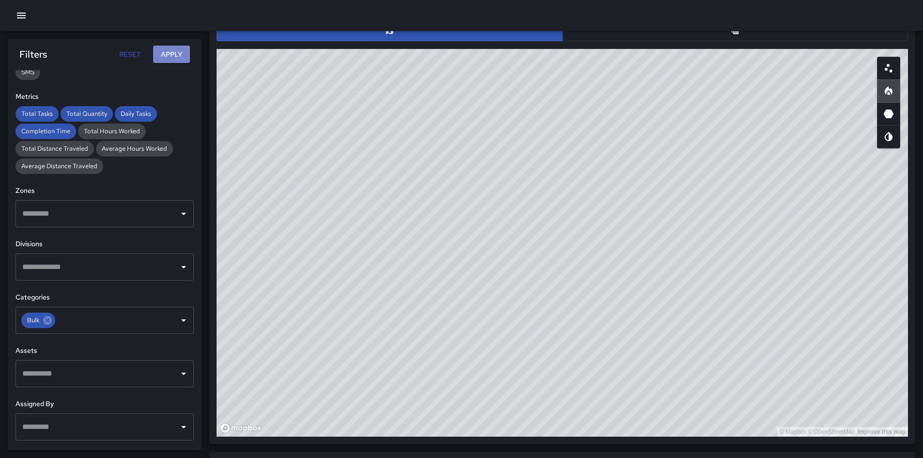
click at [169, 61] on button "Apply" at bounding box center [171, 55] width 37 height 18
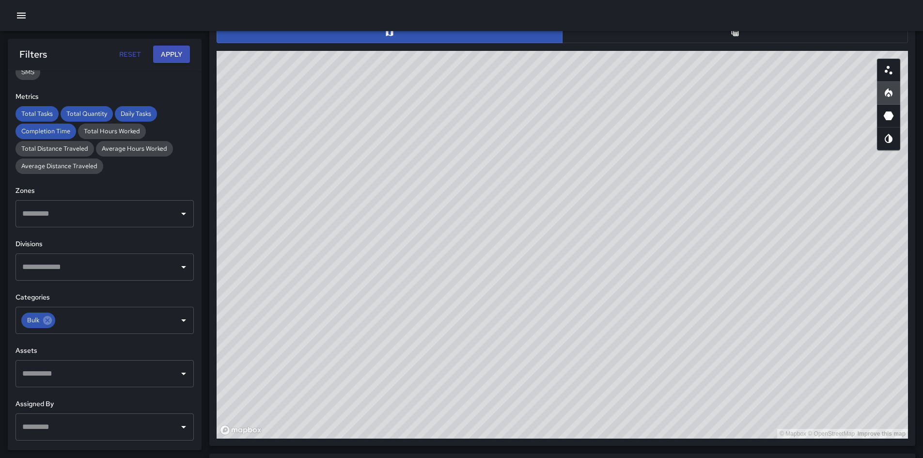
scroll to position [507, 0]
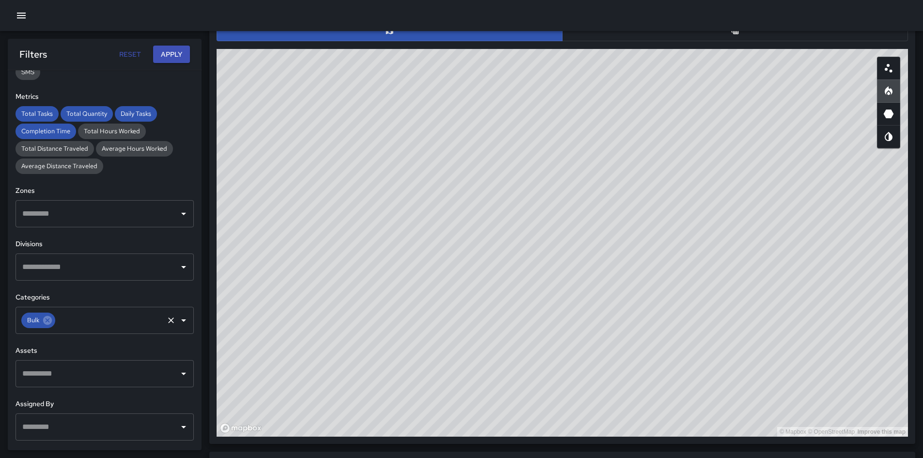
click at [52, 322] on icon at bounding box center [47, 320] width 11 height 11
click at [57, 324] on input "text" at bounding box center [110, 320] width 106 height 18
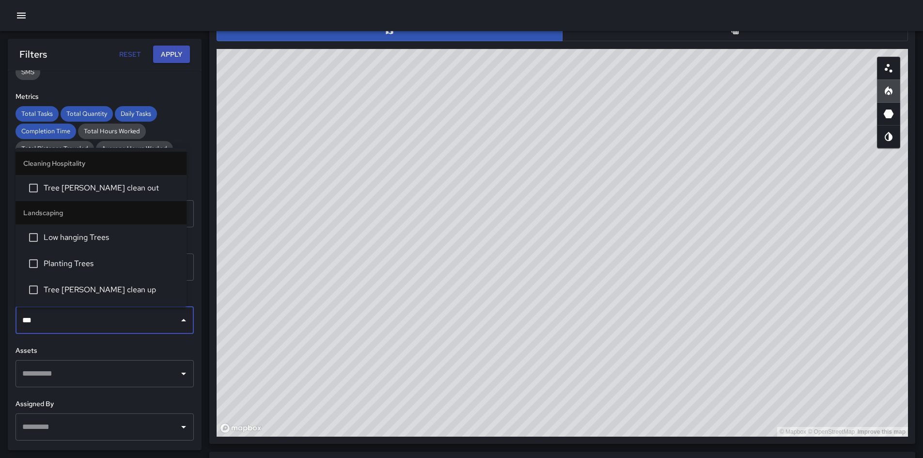
type input "****"
click at [57, 296] on li "Tree wells clean up" at bounding box center [100, 290] width 171 height 26
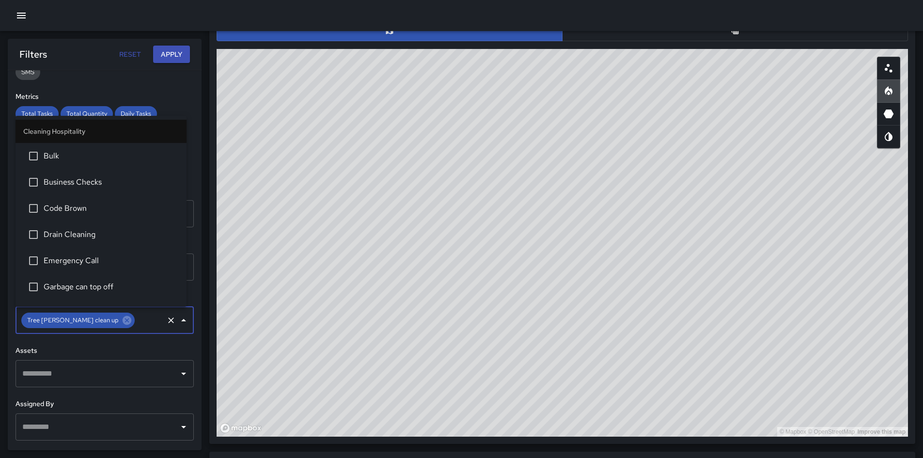
scroll to position [641, 0]
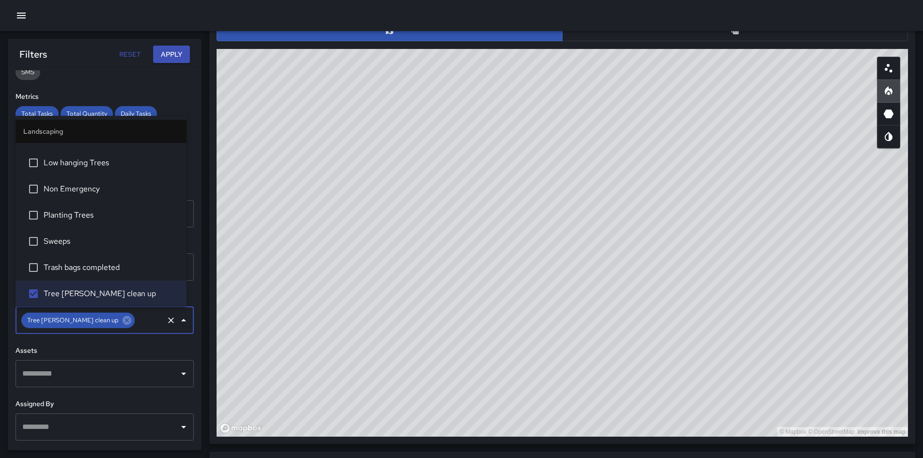
click at [159, 59] on button "Apply" at bounding box center [171, 55] width 37 height 18
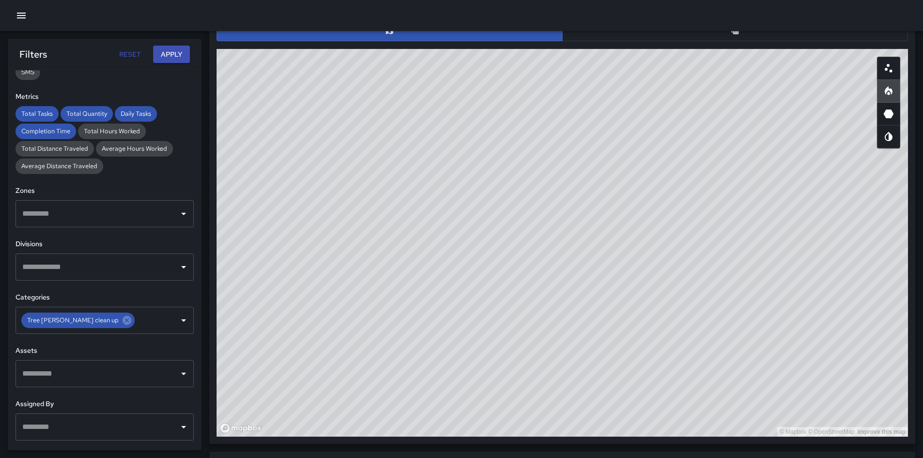
scroll to position [507, 0]
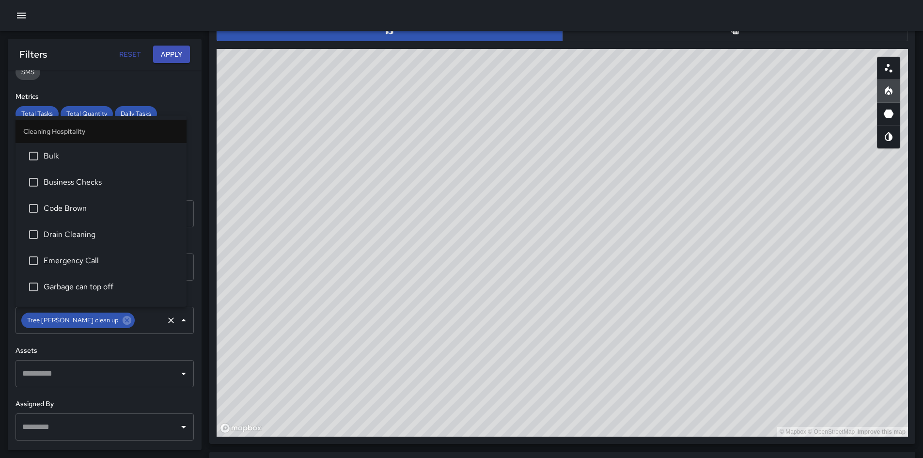
click at [91, 327] on div "Tree wells clean up ​" at bounding box center [104, 320] width 178 height 27
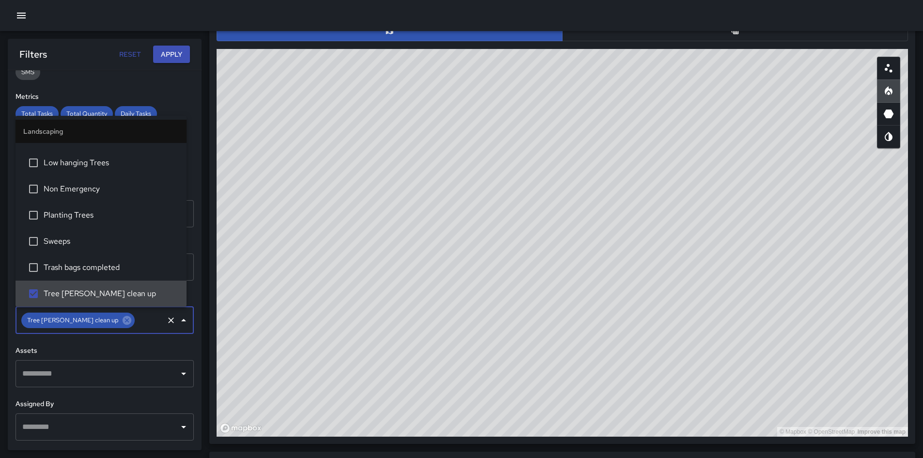
click at [122, 317] on icon at bounding box center [127, 320] width 11 height 11
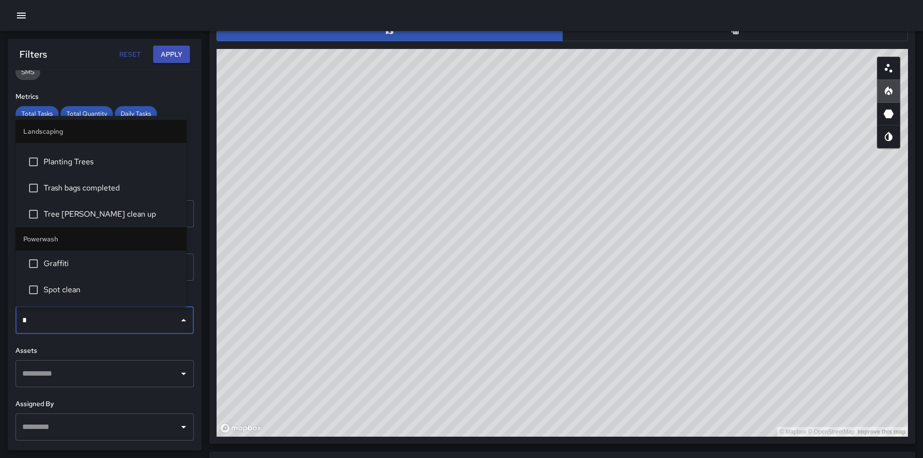
scroll to position [0, 0]
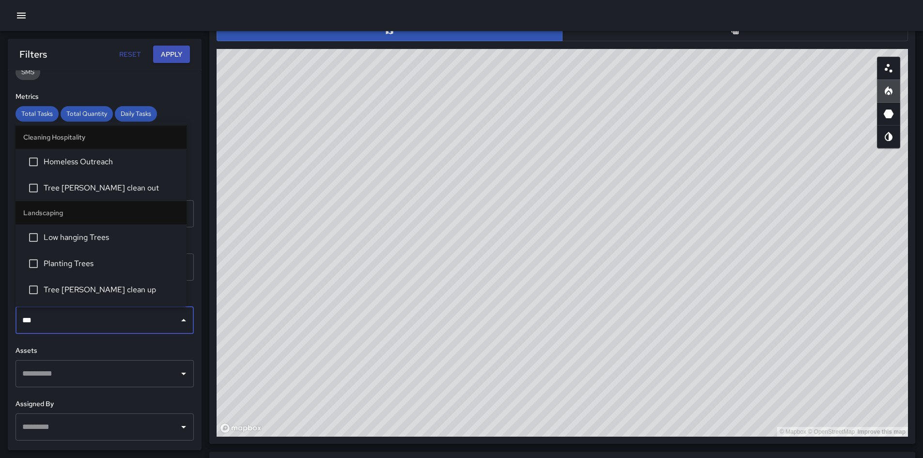
type input "****"
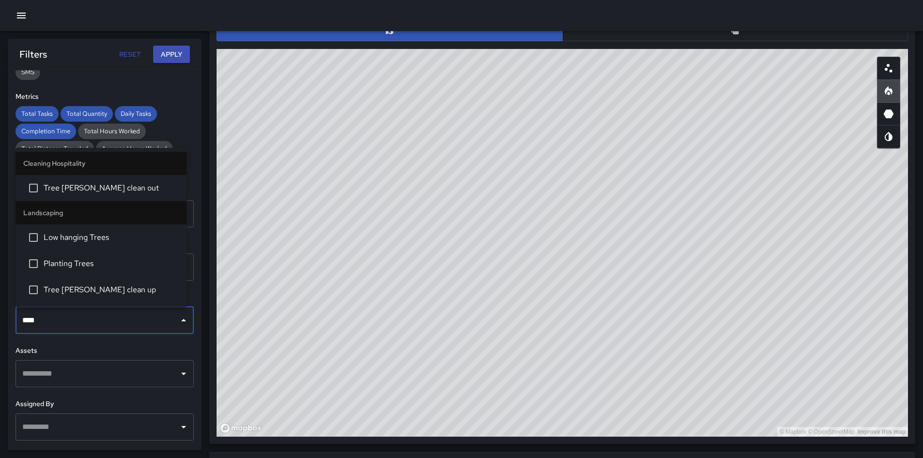
click at [102, 189] on span "Tree wells clean out" at bounding box center [111, 188] width 135 height 12
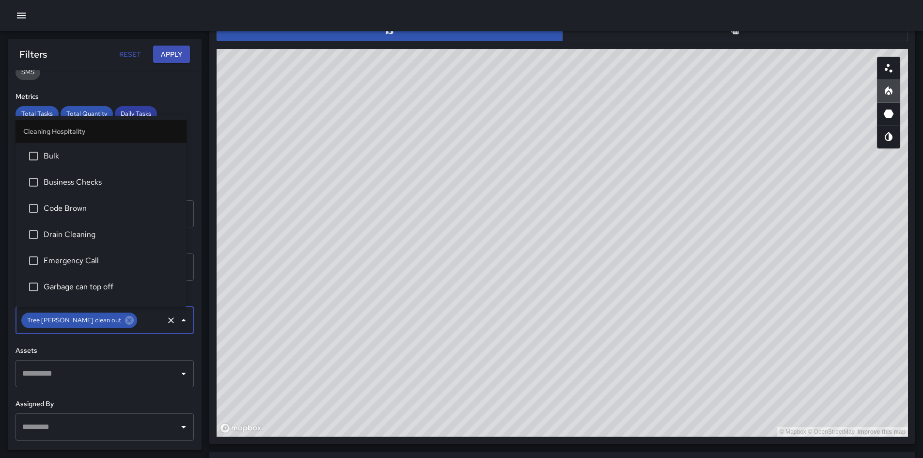
scroll to position [229, 0]
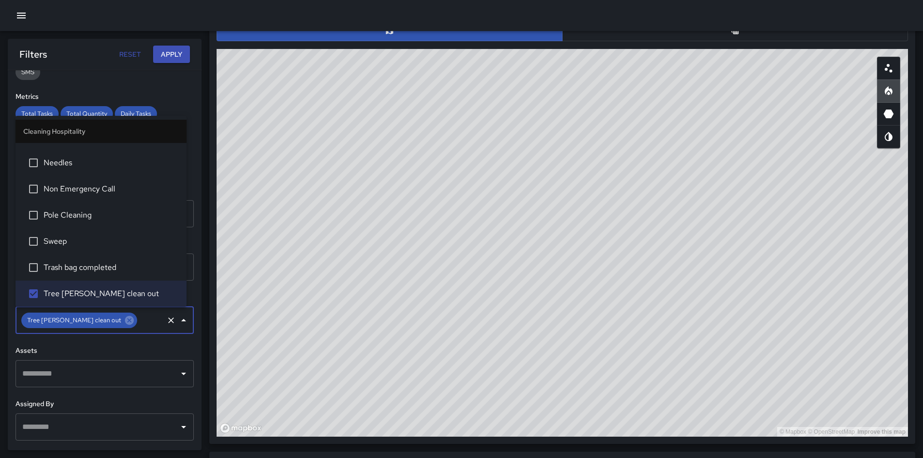
click at [166, 52] on button "Apply" at bounding box center [171, 55] width 37 height 18
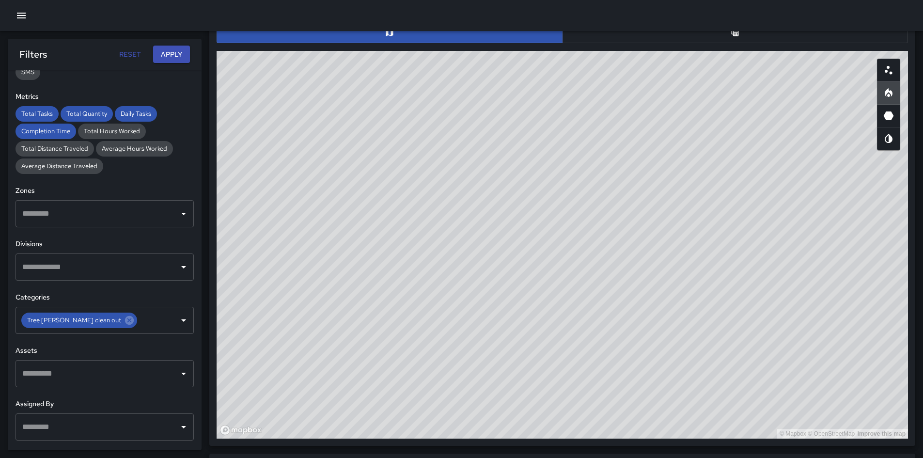
scroll to position [507, 0]
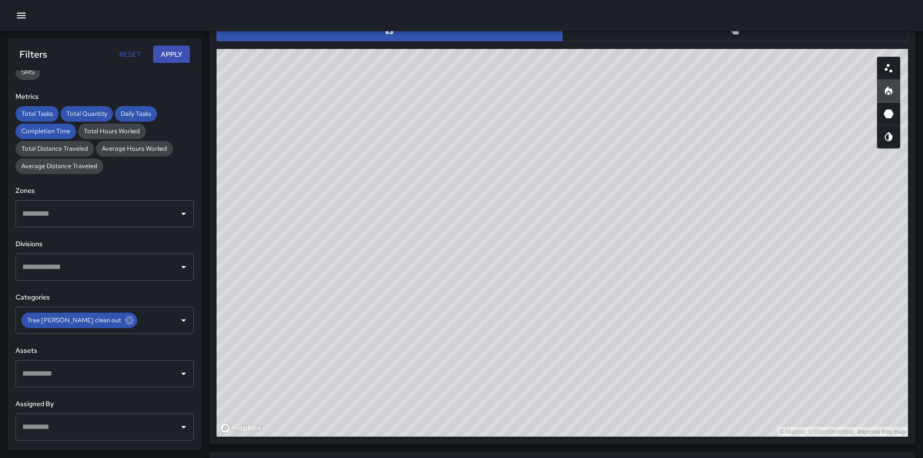
click at [691, 42] on div "Task Map and Details Export CSV Export Images ID Address 6298d1c0 1548 Ocean Av…" at bounding box center [561, 215] width 691 height 442
click at [727, 36] on button "button" at bounding box center [735, 30] width 346 height 21
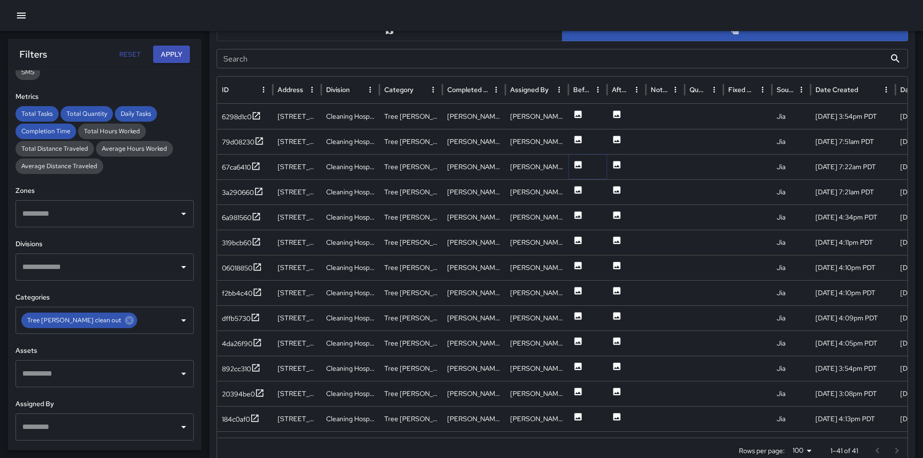
click at [581, 165] on icon at bounding box center [577, 164] width 7 height 7
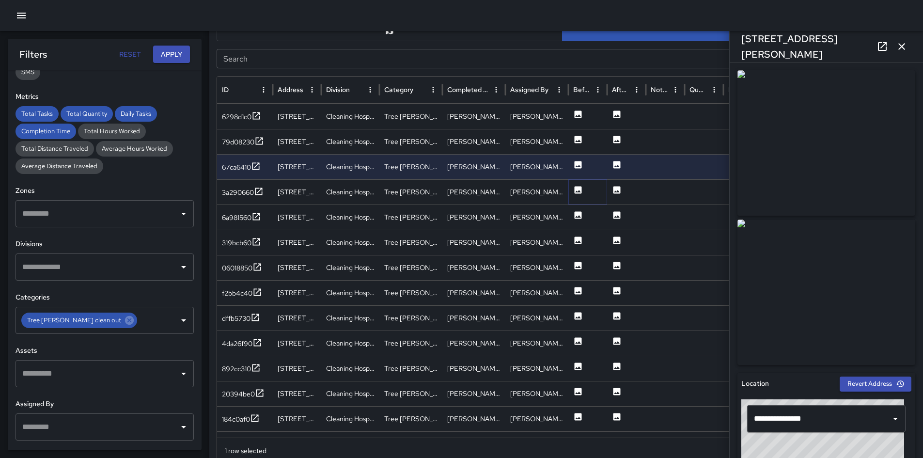
click at [578, 194] on icon at bounding box center [578, 190] width 10 height 10
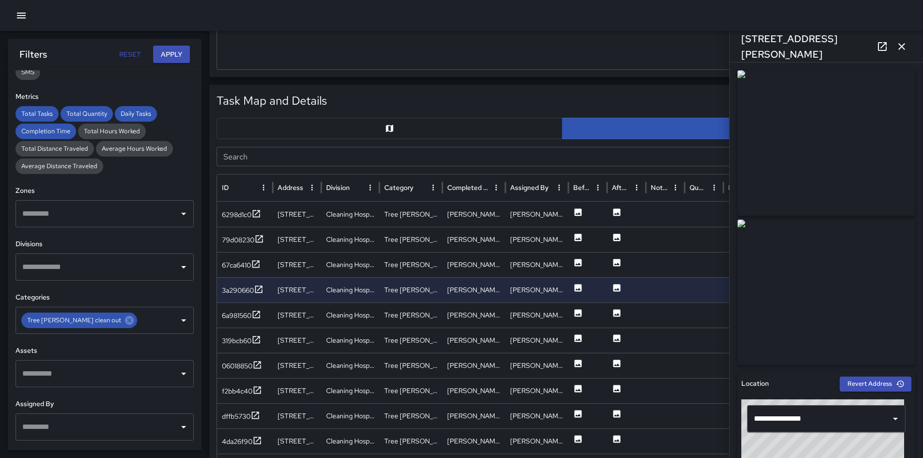
scroll to position [484, 0]
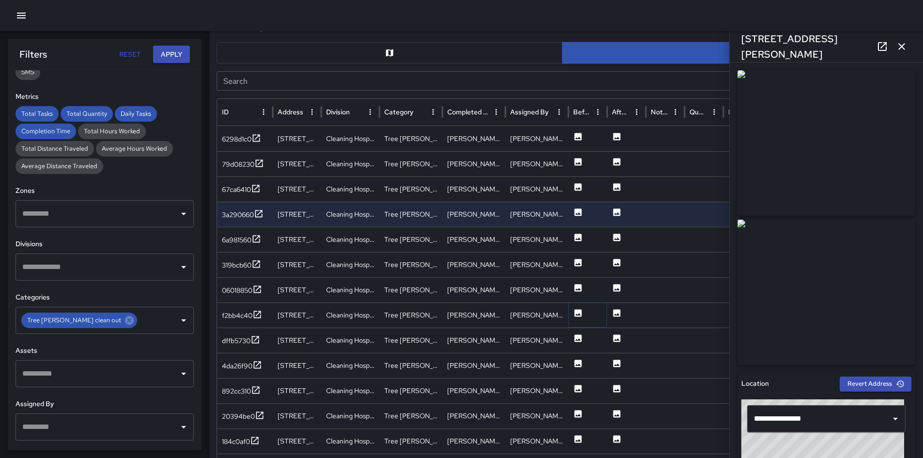
click at [579, 311] on icon at bounding box center [577, 312] width 7 height 7
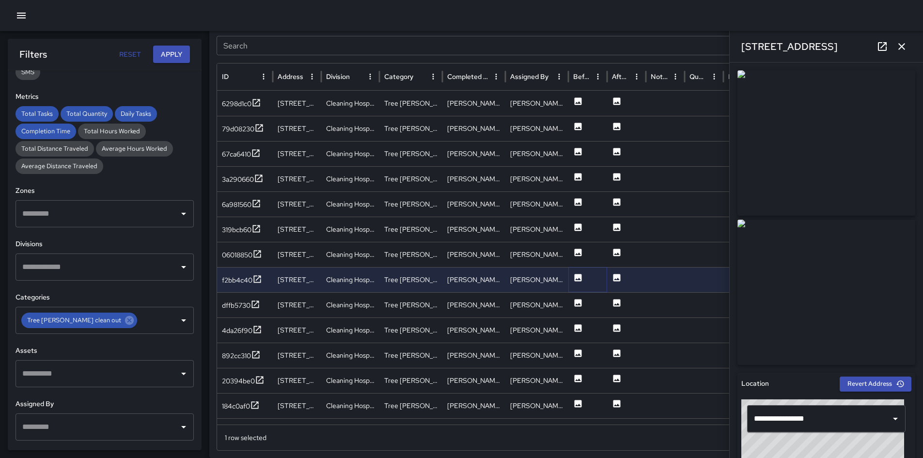
scroll to position [581, 0]
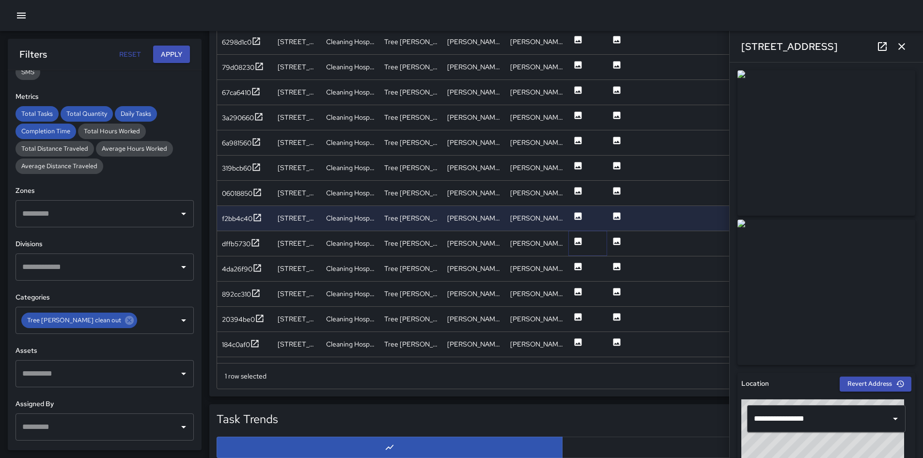
click at [579, 245] on icon at bounding box center [577, 240] width 7 height 7
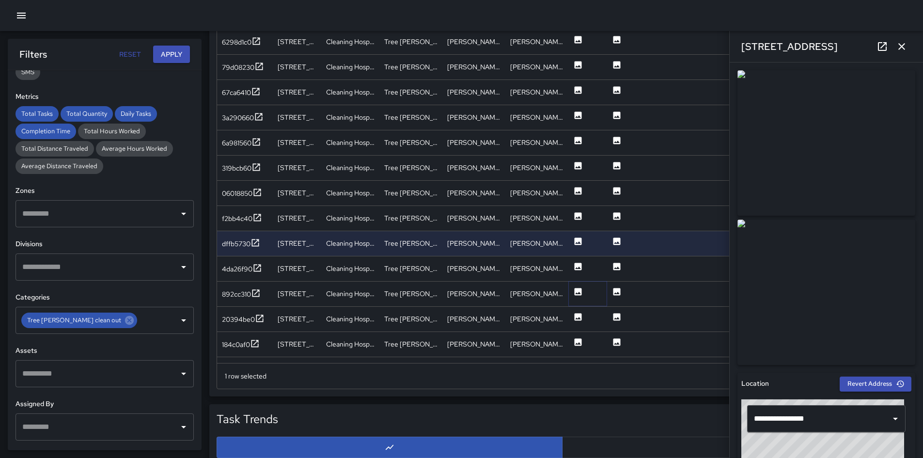
click at [576, 295] on icon at bounding box center [578, 292] width 10 height 10
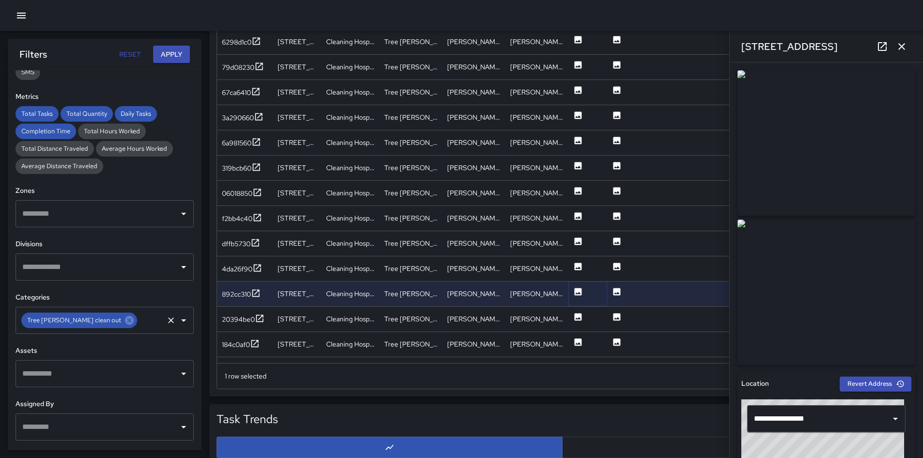
click at [124, 320] on icon at bounding box center [129, 320] width 11 height 11
click at [90, 320] on input "text" at bounding box center [97, 320] width 155 height 18
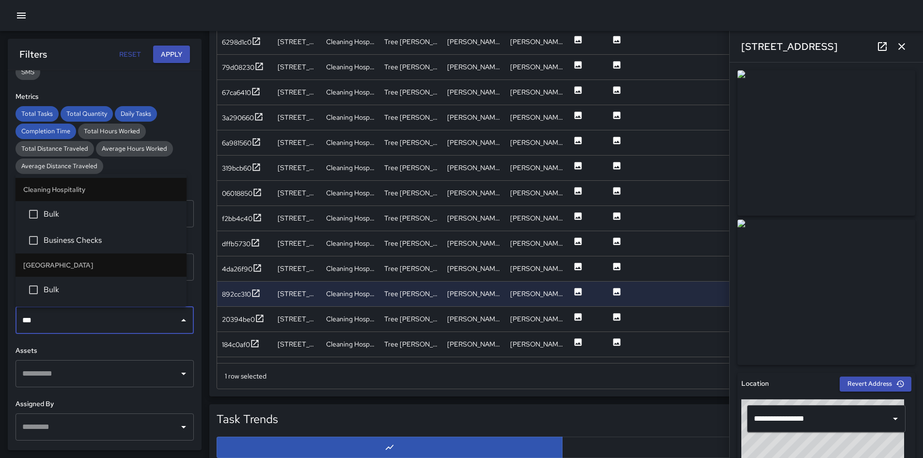
type input "****"
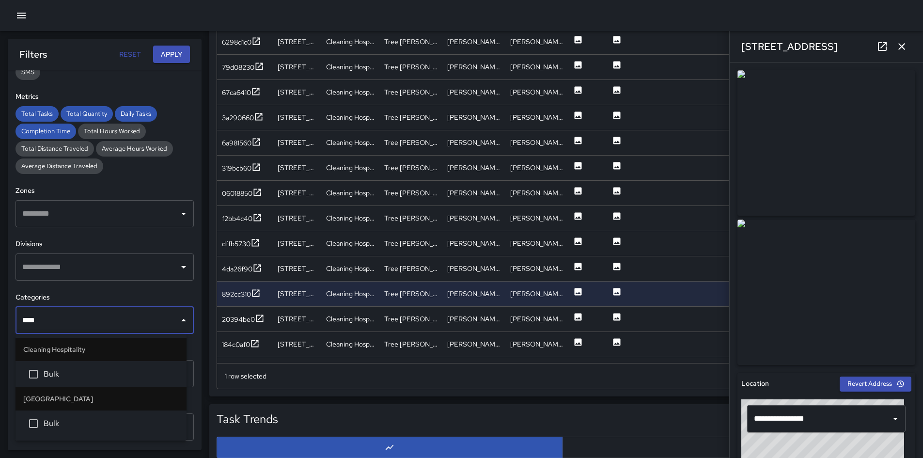
click at [84, 375] on span "Bulk" at bounding box center [111, 374] width 135 height 12
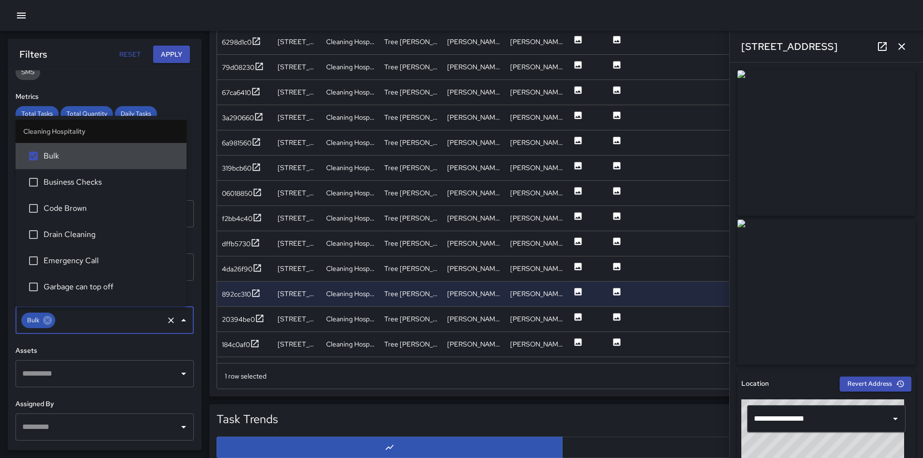
click at [168, 49] on button "Apply" at bounding box center [171, 55] width 37 height 18
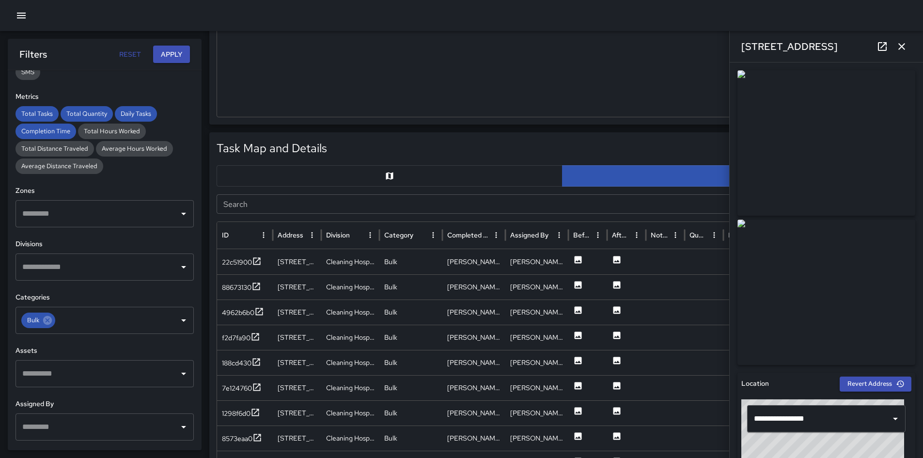
scroll to position [484, 0]
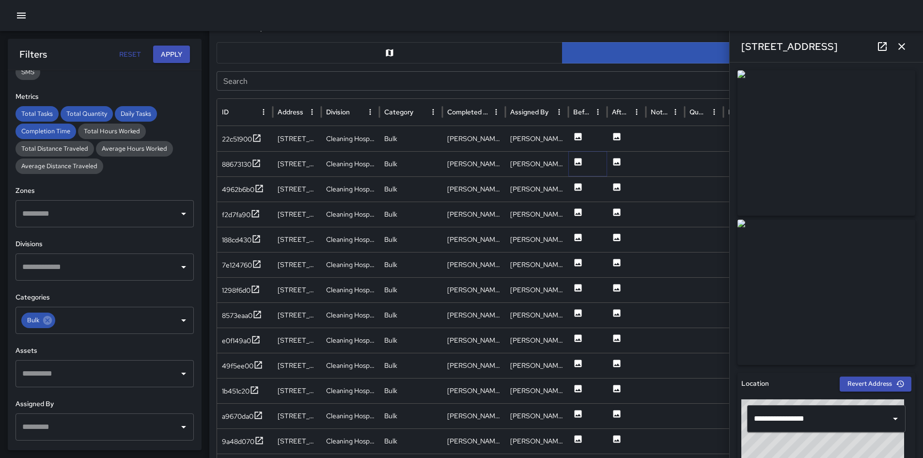
click at [576, 161] on icon at bounding box center [577, 161] width 7 height 7
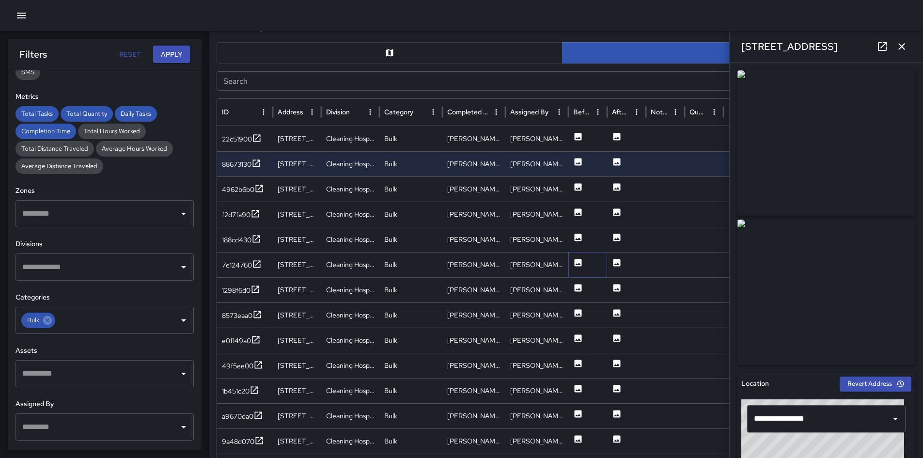
click at [584, 264] on div at bounding box center [587, 264] width 39 height 25
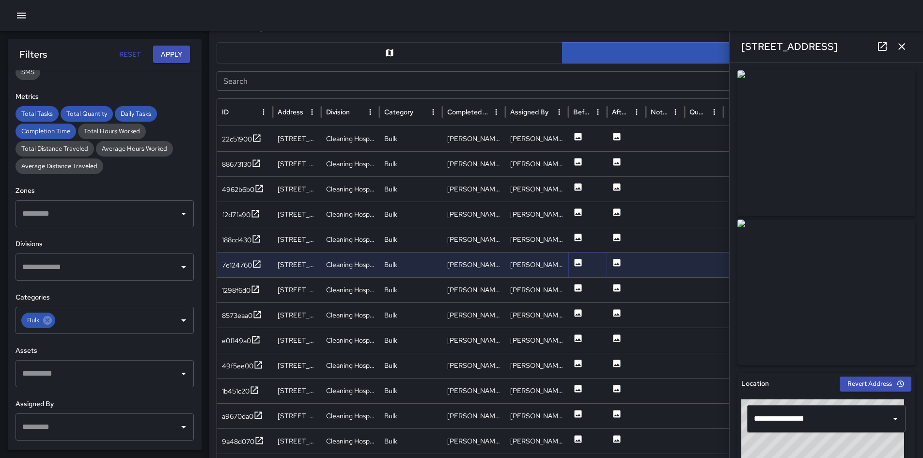
click at [582, 265] on icon at bounding box center [578, 263] width 10 height 10
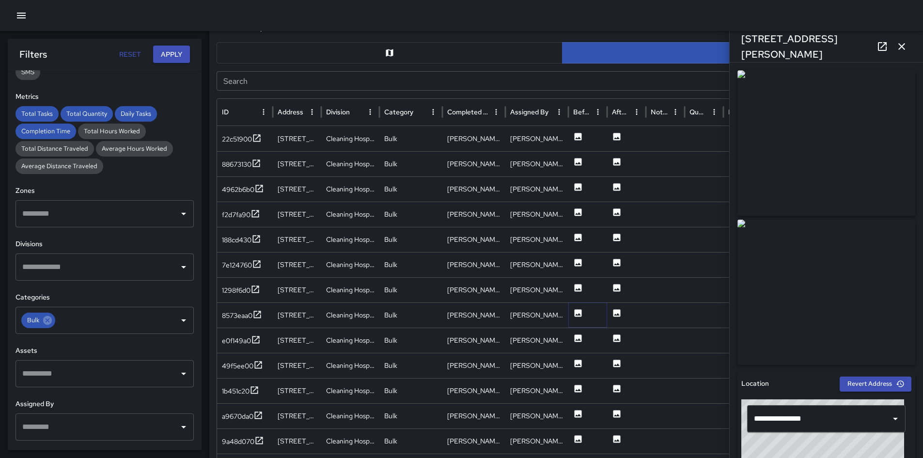
click at [575, 313] on icon at bounding box center [577, 312] width 7 height 7
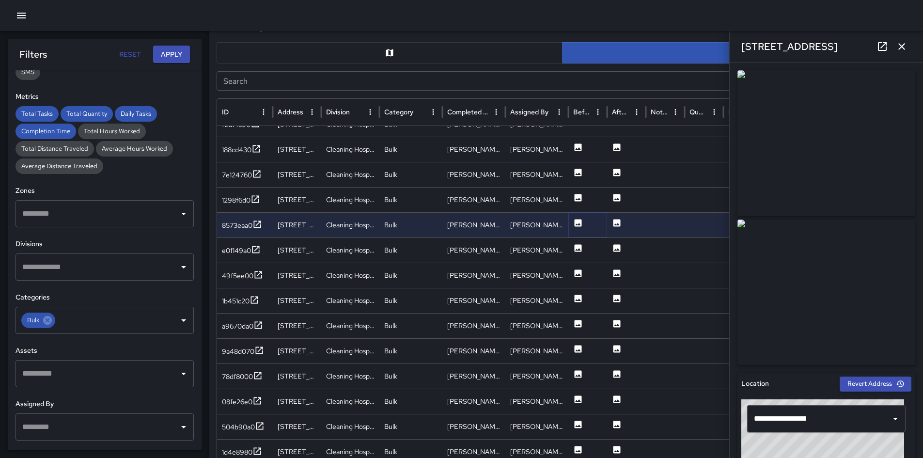
scroll to position [90, 0]
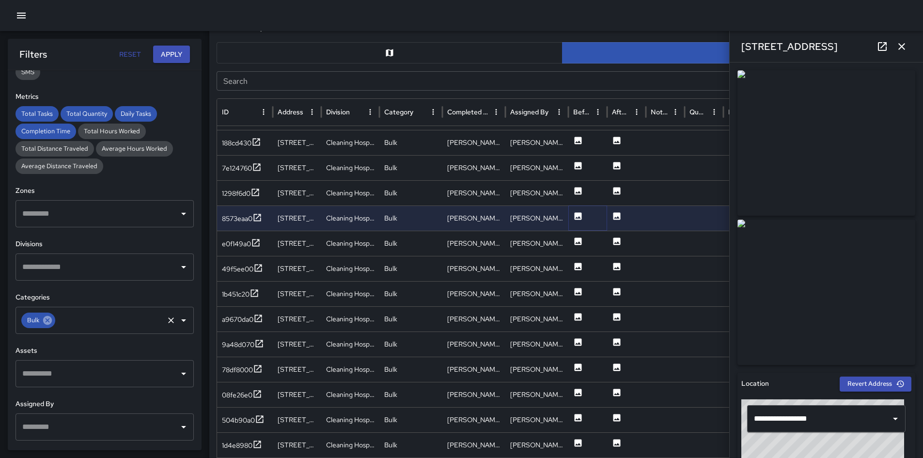
click at [50, 319] on icon at bounding box center [47, 320] width 9 height 9
click at [57, 319] on input "text" at bounding box center [110, 320] width 106 height 18
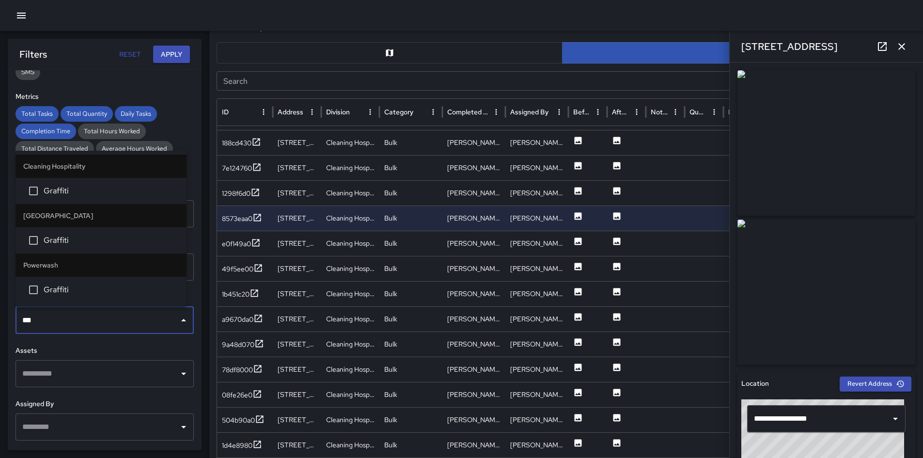
type input "****"
click at [59, 192] on span "Graffiti" at bounding box center [111, 191] width 135 height 12
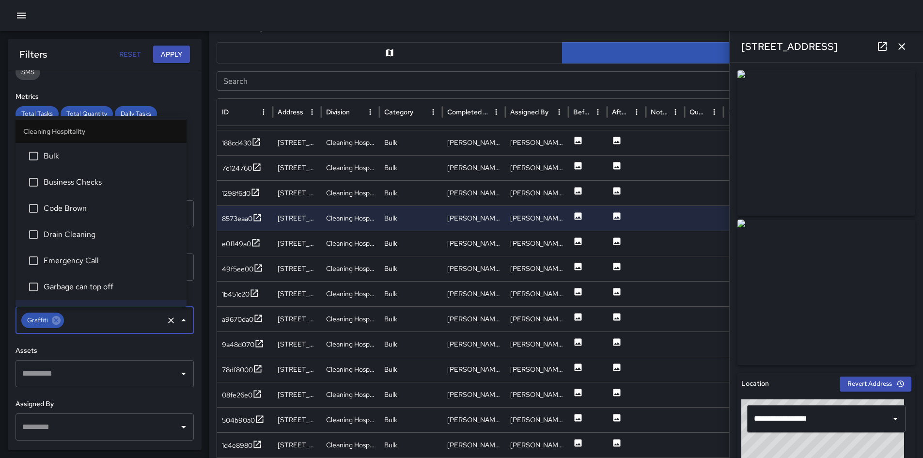
scroll to position [19, 0]
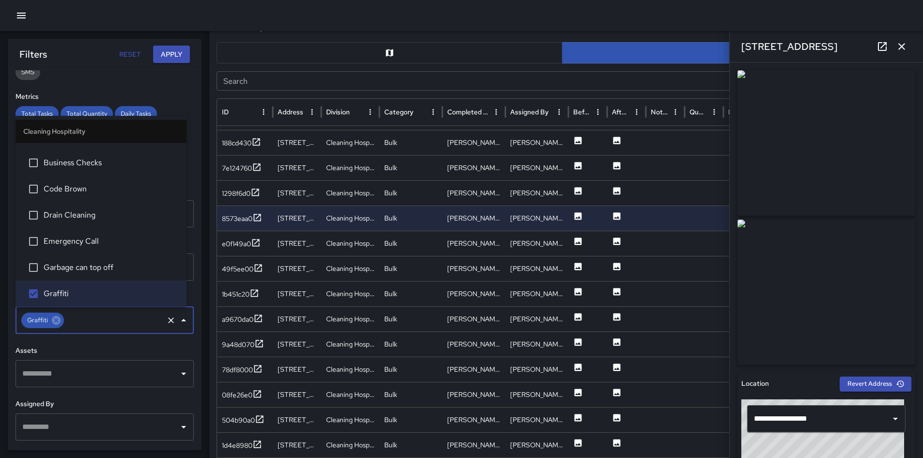
click at [162, 57] on button "Apply" at bounding box center [171, 55] width 37 height 18
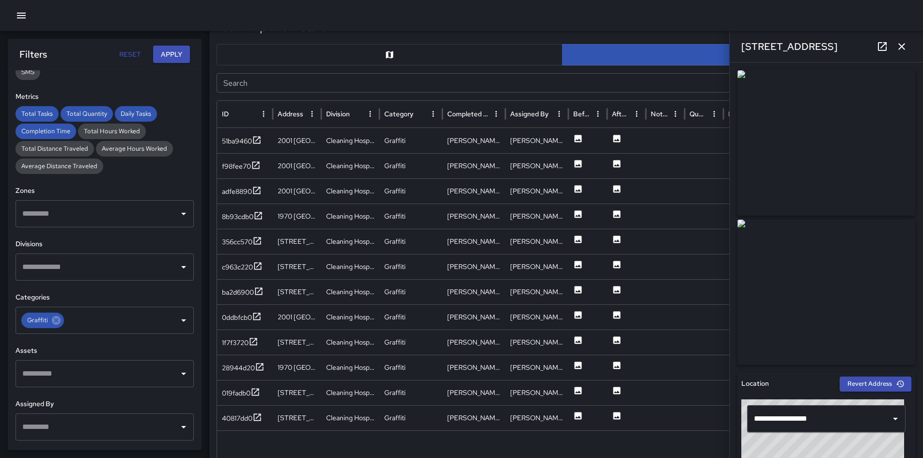
scroll to position [484, 0]
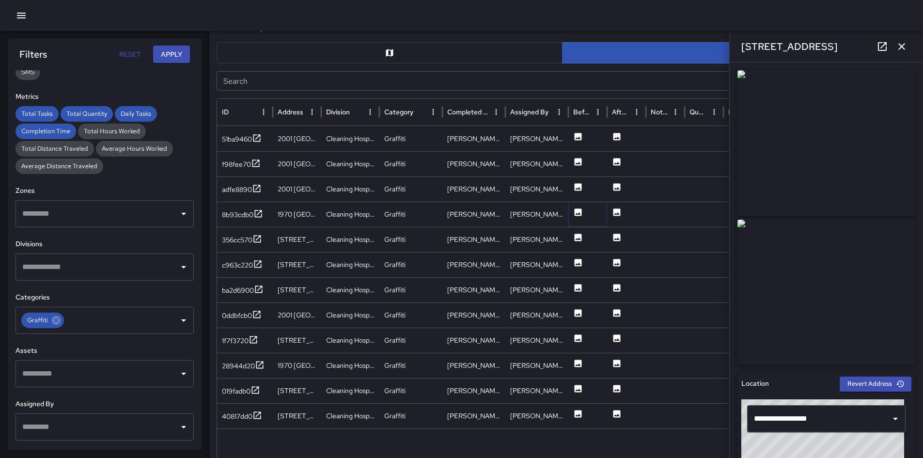
click at [577, 210] on icon at bounding box center [577, 211] width 7 height 7
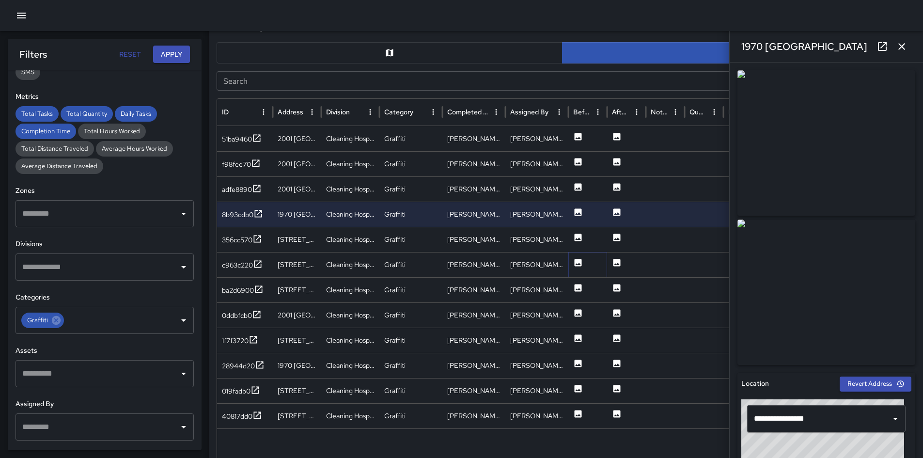
click at [576, 264] on icon at bounding box center [578, 263] width 10 height 10
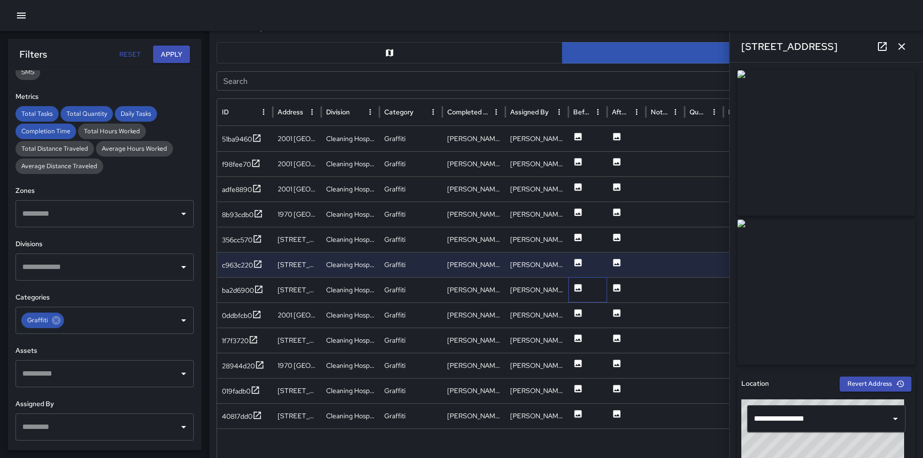
click at [584, 288] on div at bounding box center [587, 289] width 39 height 25
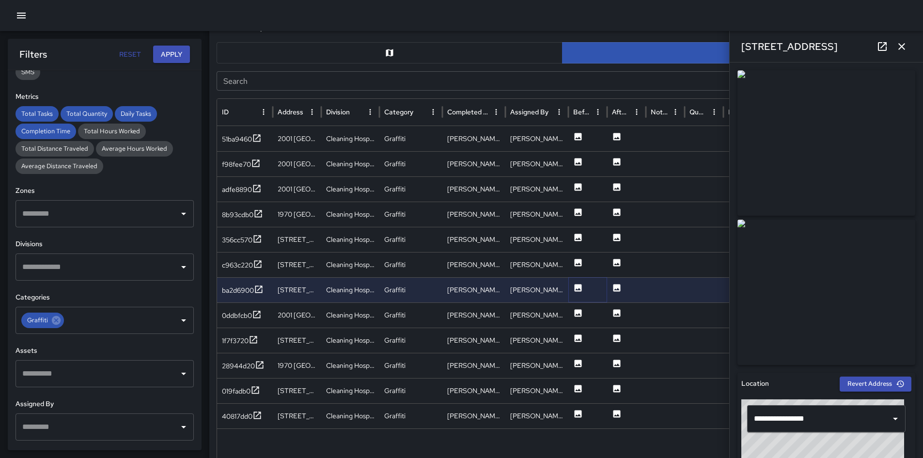
click at [574, 289] on icon at bounding box center [578, 288] width 10 height 10
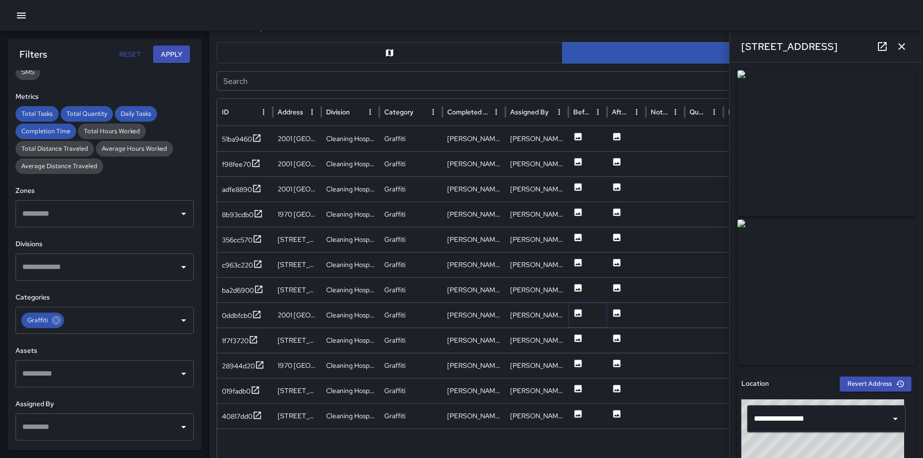
click at [578, 308] on icon at bounding box center [578, 313] width 10 height 10
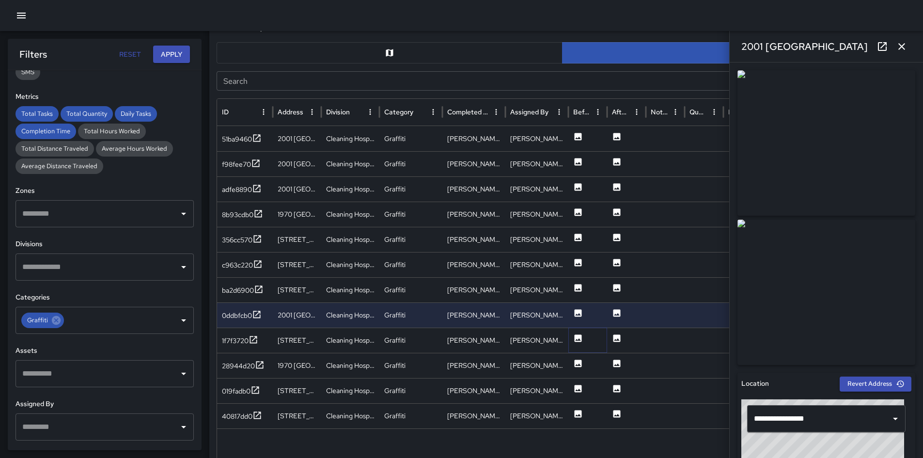
click at [577, 339] on icon at bounding box center [578, 338] width 10 height 10
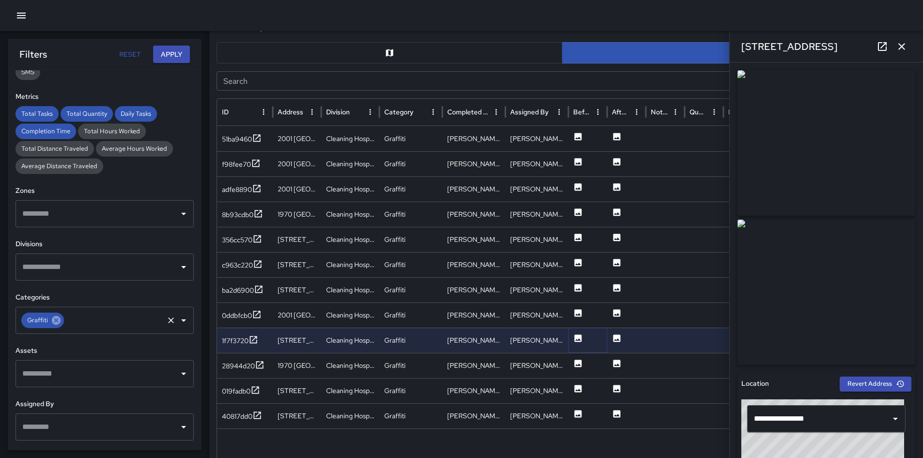
click at [62, 320] on div "Graffiti" at bounding box center [42, 319] width 43 height 15
click at [56, 320] on icon at bounding box center [56, 320] width 11 height 11
click at [183, 49] on button "Apply" at bounding box center [171, 55] width 37 height 18
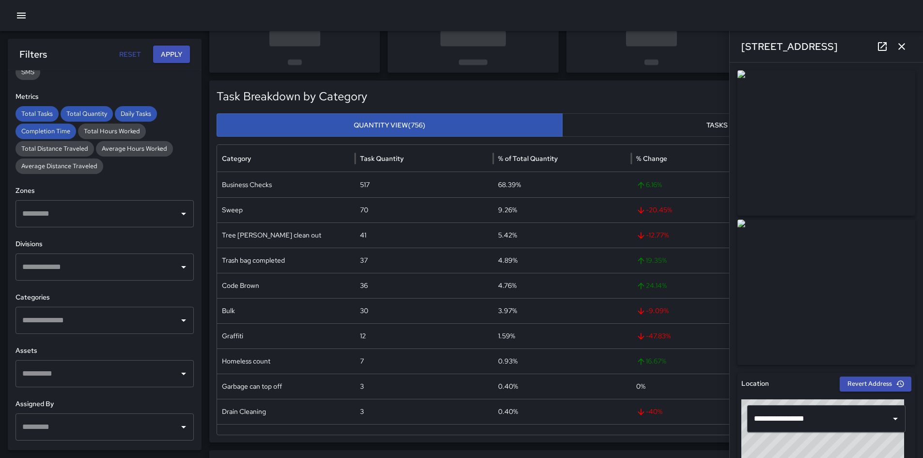
scroll to position [0, 0]
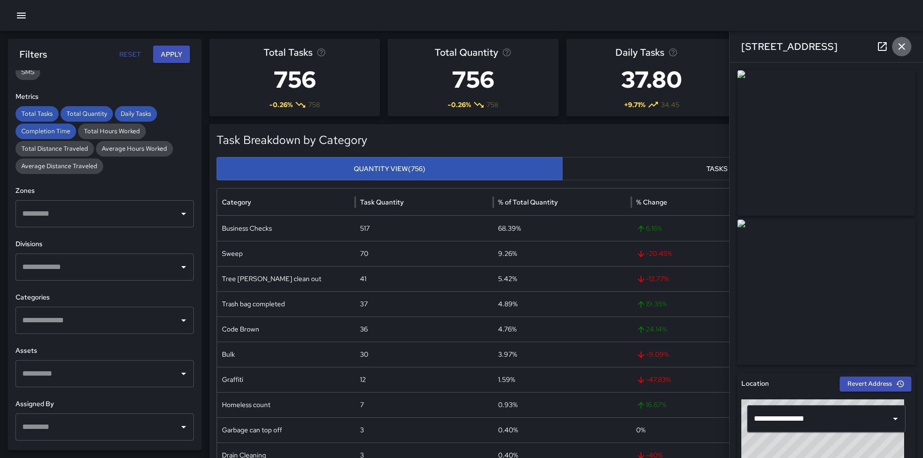
click at [902, 45] on icon "button" at bounding box center [901, 47] width 12 height 12
